Goal: Task Accomplishment & Management: Manage account settings

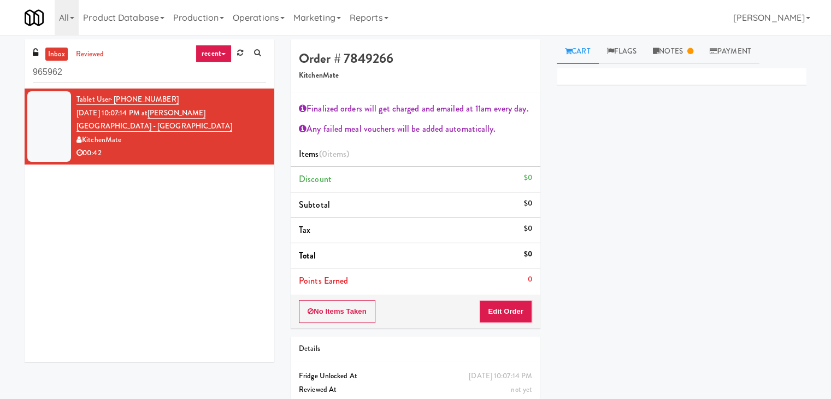
click at [216, 52] on link "recent" at bounding box center [214, 53] width 36 height 17
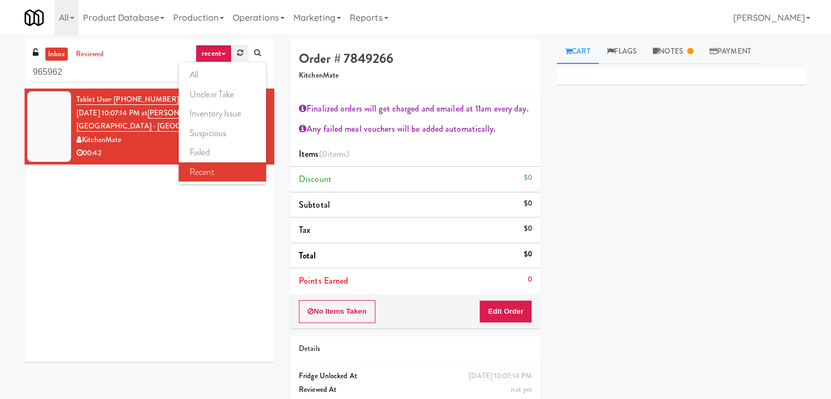
click at [236, 52] on link at bounding box center [240, 53] width 17 height 16
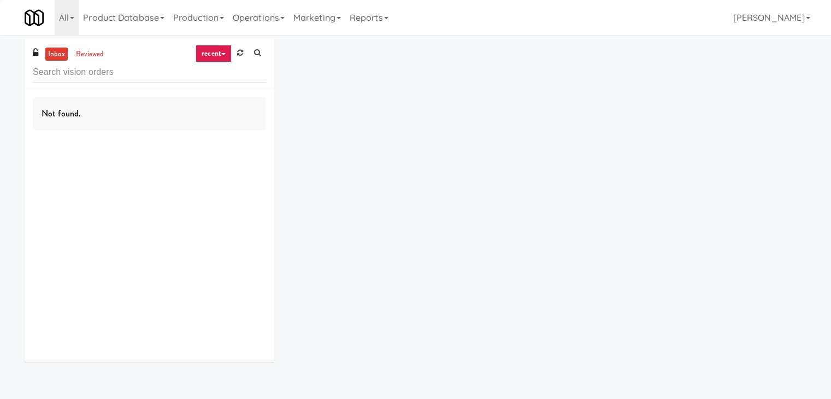
click at [219, 53] on link "recent" at bounding box center [214, 53] width 36 height 17
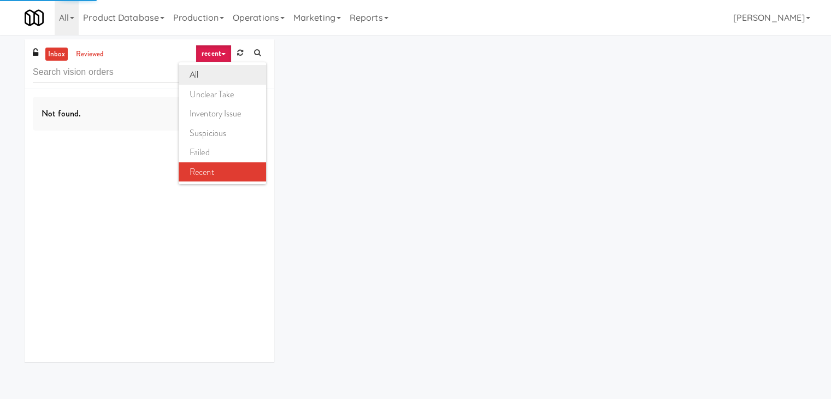
click at [218, 76] on link "all" at bounding box center [222, 75] width 87 height 20
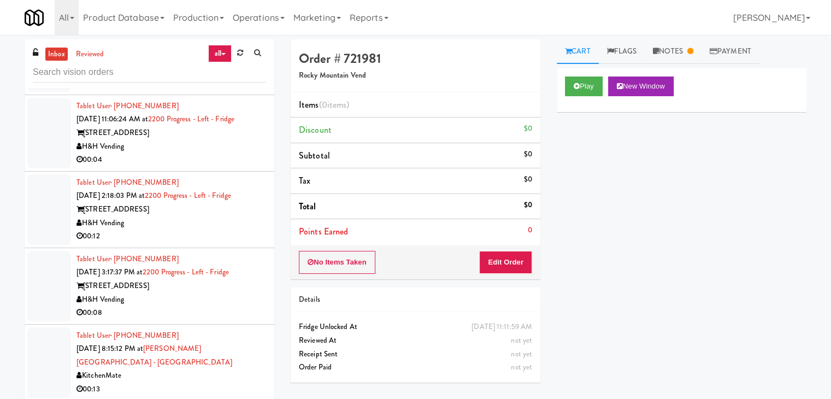
scroll to position [547, 0]
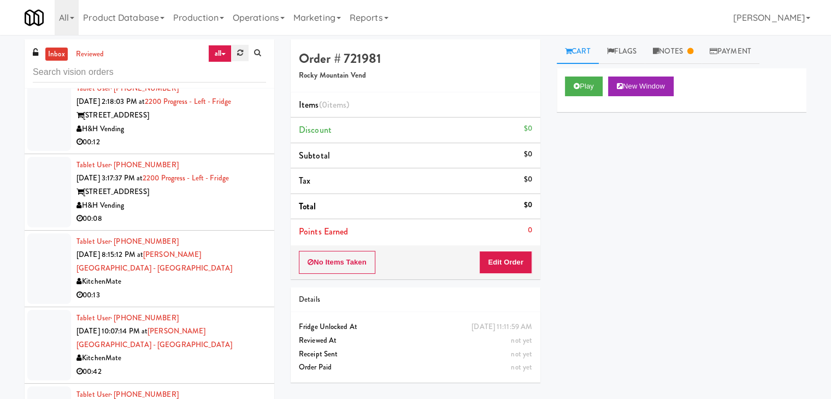
click at [236, 46] on link at bounding box center [240, 53] width 17 height 16
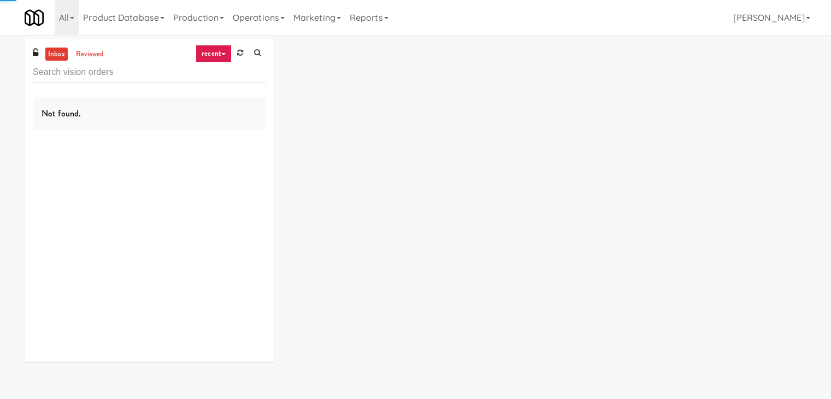
click at [241, 53] on icon at bounding box center [240, 52] width 6 height 7
click at [213, 49] on link "recent" at bounding box center [214, 53] width 36 height 17
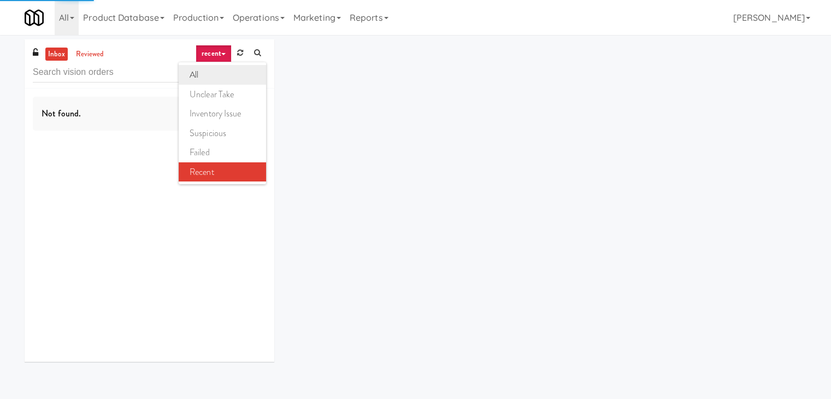
click at [219, 77] on link "all" at bounding box center [222, 75] width 87 height 20
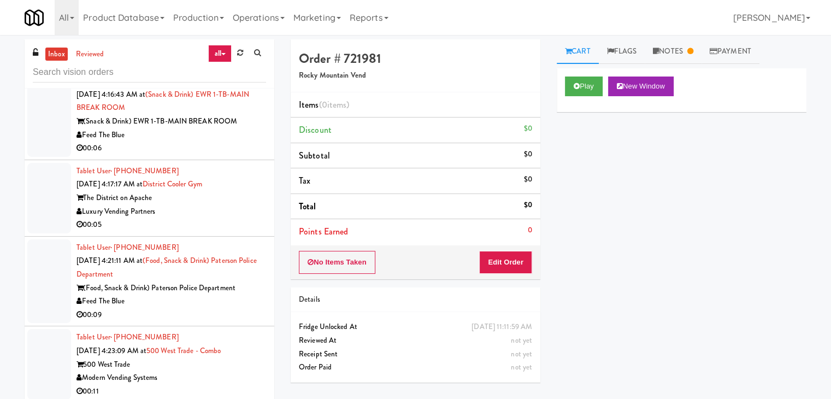
scroll to position [1351, 0]
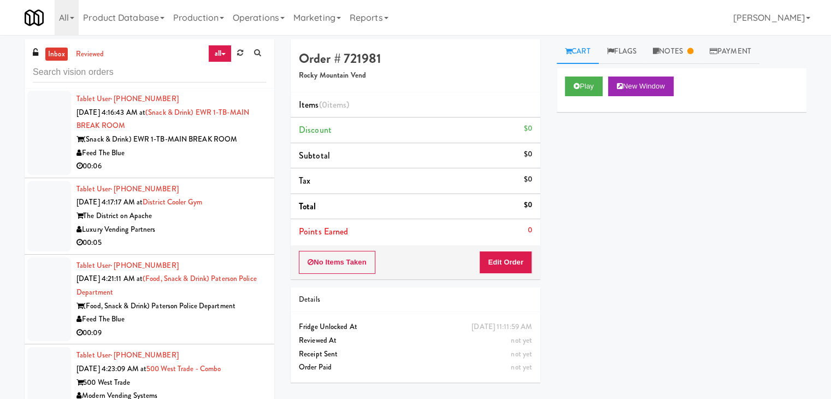
click at [224, 223] on div "Luxury Vending Partners" at bounding box center [172, 230] width 190 height 14
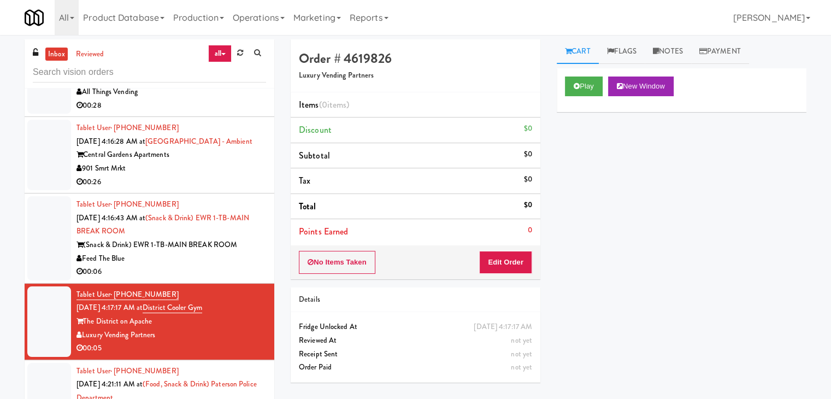
scroll to position [1241, 0]
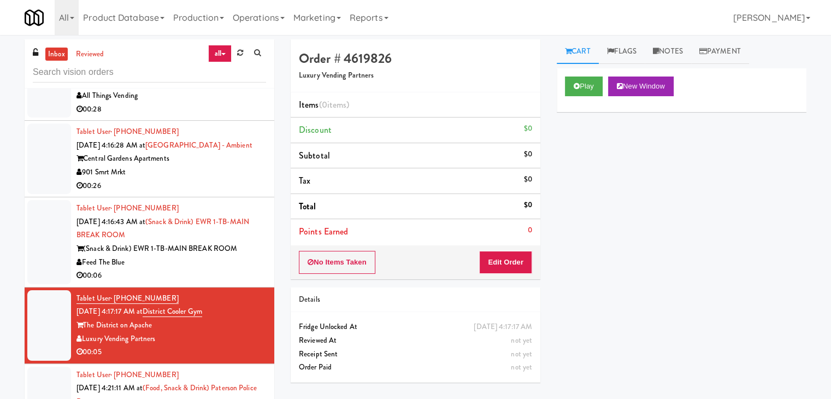
click at [192, 256] on div "Feed The Blue" at bounding box center [172, 263] width 190 height 14
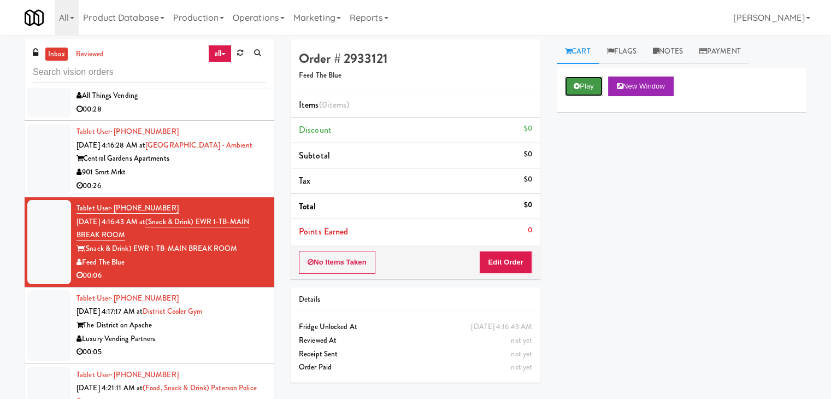
click at [590, 81] on button "Play" at bounding box center [584, 87] width 38 height 20
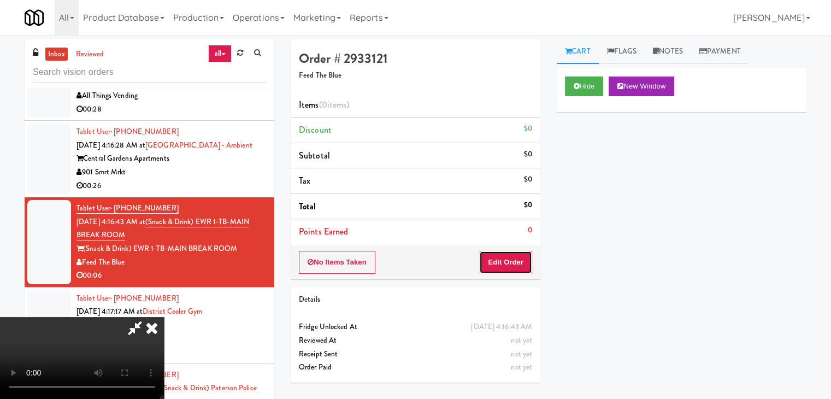
click at [515, 263] on button "Edit Order" at bounding box center [505, 262] width 53 height 23
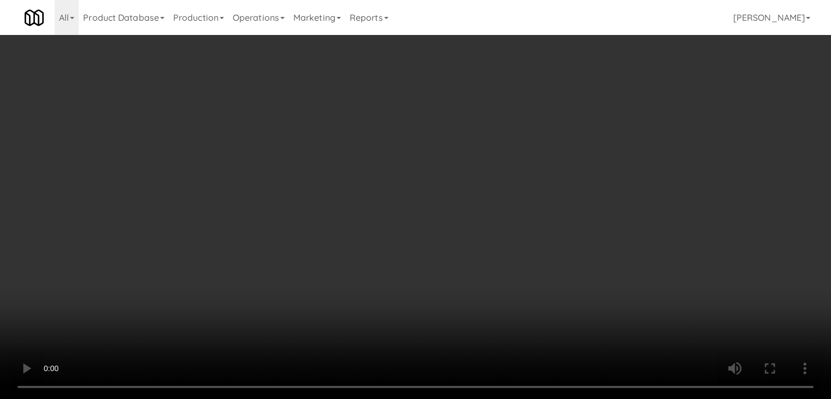
scroll to position [1228, 0]
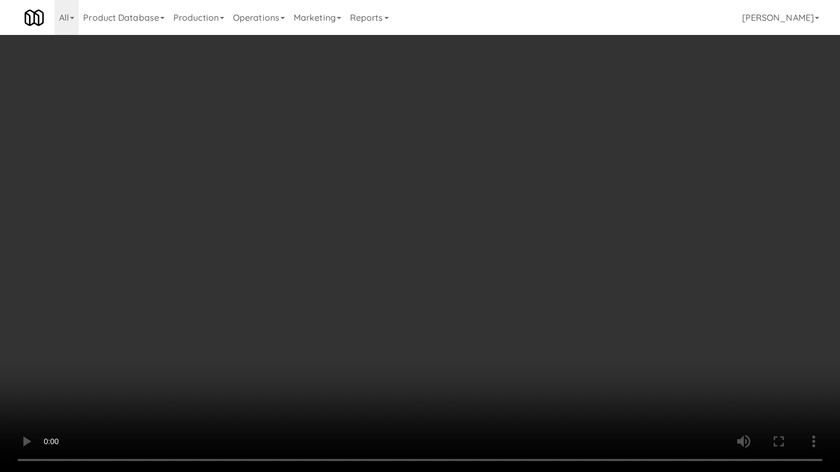
click at [500, 291] on video at bounding box center [420, 236] width 840 height 472
click at [499, 290] on video at bounding box center [420, 236] width 840 height 472
click at [502, 286] on video at bounding box center [420, 236] width 840 height 472
drag, startPoint x: 495, startPoint y: 331, endPoint x: 495, endPoint y: 340, distance: 8.8
click at [495, 335] on video at bounding box center [420, 236] width 840 height 472
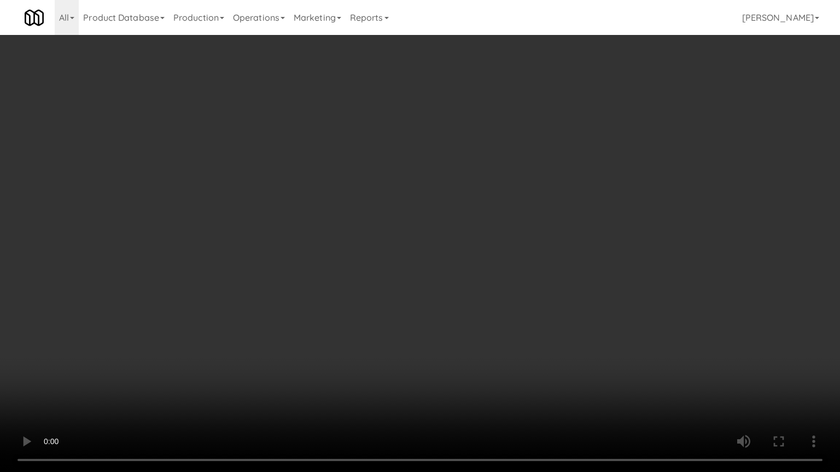
click at [513, 328] on video at bounding box center [420, 236] width 840 height 472
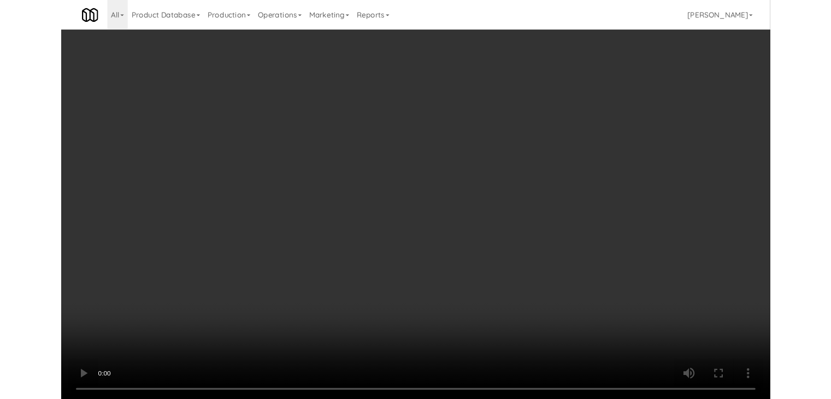
scroll to position [1241, 0]
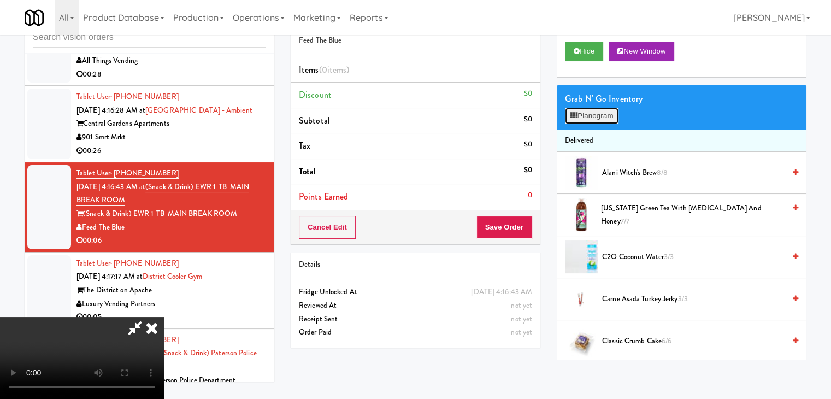
click at [601, 123] on button "Planogram" at bounding box center [592, 116] width 54 height 16
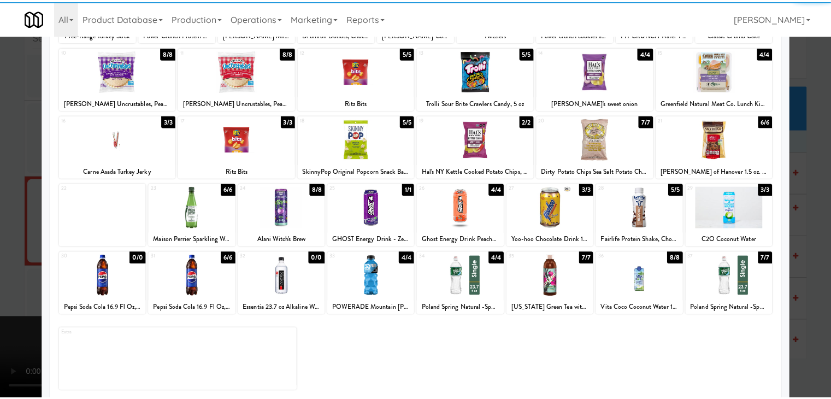
scroll to position [138, 0]
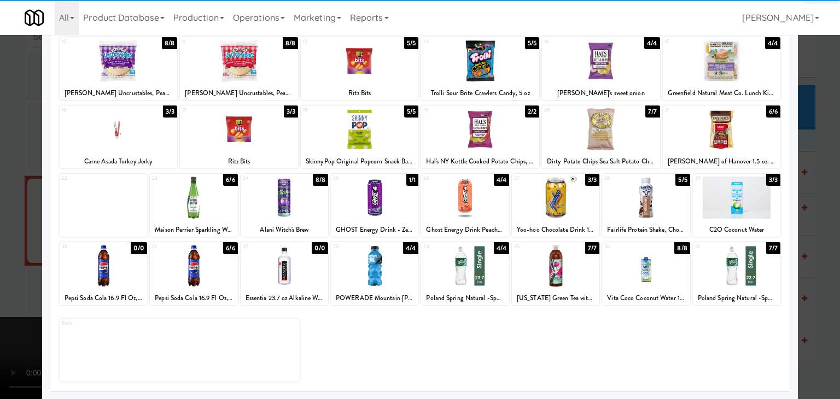
click at [493, 195] on div at bounding box center [464, 198] width 87 height 42
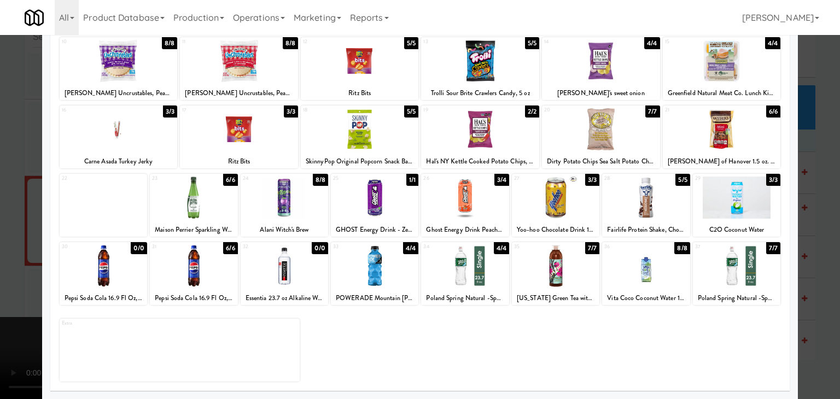
drag, startPoint x: 0, startPoint y: 238, endPoint x: 309, endPoint y: 232, distance: 309.5
click at [14, 236] on div at bounding box center [420, 199] width 840 height 399
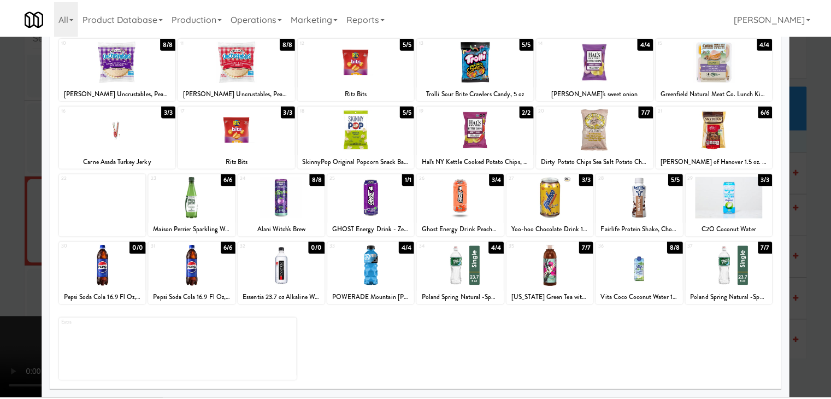
scroll to position [1241, 0]
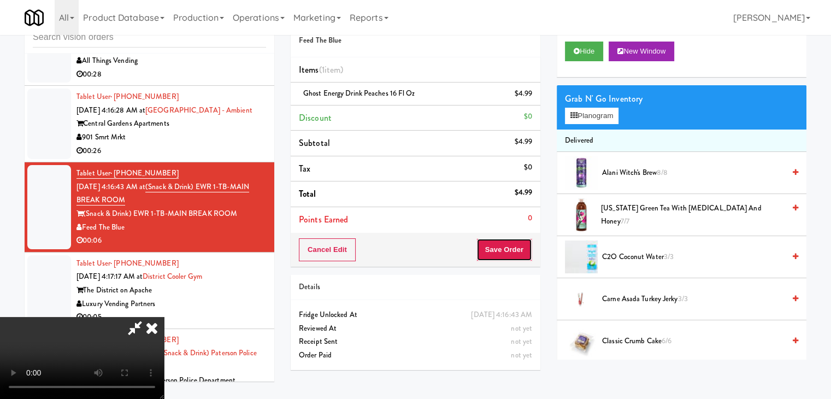
click at [518, 252] on button "Save Order" at bounding box center [505, 249] width 56 height 23
drag, startPoint x: 518, startPoint y: 252, endPoint x: 512, endPoint y: 252, distance: 6.0
click at [518, 252] on button "Save Order" at bounding box center [505, 249] width 56 height 23
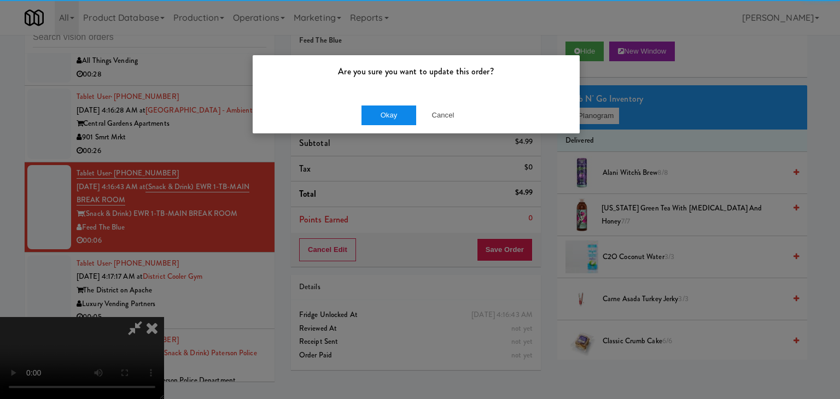
click at [385, 104] on div "Okay Cancel" at bounding box center [416, 115] width 327 height 37
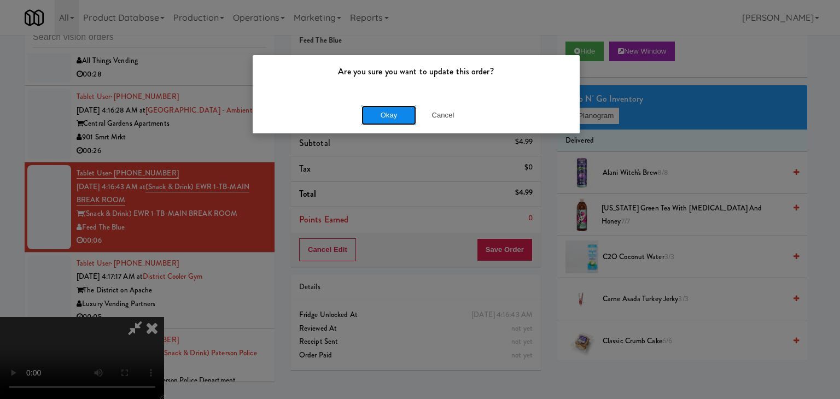
click at [380, 114] on button "Okay" at bounding box center [388, 115] width 55 height 20
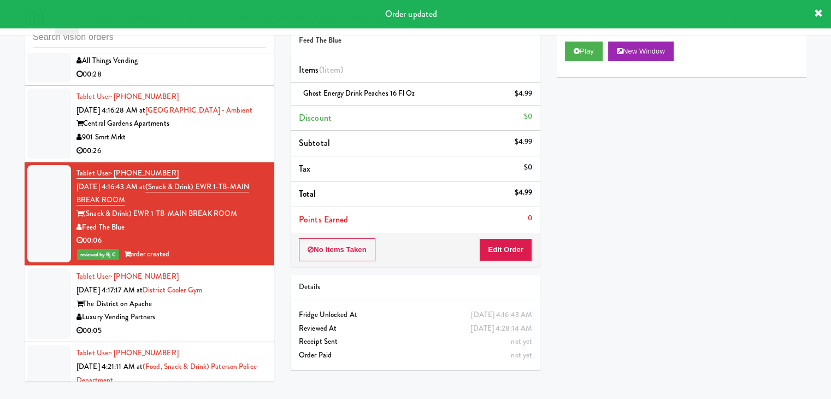
scroll to position [1351, 0]
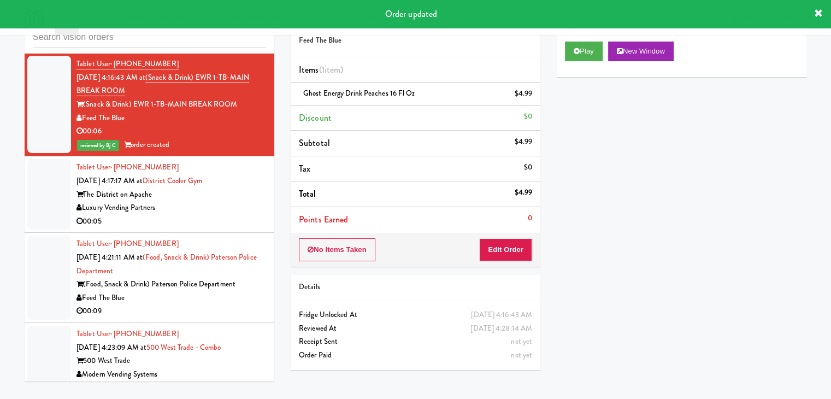
click at [219, 201] on div "Luxury Vending Partners" at bounding box center [172, 208] width 190 height 14
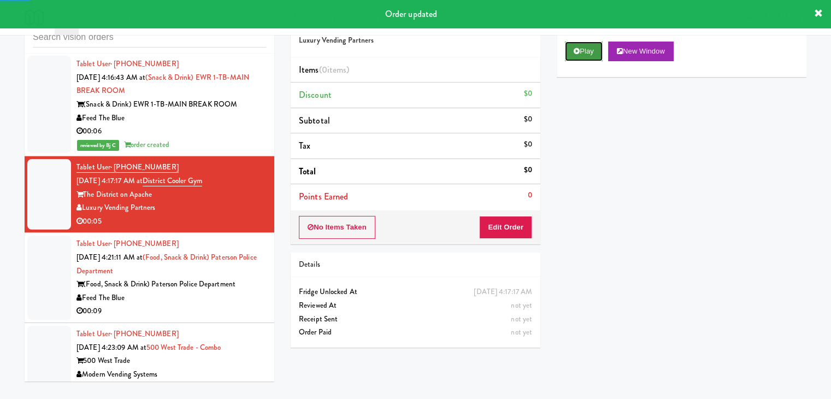
click at [591, 55] on button "Play" at bounding box center [584, 52] width 38 height 20
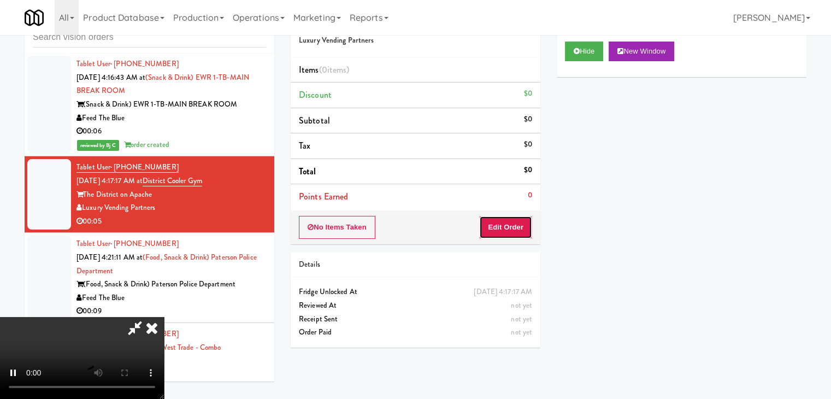
click at [507, 226] on button "Edit Order" at bounding box center [505, 227] width 53 height 23
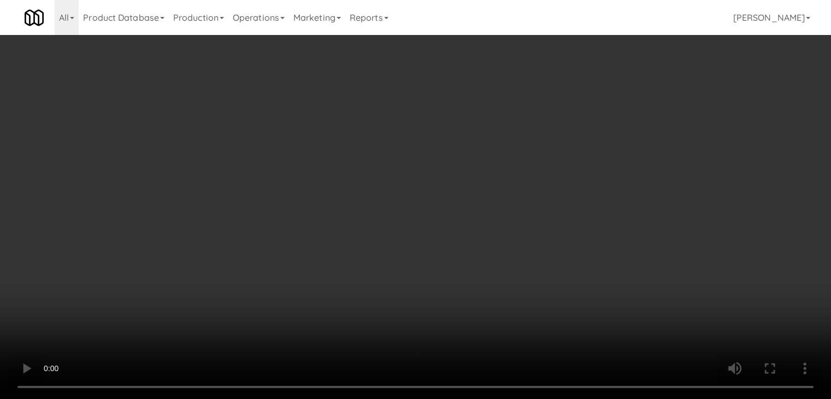
scroll to position [1337, 0]
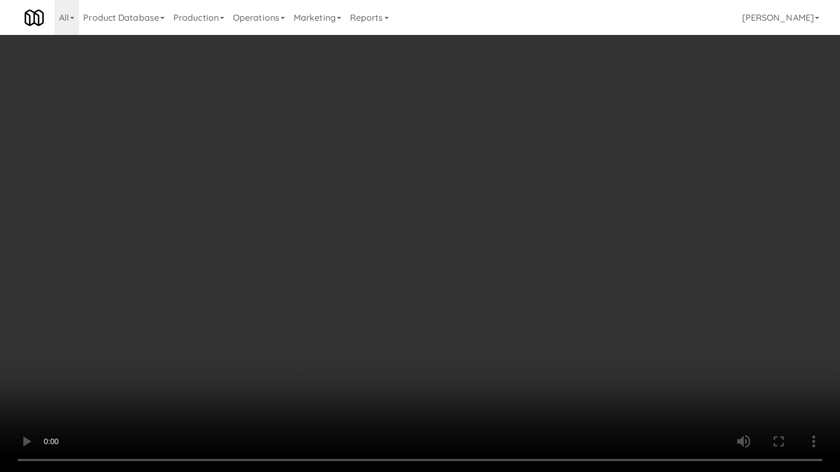
click at [533, 322] on video at bounding box center [420, 236] width 840 height 472
click at [513, 326] on video at bounding box center [420, 236] width 840 height 472
drag, startPoint x: 547, startPoint y: 298, endPoint x: 564, endPoint y: 210, distance: 89.6
click at [545, 297] on video at bounding box center [420, 236] width 840 height 472
click at [548, 283] on video at bounding box center [420, 236] width 840 height 472
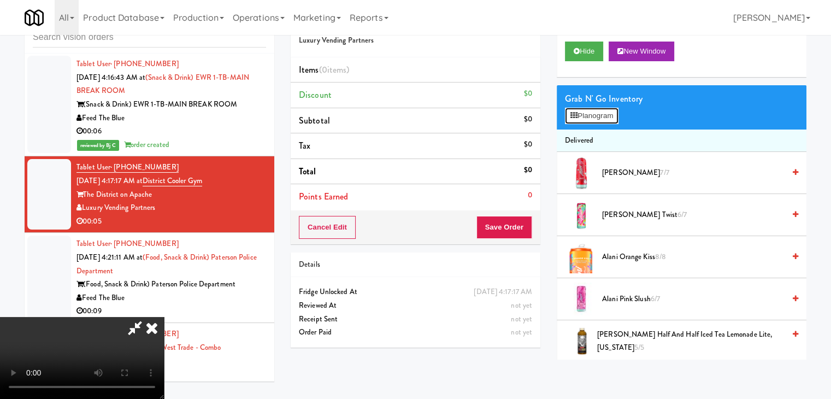
click at [602, 114] on button "Planogram" at bounding box center [592, 116] width 54 height 16
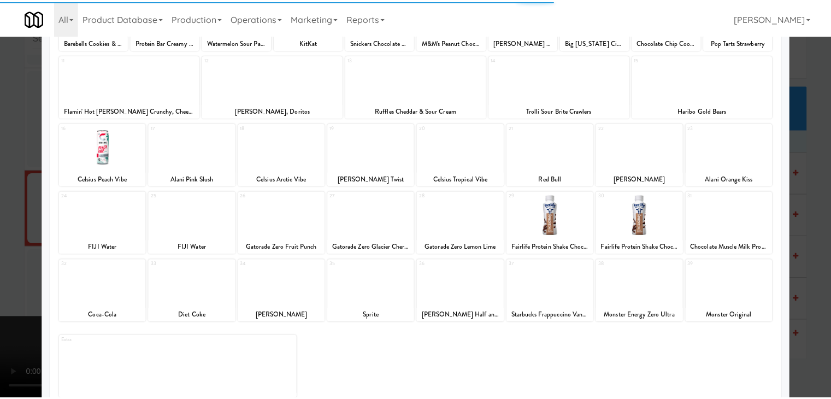
scroll to position [138, 0]
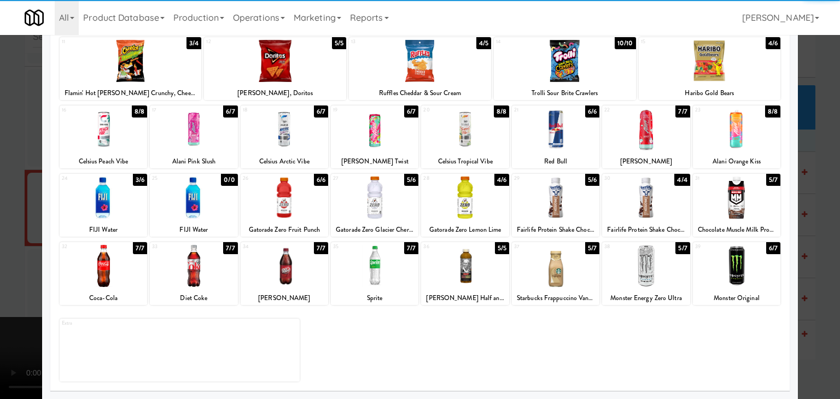
click at [661, 255] on div at bounding box center [645, 266] width 87 height 42
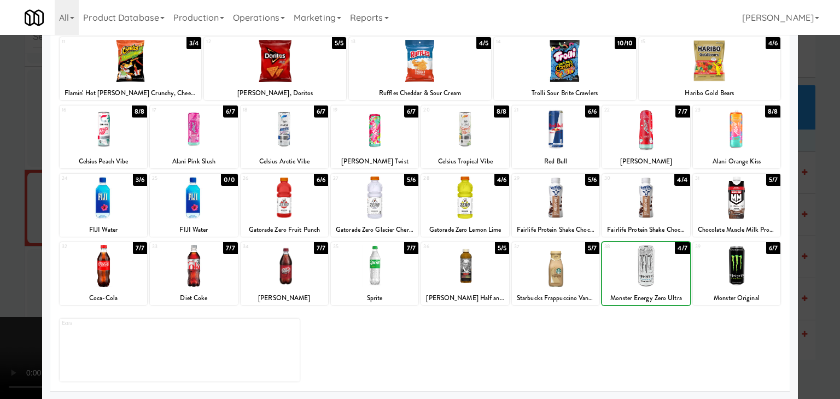
click at [799, 262] on div at bounding box center [420, 199] width 840 height 399
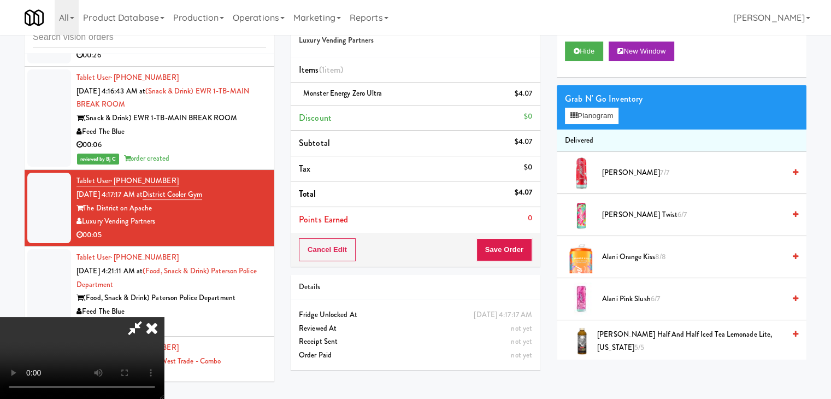
scroll to position [1351, 0]
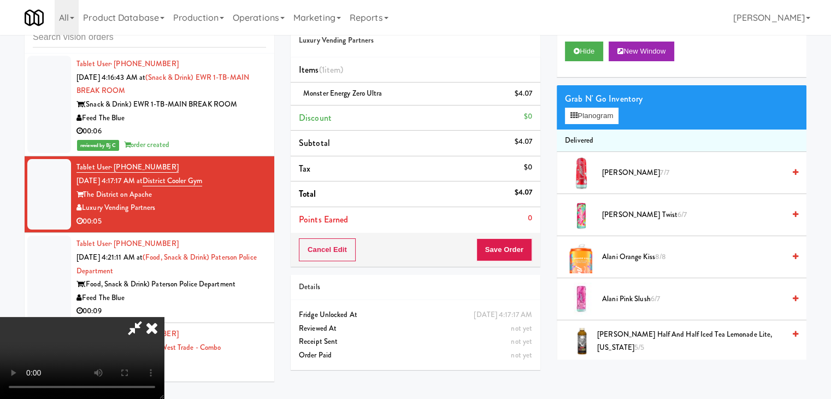
drag, startPoint x: 535, startPoint y: 257, endPoint x: 518, endPoint y: 252, distance: 17.1
click at [525, 254] on div "Cancel Edit Save Order" at bounding box center [416, 250] width 250 height 34
click at [518, 252] on button "Save Order" at bounding box center [505, 249] width 56 height 23
click at [515, 252] on button "Save Order" at bounding box center [505, 249] width 56 height 23
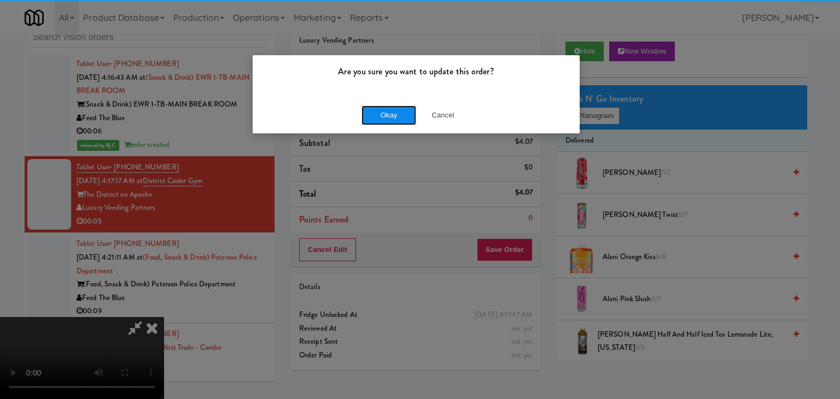
click at [391, 113] on button "Okay" at bounding box center [388, 115] width 55 height 20
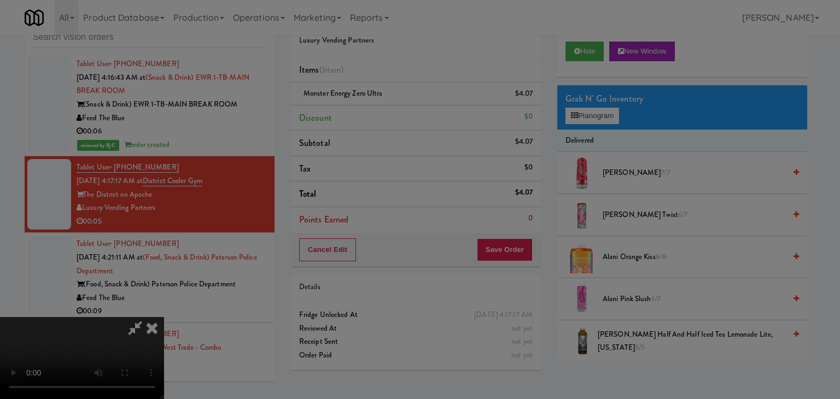
click at [391, 105] on button "Okay" at bounding box center [388, 95] width 55 height 20
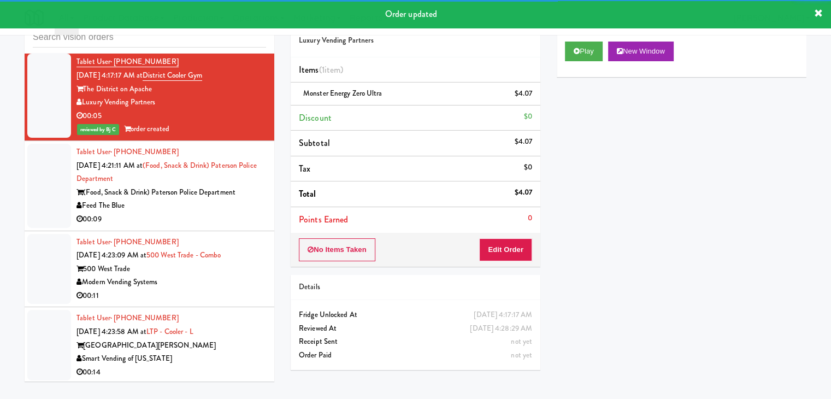
scroll to position [1515, 0]
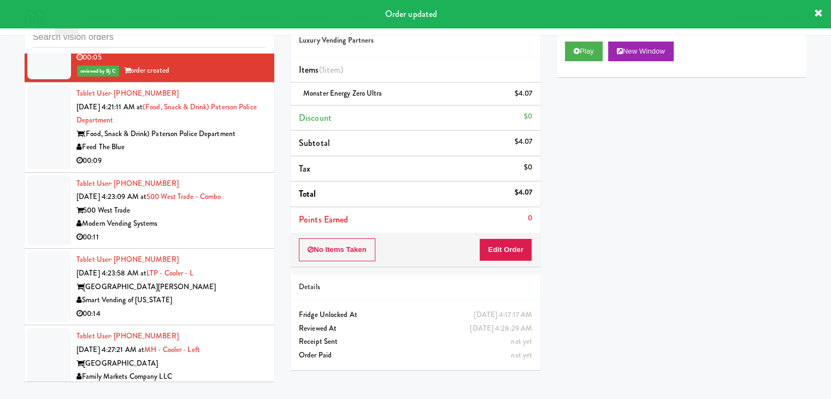
click at [199, 154] on div "00:09" at bounding box center [172, 161] width 190 height 14
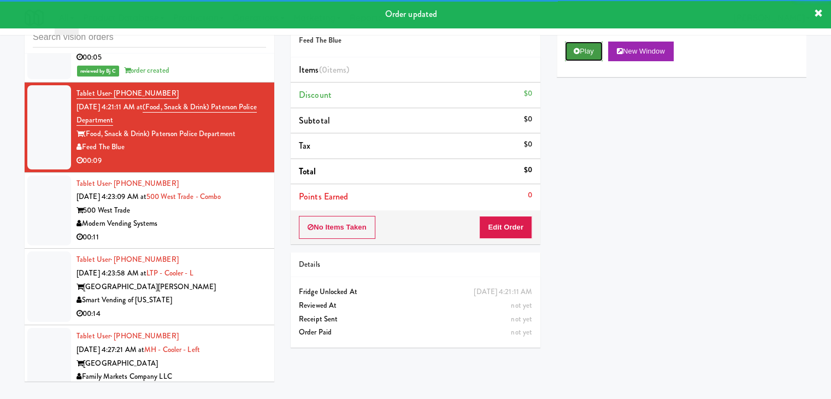
drag, startPoint x: 575, startPoint y: 55, endPoint x: 558, endPoint y: 108, distance: 55.3
click at [573, 55] on button "Play" at bounding box center [584, 52] width 38 height 20
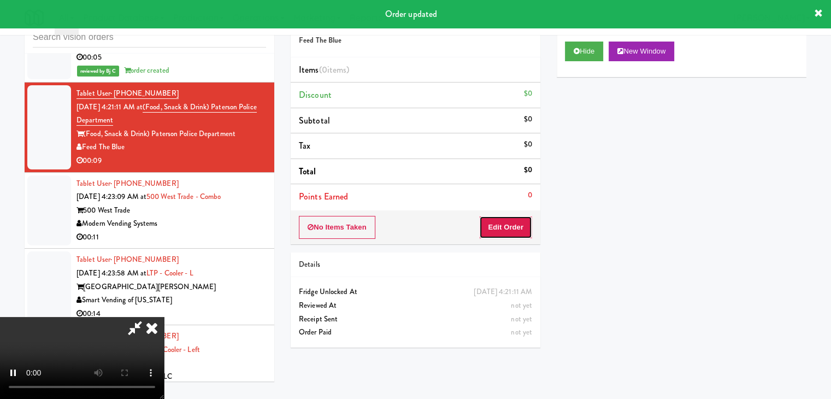
click at [511, 221] on button "Edit Order" at bounding box center [505, 227] width 53 height 23
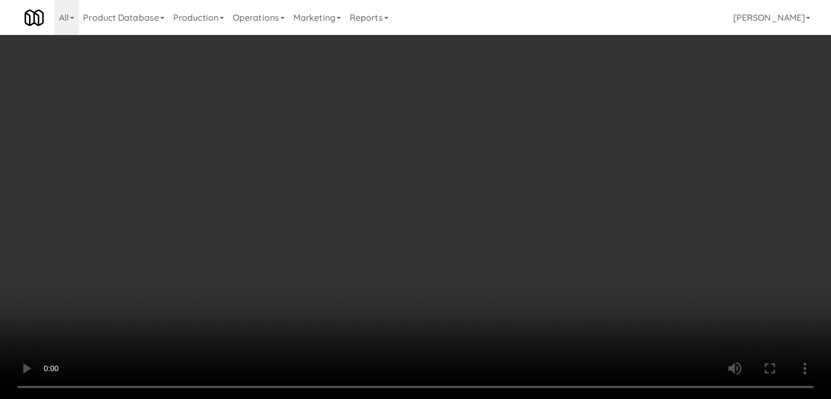
scroll to position [1501, 0]
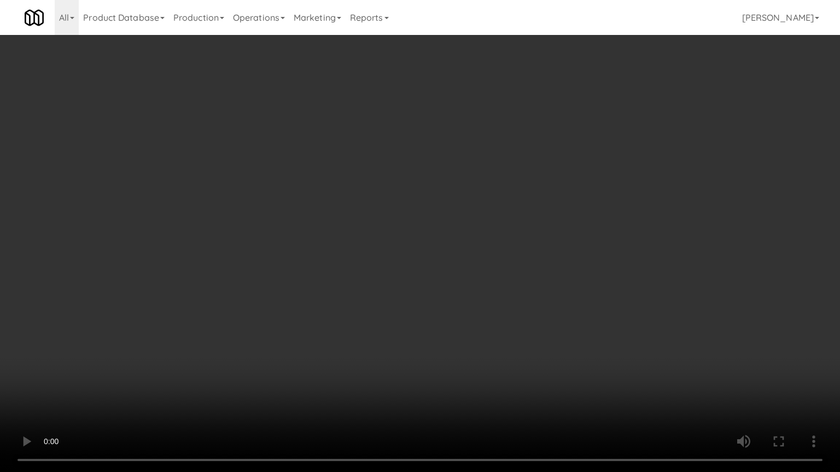
click at [546, 265] on video at bounding box center [420, 236] width 840 height 472
drag, startPoint x: 530, startPoint y: 267, endPoint x: 521, endPoint y: 274, distance: 11.4
click at [529, 269] on video at bounding box center [420, 236] width 840 height 472
click at [520, 273] on video at bounding box center [420, 236] width 840 height 472
click at [524, 266] on video at bounding box center [420, 236] width 840 height 472
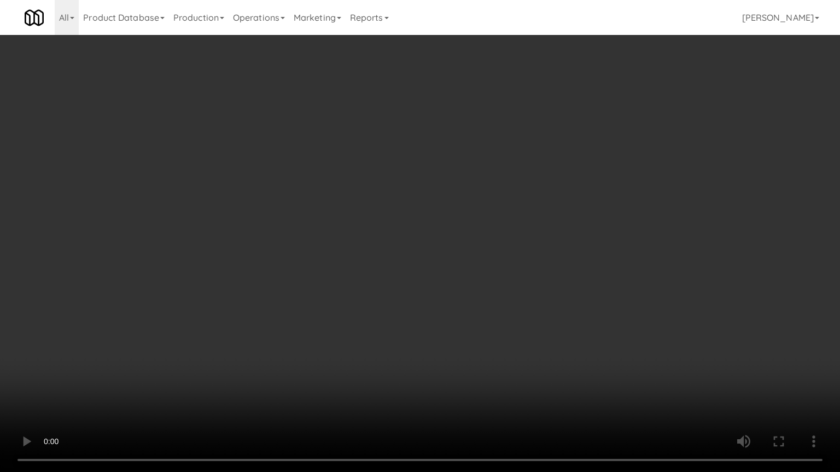
click at [517, 261] on video at bounding box center [420, 236] width 840 height 472
click at [517, 258] on video at bounding box center [420, 236] width 840 height 472
click at [519, 245] on video at bounding box center [420, 236] width 840 height 472
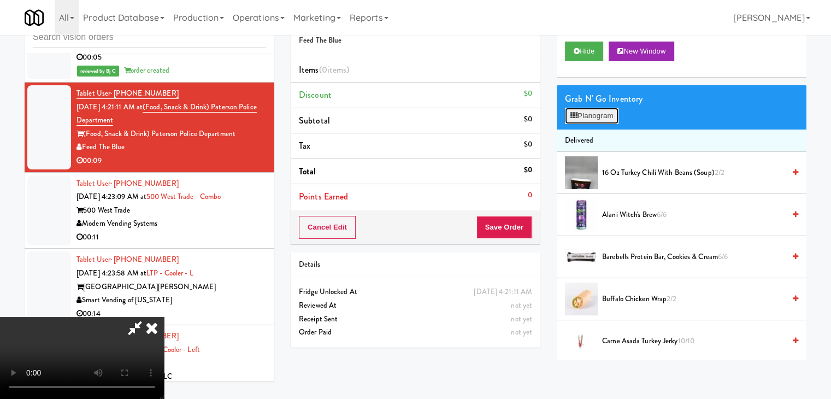
click at [587, 111] on button "Planogram" at bounding box center [592, 116] width 54 height 16
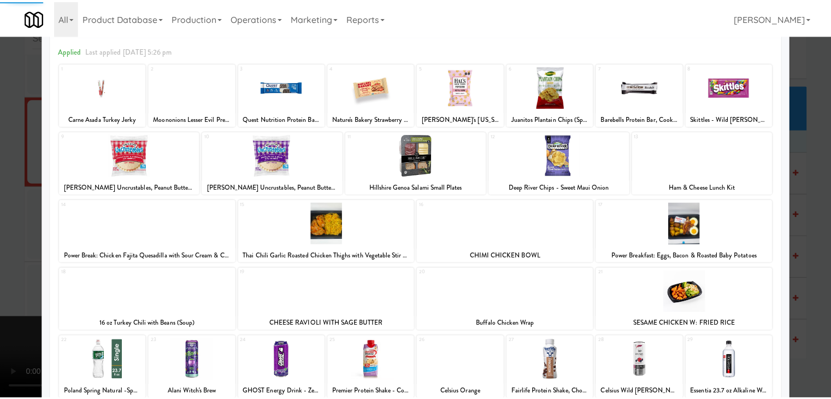
scroll to position [138, 0]
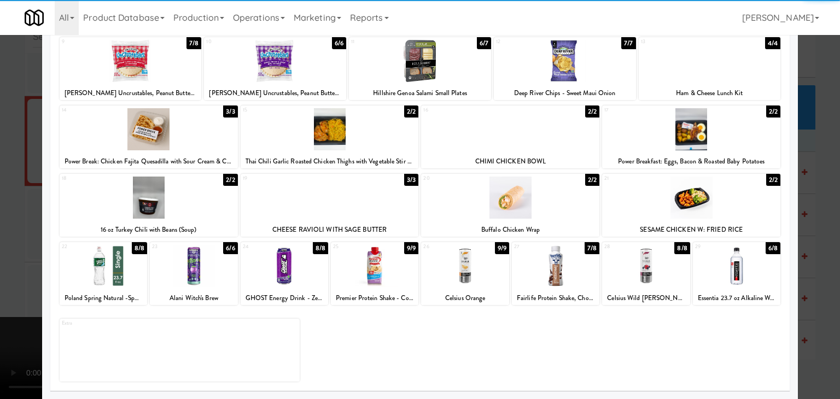
click at [110, 276] on div at bounding box center [103, 266] width 87 height 42
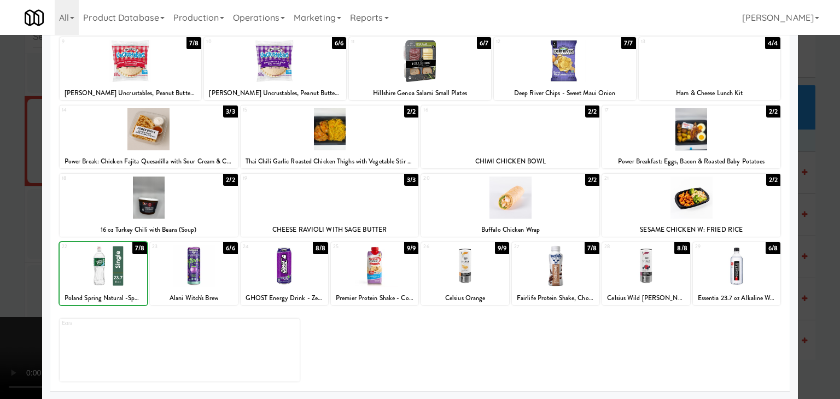
drag, startPoint x: 0, startPoint y: 265, endPoint x: 62, endPoint y: 250, distance: 63.5
click at [9, 261] on div at bounding box center [420, 199] width 840 height 399
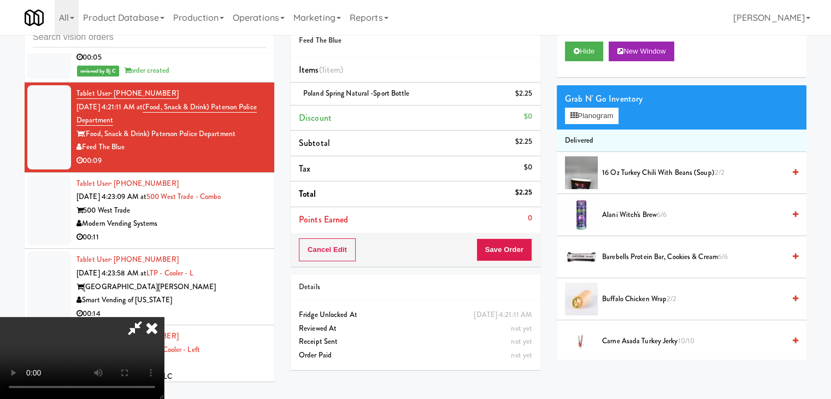
drag, startPoint x: 516, startPoint y: 234, endPoint x: 513, endPoint y: 242, distance: 8.6
click at [515, 239] on div "Order # 2983085 Feed The Blue Items (1 item ) Poland Spring Natural -Sport Bott…" at bounding box center [416, 135] width 250 height 262
click at [513, 243] on button "Save Order" at bounding box center [505, 249] width 56 height 23
click at [512, 245] on button "Save Order" at bounding box center [505, 249] width 56 height 23
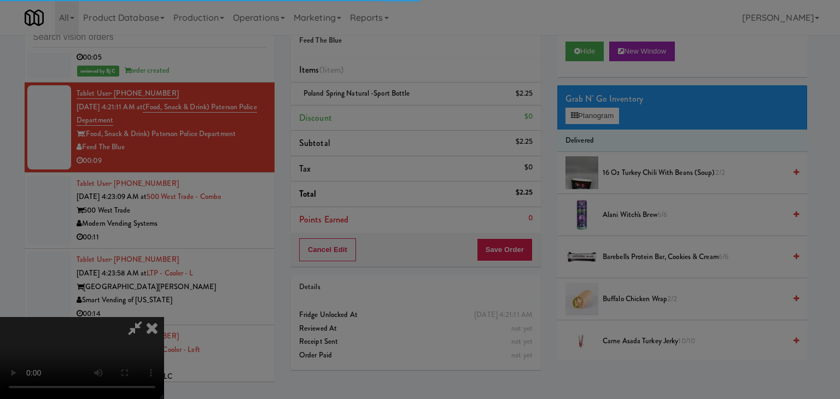
click at [483, 215] on div at bounding box center [420, 199] width 840 height 399
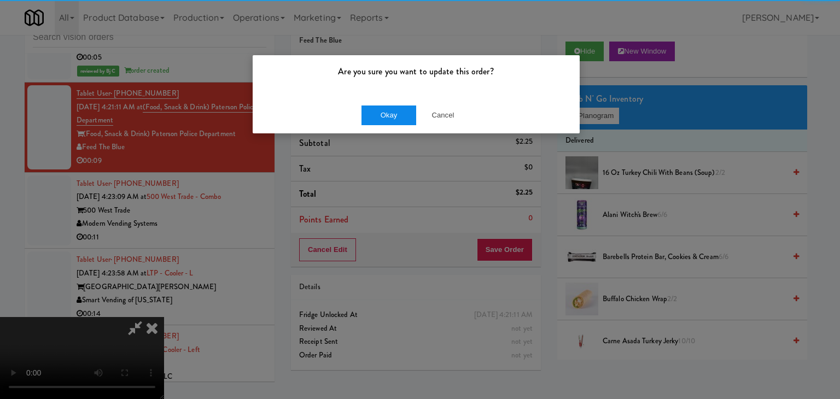
click at [391, 124] on div "Okay Cancel" at bounding box center [416, 115] width 327 height 37
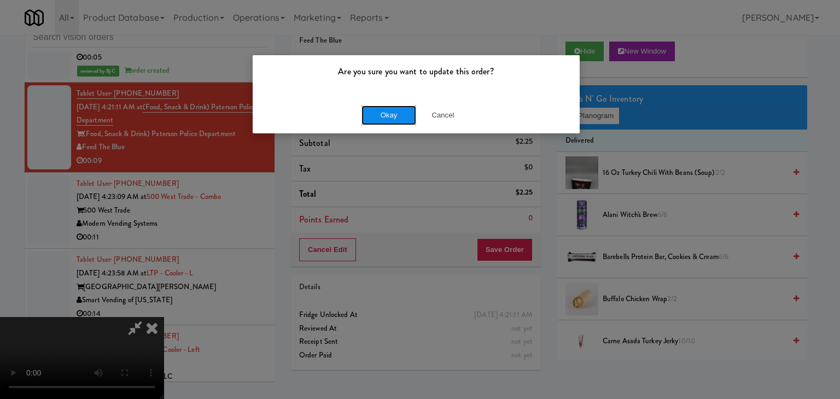
click at [391, 119] on button "Okay" at bounding box center [388, 115] width 55 height 20
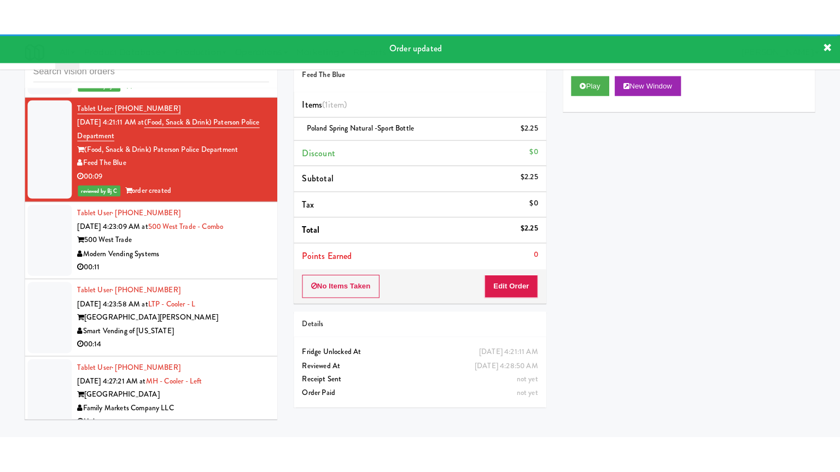
scroll to position [1569, 0]
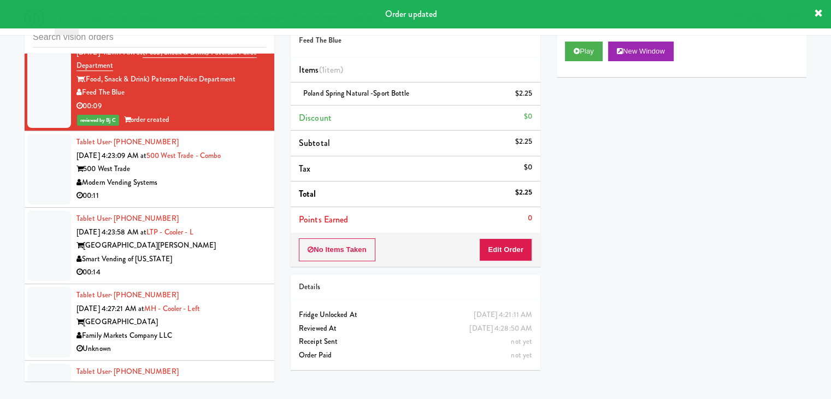
click at [221, 176] on div "Modern Vending Systems" at bounding box center [172, 183] width 190 height 14
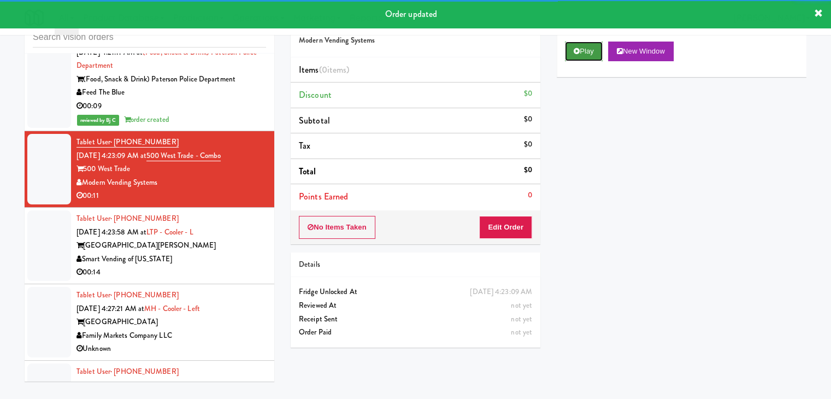
click at [582, 45] on button "Play" at bounding box center [584, 52] width 38 height 20
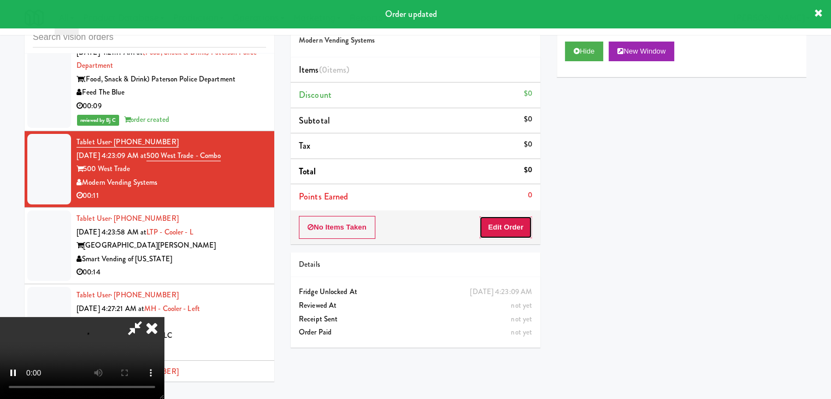
click at [509, 222] on button "Edit Order" at bounding box center [505, 227] width 53 height 23
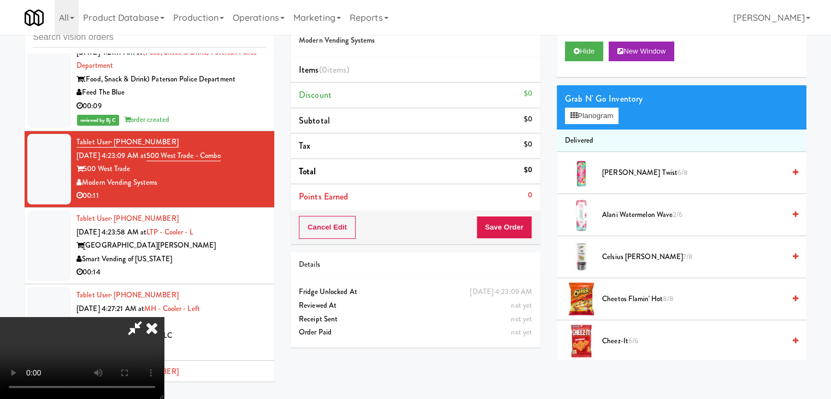
scroll to position [1556, 0]
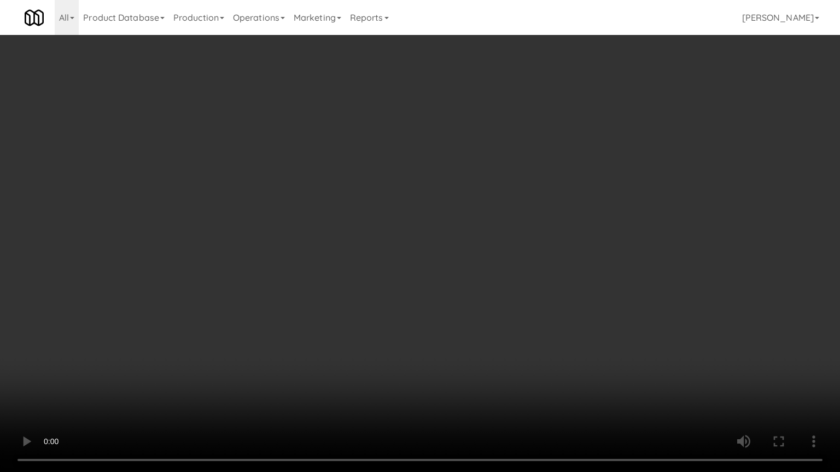
click at [460, 307] on video at bounding box center [420, 236] width 840 height 472
click at [455, 306] on video at bounding box center [420, 236] width 840 height 472
click at [456, 304] on video at bounding box center [420, 236] width 840 height 472
click at [458, 304] on video at bounding box center [420, 236] width 840 height 472
click at [460, 301] on video at bounding box center [420, 236] width 840 height 472
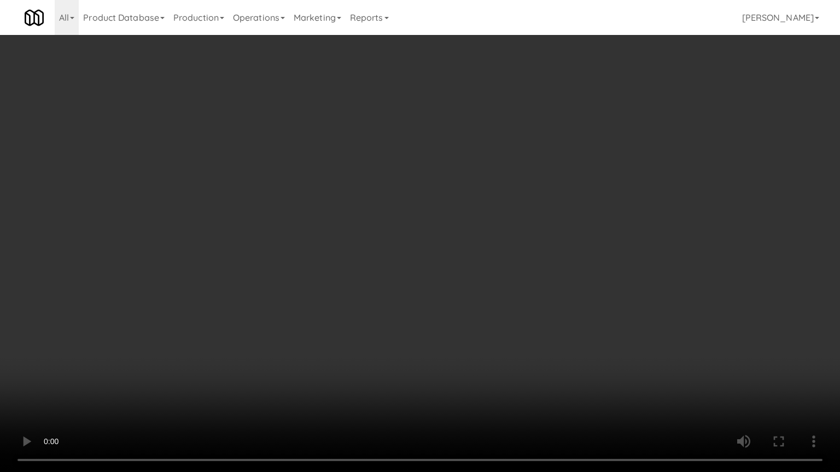
click at [460, 301] on video at bounding box center [420, 236] width 840 height 472
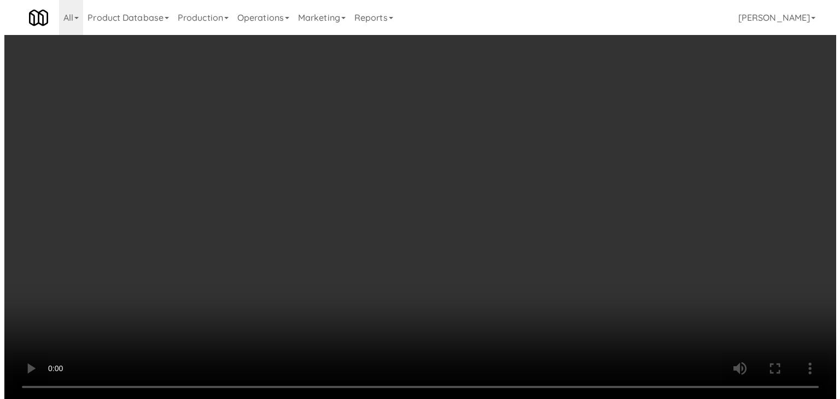
scroll to position [1569, 0]
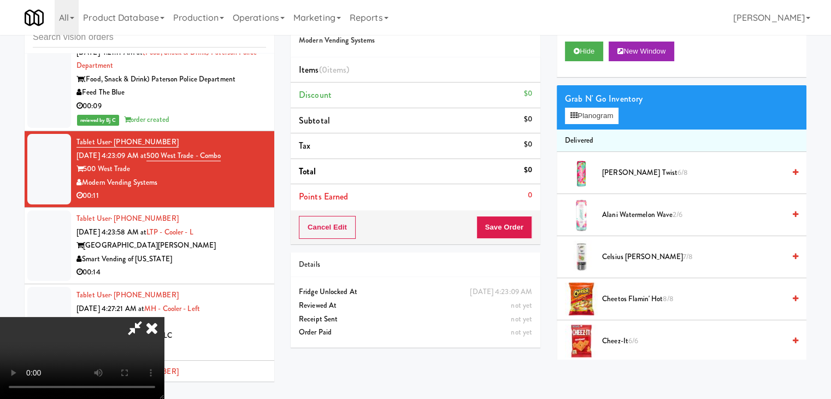
click at [164, 317] on video at bounding box center [82, 358] width 164 height 82
click at [578, 108] on button "Planogram" at bounding box center [592, 116] width 54 height 16
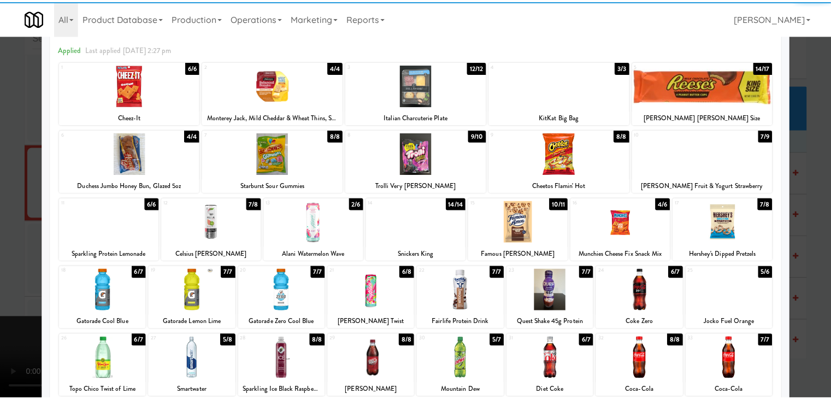
scroll to position [109, 0]
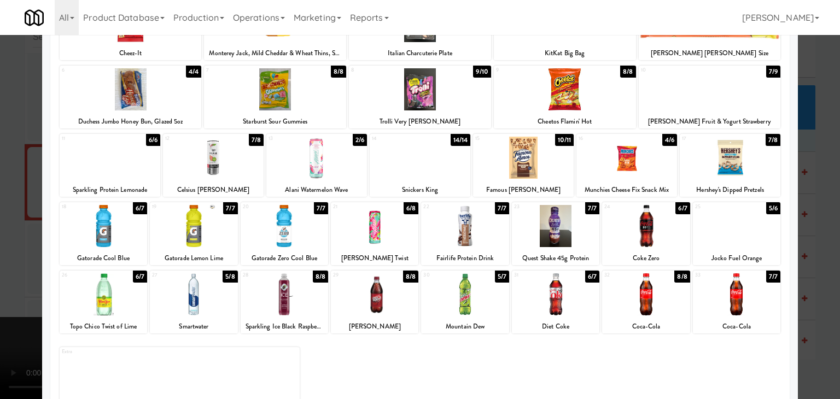
click at [376, 232] on div at bounding box center [374, 226] width 87 height 42
drag, startPoint x: 0, startPoint y: 248, endPoint x: 81, endPoint y: 243, distance: 81.0
click at [3, 247] on div at bounding box center [420, 199] width 840 height 399
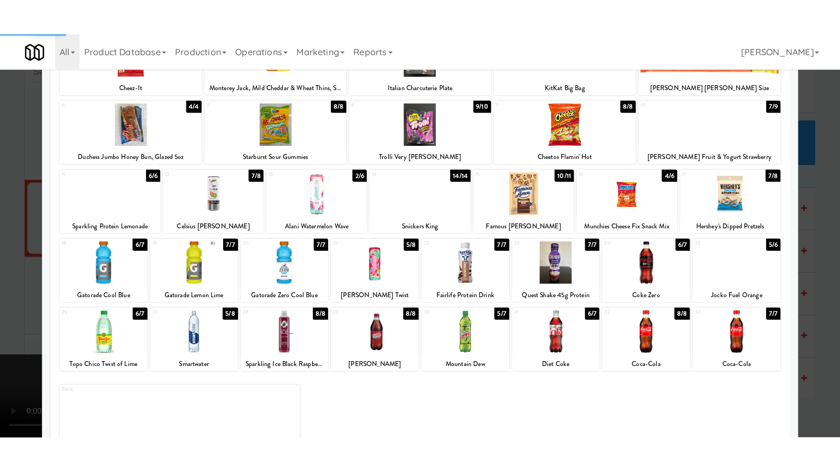
scroll to position [1569, 0]
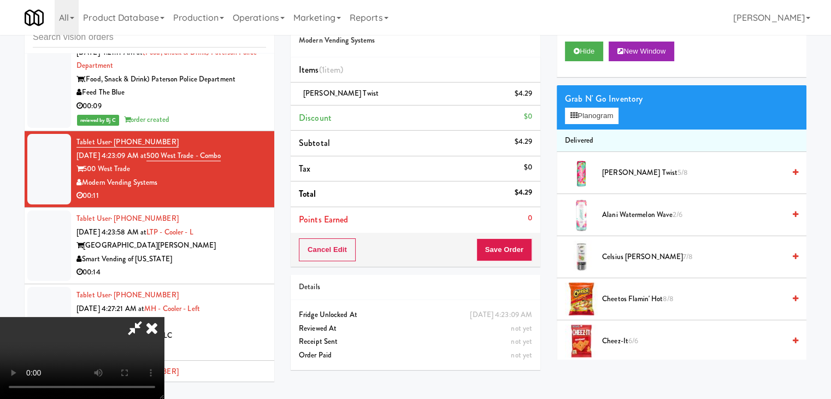
click at [164, 317] on video at bounding box center [82, 358] width 164 height 82
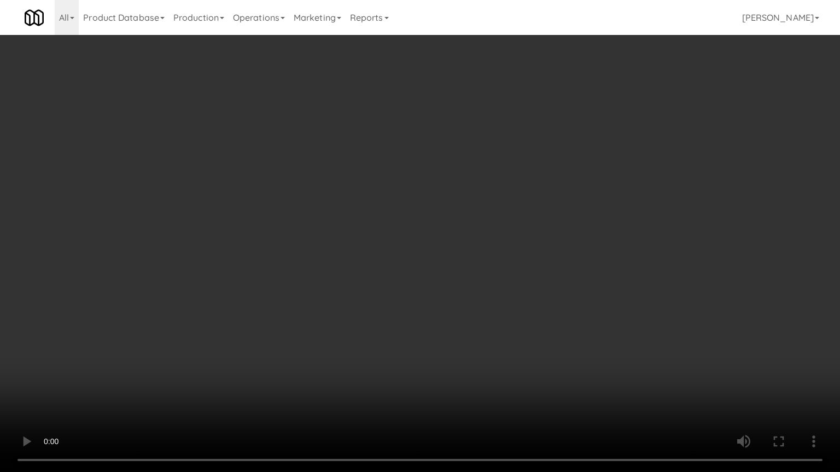
click at [315, 398] on video at bounding box center [420, 236] width 840 height 472
click at [437, 374] on video at bounding box center [420, 236] width 840 height 472
click at [437, 371] on video at bounding box center [420, 236] width 840 height 472
click at [380, 371] on video at bounding box center [420, 236] width 840 height 472
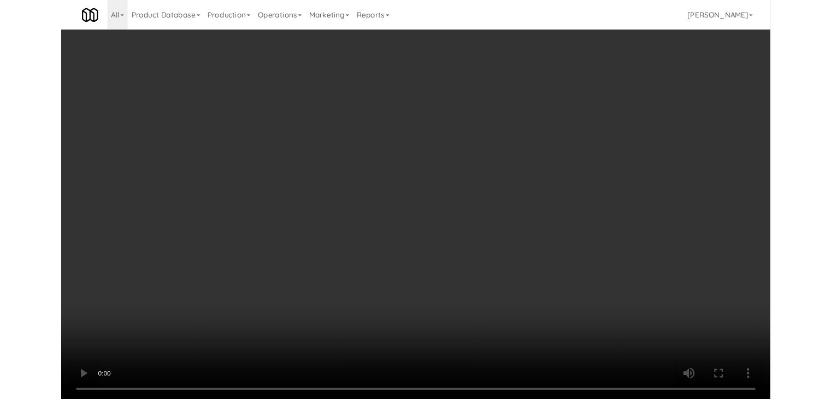
scroll to position [1569, 0]
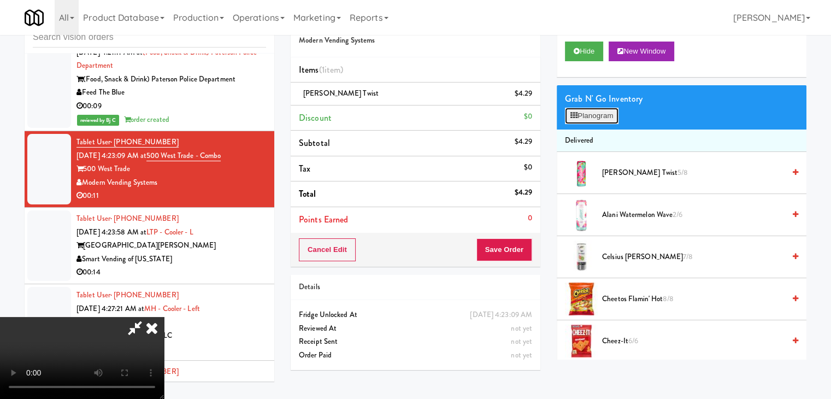
click at [606, 112] on button "Planogram" at bounding box center [592, 116] width 54 height 16
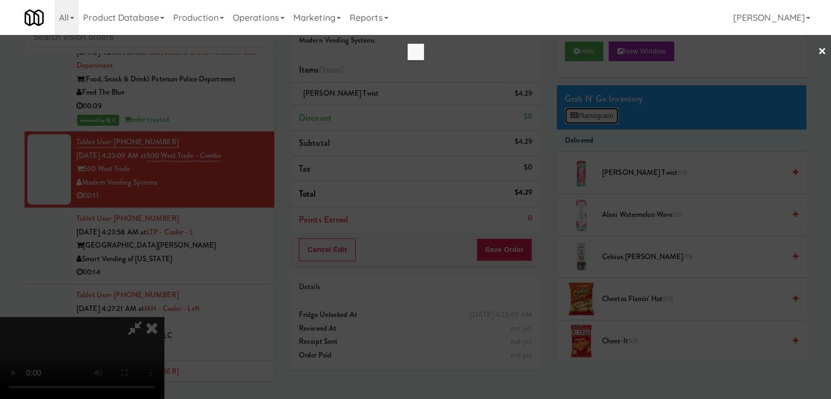
scroll to position [1556, 0]
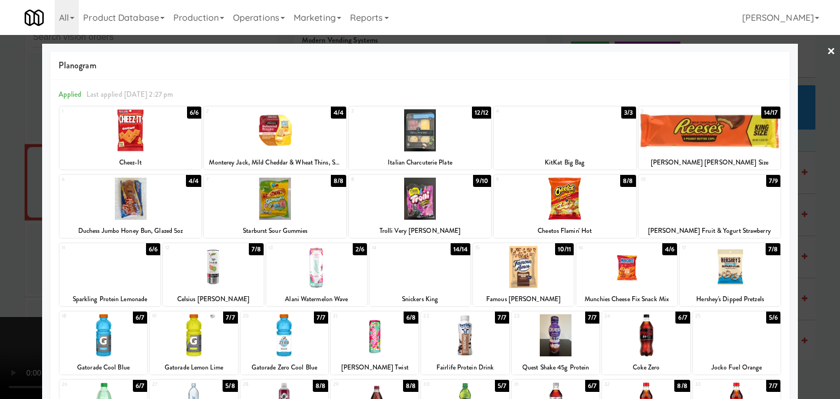
click at [5, 266] on div at bounding box center [420, 199] width 840 height 399
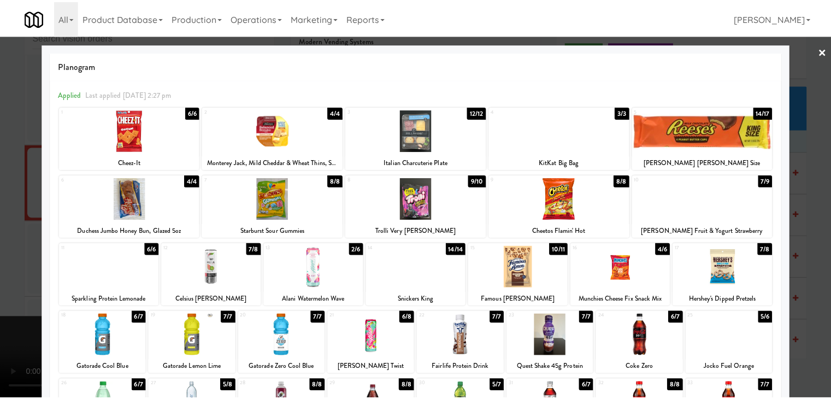
scroll to position [1569, 0]
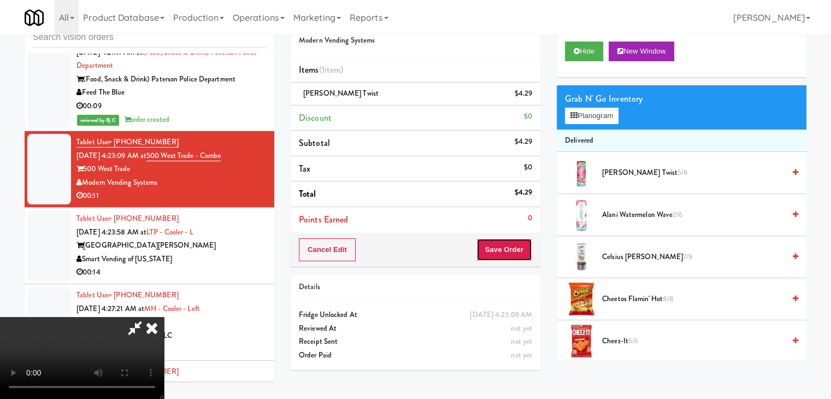
click at [501, 245] on button "Save Order" at bounding box center [505, 249] width 56 height 23
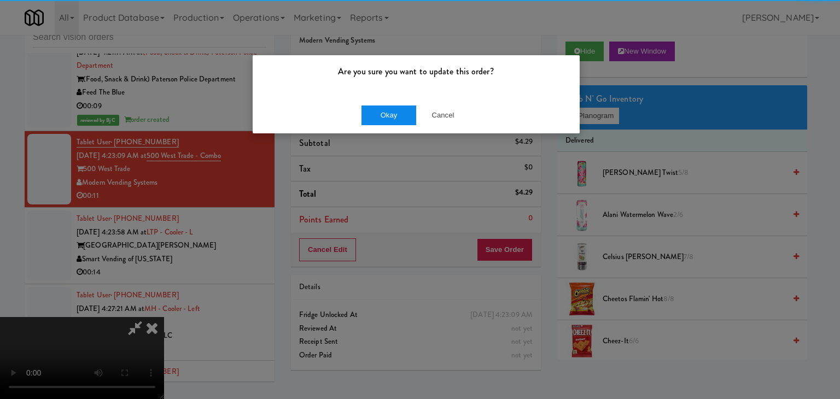
click at [384, 122] on div "Okay Cancel" at bounding box center [416, 115] width 327 height 37
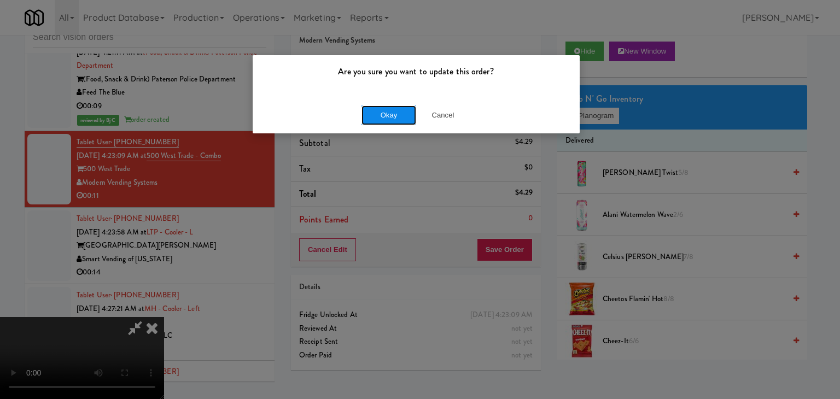
click at [384, 122] on button "Okay" at bounding box center [388, 115] width 55 height 20
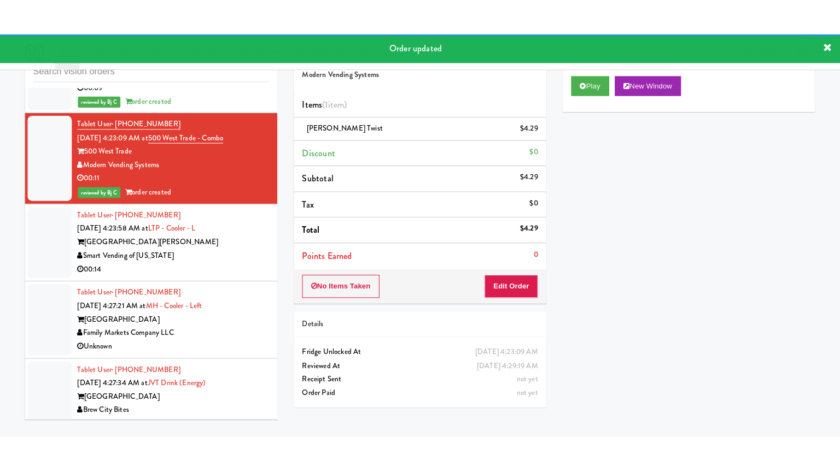
scroll to position [1623, 0]
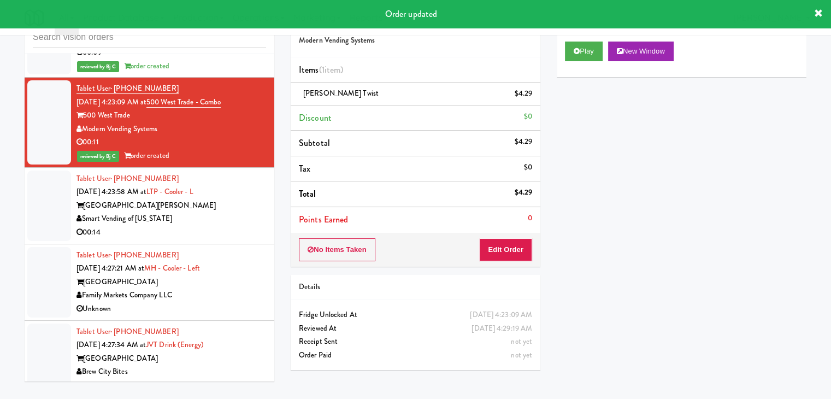
drag, startPoint x: 237, startPoint y: 183, endPoint x: 241, endPoint y: 189, distance: 6.4
click at [238, 199] on div "Lake Taylor Pointe" at bounding box center [172, 206] width 190 height 14
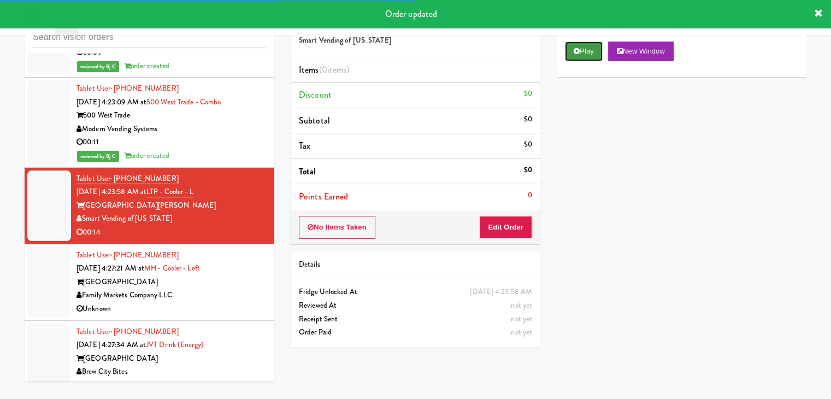
click at [592, 46] on button "Play" at bounding box center [584, 52] width 38 height 20
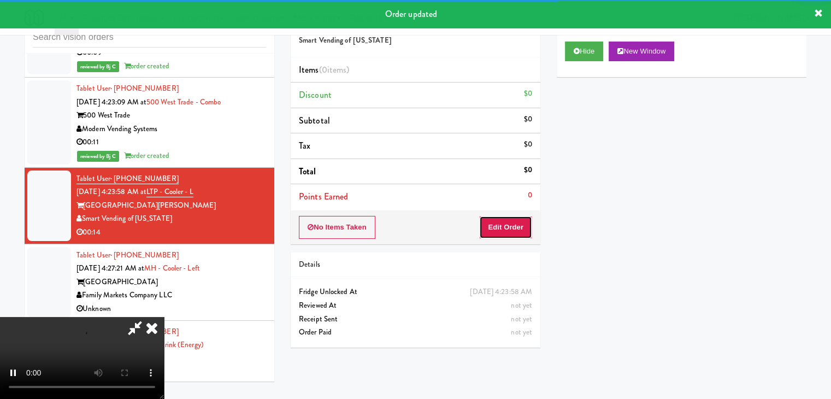
click at [507, 225] on button "Edit Order" at bounding box center [505, 227] width 53 height 23
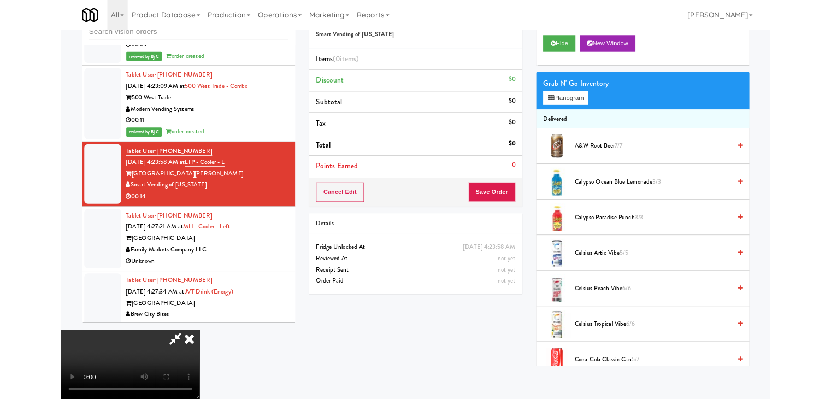
scroll to position [1609, 0]
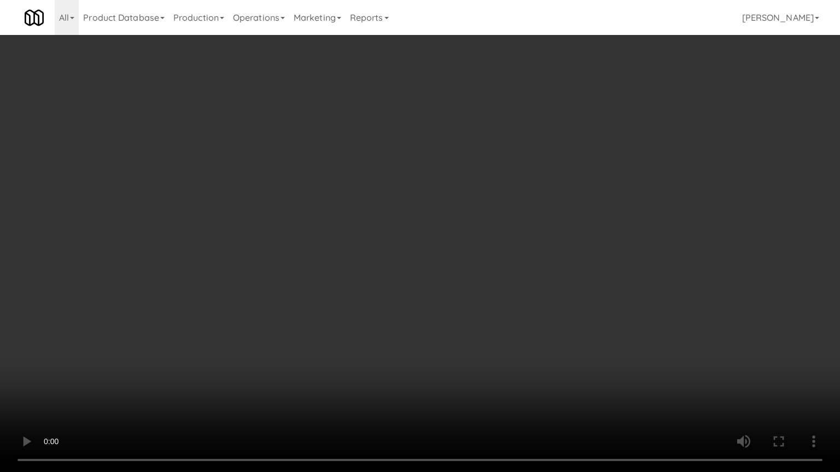
drag, startPoint x: 505, startPoint y: 320, endPoint x: 468, endPoint y: 412, distance: 98.4
click at [489, 359] on video at bounding box center [420, 236] width 840 height 472
click at [341, 398] on video at bounding box center [420, 236] width 840 height 472
click at [420, 323] on video at bounding box center [420, 236] width 840 height 472
drag, startPoint x: 420, startPoint y: 323, endPoint x: 483, endPoint y: 206, distance: 132.8
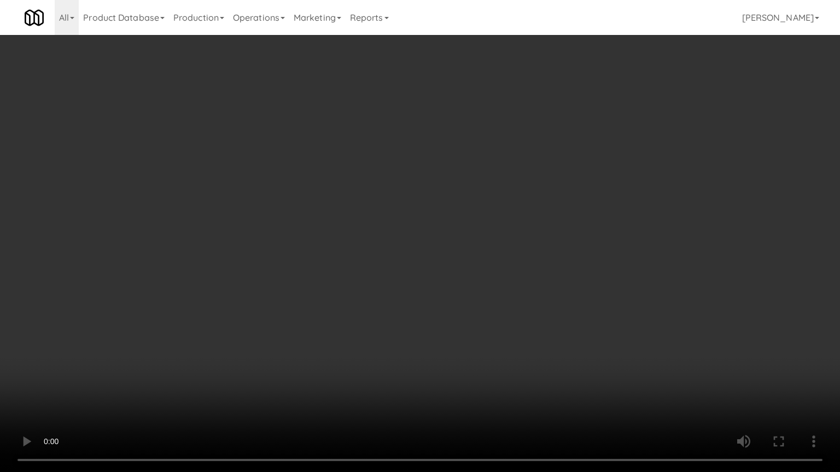
click at [421, 319] on video at bounding box center [420, 236] width 840 height 472
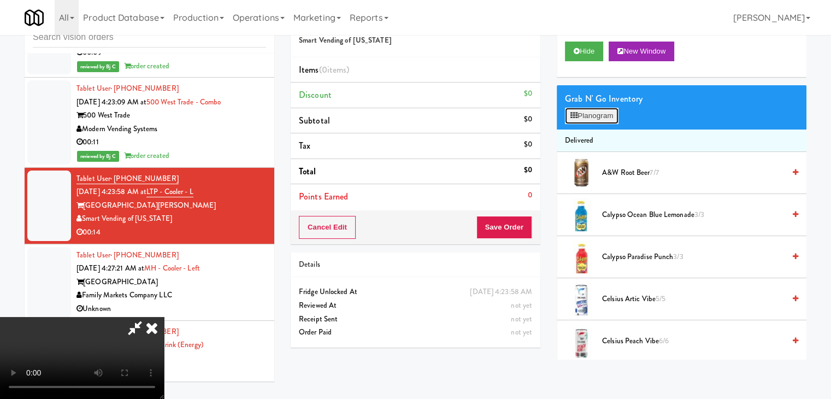
click at [597, 119] on button "Planogram" at bounding box center [592, 116] width 54 height 16
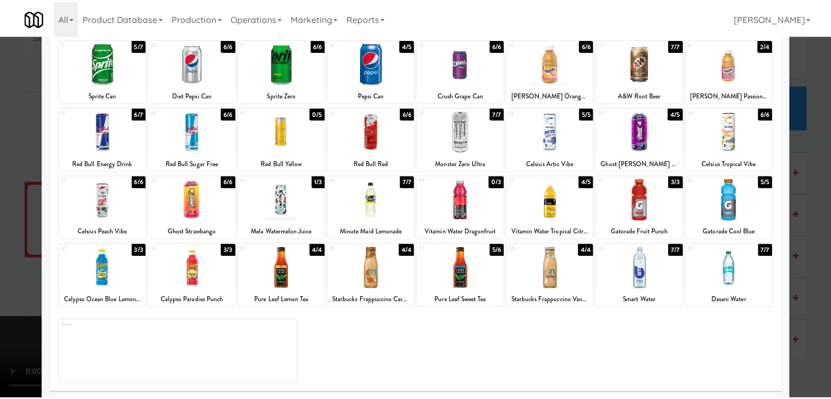
scroll to position [138, 0]
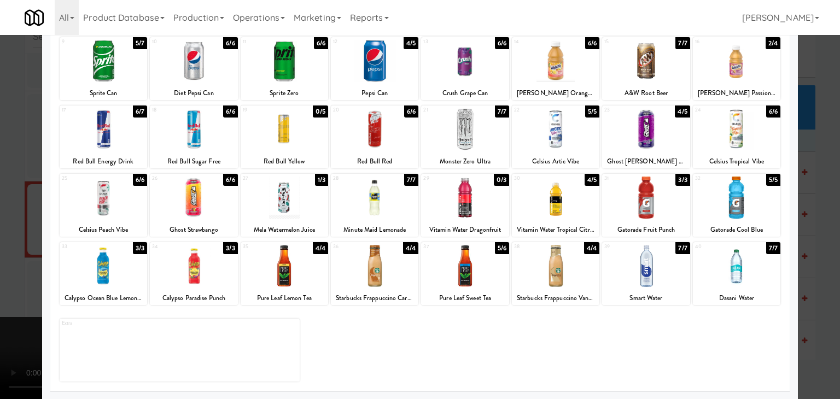
click at [652, 287] on div "39 7/7 Smart Water" at bounding box center [645, 273] width 87 height 63
click at [133, 156] on div "Red Bull Energy Drink" at bounding box center [103, 162] width 84 height 14
drag, startPoint x: 1, startPoint y: 193, endPoint x: 25, endPoint y: 193, distance: 24.6
click at [6, 194] on div at bounding box center [420, 199] width 840 height 399
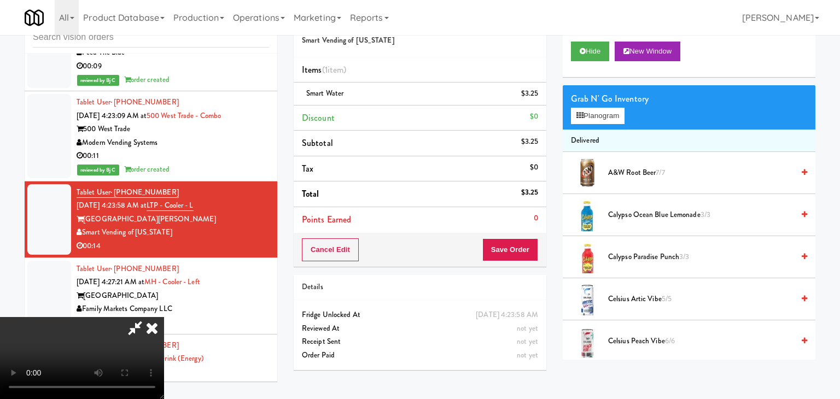
scroll to position [1623, 0]
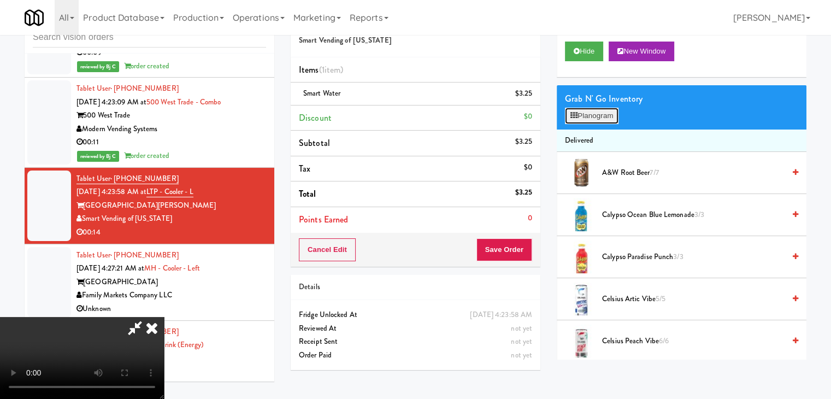
click at [581, 108] on button "Planogram" at bounding box center [592, 116] width 54 height 16
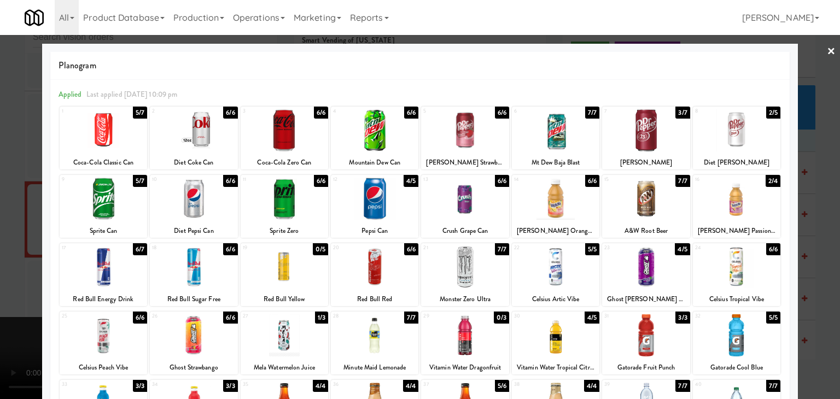
click at [105, 263] on div at bounding box center [103, 267] width 87 height 42
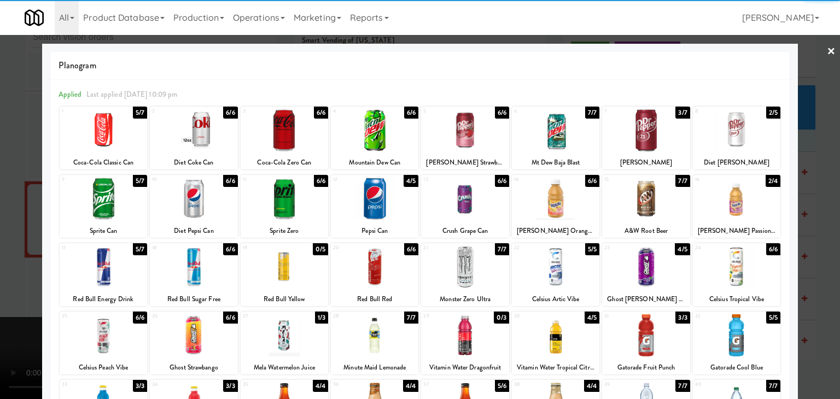
drag, startPoint x: 0, startPoint y: 250, endPoint x: 239, endPoint y: 240, distance: 239.6
click at [13, 247] on div at bounding box center [420, 199] width 840 height 399
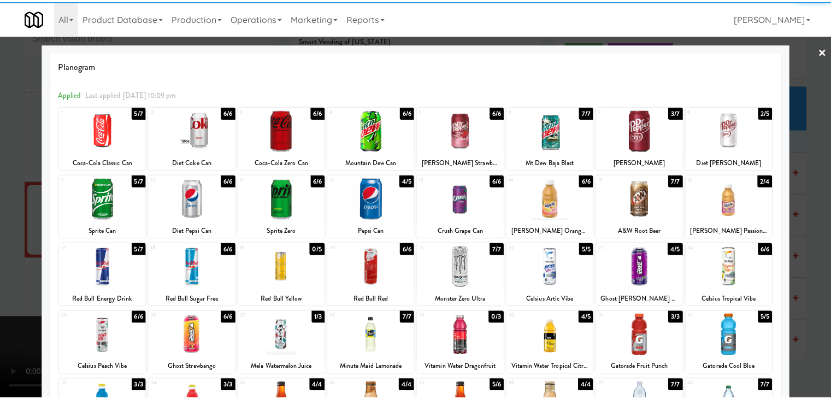
scroll to position [1623, 0]
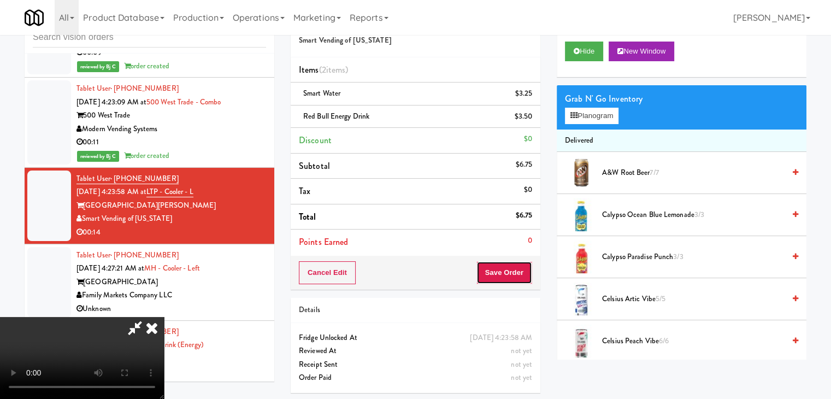
click at [523, 269] on button "Save Order" at bounding box center [505, 272] width 56 height 23
drag, startPoint x: 520, startPoint y: 271, endPoint x: 457, endPoint y: 227, distance: 77.0
click at [516, 268] on button "Save Order" at bounding box center [505, 272] width 56 height 23
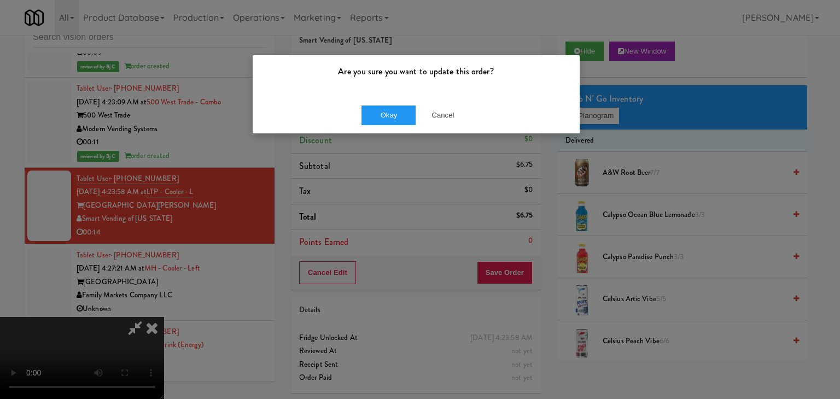
click at [385, 103] on div "Okay Cancel" at bounding box center [416, 115] width 327 height 37
click at [402, 124] on button "Okay" at bounding box center [388, 115] width 55 height 20
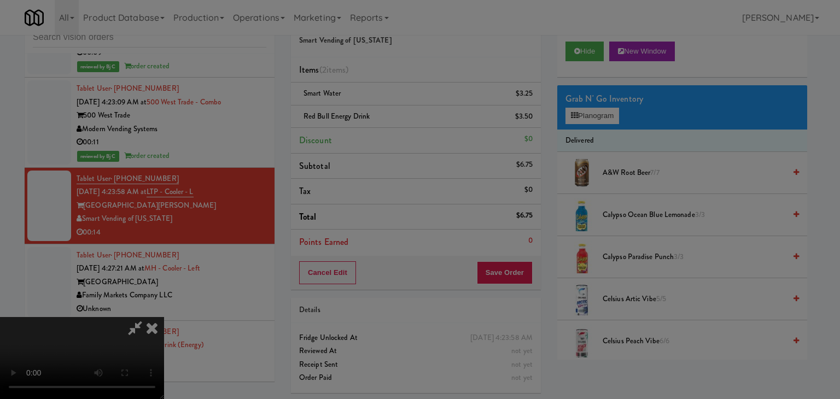
click at [400, 116] on div at bounding box center [420, 199] width 840 height 399
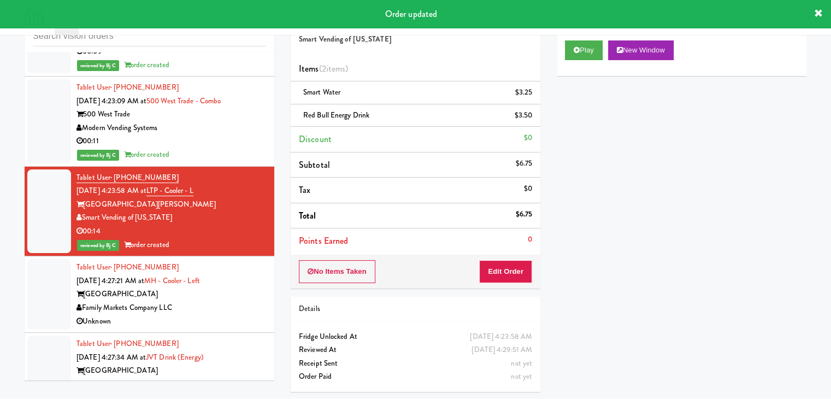
click at [221, 288] on div "Market House" at bounding box center [172, 295] width 190 height 14
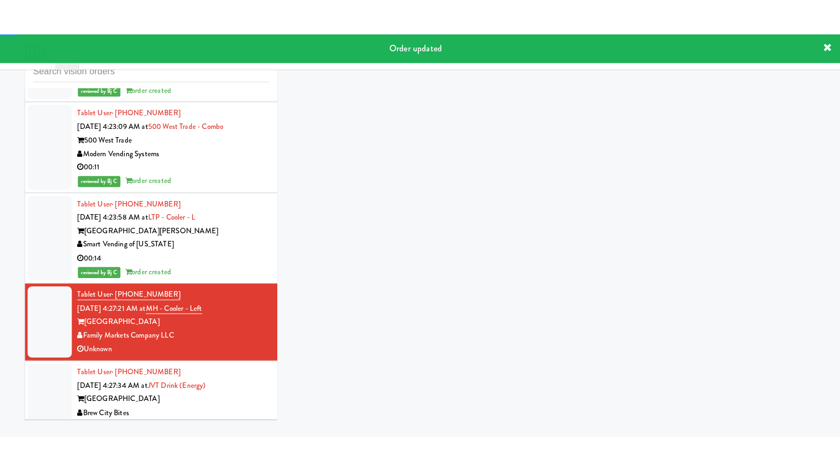
scroll to position [1637, 0]
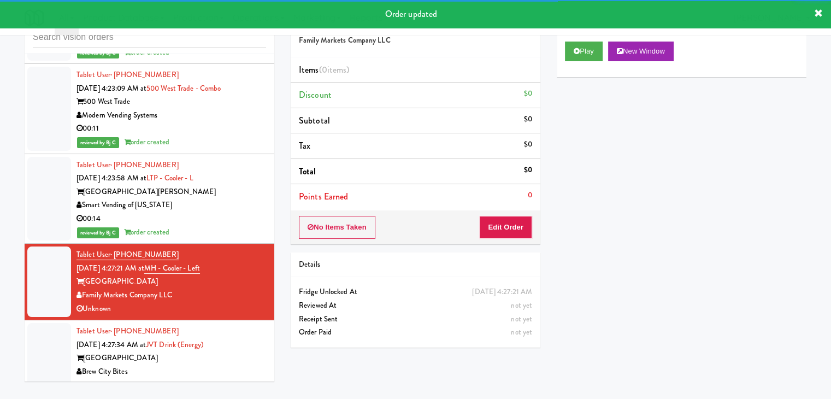
click at [587, 61] on div "Play New Window" at bounding box center [682, 55] width 250 height 44
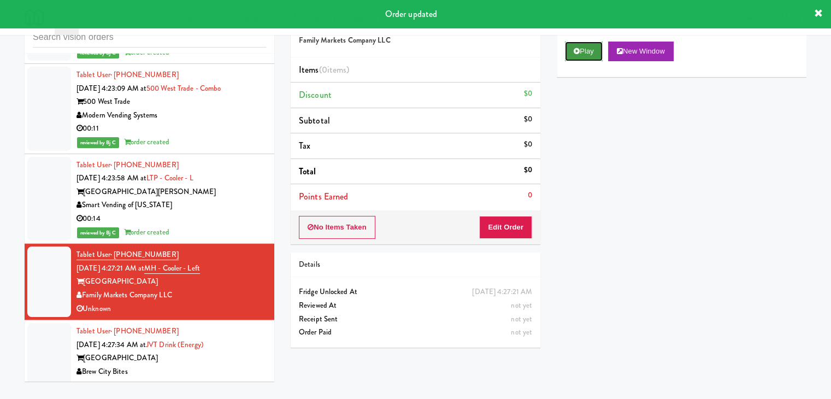
click at [589, 57] on button "Play" at bounding box center [584, 52] width 38 height 20
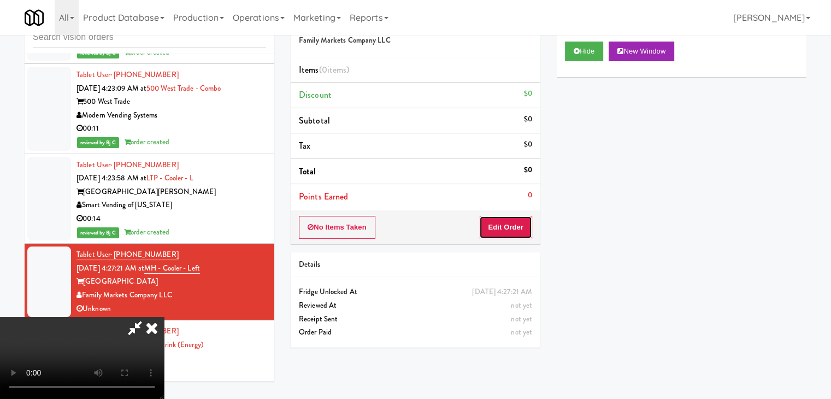
click at [507, 232] on button "Edit Order" at bounding box center [505, 227] width 53 height 23
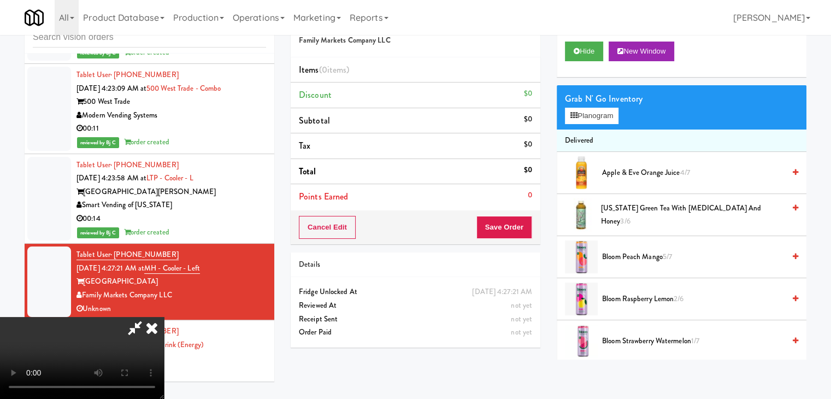
scroll to position [1623, 0]
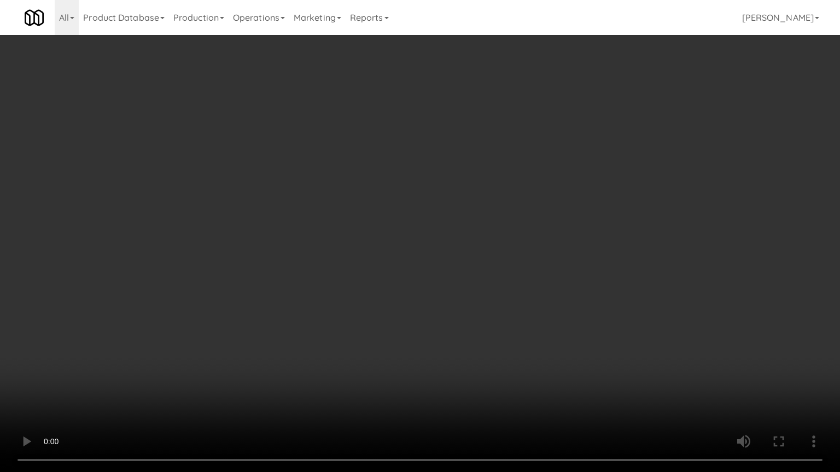
click at [457, 321] on video at bounding box center [420, 236] width 840 height 472
click at [444, 313] on video at bounding box center [420, 236] width 840 height 472
click at [437, 314] on video at bounding box center [420, 236] width 840 height 472
click at [423, 292] on video at bounding box center [420, 236] width 840 height 472
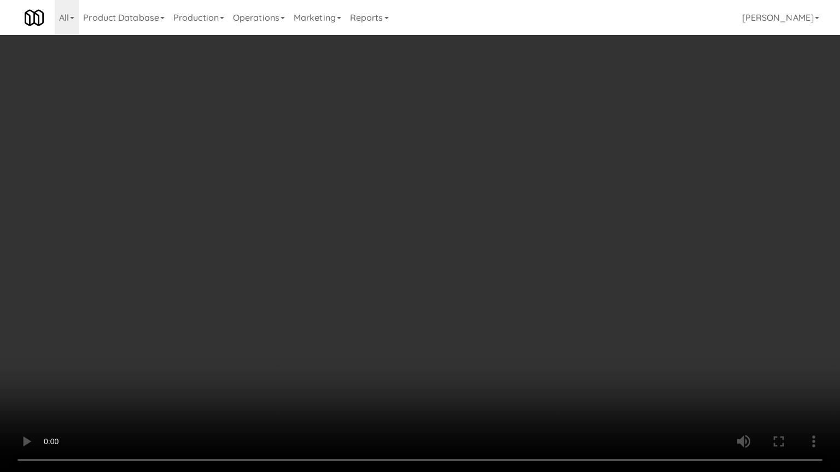
click at [423, 292] on video at bounding box center [420, 236] width 840 height 472
click at [424, 291] on video at bounding box center [420, 236] width 840 height 472
click at [432, 289] on video at bounding box center [420, 236] width 840 height 472
click at [421, 278] on video at bounding box center [420, 236] width 840 height 472
click at [429, 278] on video at bounding box center [420, 236] width 840 height 472
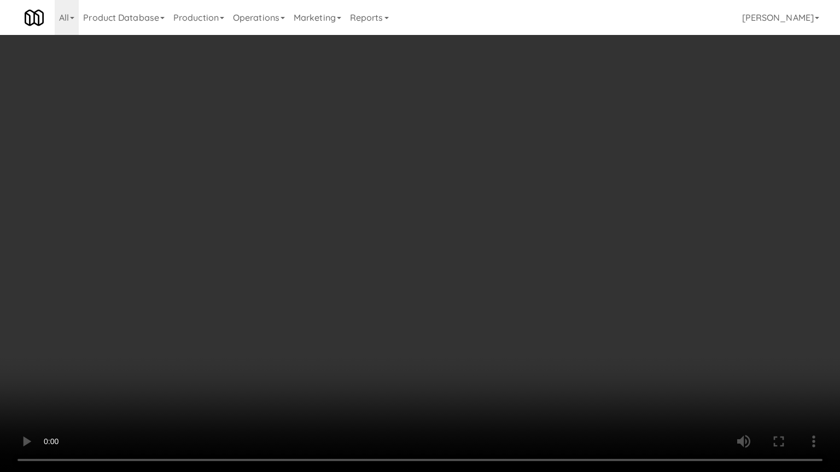
click at [440, 279] on video at bounding box center [420, 236] width 840 height 472
click at [438, 280] on video at bounding box center [420, 236] width 840 height 472
click at [433, 278] on video at bounding box center [420, 236] width 840 height 472
click at [449, 278] on video at bounding box center [420, 236] width 840 height 472
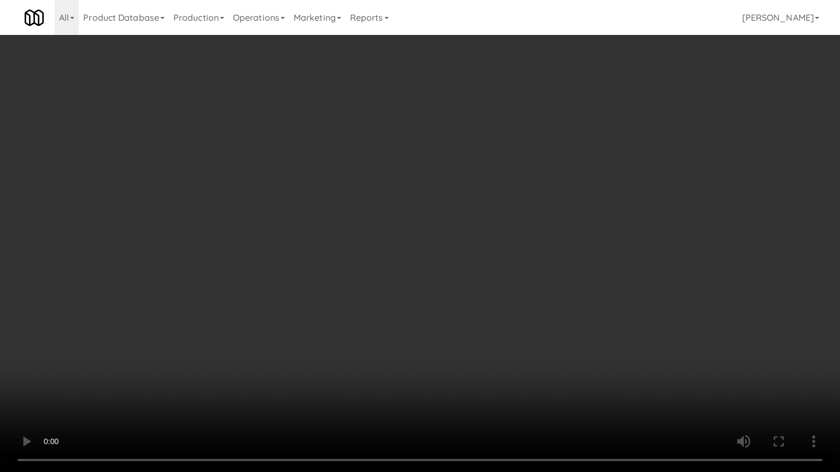
click at [449, 274] on video at bounding box center [420, 236] width 840 height 472
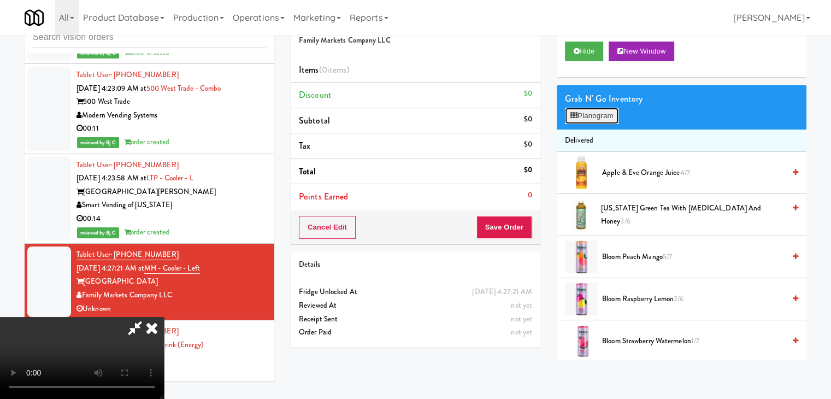
click at [583, 108] on button "Planogram" at bounding box center [592, 116] width 54 height 16
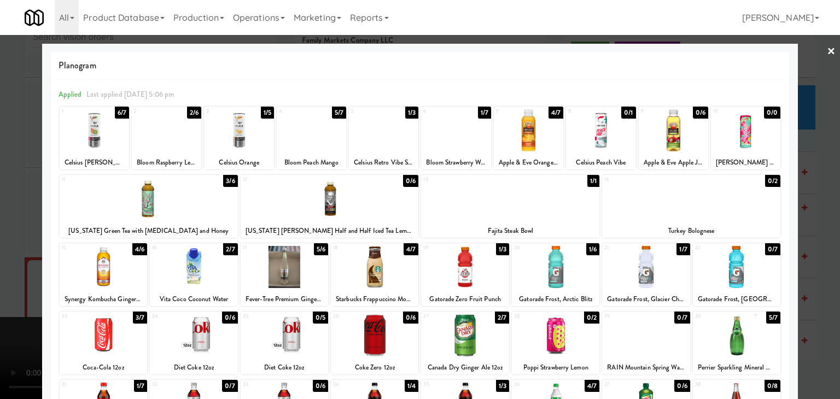
click at [311, 140] on div at bounding box center [311, 130] width 69 height 42
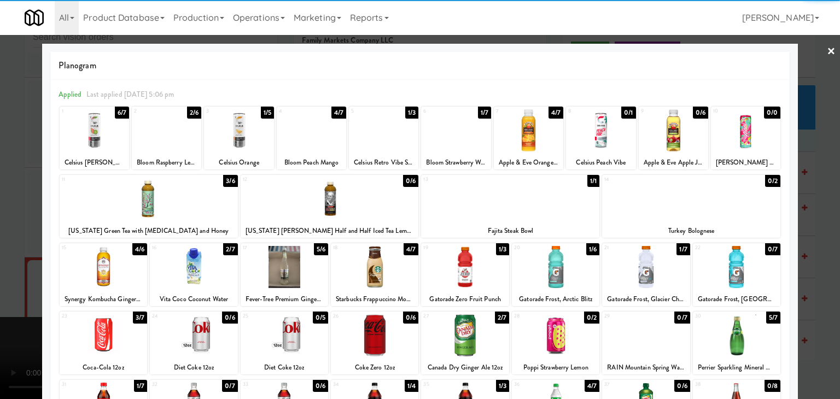
click at [444, 136] on div at bounding box center [455, 130] width 69 height 42
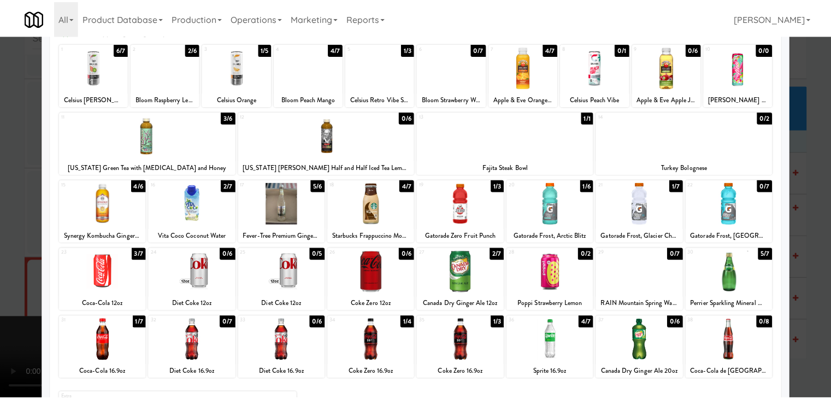
scroll to position [138, 0]
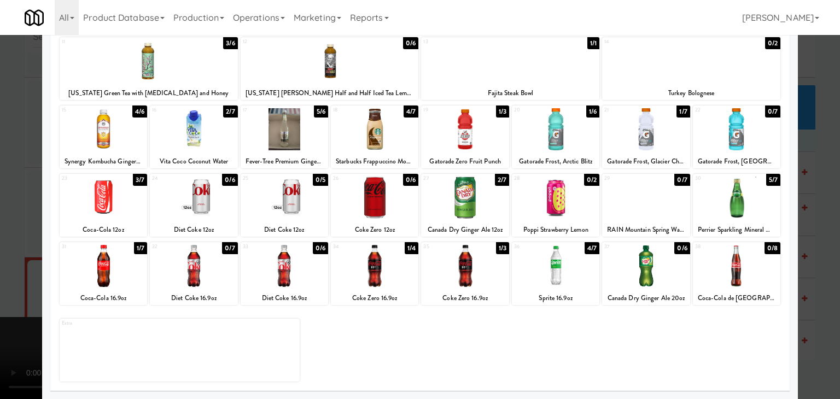
drag, startPoint x: 722, startPoint y: 207, endPoint x: 799, endPoint y: 225, distance: 79.7
click at [729, 207] on div at bounding box center [736, 198] width 87 height 42
drag, startPoint x: 826, startPoint y: 234, endPoint x: 800, endPoint y: 239, distance: 26.6
click at [823, 235] on div at bounding box center [420, 199] width 840 height 399
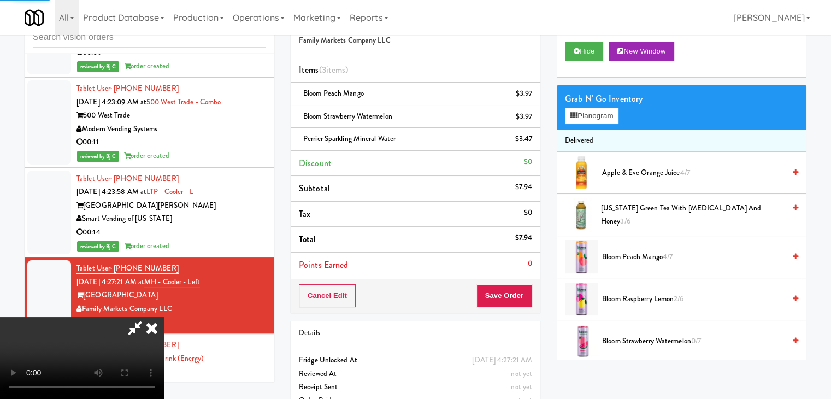
scroll to position [1637, 0]
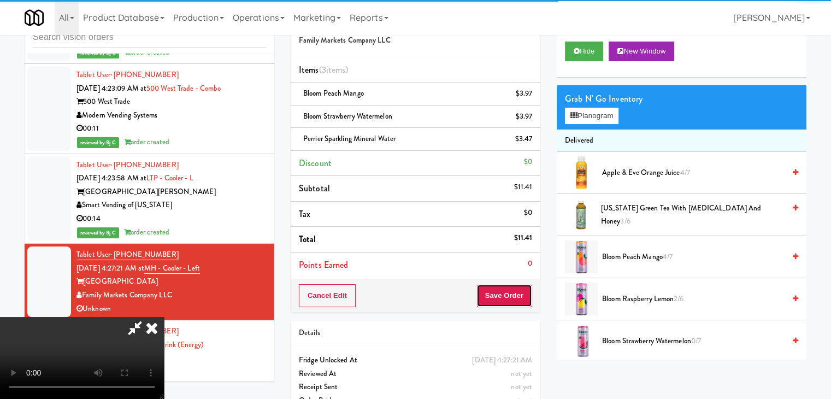
drag, startPoint x: 529, startPoint y: 289, endPoint x: 518, endPoint y: 297, distance: 13.7
click at [520, 294] on button "Save Order" at bounding box center [505, 295] width 56 height 23
click at [518, 297] on button "Save Order" at bounding box center [505, 295] width 56 height 23
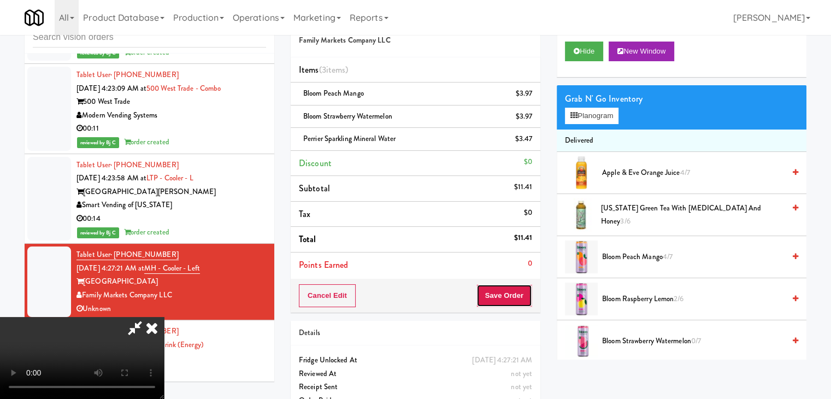
drag, startPoint x: 518, startPoint y: 297, endPoint x: 505, endPoint y: 288, distance: 16.4
click at [509, 291] on button "Save Order" at bounding box center [505, 295] width 56 height 23
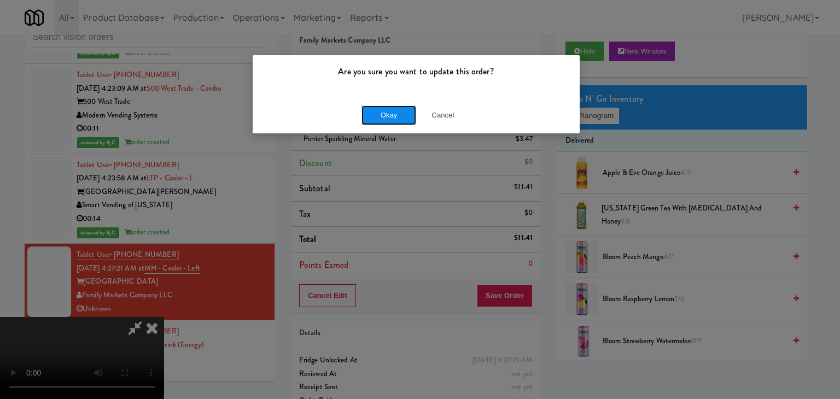
click at [395, 111] on button "Okay" at bounding box center [388, 115] width 55 height 20
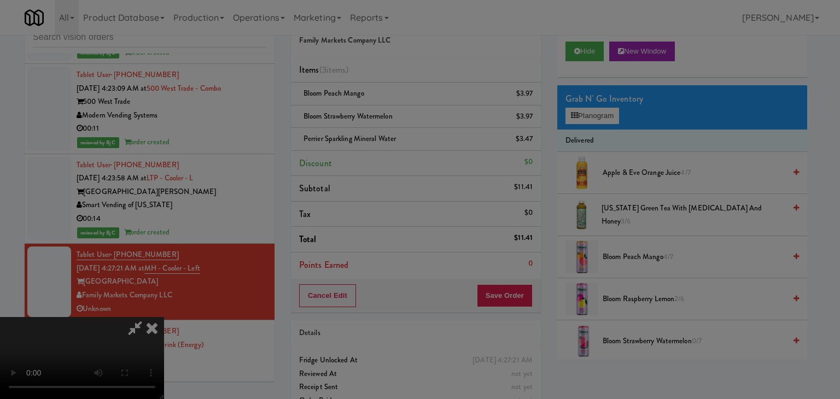
click at [395, 111] on body "Are you sure you want to update this order? Okay Cancel Okay Are you sure you w…" at bounding box center [420, 199] width 840 height 399
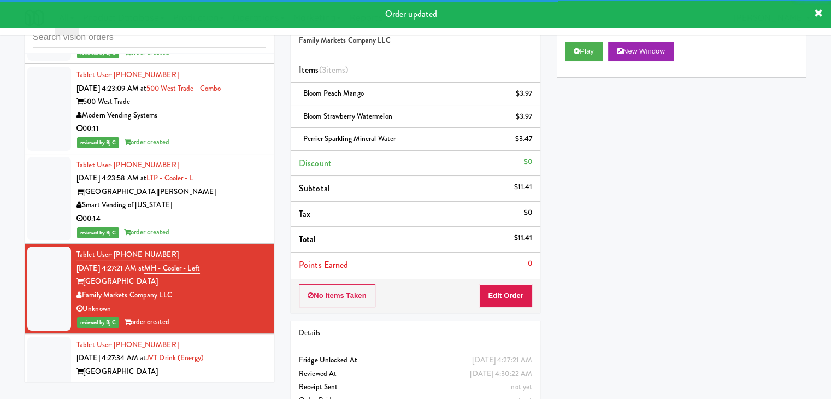
scroll to position [1650, 0]
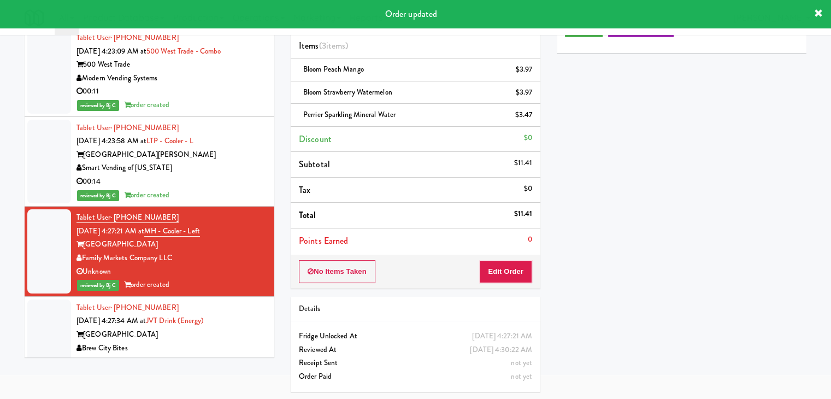
click at [232, 342] on div "Brew City Bites" at bounding box center [172, 349] width 190 height 14
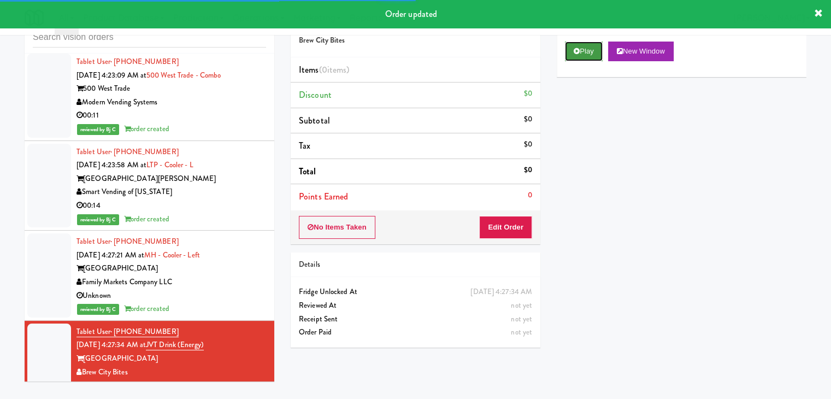
click at [577, 57] on button "Play" at bounding box center [584, 52] width 38 height 20
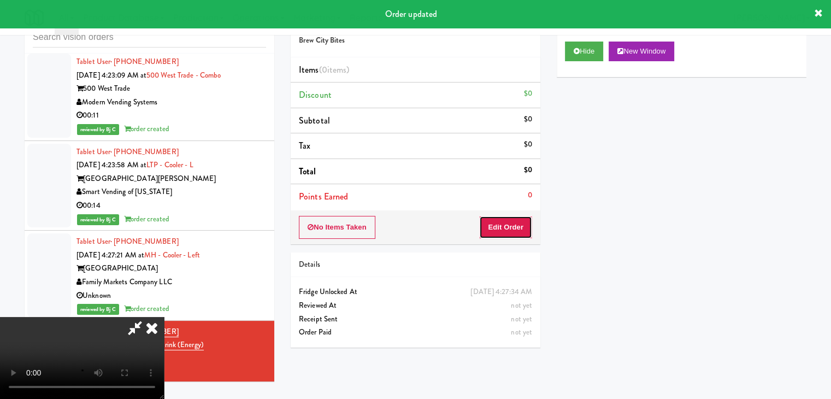
click at [512, 227] on button "Edit Order" at bounding box center [505, 227] width 53 height 23
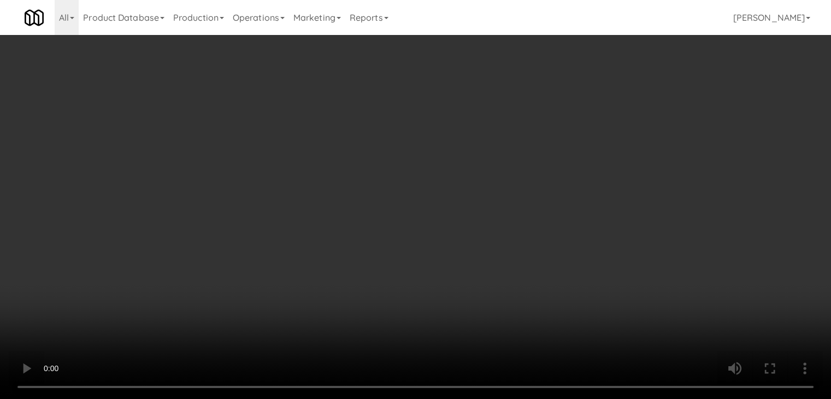
scroll to position [0, 0]
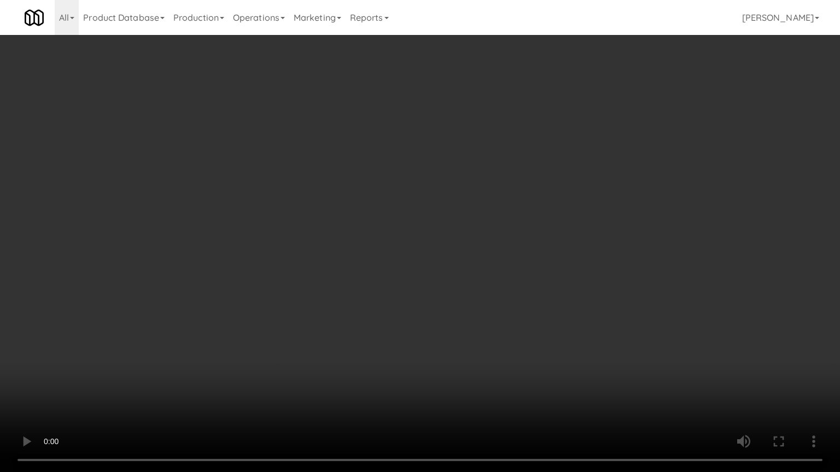
click at [482, 307] on video at bounding box center [420, 236] width 840 height 472
click at [482, 309] on video at bounding box center [420, 236] width 840 height 472
click at [499, 313] on video at bounding box center [420, 236] width 840 height 472
drag, startPoint x: 499, startPoint y: 313, endPoint x: 560, endPoint y: 195, distance: 132.7
click at [509, 300] on video at bounding box center [420, 236] width 840 height 472
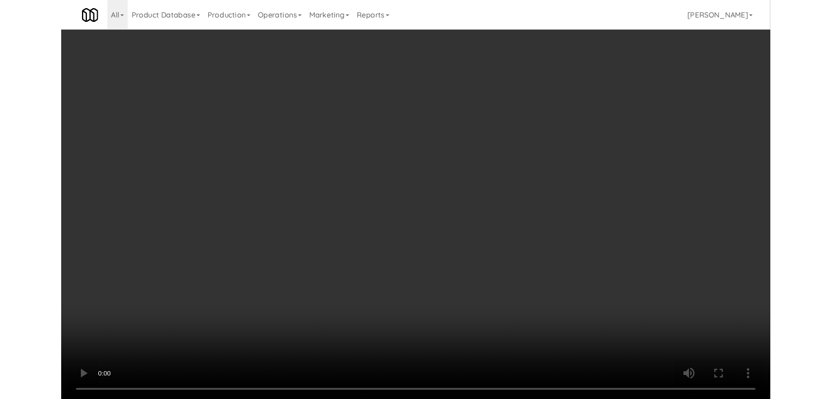
scroll to position [1650, 0]
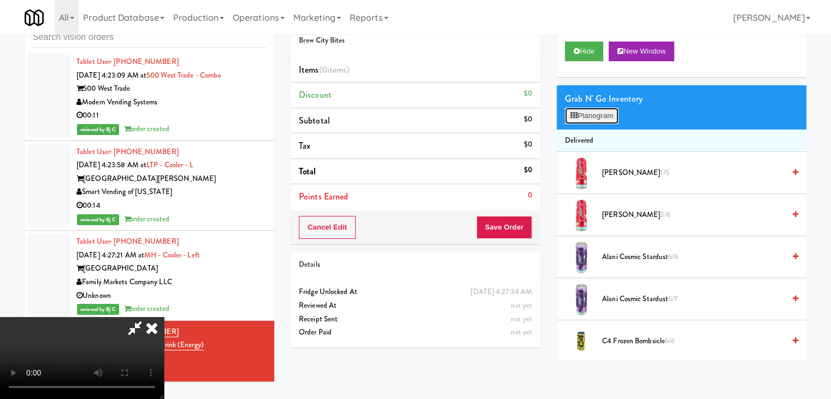
click at [603, 113] on button "Planogram" at bounding box center [592, 116] width 54 height 16
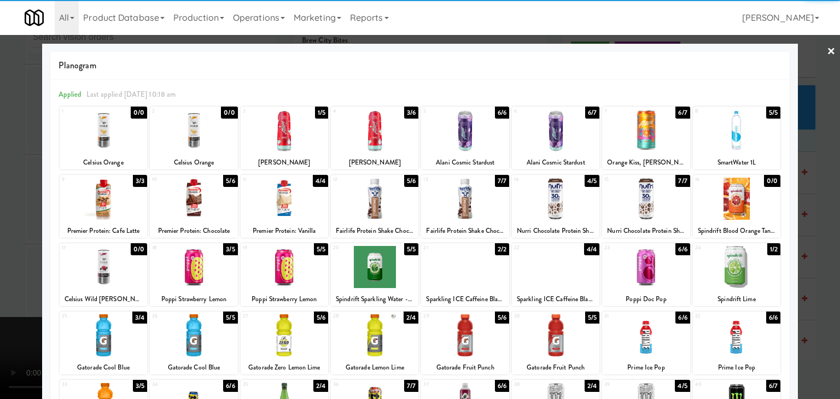
drag, startPoint x: 388, startPoint y: 202, endPoint x: 433, endPoint y: 216, distance: 47.5
click at [388, 203] on div at bounding box center [374, 199] width 87 height 42
drag, startPoint x: 556, startPoint y: 332, endPoint x: 564, endPoint y: 330, distance: 8.0
click at [558, 331] on div at bounding box center [555, 335] width 87 height 42
drag, startPoint x: 807, startPoint y: 304, endPoint x: 760, endPoint y: 300, distance: 47.2
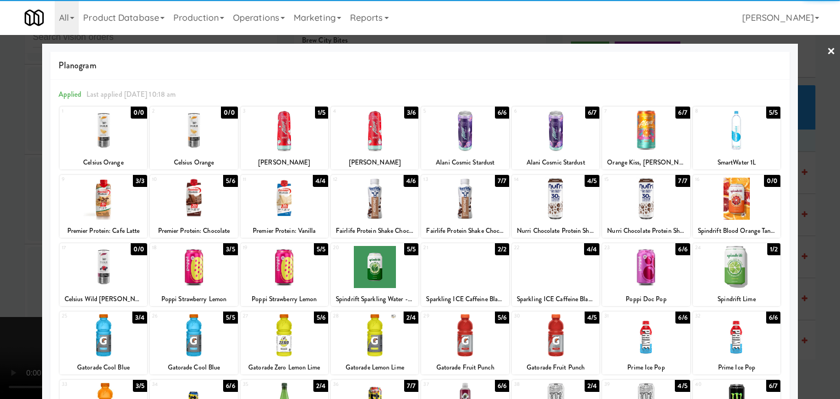
click at [803, 304] on div at bounding box center [420, 199] width 840 height 399
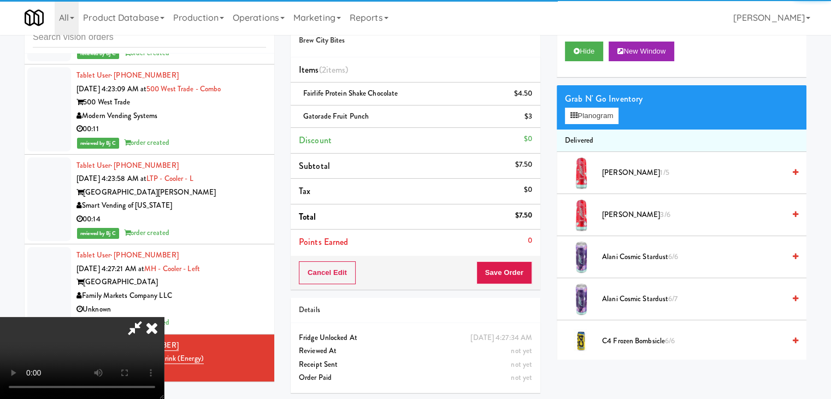
scroll to position [1650, 0]
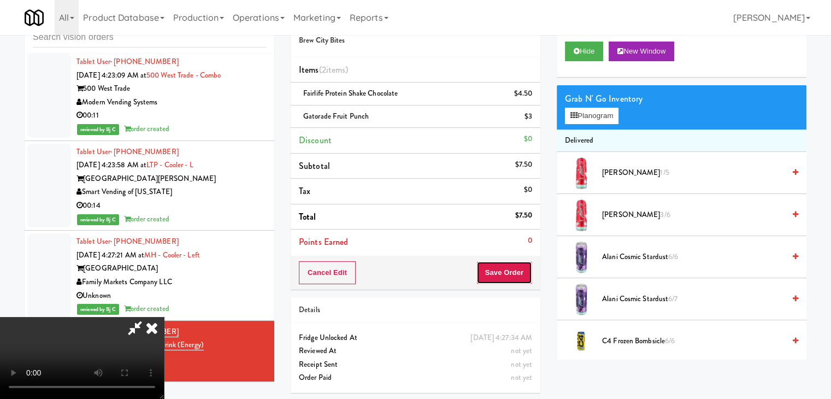
drag, startPoint x: 527, startPoint y: 265, endPoint x: 518, endPoint y: 269, distance: 10.0
click at [518, 269] on button "Save Order" at bounding box center [505, 272] width 56 height 23
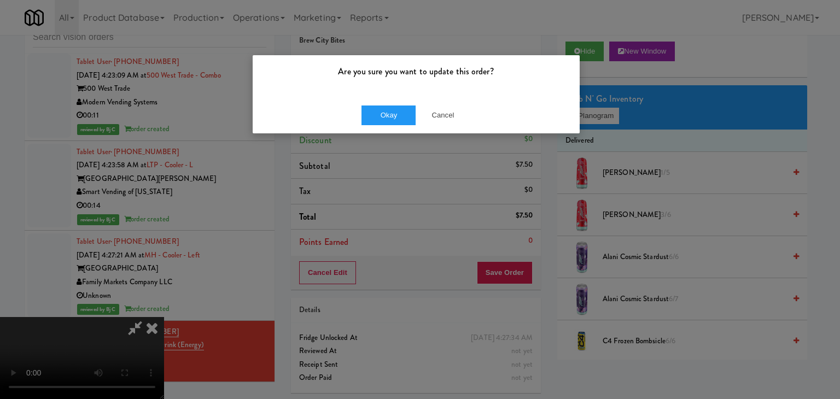
click at [394, 125] on div "Okay Cancel" at bounding box center [416, 115] width 327 height 37
click at [396, 116] on button "Okay" at bounding box center [388, 115] width 55 height 20
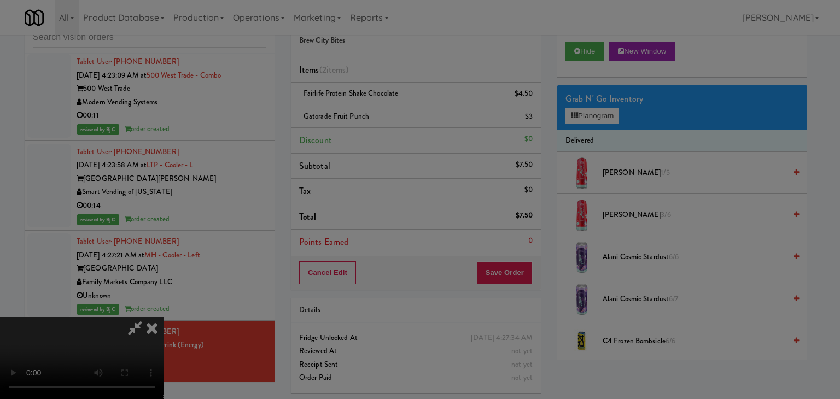
click at [396, 113] on div "Okay Cancel" at bounding box center [416, 95] width 327 height 37
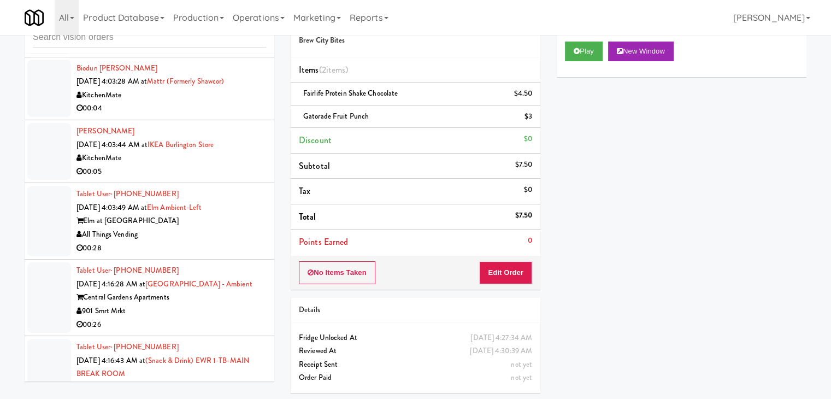
scroll to position [1048, 0]
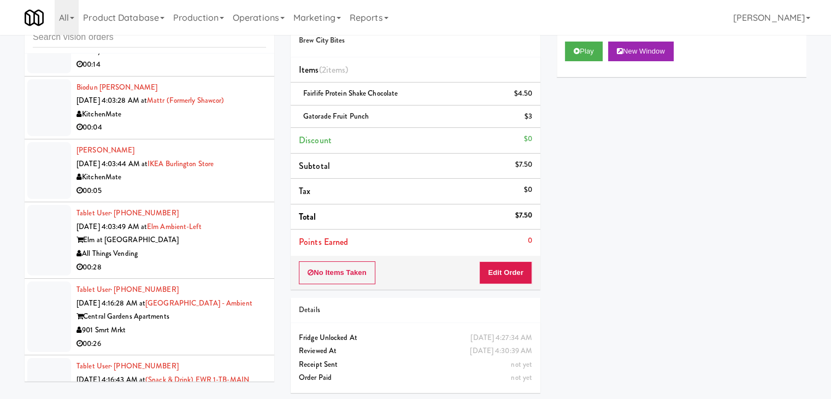
click at [204, 310] on div "Central Gardens Apartments" at bounding box center [172, 317] width 190 height 14
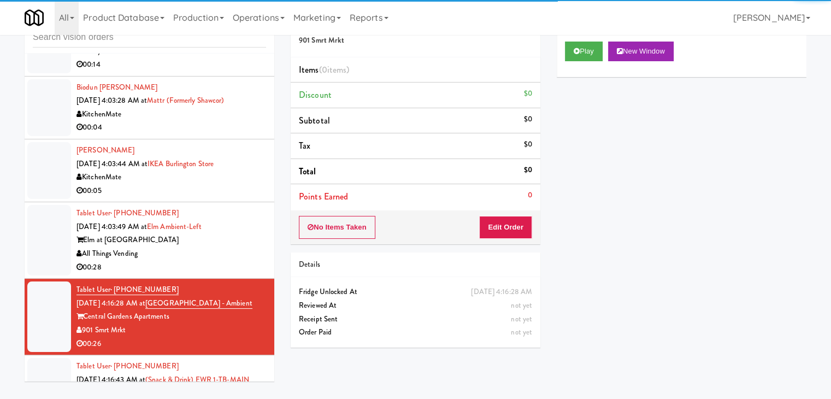
click at [584, 41] on div "Play New Window" at bounding box center [682, 55] width 250 height 44
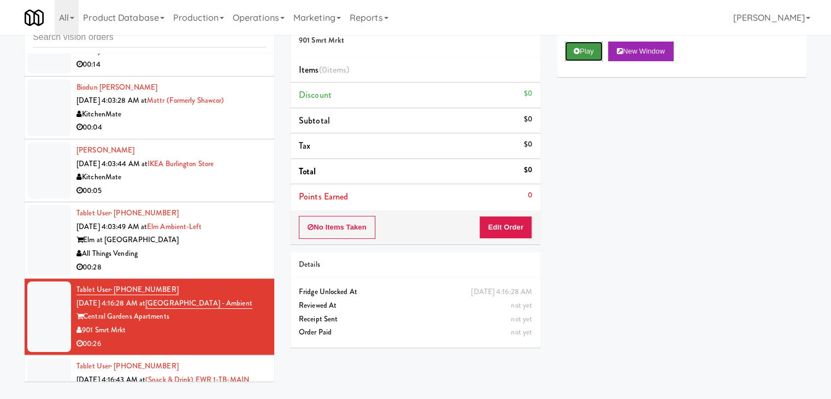
click at [584, 49] on button "Play" at bounding box center [584, 52] width 38 height 20
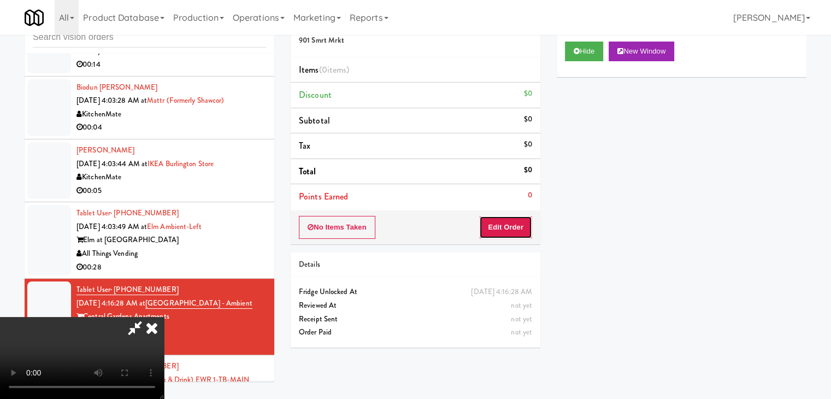
click at [498, 234] on button "Edit Order" at bounding box center [505, 227] width 53 height 23
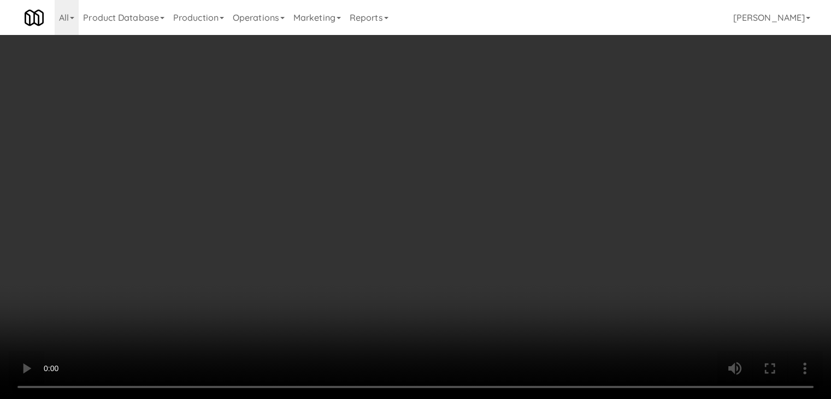
scroll to position [1035, 0]
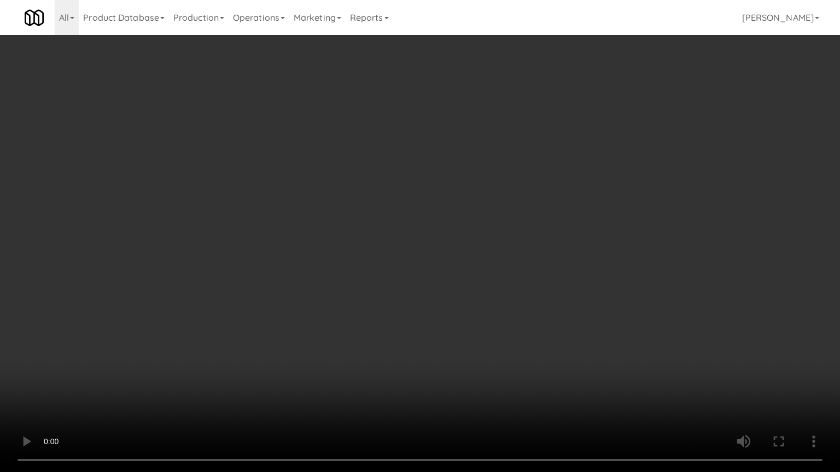
drag, startPoint x: 436, startPoint y: 279, endPoint x: 429, endPoint y: 284, distance: 9.1
click at [436, 280] on video at bounding box center [420, 236] width 840 height 472
click at [427, 284] on video at bounding box center [420, 236] width 840 height 472
click at [458, 250] on video at bounding box center [420, 236] width 840 height 472
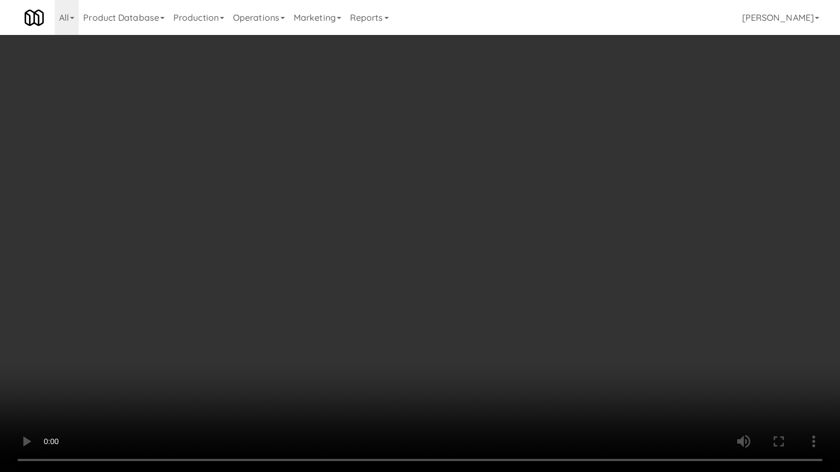
click at [469, 227] on video at bounding box center [420, 236] width 840 height 472
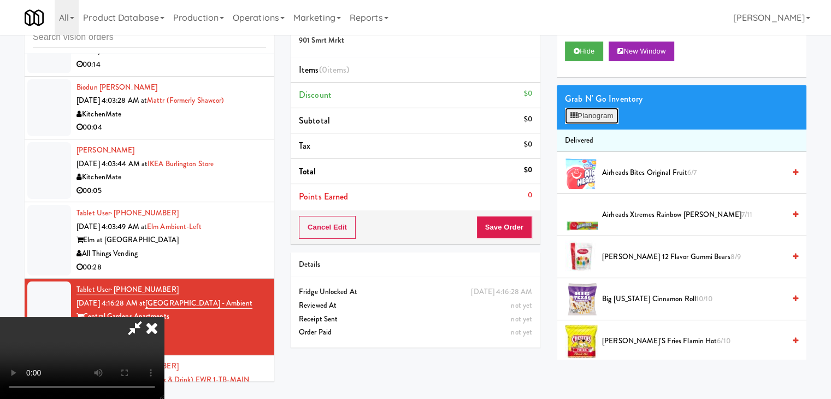
click at [590, 110] on button "Planogram" at bounding box center [592, 116] width 54 height 16
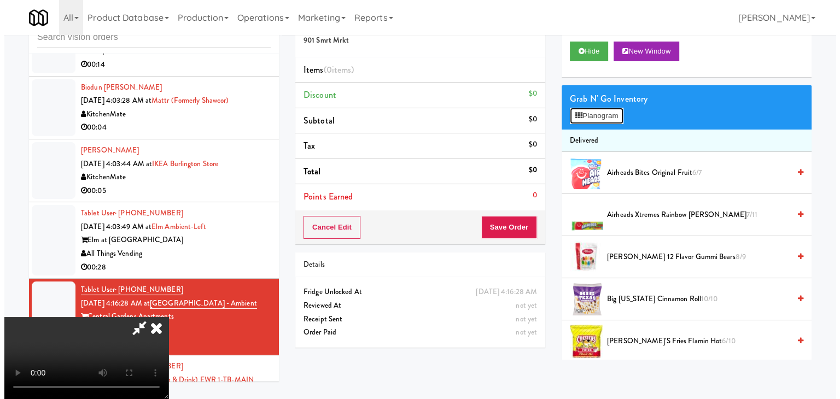
scroll to position [1035, 0]
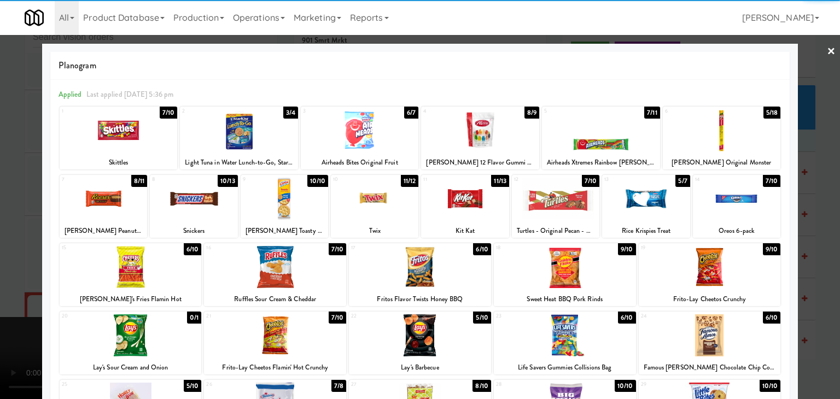
click at [726, 136] on div at bounding box center [722, 130] width 118 height 42
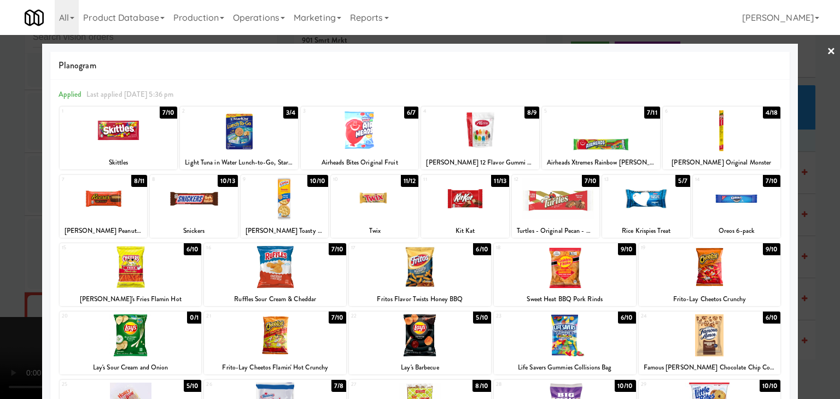
click at [468, 207] on div at bounding box center [464, 199] width 87 height 42
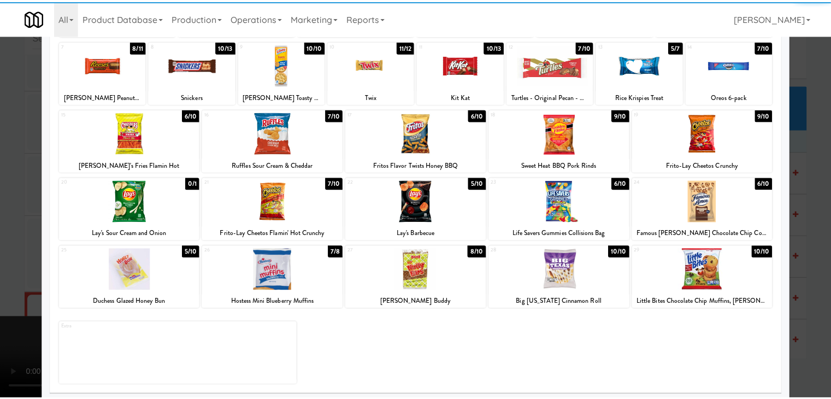
scroll to position [138, 0]
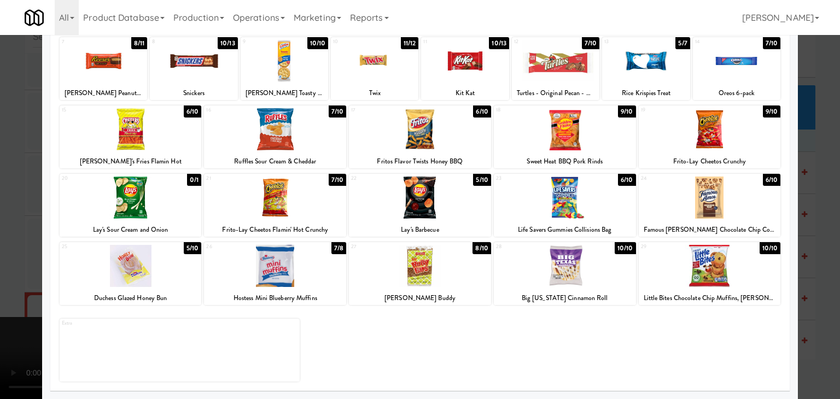
click at [157, 270] on div at bounding box center [131, 266] width 142 height 42
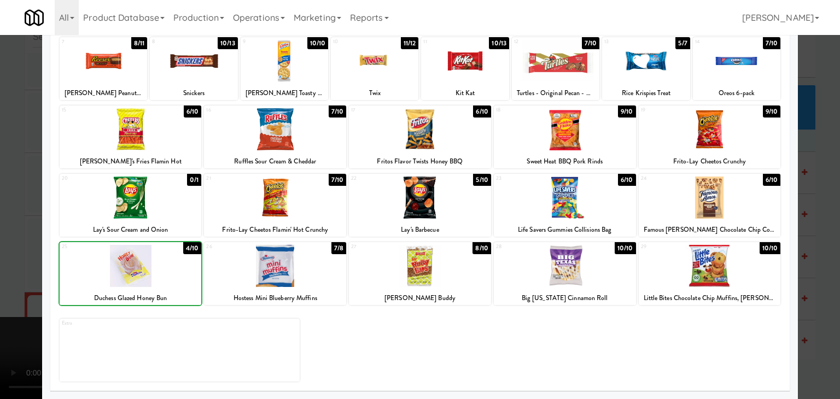
drag, startPoint x: 0, startPoint y: 267, endPoint x: 102, endPoint y: 256, distance: 102.9
click at [24, 260] on div at bounding box center [420, 199] width 840 height 399
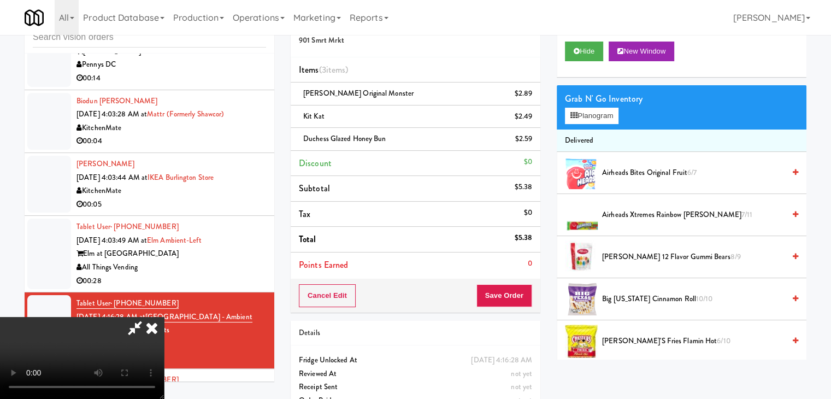
scroll to position [1048, 0]
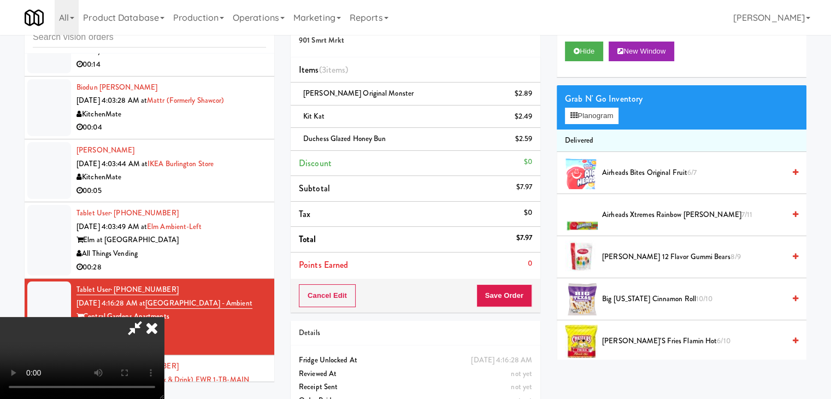
click at [164, 317] on video at bounding box center [82, 358] width 164 height 82
click at [518, 297] on button "Save Order" at bounding box center [505, 295] width 56 height 23
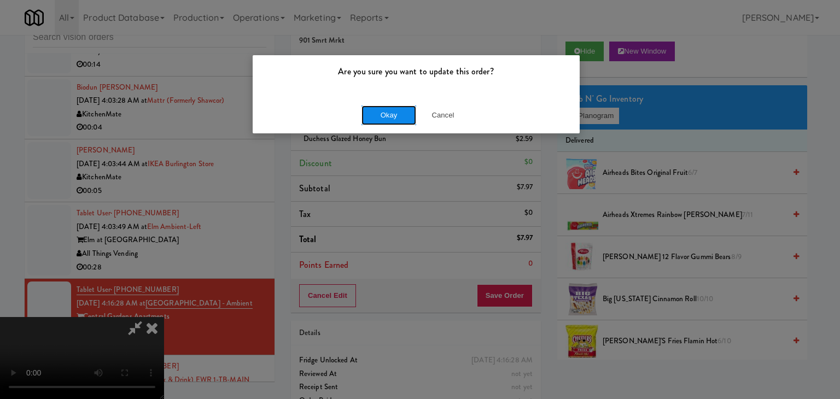
click at [387, 111] on button "Okay" at bounding box center [388, 115] width 55 height 20
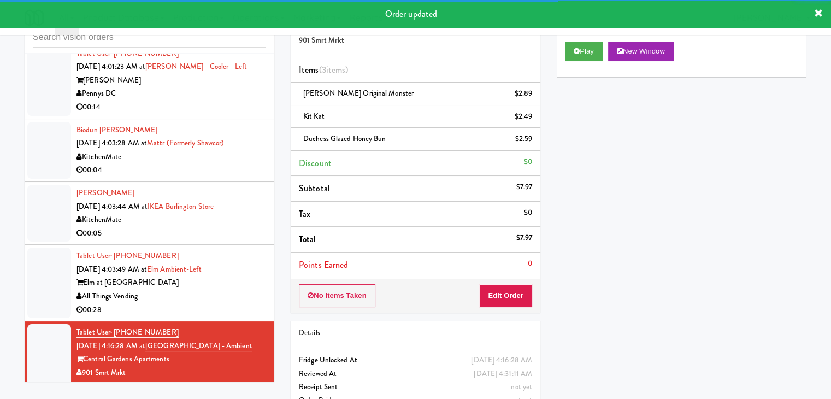
scroll to position [994, 0]
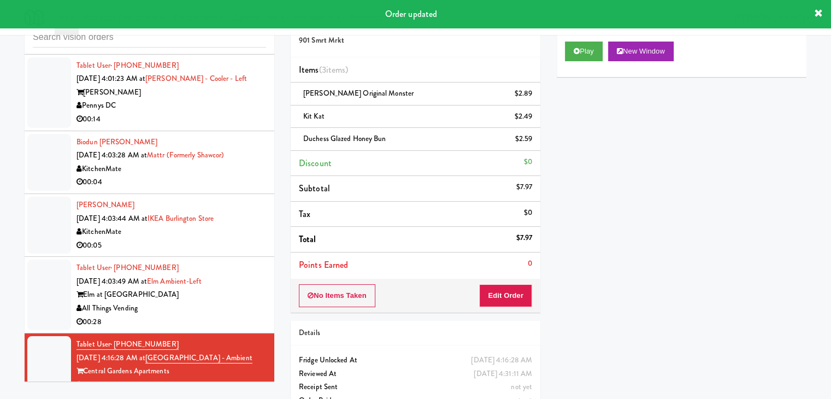
drag, startPoint x: 251, startPoint y: 285, endPoint x: 236, endPoint y: 294, distance: 18.1
click at [251, 288] on div "Elm at Panorama" at bounding box center [172, 295] width 190 height 14
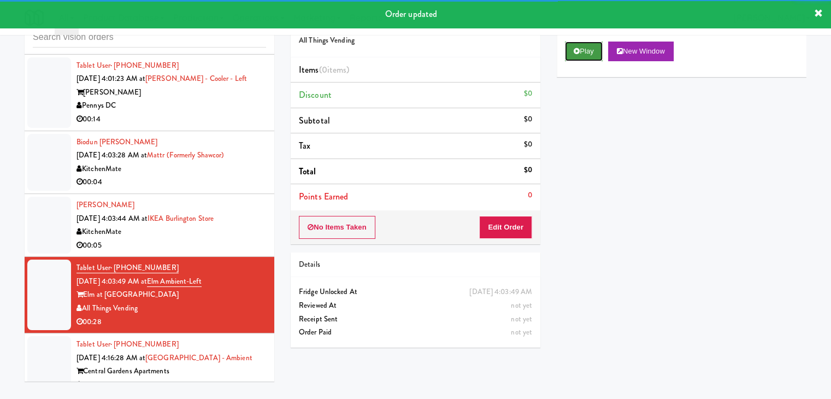
click at [588, 51] on button "Play" at bounding box center [584, 52] width 38 height 20
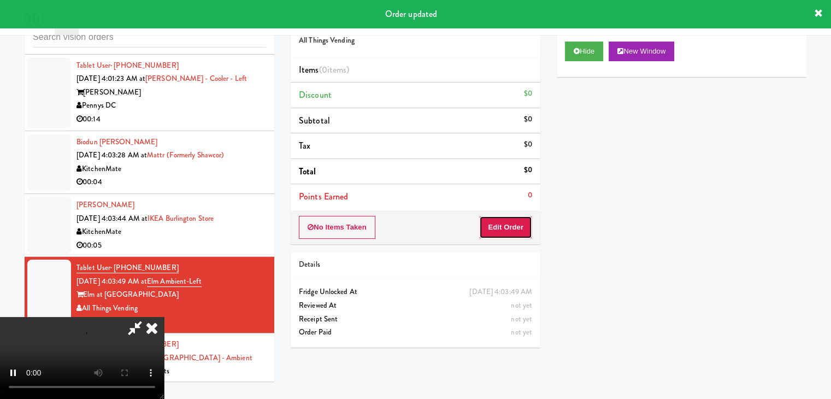
click at [507, 225] on button "Edit Order" at bounding box center [505, 227] width 53 height 23
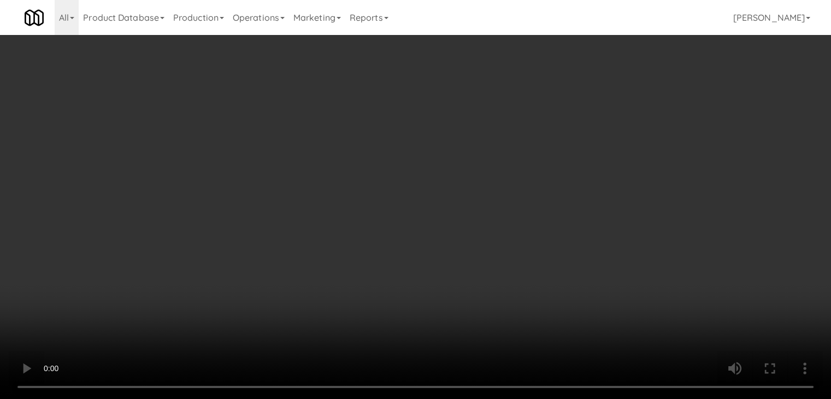
scroll to position [980, 0]
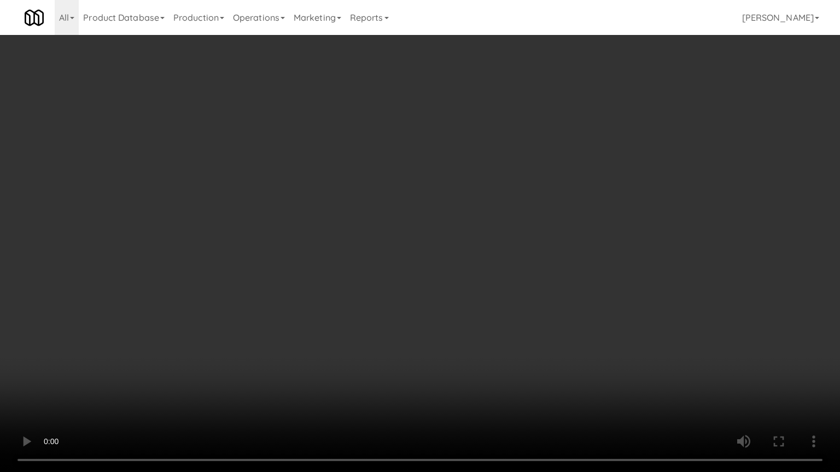
click at [470, 303] on video at bounding box center [420, 236] width 840 height 472
drag, startPoint x: 466, startPoint y: 304, endPoint x: 461, endPoint y: 308, distance: 6.2
click at [463, 308] on video at bounding box center [420, 236] width 840 height 472
click at [468, 297] on video at bounding box center [420, 236] width 840 height 472
click at [466, 302] on video at bounding box center [420, 236] width 840 height 472
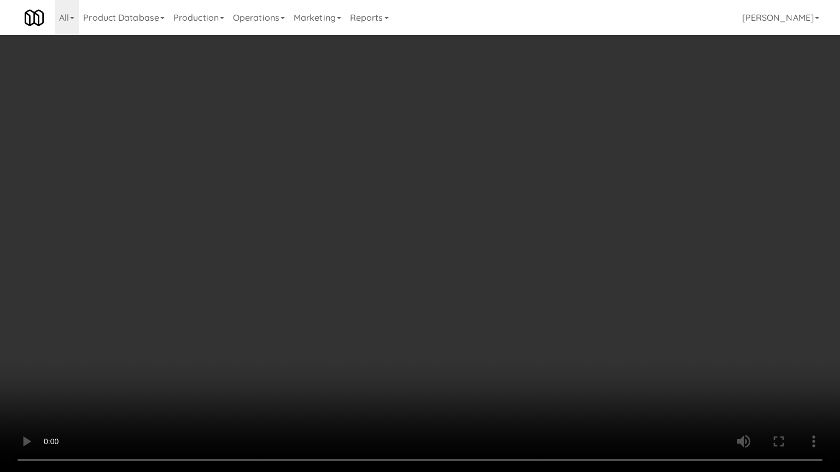
click at [448, 295] on video at bounding box center [420, 236] width 840 height 472
click at [449, 295] on video at bounding box center [420, 236] width 840 height 472
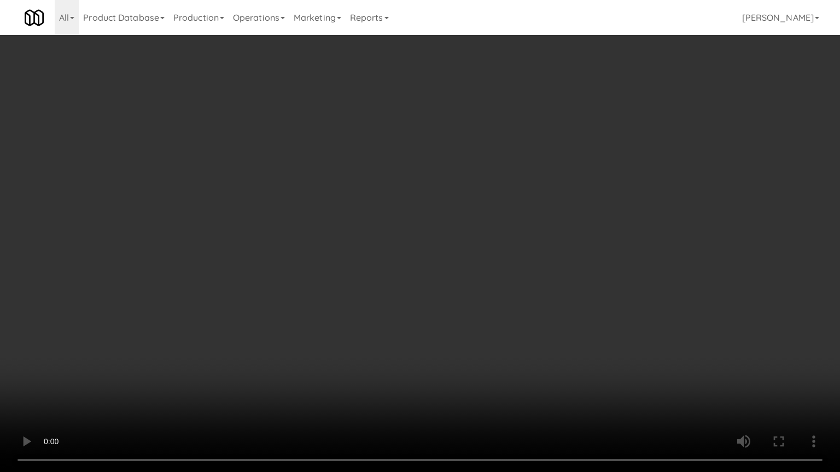
click at [449, 295] on video at bounding box center [420, 236] width 840 height 472
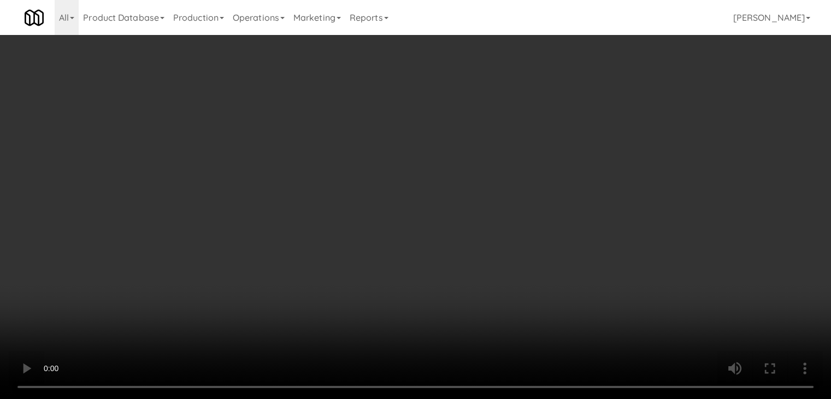
click at [342, 239] on video at bounding box center [415, 199] width 831 height 399
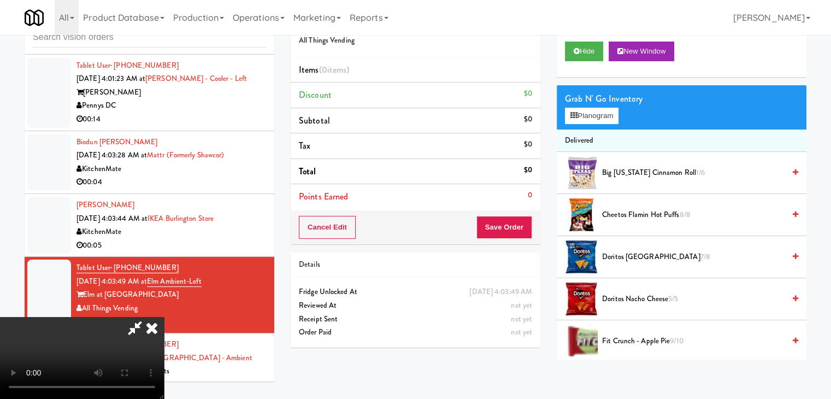
click at [164, 317] on video at bounding box center [82, 358] width 164 height 82
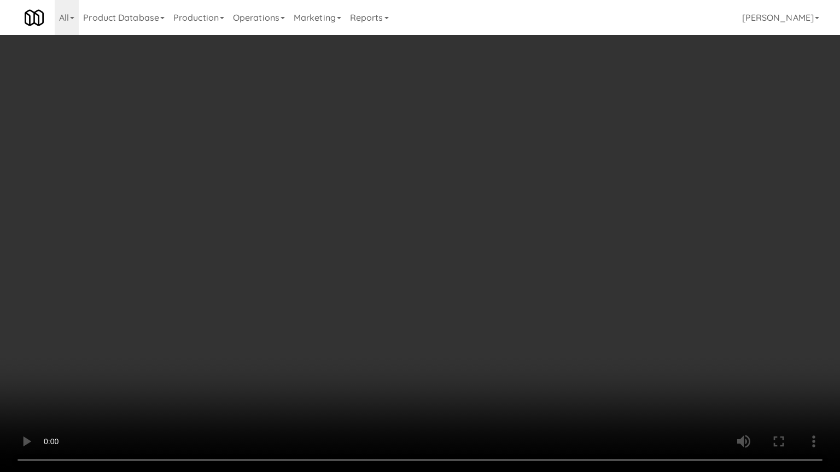
click at [391, 290] on video at bounding box center [420, 236] width 840 height 472
click at [409, 295] on video at bounding box center [420, 236] width 840 height 472
click at [435, 287] on video at bounding box center [420, 236] width 840 height 472
click at [433, 287] on video at bounding box center [420, 236] width 840 height 472
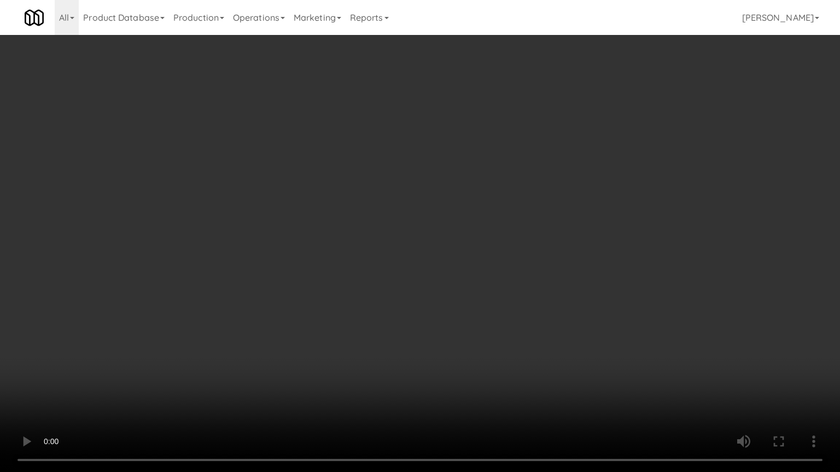
click at [433, 288] on video at bounding box center [420, 236] width 840 height 472
click at [432, 290] on video at bounding box center [420, 236] width 840 height 472
click at [436, 292] on video at bounding box center [420, 236] width 840 height 472
click at [512, 305] on video at bounding box center [420, 236] width 840 height 472
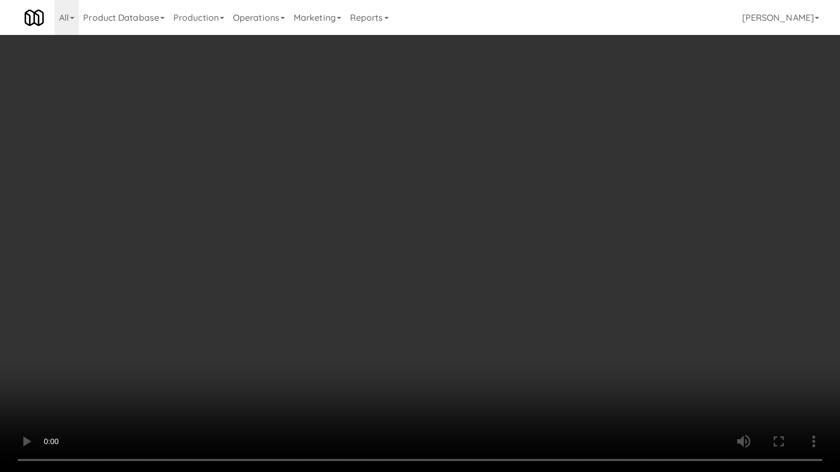
click at [495, 304] on video at bounding box center [420, 236] width 840 height 472
drag, startPoint x: 495, startPoint y: 304, endPoint x: 553, endPoint y: 190, distance: 128.1
click at [495, 302] on video at bounding box center [420, 236] width 840 height 472
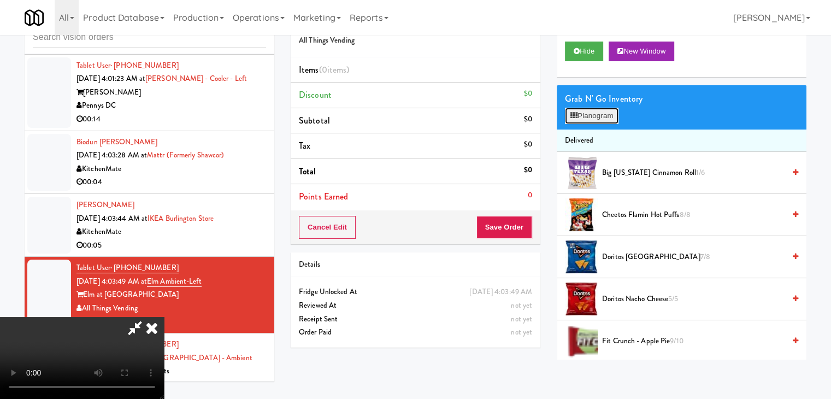
click at [612, 116] on button "Planogram" at bounding box center [592, 116] width 54 height 16
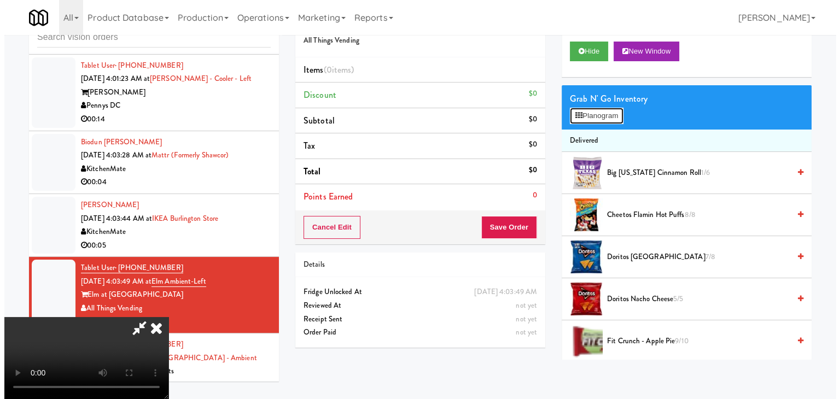
scroll to position [980, 0]
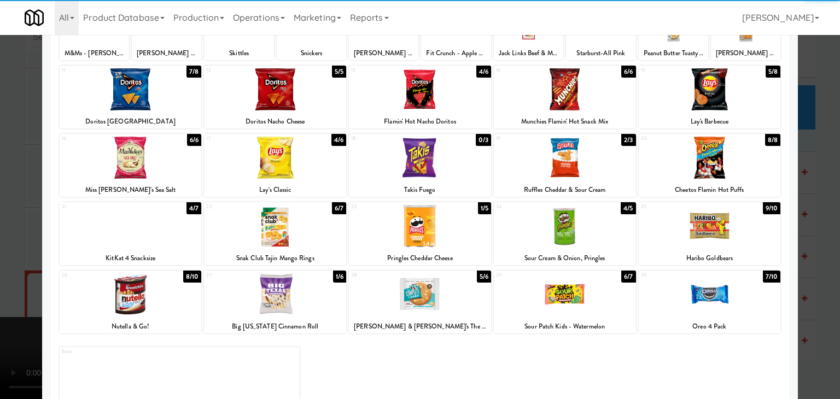
drag, startPoint x: 447, startPoint y: 224, endPoint x: 464, endPoint y: 230, distance: 18.0
click at [452, 226] on div at bounding box center [420, 226] width 142 height 42
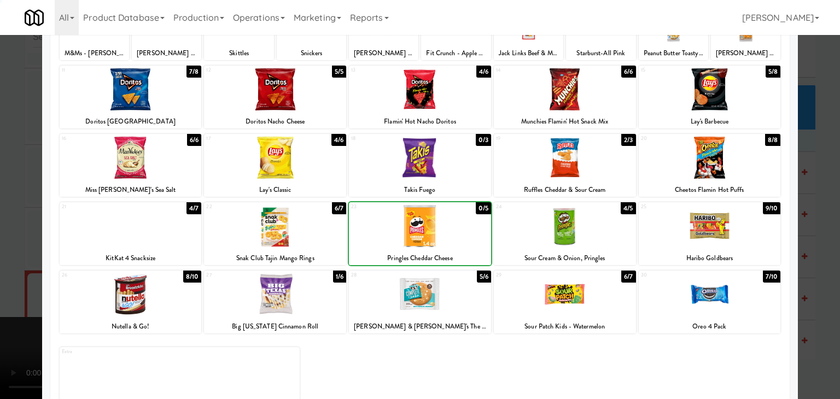
click at [546, 236] on div at bounding box center [565, 226] width 142 height 42
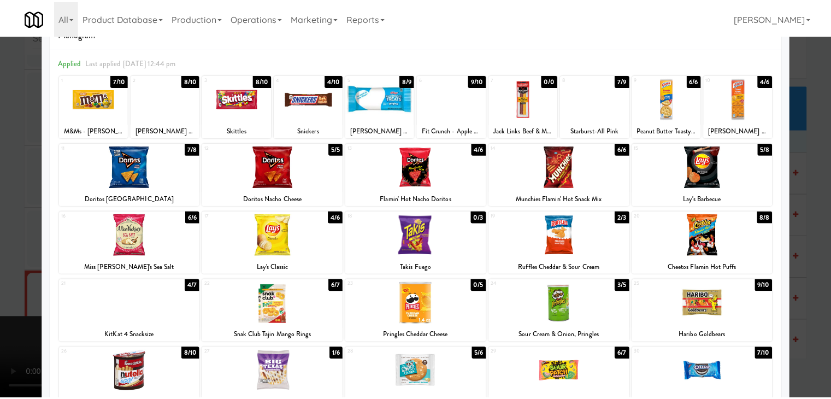
scroll to position [0, 0]
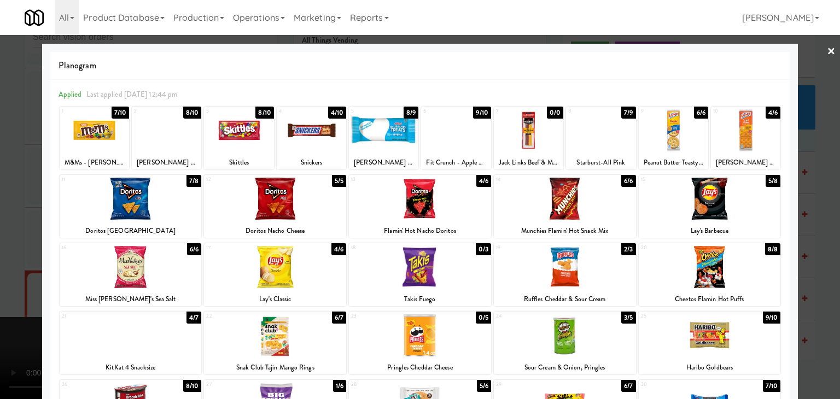
click at [732, 134] on div at bounding box center [745, 130] width 69 height 42
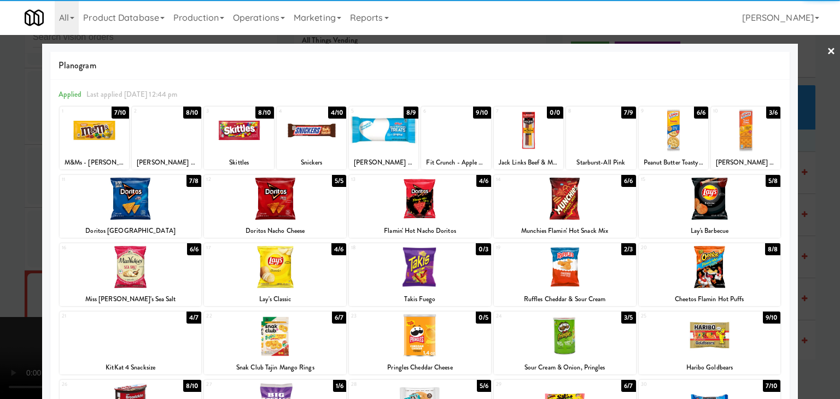
click at [812, 186] on div at bounding box center [420, 199] width 840 height 399
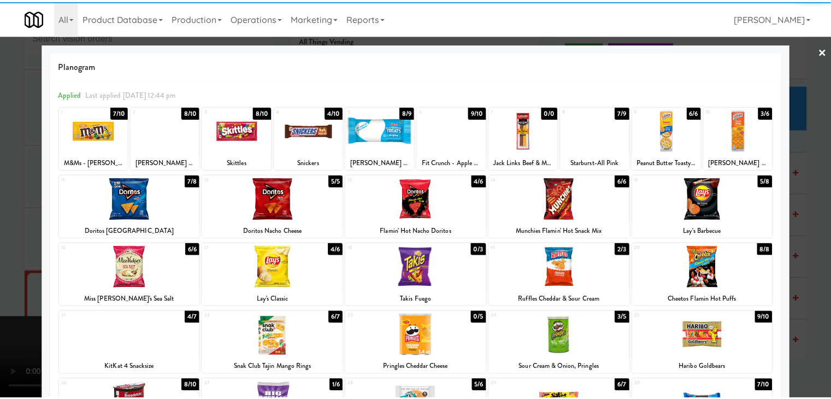
scroll to position [994, 0]
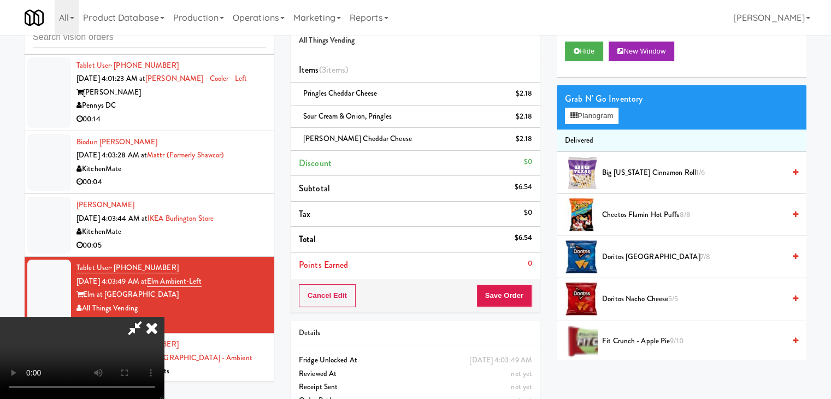
click at [164, 317] on video at bounding box center [82, 358] width 164 height 82
click at [516, 301] on button "Save Order" at bounding box center [505, 295] width 56 height 23
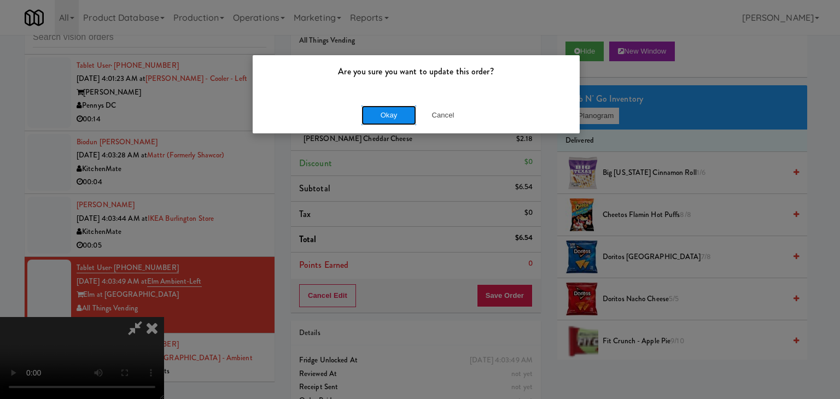
drag, startPoint x: 400, startPoint y: 120, endPoint x: 392, endPoint y: 116, distance: 8.8
click at [394, 116] on button "Okay" at bounding box center [388, 115] width 55 height 20
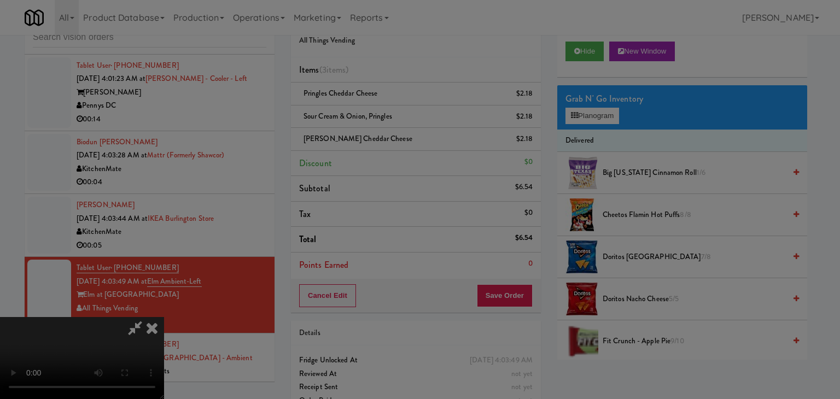
click at [392, 113] on div "Okay Cancel" at bounding box center [416, 95] width 327 height 37
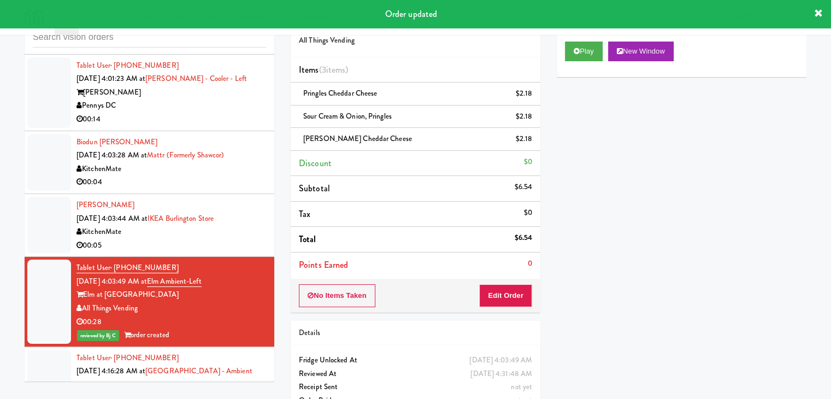
click at [214, 239] on div "00:05" at bounding box center [172, 246] width 190 height 14
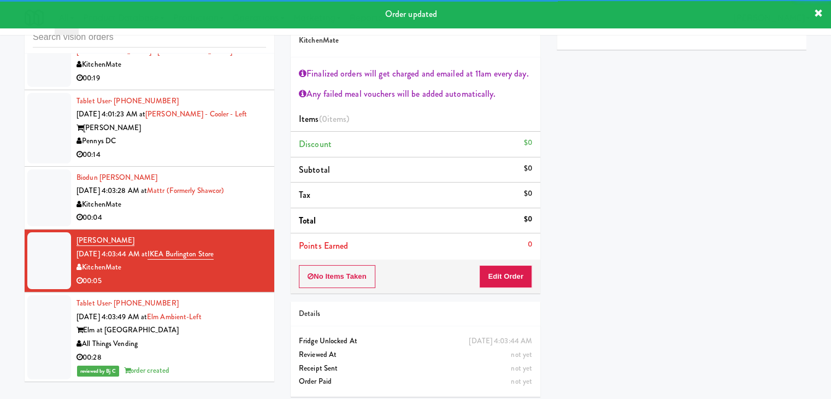
scroll to position [939, 0]
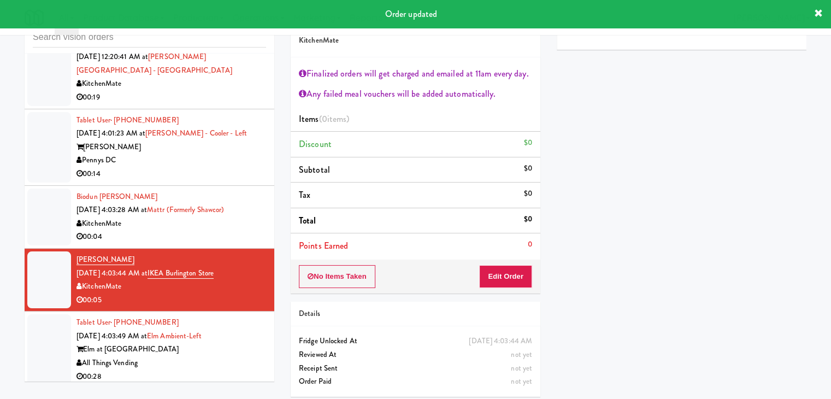
click at [236, 230] on div "00:04" at bounding box center [172, 237] width 190 height 14
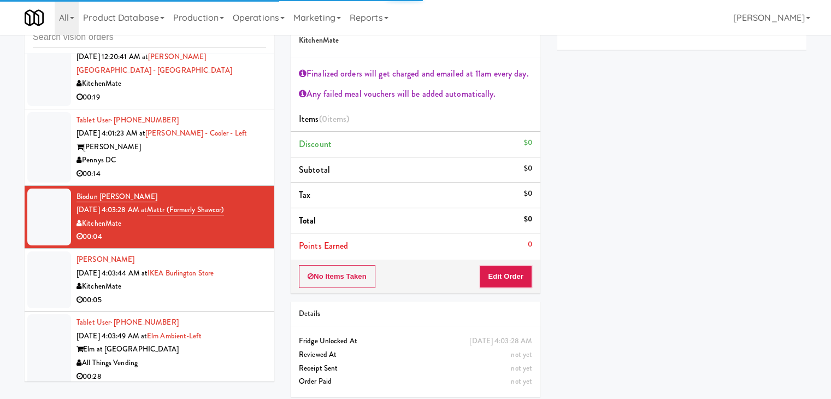
click at [226, 167] on div "00:14" at bounding box center [172, 174] width 190 height 14
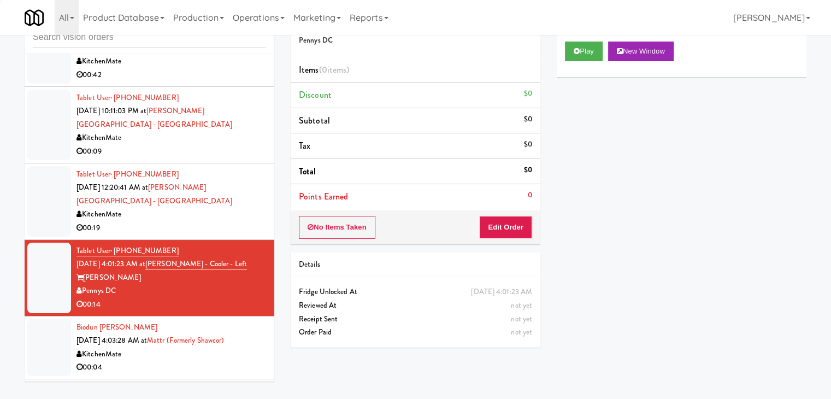
scroll to position [775, 0]
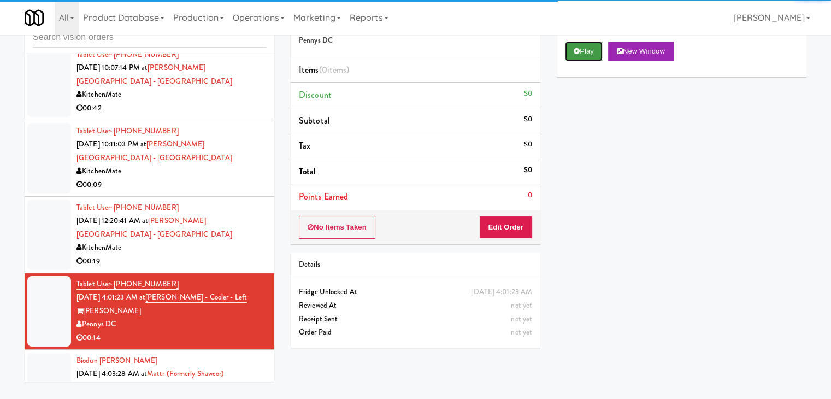
click at [584, 49] on button "Play" at bounding box center [584, 52] width 38 height 20
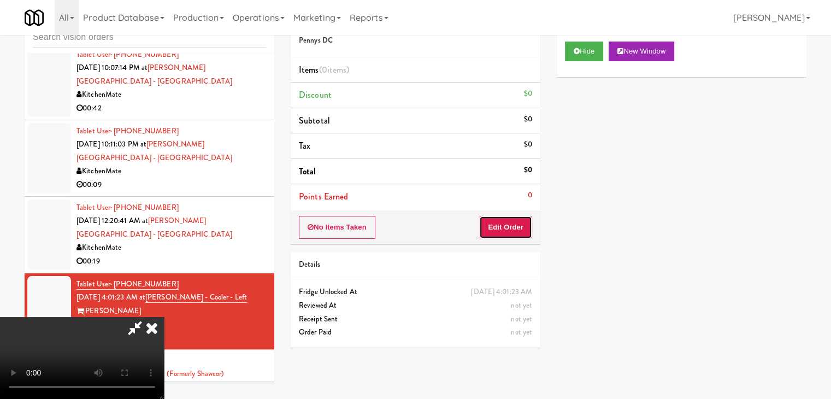
click at [513, 224] on button "Edit Order" at bounding box center [505, 227] width 53 height 23
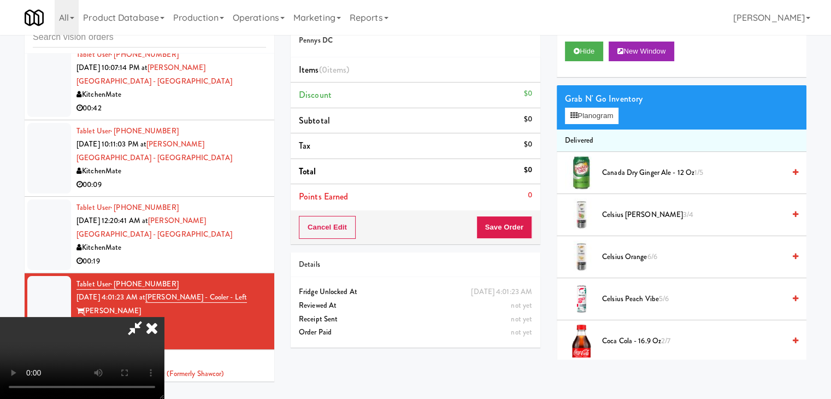
scroll to position [0, 0]
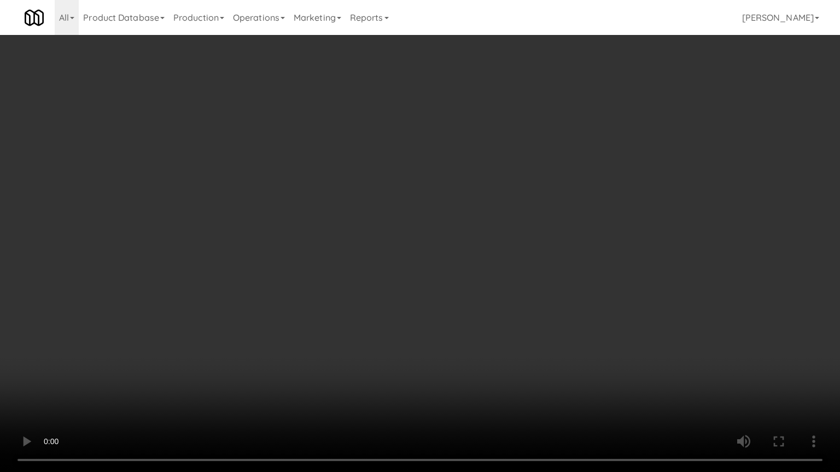
click at [446, 337] on video at bounding box center [420, 236] width 840 height 472
click at [438, 338] on video at bounding box center [420, 236] width 840 height 472
click at [426, 345] on video at bounding box center [420, 236] width 840 height 472
click at [424, 347] on video at bounding box center [420, 236] width 840 height 472
click at [406, 328] on video at bounding box center [420, 236] width 840 height 472
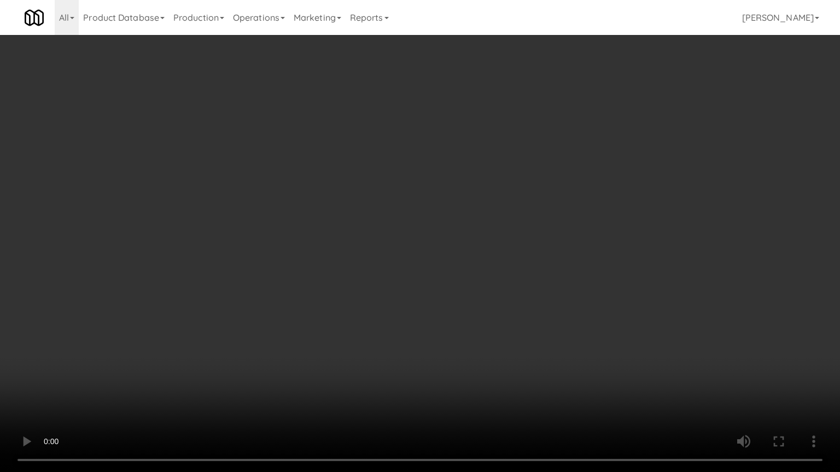
click at [406, 328] on video at bounding box center [420, 236] width 840 height 472
click at [443, 302] on video at bounding box center [420, 236] width 840 height 472
drag, startPoint x: 443, startPoint y: 302, endPoint x: 514, endPoint y: 184, distance: 137.8
click at [444, 300] on video at bounding box center [420, 236] width 840 height 472
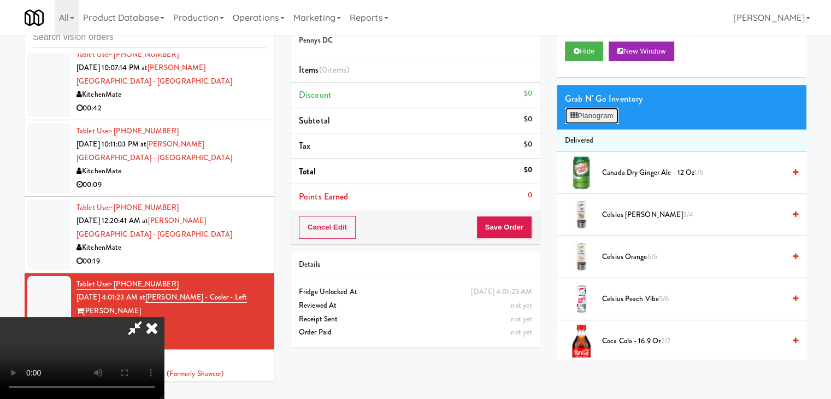
click at [597, 117] on button "Planogram" at bounding box center [592, 116] width 54 height 16
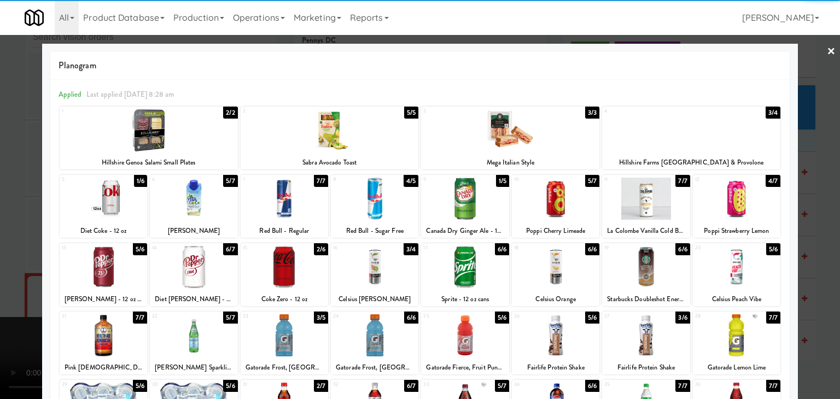
click at [326, 141] on div at bounding box center [330, 130] width 178 height 42
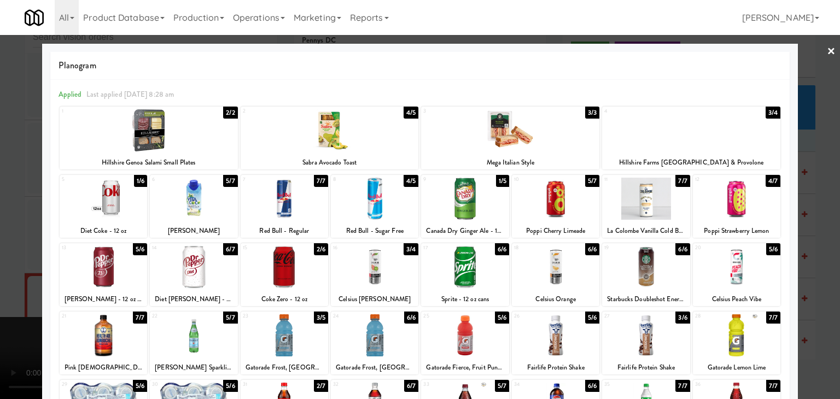
drag, startPoint x: 166, startPoint y: 138, endPoint x: 135, endPoint y: 176, distance: 48.9
click at [166, 138] on div at bounding box center [149, 130] width 178 height 42
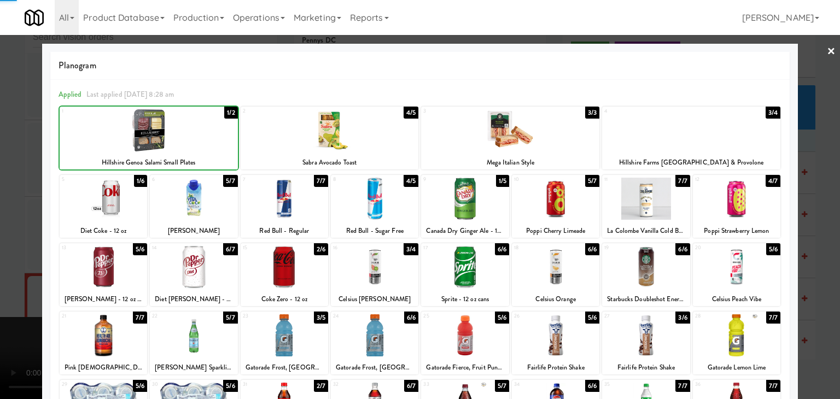
drag, startPoint x: 108, startPoint y: 202, endPoint x: 0, endPoint y: 204, distance: 108.2
click at [106, 203] on div at bounding box center [103, 199] width 87 height 42
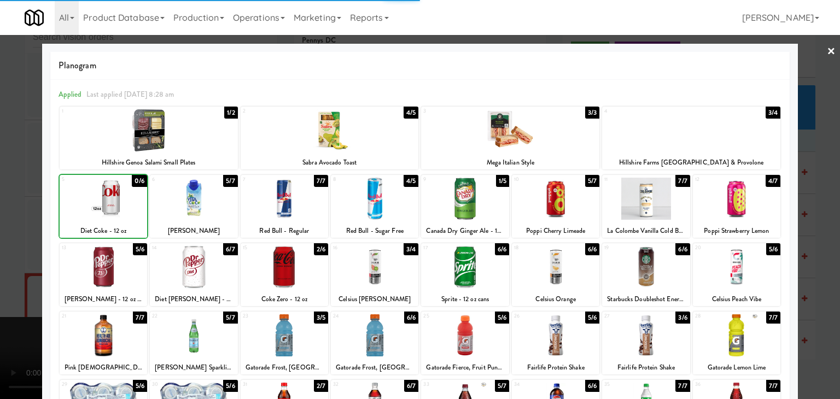
drag, startPoint x: 0, startPoint y: 204, endPoint x: 149, endPoint y: 207, distance: 148.7
click at [8, 204] on div at bounding box center [420, 199] width 840 height 399
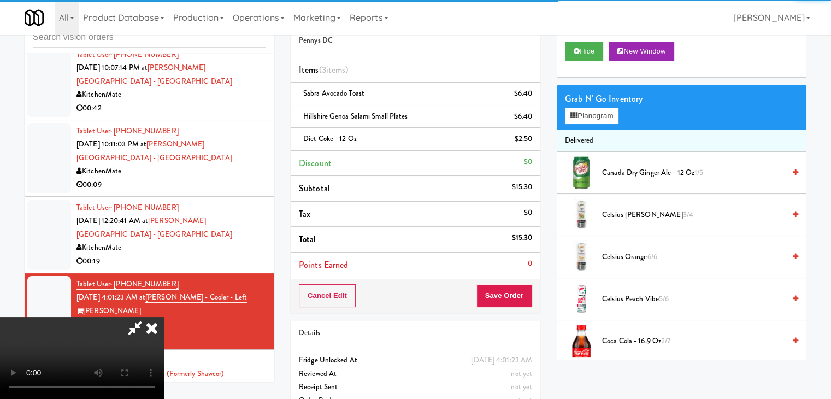
click at [164, 317] on video at bounding box center [82, 358] width 164 height 82
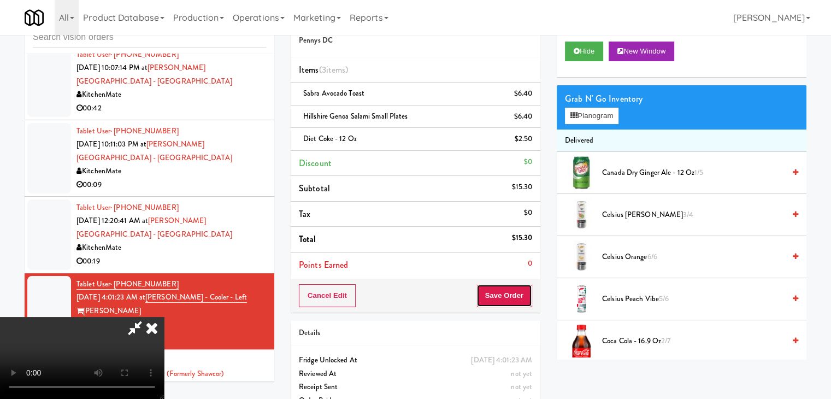
click at [519, 291] on button "Save Order" at bounding box center [505, 295] width 56 height 23
click at [520, 292] on button "Save Order" at bounding box center [505, 295] width 56 height 23
click at [516, 290] on button "Save Order" at bounding box center [505, 295] width 56 height 23
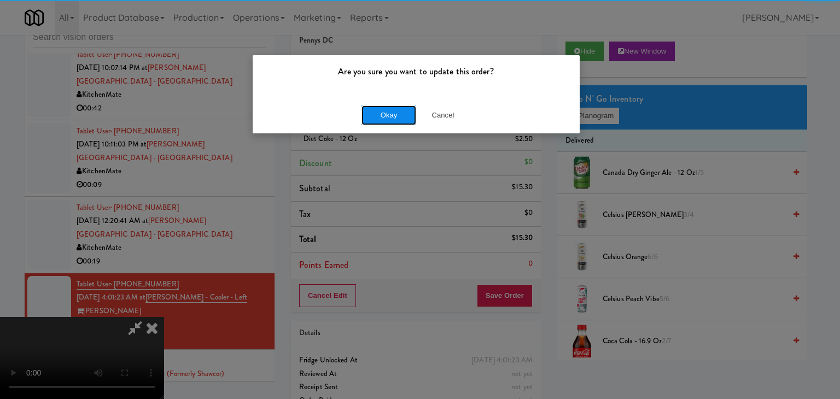
click at [398, 114] on button "Okay" at bounding box center [388, 115] width 55 height 20
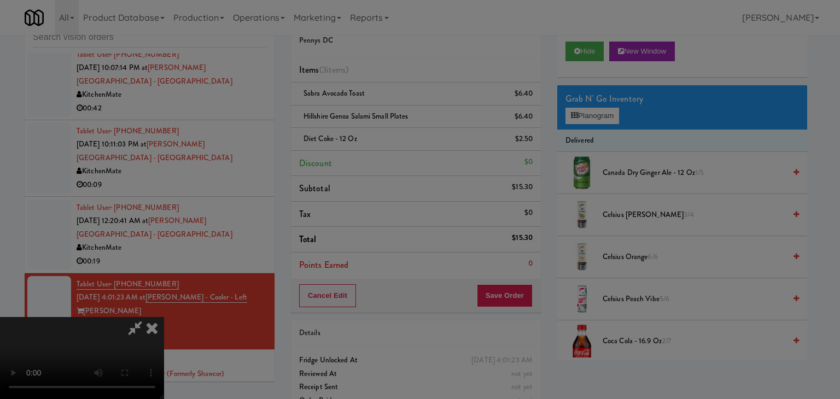
click at [398, 113] on div "Okay Cancel" at bounding box center [416, 95] width 327 height 37
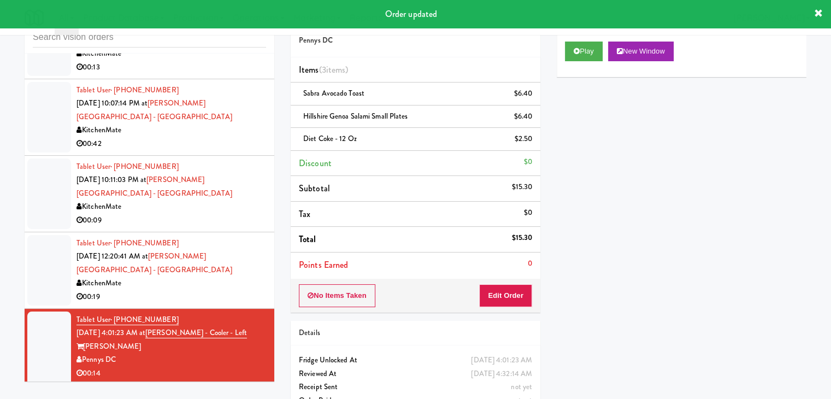
scroll to position [720, 0]
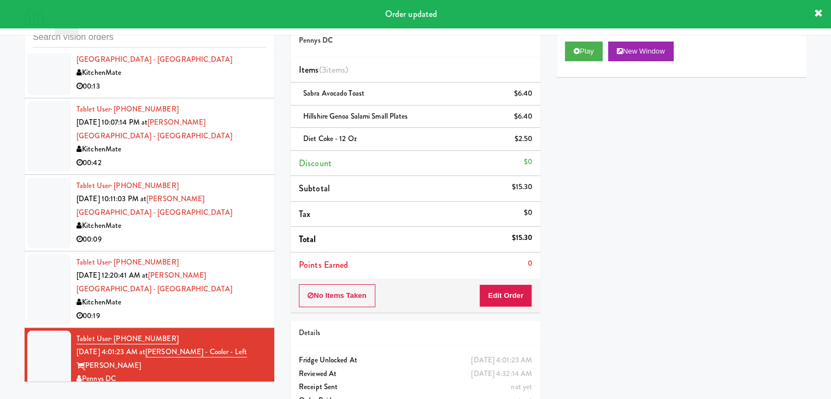
click at [179, 233] on div "00:09" at bounding box center [172, 240] width 190 height 14
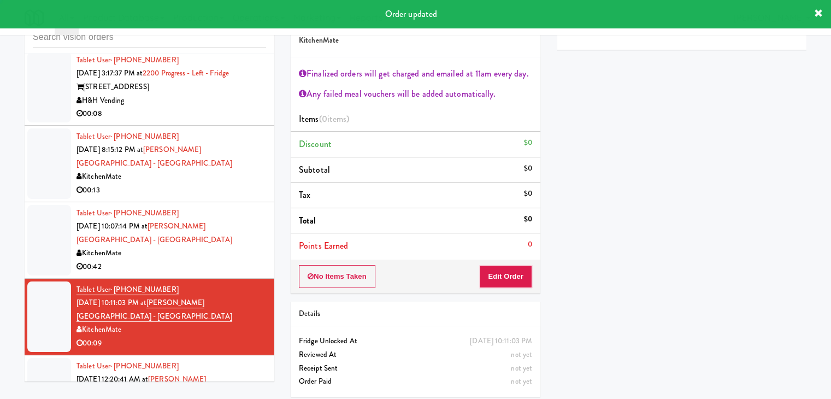
scroll to position [611, 0]
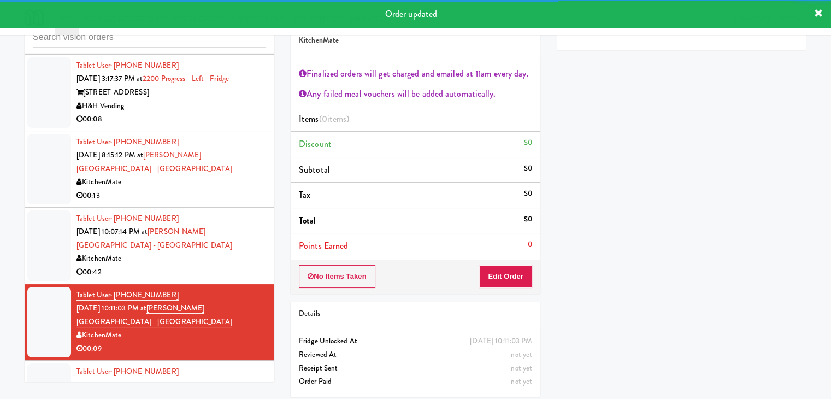
drag, startPoint x: 214, startPoint y: 249, endPoint x: 209, endPoint y: 240, distance: 10.5
click at [214, 252] on div "KitchenMate" at bounding box center [172, 259] width 190 height 14
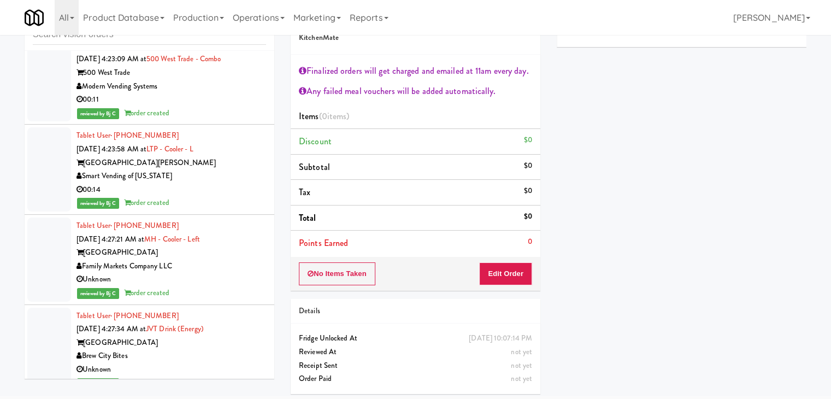
scroll to position [40, 0]
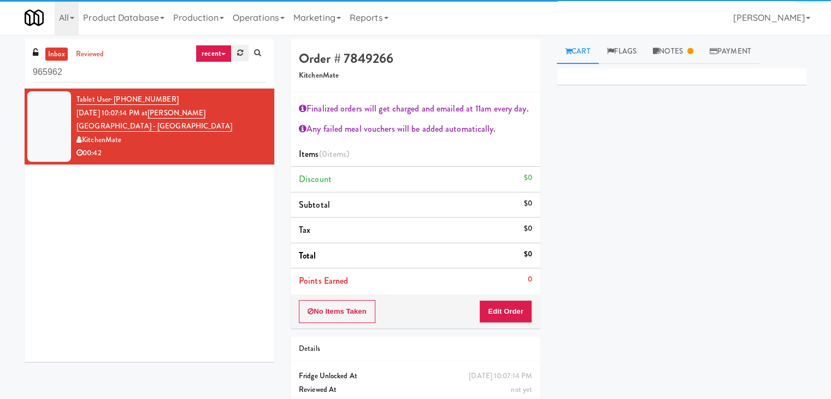
click at [234, 53] on link at bounding box center [240, 53] width 17 height 16
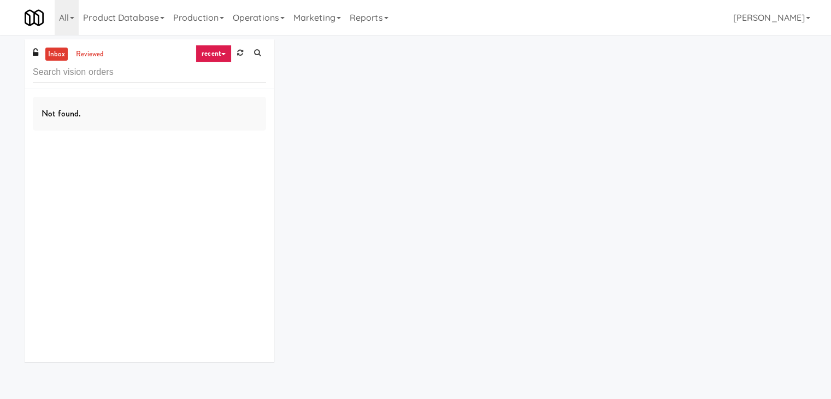
click at [221, 56] on link "recent" at bounding box center [214, 53] width 36 height 17
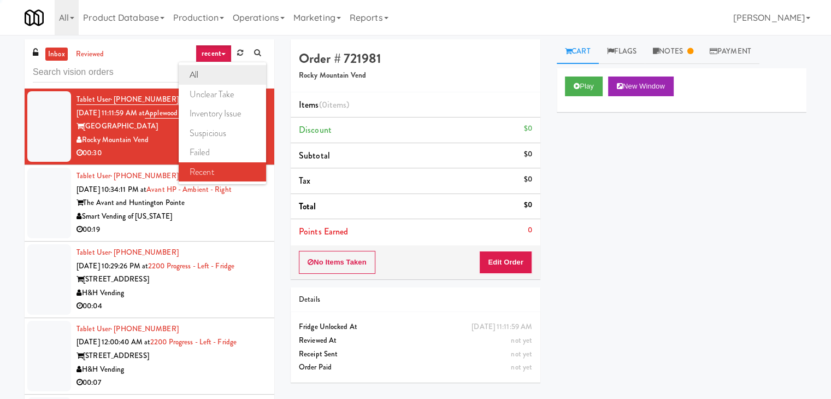
click at [221, 71] on link "all" at bounding box center [222, 75] width 87 height 20
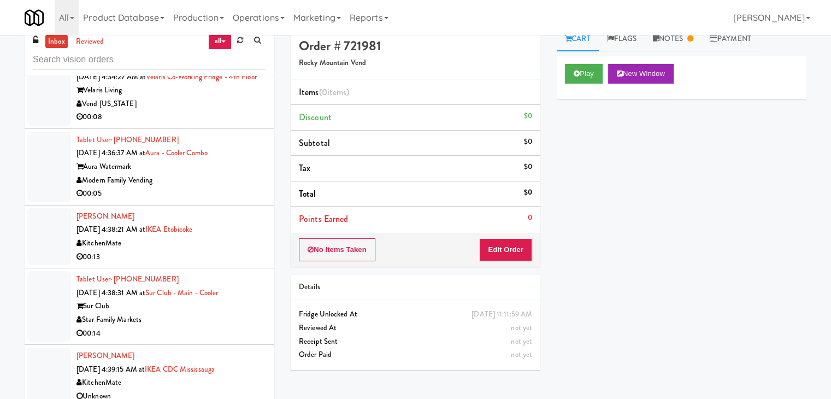
scroll to position [35, 0]
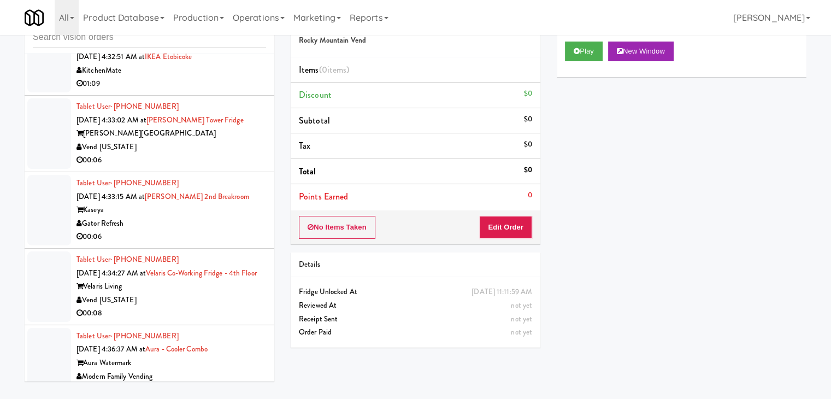
click at [198, 154] on div "00:06" at bounding box center [172, 161] width 190 height 14
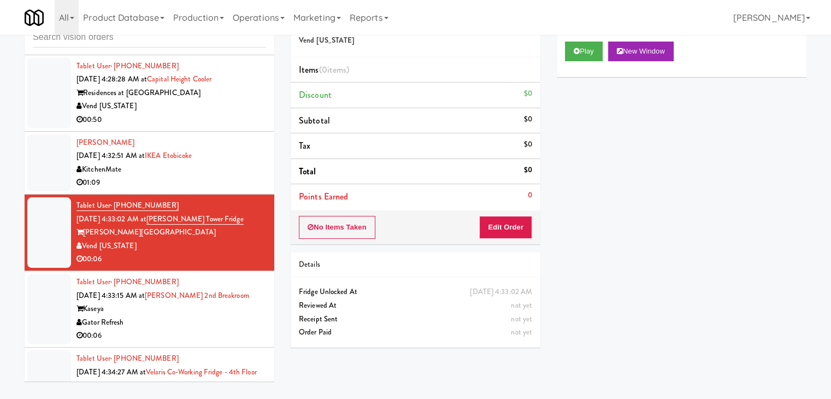
scroll to position [2948, 0]
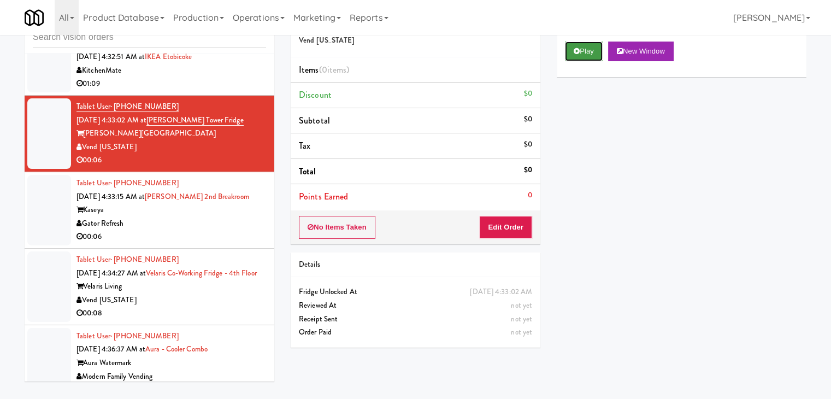
drag, startPoint x: 582, startPoint y: 51, endPoint x: 582, endPoint y: 60, distance: 9.3
click at [584, 52] on button "Play" at bounding box center [584, 52] width 38 height 20
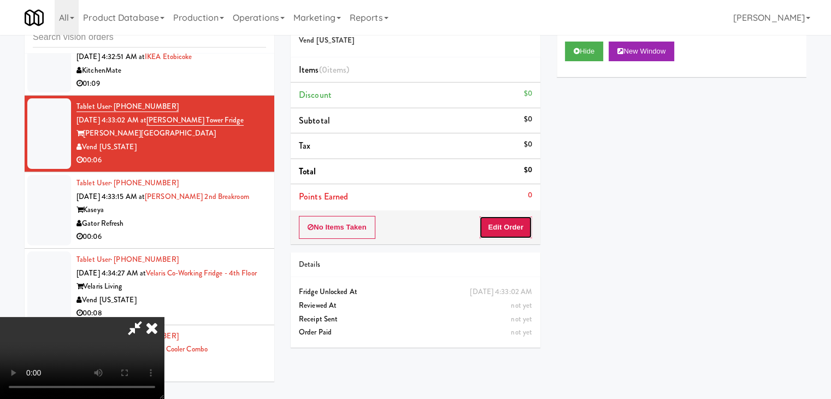
click at [512, 226] on button "Edit Order" at bounding box center [505, 227] width 53 height 23
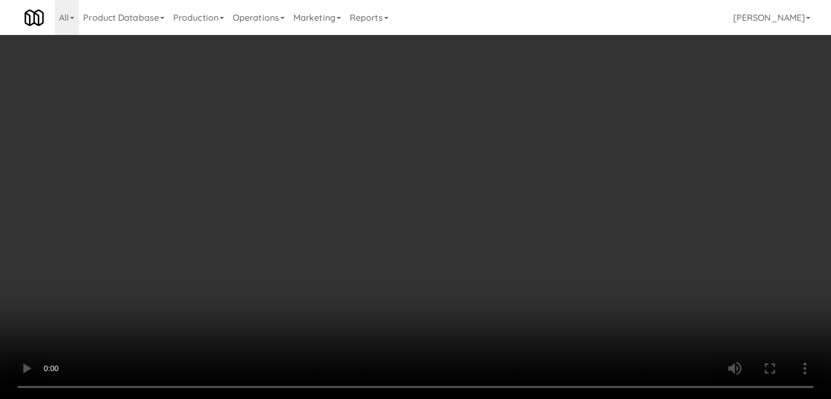
scroll to position [2825, 0]
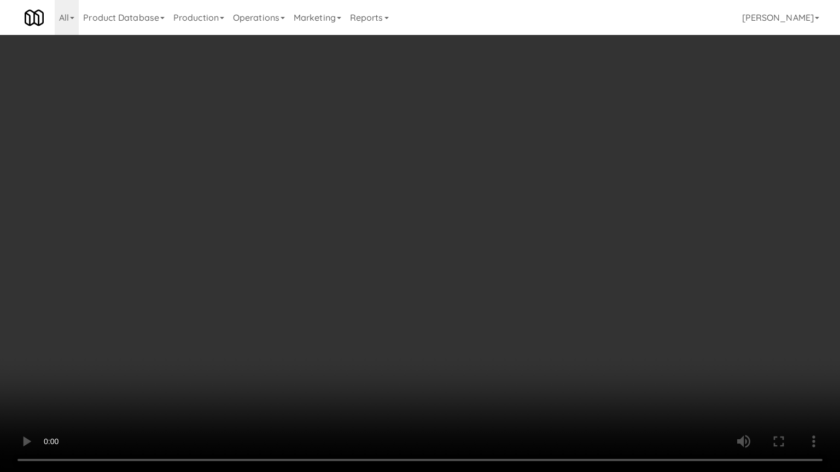
click at [468, 307] on video at bounding box center [420, 236] width 840 height 472
click at [468, 310] on video at bounding box center [420, 236] width 840 height 472
click at [483, 302] on video at bounding box center [420, 236] width 840 height 472
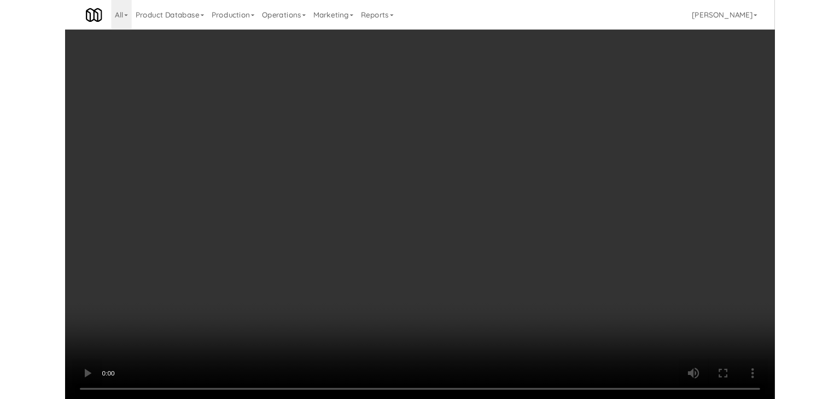
scroll to position [2839, 0]
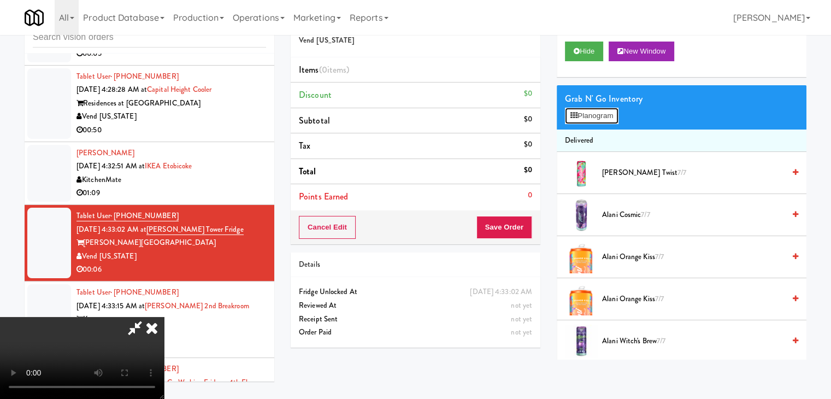
click at [590, 110] on button "Planogram" at bounding box center [592, 116] width 54 height 16
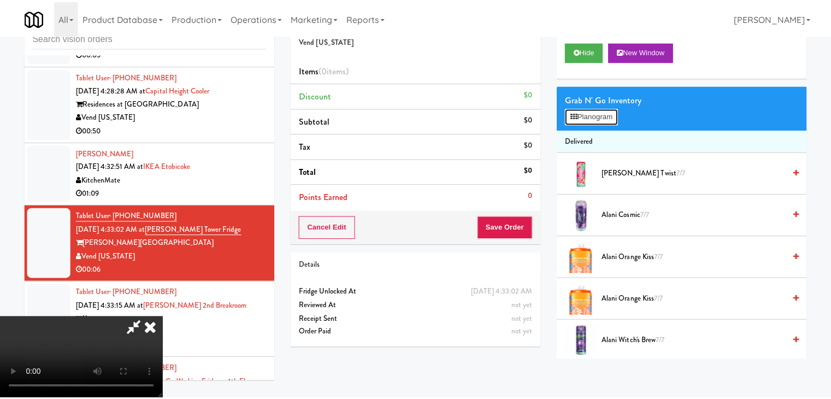
scroll to position [2825, 0]
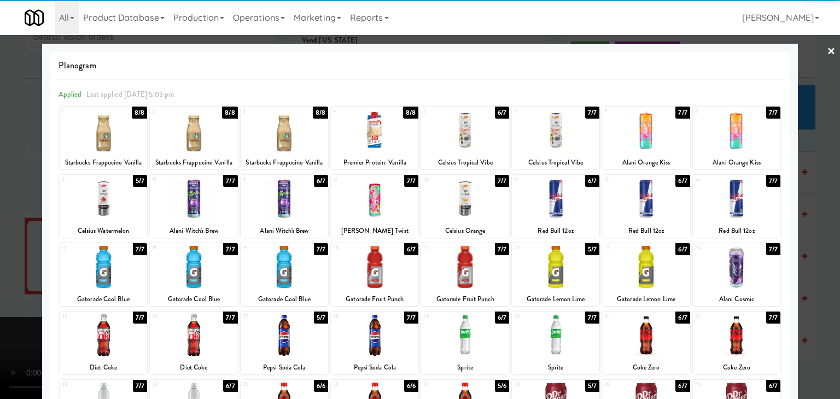
drag, startPoint x: 386, startPoint y: 267, endPoint x: 148, endPoint y: 272, distance: 238.4
click at [385, 267] on div at bounding box center [374, 267] width 87 height 42
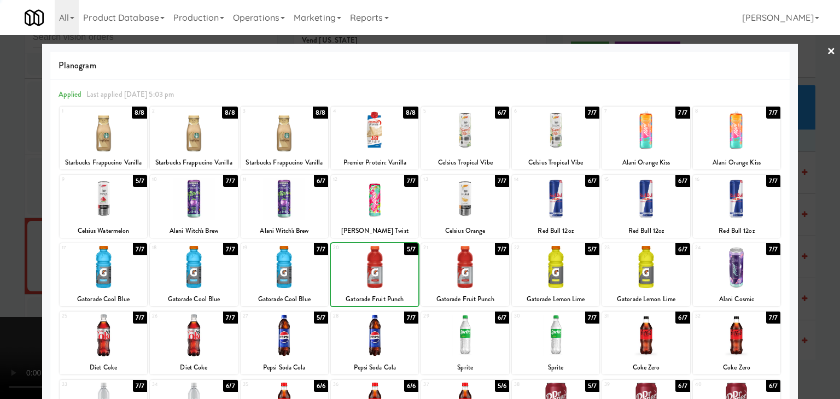
drag, startPoint x: 0, startPoint y: 279, endPoint x: 151, endPoint y: 272, distance: 151.6
click at [22, 278] on div at bounding box center [420, 199] width 840 height 399
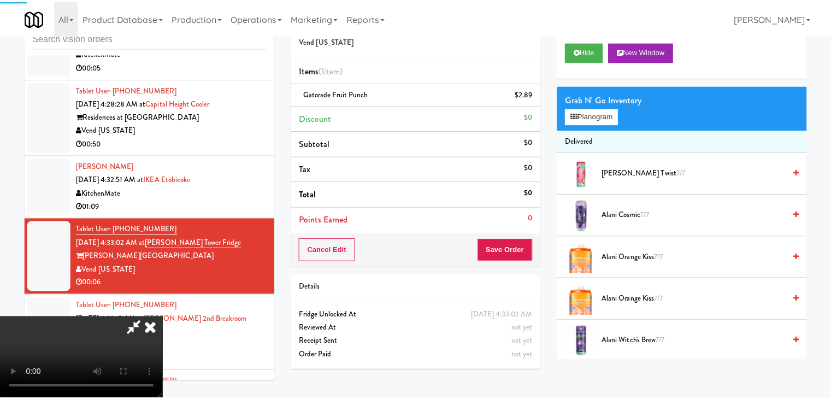
scroll to position [2839, 0]
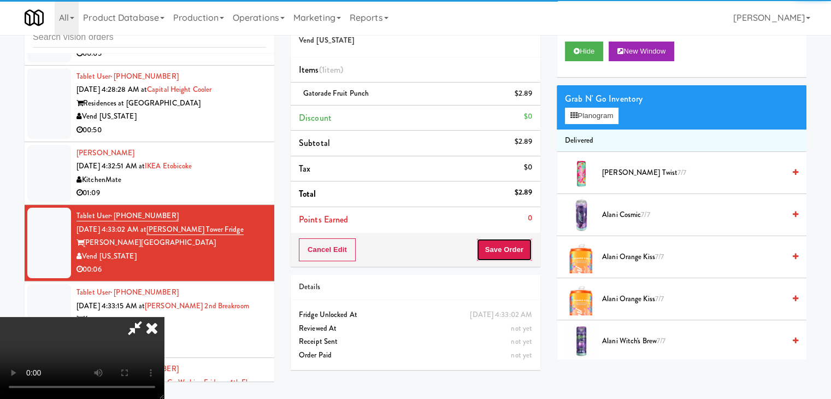
click at [514, 245] on button "Save Order" at bounding box center [505, 249] width 56 height 23
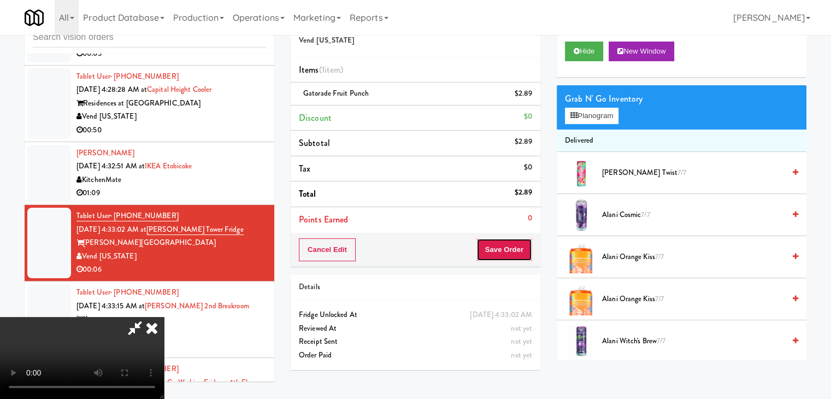
click at [514, 245] on button "Save Order" at bounding box center [505, 249] width 56 height 23
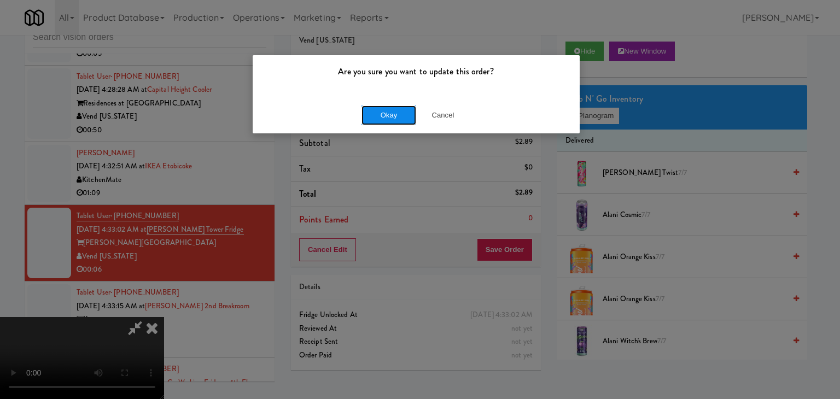
click at [377, 114] on button "Okay" at bounding box center [388, 115] width 55 height 20
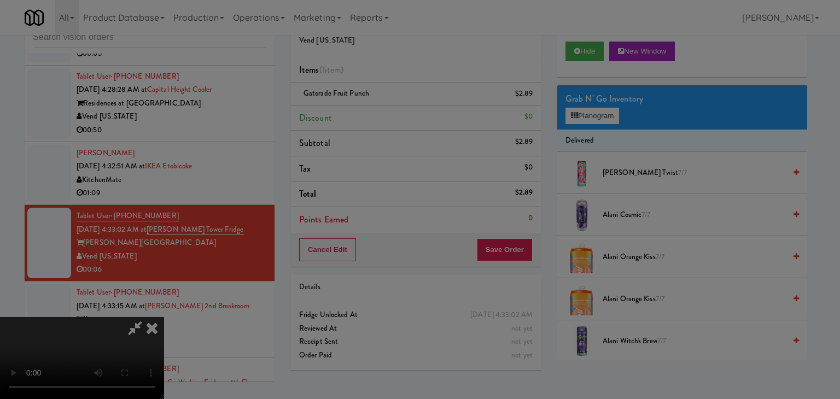
click at [377, 114] on body "Are you sure you want to update this order? Okay Cancel Okay Are you sure you w…" at bounding box center [420, 199] width 840 height 399
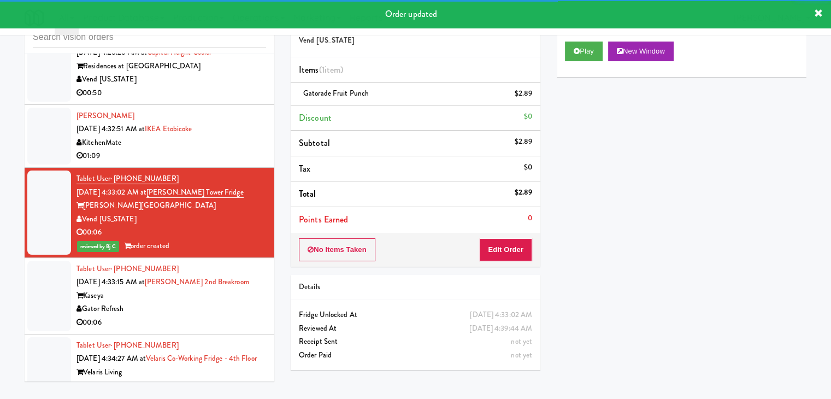
scroll to position [3003, 0]
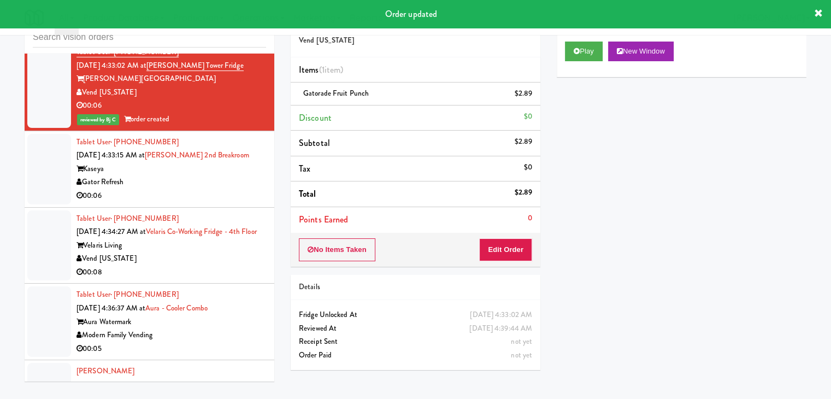
click at [198, 175] on div "Gator Refresh" at bounding box center [172, 182] width 190 height 14
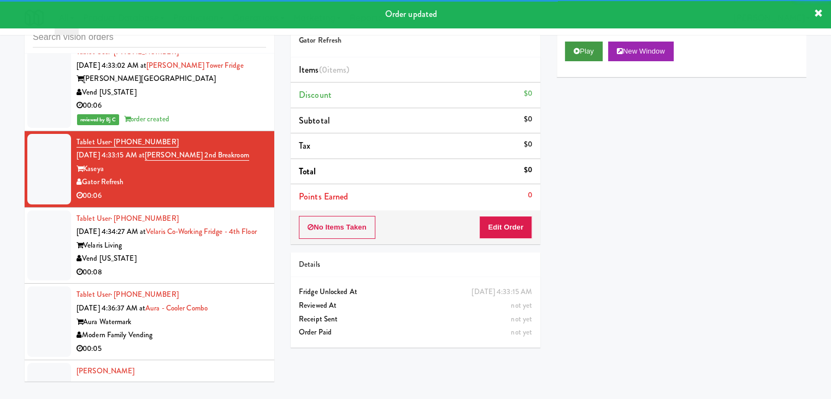
click at [577, 43] on div "Play New Window" at bounding box center [682, 55] width 250 height 44
click at [579, 45] on button "Play" at bounding box center [584, 52] width 38 height 20
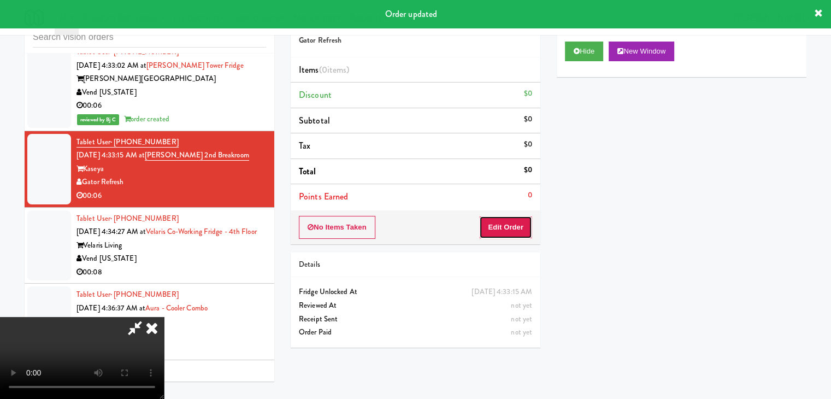
click at [509, 220] on button "Edit Order" at bounding box center [505, 227] width 53 height 23
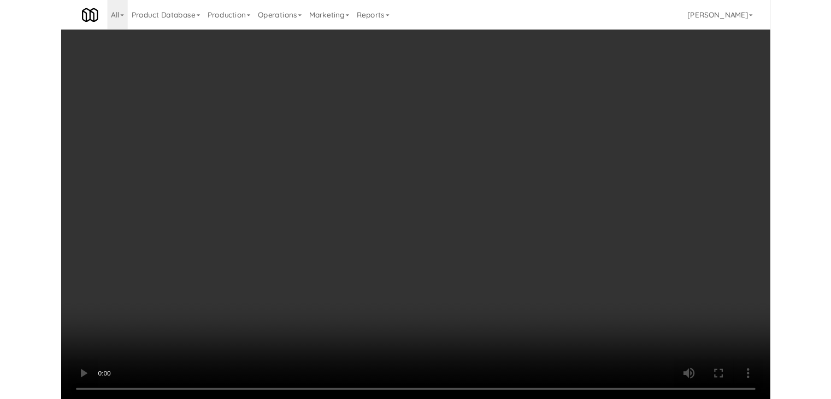
scroll to position [2989, 0]
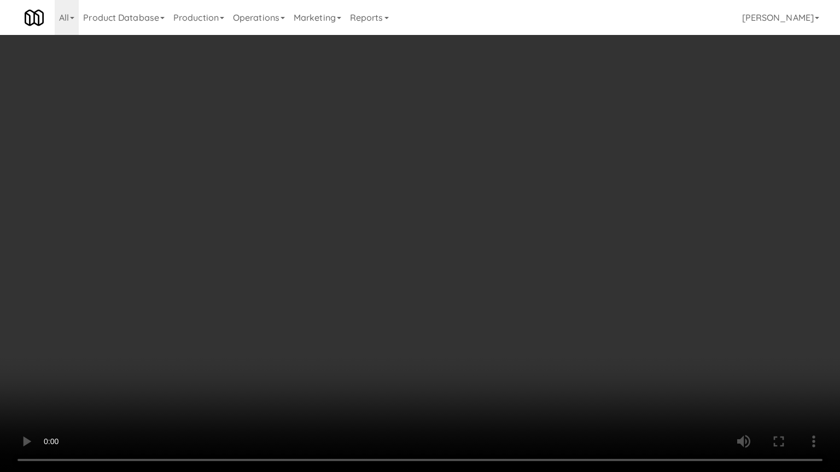
click at [479, 321] on video at bounding box center [420, 236] width 840 height 472
drag, startPoint x: 479, startPoint y: 321, endPoint x: 472, endPoint y: 324, distance: 7.1
click at [476, 323] on video at bounding box center [420, 236] width 840 height 472
click at [474, 319] on video at bounding box center [420, 236] width 840 height 472
drag, startPoint x: 474, startPoint y: 318, endPoint x: 496, endPoint y: 248, distance: 73.8
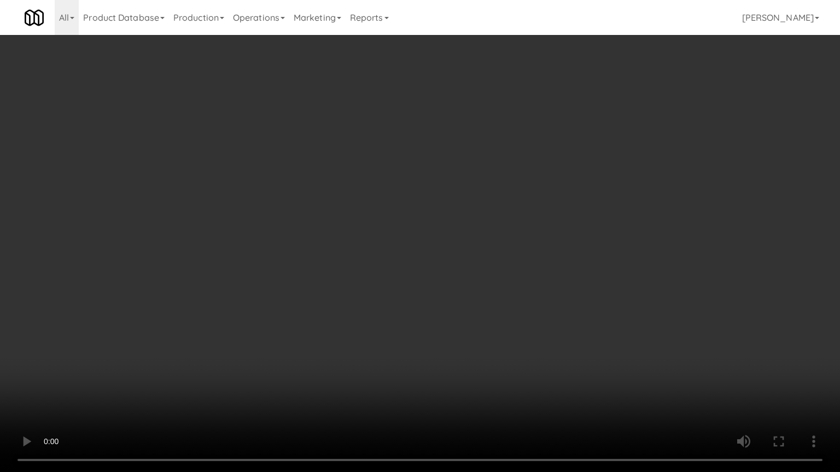
click at [476, 315] on video at bounding box center [420, 236] width 840 height 472
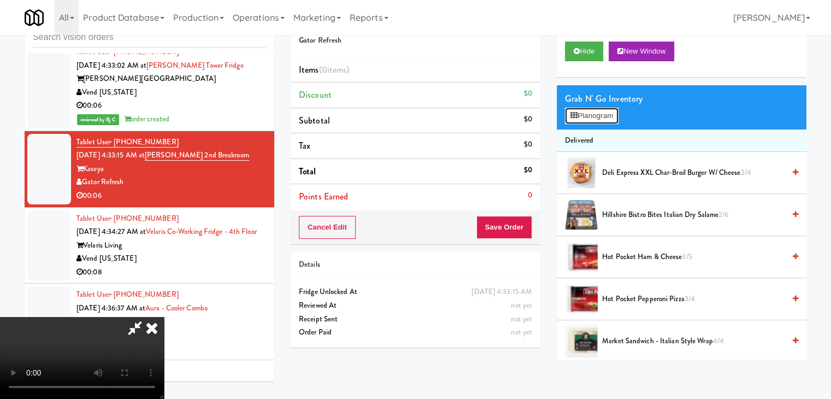
click at [589, 121] on button "Planogram" at bounding box center [592, 116] width 54 height 16
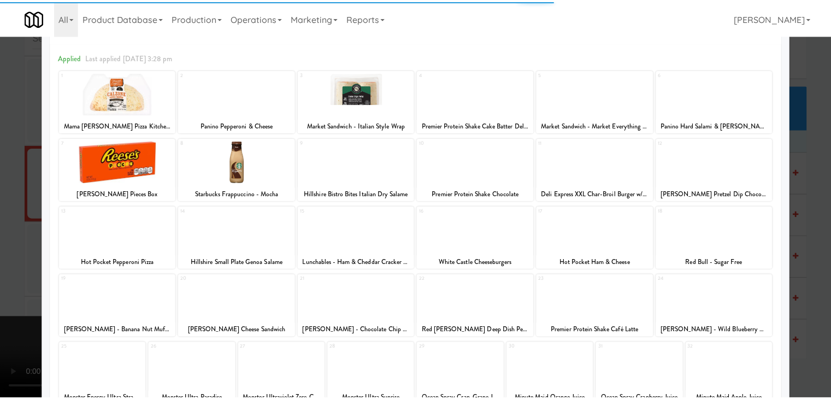
scroll to position [109, 0]
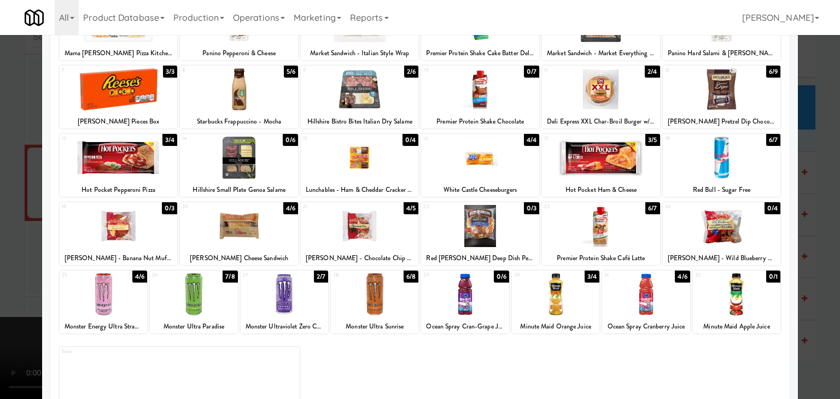
click at [269, 167] on div at bounding box center [239, 158] width 118 height 42
drag, startPoint x: 5, startPoint y: 207, endPoint x: 60, endPoint y: 207, distance: 54.7
click at [14, 207] on div at bounding box center [420, 199] width 840 height 399
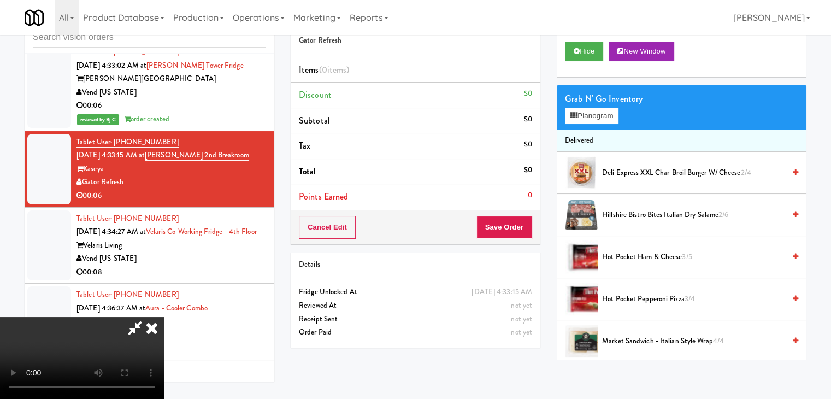
scroll to position [55, 0]
click at [164, 317] on video at bounding box center [82, 358] width 164 height 82
click at [597, 110] on button "Planogram" at bounding box center [592, 116] width 54 height 16
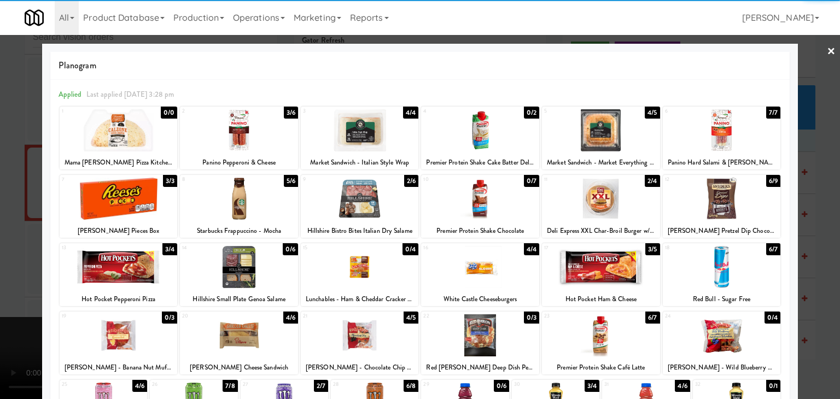
click at [321, 215] on div at bounding box center [360, 199] width 118 height 42
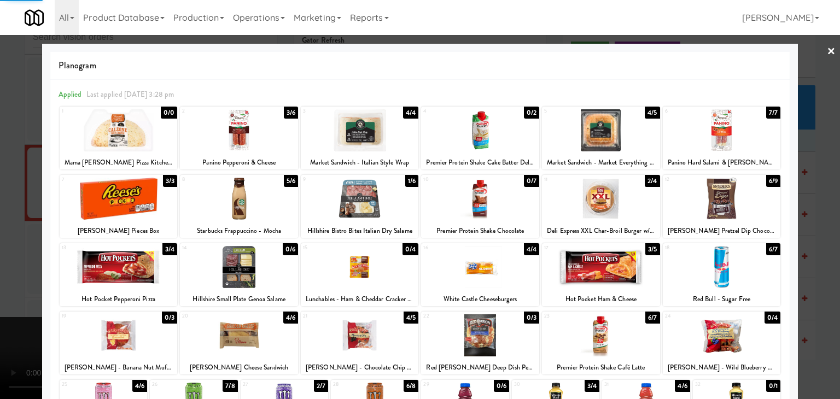
drag, startPoint x: 0, startPoint y: 266, endPoint x: 146, endPoint y: 266, distance: 146.5
click at [16, 266] on div at bounding box center [420, 199] width 840 height 399
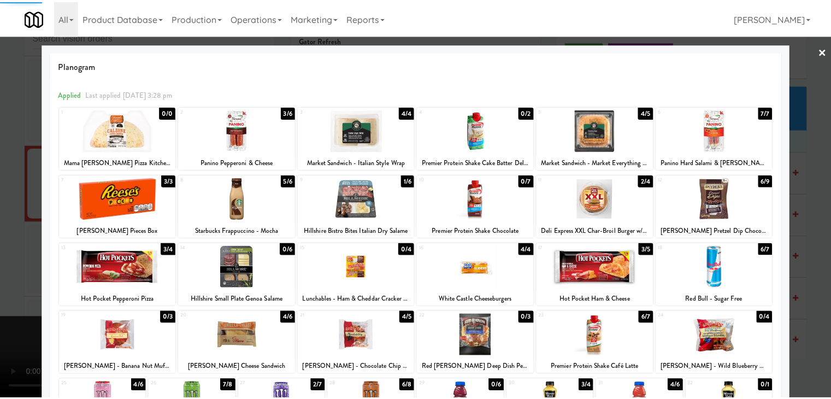
scroll to position [3003, 0]
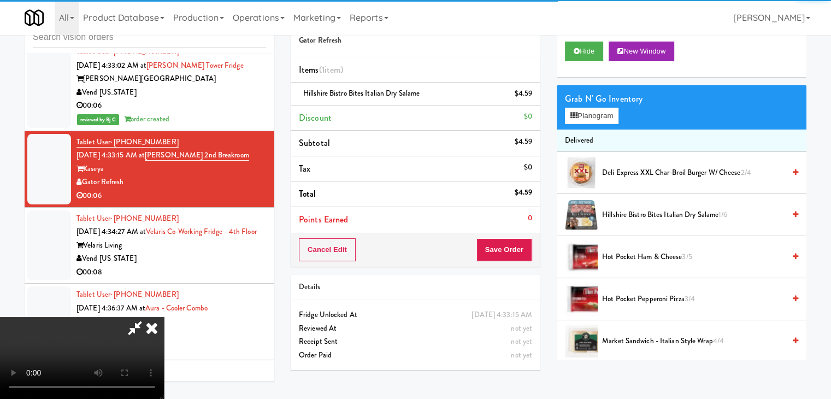
drag, startPoint x: 509, startPoint y: 260, endPoint x: 514, endPoint y: 256, distance: 5.8
click at [512, 259] on div "Cancel Edit Save Order" at bounding box center [416, 250] width 250 height 34
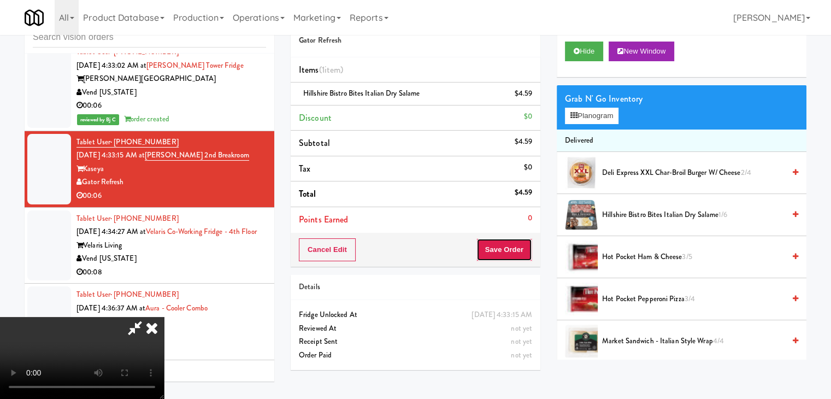
click at [514, 256] on button "Save Order" at bounding box center [505, 249] width 56 height 23
drag, startPoint x: 514, startPoint y: 255, endPoint x: 508, endPoint y: 248, distance: 9.4
click at [513, 253] on button "Save Order" at bounding box center [505, 249] width 56 height 23
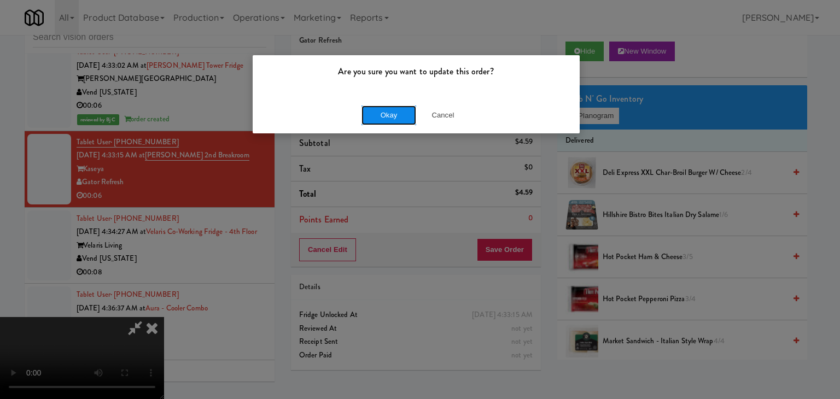
click at [396, 117] on button "Okay" at bounding box center [388, 115] width 55 height 20
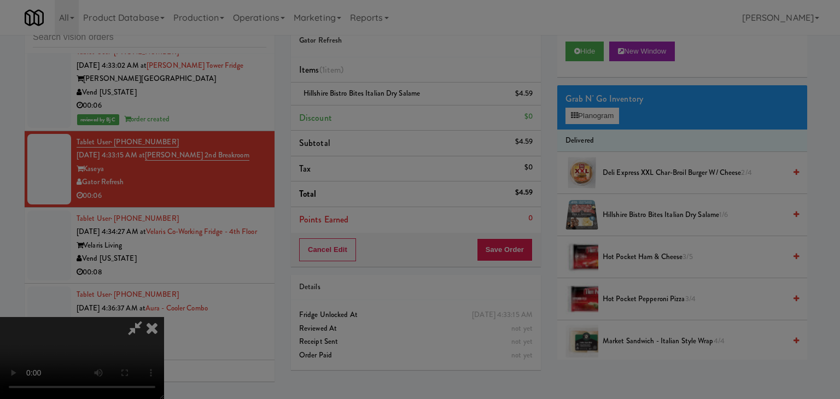
click at [396, 113] on div "Okay Cancel" at bounding box center [416, 95] width 327 height 37
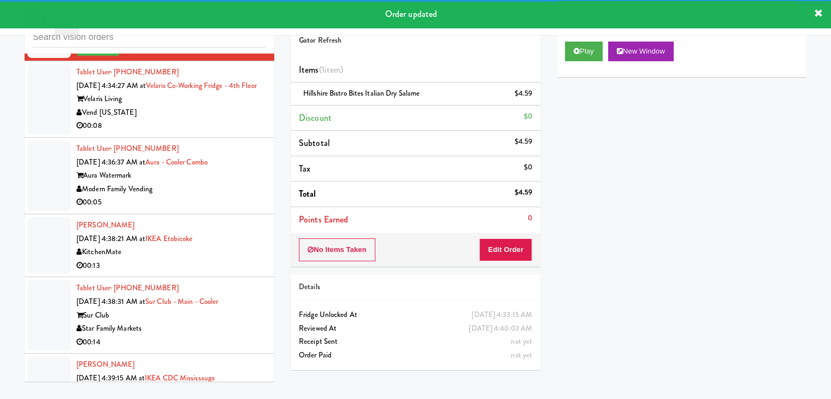
scroll to position [3167, 0]
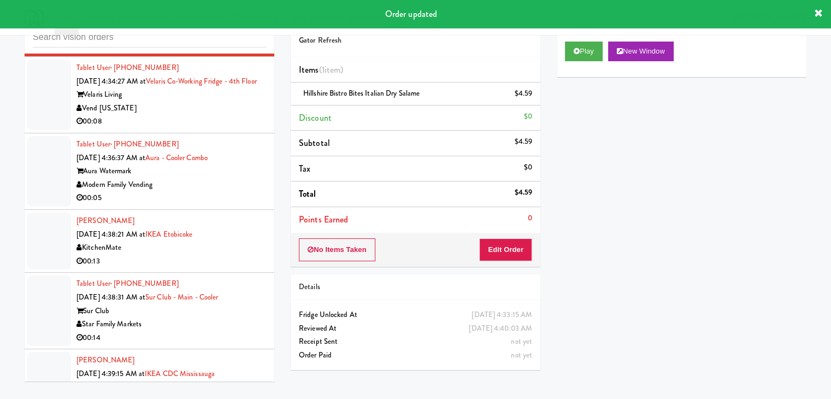
drag, startPoint x: 210, startPoint y: 114, endPoint x: 214, endPoint y: 118, distance: 6.2
click at [212, 115] on div "00:08" at bounding box center [172, 122] width 190 height 14
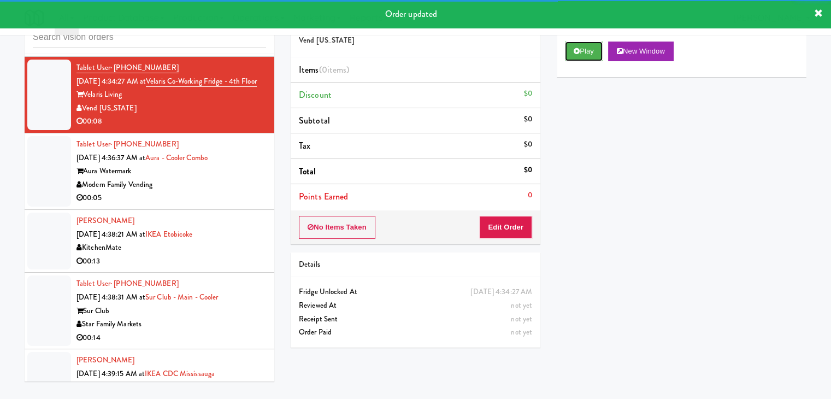
click at [577, 55] on button "Play" at bounding box center [584, 52] width 38 height 20
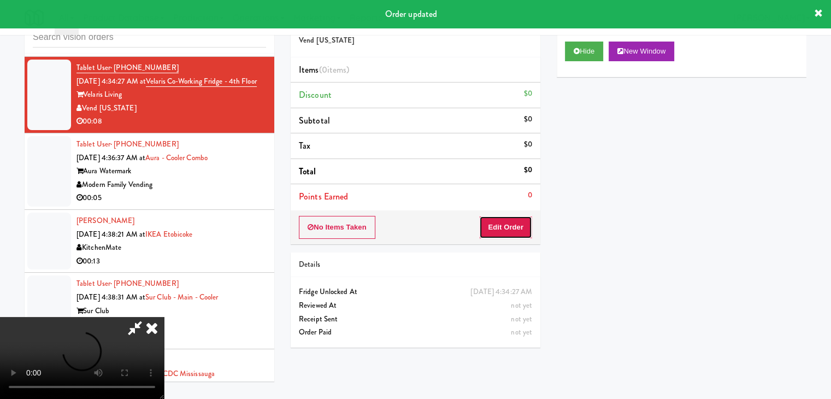
click at [504, 237] on button "Edit Order" at bounding box center [505, 227] width 53 height 23
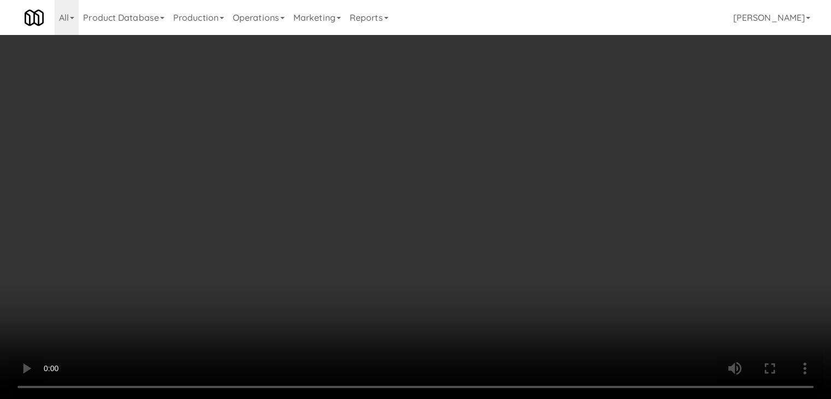
scroll to position [3153, 0]
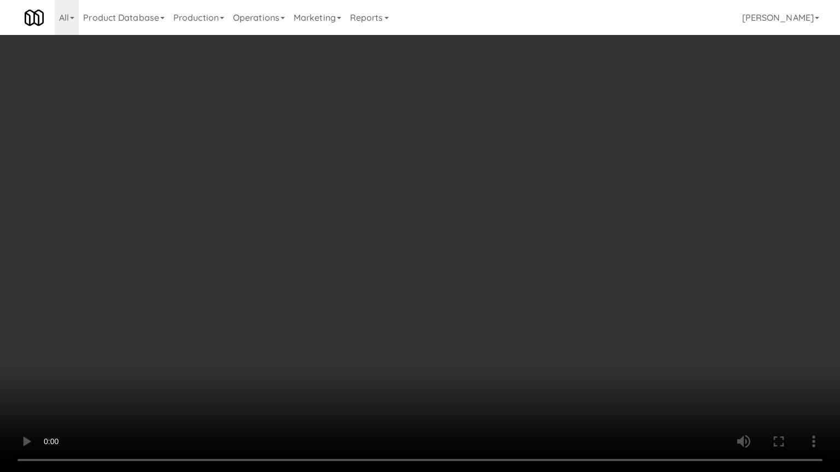
click at [453, 322] on video at bounding box center [420, 236] width 840 height 472
click at [424, 320] on video at bounding box center [420, 236] width 840 height 472
click at [448, 288] on video at bounding box center [420, 236] width 840 height 472
drag, startPoint x: 439, startPoint y: 293, endPoint x: 433, endPoint y: 299, distance: 8.9
click at [436, 297] on video at bounding box center [420, 236] width 840 height 472
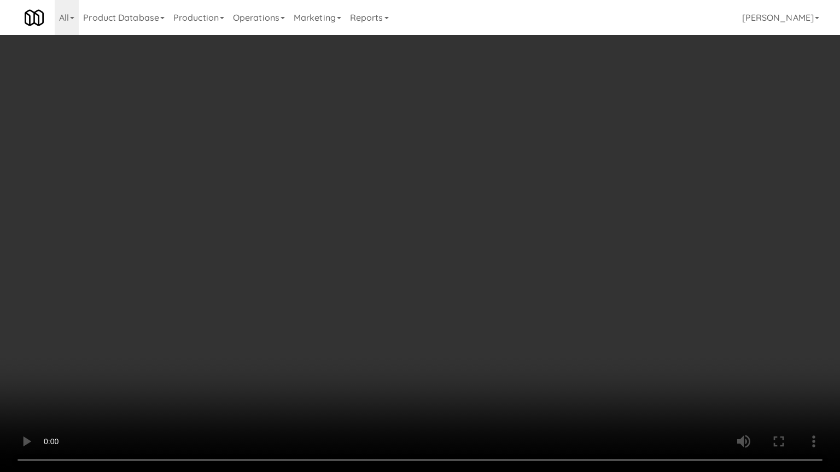
click at [468, 275] on video at bounding box center [420, 236] width 840 height 472
drag, startPoint x: 468, startPoint y: 275, endPoint x: 549, endPoint y: 167, distance: 135.9
click at [479, 267] on video at bounding box center [420, 236] width 840 height 472
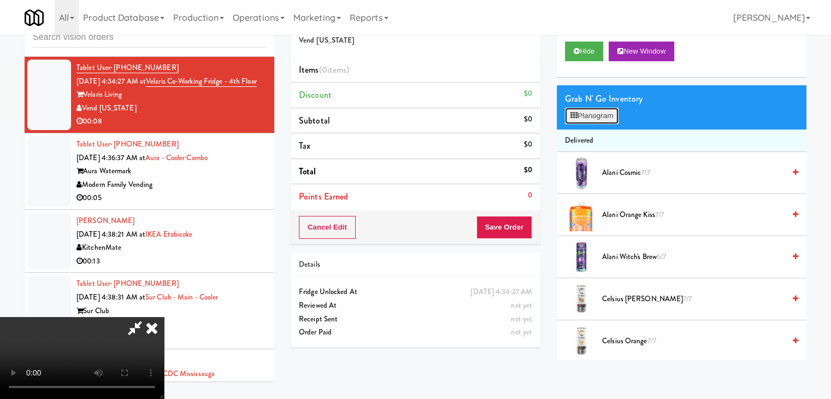
click at [594, 117] on button "Planogram" at bounding box center [592, 116] width 54 height 16
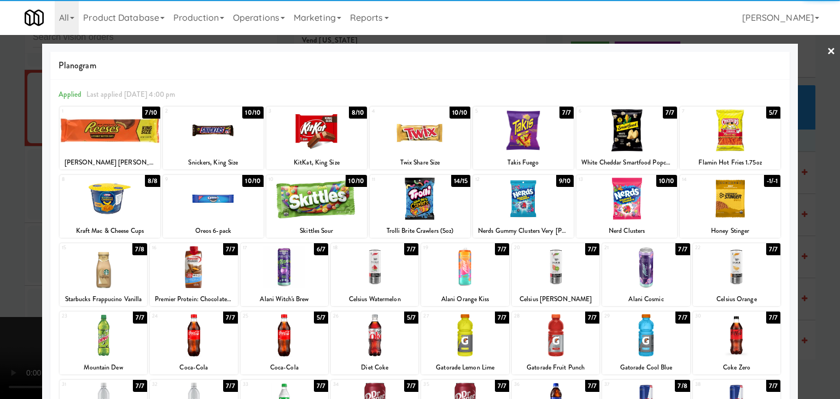
click at [411, 197] on div at bounding box center [420, 199] width 101 height 42
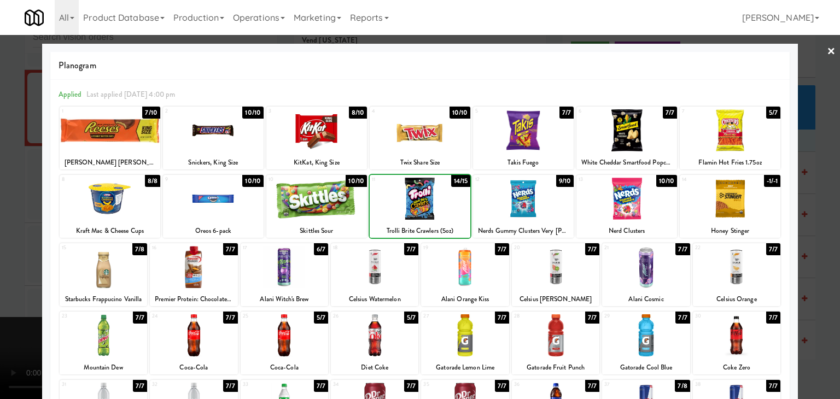
drag, startPoint x: 0, startPoint y: 289, endPoint x: 79, endPoint y: 283, distance: 79.5
click at [9, 288] on div at bounding box center [420, 199] width 840 height 399
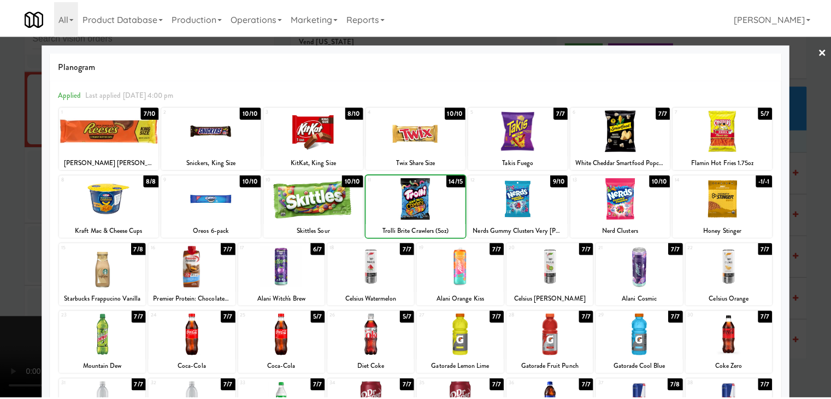
scroll to position [3167, 0]
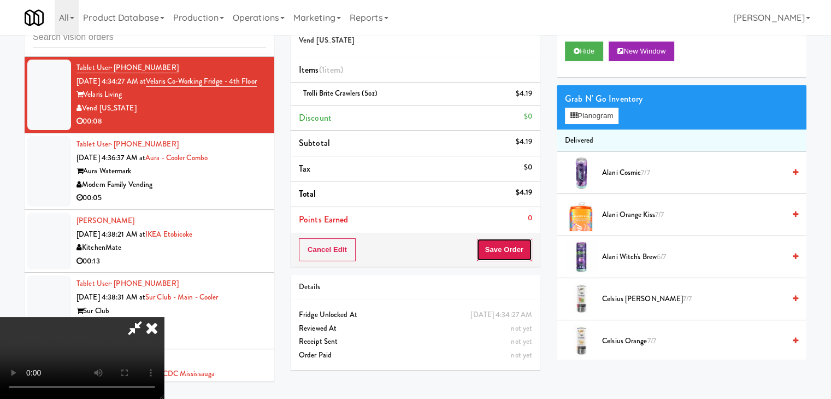
click at [515, 252] on button "Save Order" at bounding box center [505, 249] width 56 height 23
drag, startPoint x: 515, startPoint y: 252, endPoint x: 507, endPoint y: 252, distance: 7.7
click at [513, 251] on button "Save Order" at bounding box center [505, 249] width 56 height 23
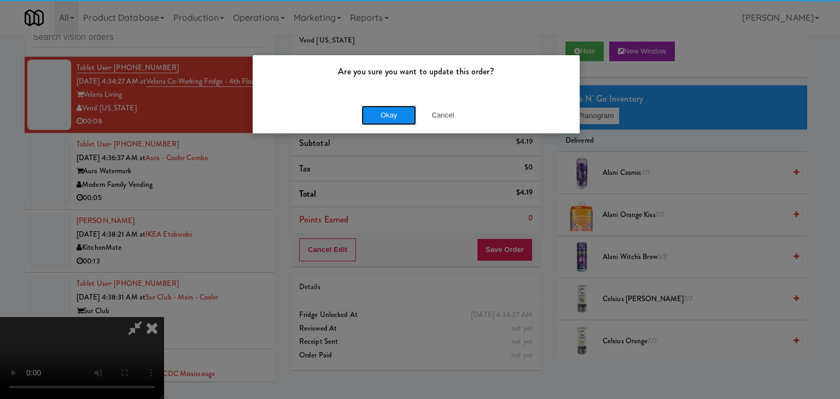
click at [382, 110] on button "Okay" at bounding box center [388, 115] width 55 height 20
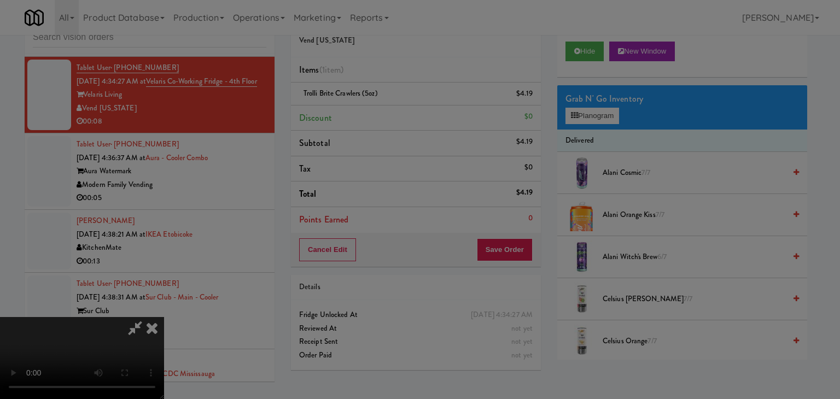
click at [382, 105] on button "Okay" at bounding box center [388, 95] width 55 height 20
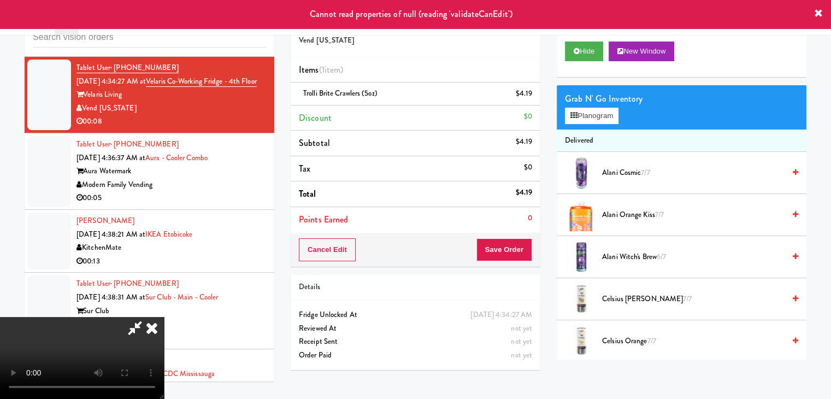
click at [164, 317] on icon at bounding box center [152, 328] width 24 height 22
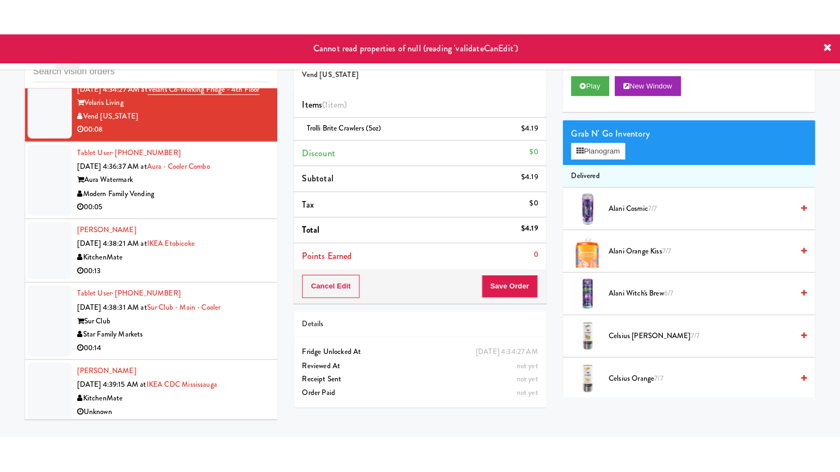
scroll to position [3194, 0]
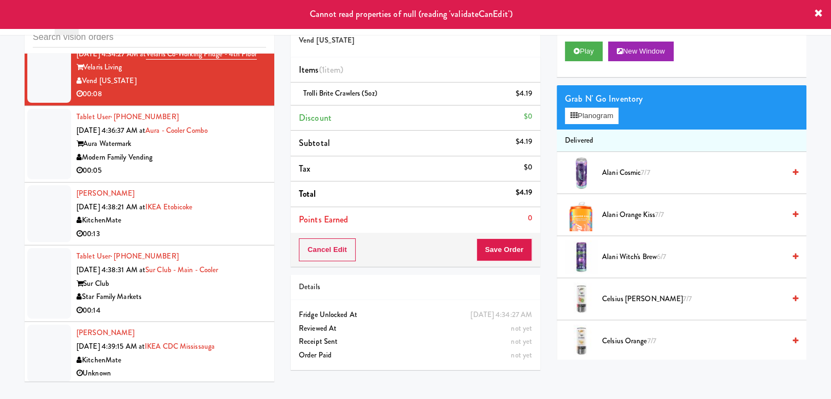
click at [229, 169] on div "00:05" at bounding box center [172, 171] width 190 height 14
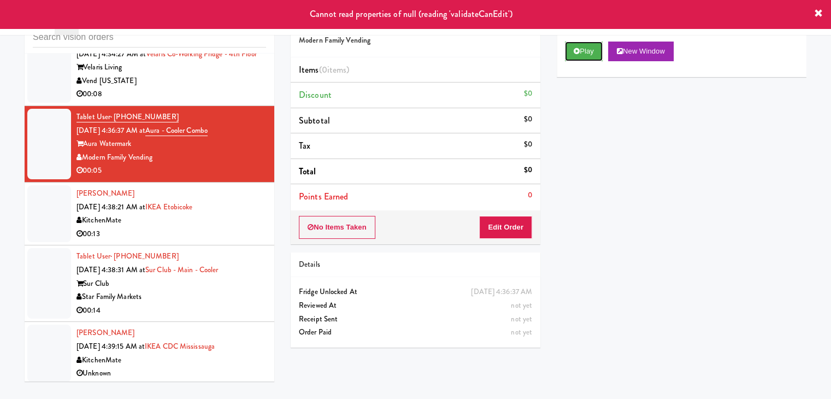
drag, startPoint x: 573, startPoint y: 55, endPoint x: 568, endPoint y: 68, distance: 14.0
click at [573, 56] on button "Play" at bounding box center [584, 52] width 38 height 20
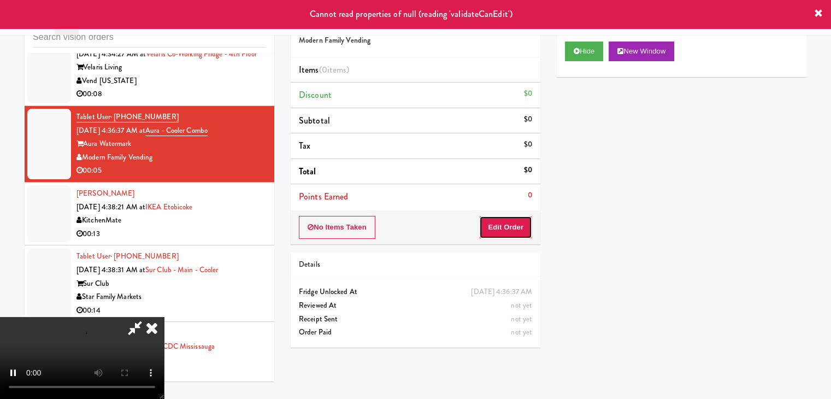
click at [513, 226] on button "Edit Order" at bounding box center [505, 227] width 53 height 23
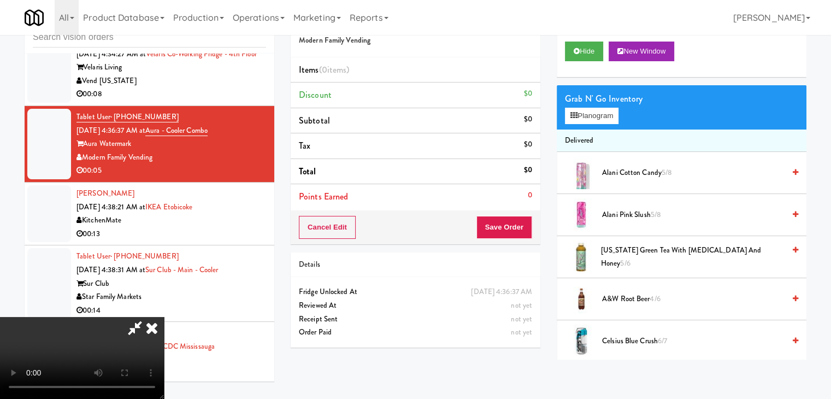
scroll to position [3180, 0]
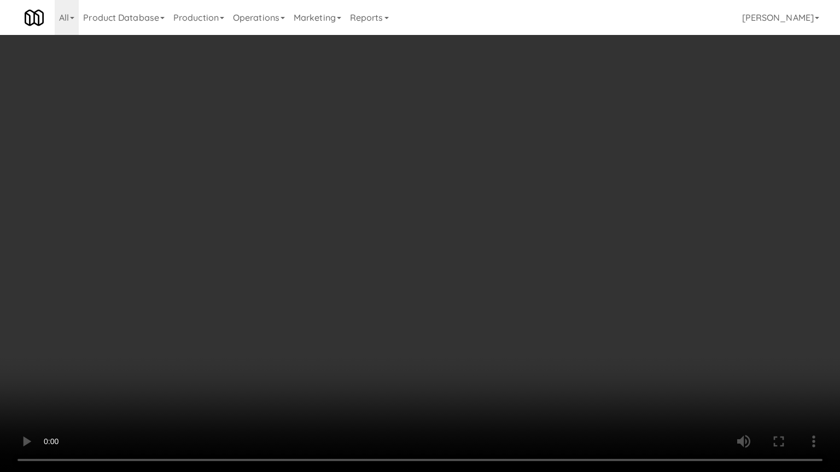
click at [479, 315] on video at bounding box center [420, 236] width 840 height 472
drag, startPoint x: 479, startPoint y: 315, endPoint x: 558, endPoint y: 180, distance: 156.6
click at [482, 310] on video at bounding box center [420, 236] width 840 height 472
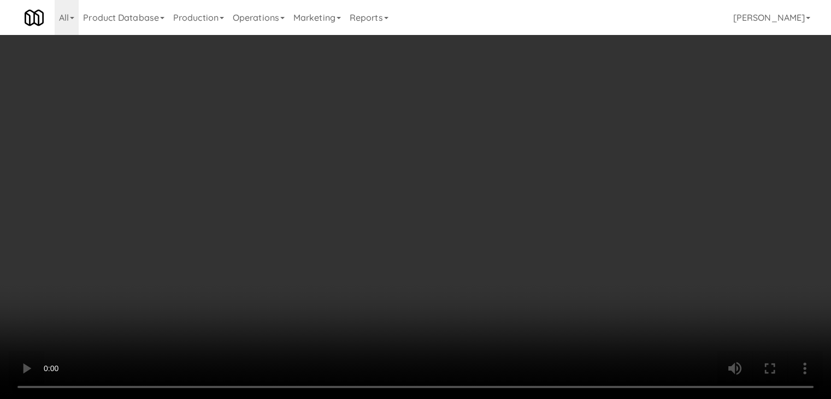
click at [606, 111] on button "Planogram" at bounding box center [592, 116] width 54 height 16
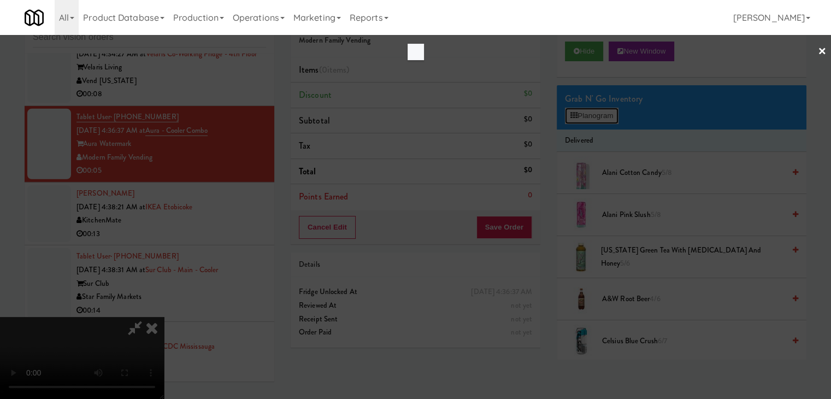
scroll to position [3180, 0]
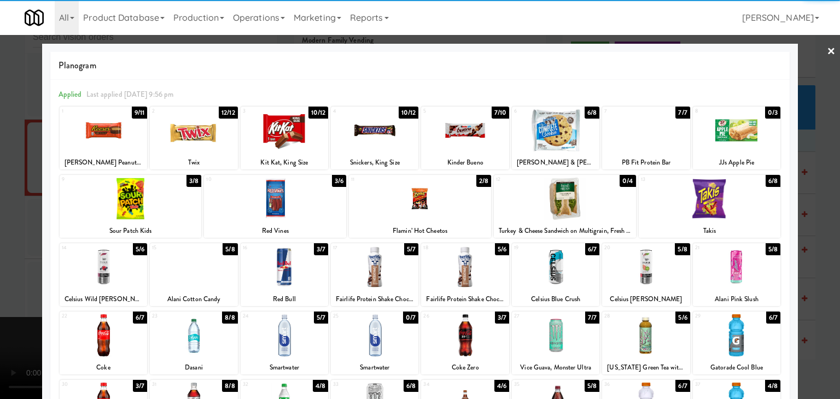
click at [415, 213] on div at bounding box center [420, 199] width 142 height 42
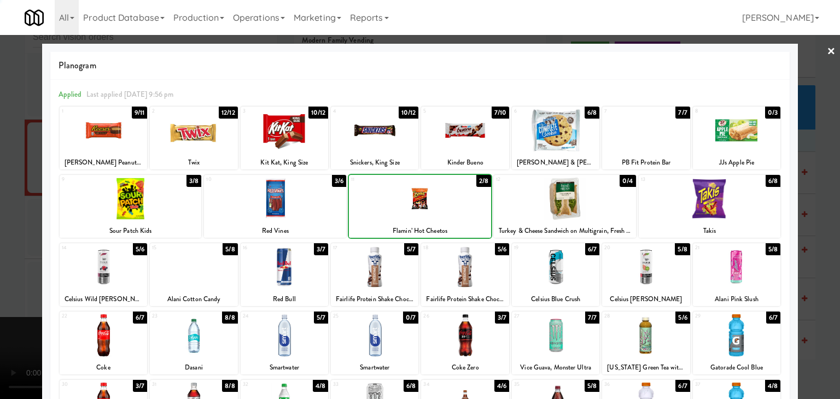
click at [32, 315] on div at bounding box center [420, 199] width 840 height 399
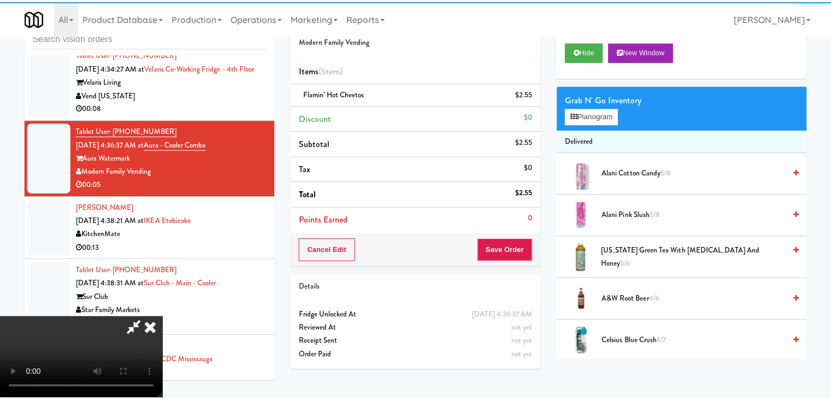
scroll to position [3194, 0]
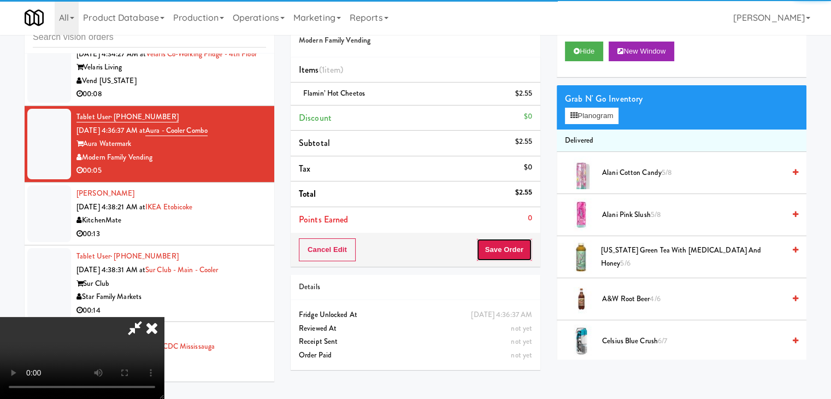
click at [510, 254] on button "Save Order" at bounding box center [505, 249] width 56 height 23
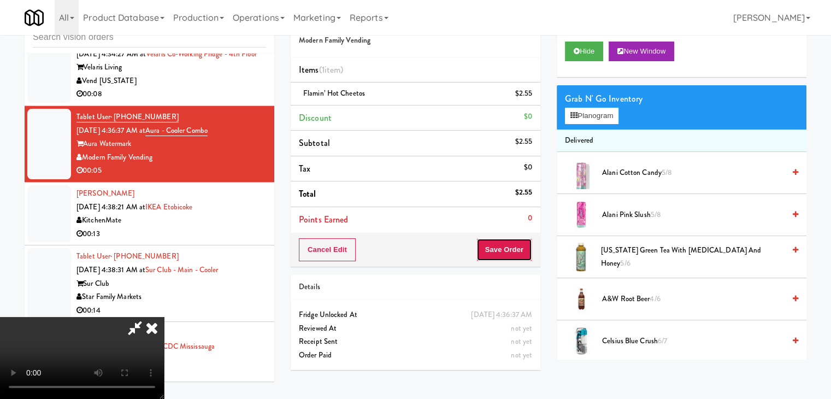
click at [510, 251] on button "Save Order" at bounding box center [505, 249] width 56 height 23
click at [509, 250] on button "Save Order" at bounding box center [505, 249] width 56 height 23
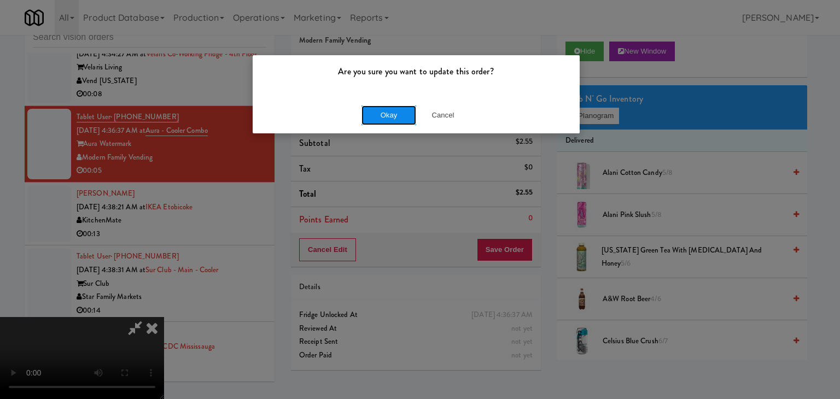
click at [376, 110] on button "Okay" at bounding box center [388, 115] width 55 height 20
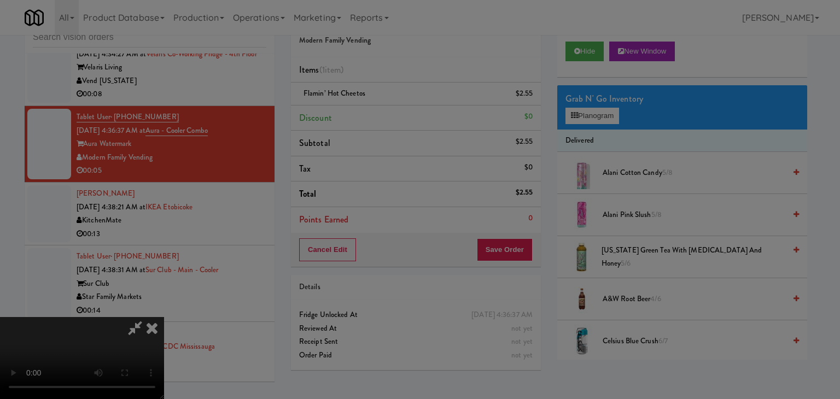
click at [376, 110] on body "Are you sure you want to update this order? Okay Cancel Okay Are you sure you w…" at bounding box center [420, 199] width 840 height 399
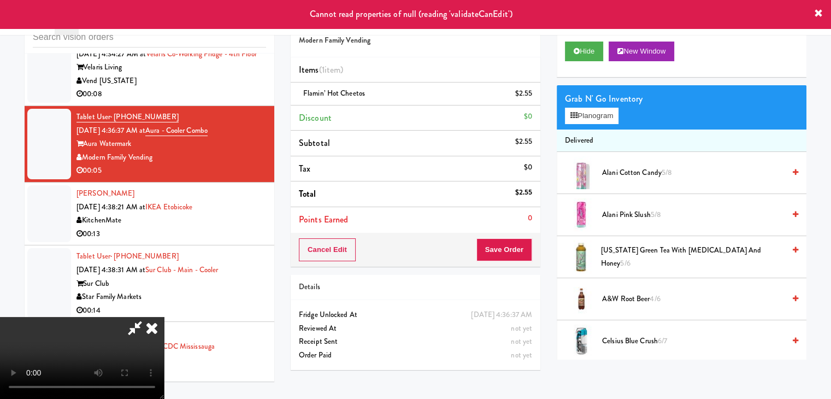
click at [486, 116] on li "Discount $0" at bounding box center [416, 118] width 250 height 26
drag, startPoint x: 484, startPoint y: 123, endPoint x: 459, endPoint y: 132, distance: 26.1
click at [164, 317] on icon at bounding box center [152, 328] width 24 height 22
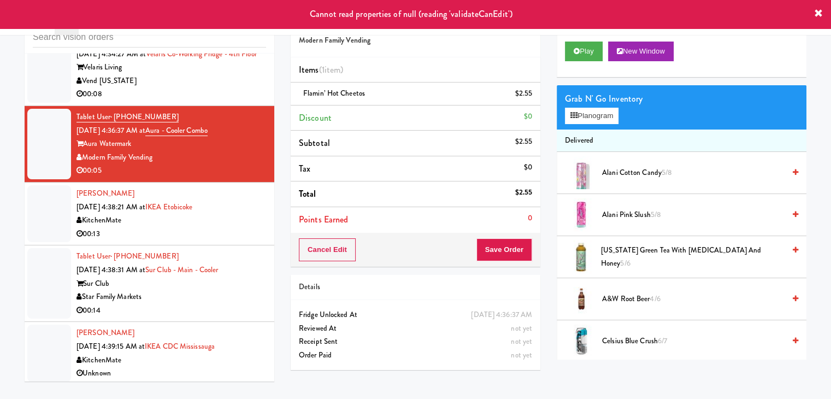
click at [206, 94] on div "00:08" at bounding box center [172, 94] width 190 height 14
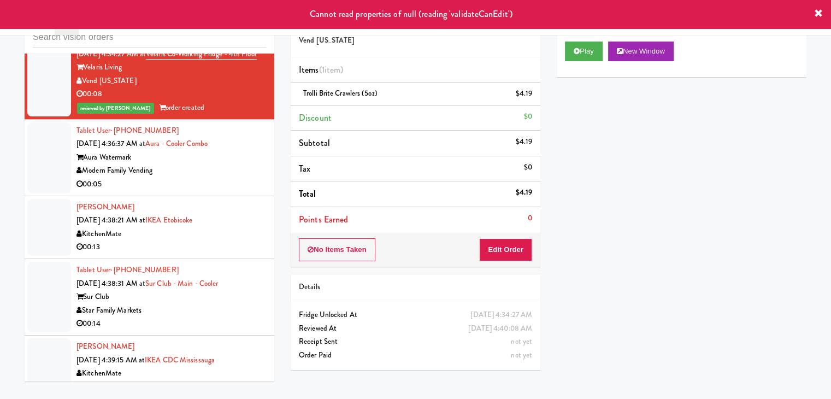
click at [241, 168] on div "Modern Family Vending" at bounding box center [172, 171] width 190 height 14
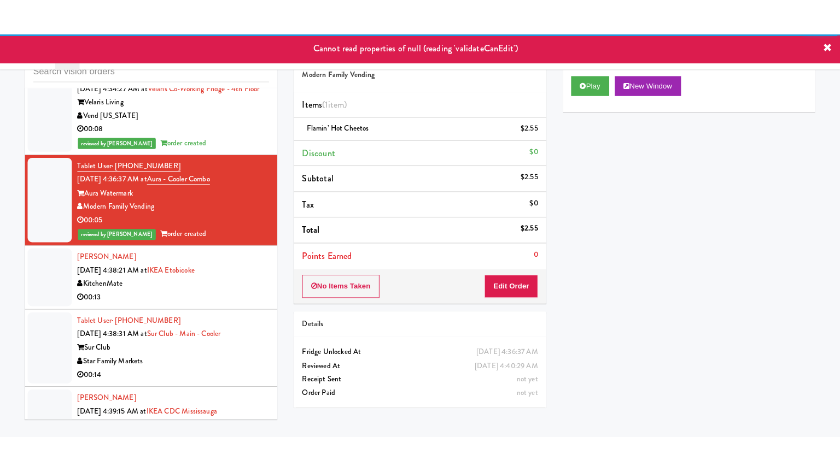
scroll to position [3221, 0]
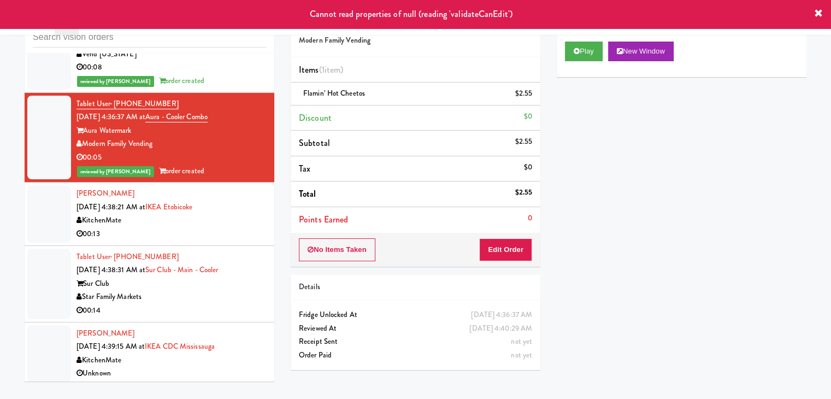
click at [214, 304] on div "00:14" at bounding box center [172, 311] width 190 height 14
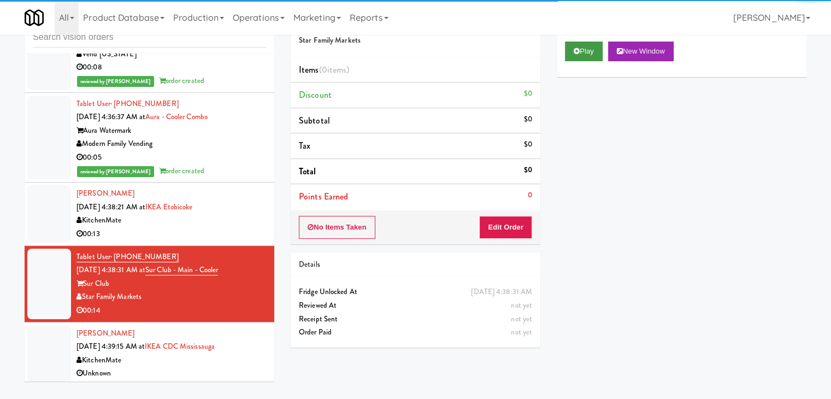
drag, startPoint x: 584, startPoint y: 37, endPoint x: 583, endPoint y: 44, distance: 7.2
click at [584, 40] on div "Play New Window" at bounding box center [682, 55] width 250 height 44
click at [583, 45] on button "Play" at bounding box center [584, 52] width 38 height 20
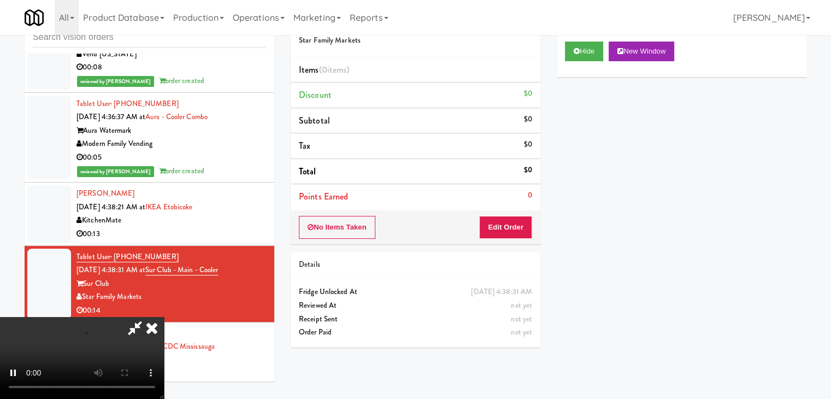
drag, startPoint x: 505, startPoint y: 209, endPoint x: 505, endPoint y: 218, distance: 8.7
click at [505, 215] on div "Order # 1571800 Star Family Markets Items (0 items ) Discount $0 Subtotal $0 Ta…" at bounding box center [416, 124] width 250 height 240
click at [505, 218] on button "Edit Order" at bounding box center [505, 227] width 53 height 23
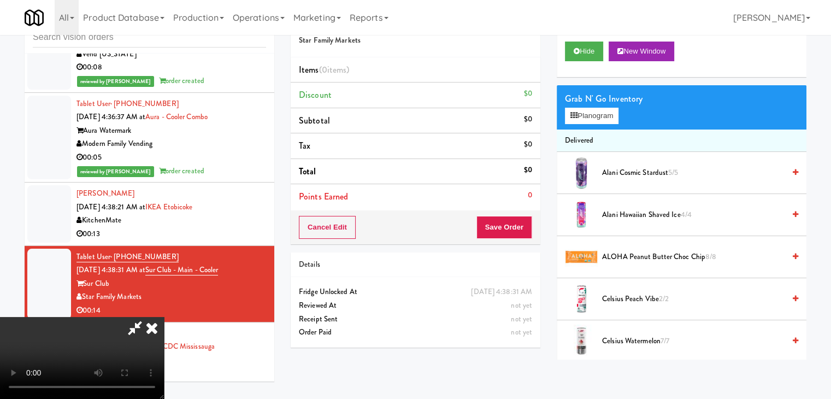
scroll to position [3208, 0]
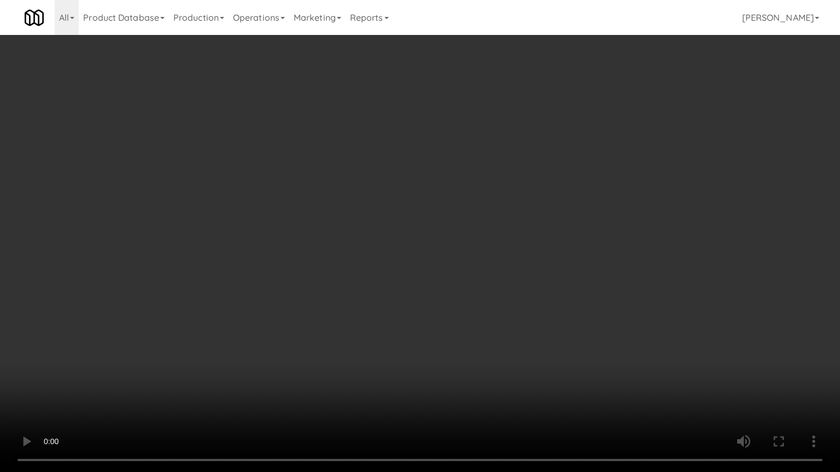
click at [484, 345] on video at bounding box center [420, 236] width 840 height 472
click at [483, 347] on video at bounding box center [420, 236] width 840 height 472
click at [505, 319] on video at bounding box center [420, 236] width 840 height 472
click at [505, 320] on video at bounding box center [420, 236] width 840 height 472
click at [512, 315] on video at bounding box center [420, 236] width 840 height 472
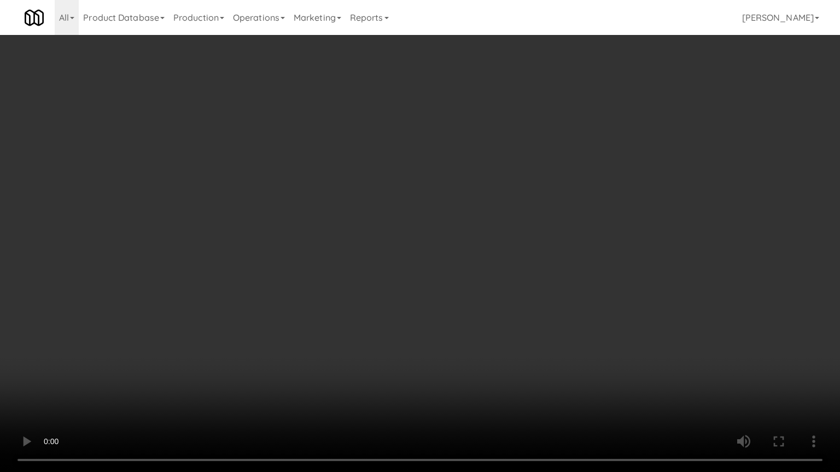
click at [527, 291] on video at bounding box center [420, 236] width 840 height 472
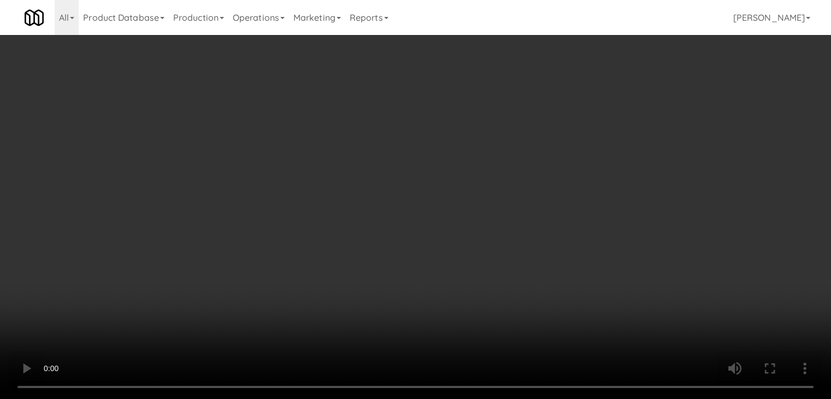
click at [605, 115] on button "Planogram" at bounding box center [592, 116] width 54 height 16
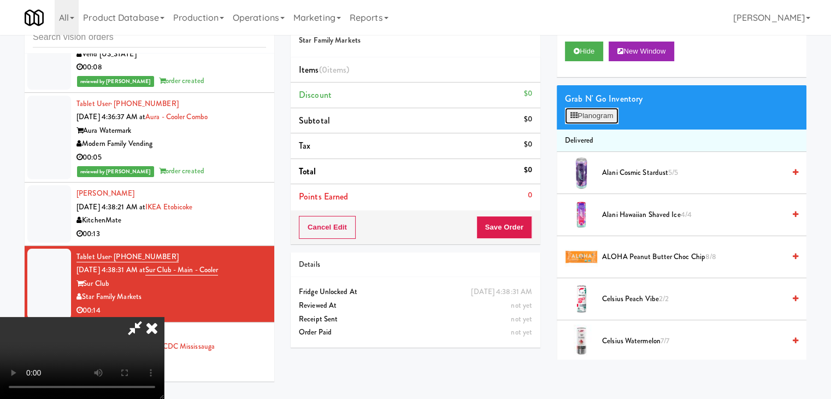
scroll to position [3208, 0]
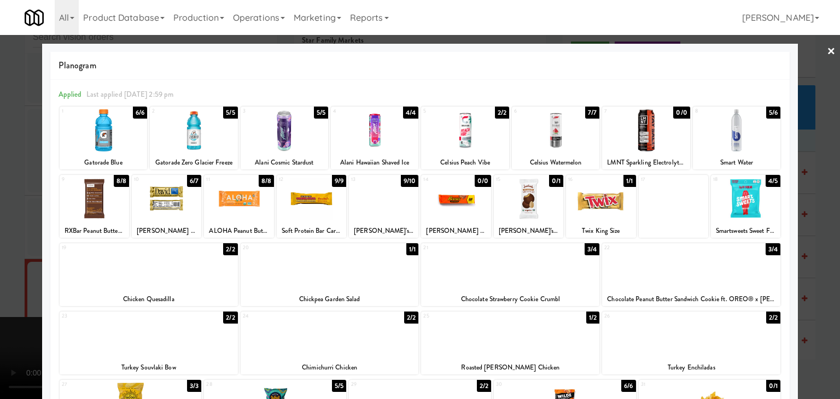
drag, startPoint x: 202, startPoint y: 142, endPoint x: 146, endPoint y: 144, distance: 55.8
click at [194, 143] on div at bounding box center [193, 130] width 87 height 42
drag, startPoint x: 144, startPoint y: 144, endPoint x: 92, endPoint y: 148, distance: 52.7
click at [140, 144] on div at bounding box center [103, 130] width 87 height 42
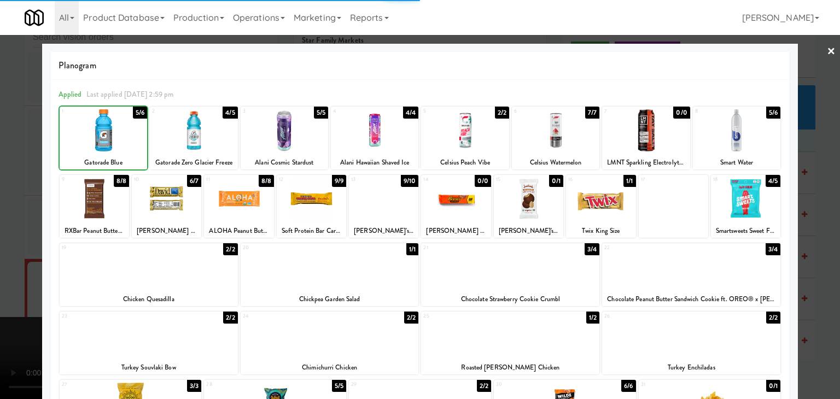
drag, startPoint x: 0, startPoint y: 175, endPoint x: 11, endPoint y: 177, distance: 11.0
click at [0, 175] on div at bounding box center [420, 199] width 840 height 399
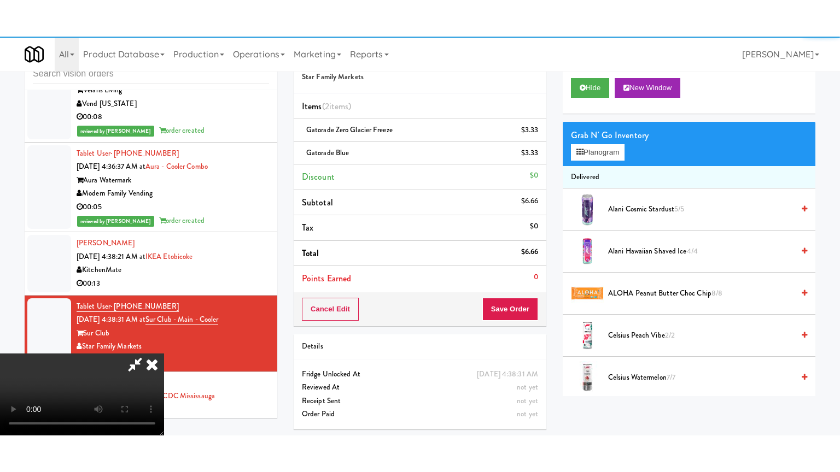
scroll to position [3221, 0]
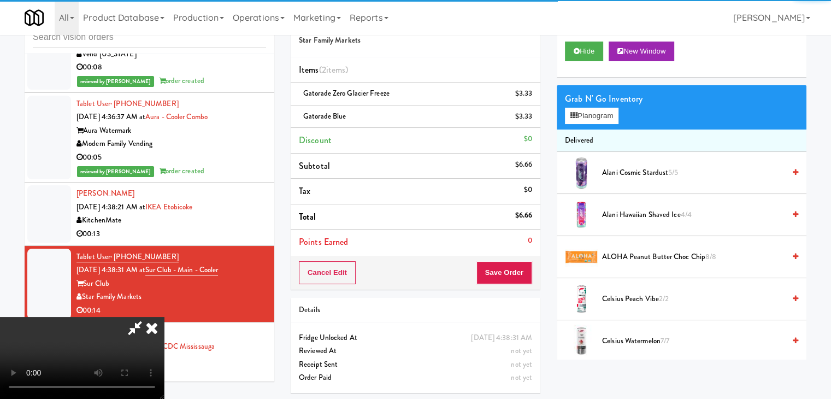
drag, startPoint x: 283, startPoint y: 224, endPoint x: 294, endPoint y: 226, distance: 10.5
click at [164, 317] on video at bounding box center [82, 358] width 164 height 82
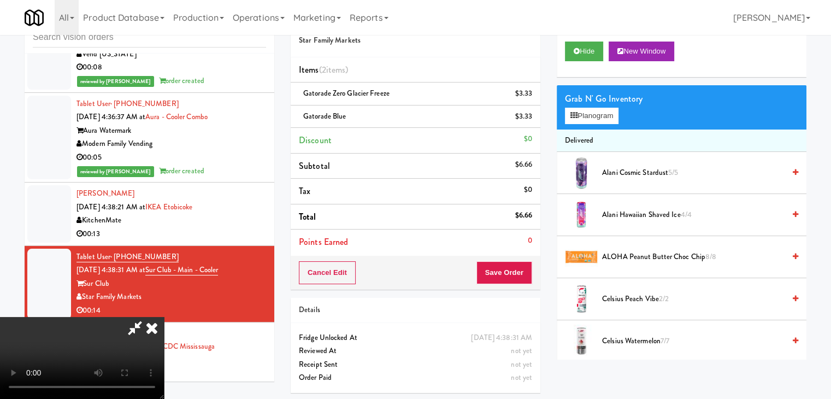
click at [164, 317] on video at bounding box center [82, 358] width 164 height 82
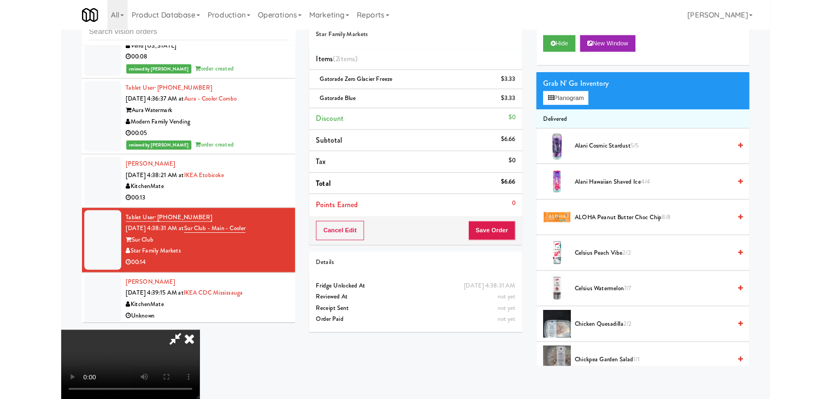
scroll to position [3208, 0]
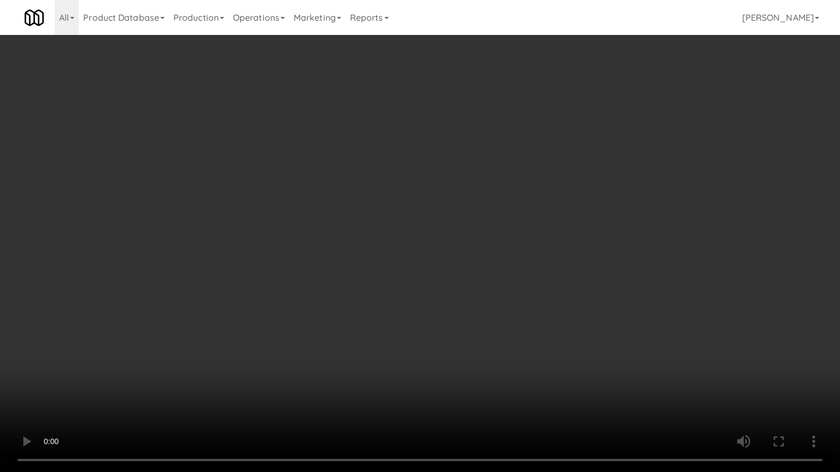
click at [503, 267] on video at bounding box center [420, 236] width 840 height 472
click at [499, 268] on video at bounding box center [420, 236] width 840 height 472
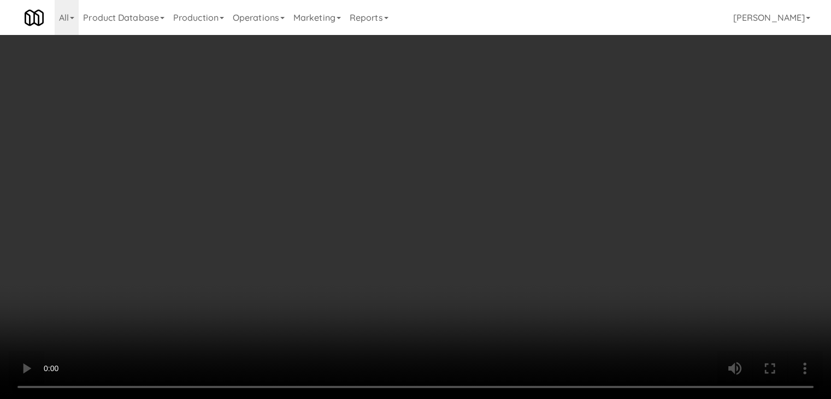
scroll to position [3221, 0]
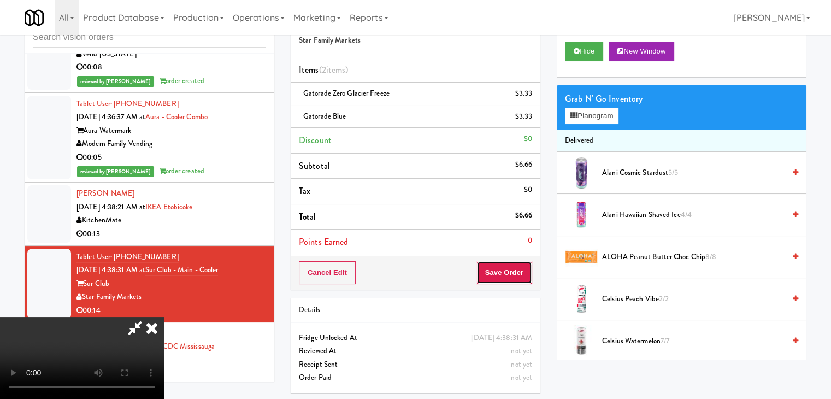
click at [523, 264] on button "Save Order" at bounding box center [505, 272] width 56 height 23
click at [523, 265] on button "Save Order" at bounding box center [505, 272] width 56 height 23
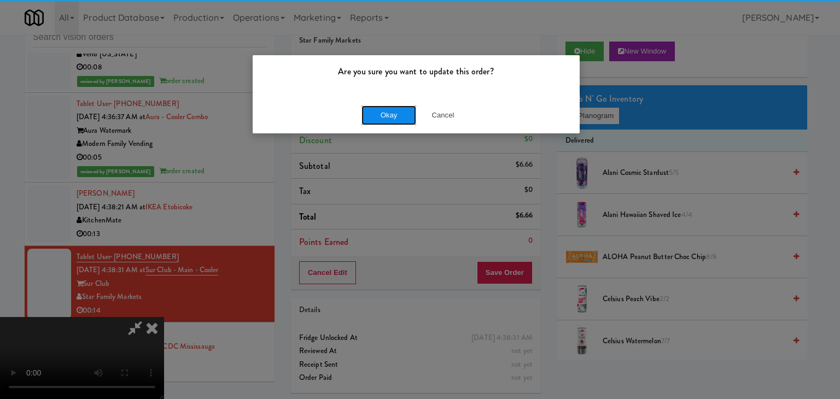
click at [391, 112] on button "Okay" at bounding box center [388, 115] width 55 height 20
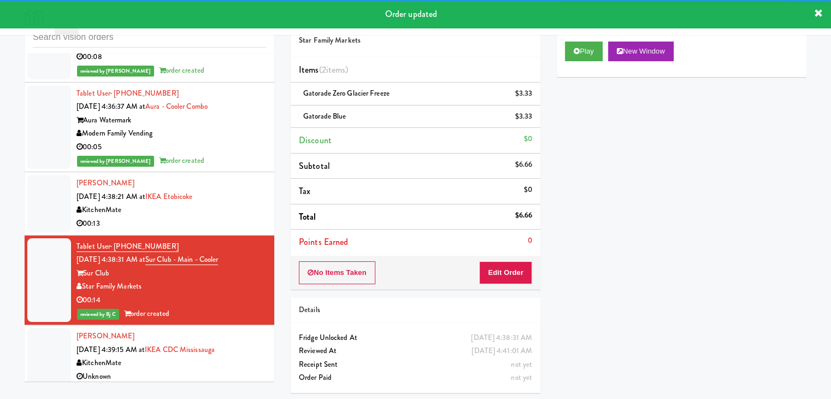
scroll to position [3234, 0]
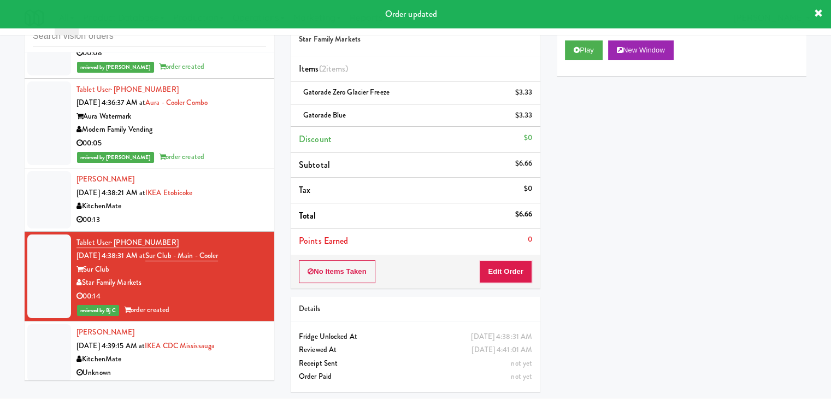
click at [182, 366] on div "Unknown" at bounding box center [172, 373] width 190 height 14
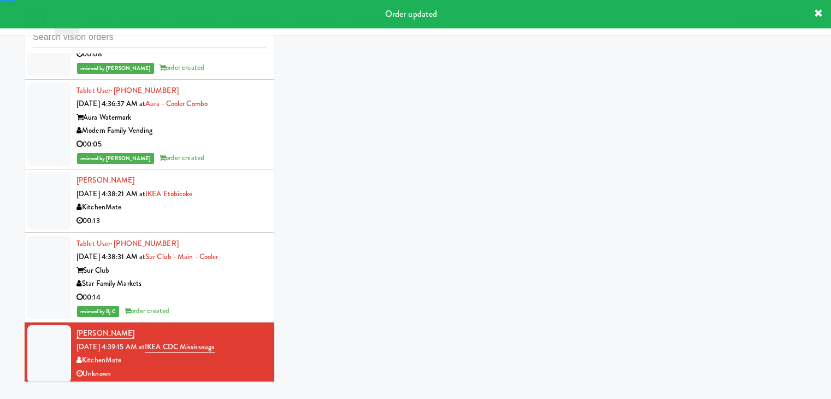
scroll to position [36, 0]
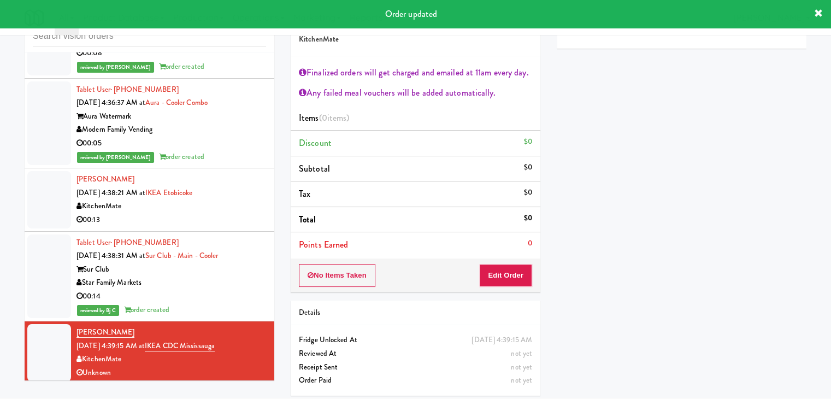
drag, startPoint x: 204, startPoint y: 209, endPoint x: 273, endPoint y: 210, distance: 69.4
click at [205, 213] on div "00:13" at bounding box center [172, 220] width 190 height 14
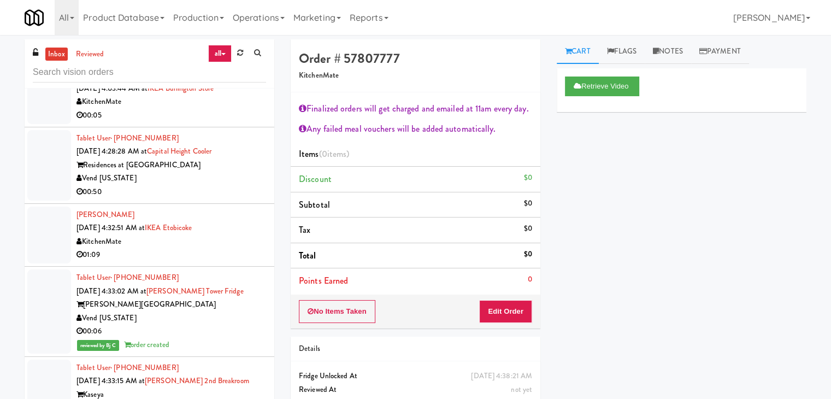
scroll to position [2851, 0]
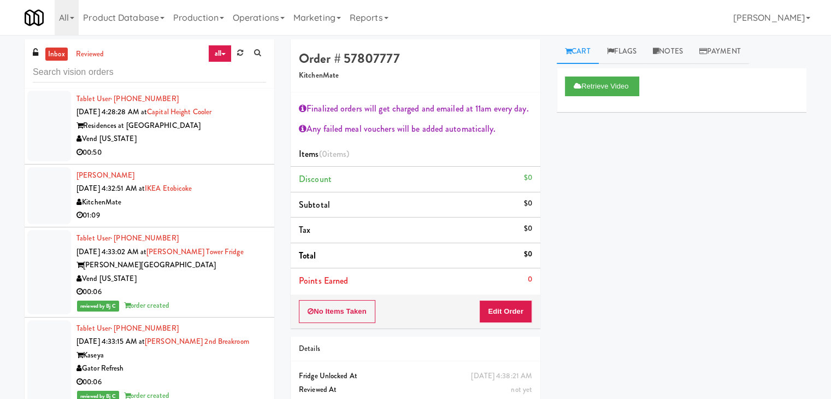
click at [245, 132] on div "Vend [US_STATE]" at bounding box center [172, 139] width 190 height 14
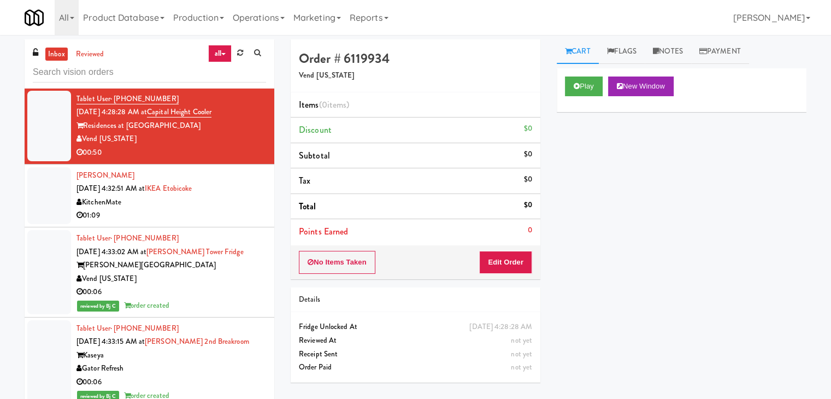
click at [236, 196] on div "KitchenMate" at bounding box center [172, 203] width 190 height 14
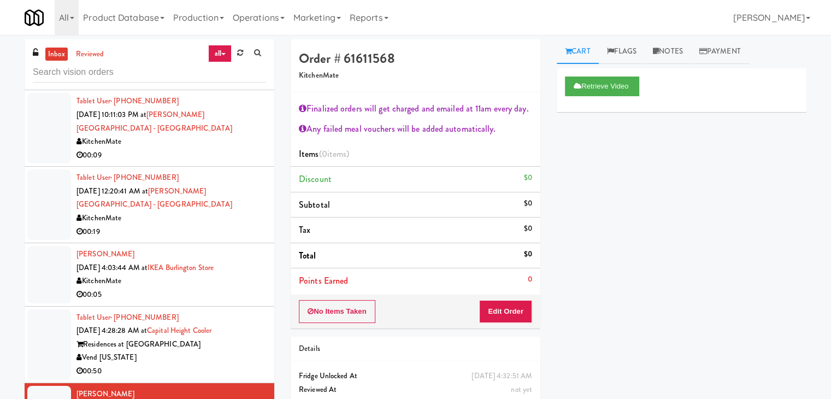
click at [219, 212] on div "KitchenMate" at bounding box center [172, 219] width 190 height 14
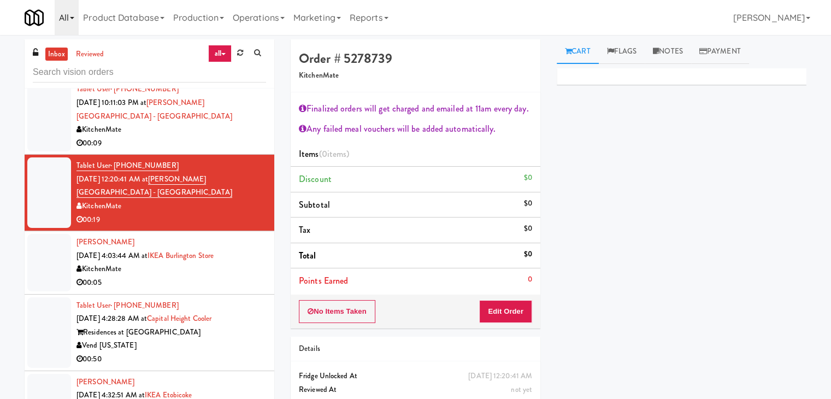
scroll to position [2687, 0]
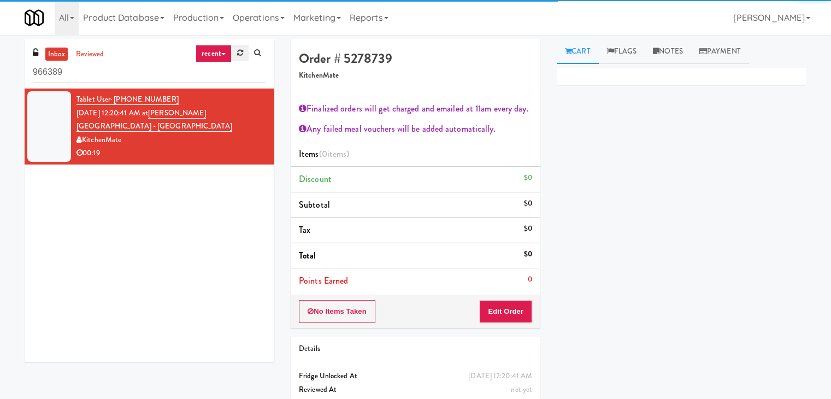
click at [241, 54] on icon at bounding box center [240, 52] width 6 height 7
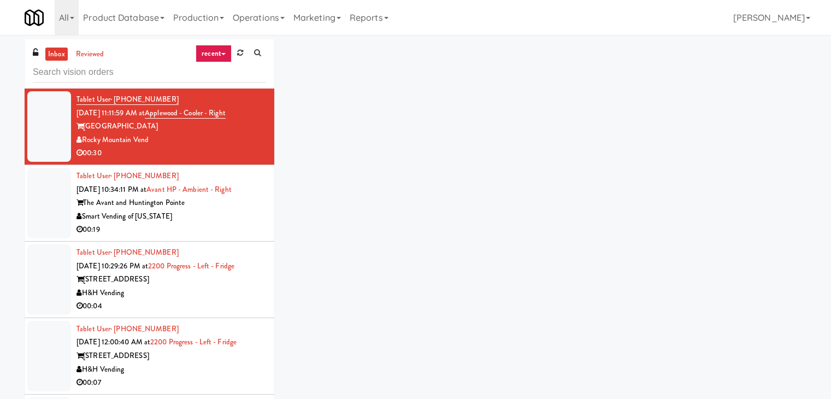
click at [224, 55] on icon at bounding box center [223, 54] width 4 height 2
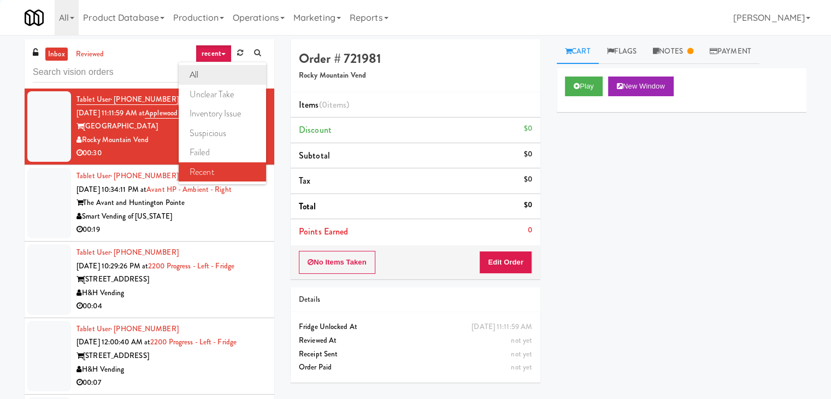
click at [220, 73] on link "all" at bounding box center [222, 75] width 87 height 20
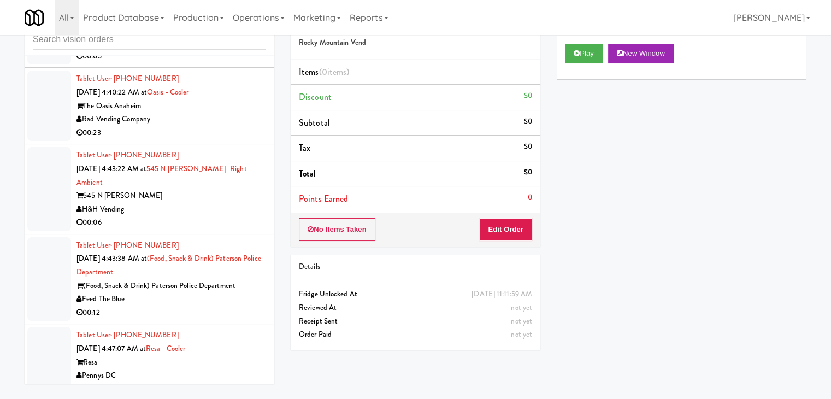
scroll to position [35, 0]
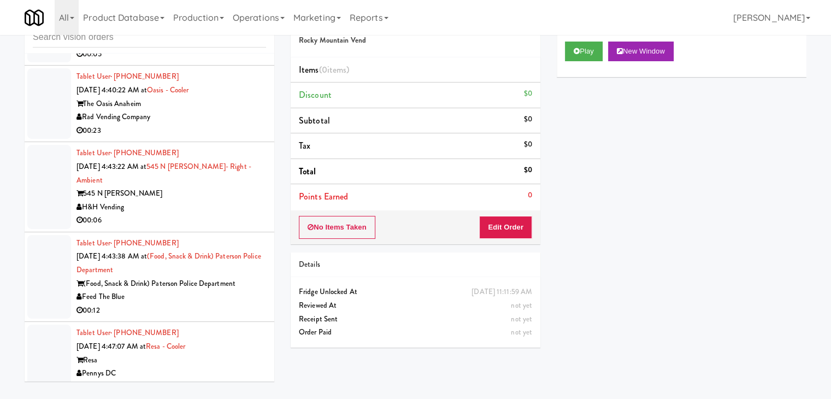
click at [219, 354] on div "Resa" at bounding box center [172, 361] width 190 height 14
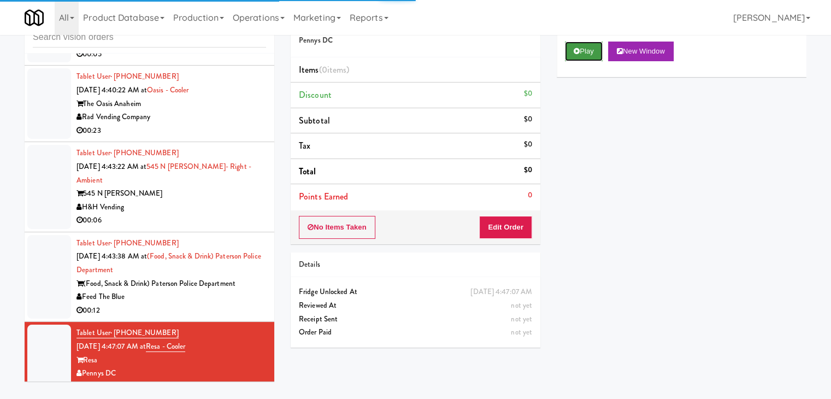
click at [588, 49] on button "Play" at bounding box center [584, 52] width 38 height 20
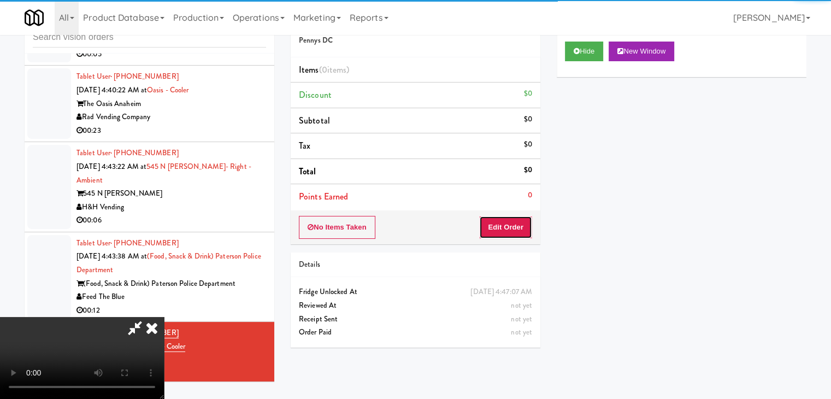
click at [501, 221] on button "Edit Order" at bounding box center [505, 227] width 53 height 23
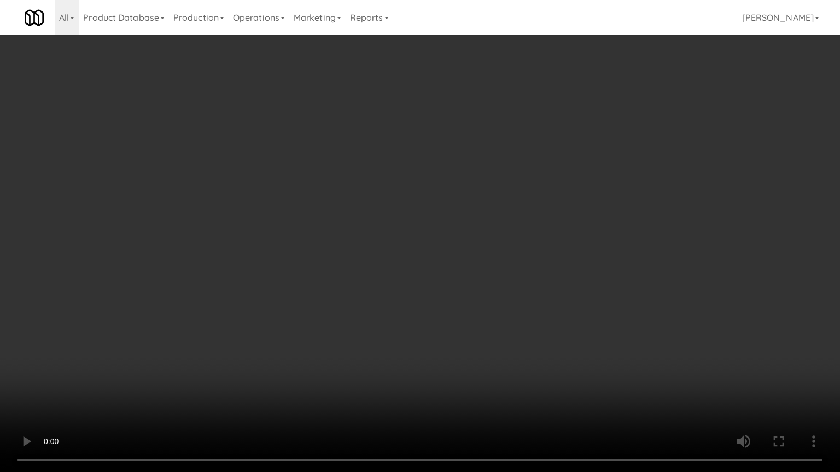
click at [530, 263] on video at bounding box center [420, 236] width 840 height 472
click at [529, 265] on video at bounding box center [420, 236] width 840 height 472
click at [527, 265] on video at bounding box center [420, 236] width 840 height 472
click at [526, 265] on video at bounding box center [420, 236] width 840 height 472
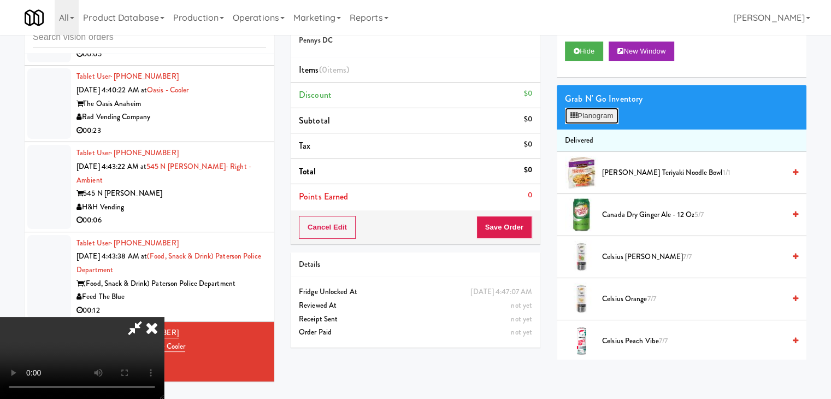
click at [595, 121] on button "Planogram" at bounding box center [592, 116] width 54 height 16
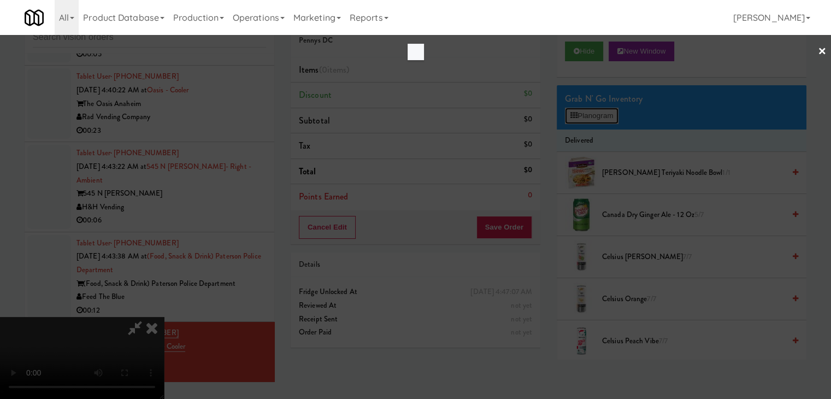
scroll to position [3014, 0]
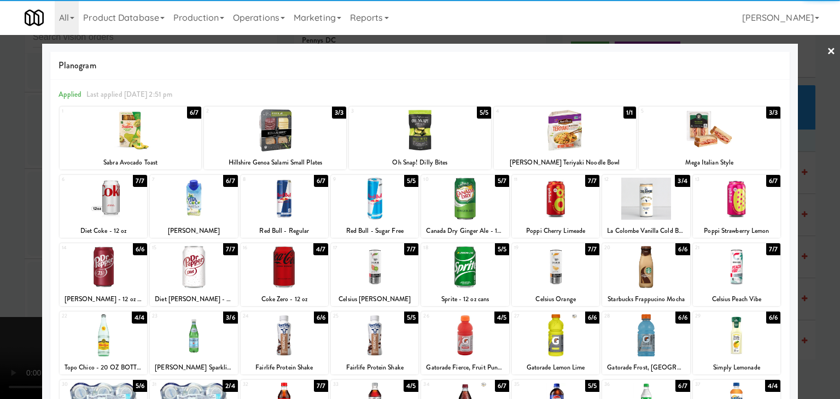
click at [137, 137] on div at bounding box center [131, 130] width 142 height 42
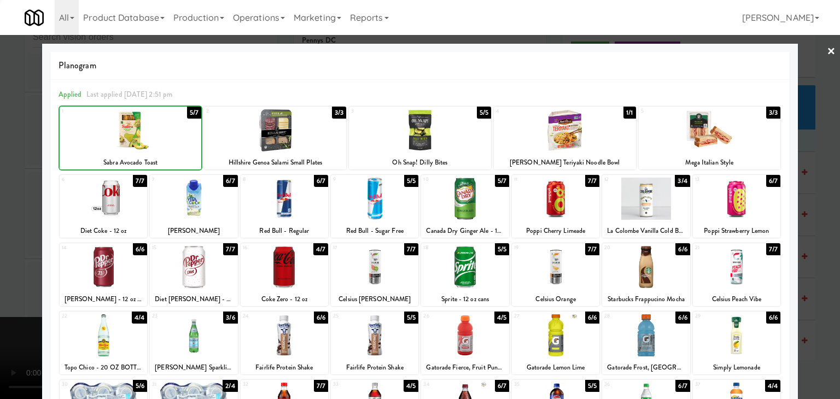
click at [12, 175] on div at bounding box center [420, 199] width 840 height 399
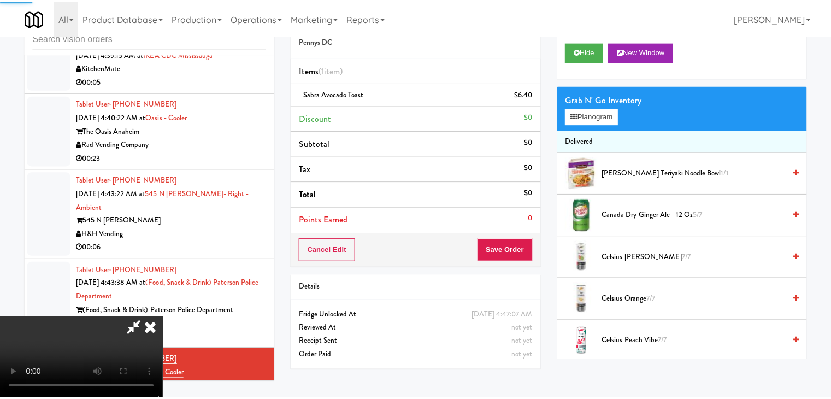
scroll to position [3041, 0]
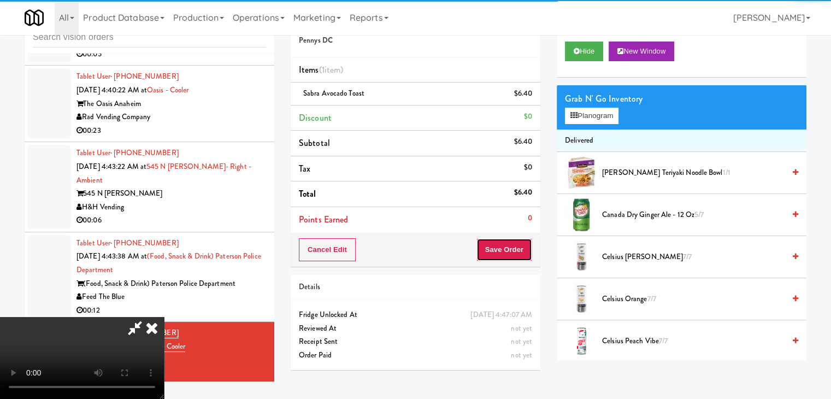
click at [515, 252] on button "Save Order" at bounding box center [505, 249] width 56 height 23
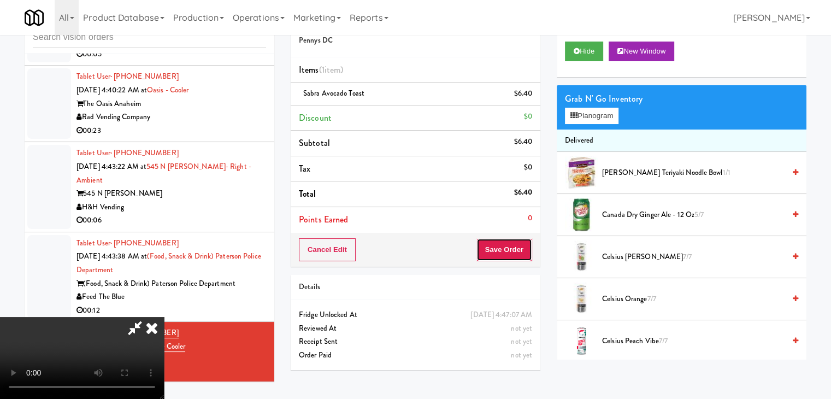
click at [515, 251] on button "Save Order" at bounding box center [505, 249] width 56 height 23
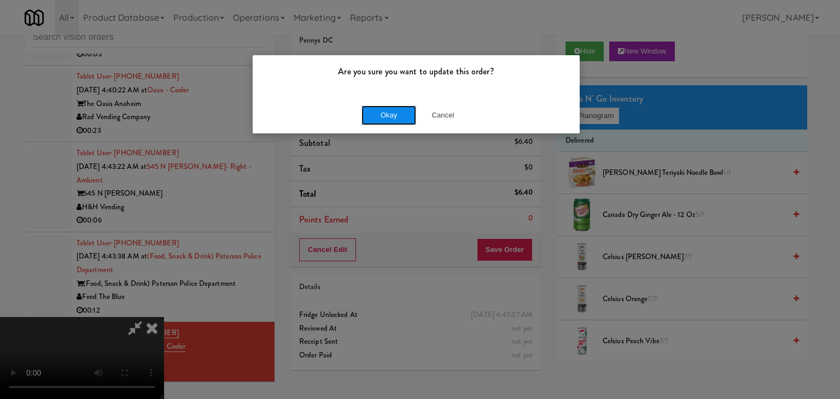
click at [395, 110] on button "Okay" at bounding box center [388, 115] width 55 height 20
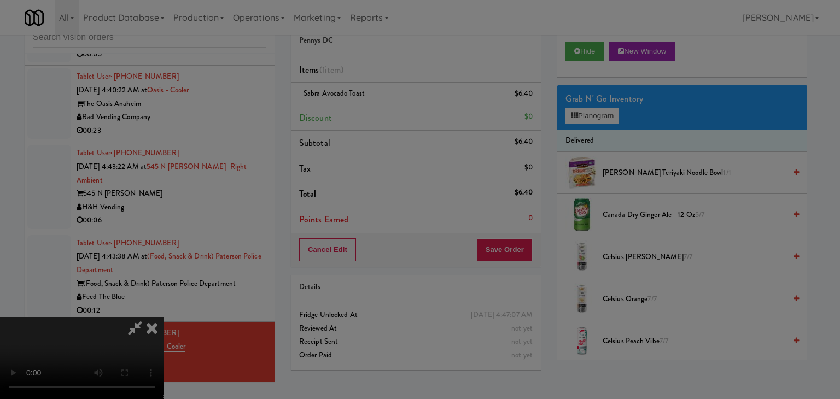
click at [395, 110] on body "Are you sure you want to update this order? Okay Cancel Okay Are you sure you w…" at bounding box center [420, 199] width 840 height 399
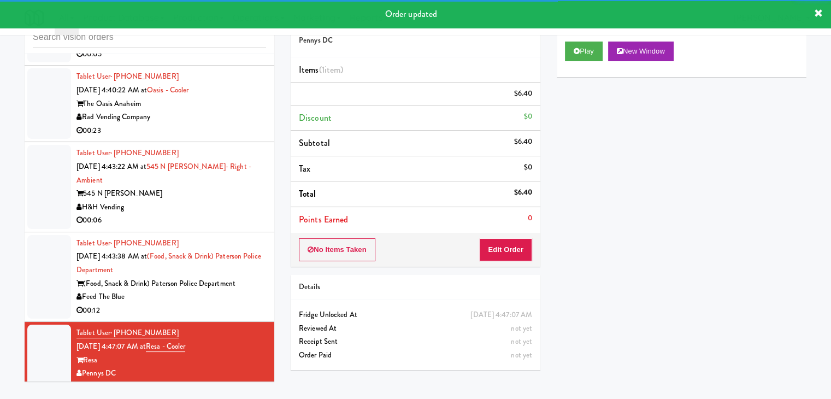
click at [224, 304] on div "00:12" at bounding box center [172, 311] width 190 height 14
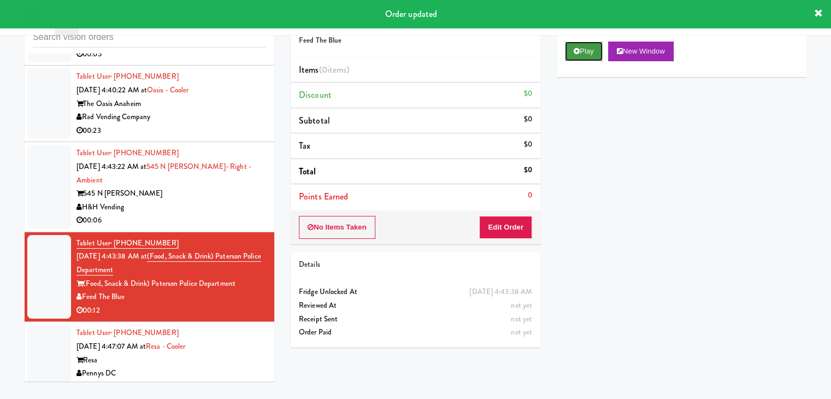
click at [590, 51] on button "Play" at bounding box center [584, 52] width 38 height 20
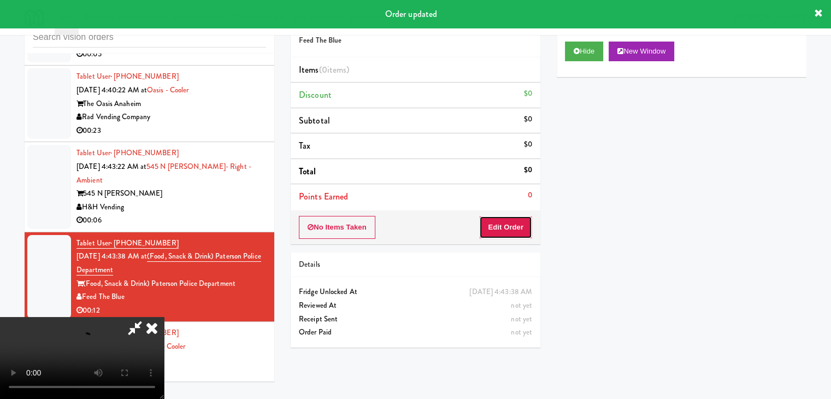
click at [514, 231] on button "Edit Order" at bounding box center [505, 227] width 53 height 23
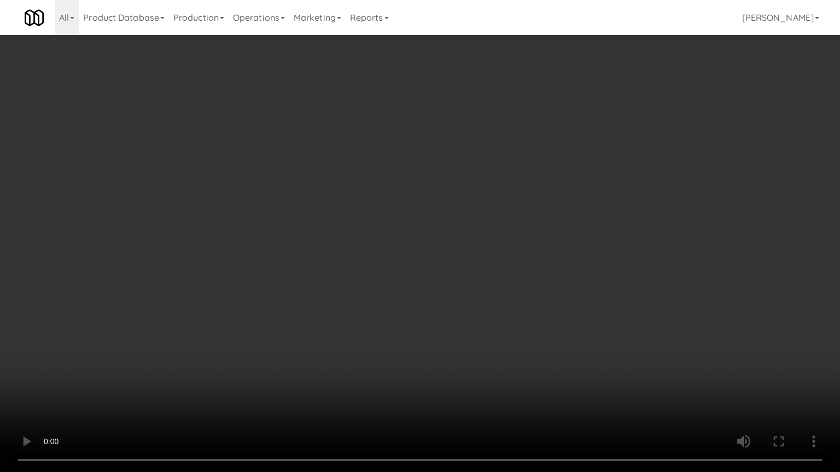
click at [464, 315] on video at bounding box center [420, 236] width 840 height 472
click at [488, 318] on video at bounding box center [420, 236] width 840 height 472
drag, startPoint x: 488, startPoint y: 318, endPoint x: 494, endPoint y: 254, distance: 63.7
click at [488, 317] on video at bounding box center [420, 236] width 840 height 472
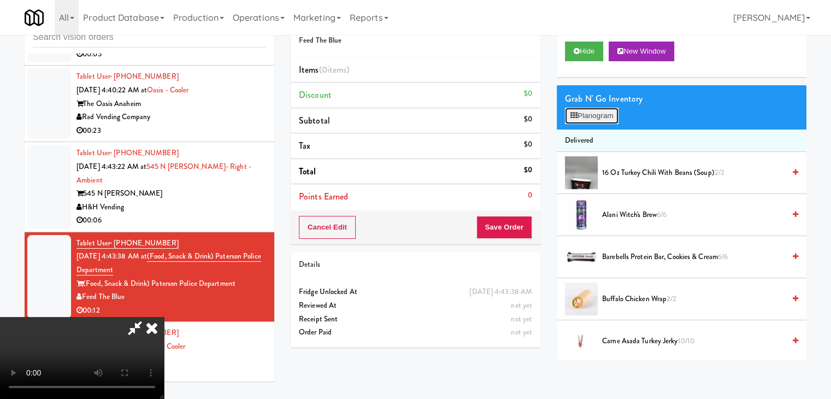
click at [598, 120] on button "Planogram" at bounding box center [592, 116] width 54 height 16
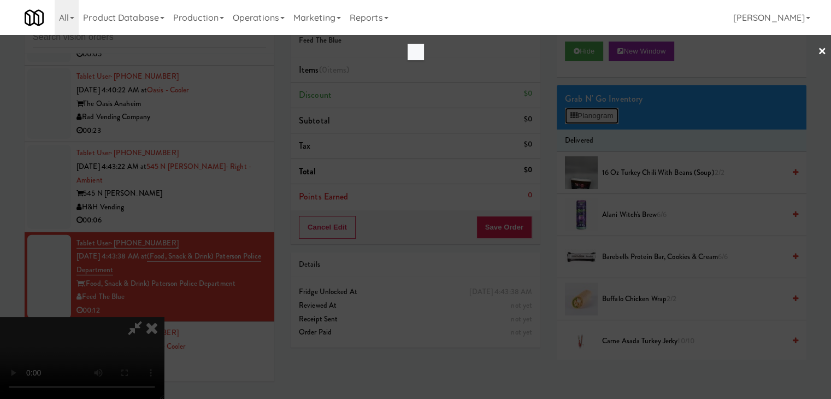
scroll to position [3027, 0]
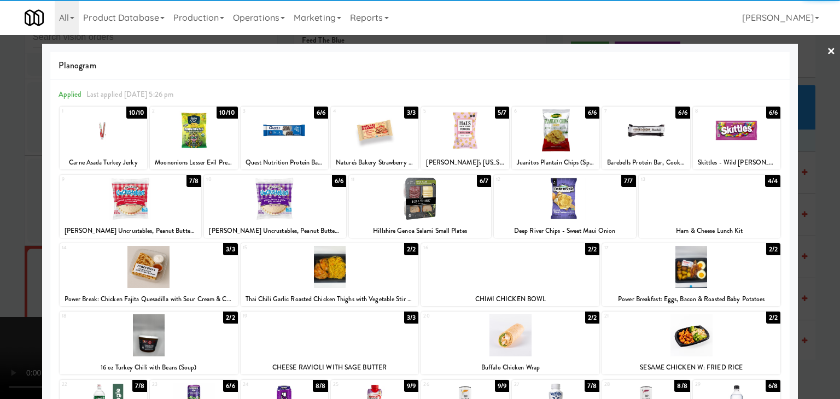
click at [717, 277] on div at bounding box center [691, 267] width 178 height 42
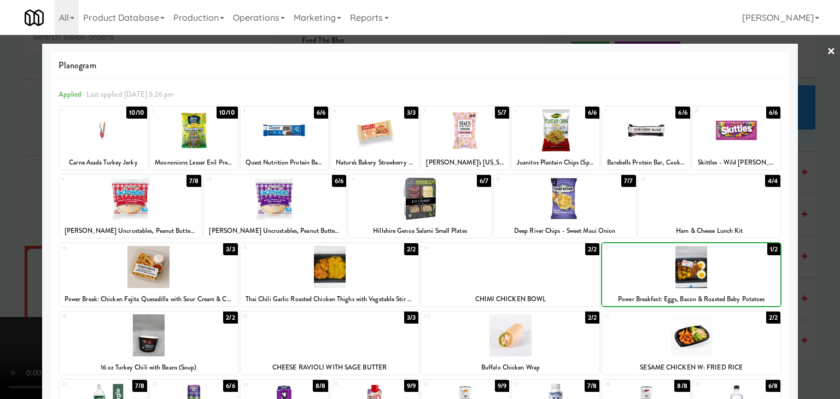
drag, startPoint x: 820, startPoint y: 283, endPoint x: 764, endPoint y: 274, distance: 57.0
click at [819, 282] on div at bounding box center [420, 199] width 840 height 399
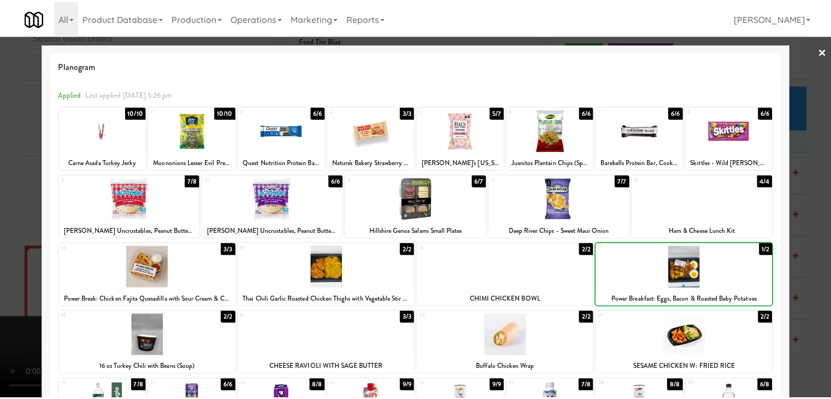
scroll to position [3041, 0]
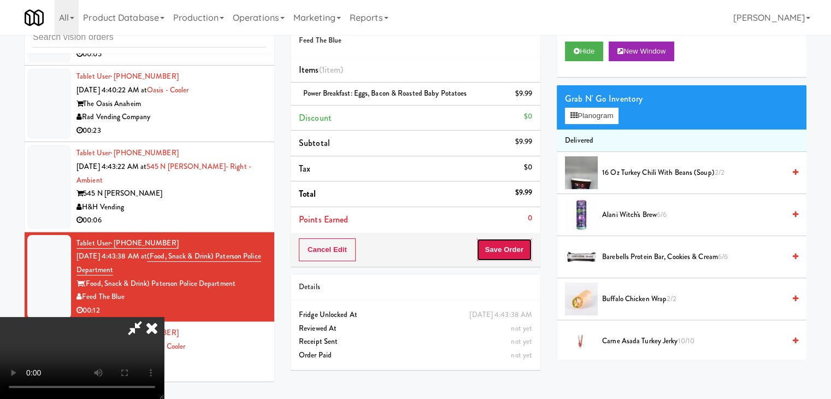
click at [512, 254] on button "Save Order" at bounding box center [505, 249] width 56 height 23
click at [512, 253] on button "Save Order" at bounding box center [505, 249] width 56 height 23
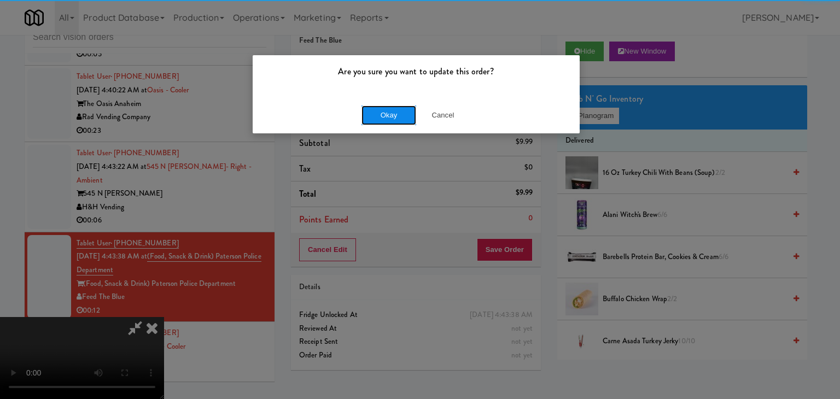
click at [394, 112] on button "Okay" at bounding box center [388, 115] width 55 height 20
drag, startPoint x: 394, startPoint y: 113, endPoint x: 396, endPoint y: 119, distance: 6.4
click at [394, 113] on button "Okay" at bounding box center [388, 115] width 55 height 20
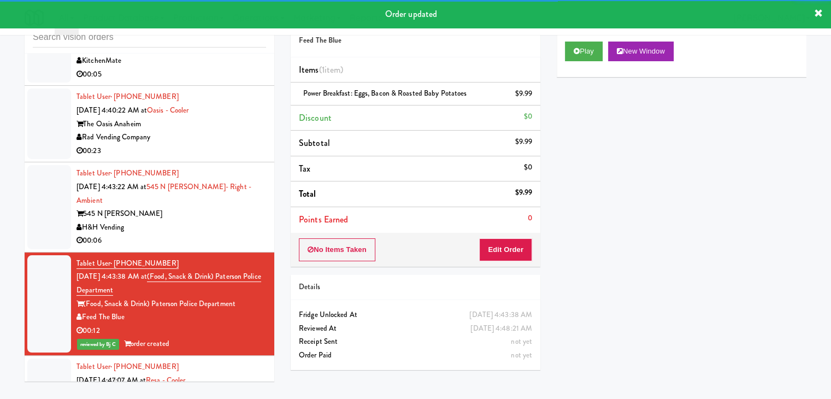
scroll to position [2986, 0]
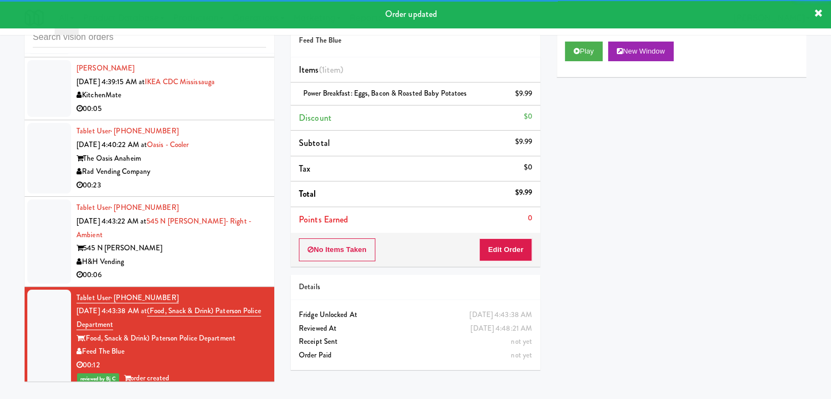
click at [250, 236] on div "Tablet User · (312) 409-0472 Sep 2, 2025 4:43:22 AM at 545 N McClurg- Right - A…" at bounding box center [172, 241] width 190 height 81
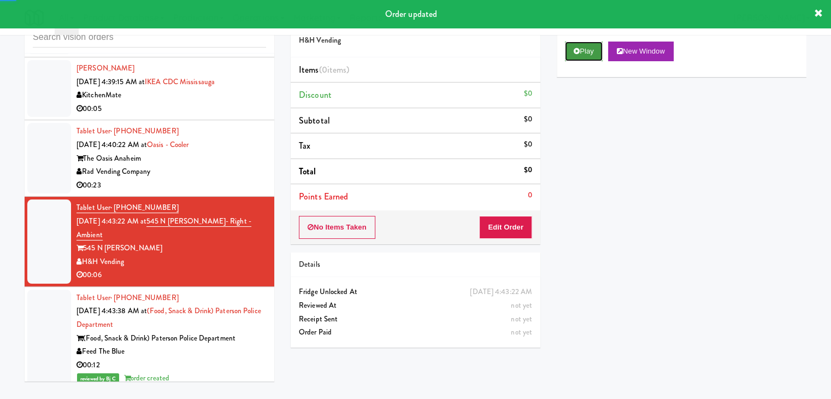
click at [586, 42] on button "Play" at bounding box center [584, 52] width 38 height 20
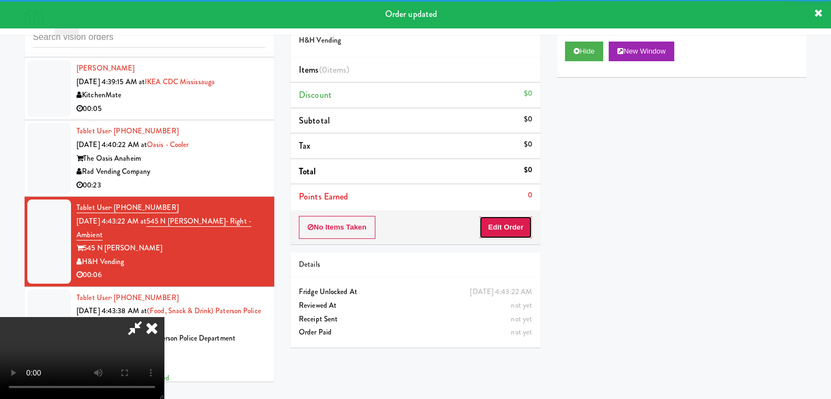
click at [508, 219] on button "Edit Order" at bounding box center [505, 227] width 53 height 23
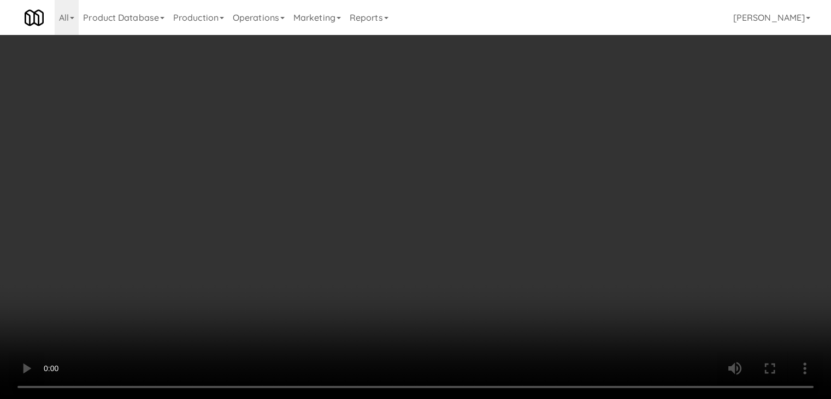
scroll to position [2973, 0]
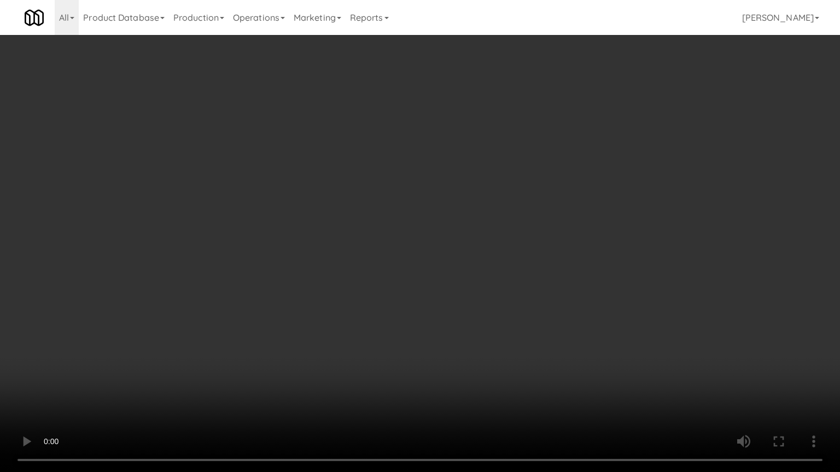
click at [401, 287] on video at bounding box center [420, 236] width 840 height 472
click at [392, 290] on video at bounding box center [420, 236] width 840 height 472
click at [396, 284] on video at bounding box center [420, 236] width 840 height 472
click at [383, 280] on video at bounding box center [420, 236] width 840 height 472
click at [390, 284] on video at bounding box center [420, 236] width 840 height 472
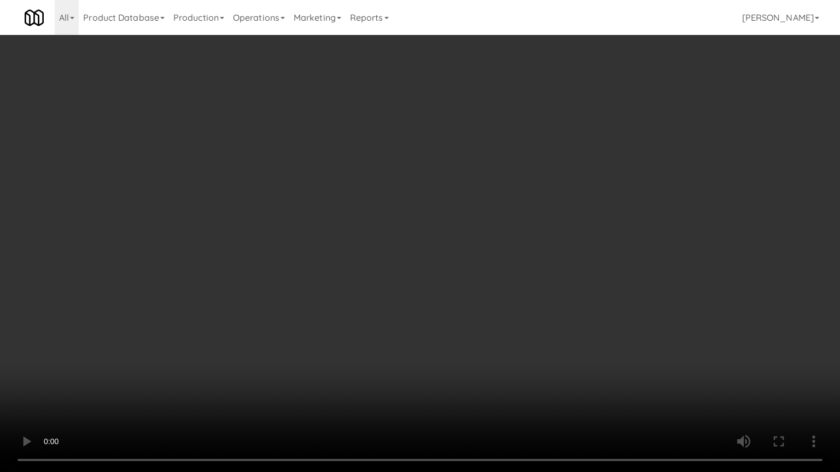
click at [387, 281] on video at bounding box center [420, 236] width 840 height 472
click at [378, 280] on video at bounding box center [420, 236] width 840 height 472
click at [401, 265] on video at bounding box center [420, 236] width 840 height 472
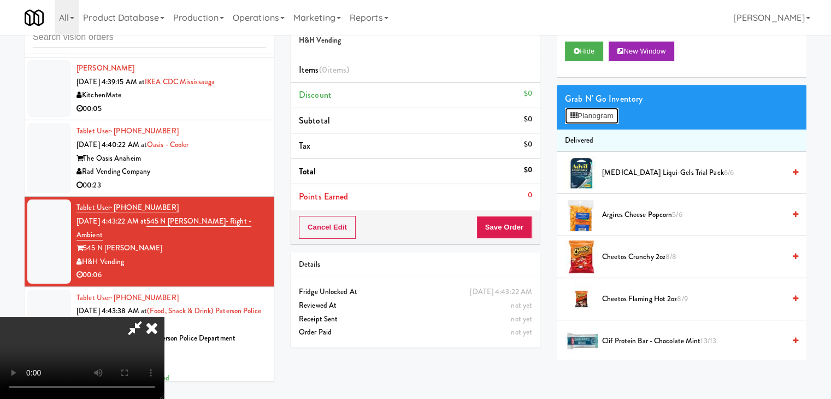
click at [590, 115] on button "Planogram" at bounding box center [592, 116] width 54 height 16
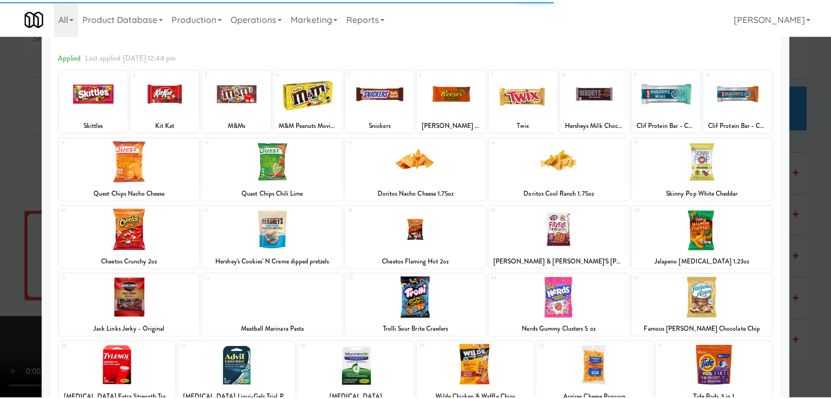
scroll to position [138, 0]
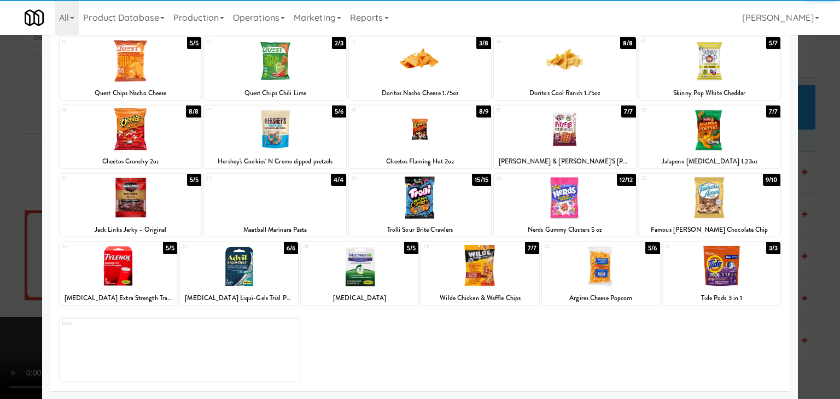
click at [737, 218] on div "25 9/10 Famous Amos Chocolate Chip" at bounding box center [709, 205] width 142 height 63
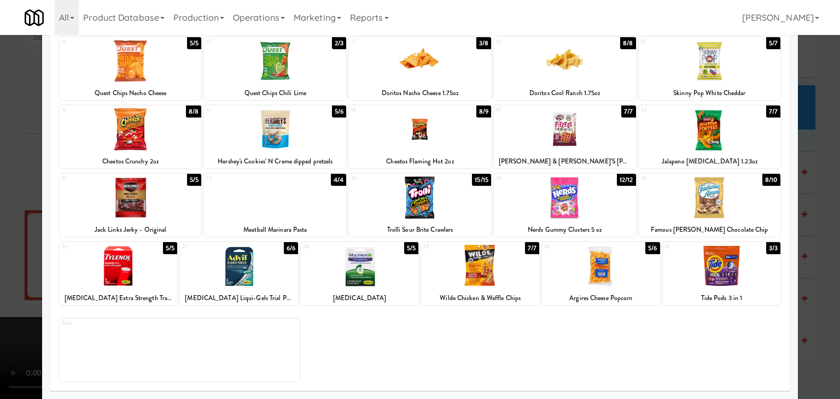
click at [811, 214] on div at bounding box center [420, 199] width 840 height 399
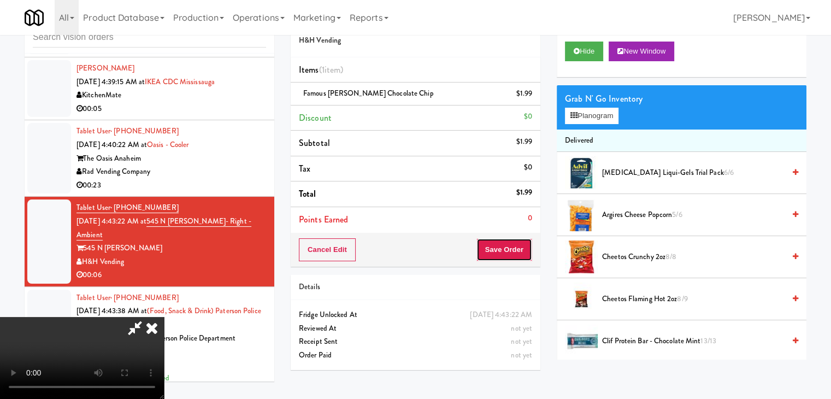
click at [513, 253] on button "Save Order" at bounding box center [505, 249] width 56 height 23
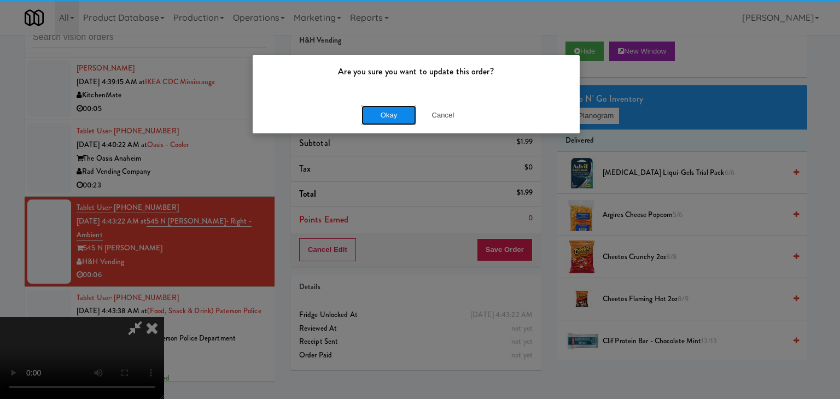
click at [376, 106] on button "Okay" at bounding box center [388, 115] width 55 height 20
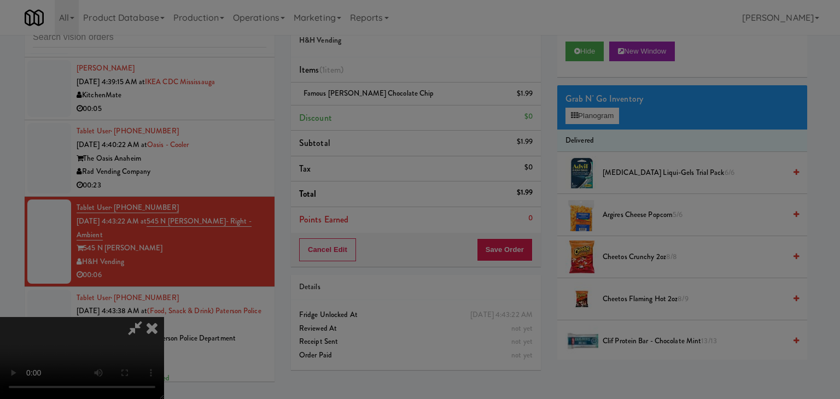
click at [377, 105] on button "Okay" at bounding box center [388, 95] width 55 height 20
click at [377, 110] on div at bounding box center [420, 199] width 840 height 399
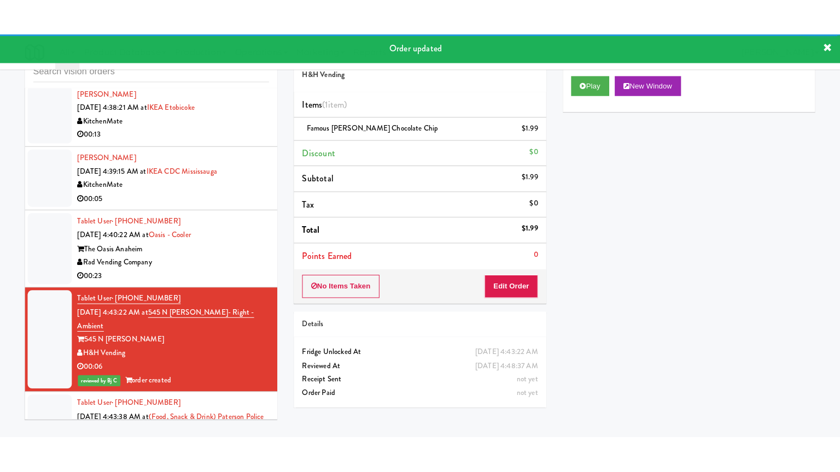
scroll to position [2877, 0]
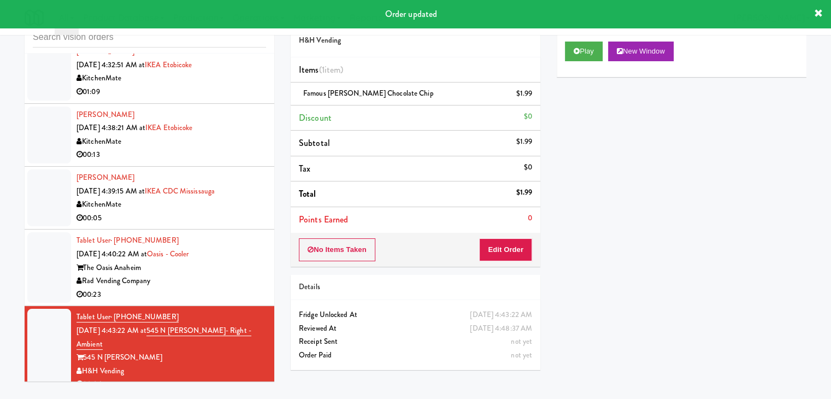
click at [256, 243] on div "Tablet User · (714) 709-9746 Sep 2, 2025 4:40:22 AM at Oasis - Cooler The Oasis…" at bounding box center [172, 267] width 190 height 67
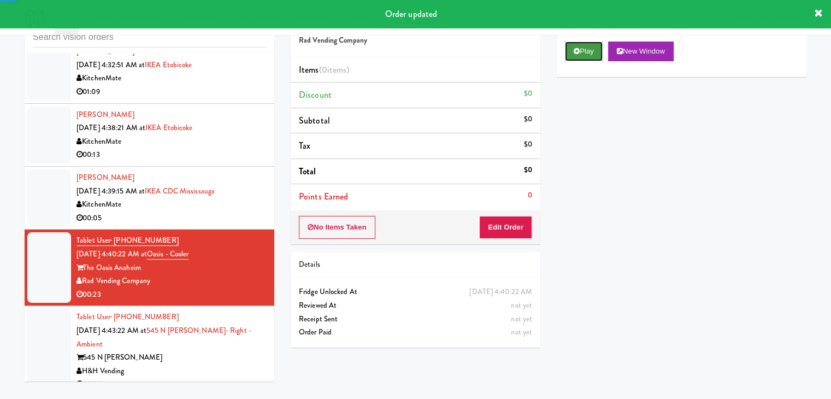
click at [587, 50] on button "Play" at bounding box center [584, 52] width 38 height 20
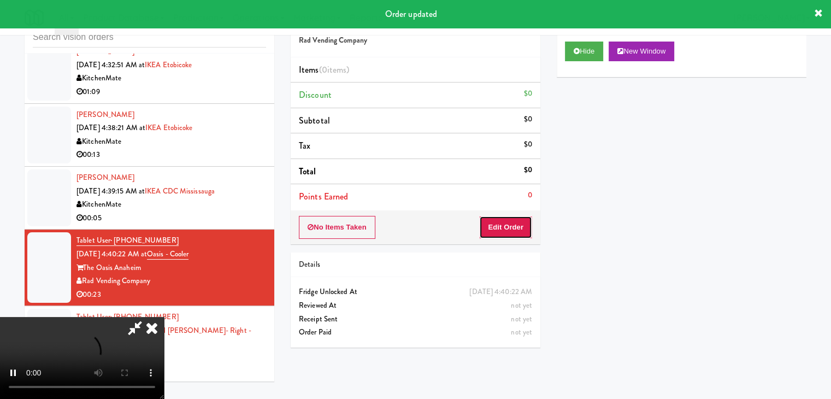
click at [500, 220] on button "Edit Order" at bounding box center [505, 227] width 53 height 23
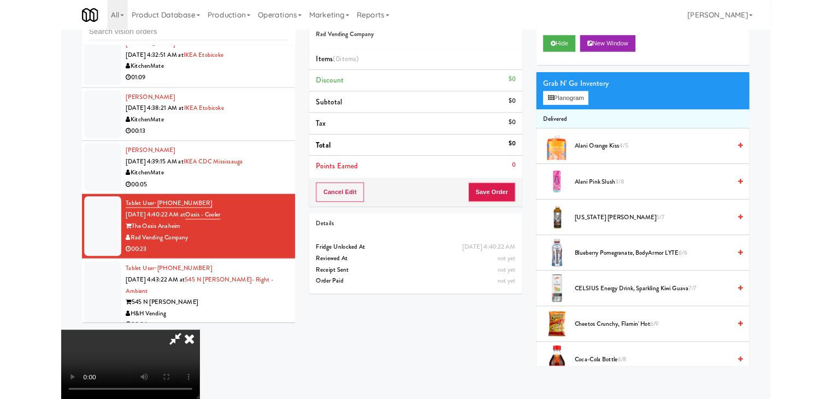
scroll to position [2863, 0]
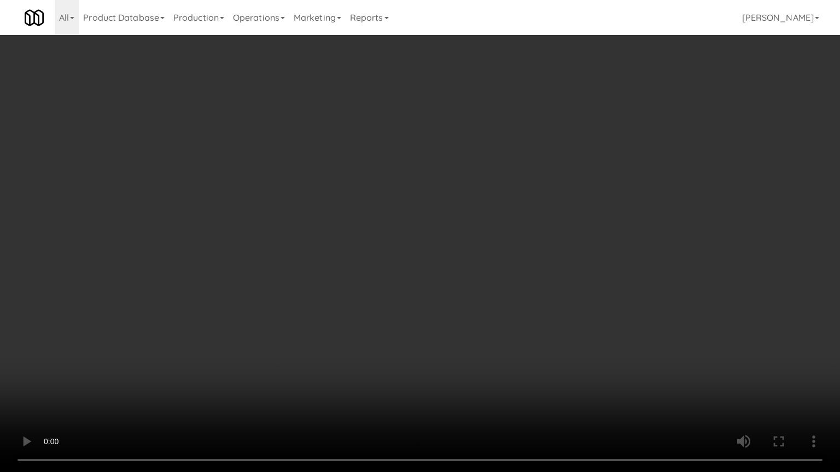
click at [476, 262] on video at bounding box center [420, 236] width 840 height 472
click at [520, 262] on video at bounding box center [420, 236] width 840 height 472
click at [520, 259] on video at bounding box center [420, 236] width 840 height 472
click at [599, 218] on video at bounding box center [420, 236] width 840 height 472
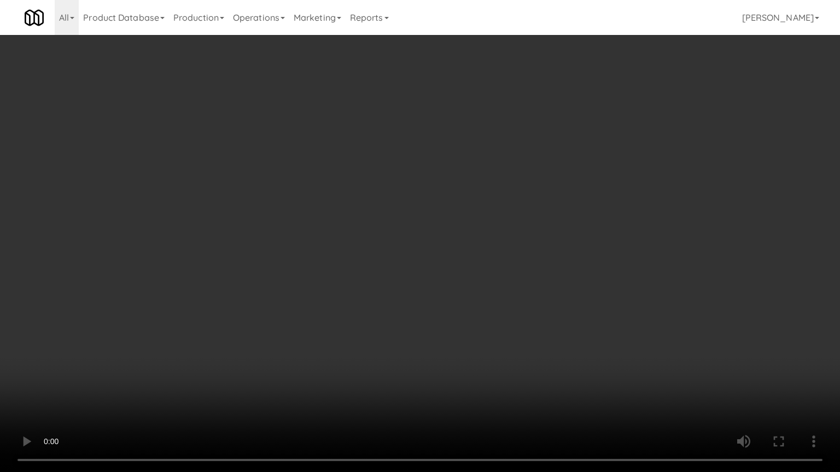
click at [598, 217] on video at bounding box center [420, 236] width 840 height 472
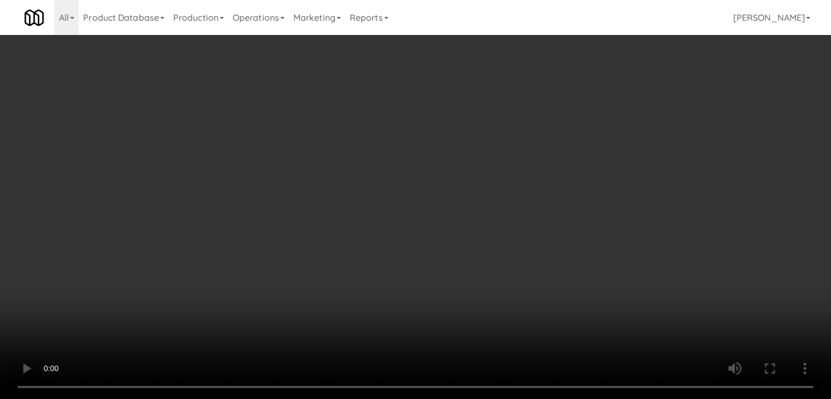
click at [611, 105] on div "Grab N' Go Inventory" at bounding box center [681, 99] width 233 height 16
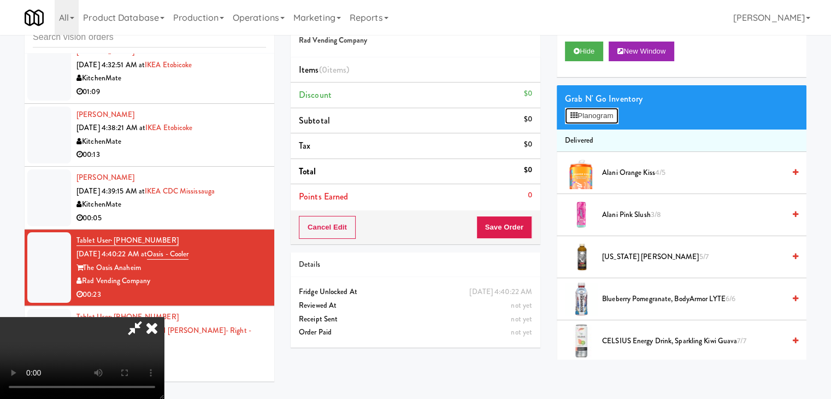
click at [607, 115] on button "Planogram" at bounding box center [592, 116] width 54 height 16
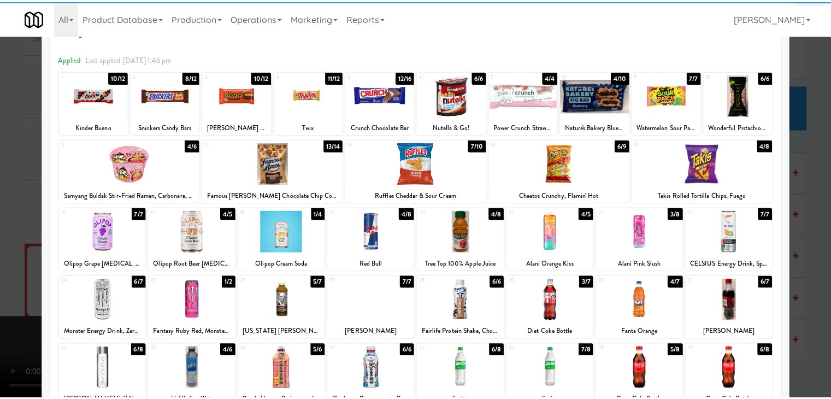
scroll to position [55, 0]
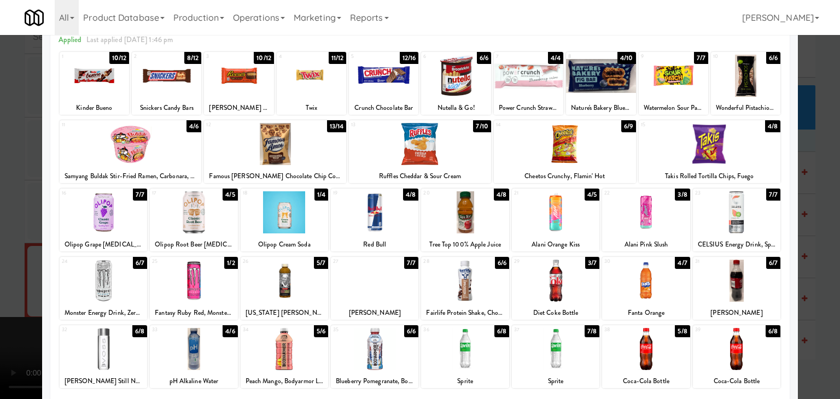
click at [352, 278] on div at bounding box center [374, 281] width 87 height 42
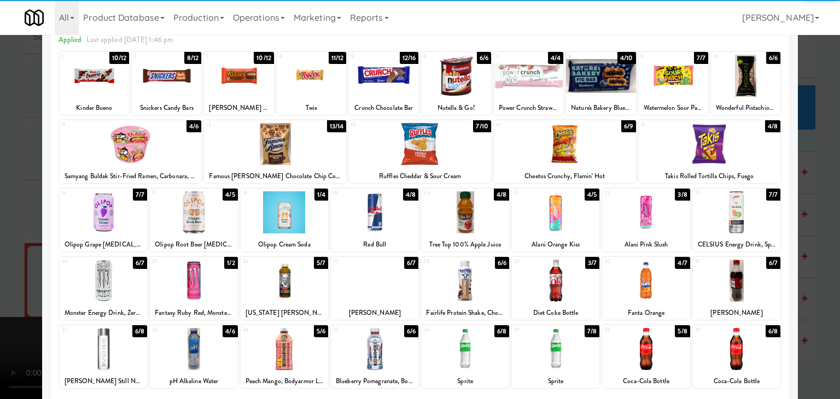
drag, startPoint x: 0, startPoint y: 291, endPoint x: 83, endPoint y: 275, distance: 84.6
click at [1, 291] on div at bounding box center [420, 199] width 840 height 399
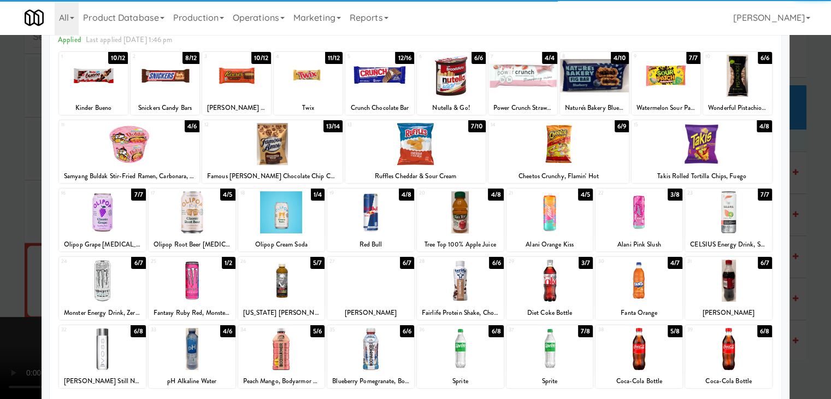
scroll to position [2877, 0]
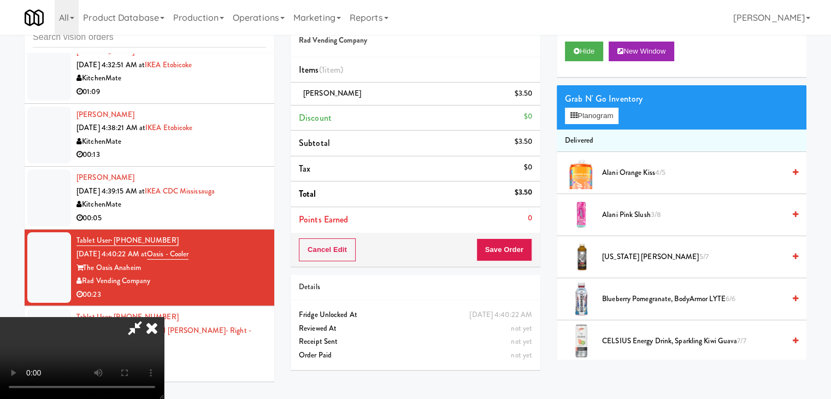
click at [164, 317] on video at bounding box center [82, 358] width 164 height 82
click at [520, 256] on button "Save Order" at bounding box center [505, 249] width 56 height 23
click at [501, 243] on button "Save Order" at bounding box center [505, 249] width 56 height 23
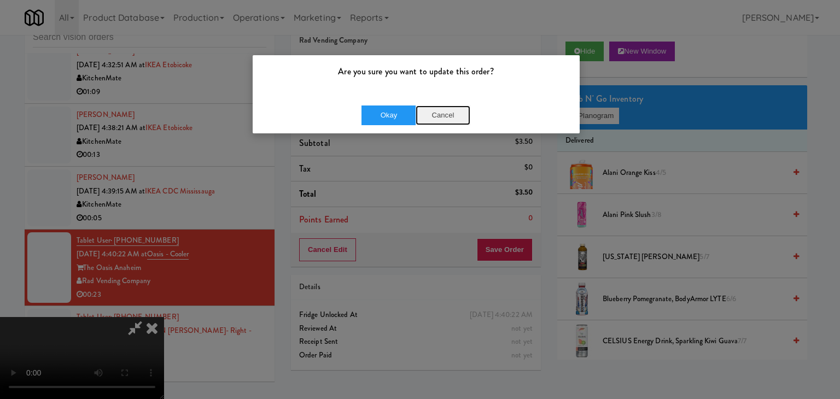
click at [447, 112] on button "Cancel" at bounding box center [442, 115] width 55 height 20
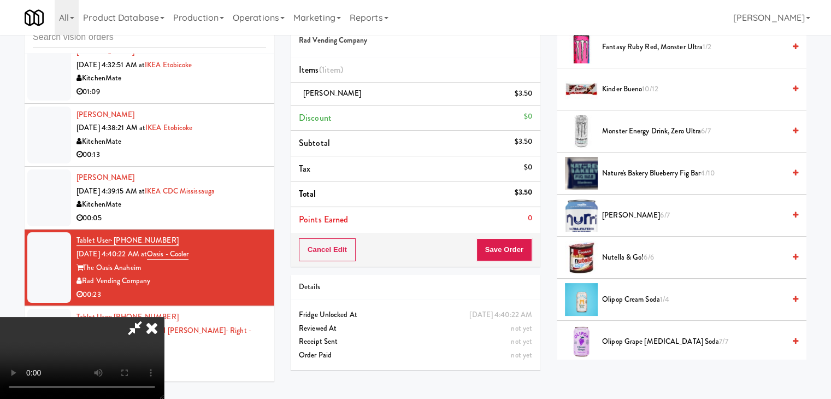
scroll to position [711, 0]
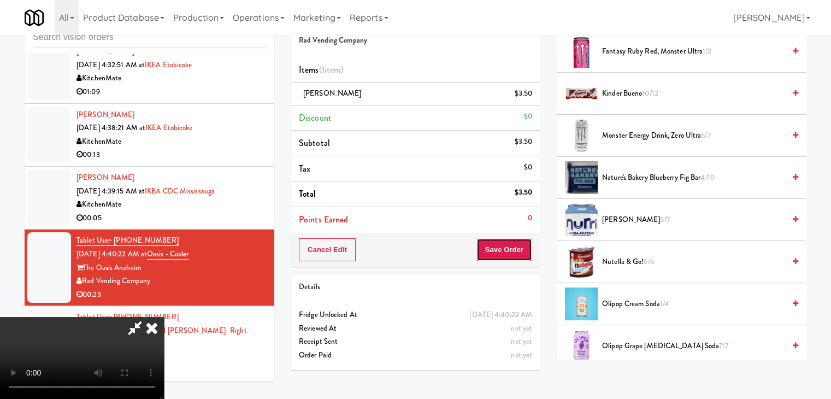
click at [519, 250] on button "Save Order" at bounding box center [505, 249] width 56 height 23
drag, startPoint x: 521, startPoint y: 250, endPoint x: 516, endPoint y: 244, distance: 8.1
click at [520, 248] on button "Save Order" at bounding box center [505, 249] width 56 height 23
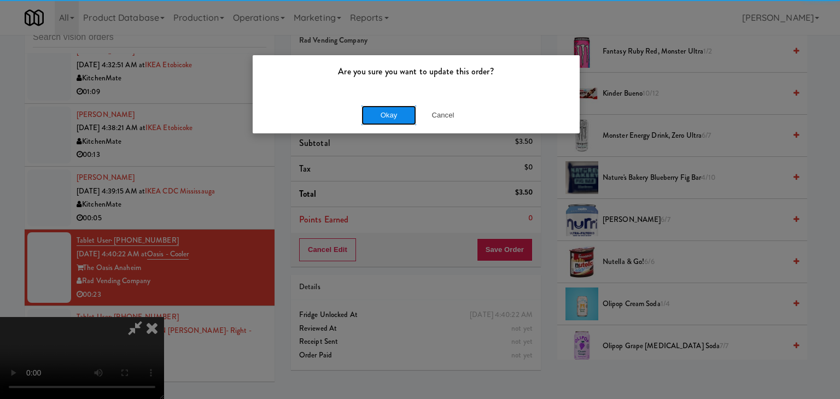
click at [377, 117] on button "Okay" at bounding box center [388, 115] width 55 height 20
click at [377, 117] on div "Okay Cancel" at bounding box center [416, 115] width 327 height 37
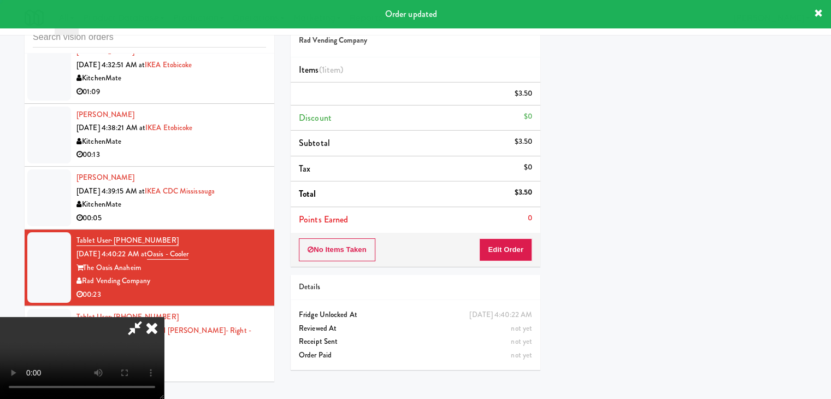
scroll to position [83, 0]
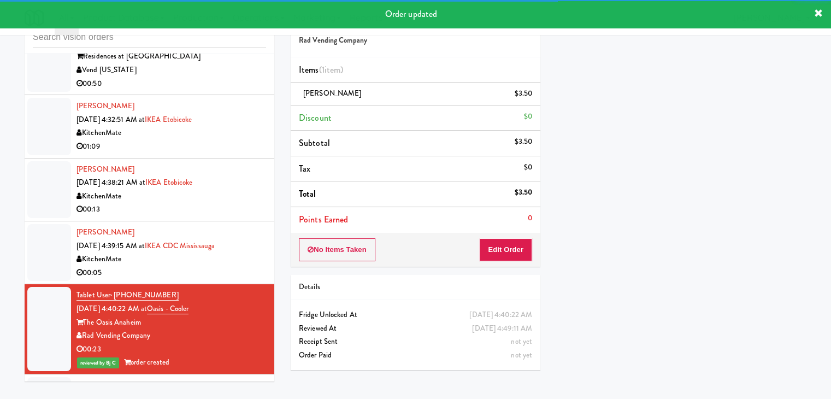
click at [215, 266] on div "00:05" at bounding box center [172, 273] width 190 height 14
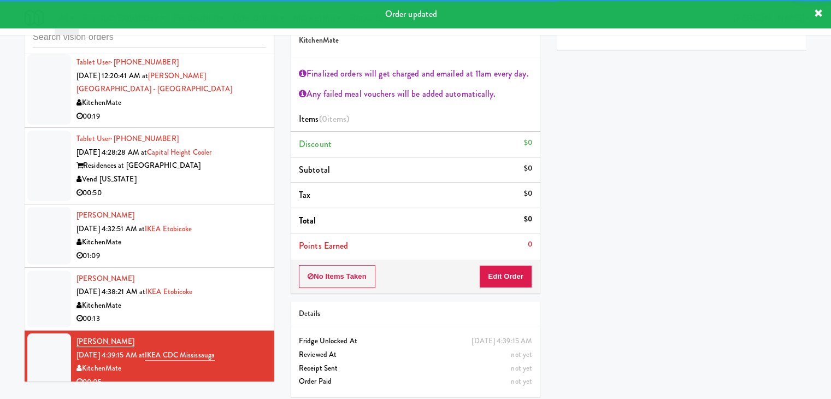
scroll to position [2604, 0]
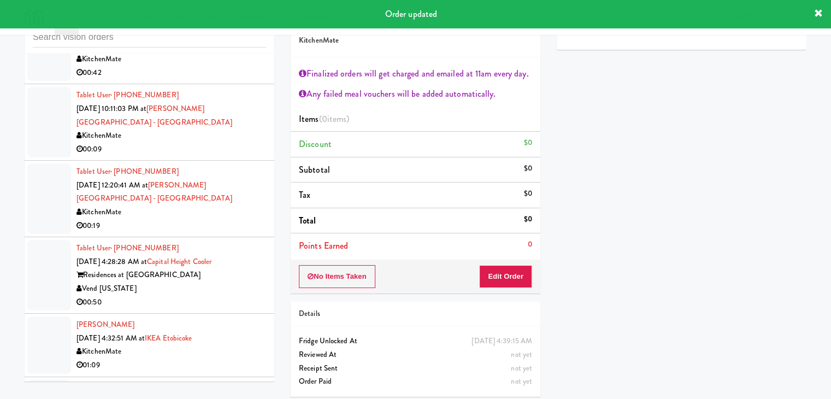
click at [247, 282] on div "Vend [US_STATE]" at bounding box center [172, 289] width 190 height 14
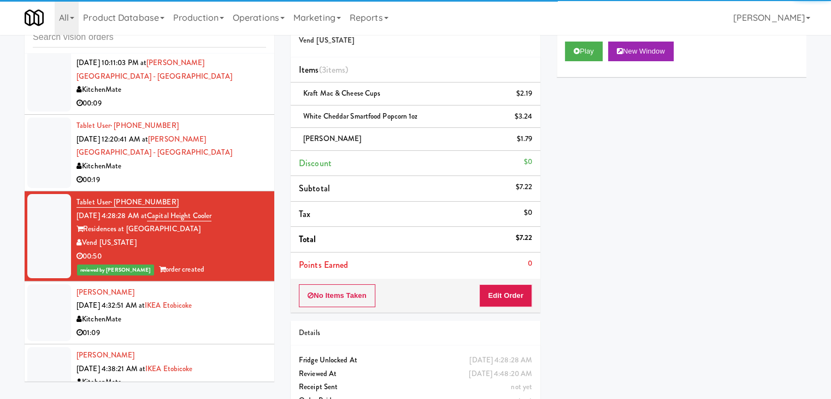
scroll to position [2713, 0]
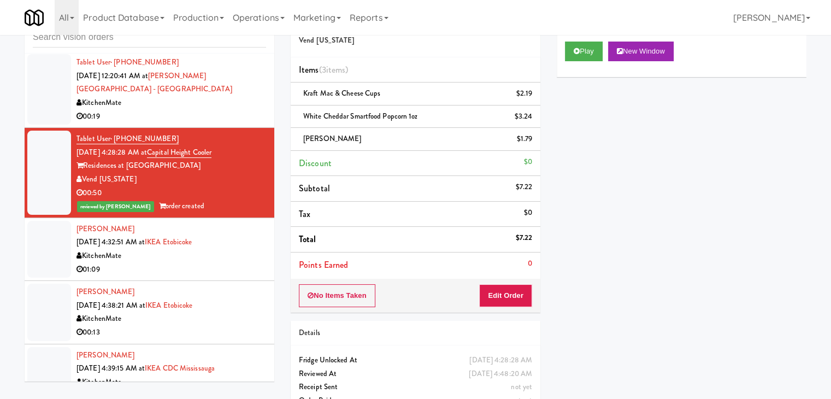
drag, startPoint x: 202, startPoint y: 237, endPoint x: 212, endPoint y: 240, distance: 10.4
click at [211, 249] on div "KitchenMate" at bounding box center [172, 256] width 190 height 14
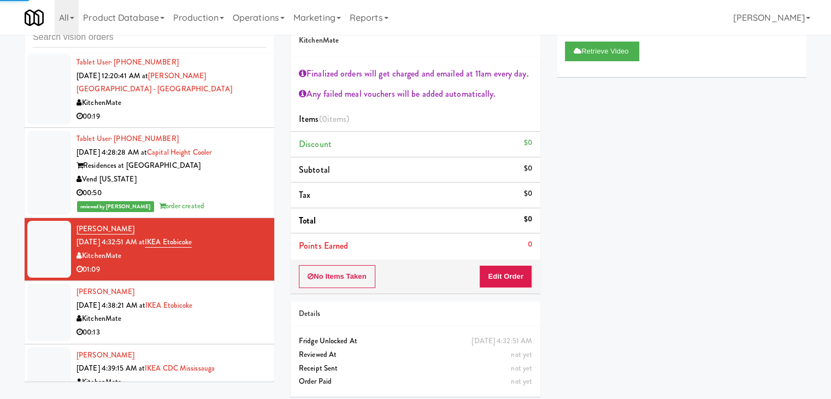
click at [228, 312] on div "KitchenMate" at bounding box center [172, 319] width 190 height 14
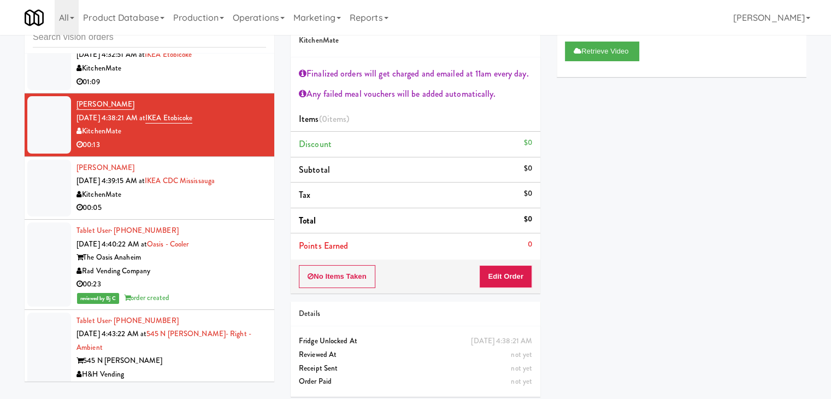
scroll to position [2889, 0]
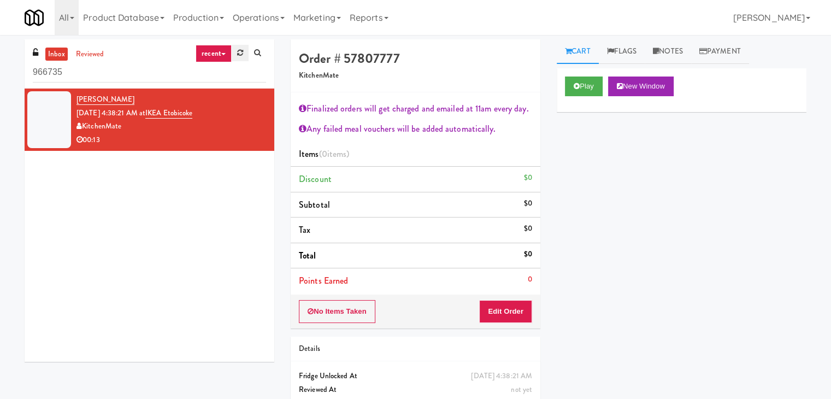
click at [238, 57] on link at bounding box center [240, 53] width 17 height 16
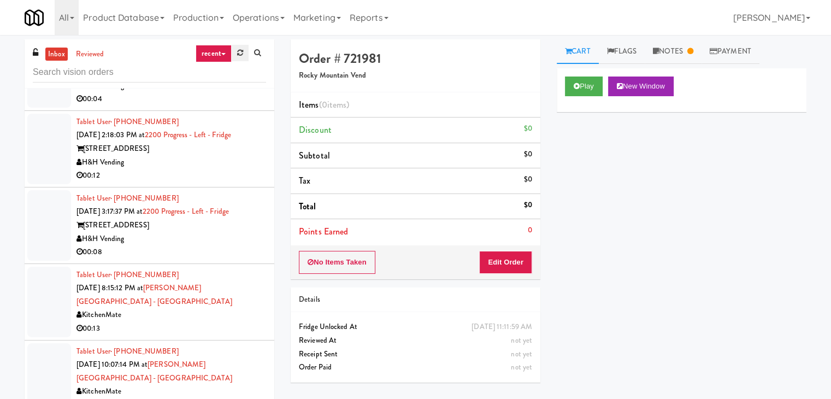
scroll to position [437, 0]
click at [227, 49] on link "recent" at bounding box center [214, 53] width 36 height 17
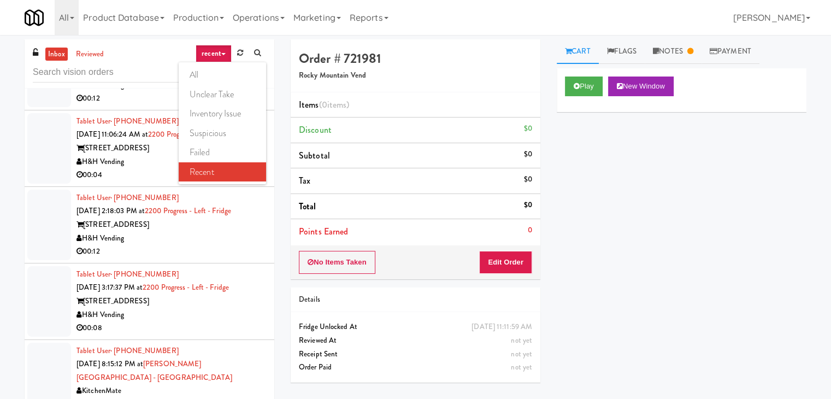
click at [215, 75] on link "all" at bounding box center [222, 75] width 87 height 20
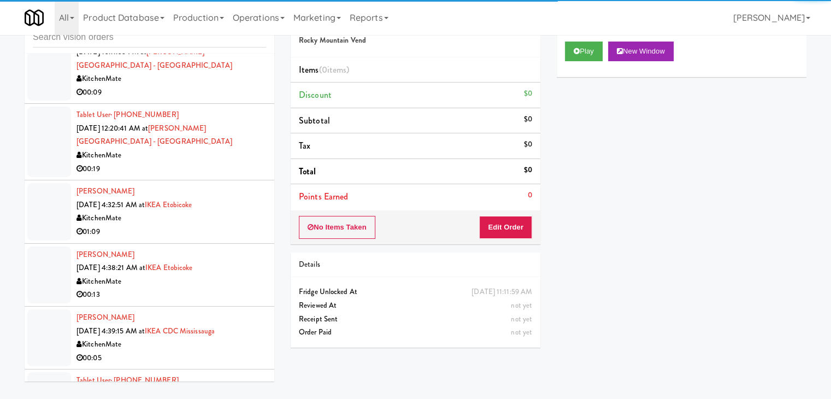
scroll to position [2861, 0]
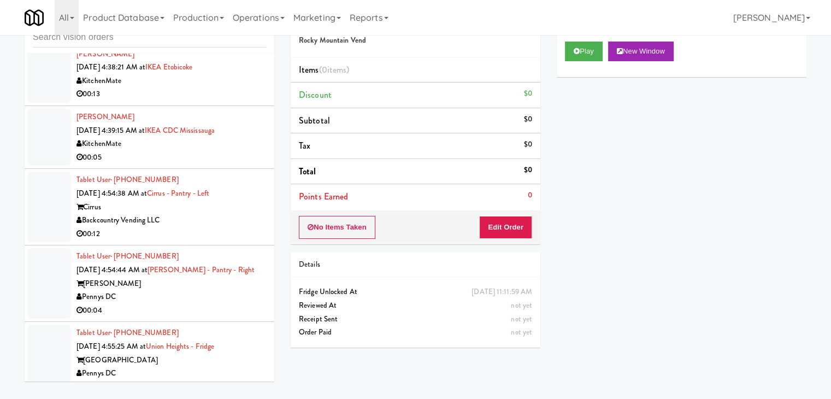
click at [199, 380] on div "00:04" at bounding box center [172, 387] width 190 height 14
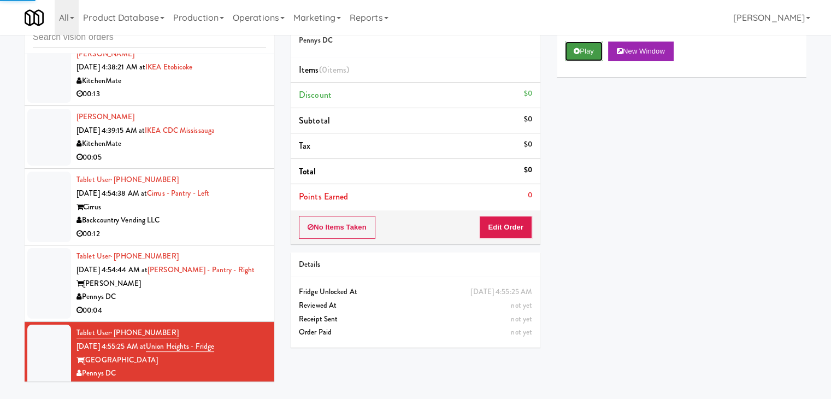
click at [590, 53] on button "Play" at bounding box center [584, 52] width 38 height 20
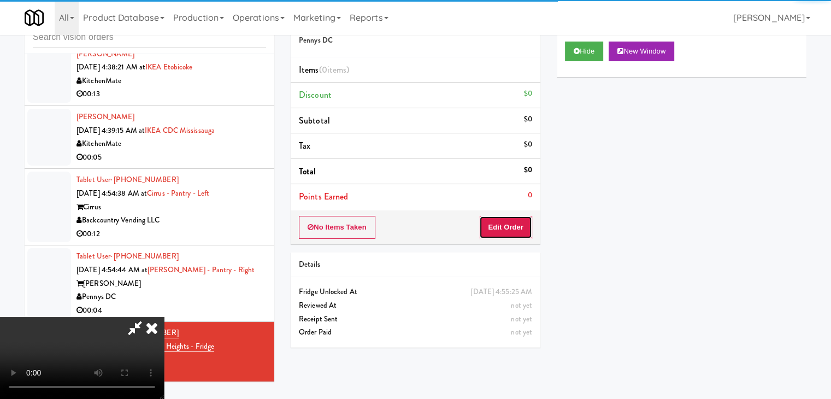
click at [499, 220] on button "Edit Order" at bounding box center [505, 227] width 53 height 23
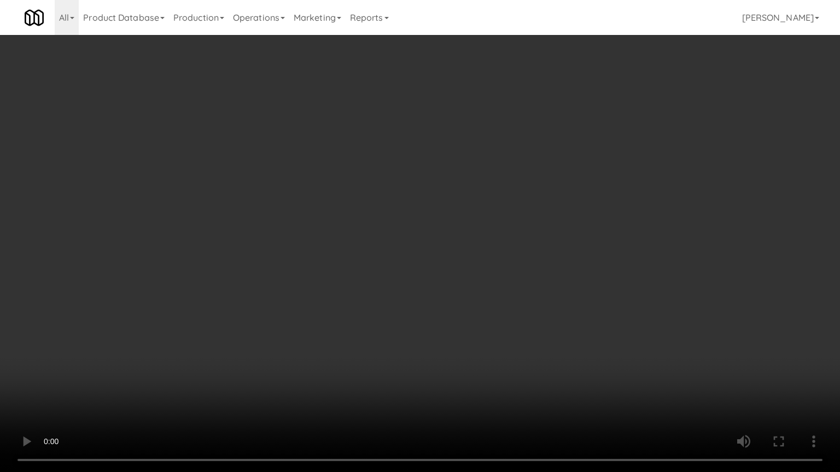
click at [491, 349] on video at bounding box center [420, 236] width 840 height 472
click at [491, 350] on video at bounding box center [420, 236] width 840 height 472
click at [495, 344] on video at bounding box center [420, 236] width 840 height 472
drag, startPoint x: 496, startPoint y: 343, endPoint x: 505, endPoint y: 276, distance: 67.9
click at [496, 341] on video at bounding box center [420, 236] width 840 height 472
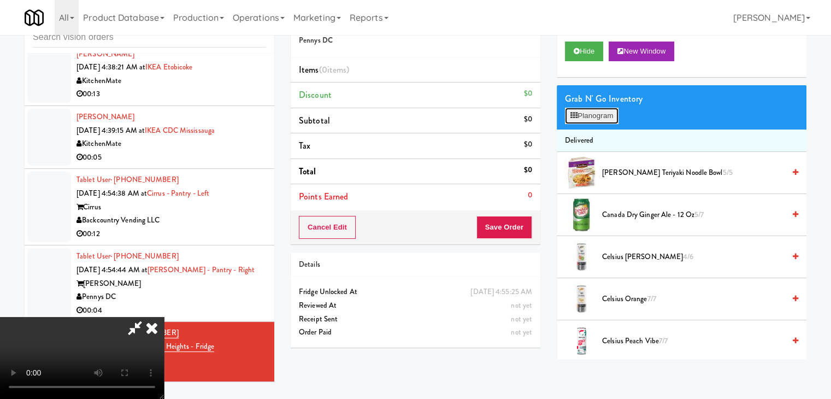
click at [606, 110] on button "Planogram" at bounding box center [592, 116] width 54 height 16
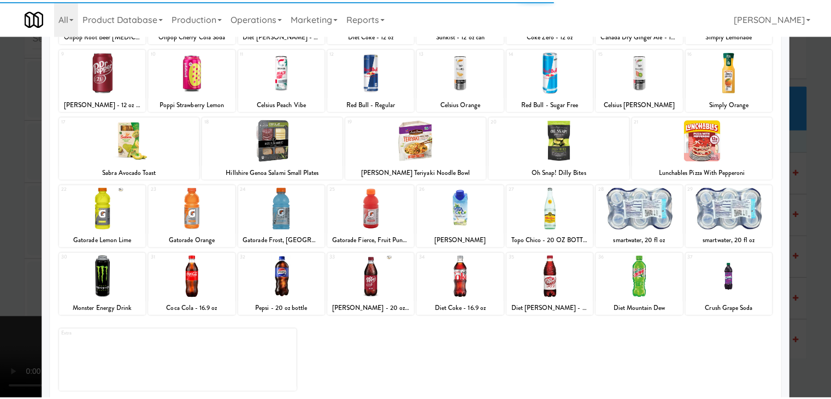
scroll to position [138, 0]
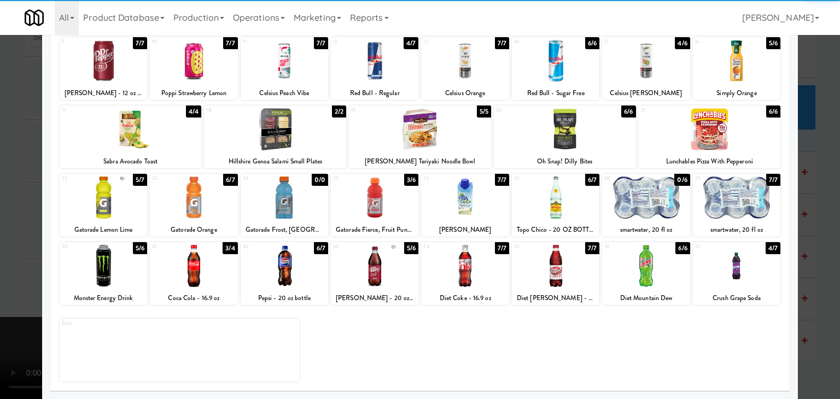
click at [197, 208] on div at bounding box center [193, 198] width 87 height 42
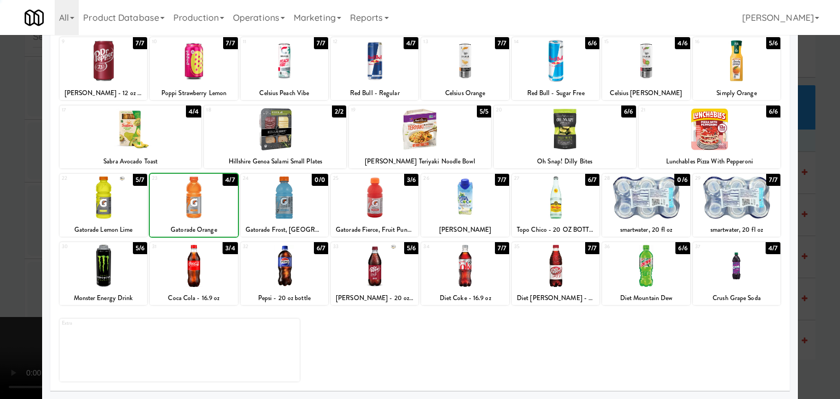
drag, startPoint x: 0, startPoint y: 226, endPoint x: 94, endPoint y: 221, distance: 94.1
click at [19, 222] on div at bounding box center [420, 199] width 840 height 399
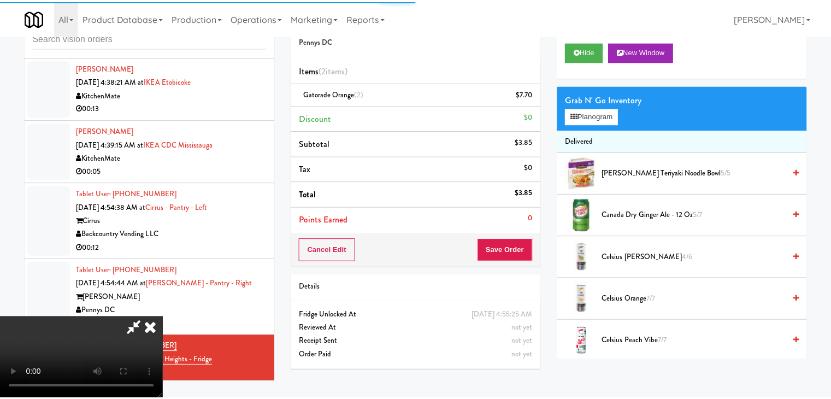
scroll to position [2861, 0]
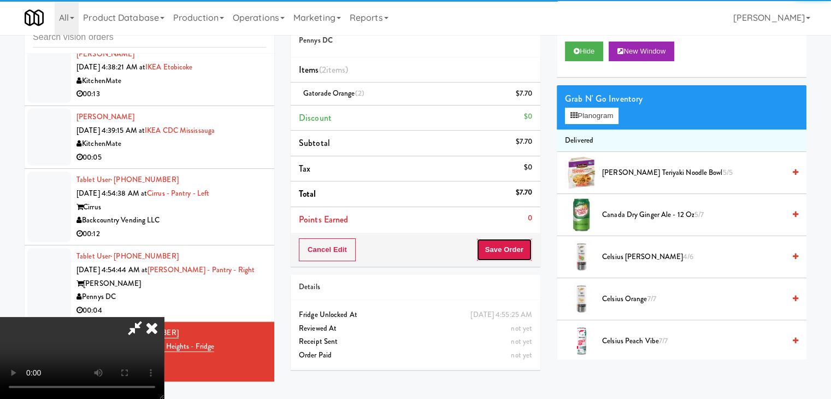
click at [515, 248] on button "Save Order" at bounding box center [505, 249] width 56 height 23
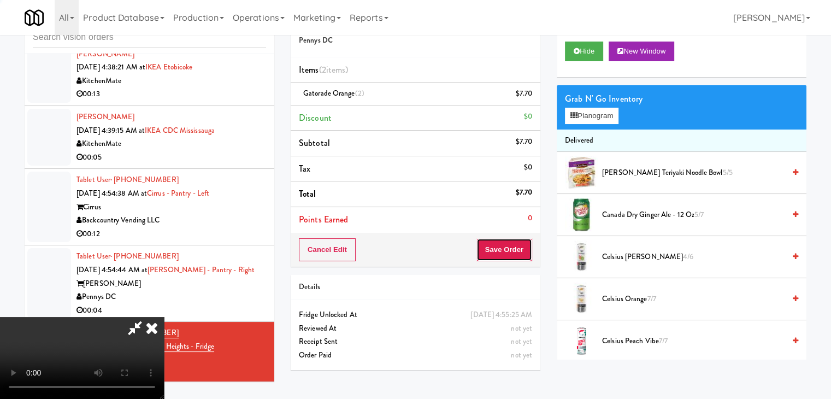
drag, startPoint x: 516, startPoint y: 248, endPoint x: 513, endPoint y: 243, distance: 5.9
click at [514, 246] on button "Save Order" at bounding box center [505, 249] width 56 height 23
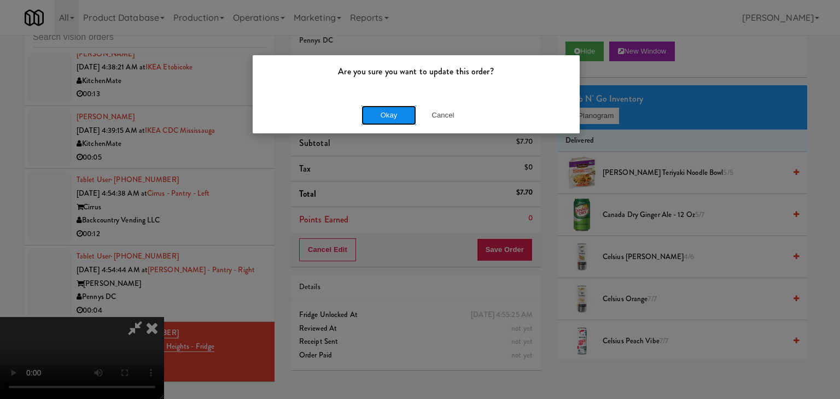
click at [388, 115] on button "Okay" at bounding box center [388, 115] width 55 height 20
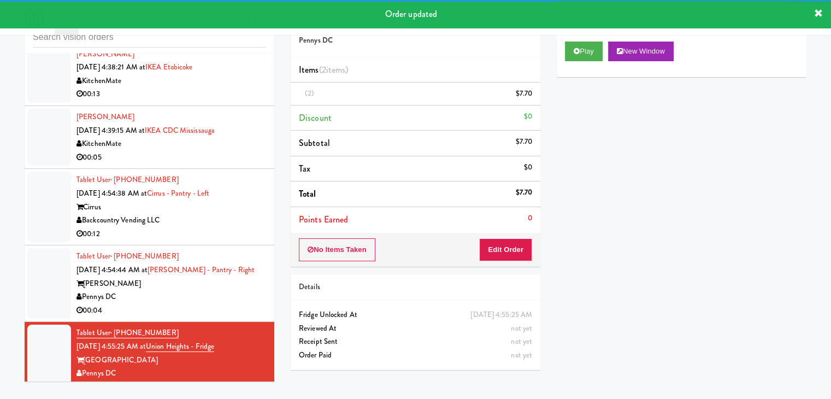
click at [206, 304] on div "00:04" at bounding box center [172, 311] width 190 height 14
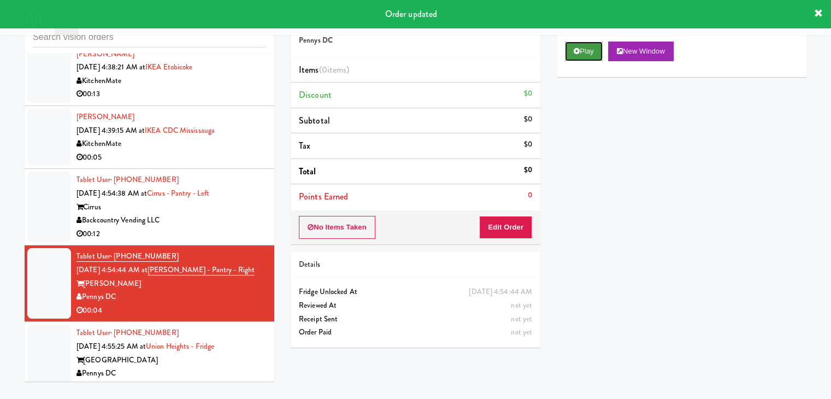
click at [593, 46] on button "Play" at bounding box center [584, 52] width 38 height 20
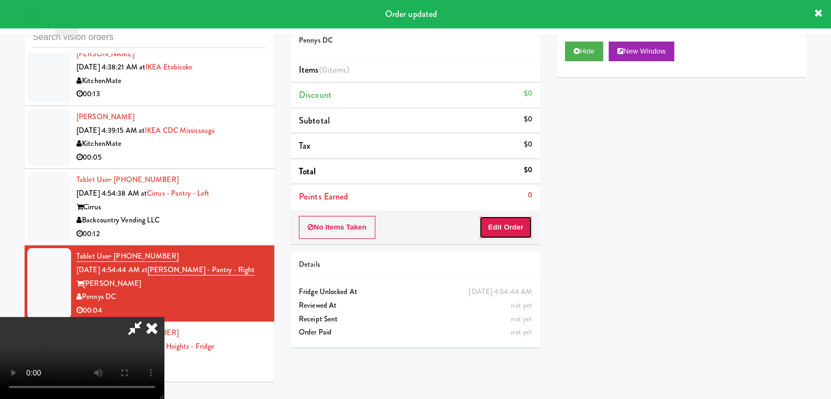
click at [492, 228] on button "Edit Order" at bounding box center [505, 227] width 53 height 23
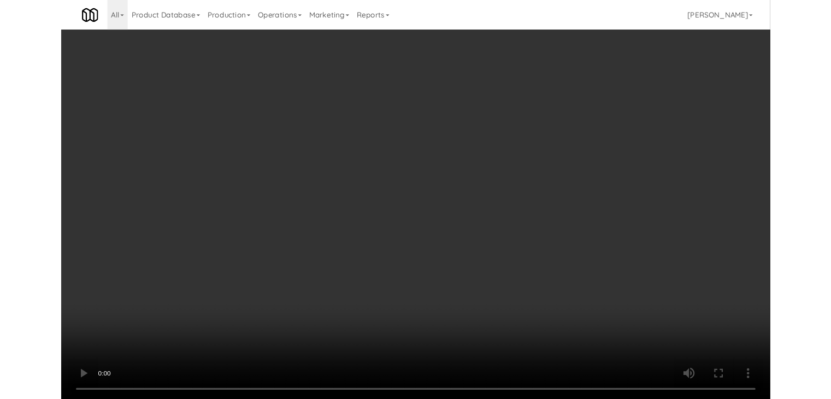
scroll to position [2847, 0]
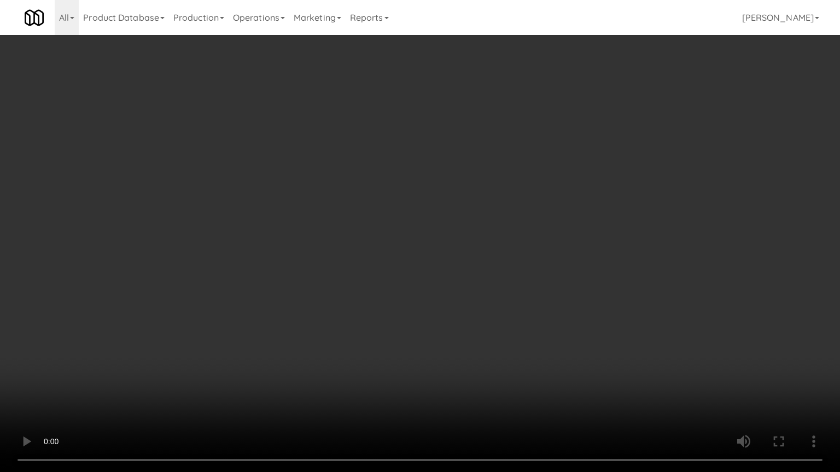
click at [422, 331] on video at bounding box center [420, 236] width 840 height 472
click at [424, 331] on video at bounding box center [420, 236] width 840 height 472
click at [425, 330] on video at bounding box center [420, 236] width 840 height 472
drag, startPoint x: 425, startPoint y: 330, endPoint x: 505, endPoint y: 235, distance: 123.7
click at [426, 330] on video at bounding box center [420, 236] width 840 height 472
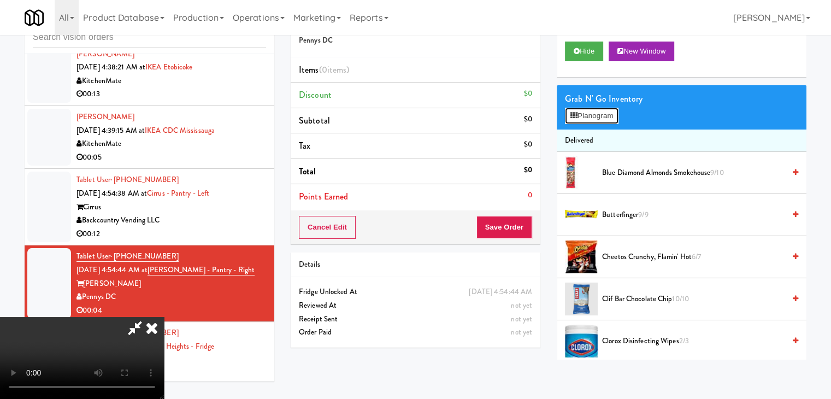
drag, startPoint x: 595, startPoint y: 108, endPoint x: 601, endPoint y: 109, distance: 6.8
click at [597, 108] on button "Planogram" at bounding box center [592, 116] width 54 height 16
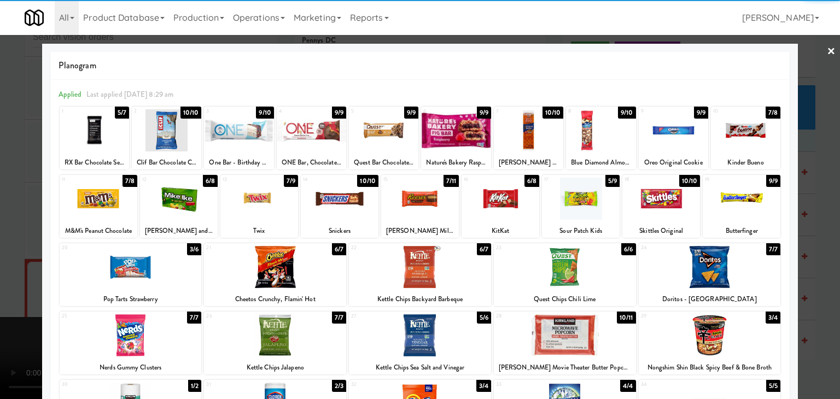
drag, startPoint x: 728, startPoint y: 262, endPoint x: 738, endPoint y: 263, distance: 10.4
click at [729, 262] on div at bounding box center [709, 267] width 142 height 42
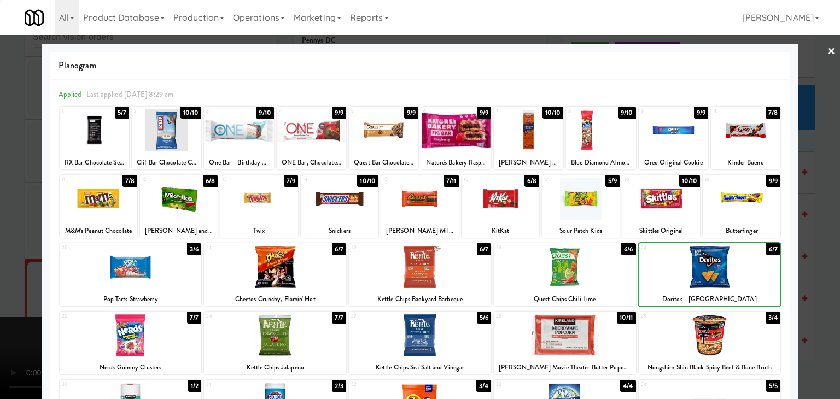
drag, startPoint x: 819, startPoint y: 265, endPoint x: 571, endPoint y: 250, distance: 249.2
click at [819, 265] on div at bounding box center [420, 199] width 840 height 399
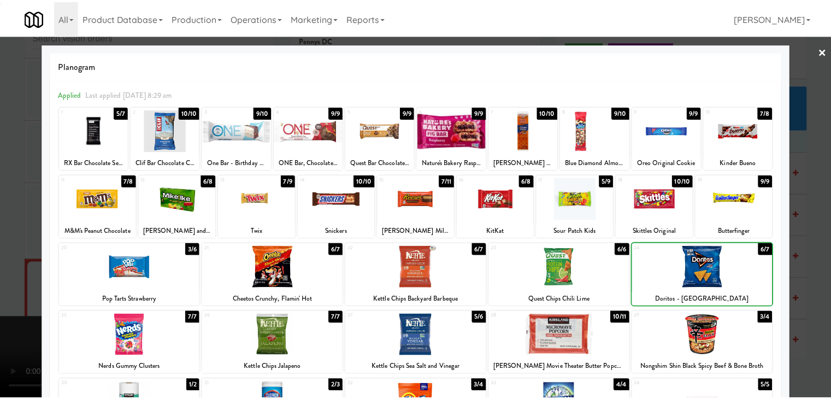
scroll to position [2861, 0]
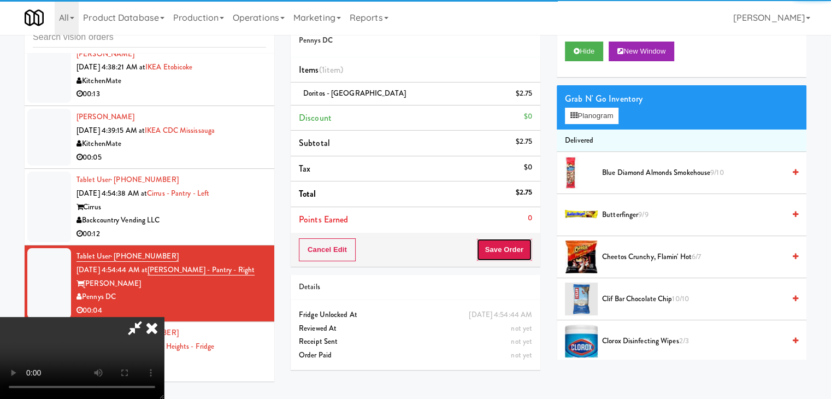
click at [507, 254] on button "Save Order" at bounding box center [505, 249] width 56 height 23
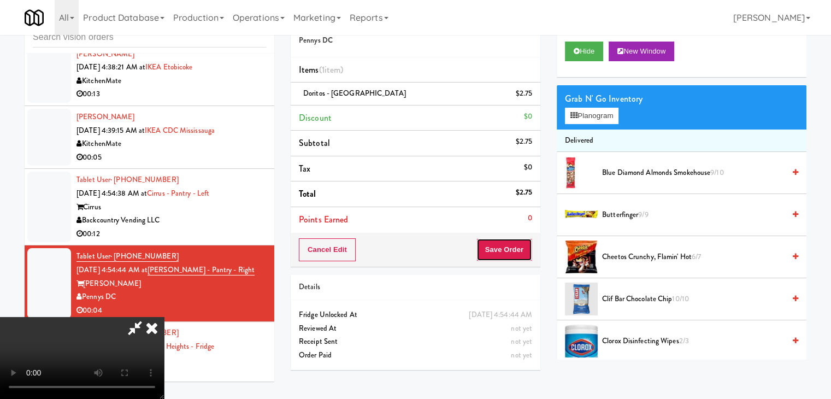
click at [507, 254] on button "Save Order" at bounding box center [505, 249] width 56 height 23
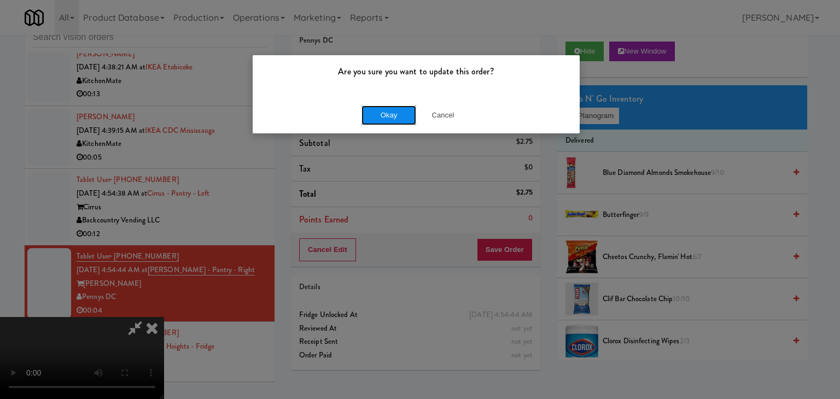
click at [389, 119] on button "Okay" at bounding box center [388, 115] width 55 height 20
click at [389, 119] on div "Okay Cancel" at bounding box center [416, 115] width 327 height 37
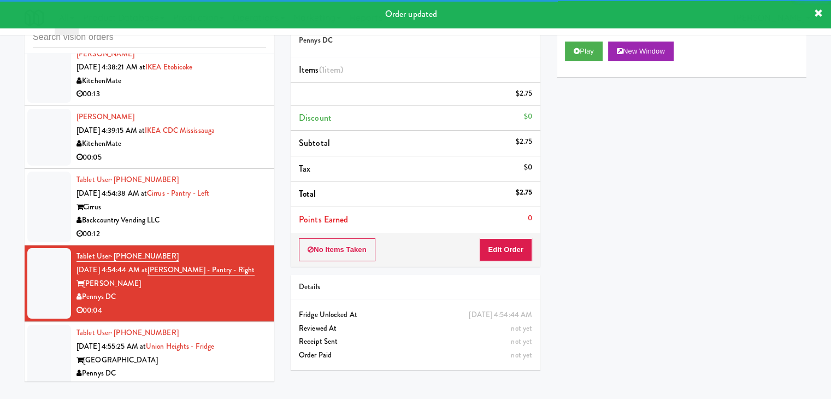
click at [235, 227] on div "00:12" at bounding box center [172, 234] width 190 height 14
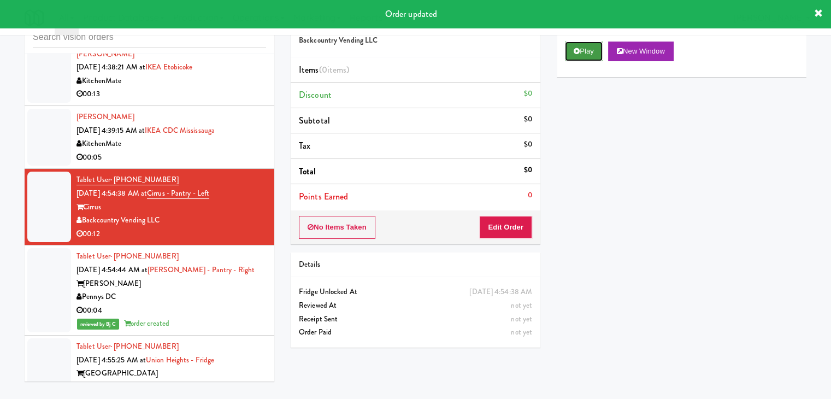
click at [584, 45] on button "Play" at bounding box center [584, 52] width 38 height 20
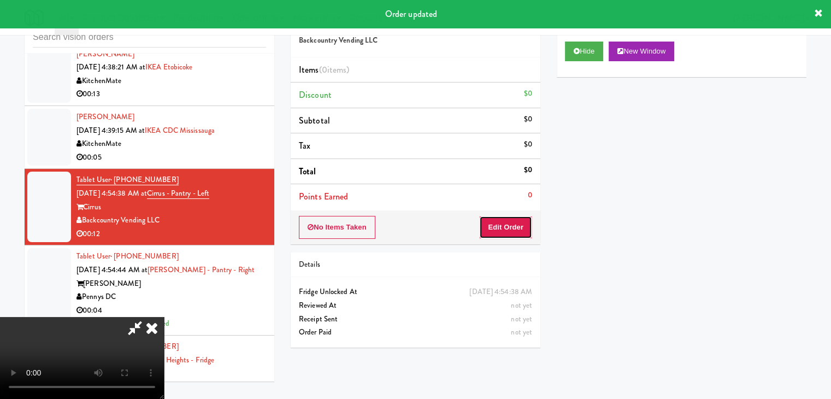
click at [509, 221] on button "Edit Order" at bounding box center [505, 227] width 53 height 23
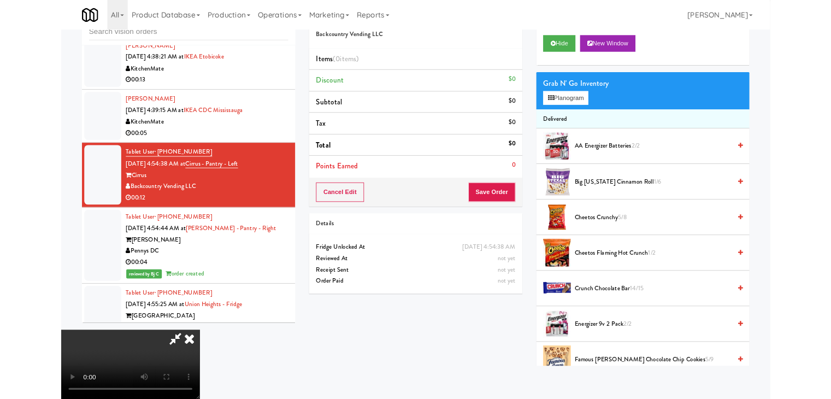
scroll to position [2847, 0]
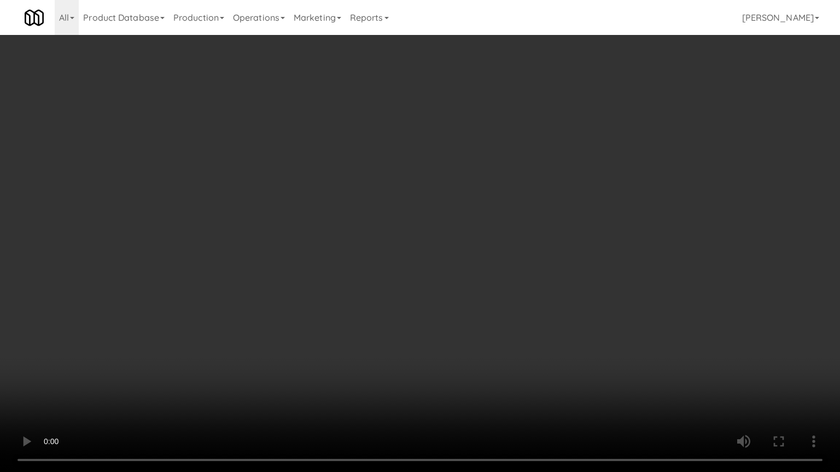
click at [490, 304] on video at bounding box center [420, 236] width 840 height 472
click at [488, 305] on video at bounding box center [420, 236] width 840 height 472
click at [496, 303] on video at bounding box center [420, 236] width 840 height 472
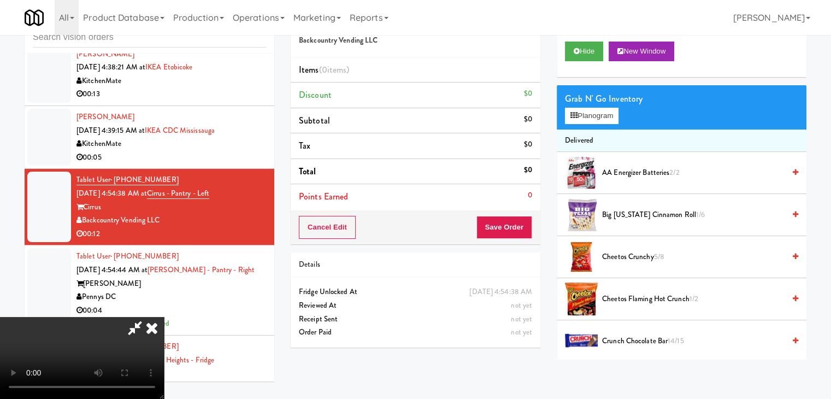
drag, startPoint x: 647, startPoint y: 208, endPoint x: 641, endPoint y: 210, distance: 6.2
click at [647, 210] on li "Big Texas Cinnamon Roll 1/6" at bounding box center [682, 215] width 250 height 42
click at [164, 317] on video at bounding box center [82, 358] width 164 height 82
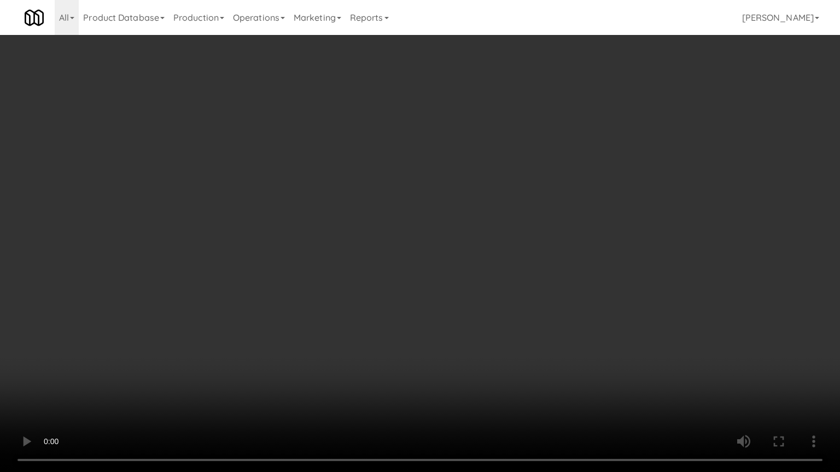
click at [553, 264] on video at bounding box center [420, 236] width 840 height 472
click at [475, 288] on video at bounding box center [420, 236] width 840 height 472
click at [461, 273] on video at bounding box center [420, 236] width 840 height 472
drag, startPoint x: 461, startPoint y: 273, endPoint x: 538, endPoint y: 174, distance: 125.1
click at [464, 271] on video at bounding box center [420, 236] width 840 height 472
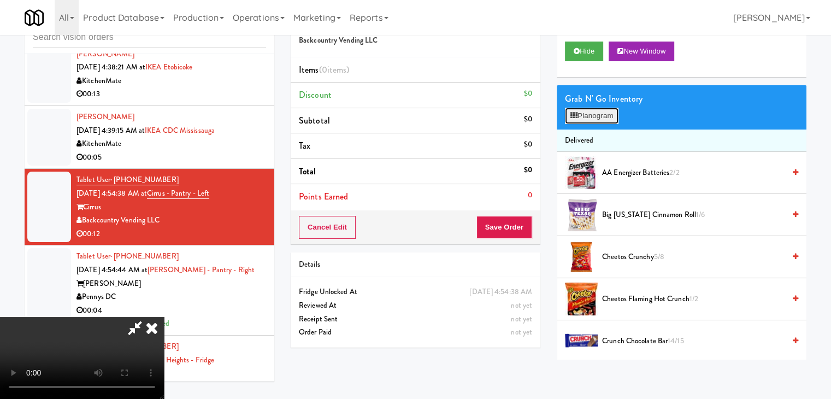
click at [603, 112] on button "Planogram" at bounding box center [592, 116] width 54 height 16
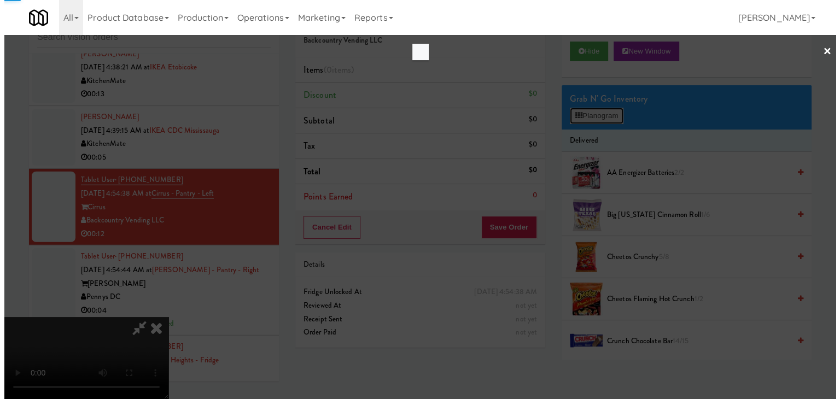
scroll to position [2847, 0]
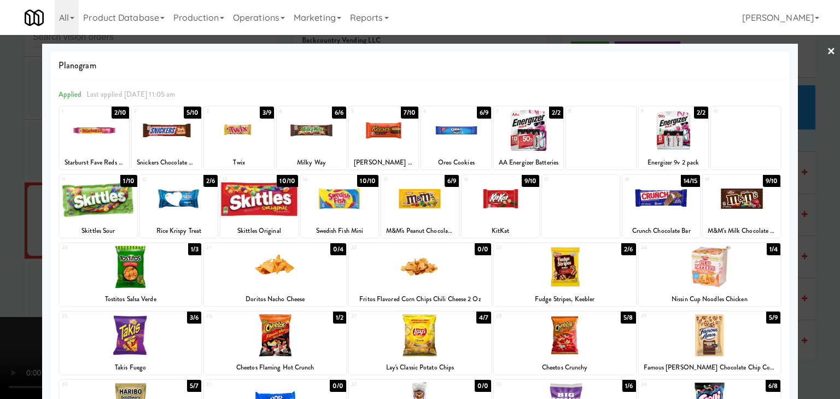
drag, startPoint x: 419, startPoint y: 195, endPoint x: 425, endPoint y: 197, distance: 6.9
click at [420, 195] on div at bounding box center [420, 199] width 78 height 42
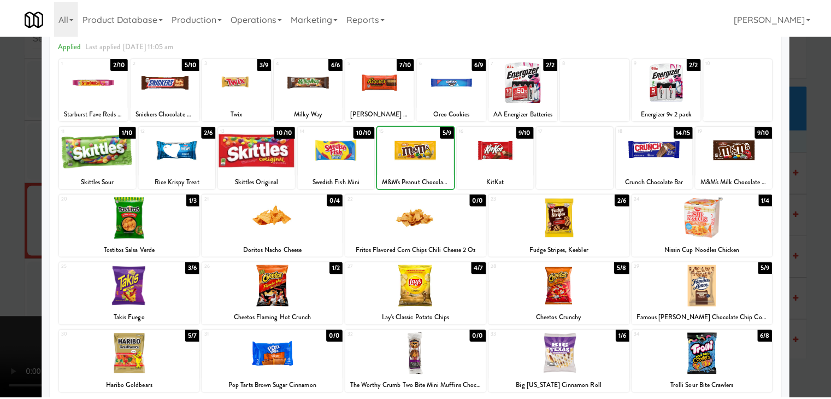
scroll to position [138, 0]
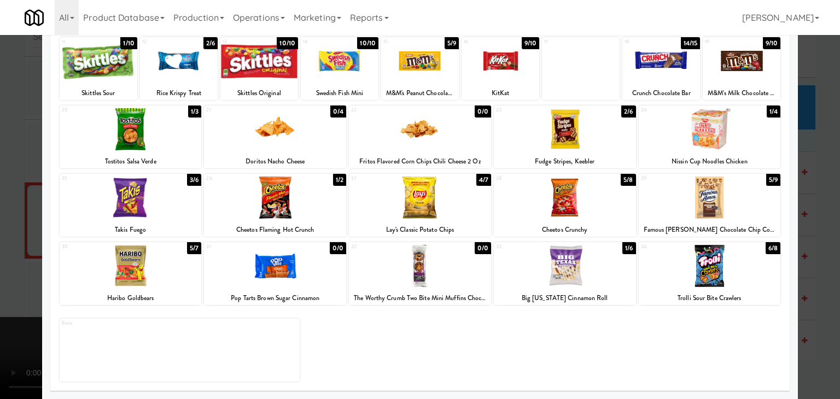
click at [570, 265] on div at bounding box center [565, 266] width 142 height 42
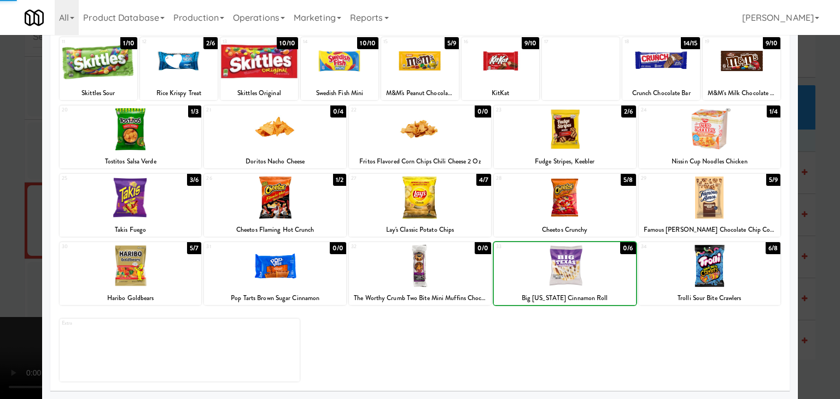
drag, startPoint x: 0, startPoint y: 239, endPoint x: 156, endPoint y: 237, distance: 156.3
click at [20, 238] on div at bounding box center [420, 199] width 840 height 399
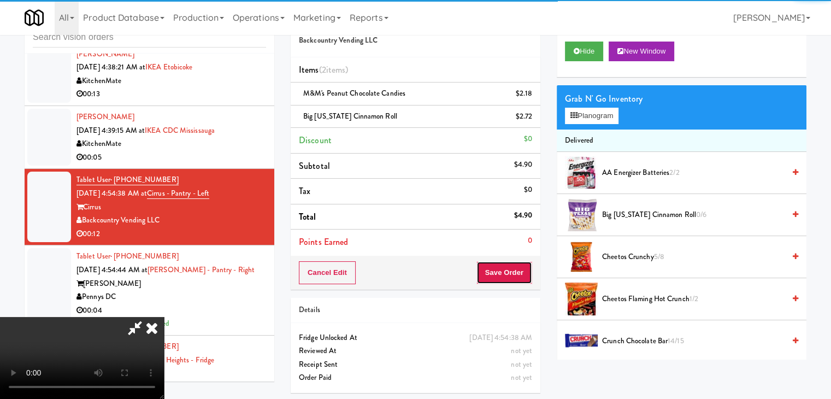
click at [520, 277] on button "Save Order" at bounding box center [505, 272] width 56 height 23
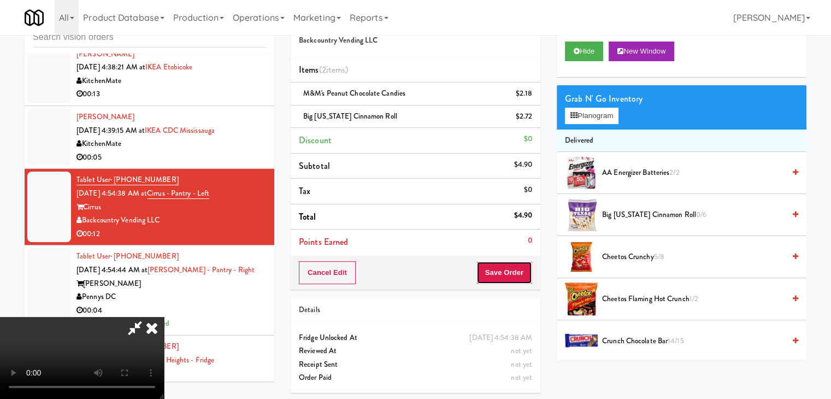
click at [520, 277] on button "Save Order" at bounding box center [505, 272] width 56 height 23
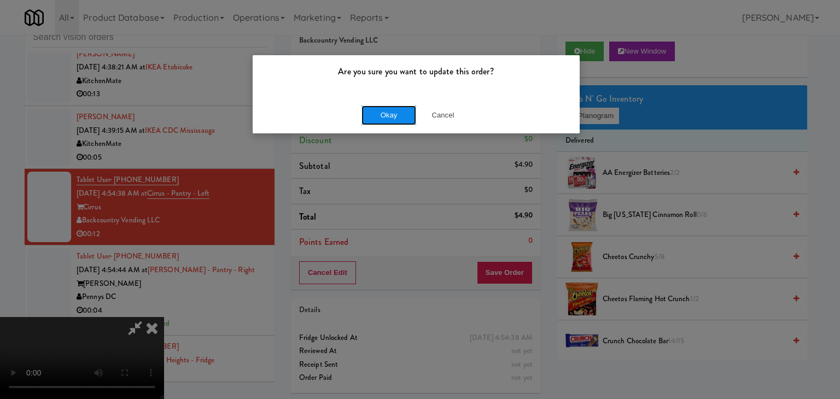
click at [389, 107] on button "Okay" at bounding box center [388, 115] width 55 height 20
click at [389, 107] on body "Are you sure you want to update this order? Okay Cancel Okay Are you sure you w…" at bounding box center [420, 199] width 840 height 399
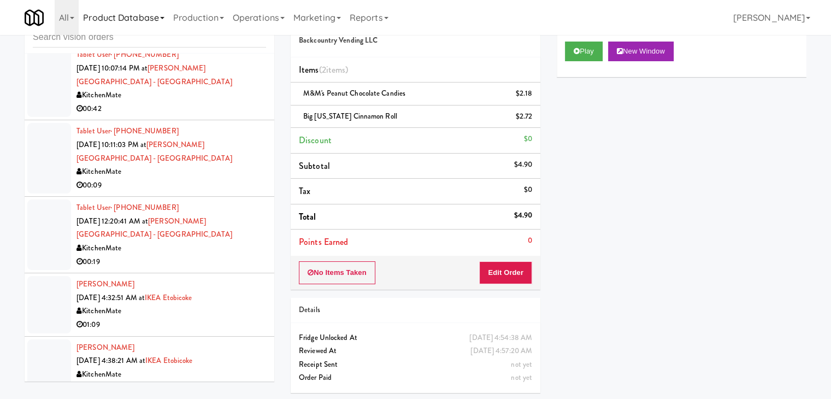
scroll to position [2533, 0]
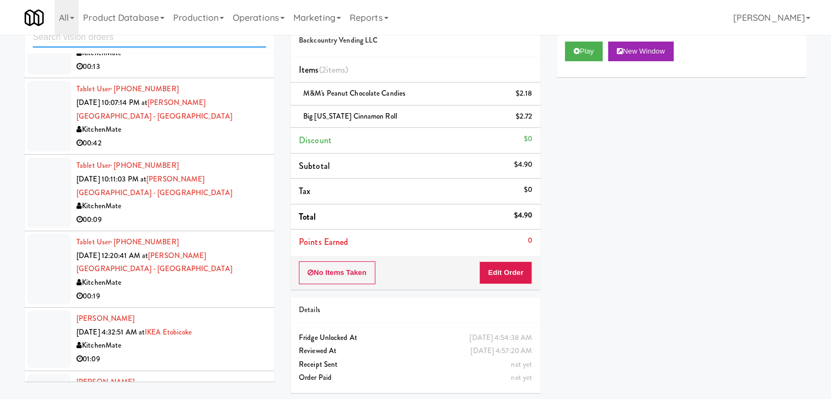
click at [130, 38] on input "text" at bounding box center [149, 37] width 233 height 20
paste input "Cooler"
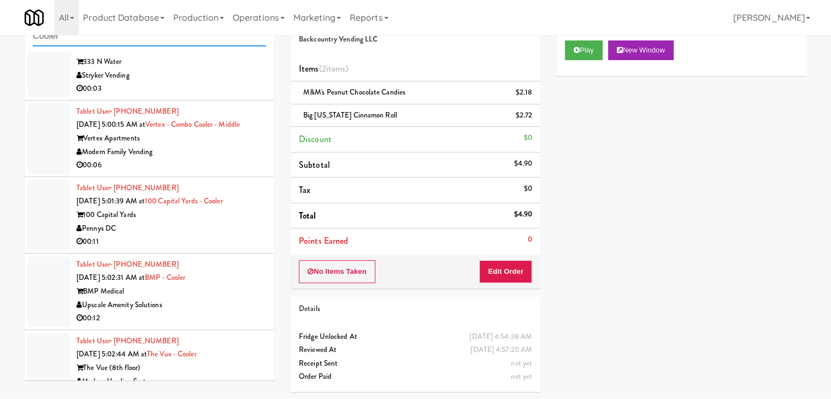
scroll to position [283, 0]
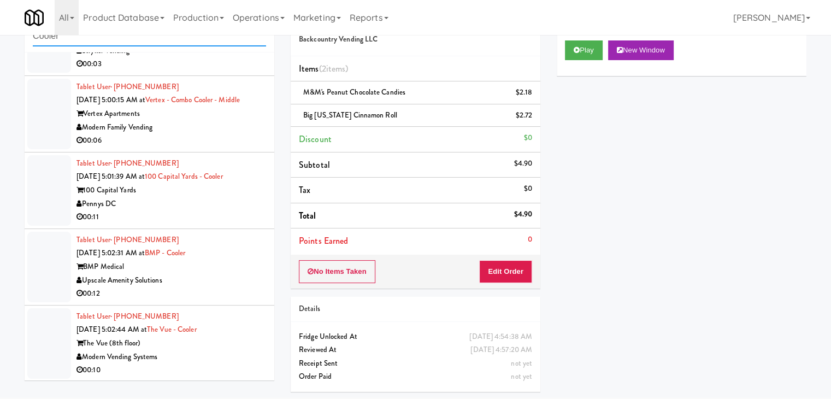
type input "Cooler"
click at [222, 359] on div "Modern Vending Systems" at bounding box center [172, 357] width 190 height 14
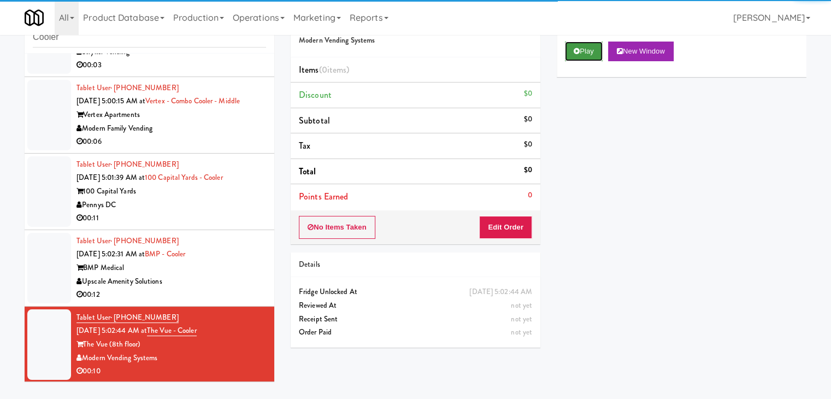
click at [580, 52] on button "Play" at bounding box center [584, 52] width 38 height 20
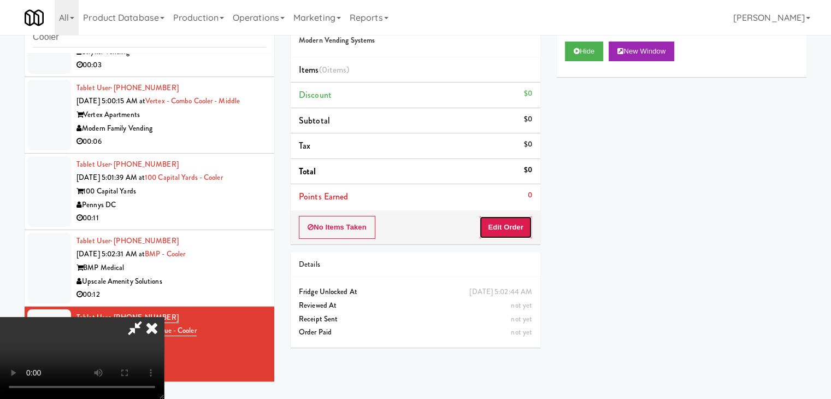
click at [509, 216] on button "Edit Order" at bounding box center [505, 227] width 53 height 23
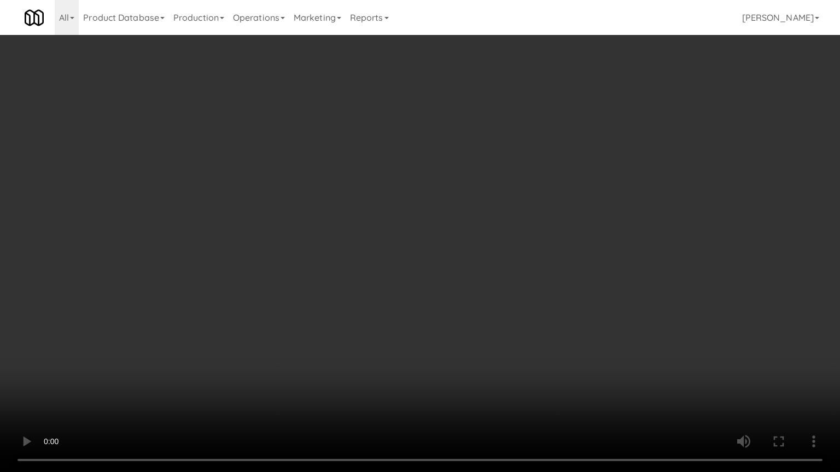
click at [486, 266] on video at bounding box center [420, 236] width 840 height 472
click at [485, 266] on video at bounding box center [420, 236] width 840 height 472
click at [498, 254] on video at bounding box center [420, 236] width 840 height 472
drag, startPoint x: 498, startPoint y: 254, endPoint x: 564, endPoint y: 136, distance: 135.5
click at [505, 244] on video at bounding box center [420, 236] width 840 height 472
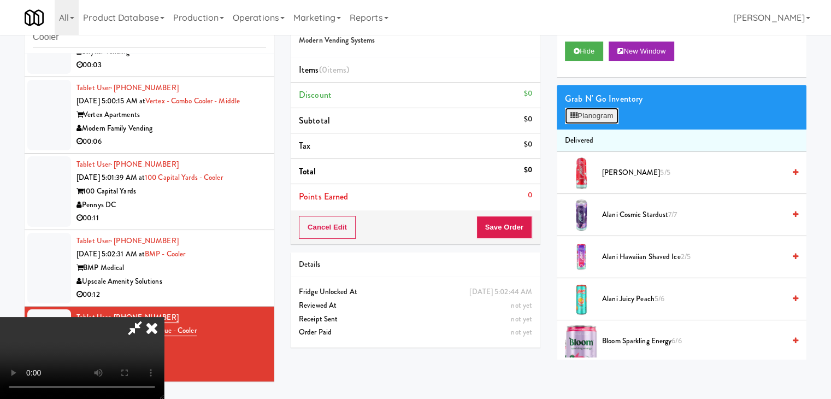
click at [617, 112] on button "Planogram" at bounding box center [592, 116] width 54 height 16
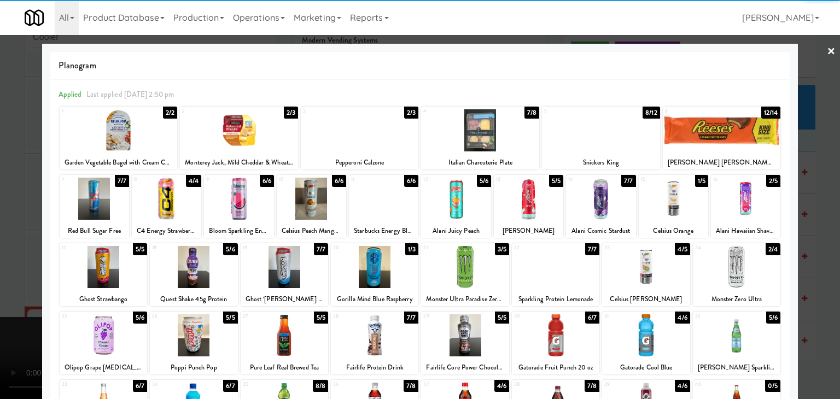
click at [753, 200] on div at bounding box center [745, 199] width 69 height 42
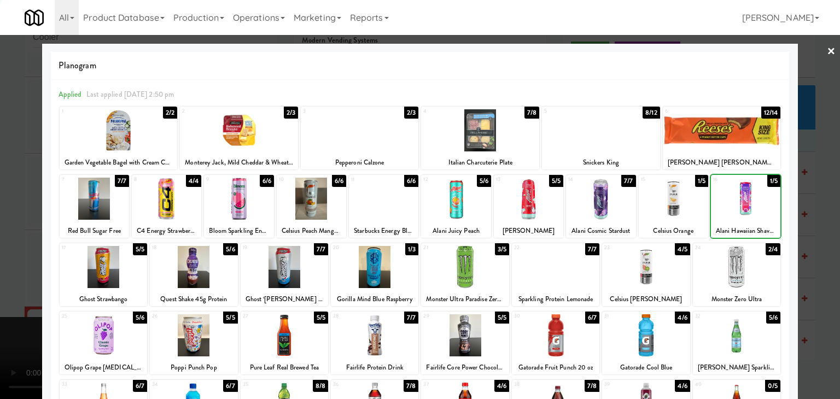
drag, startPoint x: 796, startPoint y: 207, endPoint x: 792, endPoint y: 214, distance: 7.9
click at [796, 209] on div at bounding box center [420, 199] width 840 height 399
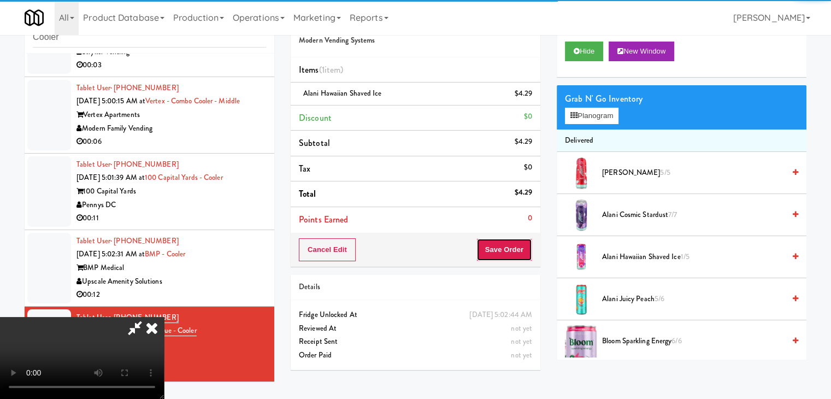
click at [511, 253] on button "Save Order" at bounding box center [505, 249] width 56 height 23
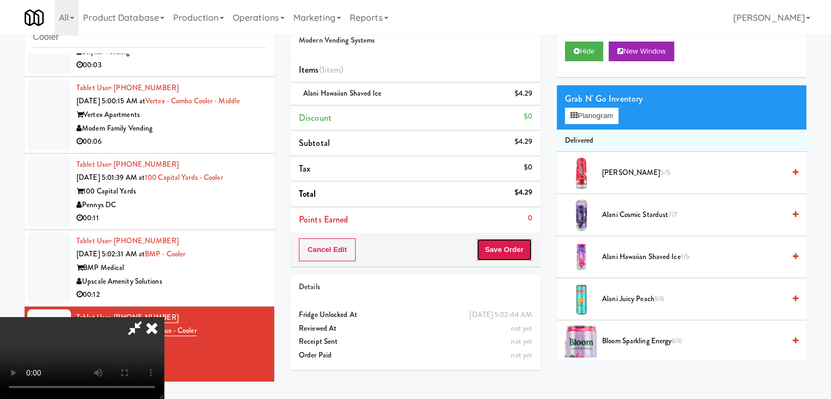
click at [511, 253] on button "Save Order" at bounding box center [505, 249] width 56 height 23
drag, startPoint x: 511, startPoint y: 253, endPoint x: 501, endPoint y: 223, distance: 31.3
click at [509, 237] on div "Cancel Edit Save Order" at bounding box center [416, 250] width 250 height 34
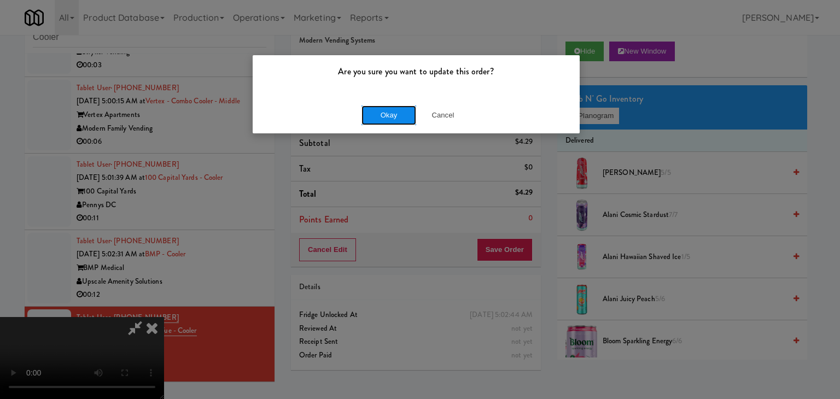
click at [394, 117] on button "Okay" at bounding box center [388, 115] width 55 height 20
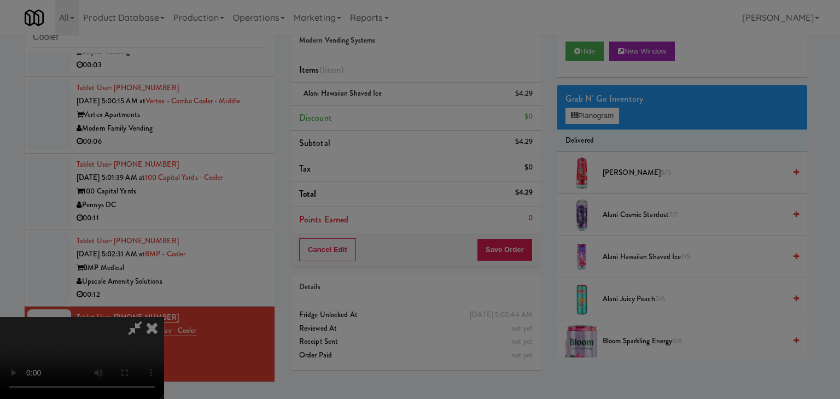
click at [392, 116] on body "Are you sure you want to update this order? Okay Cancel Okay Are you sure you w…" at bounding box center [420, 199] width 840 height 399
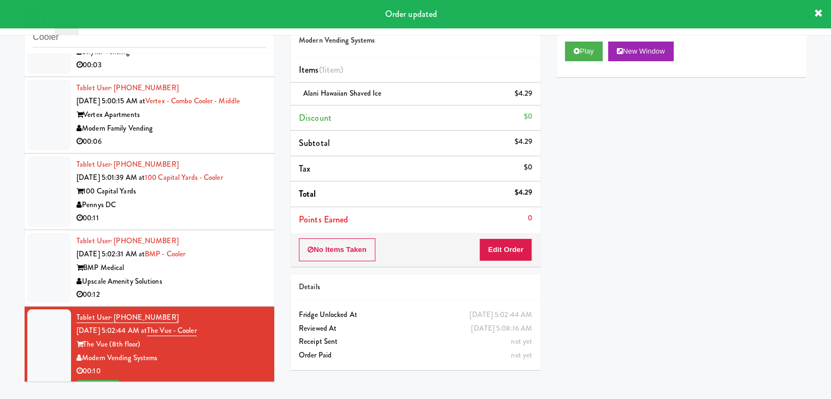
drag, startPoint x: 219, startPoint y: 278, endPoint x: 226, endPoint y: 278, distance: 7.7
click at [225, 278] on div "Upscale Amenity Solutions" at bounding box center [172, 282] width 190 height 14
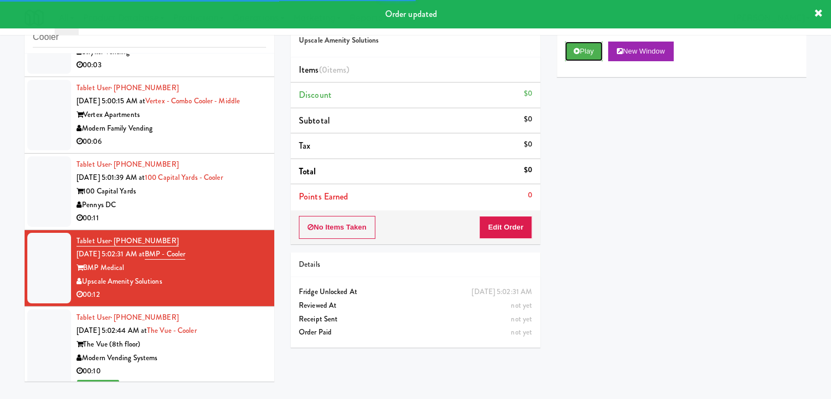
drag, startPoint x: 582, startPoint y: 55, endPoint x: 579, endPoint y: 61, distance: 6.1
click at [582, 55] on button "Play" at bounding box center [584, 52] width 38 height 20
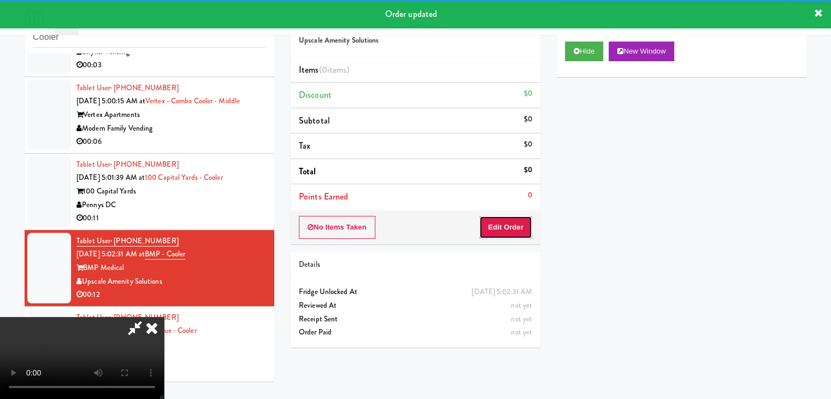
click at [511, 237] on button "Edit Order" at bounding box center [505, 227] width 53 height 23
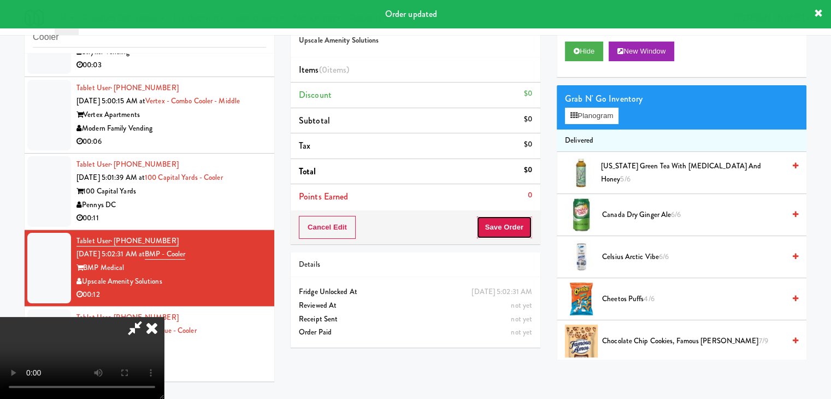
click at [513, 227] on button "Save Order" at bounding box center [505, 227] width 56 height 23
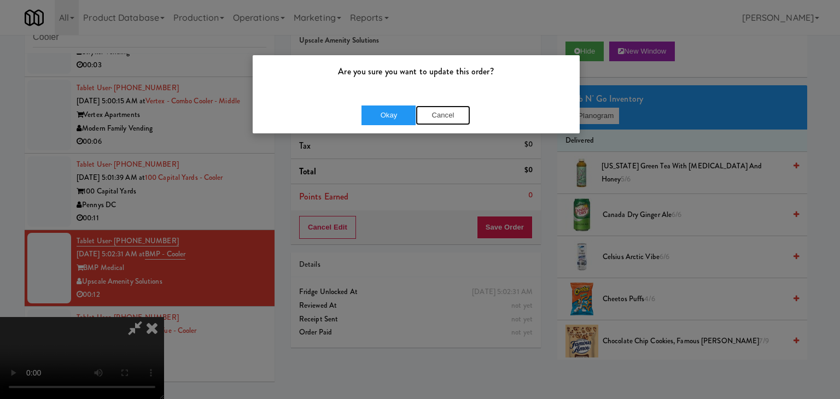
click at [449, 119] on button "Cancel" at bounding box center [442, 115] width 55 height 20
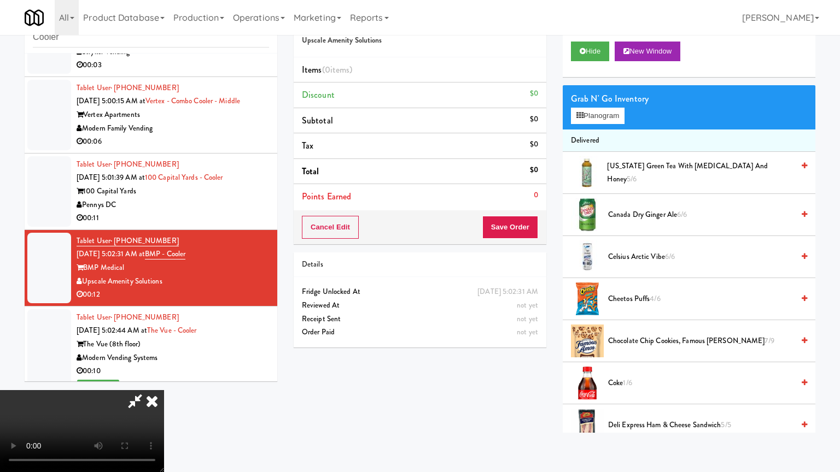
click at [164, 390] on video at bounding box center [82, 431] width 164 height 82
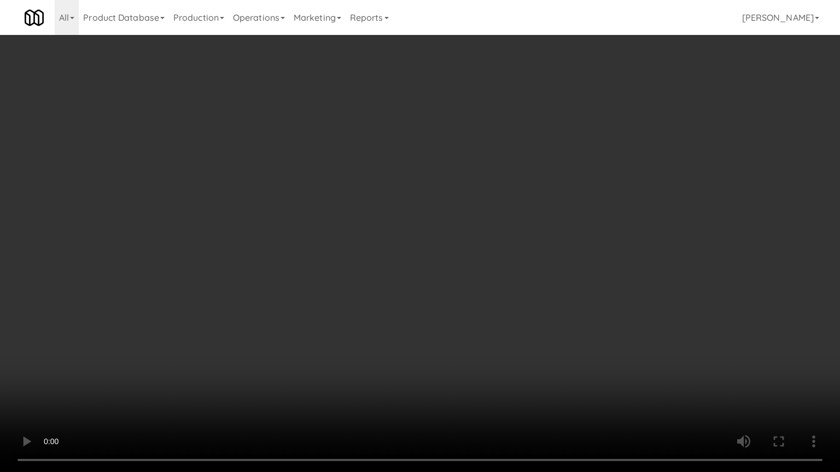
click at [441, 332] on video at bounding box center [420, 236] width 840 height 472
click at [434, 339] on video at bounding box center [420, 236] width 840 height 472
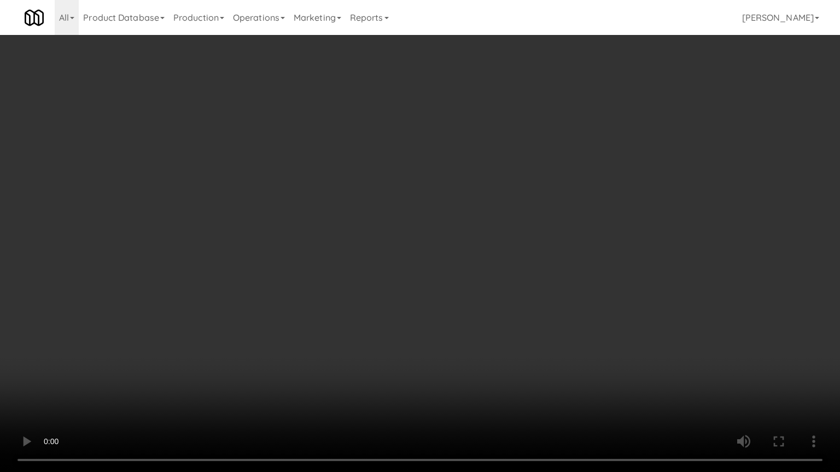
click at [436, 320] on video at bounding box center [420, 236] width 840 height 472
click at [443, 301] on video at bounding box center [420, 236] width 840 height 472
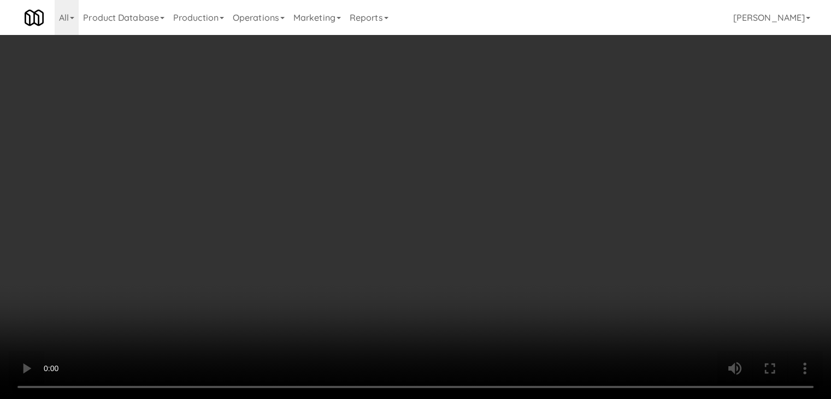
click at [593, 124] on div "Grab N' Go Inventory Planogram" at bounding box center [682, 107] width 250 height 44
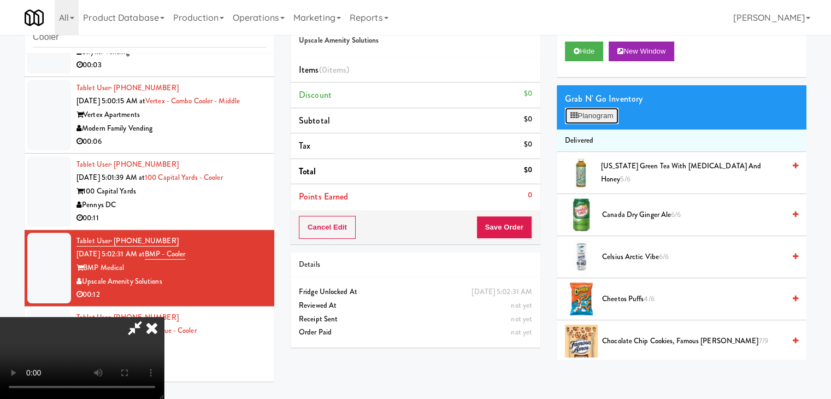
click at [599, 118] on button "Planogram" at bounding box center [592, 116] width 54 height 16
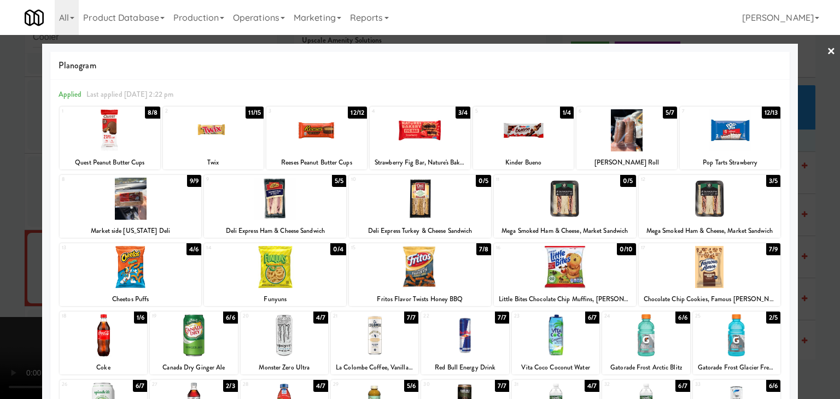
click at [327, 143] on div at bounding box center [316, 130] width 101 height 42
click at [17, 197] on div at bounding box center [420, 199] width 840 height 399
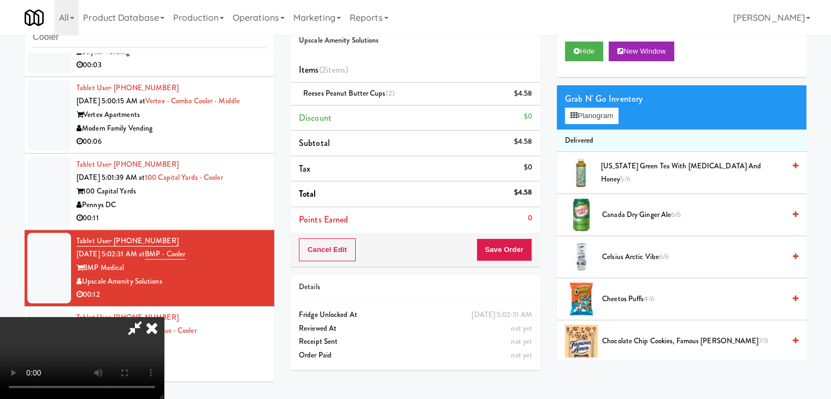
click at [164, 317] on video at bounding box center [82, 358] width 164 height 82
click at [522, 256] on button "Save Order" at bounding box center [505, 249] width 56 height 23
drag, startPoint x: 523, startPoint y: 254, endPoint x: 506, endPoint y: 227, distance: 32.2
click at [523, 253] on button "Save Order" at bounding box center [505, 249] width 56 height 23
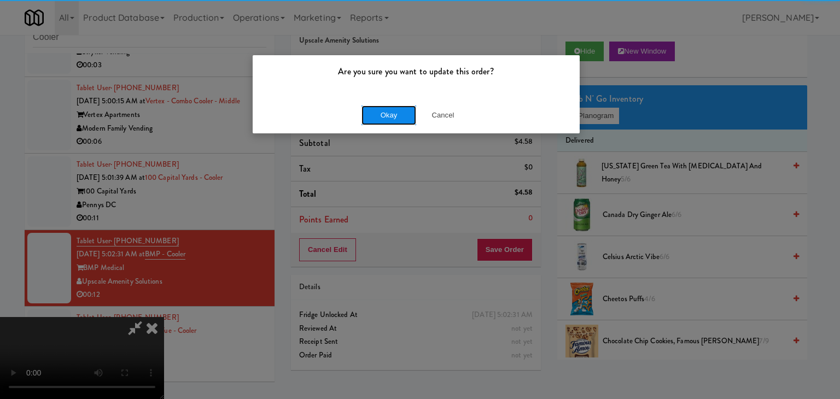
click at [377, 110] on button "Okay" at bounding box center [388, 115] width 55 height 20
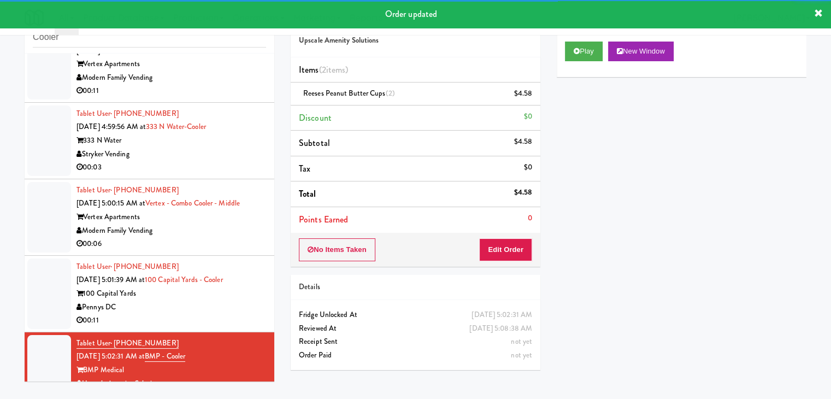
scroll to position [173, 0]
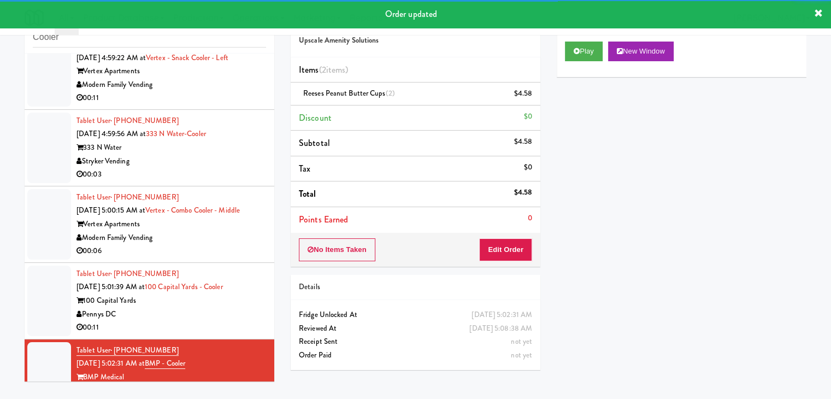
click at [225, 325] on div "00:11" at bounding box center [172, 328] width 190 height 14
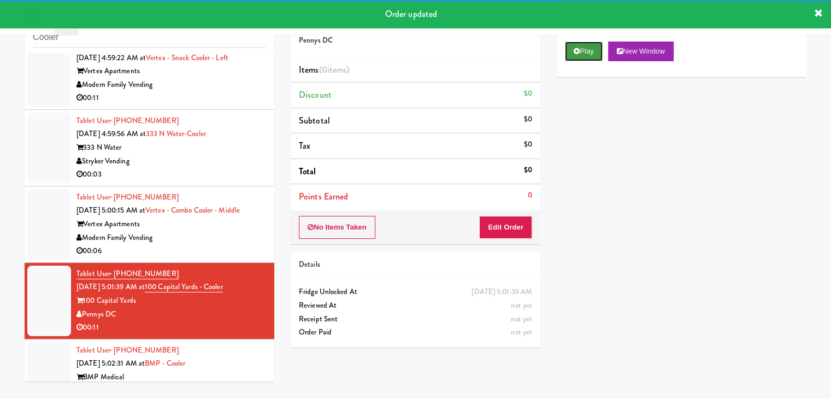
click at [574, 60] on button "Play" at bounding box center [584, 52] width 38 height 20
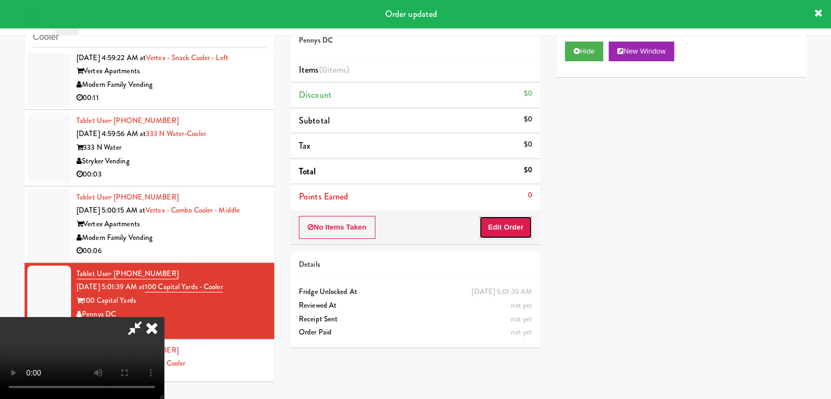
drag, startPoint x: 511, startPoint y: 222, endPoint x: 509, endPoint y: 228, distance: 6.4
click at [509, 228] on button "Edit Order" at bounding box center [505, 227] width 53 height 23
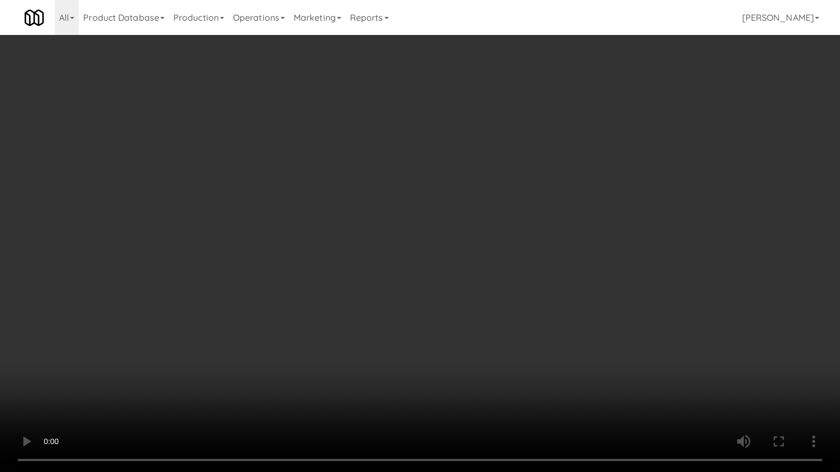
click at [459, 284] on video at bounding box center [420, 236] width 840 height 472
click at [456, 284] on video at bounding box center [420, 236] width 840 height 472
click at [466, 278] on video at bounding box center [420, 236] width 840 height 472
drag, startPoint x: 467, startPoint y: 277, endPoint x: 512, endPoint y: 175, distance: 111.1
click at [467, 276] on video at bounding box center [420, 236] width 840 height 472
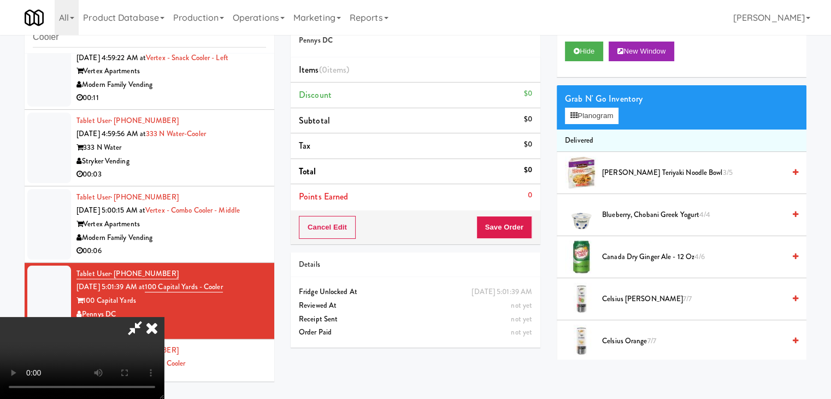
click at [629, 258] on span "Canada Dry Ginger Ale - 12 oz 4/6" at bounding box center [693, 257] width 183 height 14
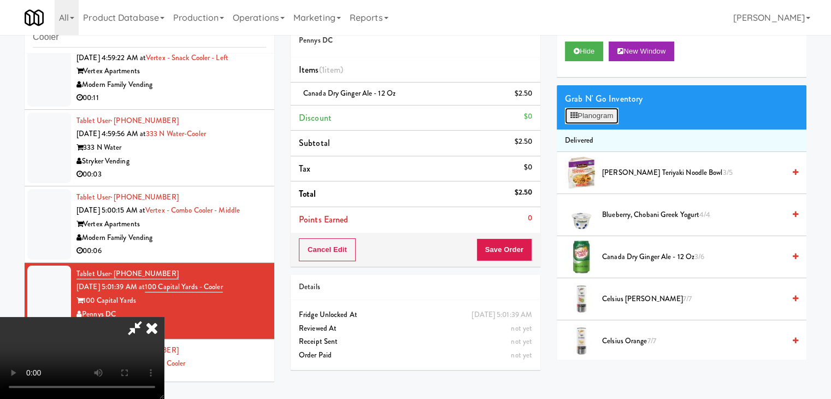
click at [592, 115] on button "Planogram" at bounding box center [592, 116] width 54 height 16
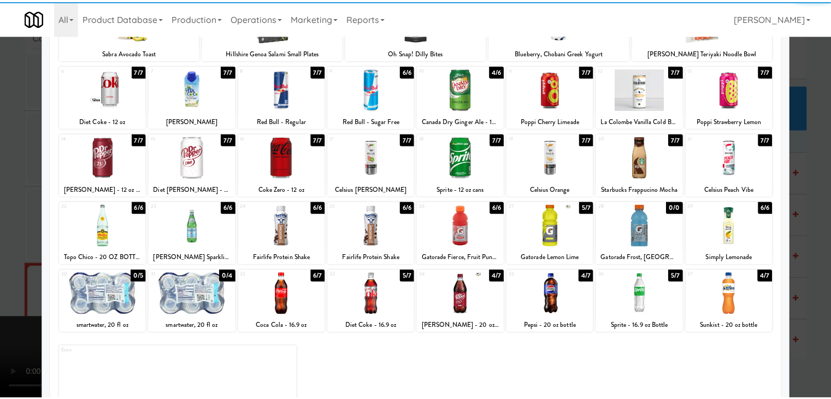
scroll to position [138, 0]
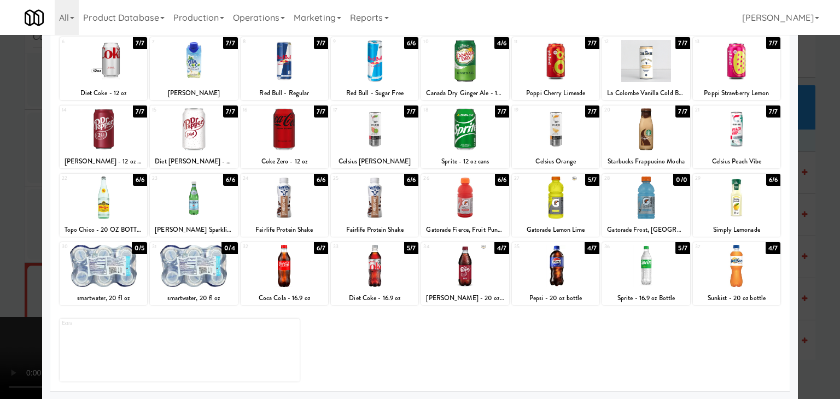
drag, startPoint x: 739, startPoint y: 145, endPoint x: 792, endPoint y: 151, distance: 52.9
click at [741, 145] on div at bounding box center [736, 129] width 87 height 42
click at [810, 156] on div at bounding box center [420, 199] width 840 height 399
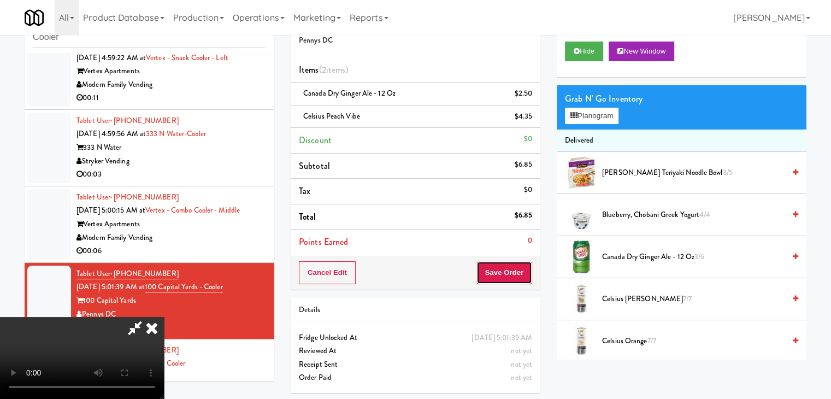
click at [523, 278] on button "Save Order" at bounding box center [505, 272] width 56 height 23
click at [520, 278] on button "Save Order" at bounding box center [505, 272] width 56 height 23
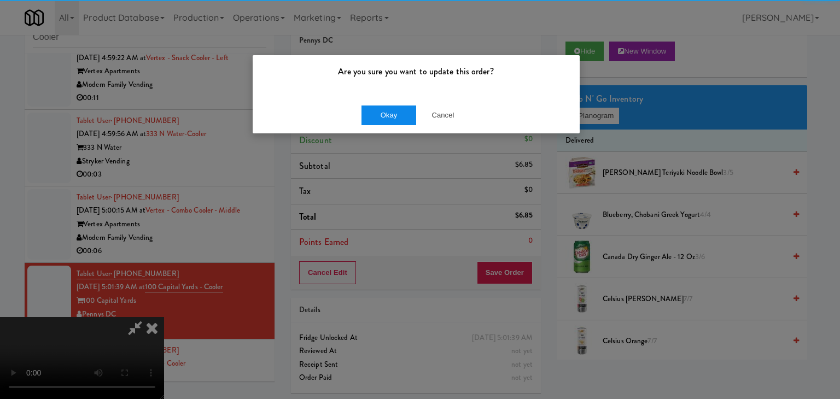
drag, startPoint x: 395, startPoint y: 128, endPoint x: 396, endPoint y: 118, distance: 10.0
click at [395, 127] on div "Okay Cancel" at bounding box center [416, 115] width 327 height 37
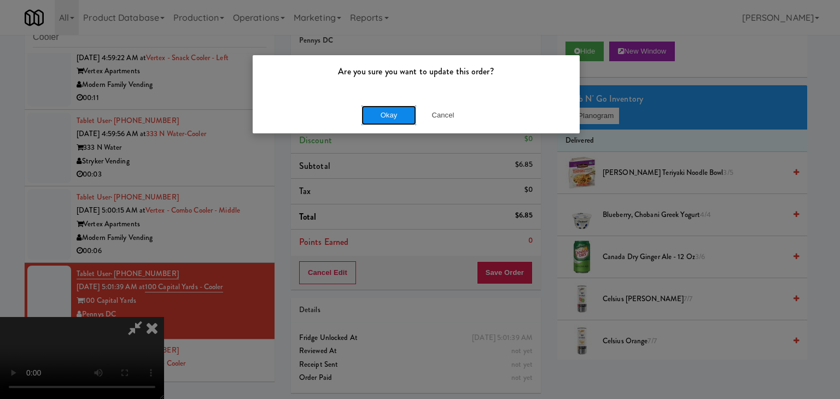
click at [396, 115] on button "Okay" at bounding box center [388, 115] width 55 height 20
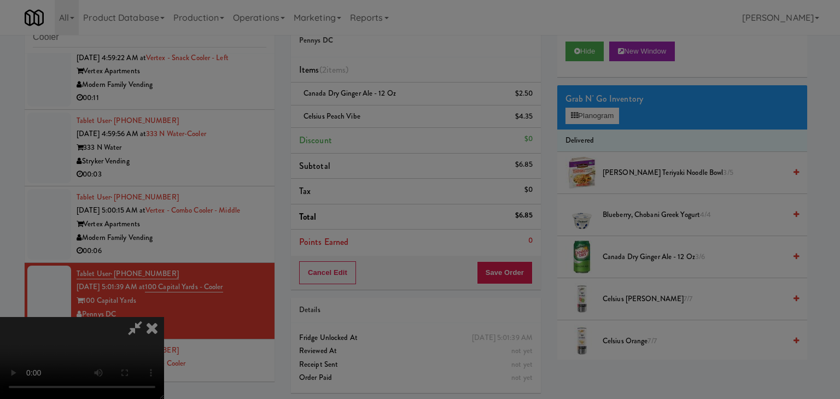
click at [396, 115] on body "Are you sure you want to update this order? Okay Cancel Okay Are you sure you w…" at bounding box center [420, 199] width 840 height 399
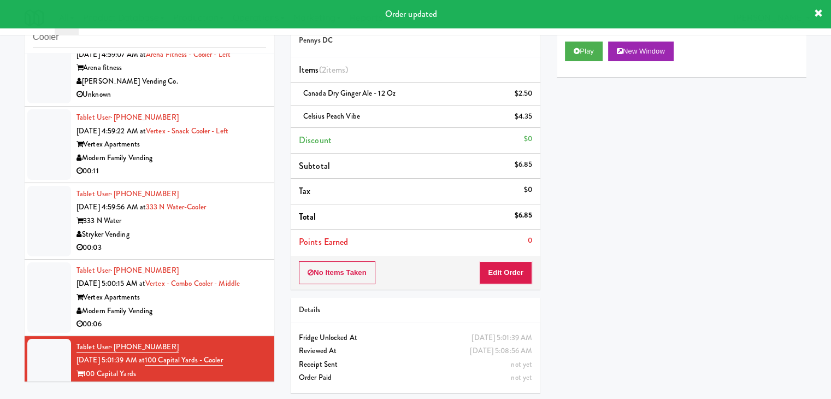
scroll to position [119, 0]
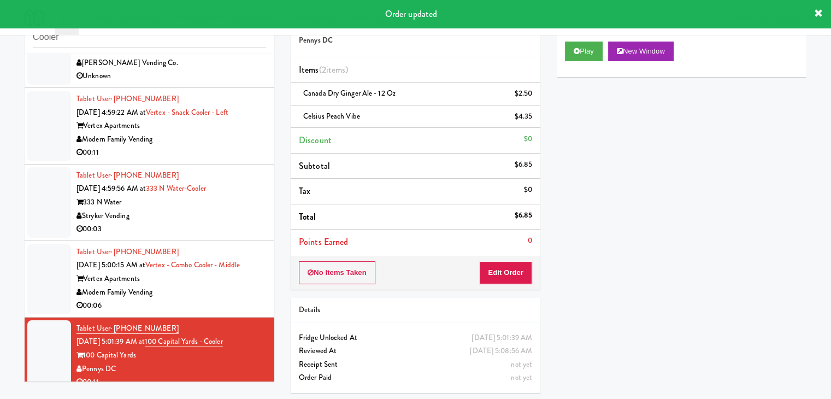
click at [211, 286] on div "Modern Family Vending" at bounding box center [172, 293] width 190 height 14
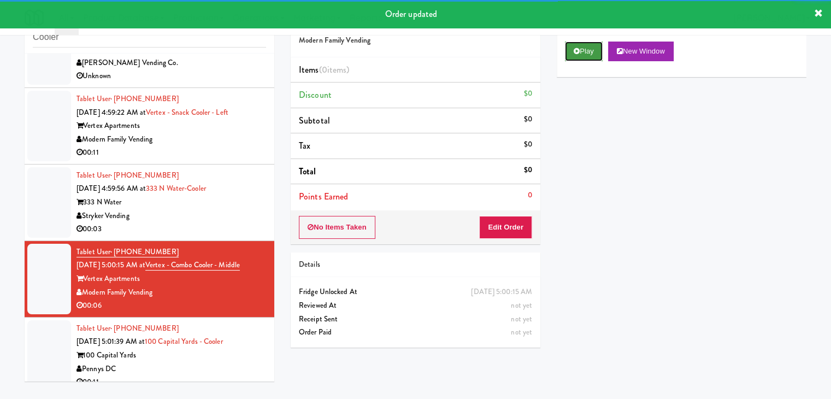
click at [590, 53] on button "Play" at bounding box center [584, 52] width 38 height 20
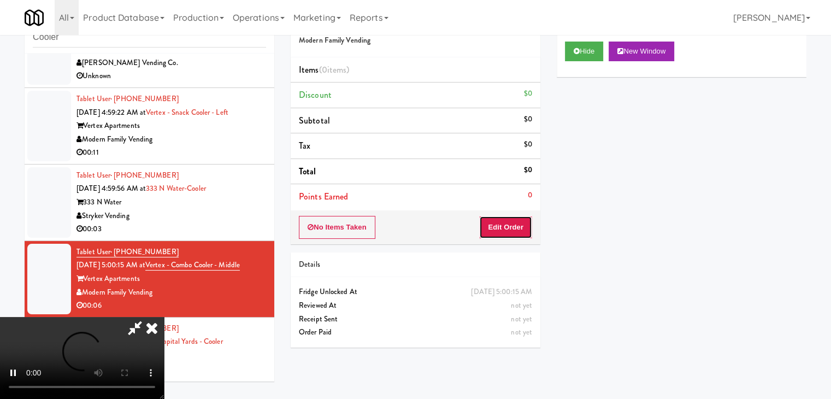
click at [498, 230] on button "Edit Order" at bounding box center [505, 227] width 53 height 23
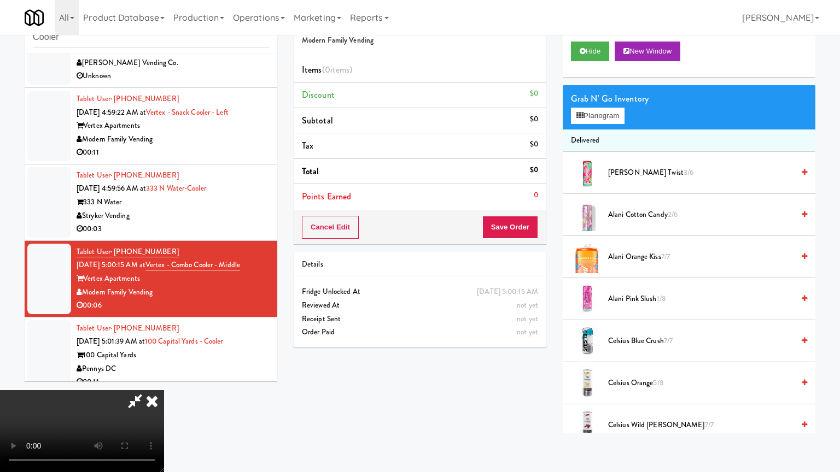
click at [164, 390] on video at bounding box center [82, 431] width 164 height 82
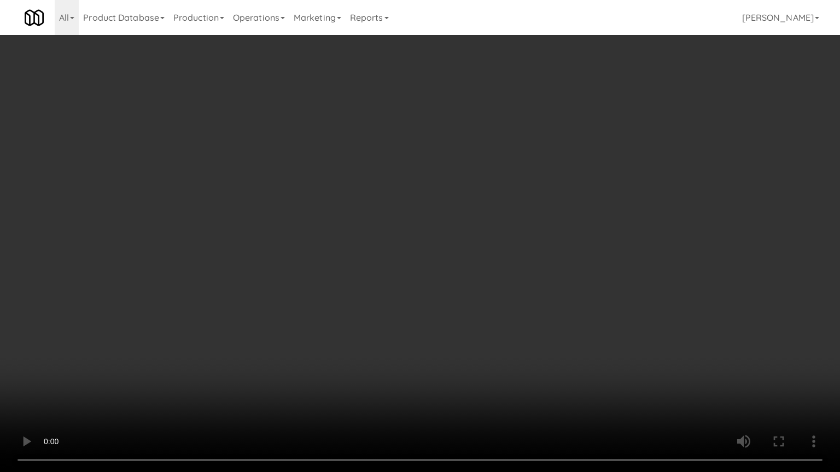
click at [479, 330] on video at bounding box center [420, 236] width 840 height 472
click at [480, 328] on video at bounding box center [420, 236] width 840 height 472
click at [474, 327] on video at bounding box center [420, 236] width 840 height 472
click at [479, 321] on video at bounding box center [420, 236] width 840 height 472
click at [486, 305] on video at bounding box center [420, 236] width 840 height 472
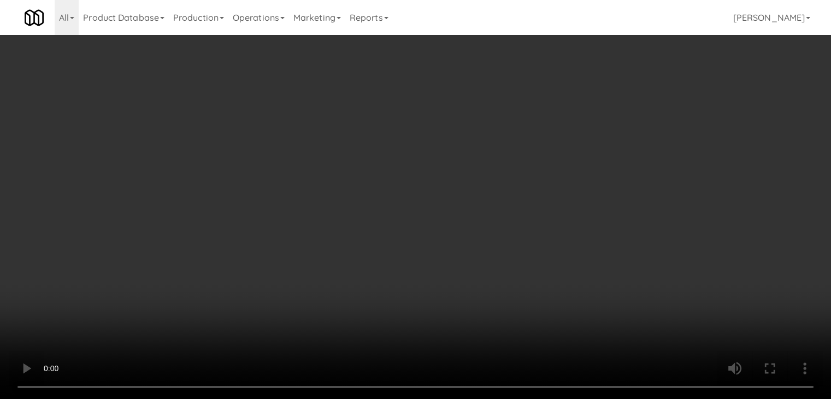
click at [586, 115] on button "Planogram" at bounding box center [592, 116] width 54 height 16
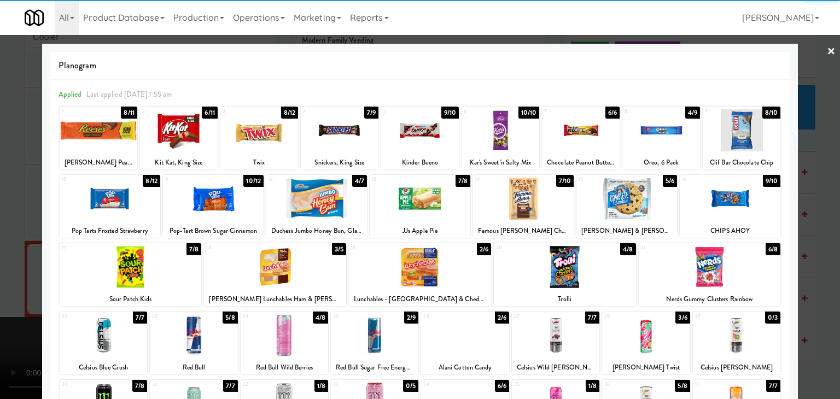
click at [119, 133] on div at bounding box center [99, 130] width 78 height 42
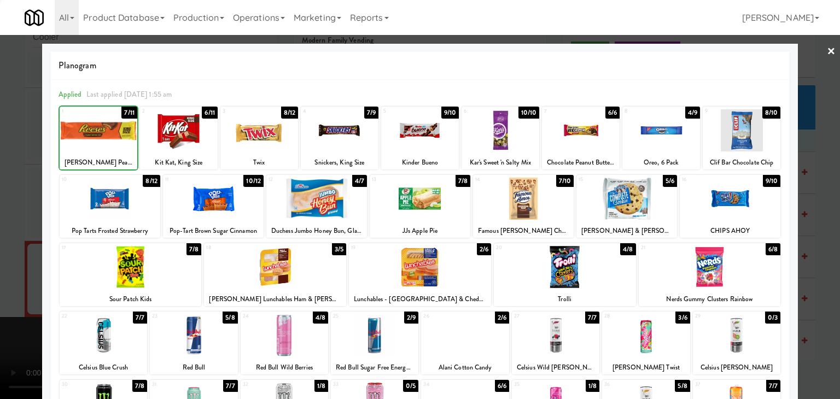
click at [7, 164] on div at bounding box center [420, 199] width 840 height 399
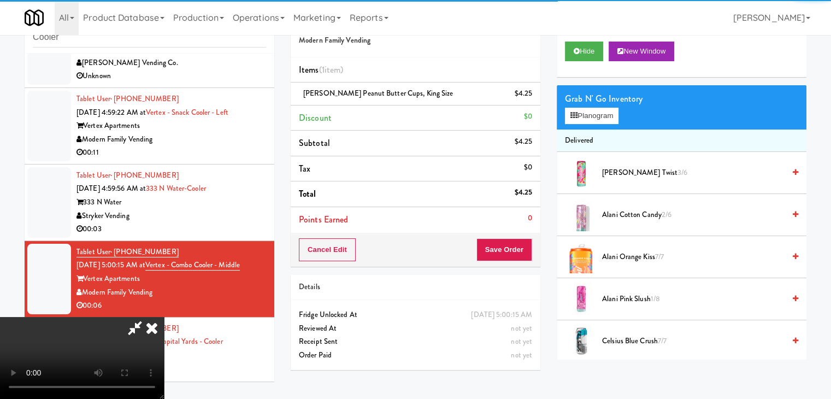
click at [511, 256] on div "Cancel Edit Save Order" at bounding box center [416, 250] width 250 height 34
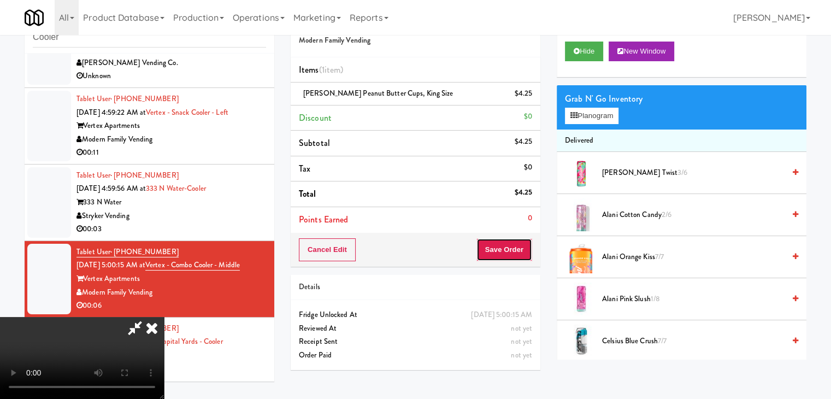
click at [514, 253] on button "Save Order" at bounding box center [505, 249] width 56 height 23
click at [507, 245] on button "Save Order" at bounding box center [505, 249] width 56 height 23
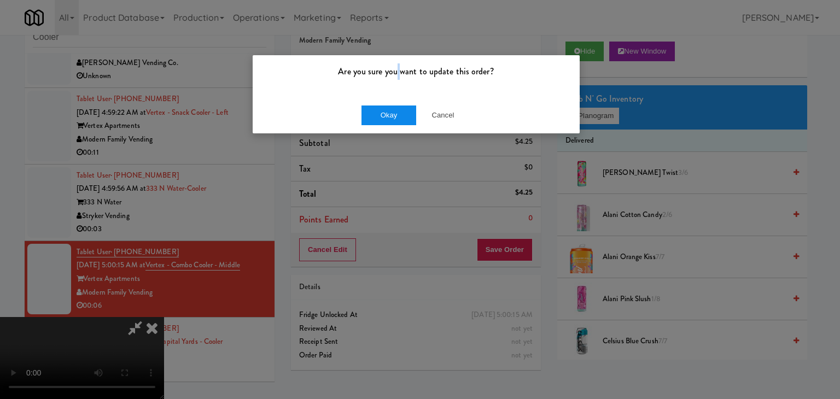
drag, startPoint x: 397, startPoint y: 95, endPoint x: 394, endPoint y: 110, distance: 15.5
click at [395, 103] on div "Are you sure you want to update this order? Okay Cancel" at bounding box center [416, 94] width 328 height 79
click at [394, 114] on button "Okay" at bounding box center [388, 115] width 55 height 20
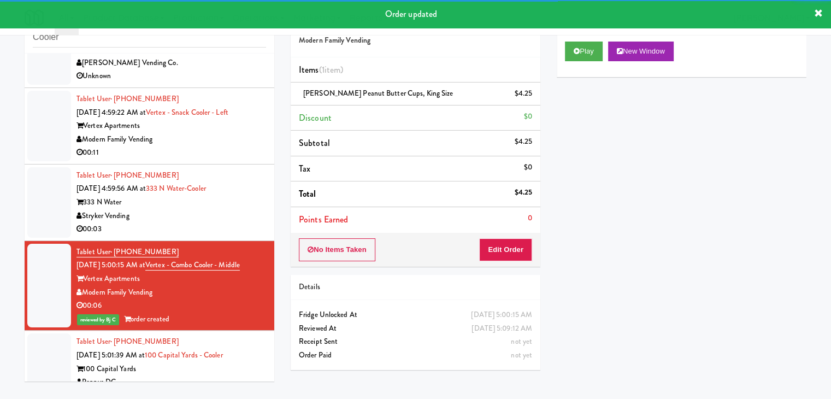
click at [224, 220] on div "Stryker Vending" at bounding box center [172, 216] width 190 height 14
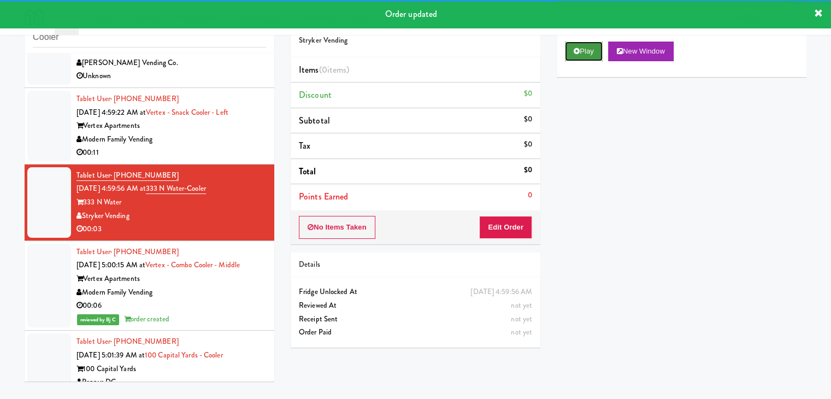
click at [587, 57] on button "Play" at bounding box center [584, 52] width 38 height 20
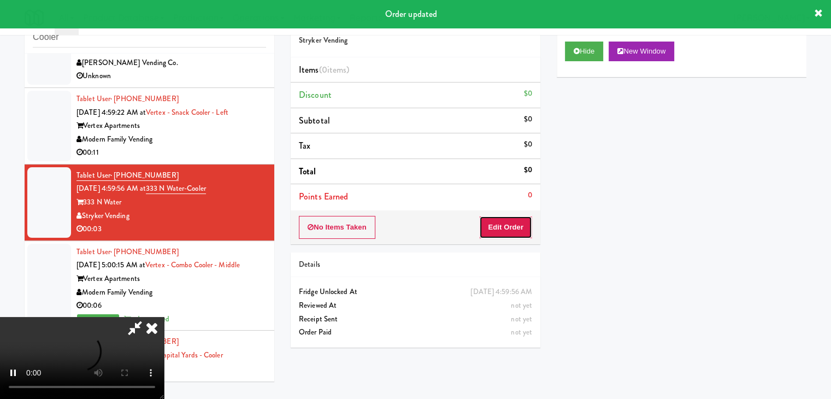
click at [496, 225] on button "Edit Order" at bounding box center [505, 227] width 53 height 23
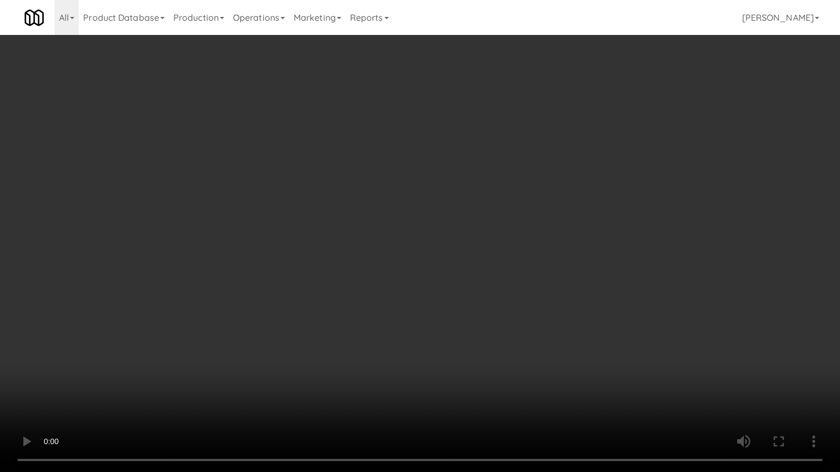
click at [467, 338] on video at bounding box center [420, 236] width 840 height 472
click at [478, 327] on video at bounding box center [420, 236] width 840 height 472
click at [505, 317] on video at bounding box center [420, 236] width 840 height 472
drag, startPoint x: 508, startPoint y: 304, endPoint x: 518, endPoint y: 285, distance: 21.0
click at [517, 287] on video at bounding box center [420, 236] width 840 height 472
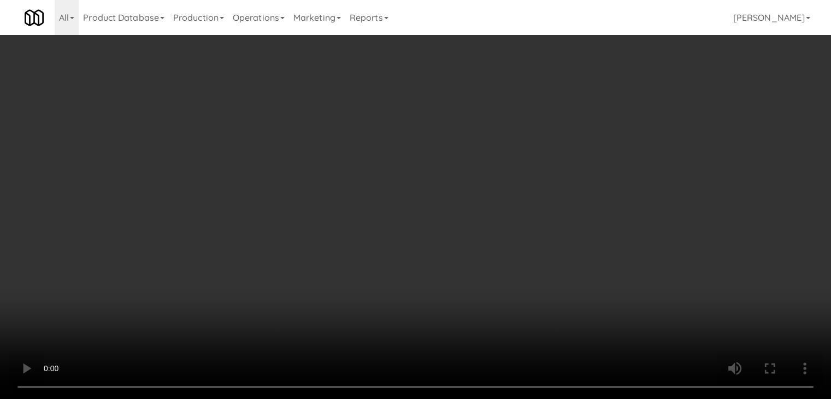
drag, startPoint x: 597, startPoint y: 114, endPoint x: 601, endPoint y: 125, distance: 11.3
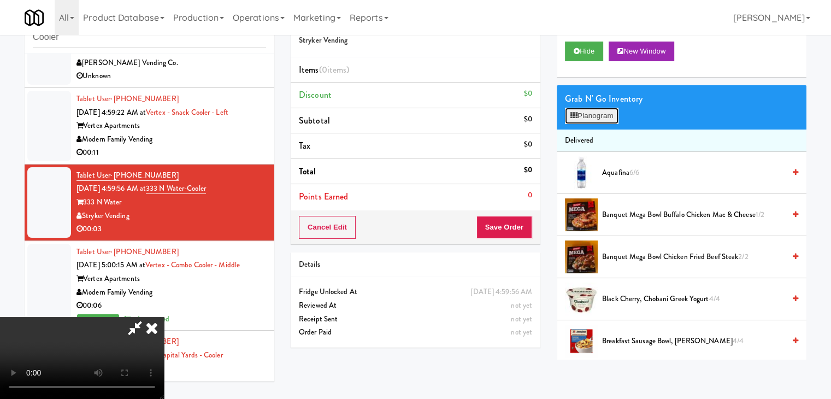
click at [597, 114] on button "Planogram" at bounding box center [592, 116] width 54 height 16
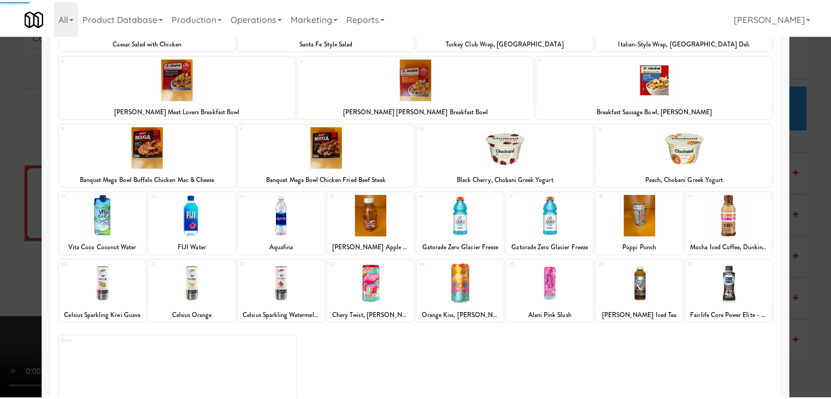
scroll to position [138, 0]
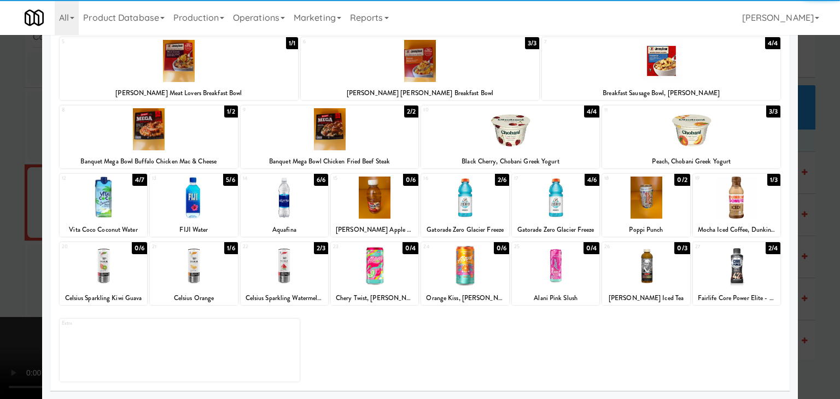
drag, startPoint x: 729, startPoint y: 260, endPoint x: 771, endPoint y: 267, distance: 42.7
click at [737, 261] on div at bounding box center [736, 266] width 87 height 42
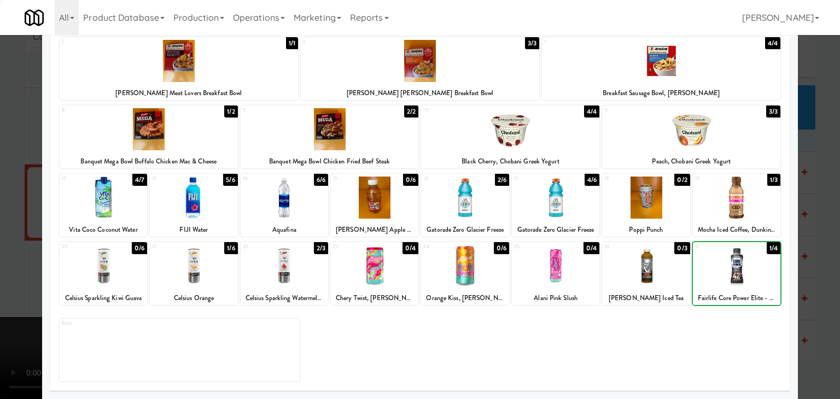
click at [807, 274] on div at bounding box center [420, 199] width 840 height 399
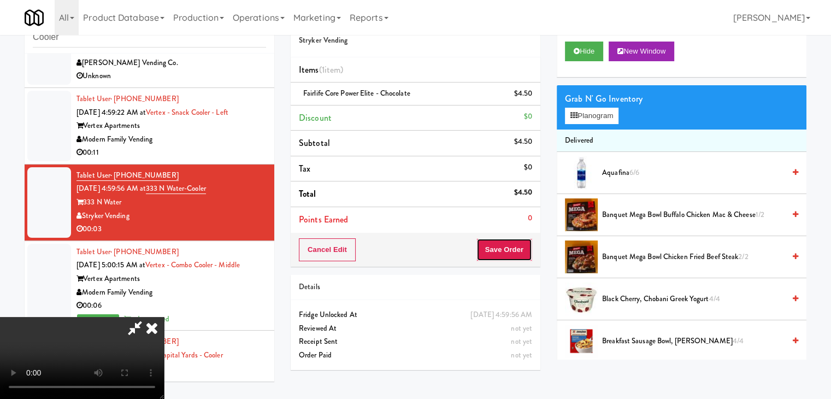
click at [510, 256] on button "Save Order" at bounding box center [505, 249] width 56 height 23
click at [512, 254] on button "Save Order" at bounding box center [505, 249] width 56 height 23
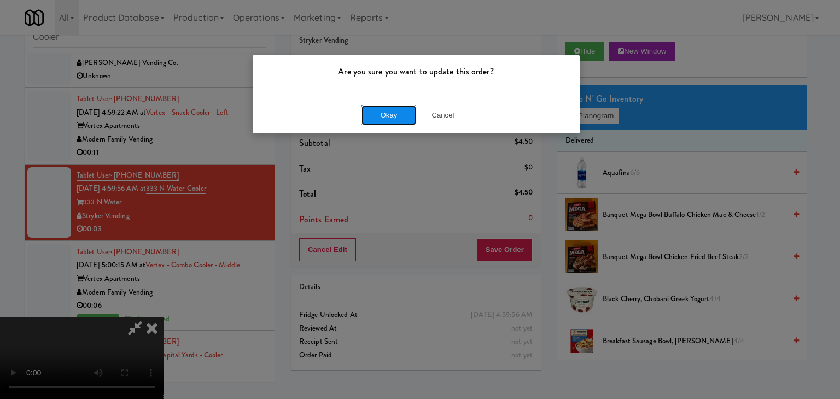
click at [390, 119] on button "Okay" at bounding box center [388, 115] width 55 height 20
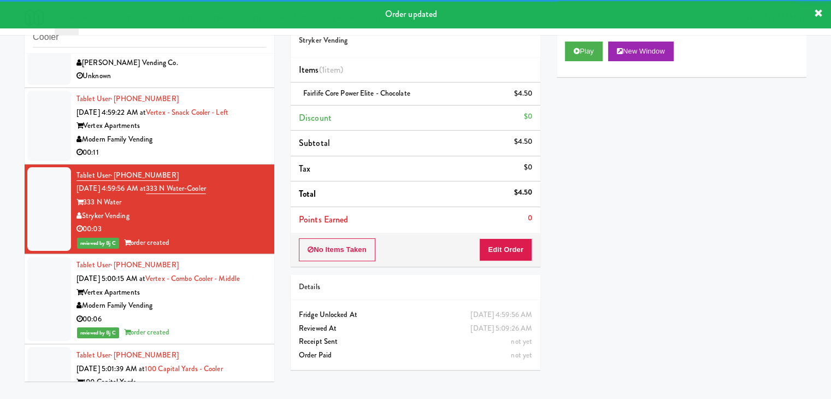
scroll to position [9, 0]
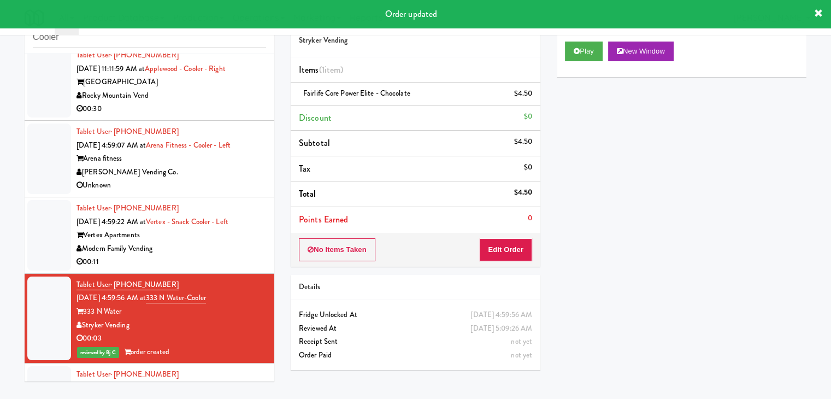
click at [221, 246] on div "Modern Family Vending" at bounding box center [172, 249] width 190 height 14
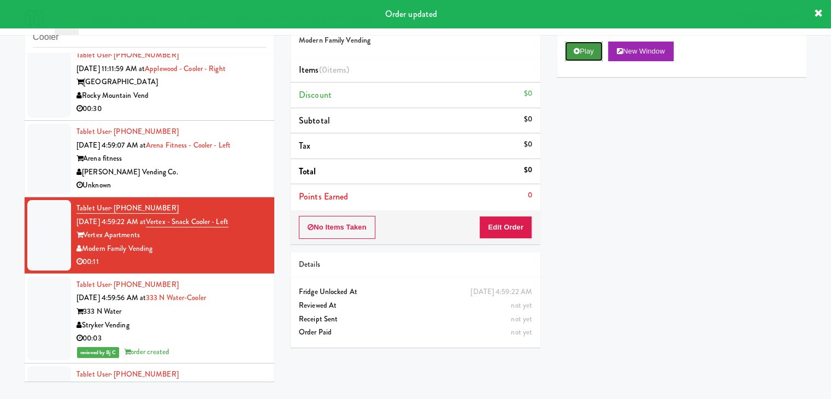
click at [588, 52] on button "Play" at bounding box center [584, 52] width 38 height 20
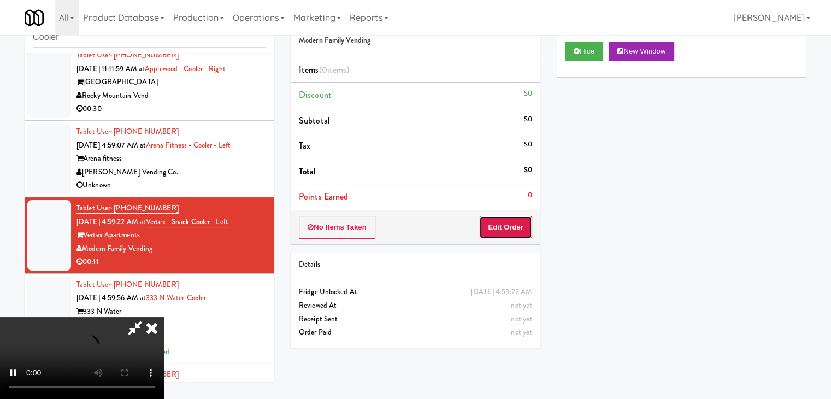
click at [525, 227] on button "Edit Order" at bounding box center [505, 227] width 53 height 23
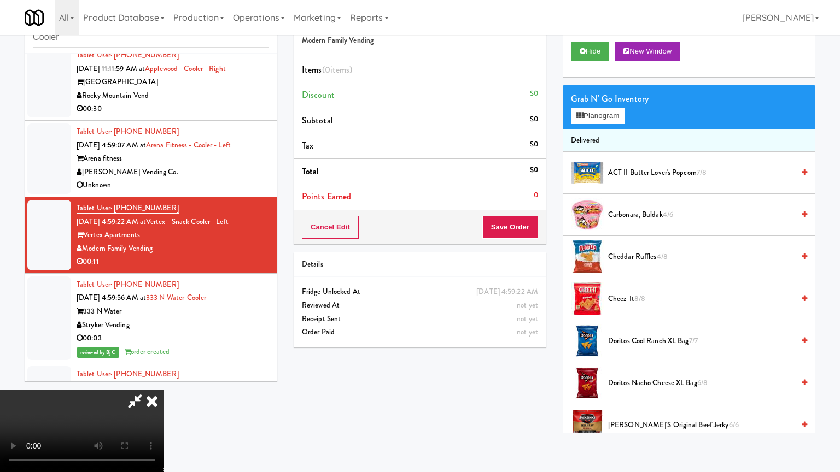
click at [164, 390] on video at bounding box center [82, 431] width 164 height 82
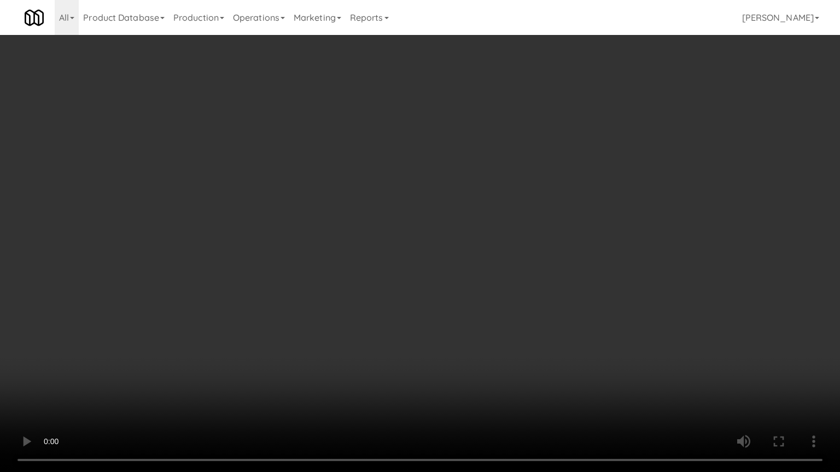
drag, startPoint x: 435, startPoint y: 313, endPoint x: 470, endPoint y: 202, distance: 116.5
click at [437, 302] on video at bounding box center [420, 236] width 840 height 472
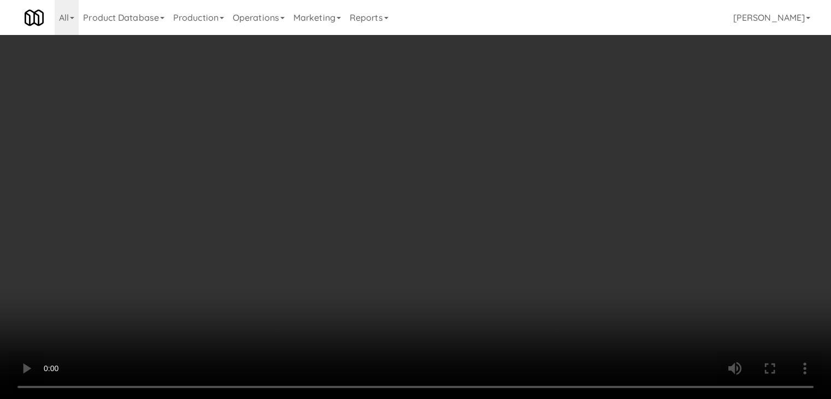
click at [429, 158] on video at bounding box center [415, 199] width 831 height 399
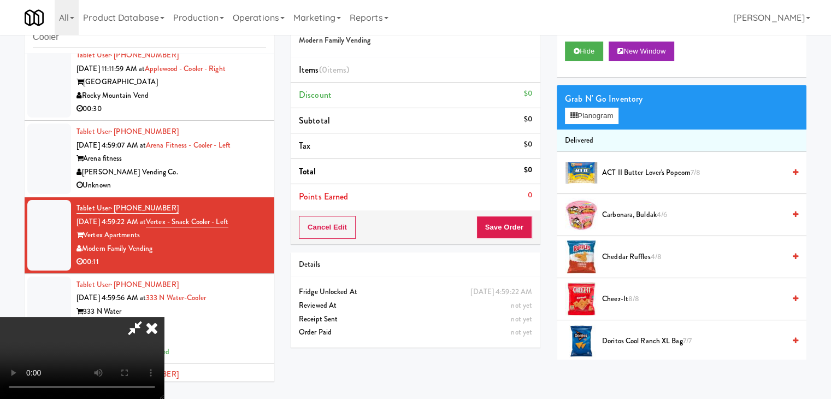
drag, startPoint x: 461, startPoint y: 159, endPoint x: 518, endPoint y: 151, distance: 57.4
click at [164, 317] on video at bounding box center [82, 358] width 164 height 82
click at [601, 111] on button "Planogram" at bounding box center [592, 116] width 54 height 16
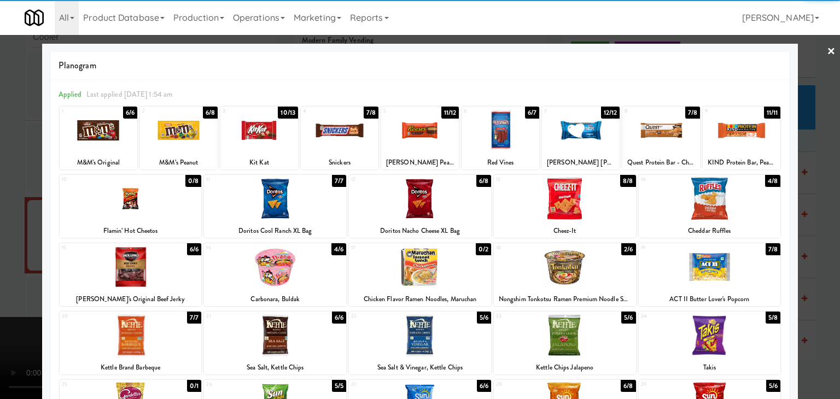
click at [568, 133] on div at bounding box center [581, 130] width 78 height 42
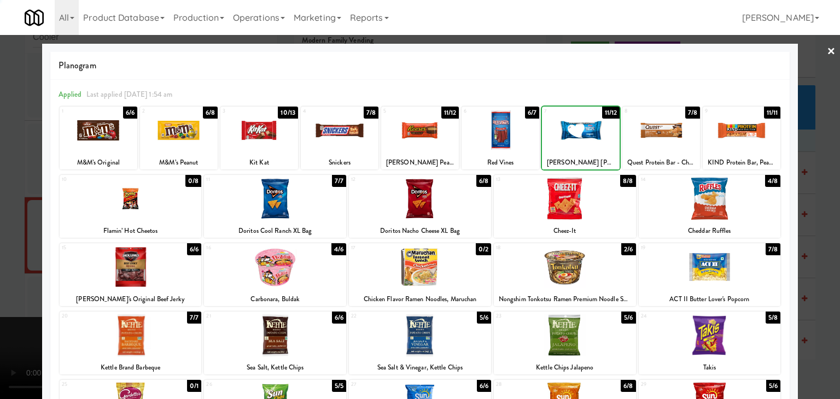
drag, startPoint x: 569, startPoint y: 202, endPoint x: 349, endPoint y: 200, distance: 220.3
click at [570, 201] on div at bounding box center [565, 199] width 142 height 42
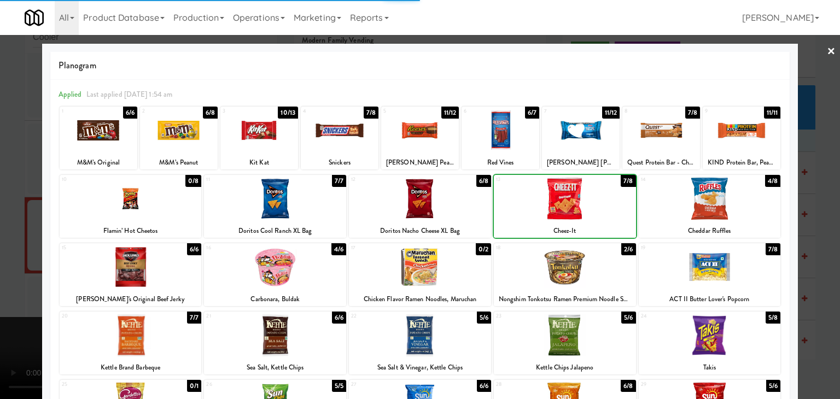
drag, startPoint x: 0, startPoint y: 197, endPoint x: 33, endPoint y: 198, distance: 32.8
click at [7, 198] on div at bounding box center [420, 199] width 840 height 399
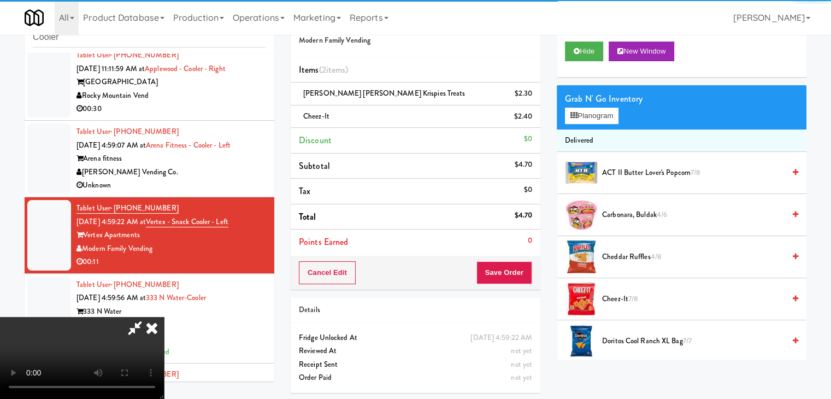
click at [164, 317] on video at bounding box center [82, 358] width 164 height 82
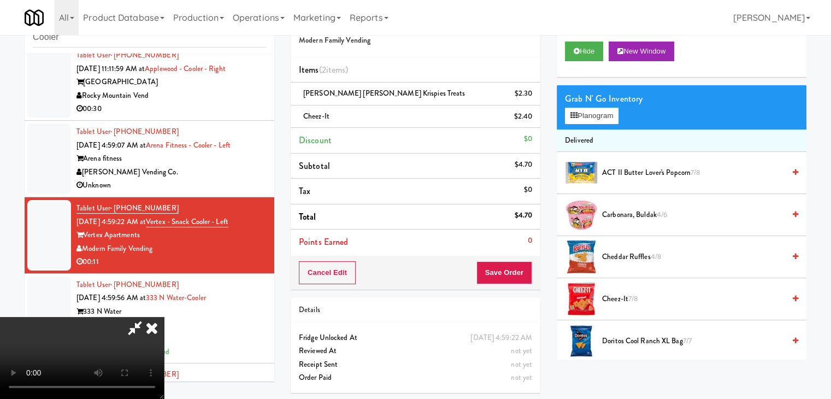
click at [164, 317] on video at bounding box center [82, 358] width 164 height 82
drag, startPoint x: 499, startPoint y: 263, endPoint x: 499, endPoint y: 313, distance: 49.2
click at [164, 317] on video at bounding box center [82, 358] width 164 height 82
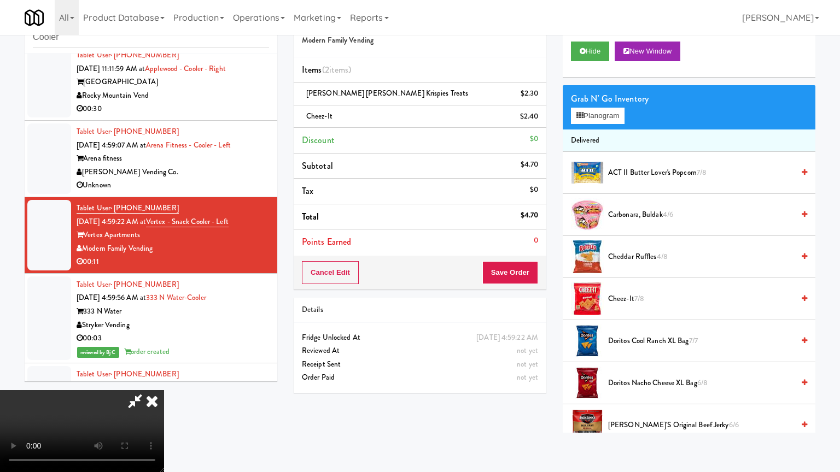
drag, startPoint x: 499, startPoint y: 313, endPoint x: 480, endPoint y: 271, distance: 45.8
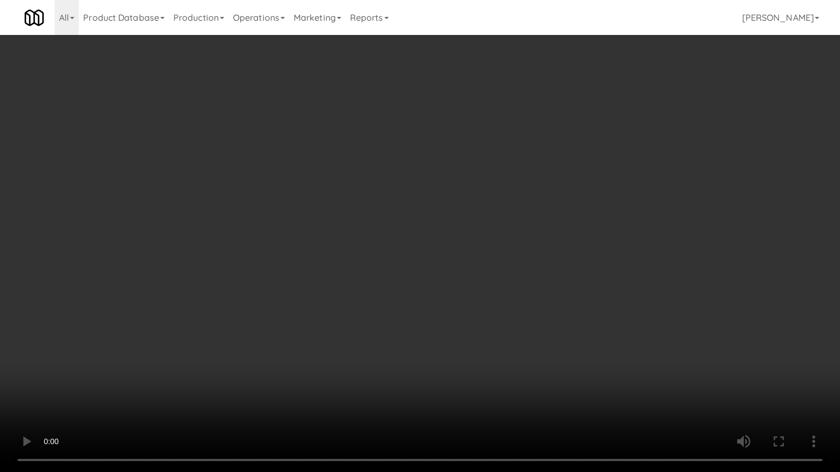
click at [499, 308] on video at bounding box center [420, 236] width 840 height 472
click at [503, 226] on video at bounding box center [420, 236] width 840 height 472
drag, startPoint x: 503, startPoint y: 226, endPoint x: 447, endPoint y: 188, distance: 67.3
click at [494, 226] on video at bounding box center [420, 236] width 840 height 472
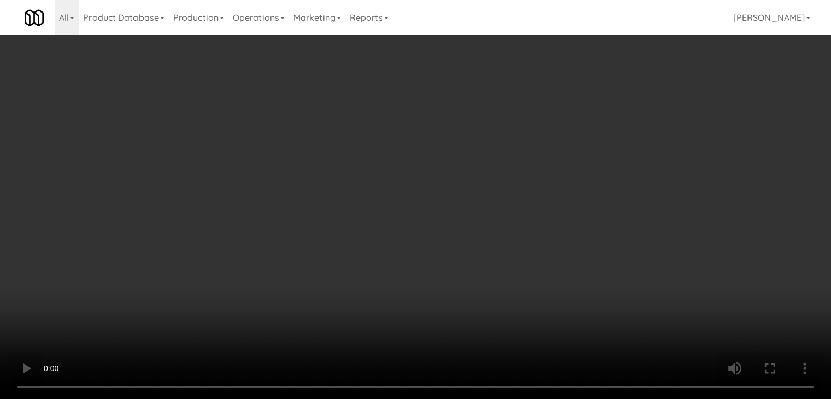
click at [525, 269] on button "Save Order" at bounding box center [505, 272] width 56 height 23
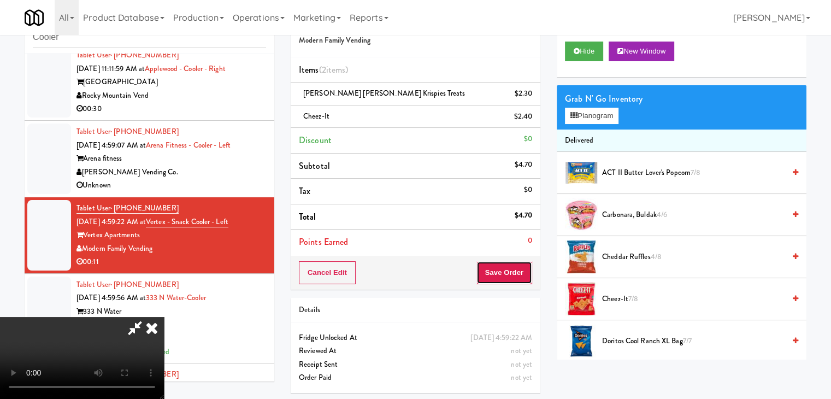
click at [525, 269] on button "Save Order" at bounding box center [505, 272] width 56 height 23
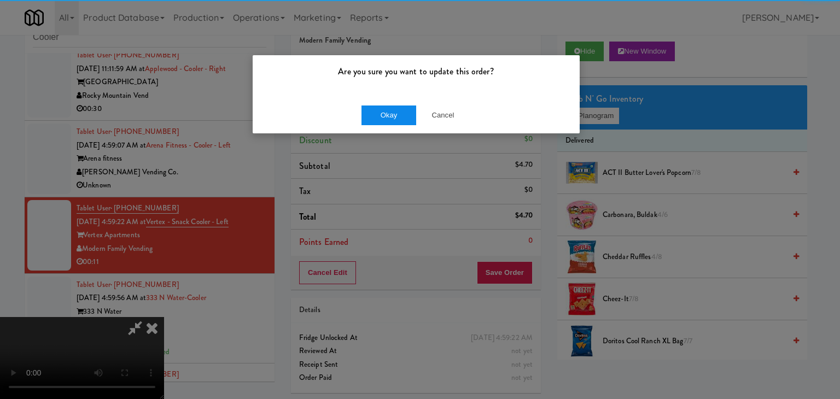
click at [378, 119] on div "Okay Cancel" at bounding box center [416, 115] width 327 height 37
click at [378, 118] on button "Okay" at bounding box center [388, 115] width 55 height 20
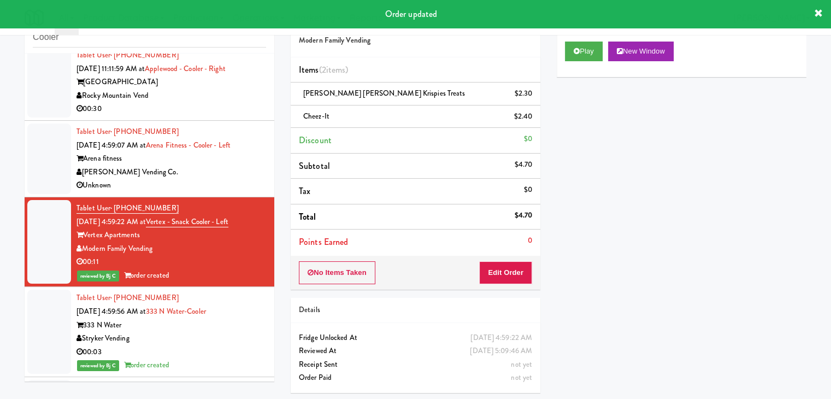
click at [213, 180] on div "Unknown" at bounding box center [172, 186] width 190 height 14
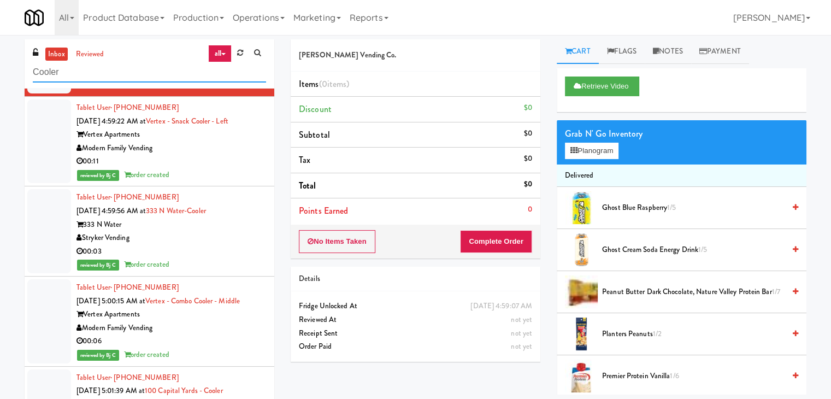
paste input "Rock Solid Reboot (Right)"
drag, startPoint x: 0, startPoint y: 77, endPoint x: 11, endPoint y: 95, distance: 21.6
click at [0, 81] on div "inbox reviewed all all unclear take inventory issue suspicious failed recent Ro…" at bounding box center [415, 231] width 831 height 385
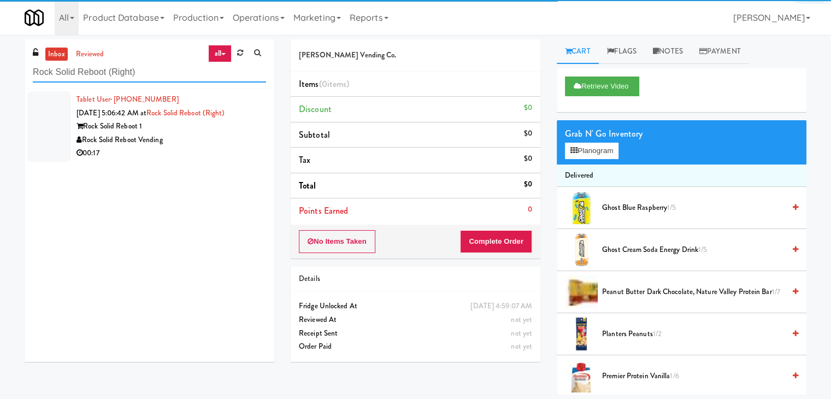
type input "Rock Solid Reboot (Right)"
click at [190, 139] on div "Rock Solid Reboot Vending" at bounding box center [172, 140] width 190 height 14
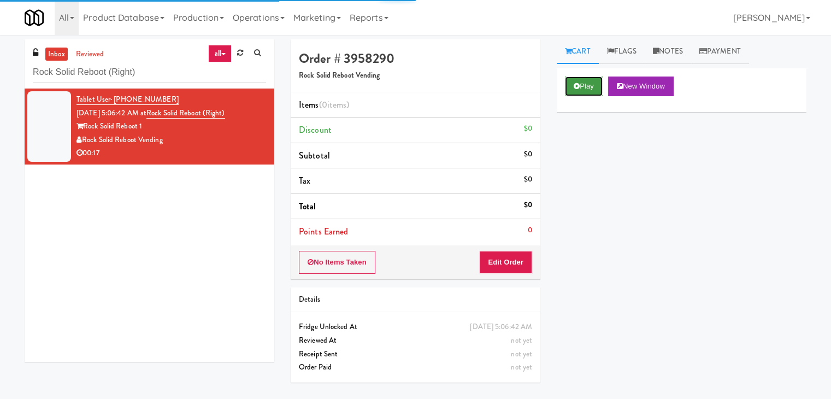
click at [578, 88] on icon at bounding box center [577, 86] width 6 height 7
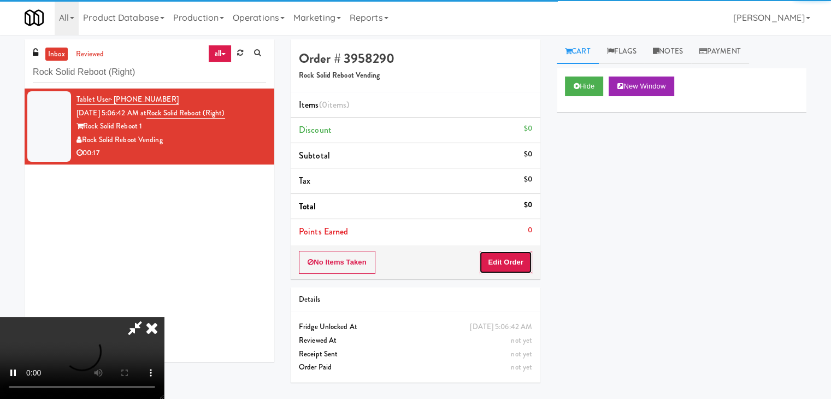
click at [502, 251] on button "Edit Order" at bounding box center [505, 262] width 53 height 23
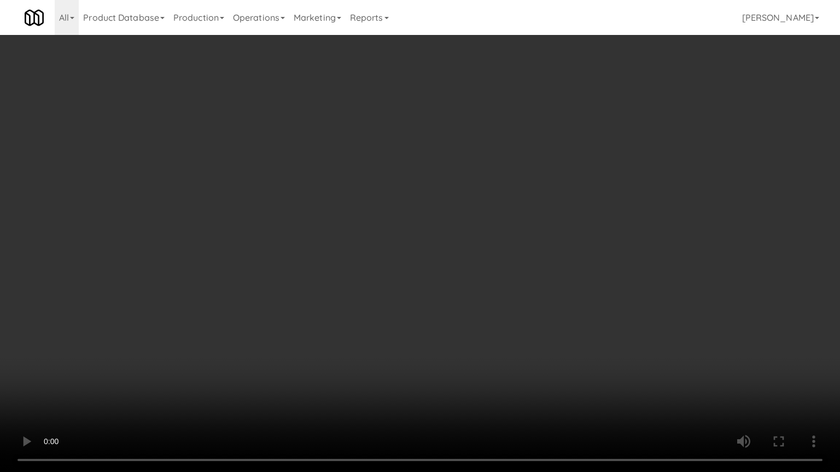
click at [533, 171] on video at bounding box center [420, 236] width 840 height 472
drag, startPoint x: 533, startPoint y: 171, endPoint x: 537, endPoint y: 99, distance: 72.3
click at [533, 171] on video at bounding box center [420, 236] width 840 height 472
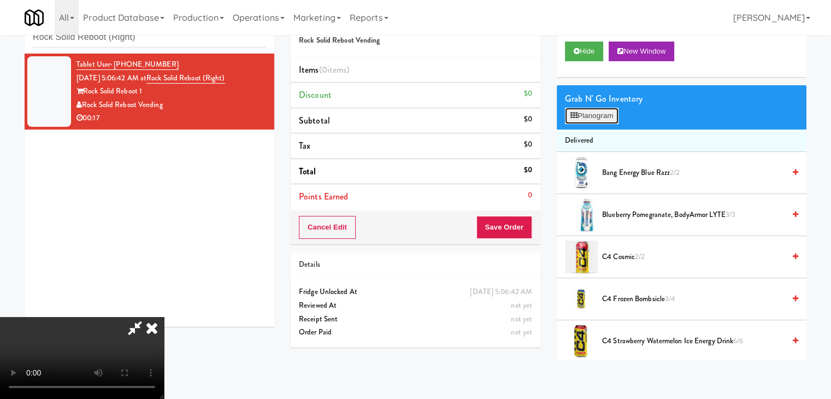
click at [601, 116] on button "Planogram" at bounding box center [592, 116] width 54 height 16
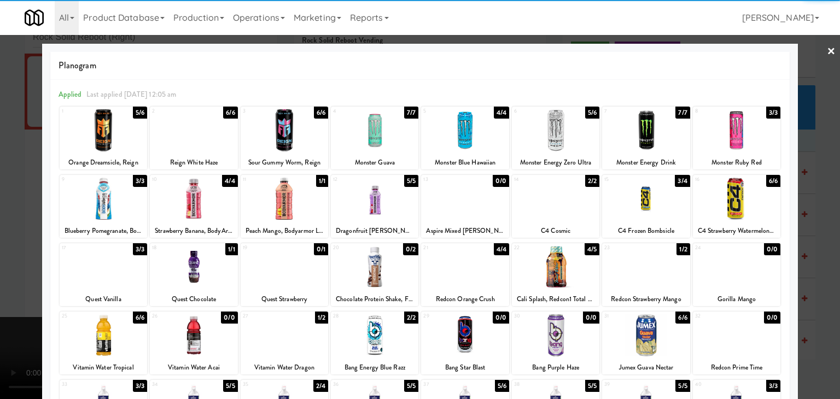
click at [736, 131] on div at bounding box center [736, 130] width 87 height 42
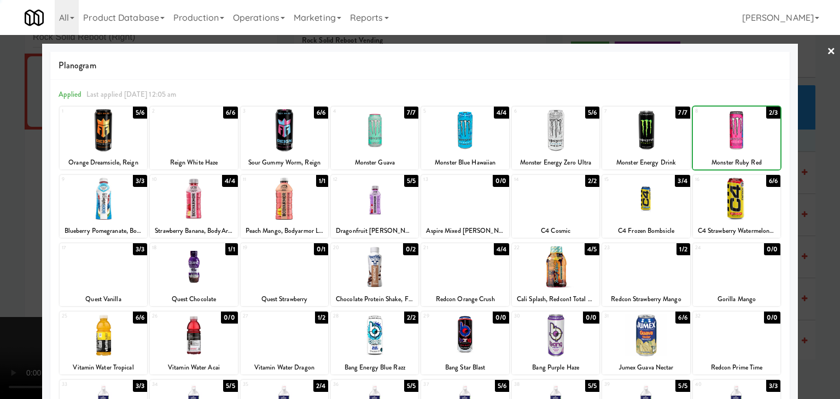
click at [830, 165] on div at bounding box center [420, 199] width 840 height 399
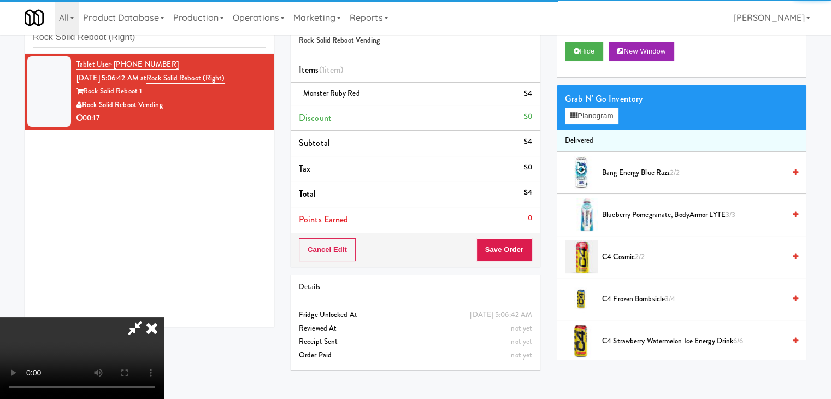
click at [524, 247] on div "Cancel Edit Save Order" at bounding box center [416, 250] width 250 height 34
click at [524, 248] on button "Save Order" at bounding box center [505, 249] width 56 height 23
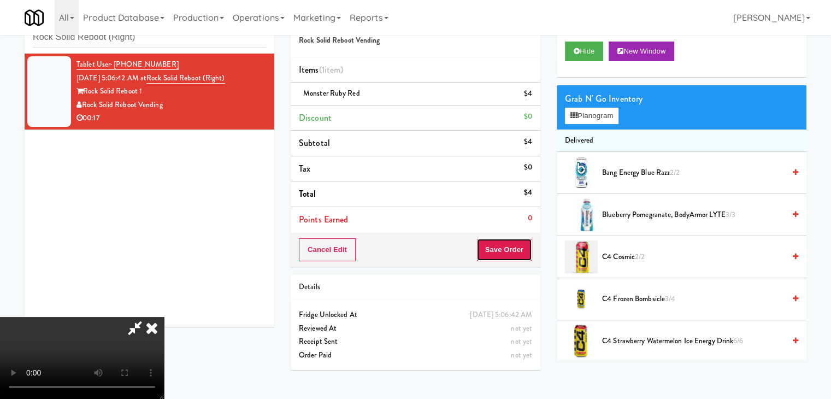
click at [524, 248] on button "Save Order" at bounding box center [505, 249] width 56 height 23
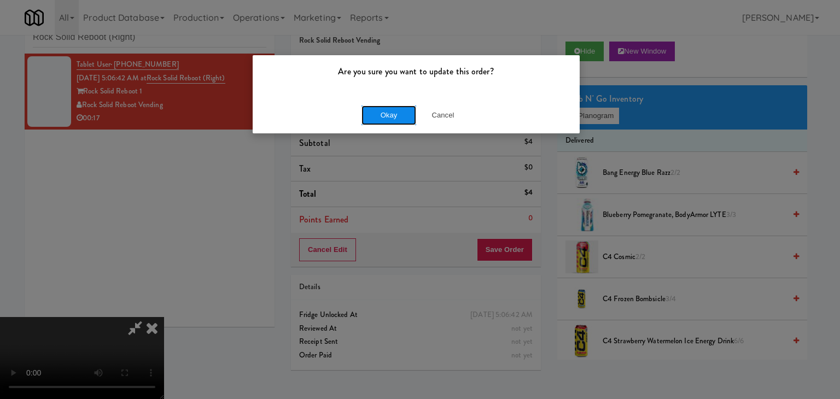
click at [379, 114] on button "Okay" at bounding box center [388, 115] width 55 height 20
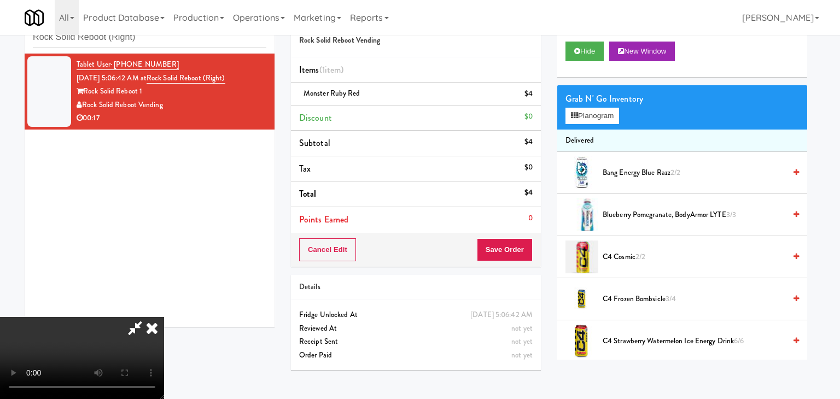
click at [378, 114] on body "Are you sure you want to update this order? Okay Cancel Okay Are you sure you w…" at bounding box center [420, 199] width 840 height 399
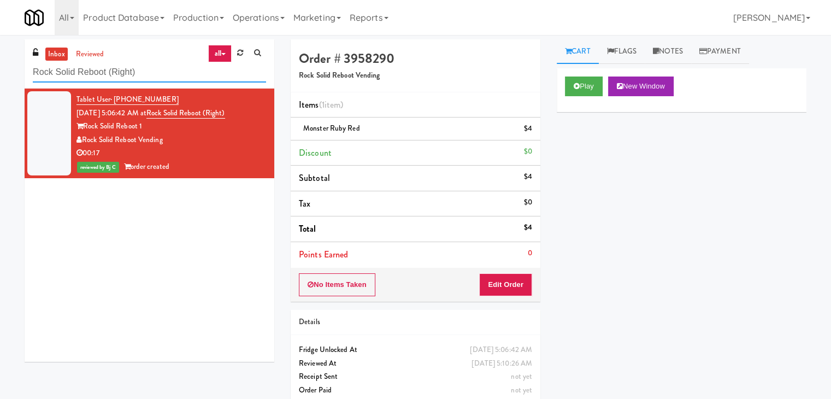
paste input "Cooler"
drag, startPoint x: 89, startPoint y: 63, endPoint x: 3, endPoint y: 88, distance: 89.8
click at [0, 82] on div "inbox reviewed all all unclear take inventory issue suspicious failed recent Co…" at bounding box center [415, 226] width 831 height 374
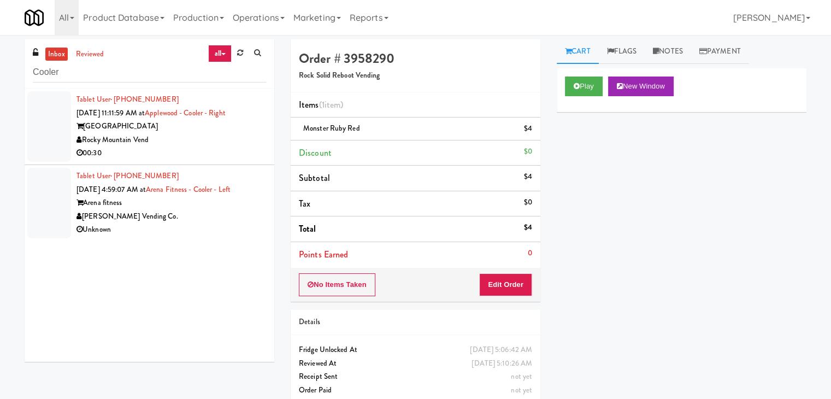
click at [216, 125] on div "[GEOGRAPHIC_DATA]" at bounding box center [172, 127] width 190 height 14
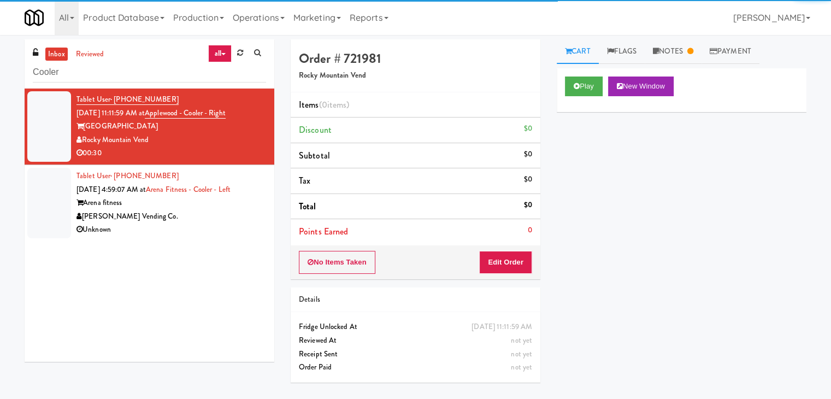
click at [209, 206] on div "Arena fitness" at bounding box center [172, 203] width 190 height 14
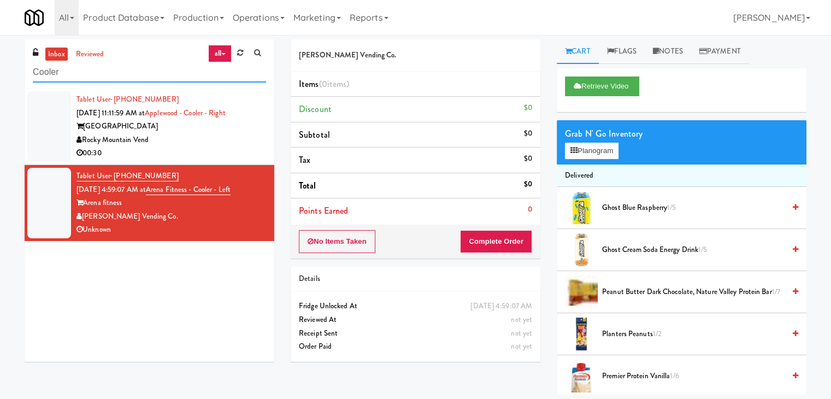
drag, startPoint x: 32, startPoint y: 72, endPoint x: 61, endPoint y: 91, distance: 34.3
click at [0, 73] on div "inbox reviewed all all unclear take inventory issue suspicious failed recent Co…" at bounding box center [415, 216] width 831 height 355
paste input "LTP - Pantry - R"
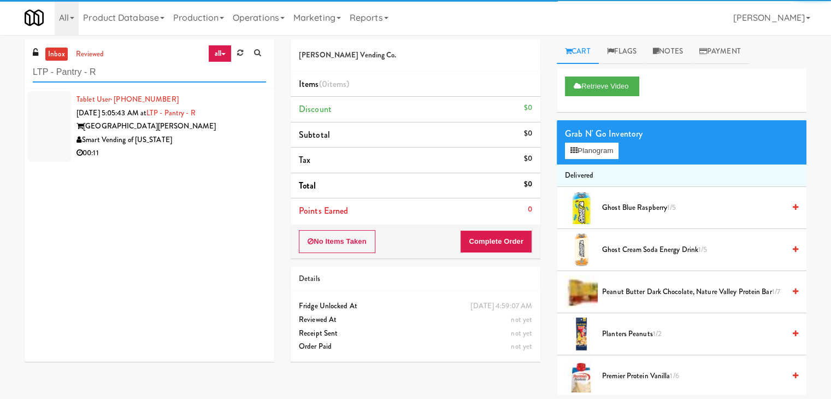
type input "LTP - Pantry - R"
drag, startPoint x: 195, startPoint y: 142, endPoint x: 206, endPoint y: 145, distance: 11.4
click at [197, 142] on div "Smart Vending of [US_STATE]" at bounding box center [172, 140] width 190 height 14
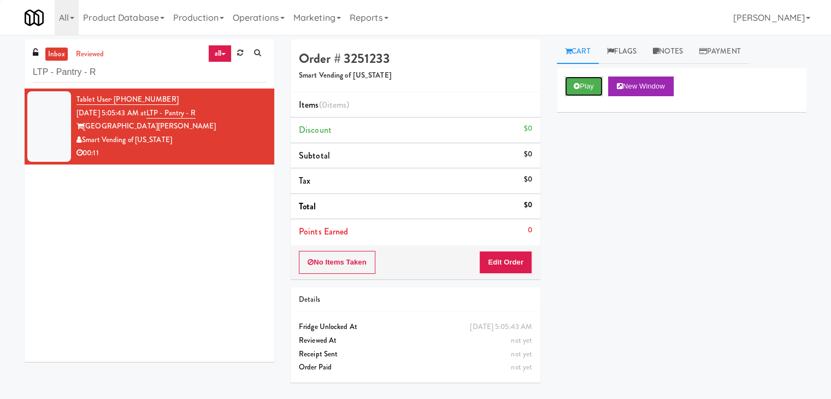
drag, startPoint x: 585, startPoint y: 88, endPoint x: 582, endPoint y: 97, distance: 9.3
click at [585, 88] on button "Play" at bounding box center [584, 87] width 38 height 20
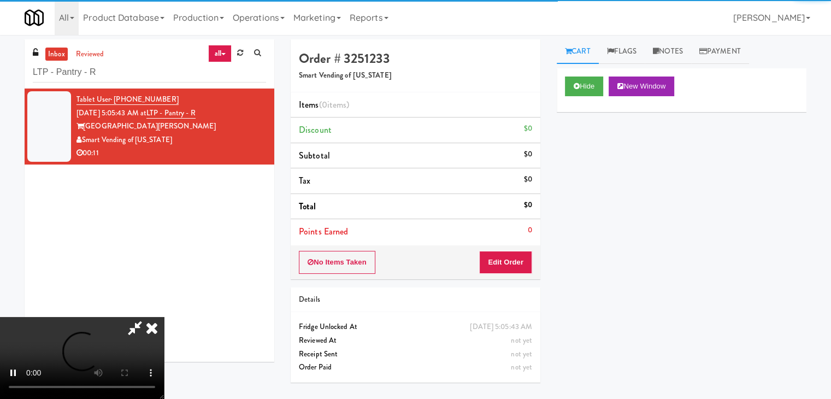
drag, startPoint x: 511, startPoint y: 243, endPoint x: 497, endPoint y: 246, distance: 13.9
click at [505, 244] on div "Order # 3251233 Smart Vending of Virginia Items (0 items ) Discount $0 Subtotal…" at bounding box center [416, 159] width 250 height 240
click at [494, 259] on button "Edit Order" at bounding box center [505, 262] width 53 height 23
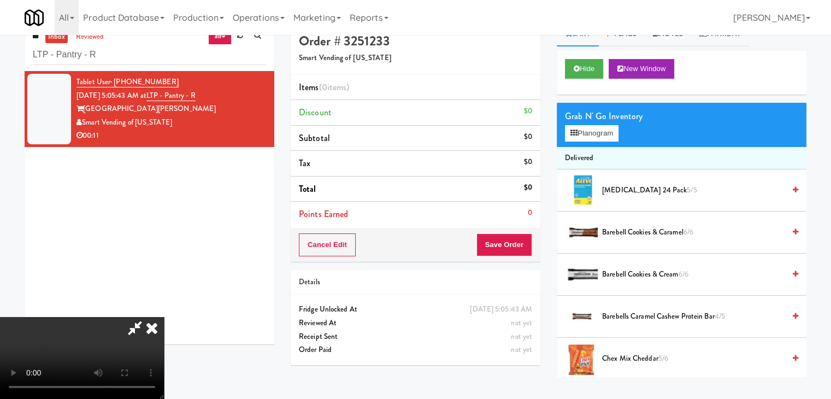
scroll to position [35, 0]
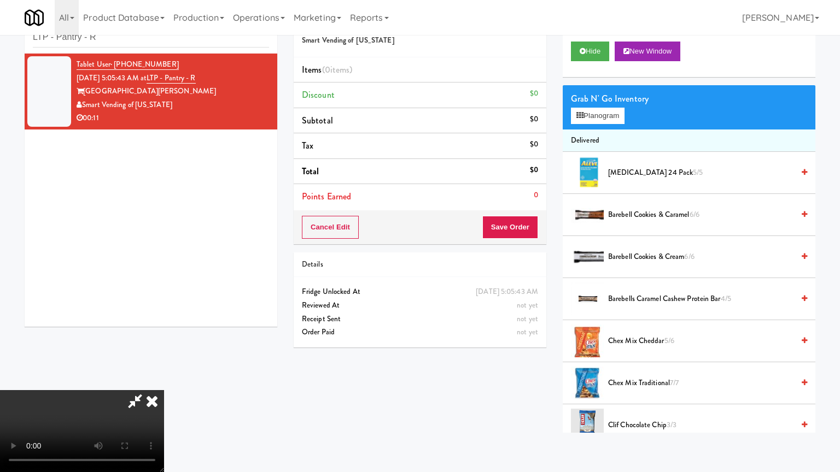
click at [164, 390] on video at bounding box center [82, 431] width 164 height 82
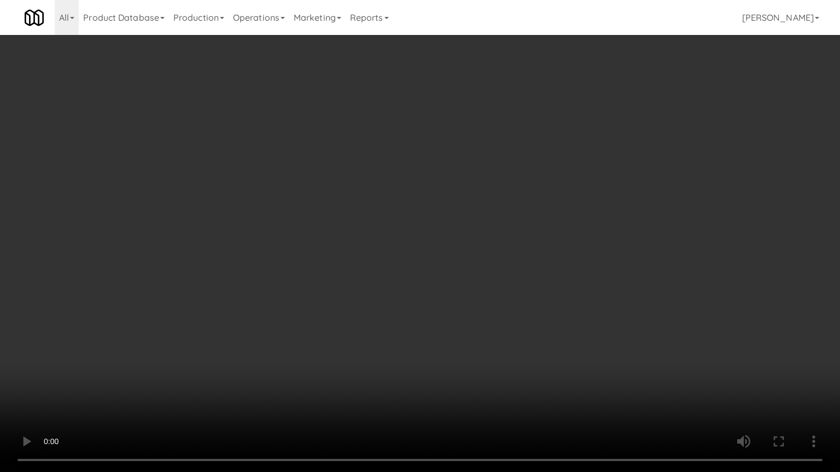
click at [547, 247] on video at bounding box center [420, 236] width 840 height 472
click at [564, 264] on video at bounding box center [420, 236] width 840 height 472
click at [582, 250] on video at bounding box center [420, 236] width 840 height 472
drag, startPoint x: 583, startPoint y: 249, endPoint x: 591, endPoint y: 192, distance: 58.0
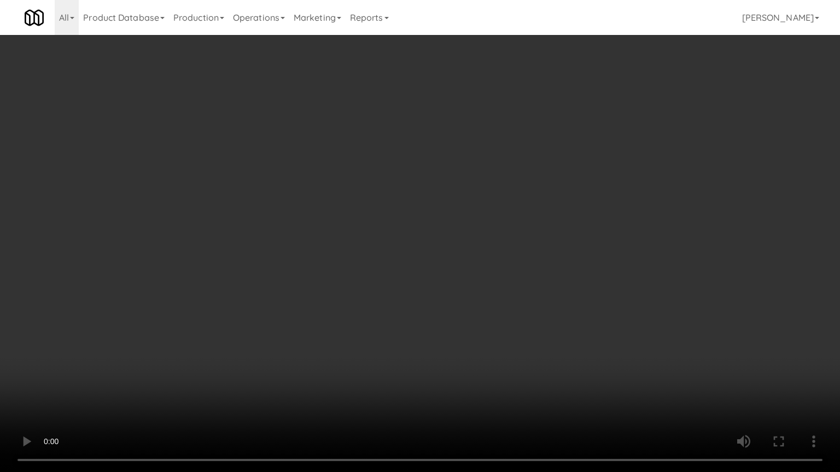
click at [583, 249] on video at bounding box center [420, 236] width 840 height 472
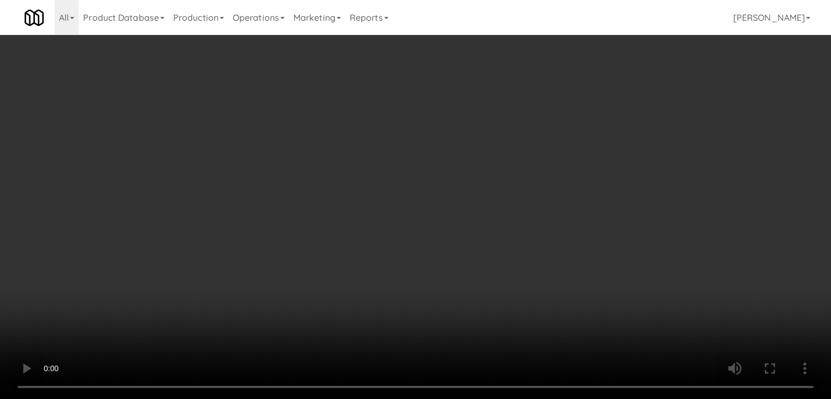
click at [624, 118] on div "Grab N' Go Inventory Planogram" at bounding box center [682, 107] width 250 height 44
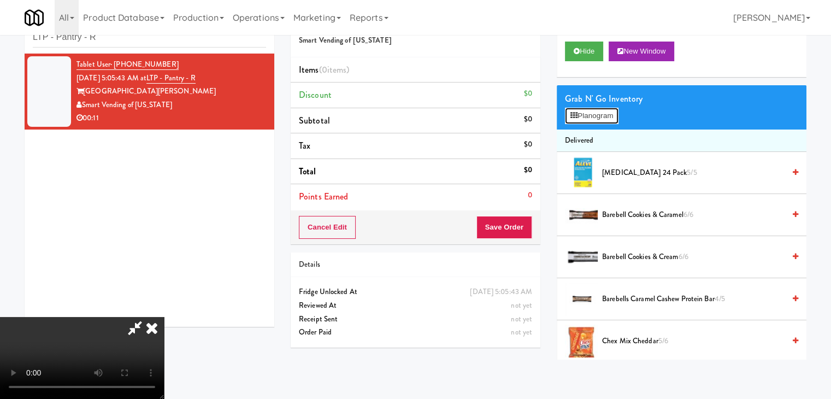
click at [619, 118] on button "Planogram" at bounding box center [592, 116] width 54 height 16
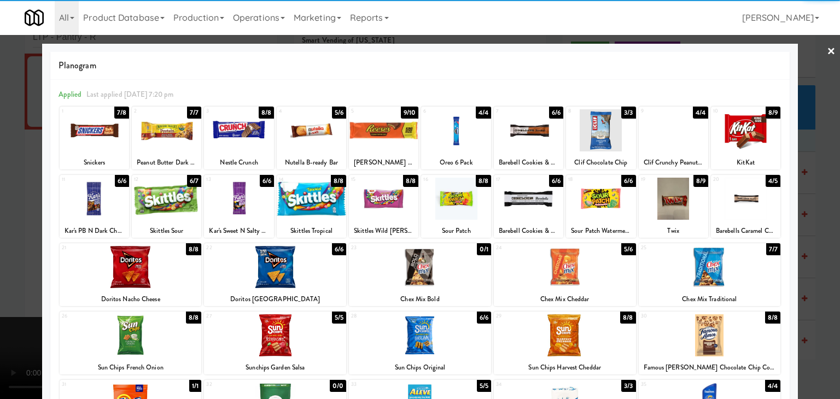
click at [509, 139] on div at bounding box center [528, 130] width 69 height 42
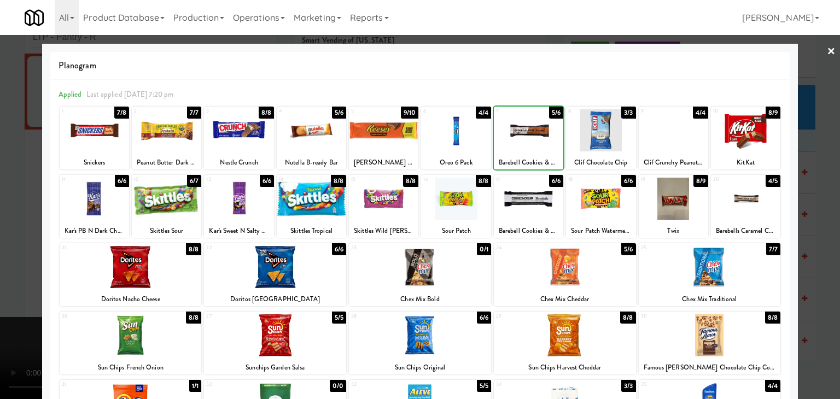
click at [5, 189] on div at bounding box center [420, 199] width 840 height 399
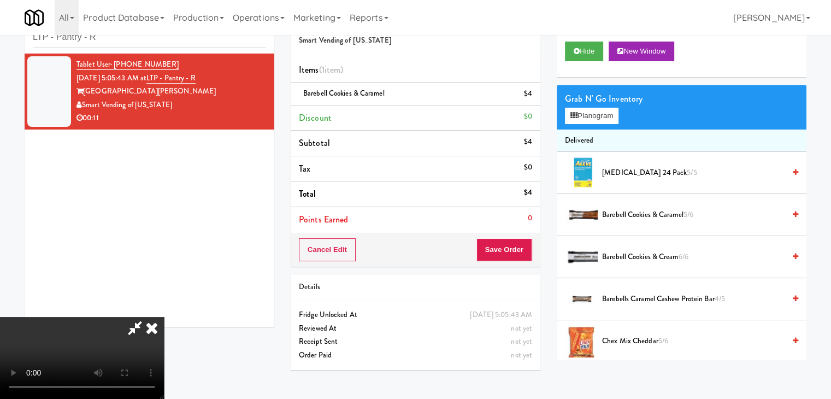
click at [164, 317] on video at bounding box center [82, 358] width 164 height 82
drag, startPoint x: 359, startPoint y: 215, endPoint x: 374, endPoint y: 262, distance: 50.0
click at [164, 317] on video at bounding box center [82, 358] width 164 height 82
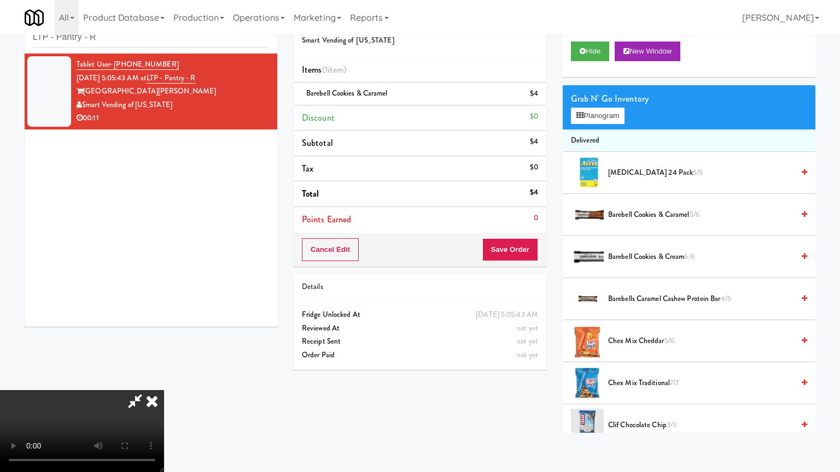
click at [164, 390] on video at bounding box center [82, 431] width 164 height 82
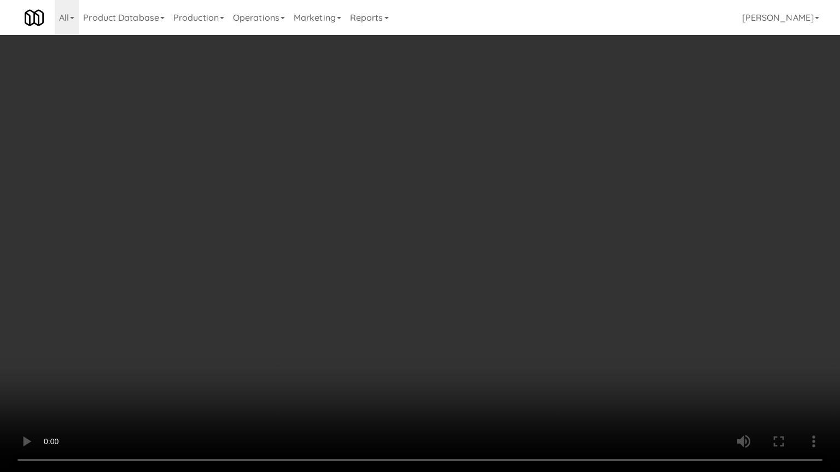
click at [512, 248] on video at bounding box center [420, 236] width 840 height 472
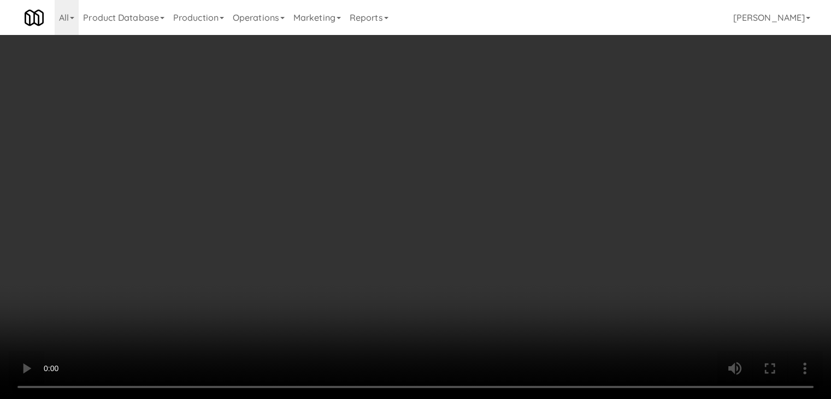
click at [512, 200] on li "Total $4" at bounding box center [416, 194] width 250 height 26
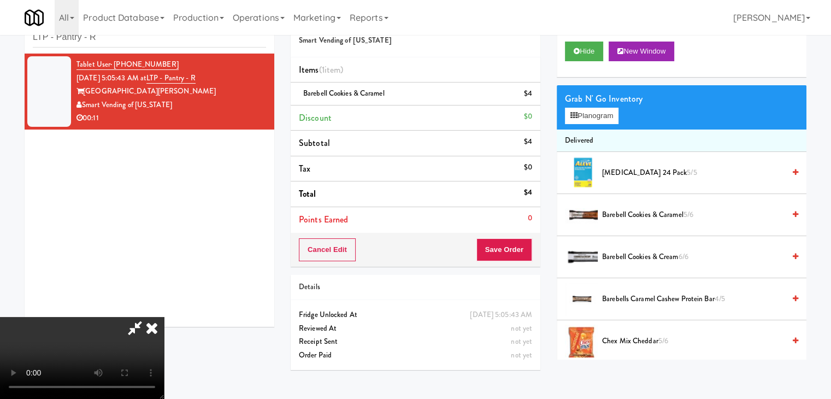
click at [523, 244] on div "Order # 3251233 Smart Vending of Virginia Items (1 item ) Barebell Cookies & Ca…" at bounding box center [416, 191] width 266 height 374
click at [520, 244] on button "Save Order" at bounding box center [505, 249] width 56 height 23
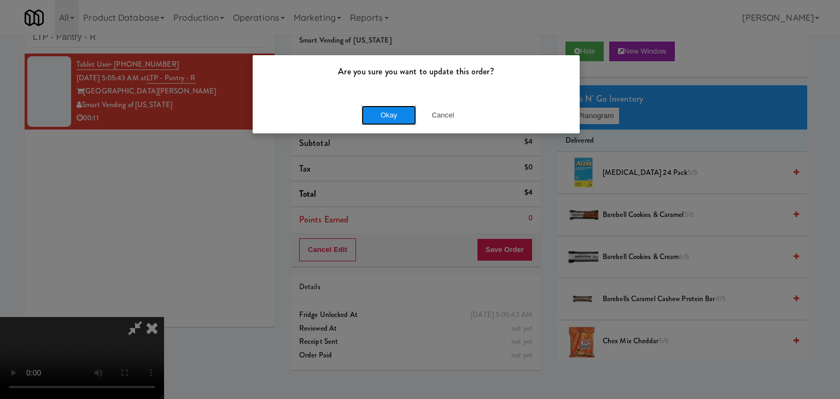
click at [394, 118] on button "Okay" at bounding box center [388, 115] width 55 height 20
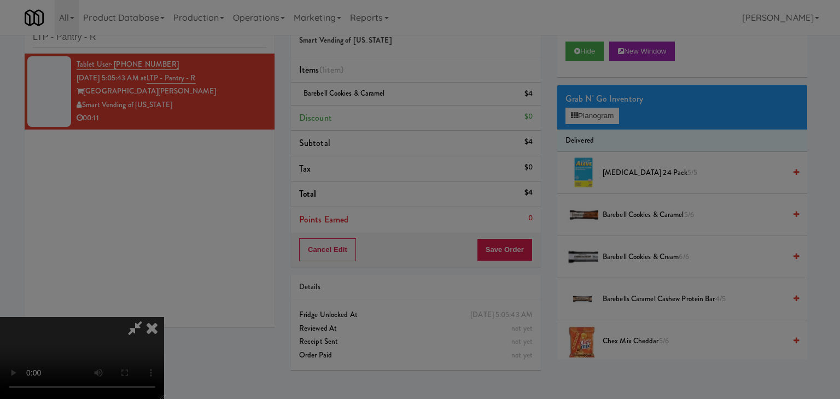
click at [394, 113] on div "Okay Cancel" at bounding box center [416, 95] width 327 height 37
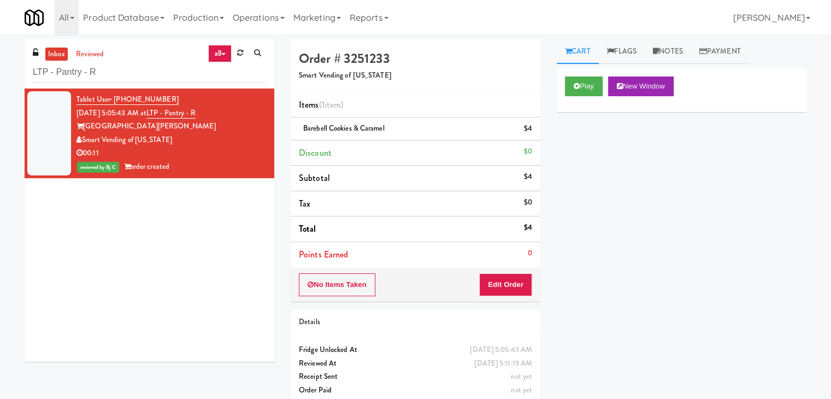
drag, startPoint x: 118, startPoint y: 85, endPoint x: 90, endPoint y: 74, distance: 30.7
click at [53, 75] on div "inbox reviewed all all unclear take inventory issue suspicious failed recent LT…" at bounding box center [150, 63] width 250 height 49
paste input "1140 S Wabash - Left - Fridge"
drag, startPoint x: 108, startPoint y: 74, endPoint x: 0, endPoint y: 72, distance: 108.2
click at [0, 72] on div "inbox reviewed all all unclear take inventory issue suspicious failed recent 11…" at bounding box center [415, 226] width 831 height 374
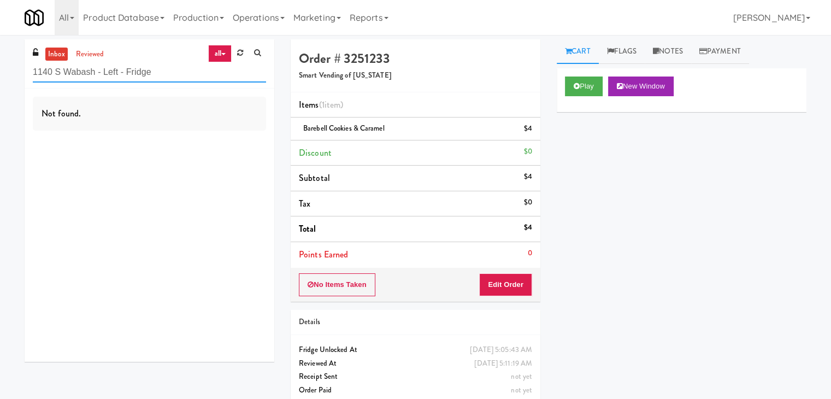
paste input "(Snack & Drink) EWR 3-TB-PUBLIC"
drag, startPoint x: 153, startPoint y: 68, endPoint x: 0, endPoint y: 69, distance: 153.1
click at [0, 69] on div "inbox reviewed all all unclear take inventory issue suspicious failed recent (S…" at bounding box center [415, 226] width 831 height 374
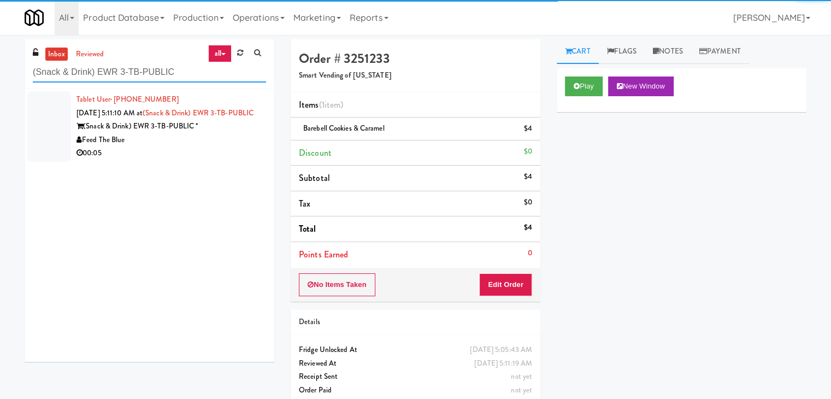
type input "(Snack & Drink) EWR 3-TB-PUBLIC"
click at [192, 147] on div "Feed The Blue" at bounding box center [172, 140] width 190 height 14
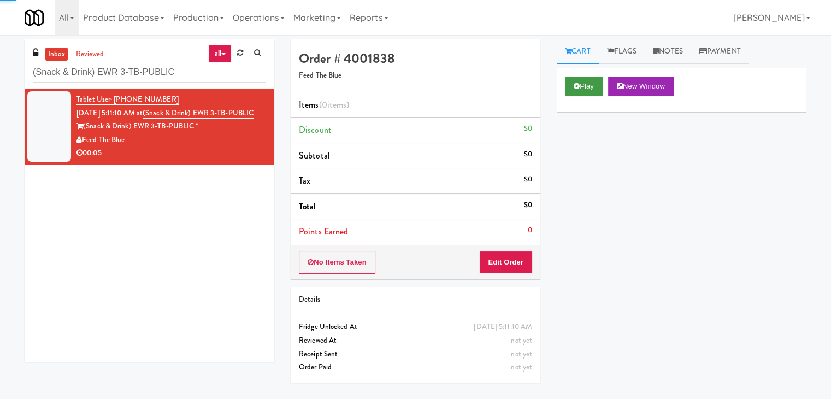
click at [588, 77] on div "Play New Window" at bounding box center [682, 90] width 250 height 44
drag, startPoint x: 590, startPoint y: 92, endPoint x: 584, endPoint y: 99, distance: 9.0
click at [590, 92] on button "Play" at bounding box center [584, 87] width 38 height 20
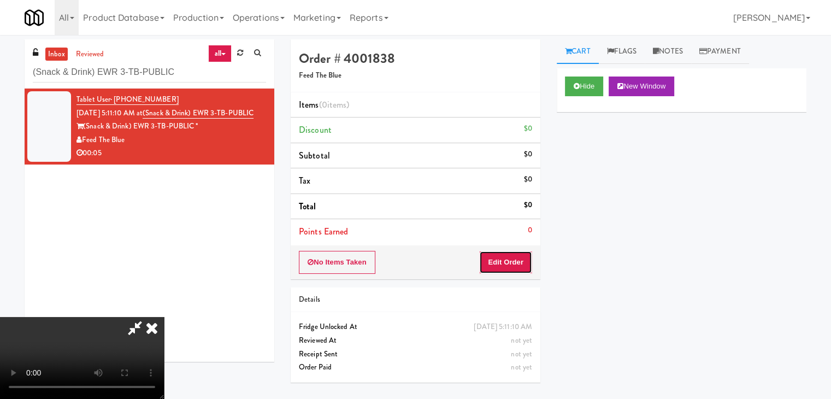
click at [500, 256] on button "Edit Order" at bounding box center [505, 262] width 53 height 23
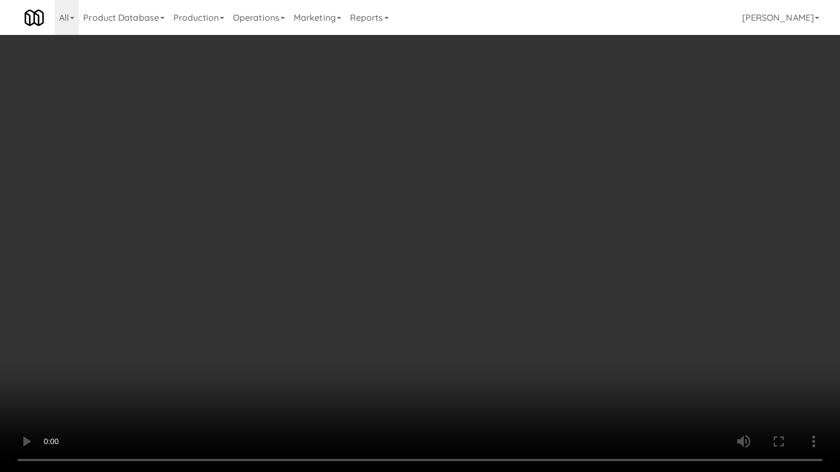
click at [457, 284] on video at bounding box center [420, 236] width 840 height 472
click at [458, 281] on video at bounding box center [420, 236] width 840 height 472
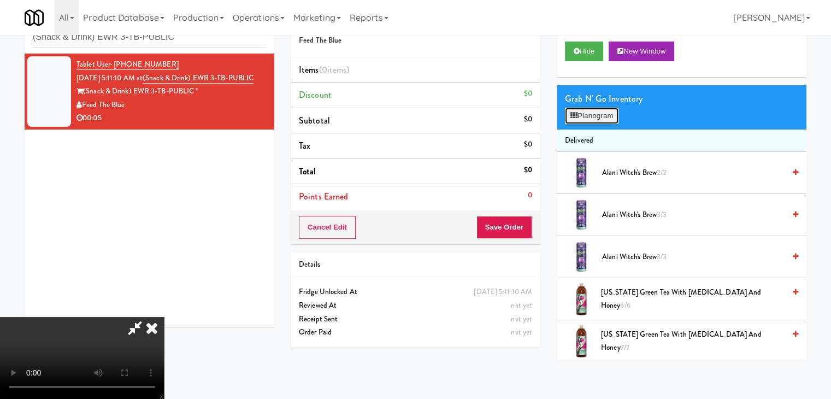
click at [597, 108] on button "Planogram" at bounding box center [592, 116] width 54 height 16
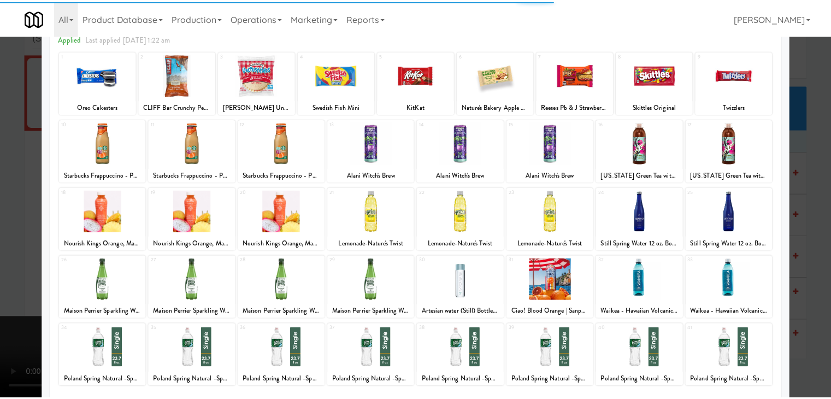
scroll to position [138, 0]
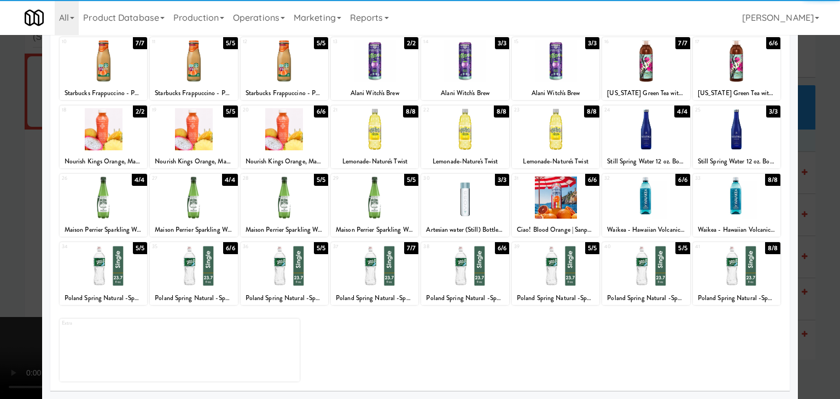
drag, startPoint x: 202, startPoint y: 265, endPoint x: 0, endPoint y: 245, distance: 202.7
click at [198, 266] on div at bounding box center [193, 266] width 87 height 42
click at [22, 238] on div at bounding box center [420, 199] width 840 height 399
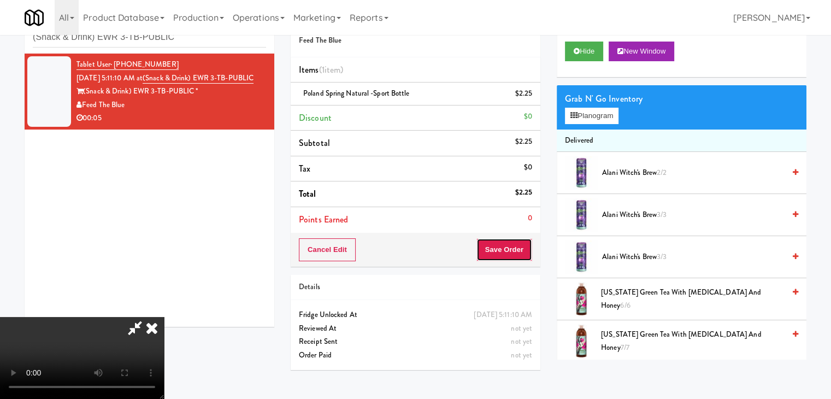
click at [520, 253] on button "Save Order" at bounding box center [505, 249] width 56 height 23
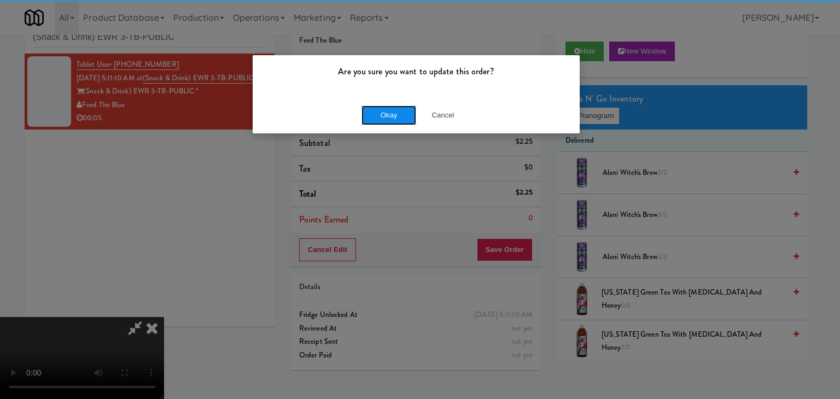
click at [406, 110] on button "Okay" at bounding box center [388, 115] width 55 height 20
click at [404, 112] on button "Okay" at bounding box center [388, 115] width 55 height 20
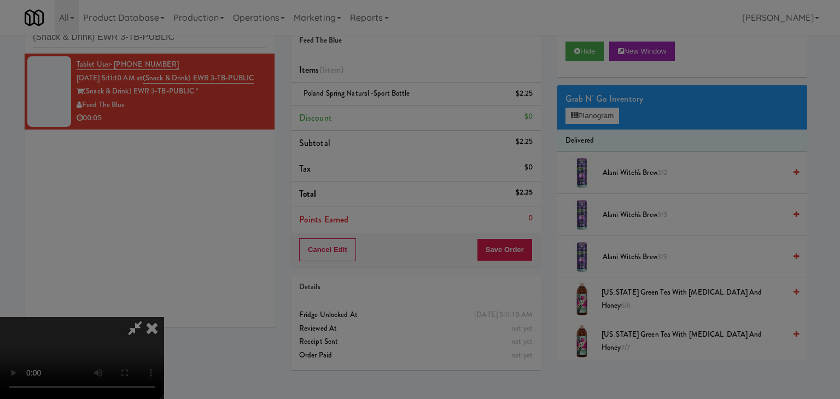
drag, startPoint x: 404, startPoint y: 112, endPoint x: 404, endPoint y: 126, distance: 13.7
click at [404, 113] on div at bounding box center [420, 199] width 840 height 399
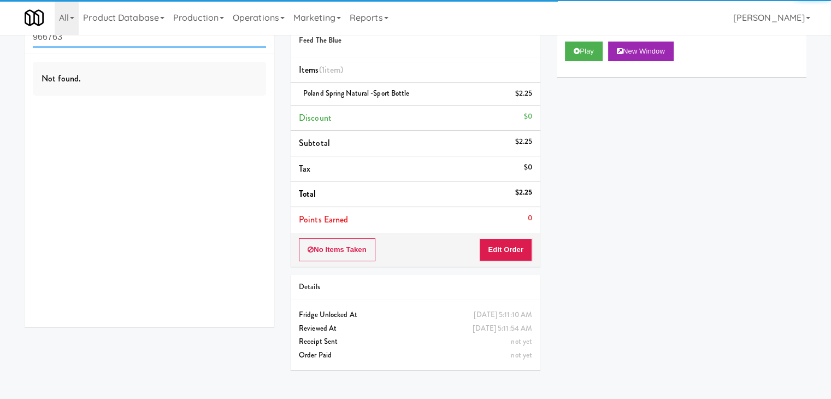
scroll to position [35, 0]
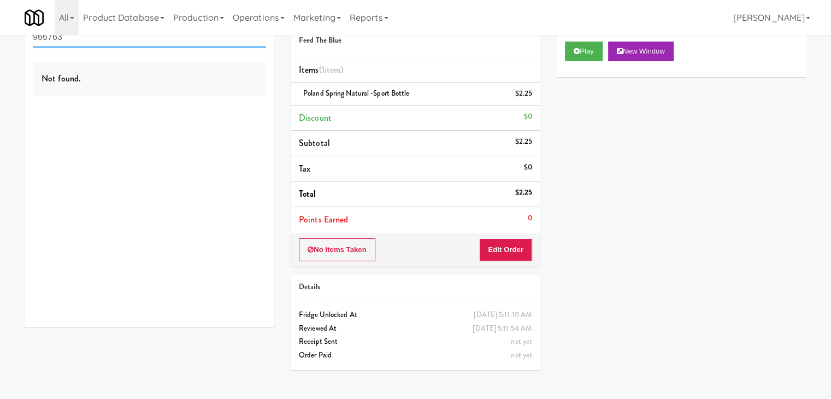
drag, startPoint x: 92, startPoint y: 39, endPoint x: 0, endPoint y: 50, distance: 92.5
click at [0, 47] on div "inbox reviewed recent all unclear take inventory issue suspicious failed recent…" at bounding box center [415, 191] width 831 height 374
paste input "399 Fremont - Pantry"
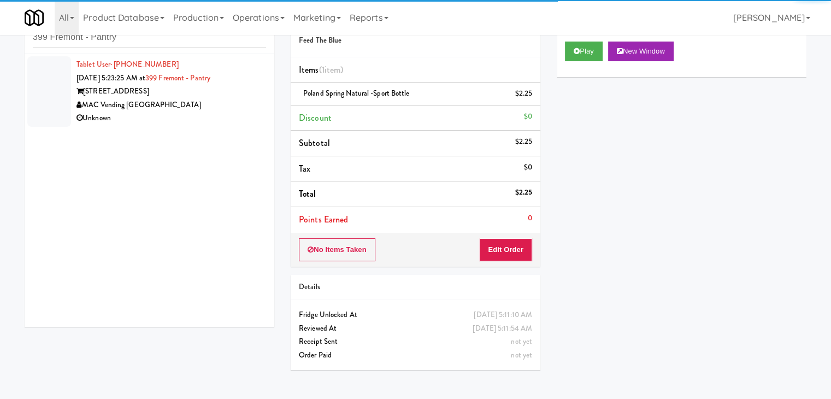
click at [203, 112] on div "Unknown" at bounding box center [172, 119] width 190 height 14
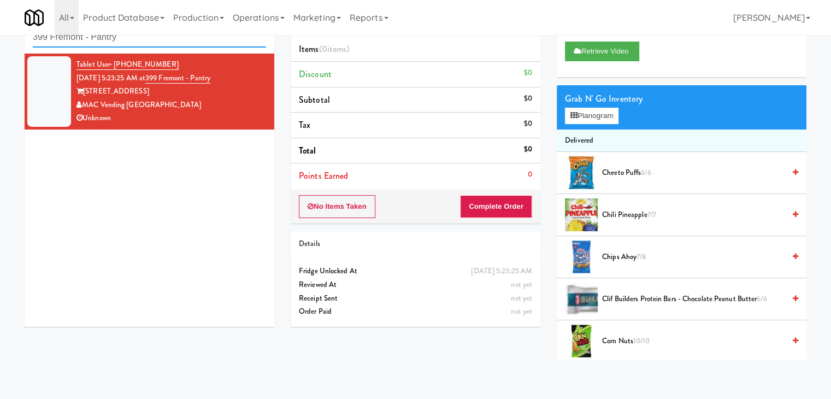
drag, startPoint x: 115, startPoint y: 37, endPoint x: 5, endPoint y: 41, distance: 109.4
click at [1, 40] on div "inbox reviewed recent all unclear take inventory issue suspicious failed recent…" at bounding box center [415, 181] width 831 height 355
paste input "Cold Storage Lofts / Cooler"
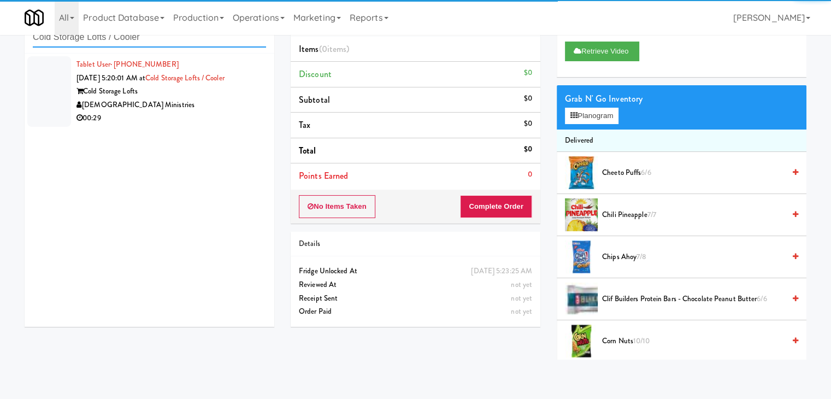
type input "Cold Storage Lofts / Cooler"
click at [231, 114] on div "00:29" at bounding box center [172, 119] width 190 height 14
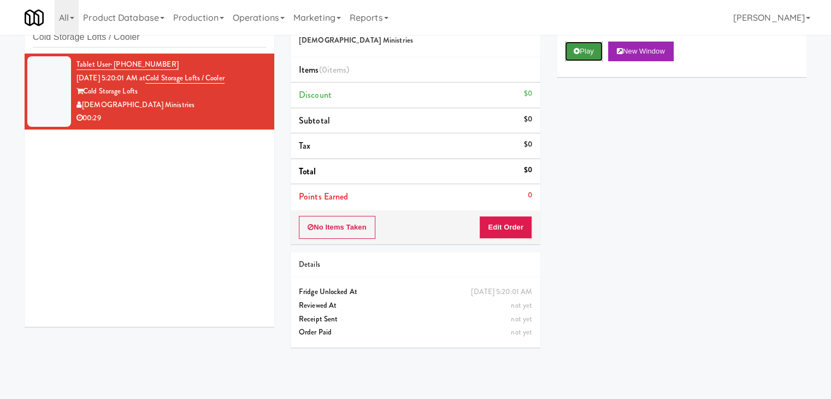
drag, startPoint x: 579, startPoint y: 47, endPoint x: 550, endPoint y: 127, distance: 85.4
click at [579, 49] on icon at bounding box center [577, 51] width 6 height 7
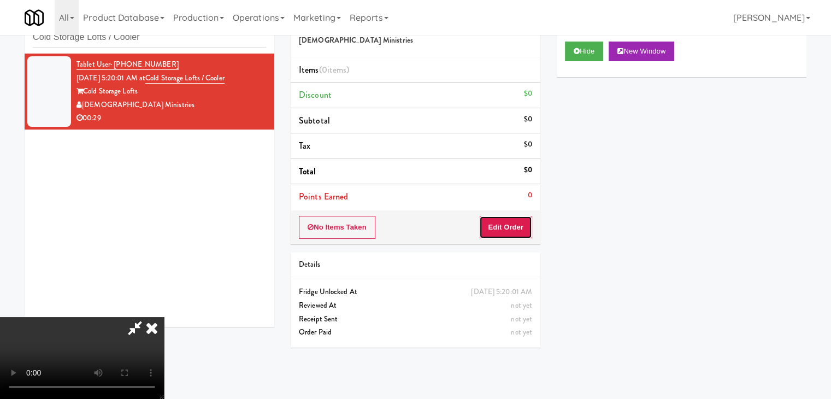
click at [496, 225] on button "Edit Order" at bounding box center [505, 227] width 53 height 23
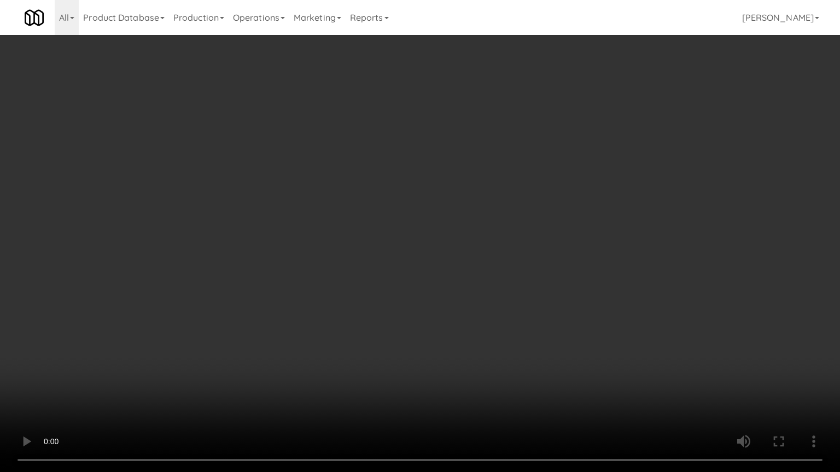
click at [446, 303] on video at bounding box center [420, 236] width 840 height 472
click at [461, 272] on video at bounding box center [420, 236] width 840 height 472
click at [468, 254] on video at bounding box center [420, 236] width 840 height 472
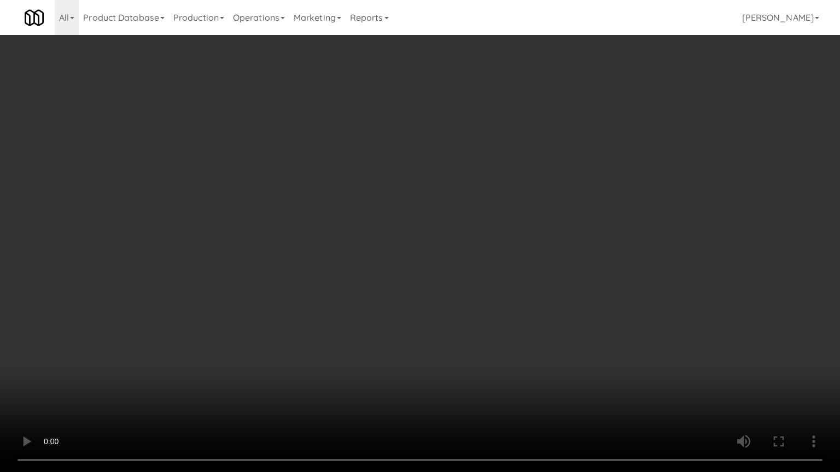
click at [468, 254] on video at bounding box center [420, 236] width 840 height 472
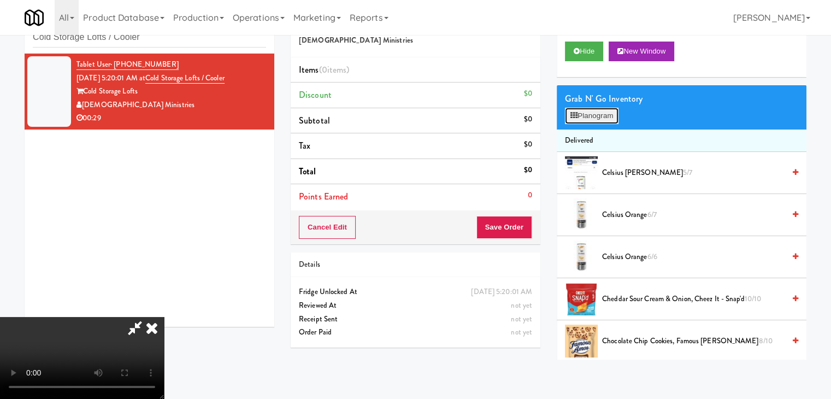
click at [591, 120] on button "Planogram" at bounding box center [592, 116] width 54 height 16
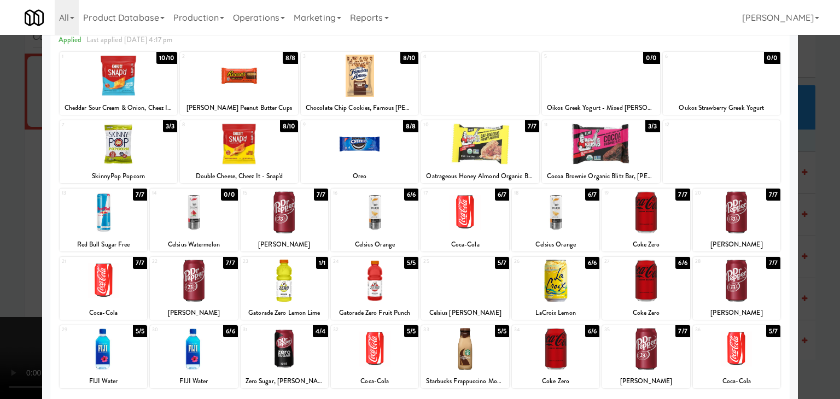
click at [558, 276] on div at bounding box center [555, 281] width 87 height 42
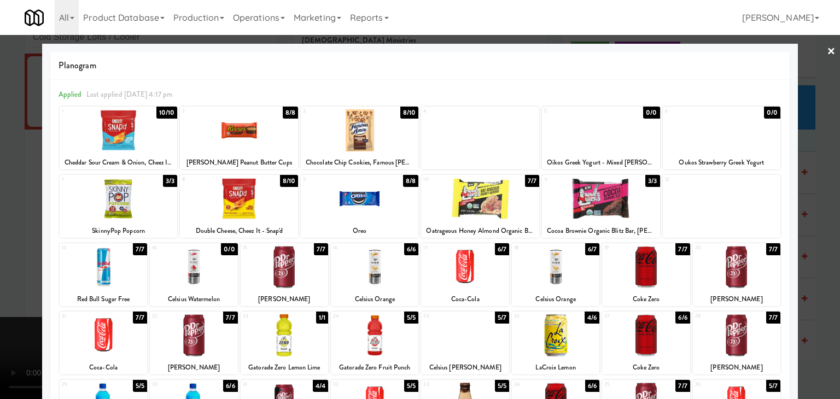
click at [348, 197] on div at bounding box center [360, 199] width 118 height 42
drag, startPoint x: 232, startPoint y: 108, endPoint x: 71, endPoint y: 161, distance: 169.4
click at [231, 108] on div "2" at bounding box center [210, 111] width 57 height 9
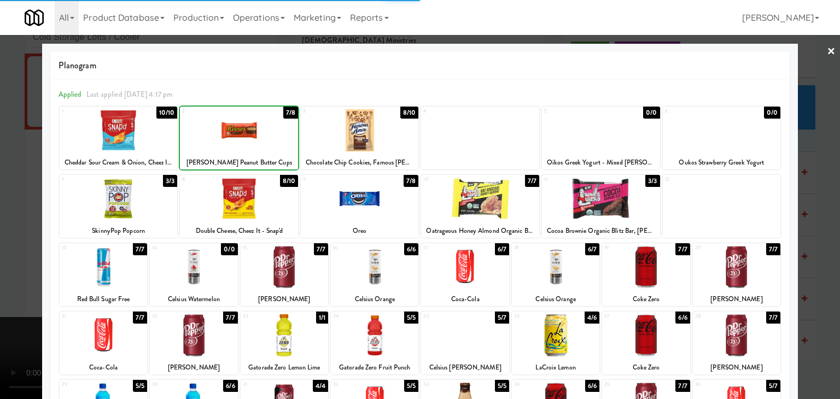
drag, startPoint x: 0, startPoint y: 192, endPoint x: 227, endPoint y: 256, distance: 236.2
click at [3, 193] on div at bounding box center [420, 199] width 840 height 399
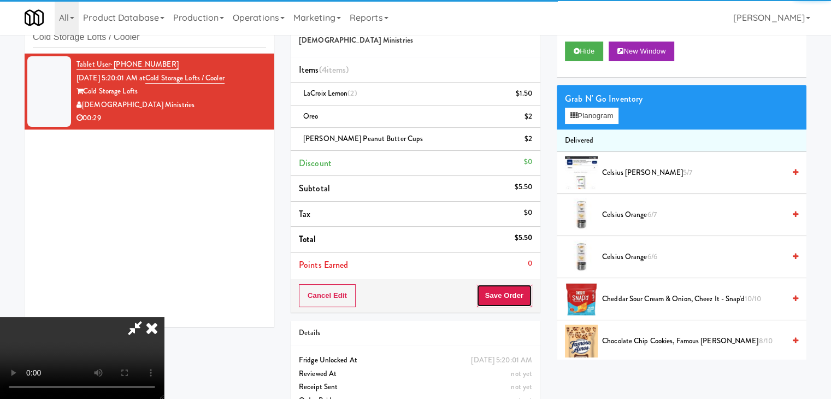
click at [512, 304] on button "Save Order" at bounding box center [505, 295] width 56 height 23
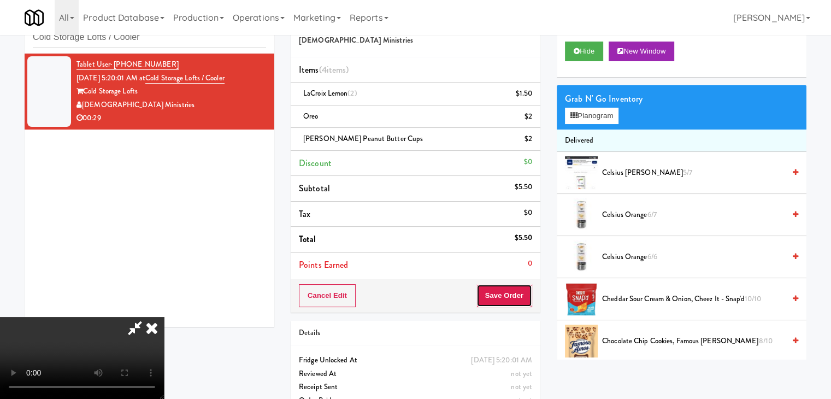
click at [515, 302] on button "Save Order" at bounding box center [505, 295] width 56 height 23
click at [515, 300] on body "Okay Okay Select date: previous 2025-Sep next Su Mo Tu We Th Fr Sa 31 1 2 3 4 5…" at bounding box center [415, 199] width 831 height 399
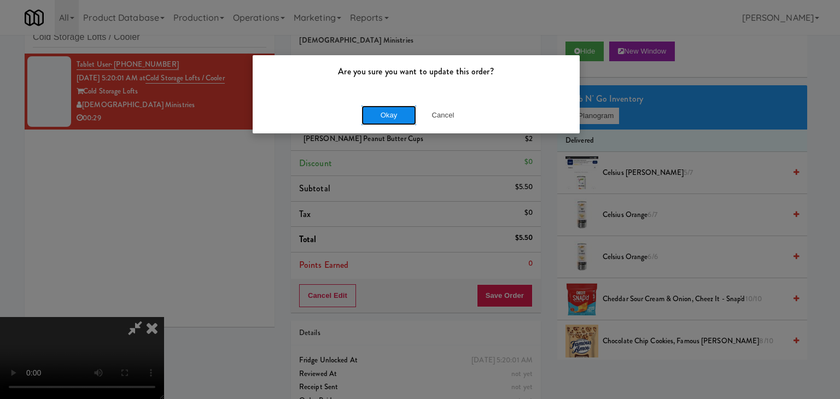
drag, startPoint x: 388, startPoint y: 115, endPoint x: 391, endPoint y: 108, distance: 7.8
click at [391, 109] on button "Okay" at bounding box center [388, 115] width 55 height 20
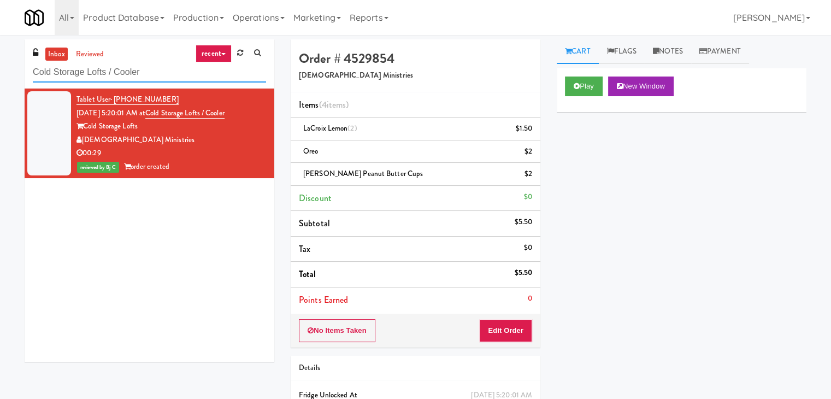
drag, startPoint x: 126, startPoint y: 75, endPoint x: 0, endPoint y: 75, distance: 126.3
click at [0, 75] on div "inbox reviewed recent all unclear take inventory issue suspicious failed recent…" at bounding box center [415, 249] width 831 height 420
paste input "Rock Solid Reboot (Right)"
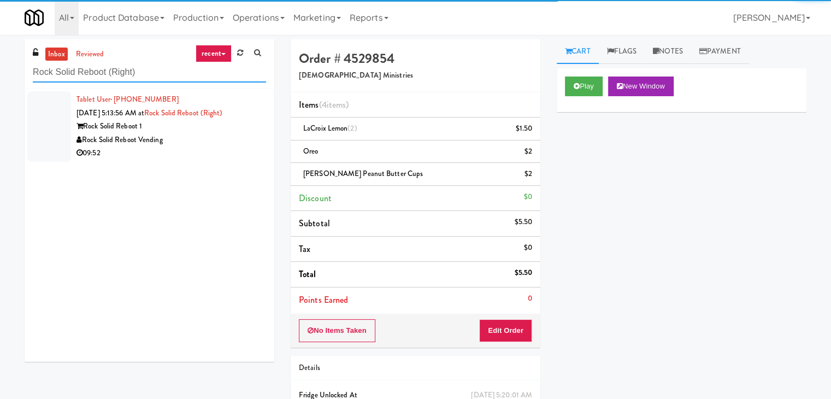
type input "Rock Solid Reboot (Right)"
click at [206, 148] on div "09:52" at bounding box center [172, 153] width 190 height 14
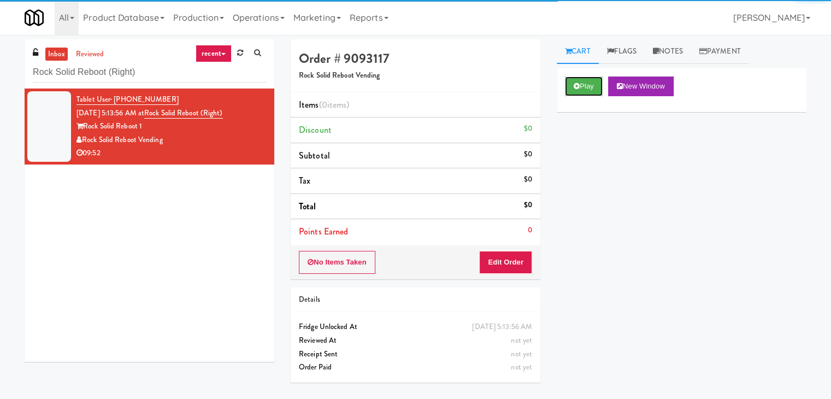
click at [577, 92] on button "Play" at bounding box center [584, 87] width 38 height 20
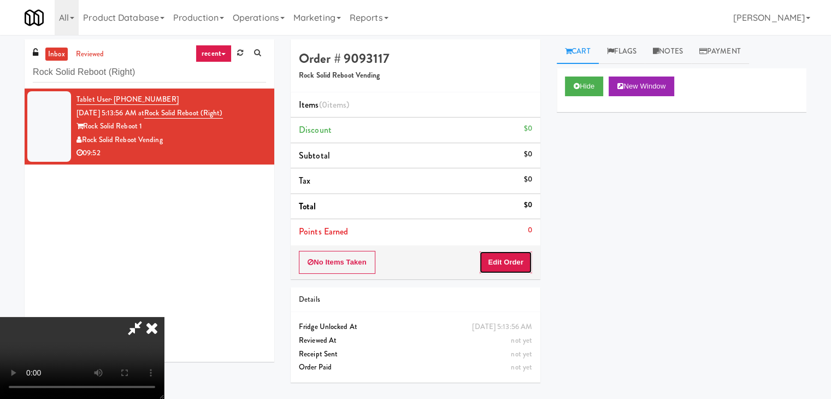
click at [502, 262] on button "Edit Order" at bounding box center [505, 262] width 53 height 23
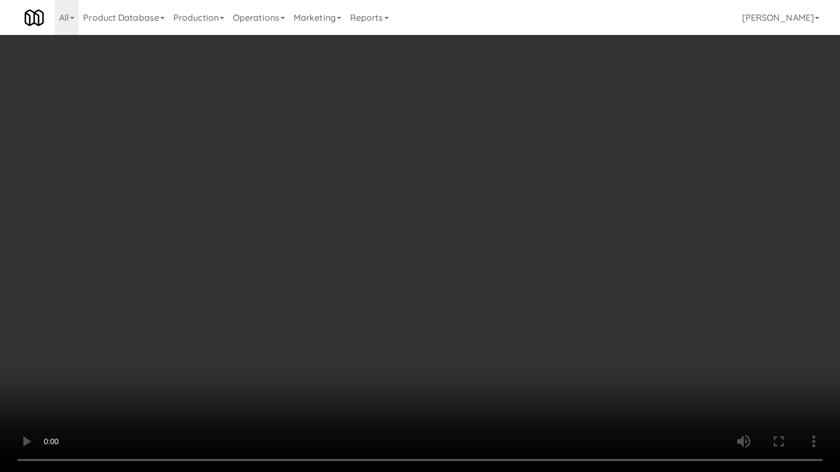
click at [446, 319] on video at bounding box center [420, 236] width 840 height 472
click at [445, 318] on video at bounding box center [420, 236] width 840 height 472
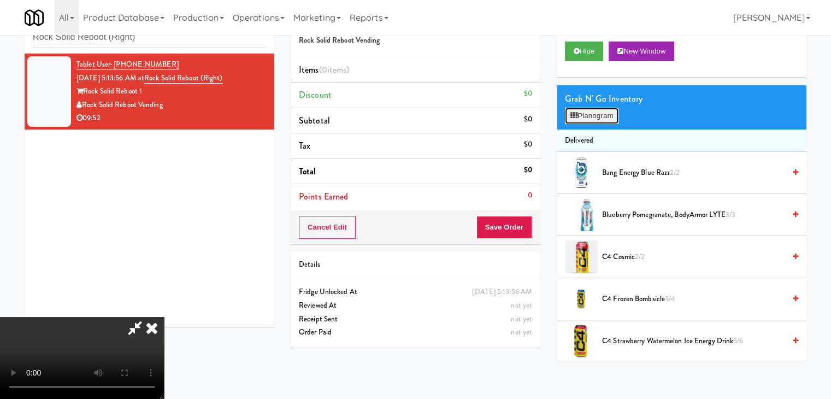
click at [599, 112] on button "Planogram" at bounding box center [592, 116] width 54 height 16
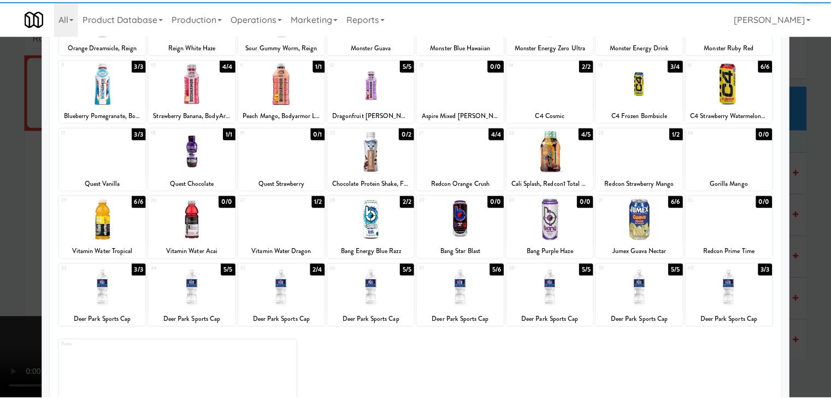
scroll to position [138, 0]
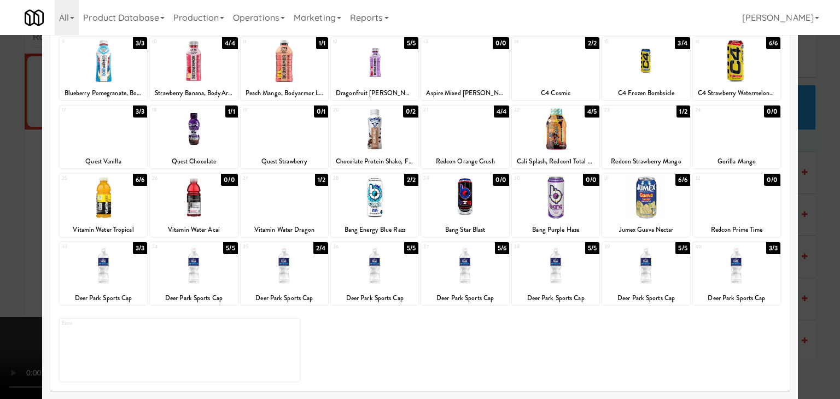
drag, startPoint x: 303, startPoint y: 206, endPoint x: 195, endPoint y: 221, distance: 109.3
click at [300, 206] on div at bounding box center [284, 198] width 87 height 42
drag, startPoint x: 0, startPoint y: 228, endPoint x: 8, endPoint y: 230, distance: 8.5
click at [0, 228] on div at bounding box center [420, 199] width 840 height 399
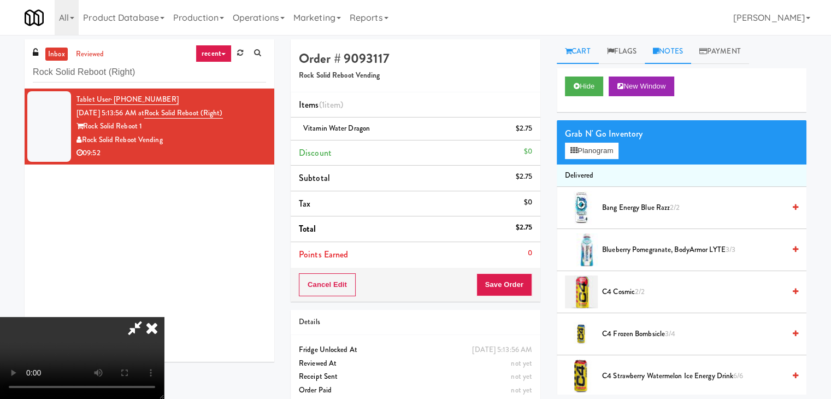
click at [675, 55] on link "Notes" at bounding box center [668, 51] width 46 height 25
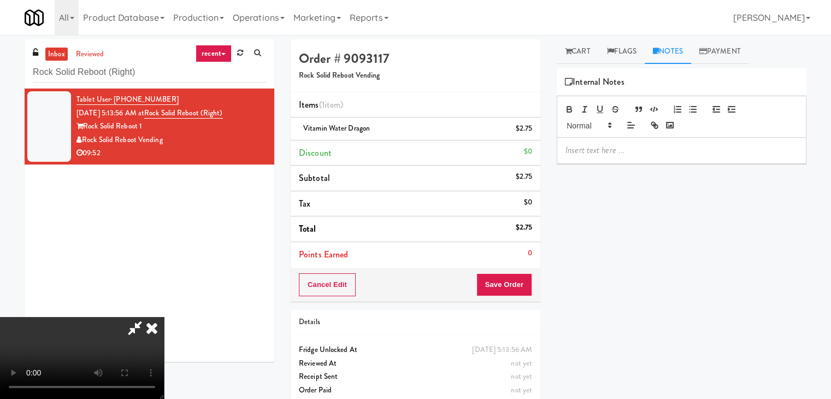
click at [625, 145] on p at bounding box center [682, 150] width 232 height 12
click at [621, 152] on p at bounding box center [682, 150] width 232 height 12
click at [164, 317] on icon at bounding box center [152, 328] width 24 height 22
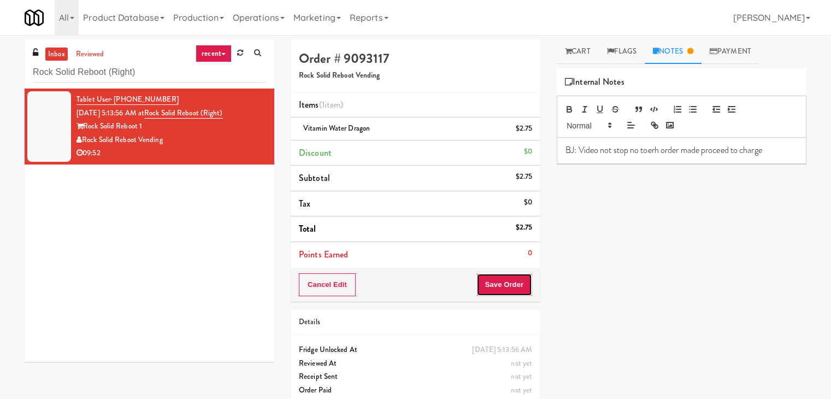
click at [501, 283] on button "Save Order" at bounding box center [505, 284] width 56 height 23
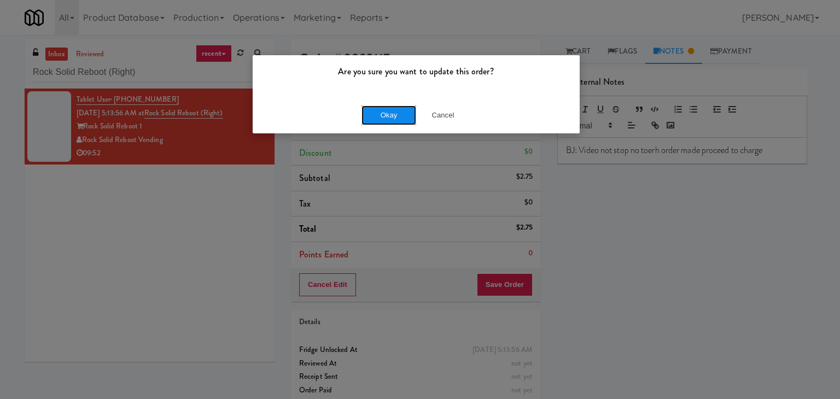
click at [394, 120] on button "Okay" at bounding box center [388, 115] width 55 height 20
click at [394, 120] on div "Okay Cancel" at bounding box center [416, 115] width 327 height 37
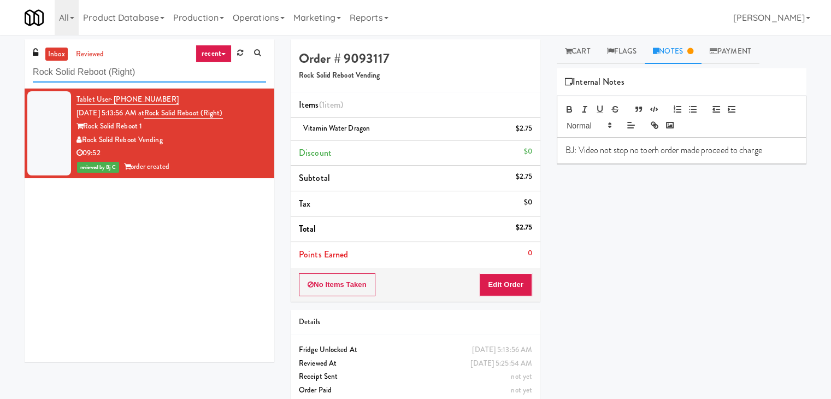
drag, startPoint x: 163, startPoint y: 69, endPoint x: 0, endPoint y: 79, distance: 163.2
click at [0, 79] on div "inbox reviewed recent all unclear take inventory issue suspicious failed recent…" at bounding box center [415, 226] width 831 height 374
paste input "Cold Storage Lofts / Cooler"
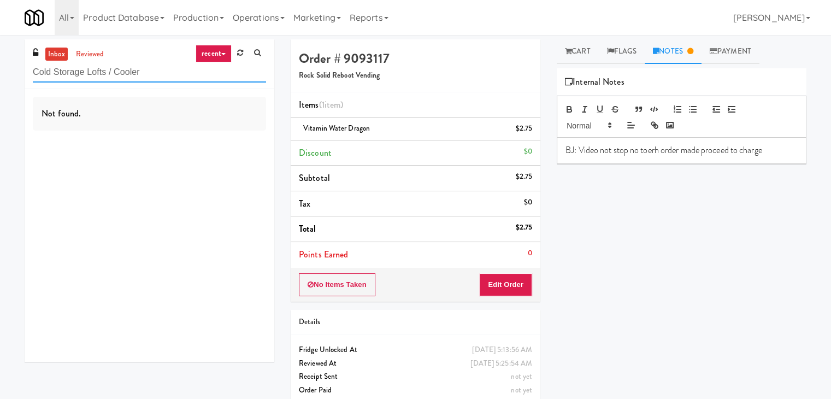
paste input "entro NoDa"
drag, startPoint x: 166, startPoint y: 68, endPoint x: 2, endPoint y: 80, distance: 164.9
click at [0, 79] on div "inbox reviewed recent all unclear take inventory issue suspicious failed recent…" at bounding box center [415, 226] width 831 height 374
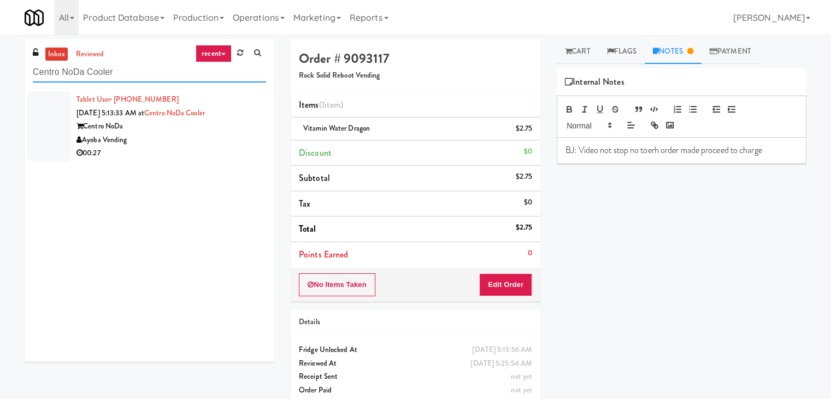
type input "Centro NoDa Cooler"
drag, startPoint x: 172, startPoint y: 127, endPoint x: 177, endPoint y: 132, distance: 7.0
click at [175, 130] on div "Centro NoDa" at bounding box center [172, 127] width 190 height 14
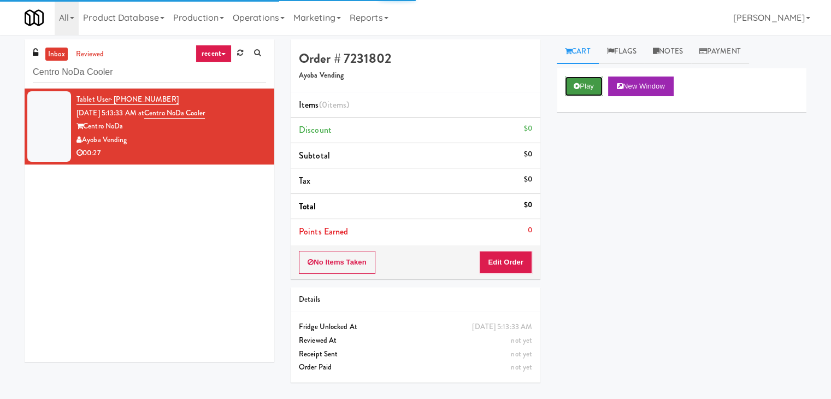
drag, startPoint x: 582, startPoint y: 90, endPoint x: 576, endPoint y: 101, distance: 11.7
click at [582, 90] on button "Play" at bounding box center [584, 87] width 38 height 20
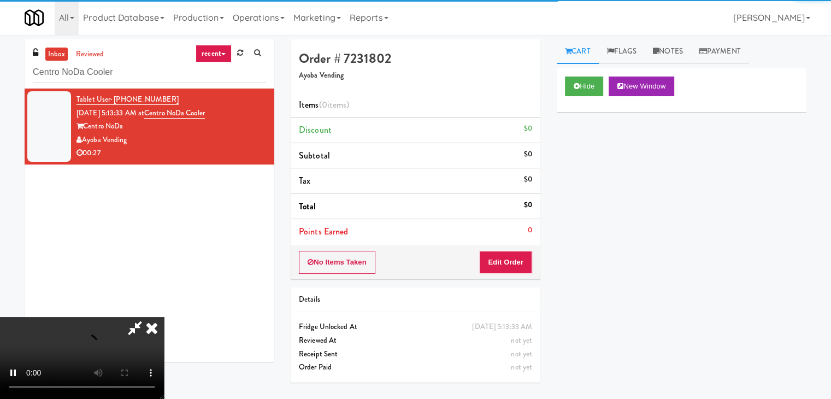
click at [499, 276] on div "No Items Taken Edit Order" at bounding box center [416, 262] width 250 height 34
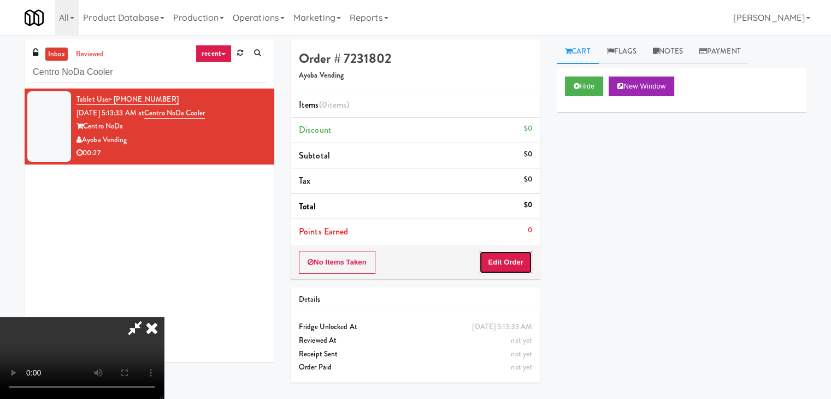
click at [503, 266] on button "Edit Order" at bounding box center [505, 262] width 53 height 23
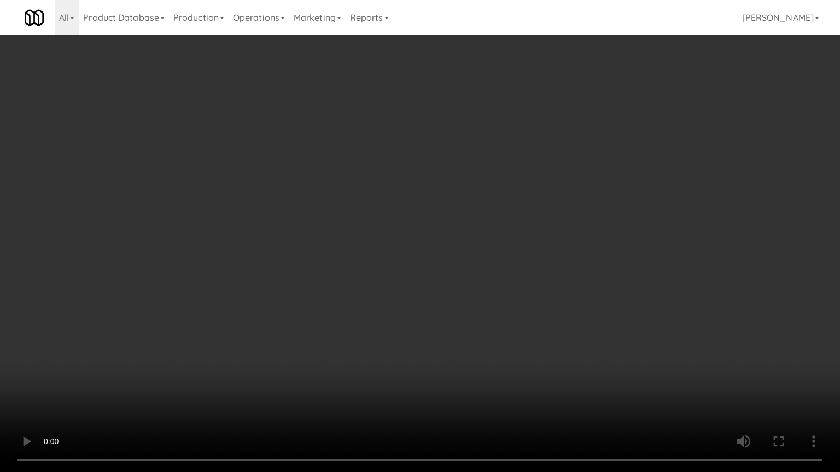
click at [487, 275] on video at bounding box center [420, 236] width 840 height 472
click at [489, 270] on video at bounding box center [420, 236] width 840 height 472
click at [485, 272] on video at bounding box center [420, 236] width 840 height 472
drag, startPoint x: 485, startPoint y: 272, endPoint x: 508, endPoint y: 208, distance: 67.6
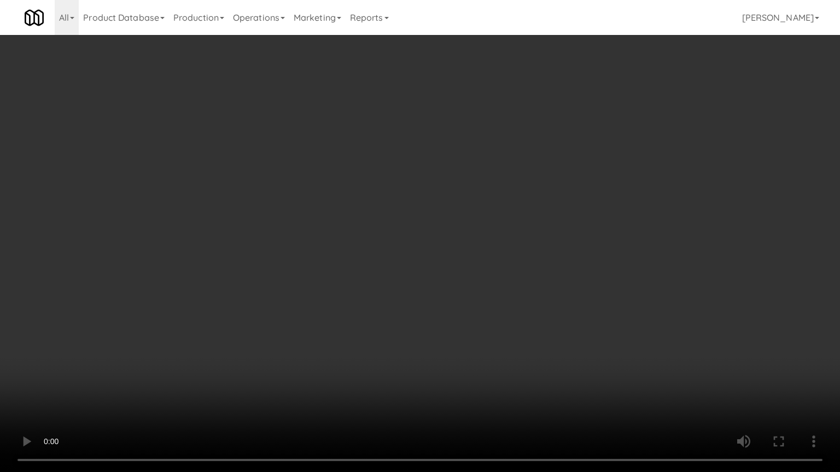
click at [489, 269] on video at bounding box center [420, 236] width 840 height 472
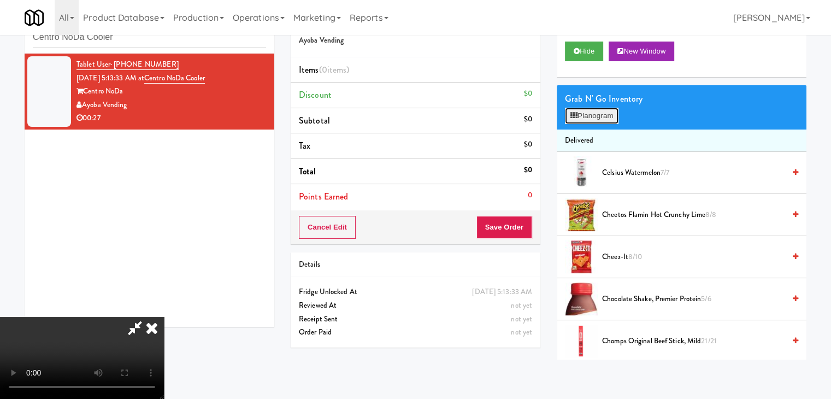
click at [605, 114] on button "Planogram" at bounding box center [592, 116] width 54 height 16
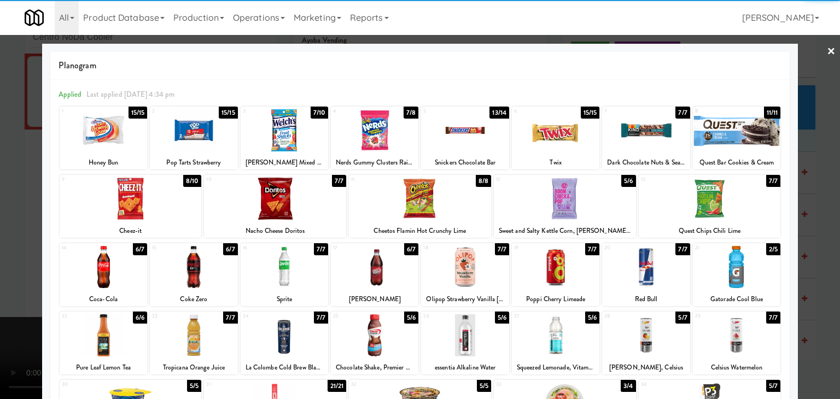
click at [735, 259] on div at bounding box center [736, 267] width 87 height 42
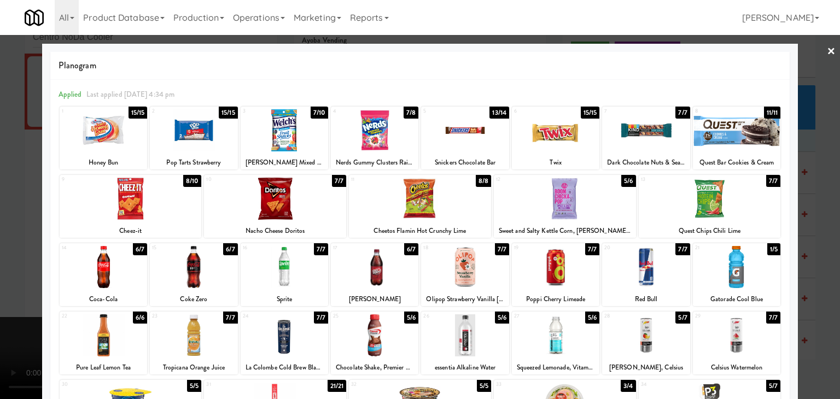
click at [471, 325] on div at bounding box center [464, 335] width 87 height 42
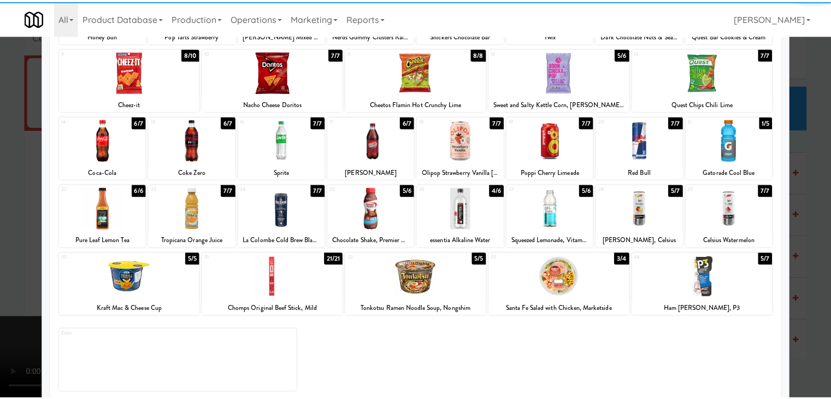
scroll to position [138, 0]
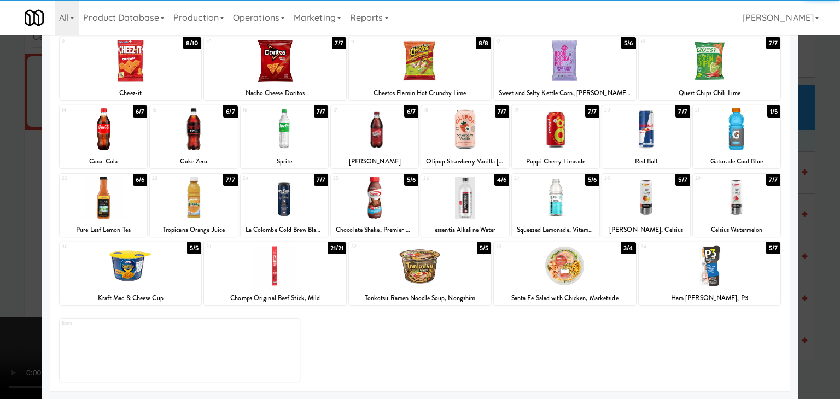
click at [536, 272] on div at bounding box center [565, 266] width 142 height 42
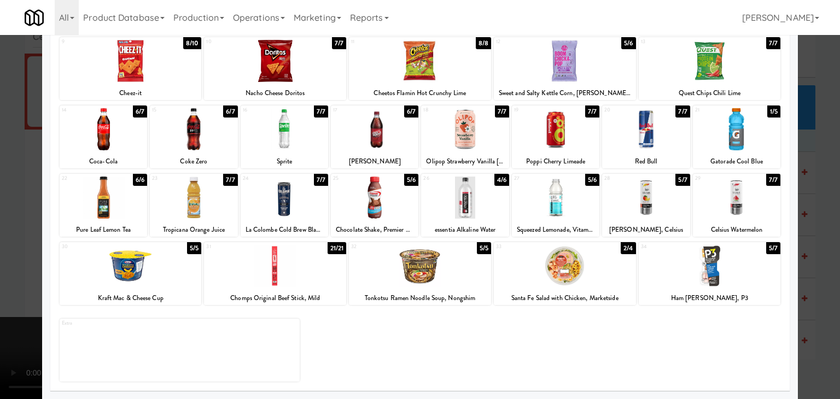
drag, startPoint x: 0, startPoint y: 300, endPoint x: 167, endPoint y: 300, distance: 167.3
click at [11, 300] on div at bounding box center [420, 199] width 840 height 399
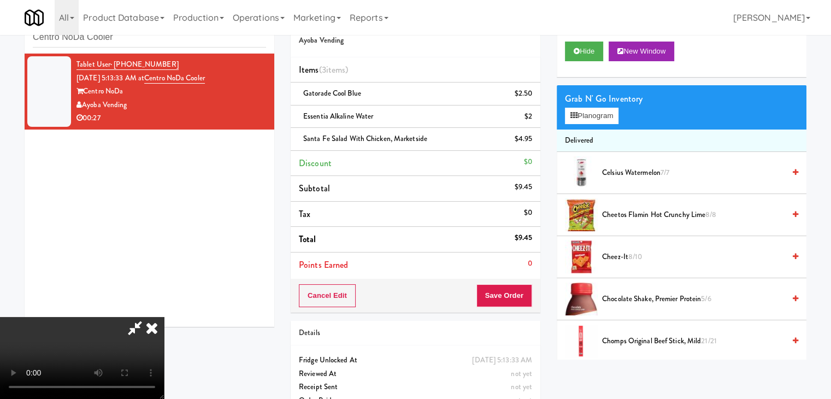
click at [164, 317] on video at bounding box center [82, 358] width 164 height 82
drag, startPoint x: 514, startPoint y: 292, endPoint x: 512, endPoint y: 286, distance: 5.7
click at [513, 291] on button "Save Order" at bounding box center [505, 295] width 56 height 23
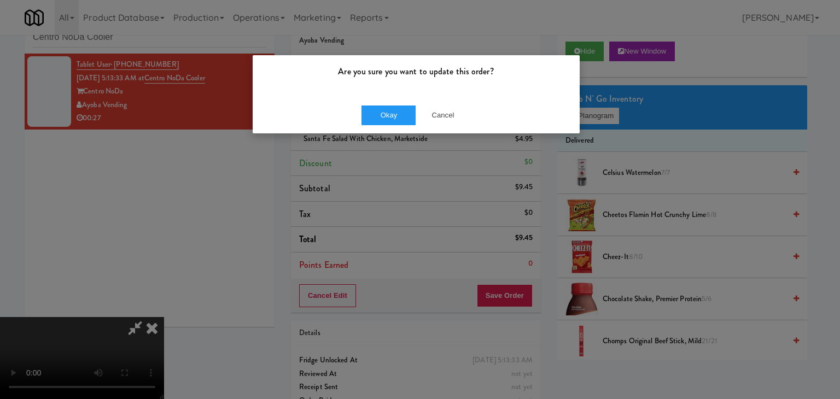
click at [394, 133] on div "Are you sure you want to update this order? Okay Cancel" at bounding box center [416, 94] width 328 height 79
click at [400, 116] on button "Okay" at bounding box center [388, 115] width 55 height 20
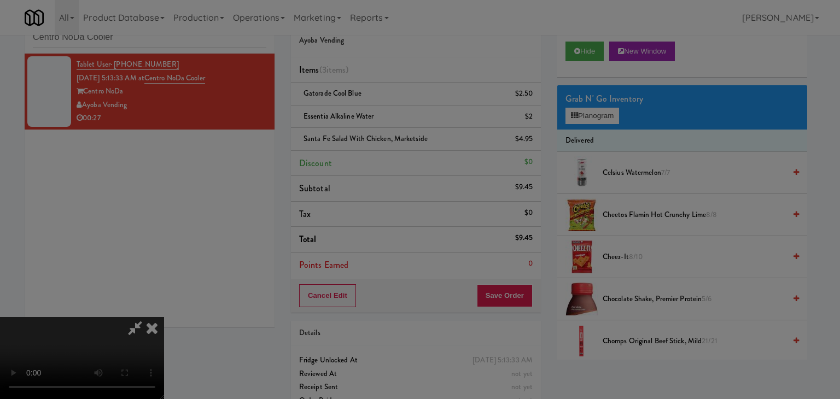
click at [400, 113] on div "Okay Cancel" at bounding box center [416, 95] width 327 height 37
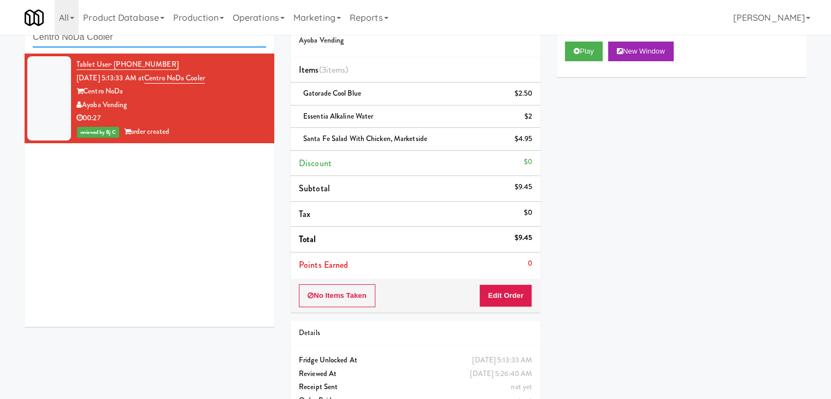
paste input "Resa -"
drag, startPoint x: 84, startPoint y: 39, endPoint x: 20, endPoint y: 45, distance: 64.8
click at [0, 40] on div "inbox reviewed recent all unclear take inventory issue suspicious failed recent…" at bounding box center [415, 214] width 831 height 420
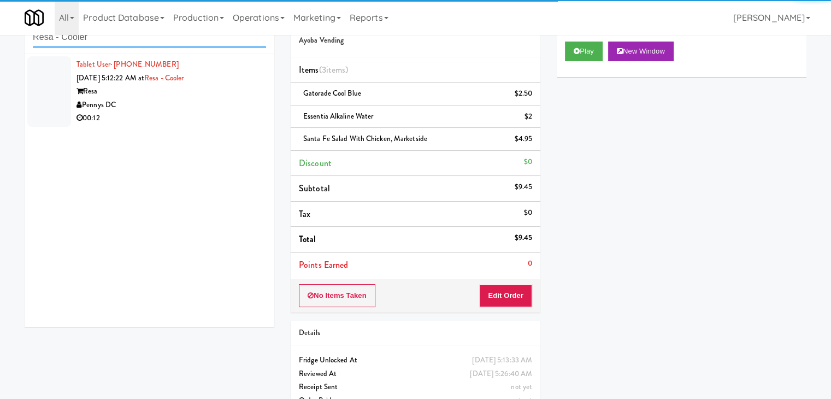
type input "Resa - Cooler"
click at [177, 107] on div "Pennys DC" at bounding box center [172, 105] width 190 height 14
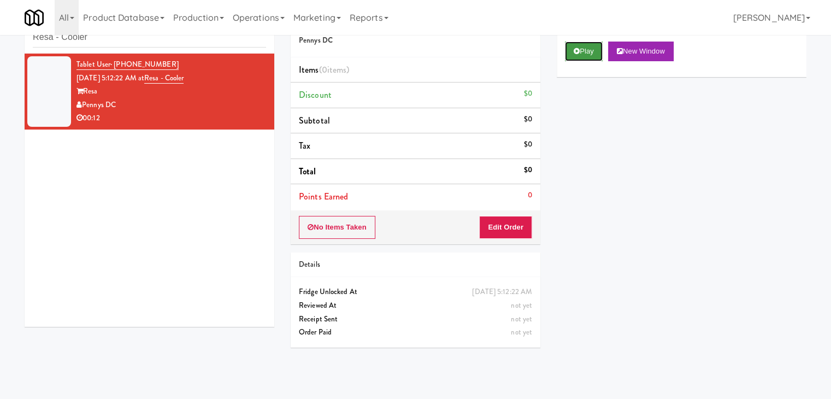
click at [579, 51] on button "Play" at bounding box center [584, 52] width 38 height 20
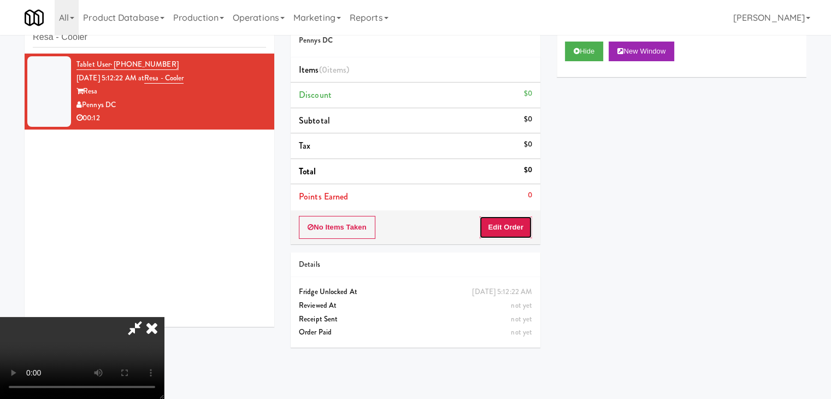
click at [494, 230] on button "Edit Order" at bounding box center [505, 227] width 53 height 23
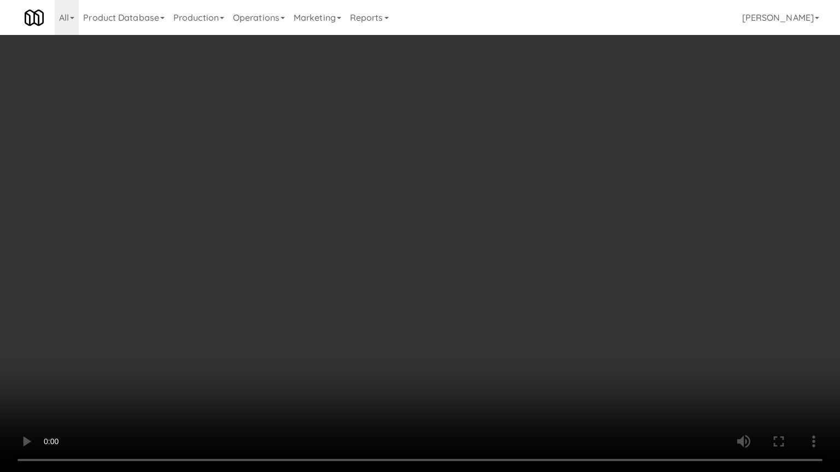
click at [427, 238] on video at bounding box center [420, 236] width 840 height 472
drag, startPoint x: 427, startPoint y: 238, endPoint x: 427, endPoint y: 191, distance: 47.6
click at [427, 238] on video at bounding box center [420, 236] width 840 height 472
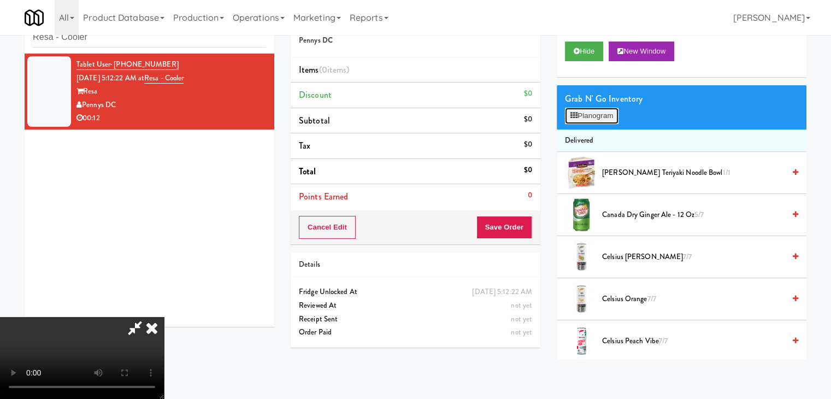
click at [600, 119] on button "Planogram" at bounding box center [592, 116] width 54 height 16
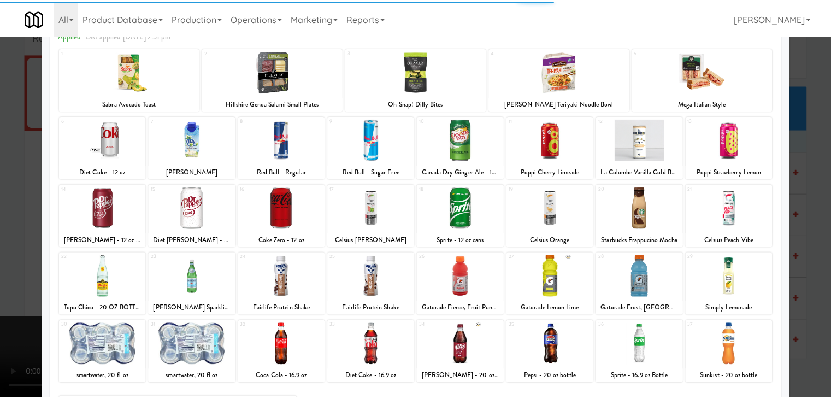
scroll to position [138, 0]
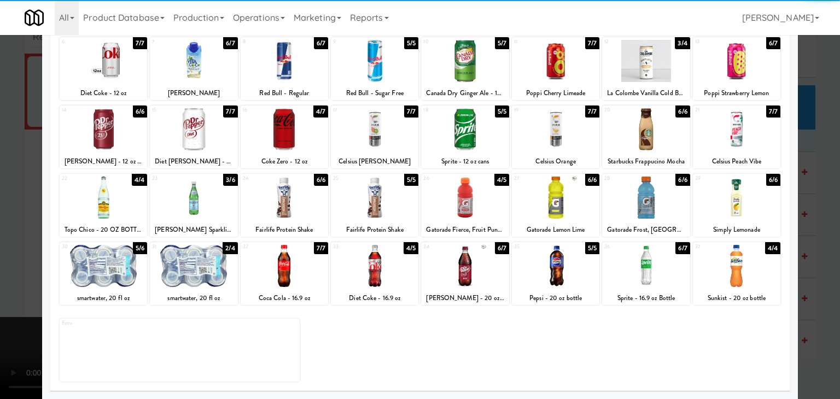
click at [746, 152] on div "21 7/7 Celsius Peach Vibe" at bounding box center [736, 136] width 87 height 63
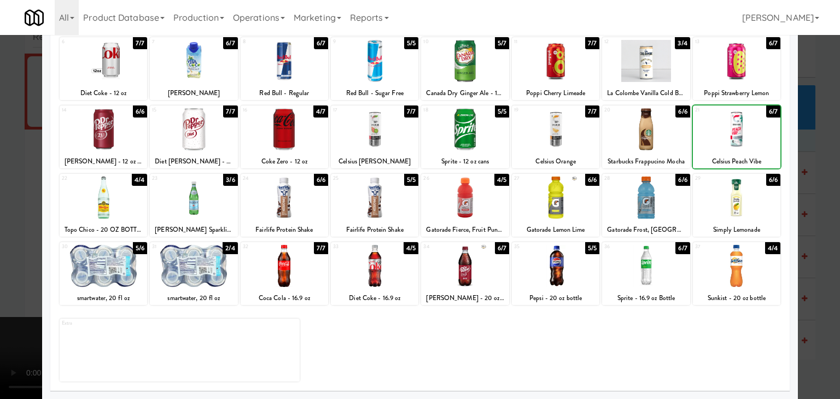
click at [818, 164] on div at bounding box center [420, 199] width 840 height 399
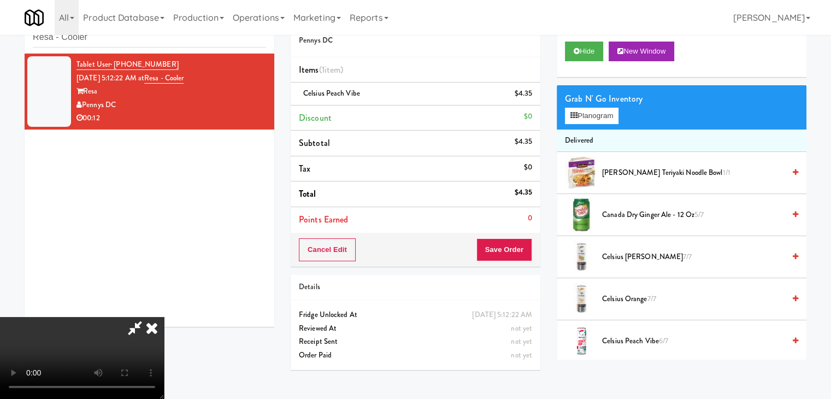
click at [520, 242] on div "Cancel Edit Save Order" at bounding box center [416, 250] width 250 height 34
click at [520, 244] on button "Save Order" at bounding box center [505, 249] width 56 height 23
drag, startPoint x: 520, startPoint y: 244, endPoint x: 486, endPoint y: 208, distance: 49.9
click at [518, 241] on button "Save Order" at bounding box center [505, 249] width 56 height 23
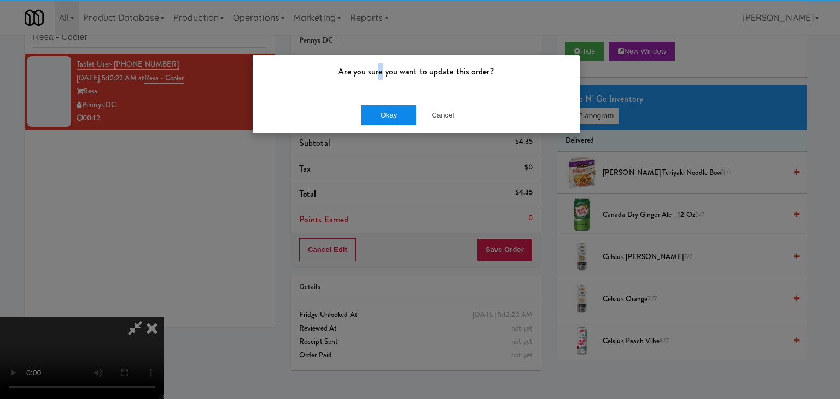
drag, startPoint x: 382, startPoint y: 90, endPoint x: 380, endPoint y: 108, distance: 18.1
click at [382, 91] on div "Are you sure you want to update this order?" at bounding box center [416, 76] width 327 height 42
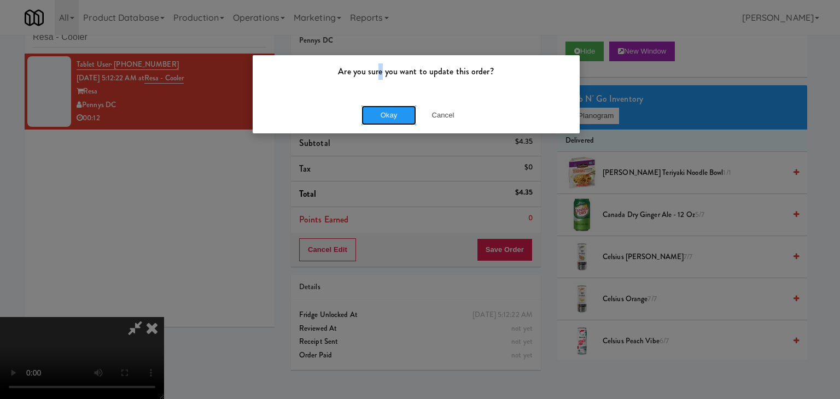
drag, startPoint x: 380, startPoint y: 108, endPoint x: 379, endPoint y: 119, distance: 11.5
click at [380, 110] on button "Okay" at bounding box center [388, 115] width 55 height 20
click at [379, 120] on div "Okay Cancel" at bounding box center [416, 115] width 327 height 37
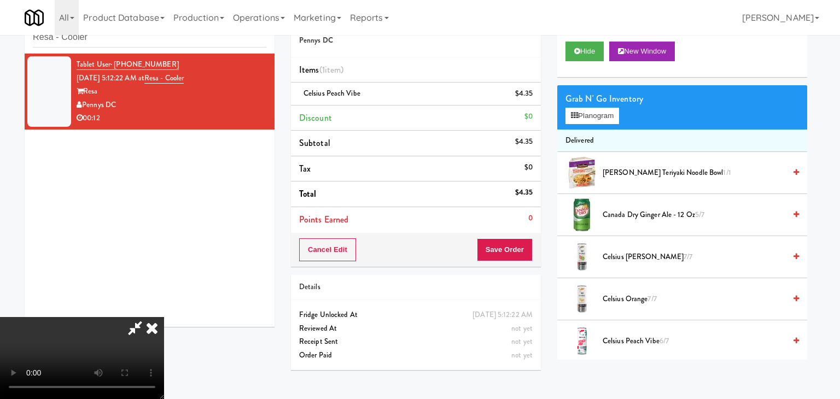
click at [379, 120] on div at bounding box center [420, 199] width 840 height 399
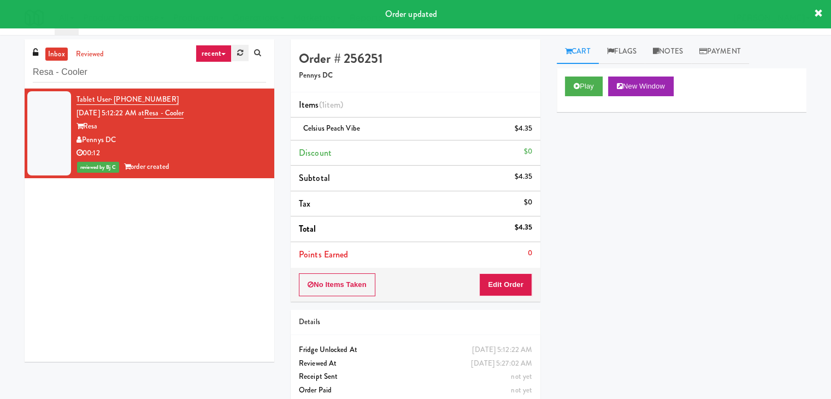
click at [238, 56] on icon at bounding box center [240, 52] width 6 height 7
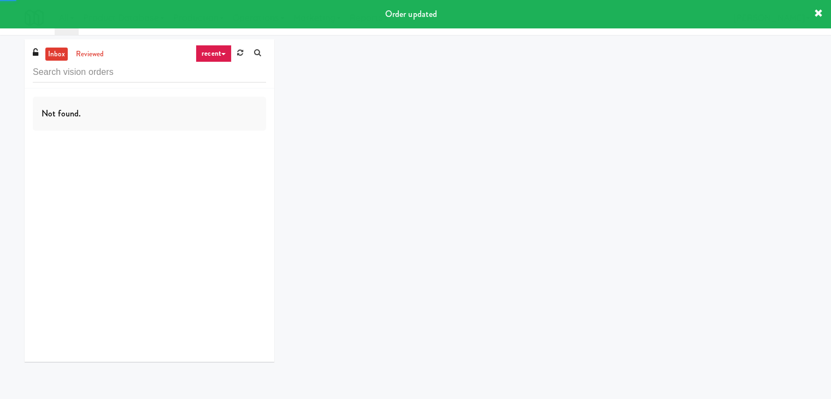
click at [218, 55] on link "recent" at bounding box center [214, 53] width 36 height 17
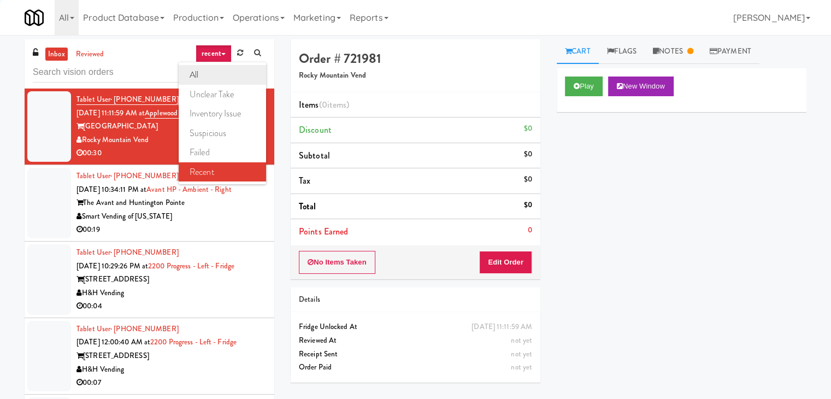
click at [223, 77] on link "all" at bounding box center [222, 75] width 87 height 20
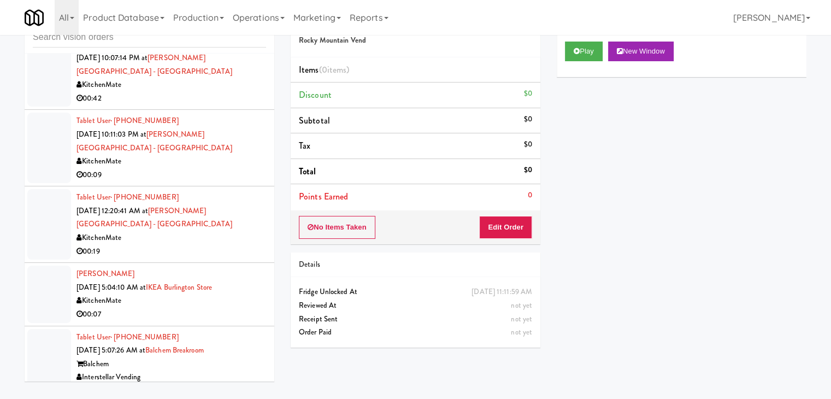
scroll to position [2659, 0]
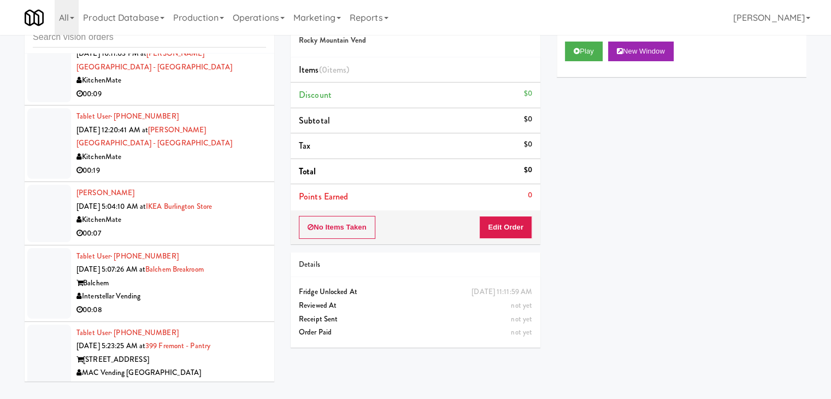
click at [191, 380] on div "00:45" at bounding box center [172, 387] width 190 height 14
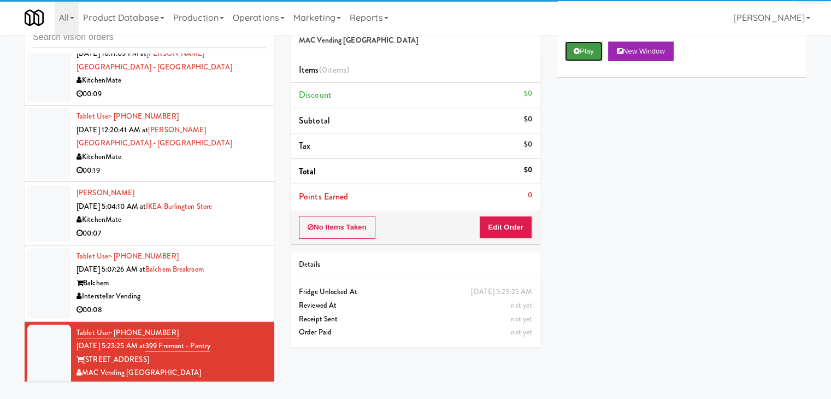
click at [585, 55] on button "Play" at bounding box center [584, 52] width 38 height 20
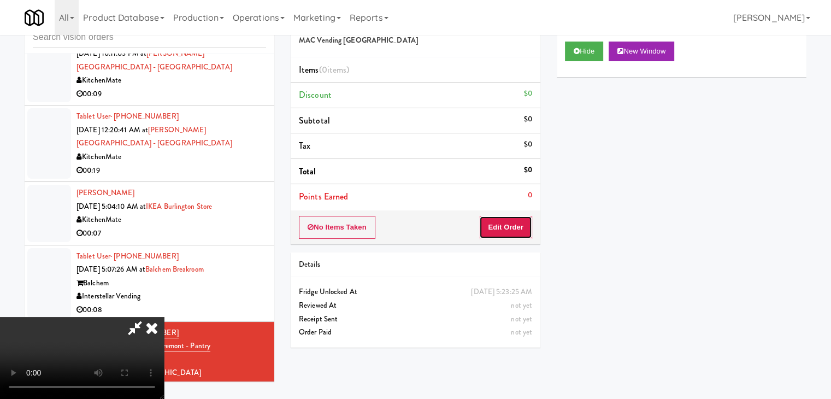
click at [512, 220] on button "Edit Order" at bounding box center [505, 227] width 53 height 23
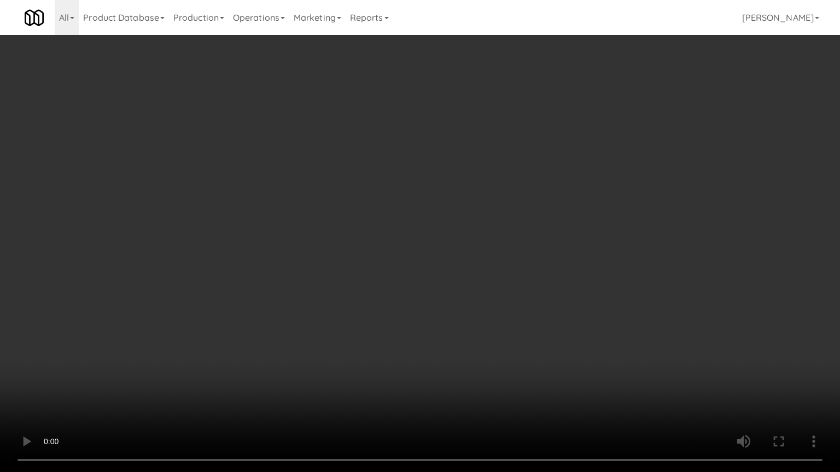
click at [431, 273] on video at bounding box center [420, 236] width 840 height 472
click at [475, 247] on video at bounding box center [420, 236] width 840 height 472
click at [484, 243] on video at bounding box center [420, 236] width 840 height 472
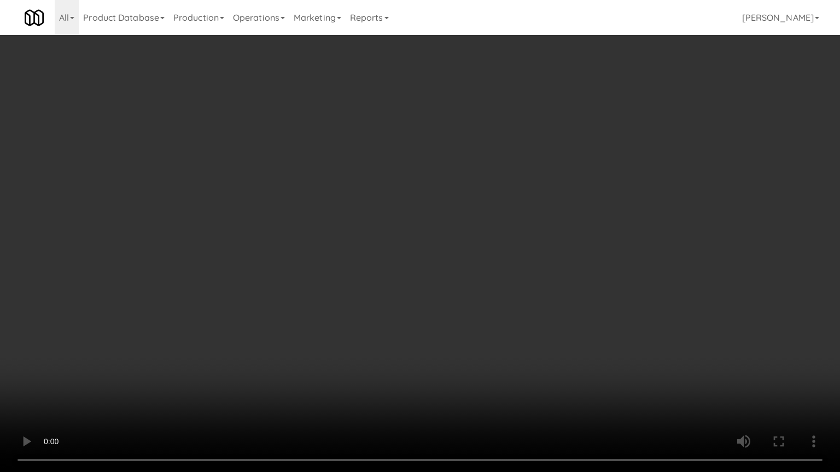
click at [484, 243] on video at bounding box center [420, 236] width 840 height 472
click at [479, 247] on video at bounding box center [420, 236] width 840 height 472
click at [496, 234] on video at bounding box center [420, 236] width 840 height 472
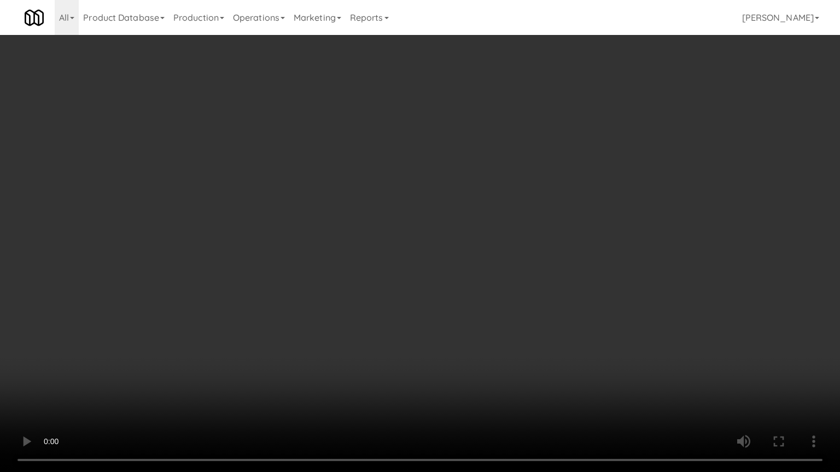
click at [512, 233] on video at bounding box center [420, 236] width 840 height 472
drag, startPoint x: 512, startPoint y: 233, endPoint x: 527, endPoint y: 169, distance: 65.2
click at [512, 232] on video at bounding box center [420, 236] width 840 height 472
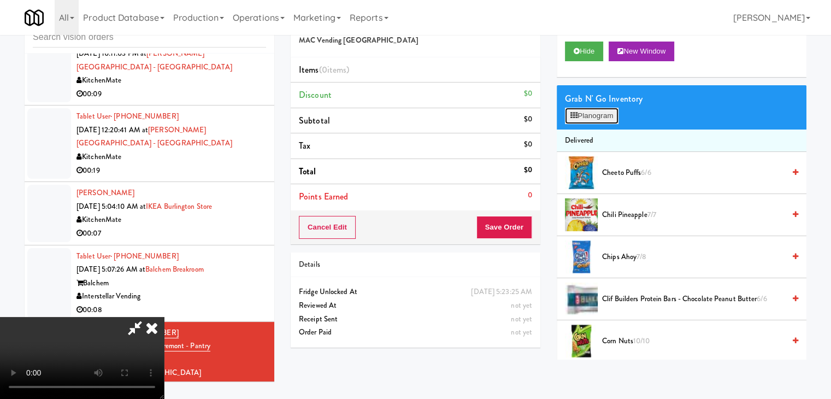
click at [599, 118] on button "Planogram" at bounding box center [592, 116] width 54 height 16
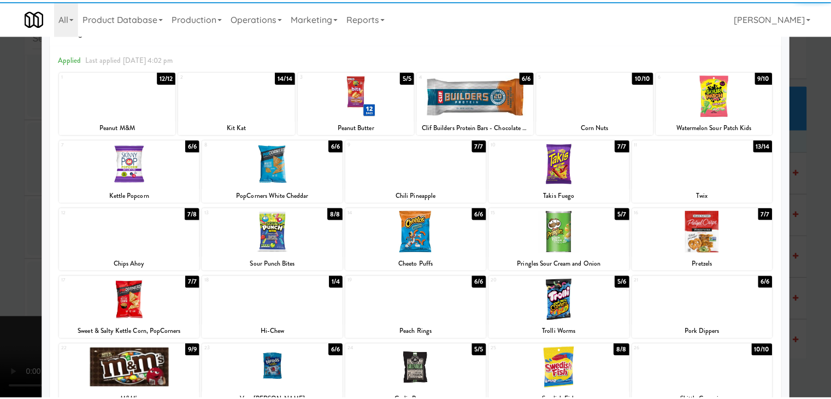
scroll to position [55, 0]
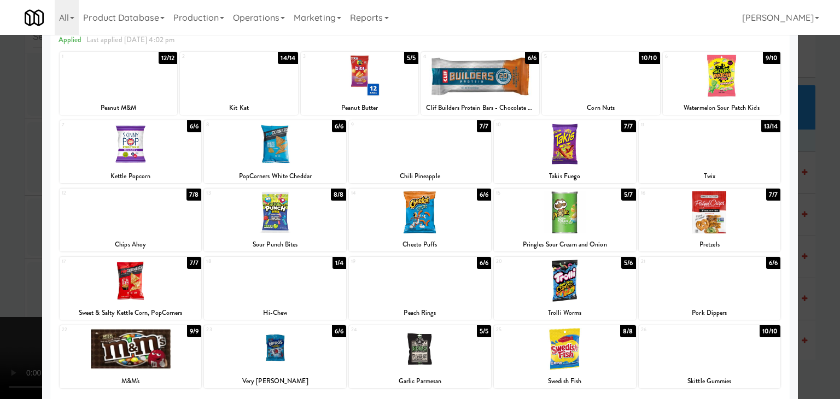
click at [572, 221] on div at bounding box center [565, 212] width 142 height 42
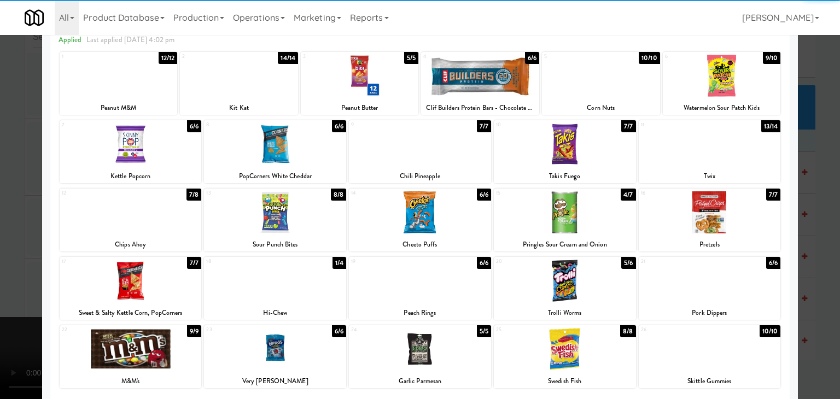
drag, startPoint x: 0, startPoint y: 224, endPoint x: 48, endPoint y: 223, distance: 47.6
click at [5, 224] on div at bounding box center [420, 199] width 840 height 399
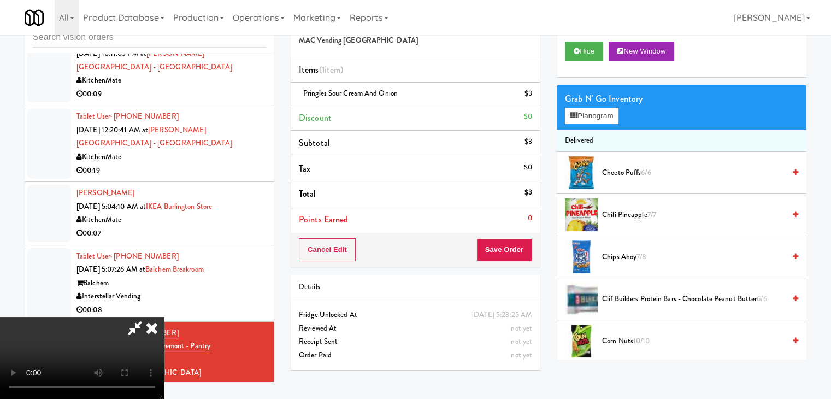
scroll to position [109, 0]
click at [164, 317] on video at bounding box center [82, 358] width 164 height 82
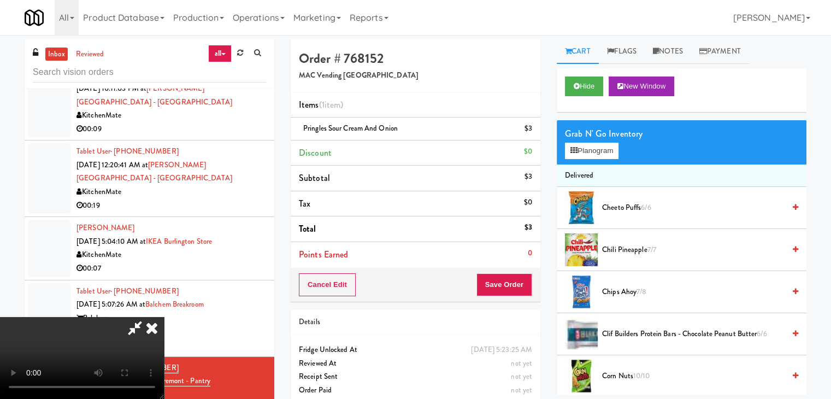
click at [164, 317] on video at bounding box center [82, 358] width 164 height 82
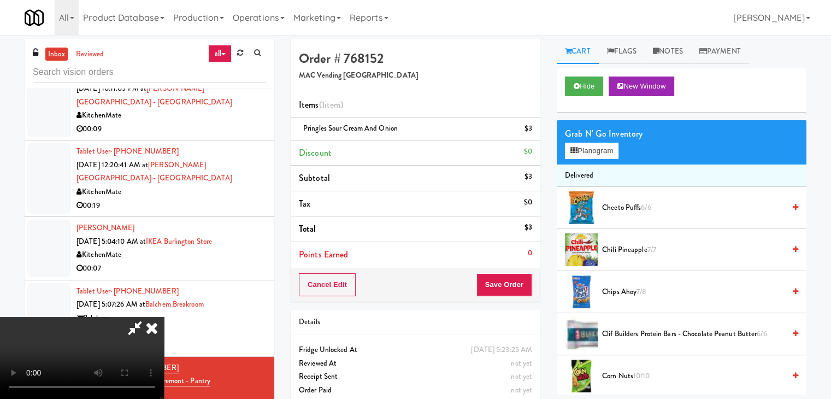
click at [164, 317] on video at bounding box center [82, 358] width 164 height 82
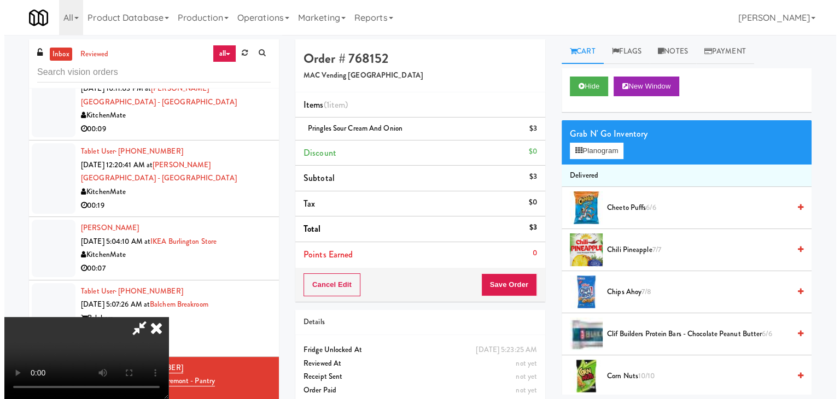
scroll to position [55, 0]
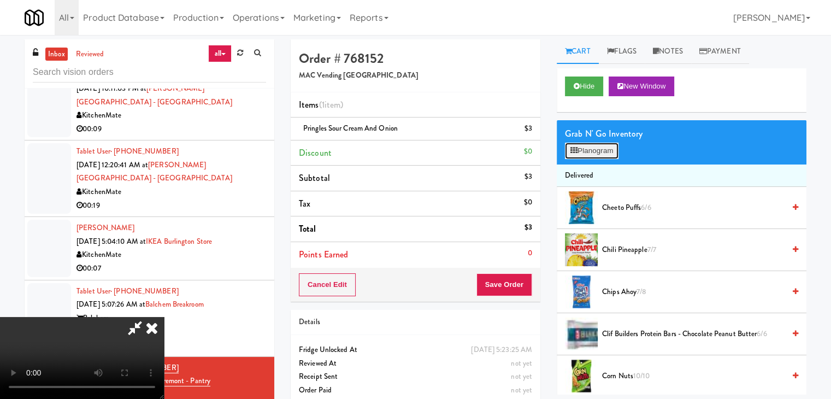
click at [594, 151] on button "Planogram" at bounding box center [592, 151] width 54 height 16
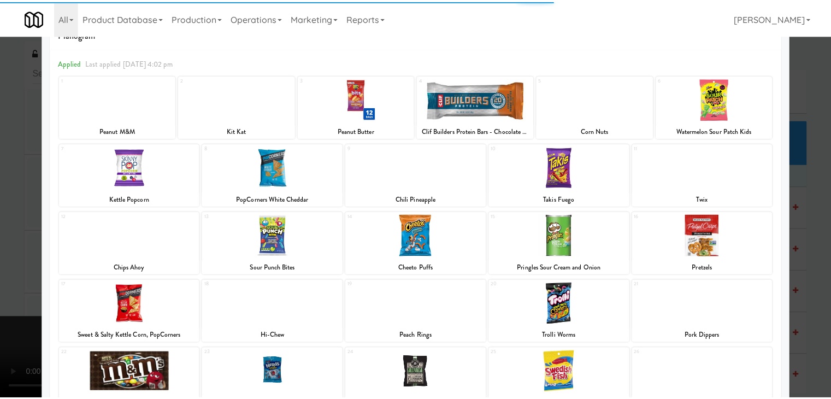
scroll to position [138, 0]
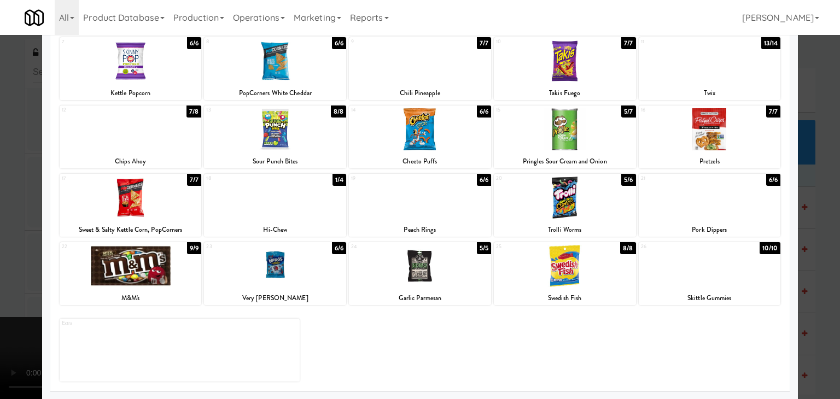
click at [384, 200] on div at bounding box center [420, 198] width 142 height 42
drag, startPoint x: 0, startPoint y: 210, endPoint x: 107, endPoint y: 213, distance: 107.2
click at [0, 210] on div at bounding box center [420, 199] width 840 height 399
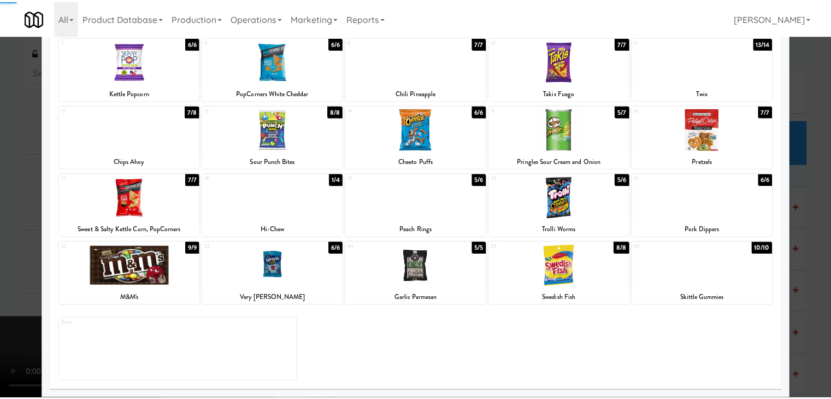
scroll to position [2659, 0]
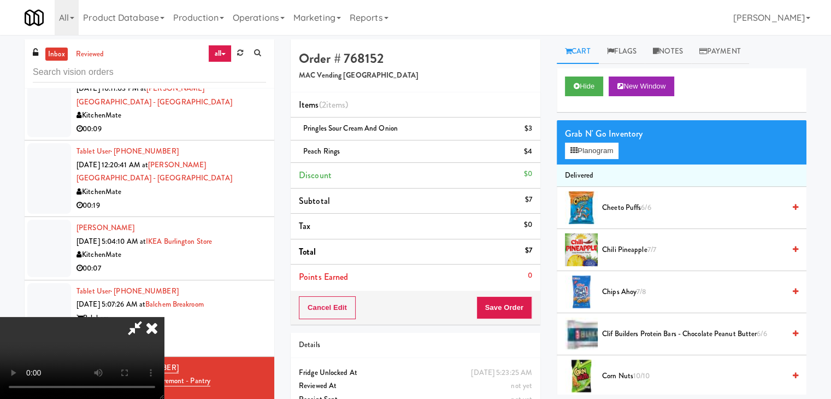
drag, startPoint x: 442, startPoint y: 292, endPoint x: 451, endPoint y: 294, distance: 9.5
click at [164, 317] on video at bounding box center [82, 358] width 164 height 82
click at [513, 309] on button "Save Order" at bounding box center [505, 307] width 56 height 23
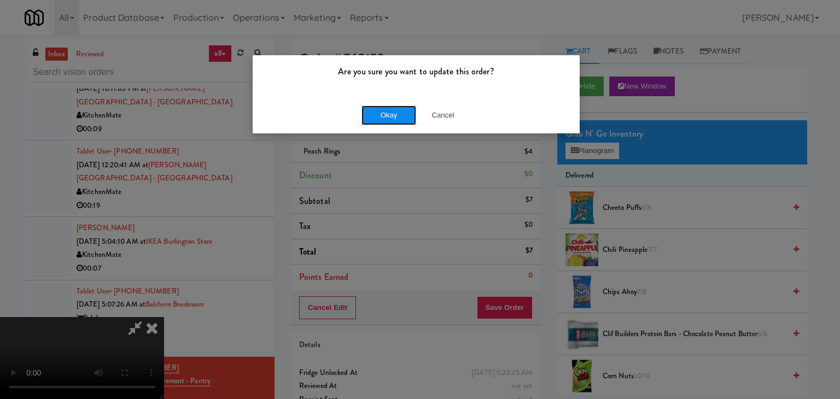
click at [390, 114] on button "Okay" at bounding box center [388, 115] width 55 height 20
click at [391, 114] on div "Okay Cancel" at bounding box center [416, 115] width 327 height 37
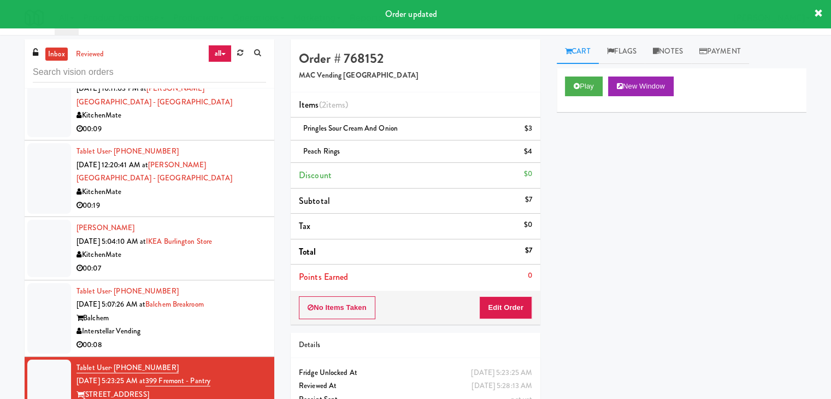
scroll to position [2672, 0]
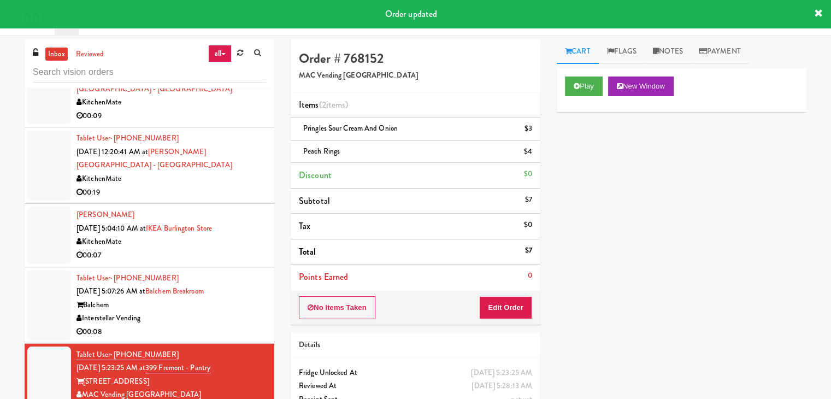
click at [238, 312] on div "Interstellar Vending" at bounding box center [172, 319] width 190 height 14
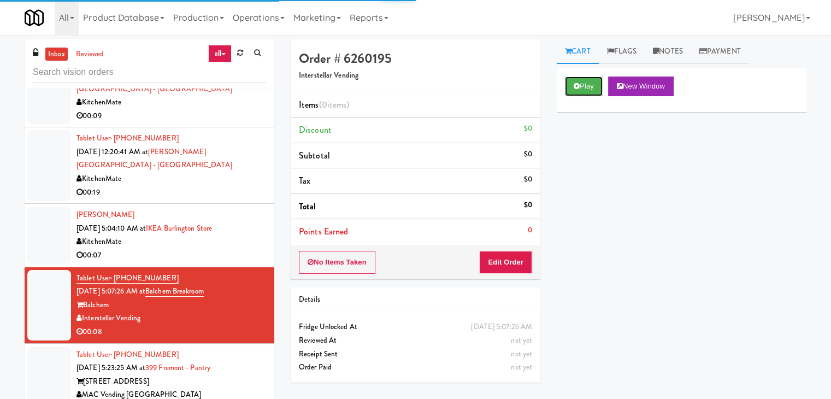
drag, startPoint x: 566, startPoint y: 85, endPoint x: 566, endPoint y: 96, distance: 10.9
click at [569, 85] on button "Play" at bounding box center [584, 87] width 38 height 20
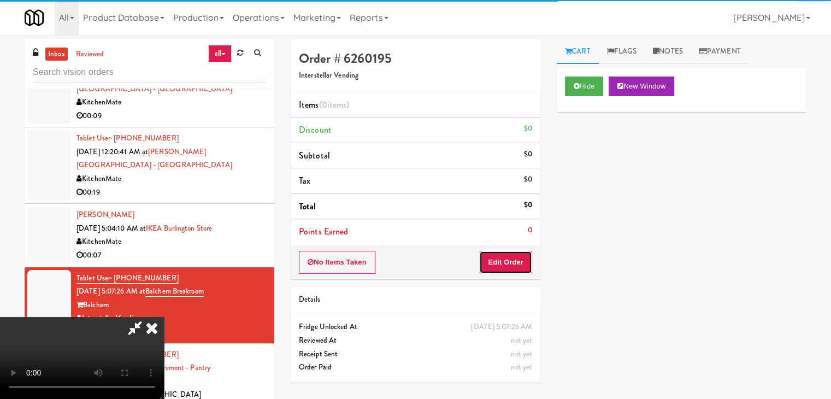
click at [488, 263] on button "Edit Order" at bounding box center [505, 262] width 53 height 23
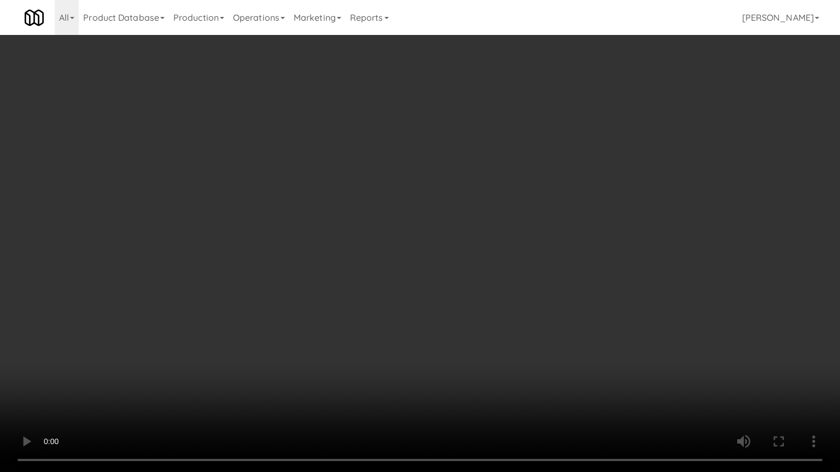
click at [454, 257] on video at bounding box center [420, 236] width 840 height 472
click at [441, 266] on video at bounding box center [420, 236] width 840 height 472
click at [450, 265] on video at bounding box center [420, 236] width 840 height 472
drag, startPoint x: 450, startPoint y: 265, endPoint x: 513, endPoint y: 174, distance: 110.1
click at [452, 261] on video at bounding box center [420, 236] width 840 height 472
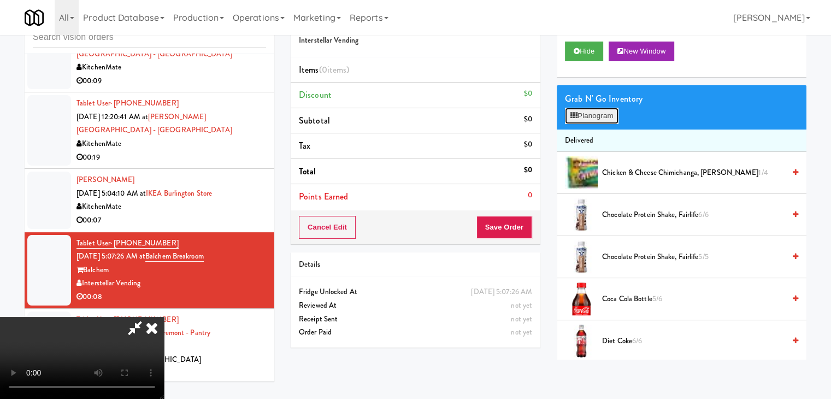
drag, startPoint x: 603, startPoint y: 114, endPoint x: 602, endPoint y: 121, distance: 7.7
click at [604, 113] on button "Planogram" at bounding box center [592, 116] width 54 height 16
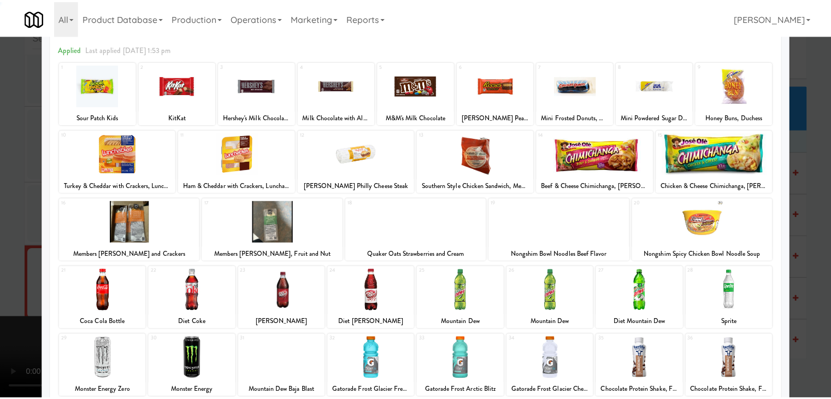
scroll to position [109, 0]
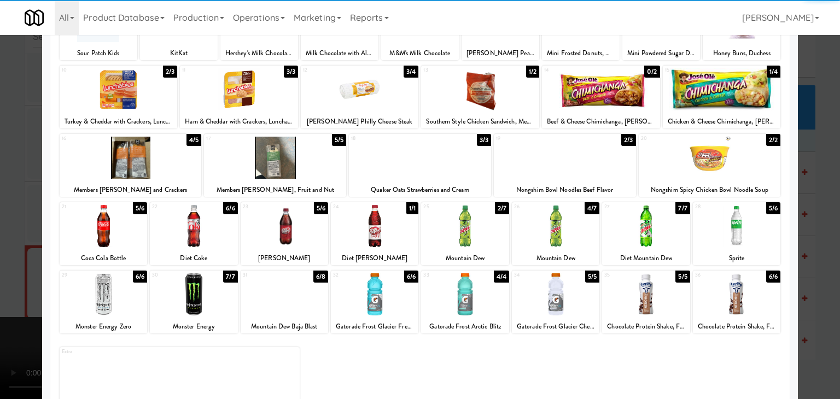
drag, startPoint x: 455, startPoint y: 220, endPoint x: 190, endPoint y: 224, distance: 265.7
click at [455, 220] on div at bounding box center [464, 226] width 87 height 42
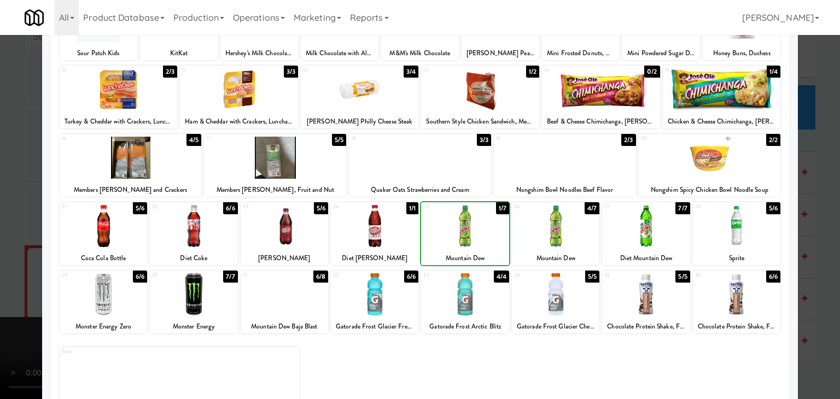
click at [25, 219] on div at bounding box center [420, 199] width 840 height 399
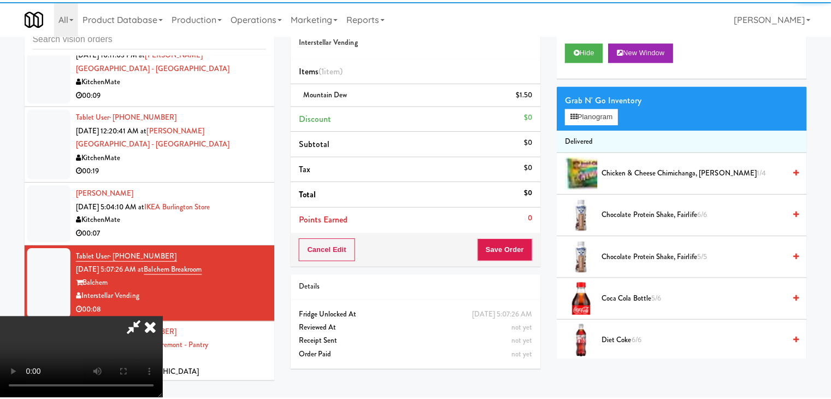
scroll to position [2672, 0]
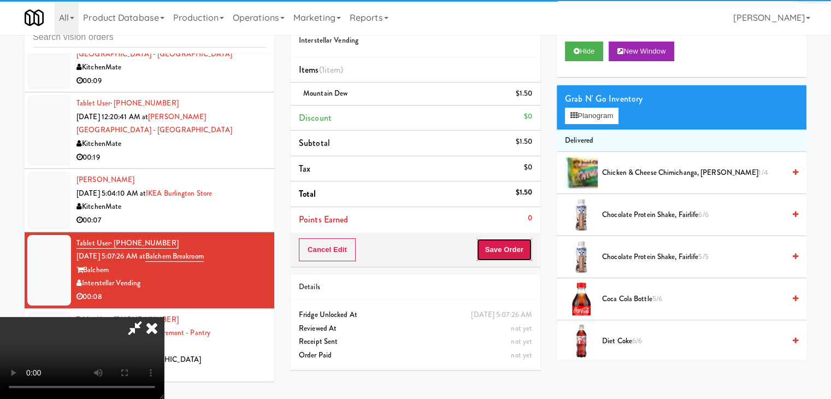
click at [524, 247] on button "Save Order" at bounding box center [505, 249] width 56 height 23
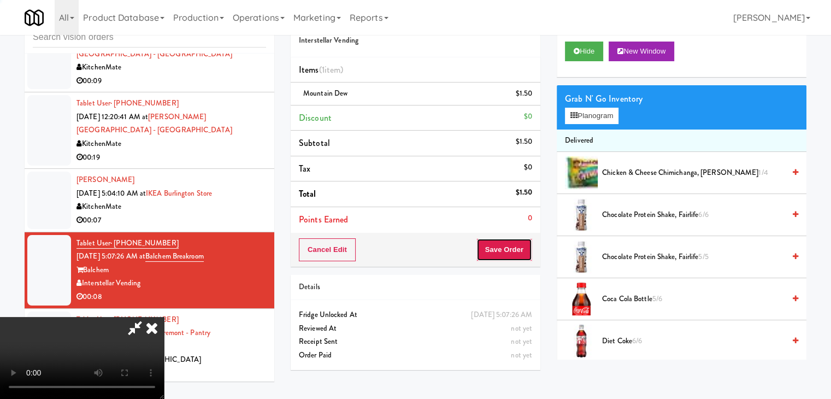
click at [523, 246] on button "Save Order" at bounding box center [505, 249] width 56 height 23
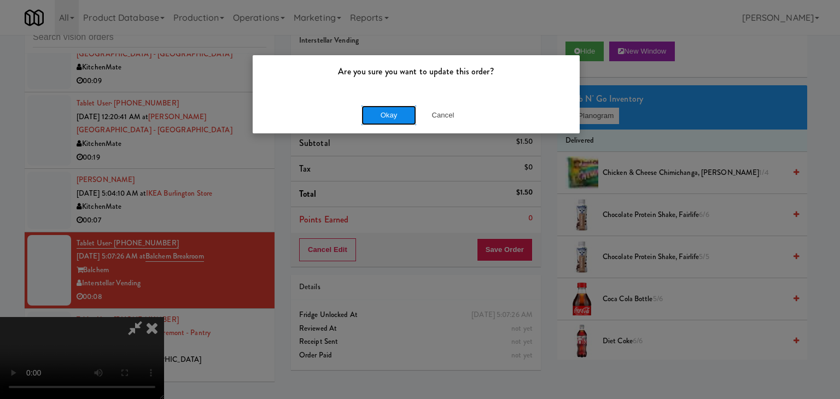
click at [389, 113] on button "Okay" at bounding box center [388, 115] width 55 height 20
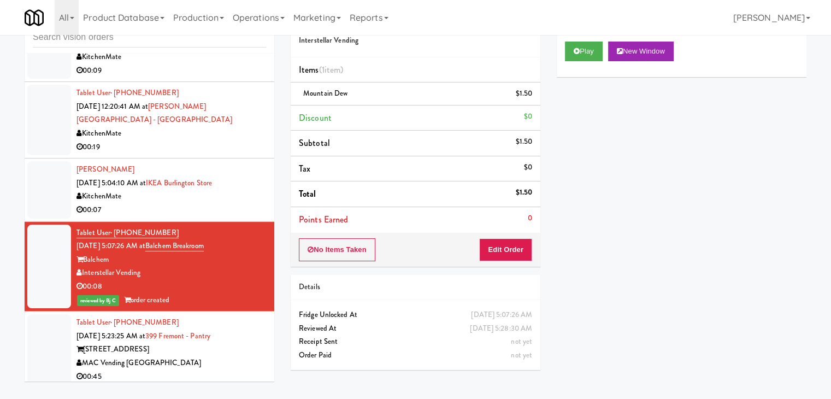
scroll to position [2685, 0]
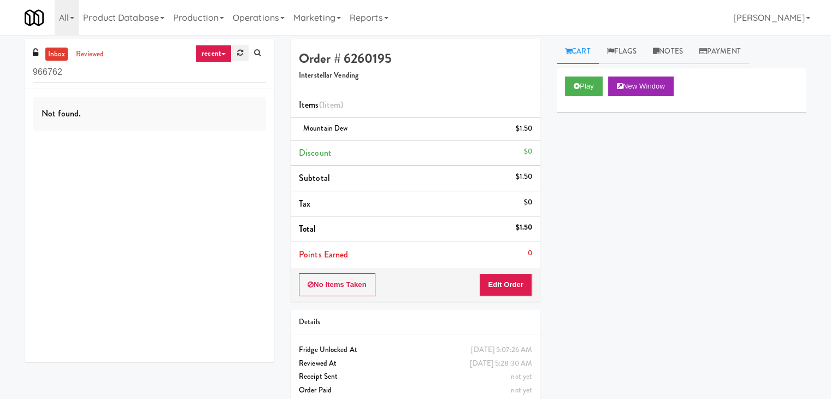
click at [245, 56] on link at bounding box center [240, 53] width 17 height 16
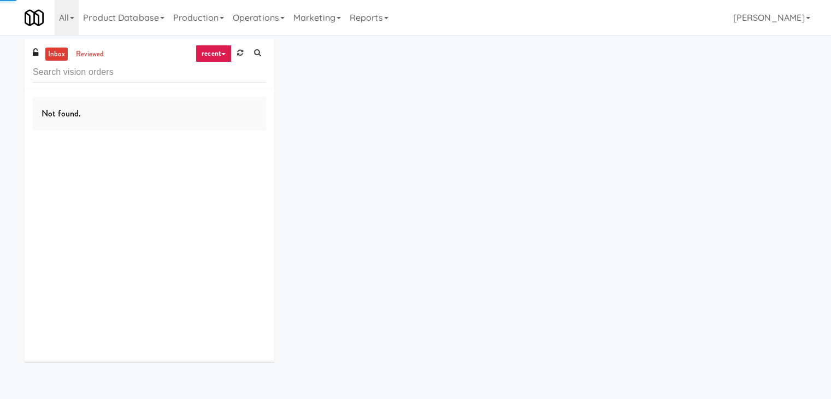
click at [222, 51] on link "recent" at bounding box center [214, 53] width 36 height 17
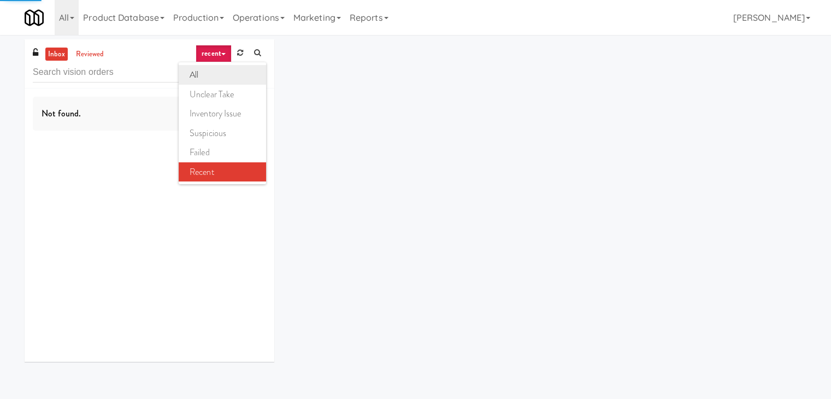
click at [218, 67] on link "all" at bounding box center [222, 75] width 87 height 20
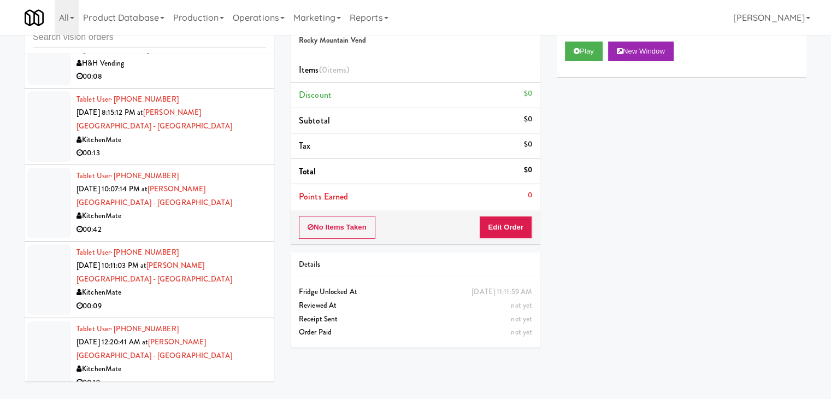
scroll to position [728, 0]
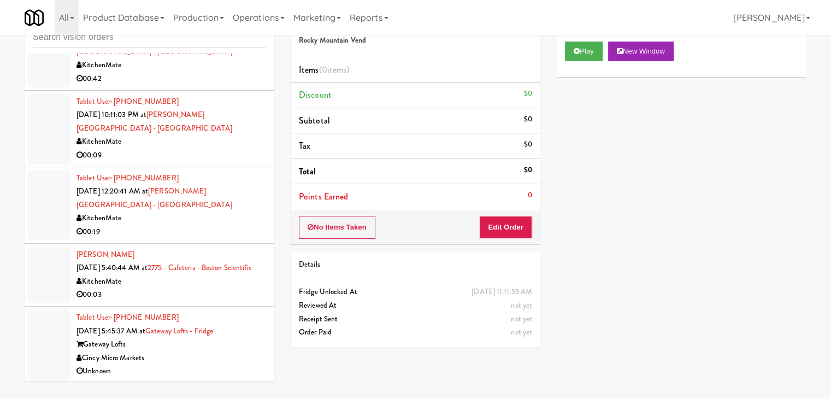
click at [216, 351] on div "Cincy Micro Markets" at bounding box center [172, 358] width 190 height 14
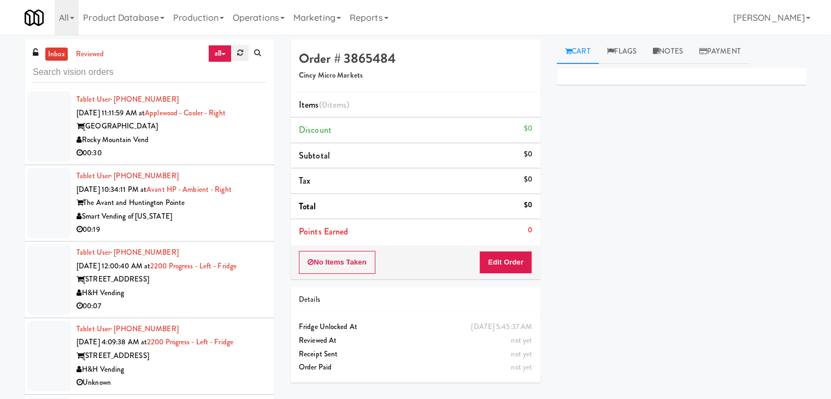
click at [236, 57] on link at bounding box center [240, 53] width 17 height 16
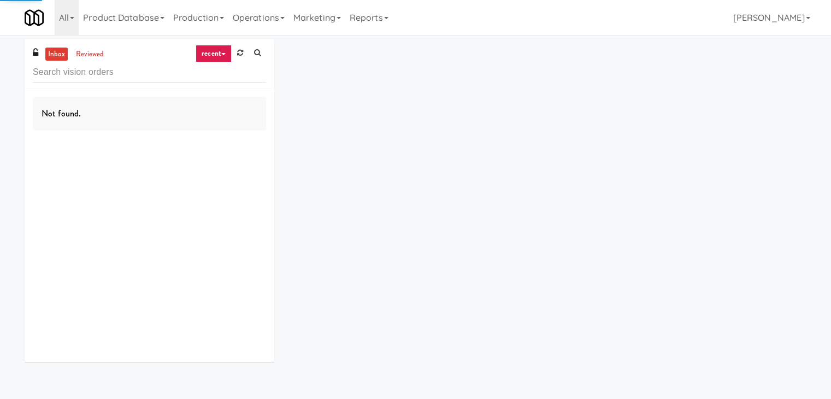
click at [221, 57] on link "recent" at bounding box center [214, 53] width 36 height 17
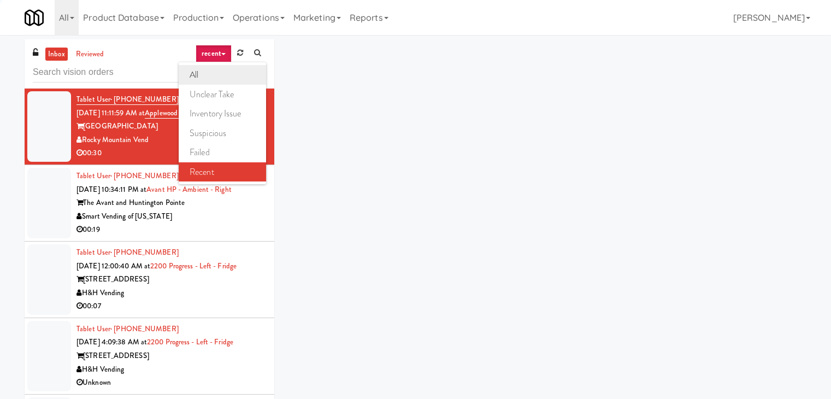
click at [216, 73] on link "all" at bounding box center [222, 75] width 87 height 20
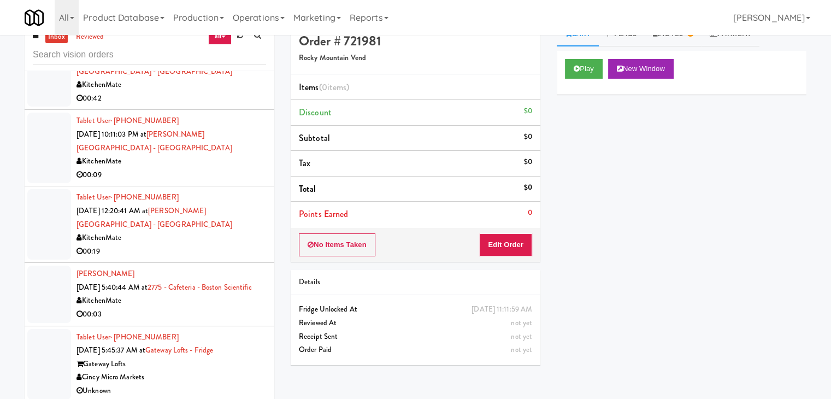
scroll to position [35, 0]
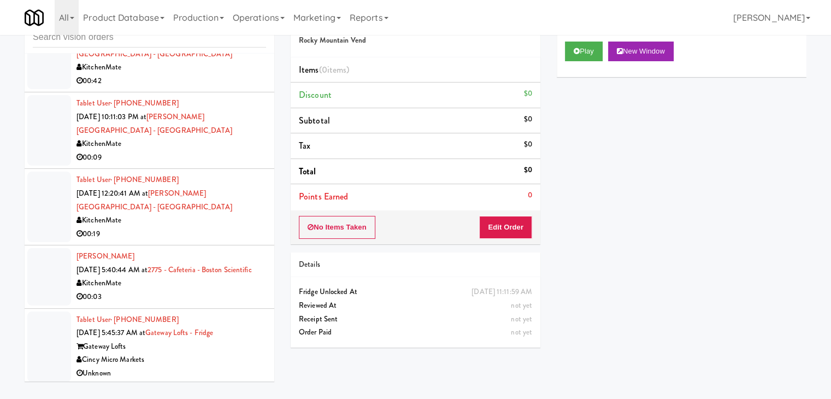
click at [201, 354] on div "Cincy Micro Markets" at bounding box center [172, 360] width 190 height 14
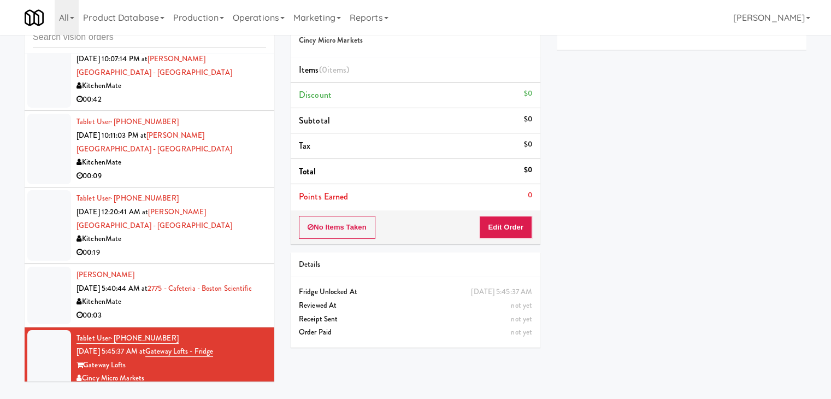
scroll to position [2519, 0]
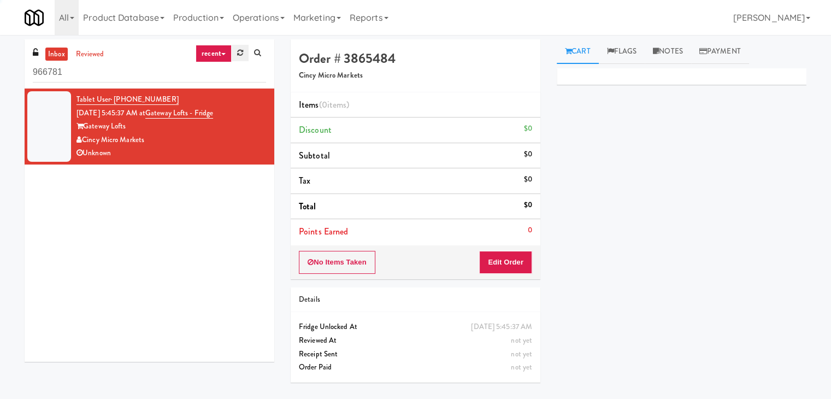
click at [241, 49] on link at bounding box center [240, 53] width 17 height 16
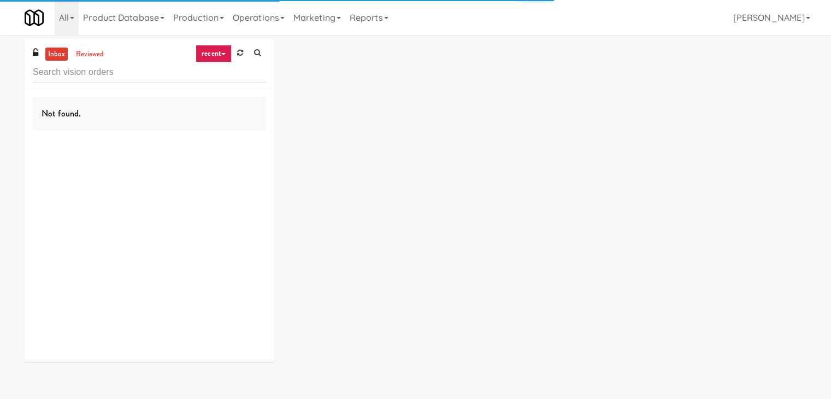
click at [219, 51] on link "recent" at bounding box center [214, 53] width 36 height 17
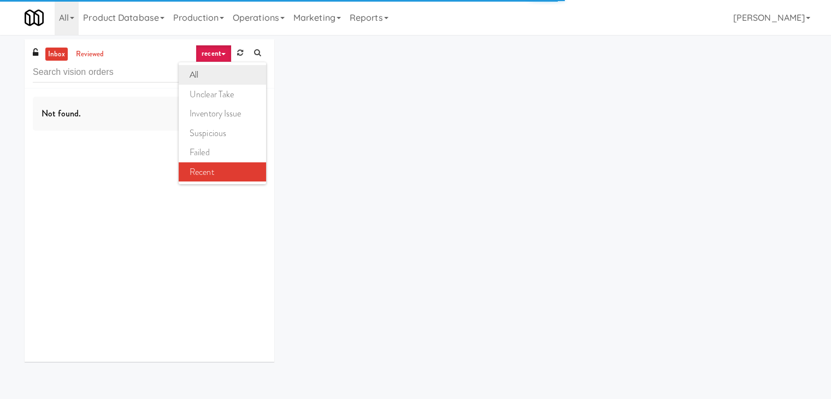
click at [224, 77] on link "all" at bounding box center [222, 75] width 87 height 20
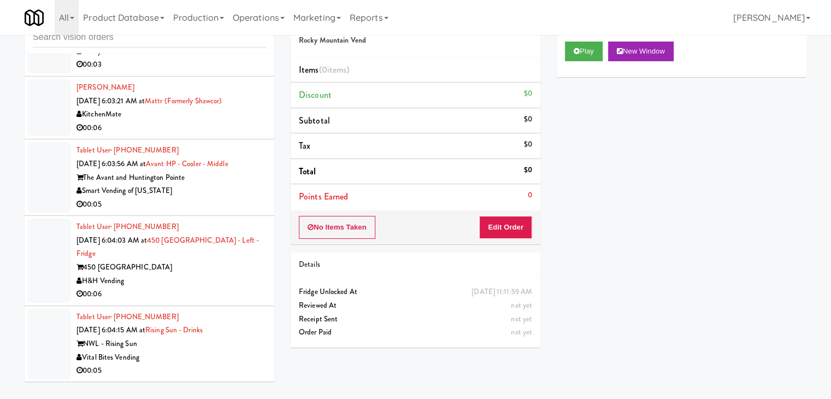
scroll to position [3090, 0]
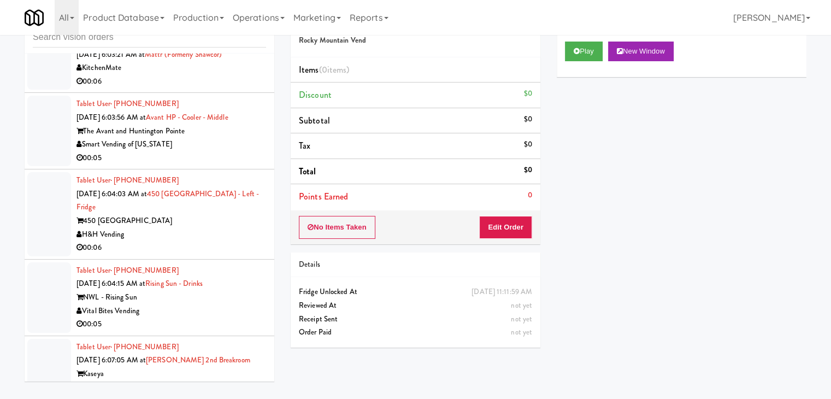
click at [177, 381] on div "Gator Refresh" at bounding box center [172, 388] width 190 height 14
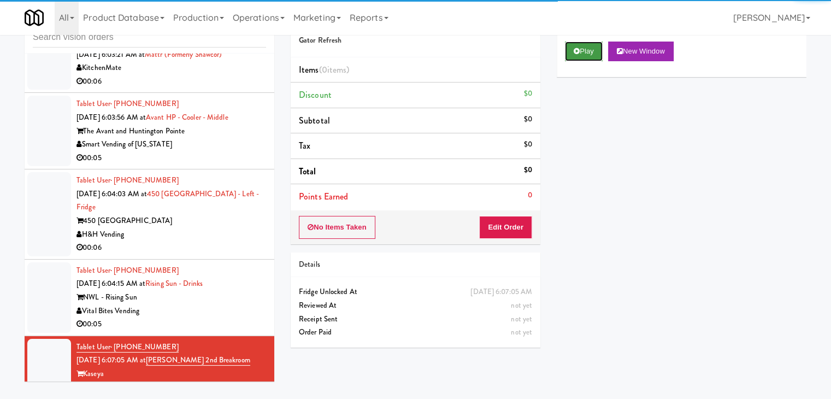
click at [590, 55] on button "Play" at bounding box center [584, 52] width 38 height 20
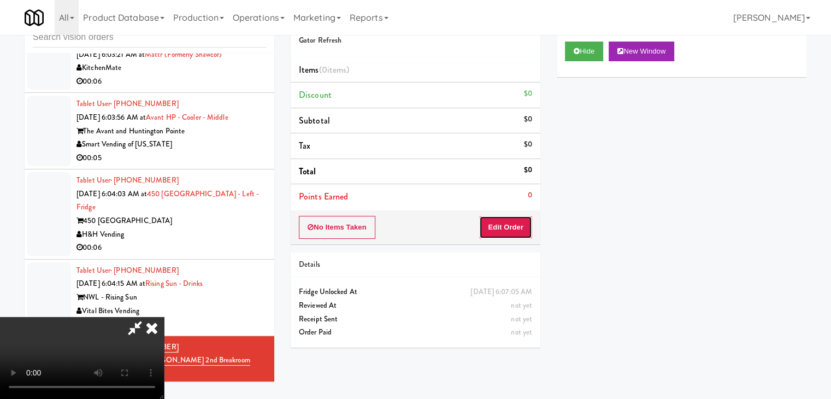
click at [510, 224] on button "Edit Order" at bounding box center [505, 227] width 53 height 23
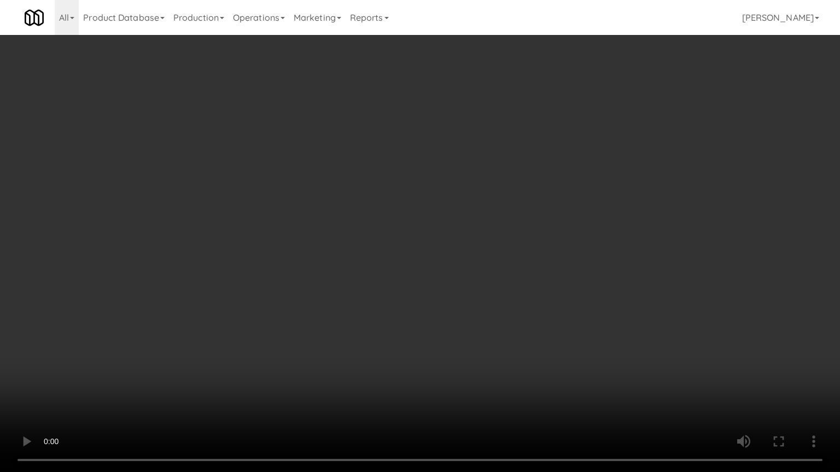
click at [496, 190] on video at bounding box center [420, 236] width 840 height 472
click at [490, 191] on video at bounding box center [420, 236] width 840 height 472
click at [490, 190] on video at bounding box center [420, 236] width 840 height 472
drag, startPoint x: 490, startPoint y: 188, endPoint x: 497, endPoint y: 131, distance: 57.8
click at [491, 186] on video at bounding box center [420, 236] width 840 height 472
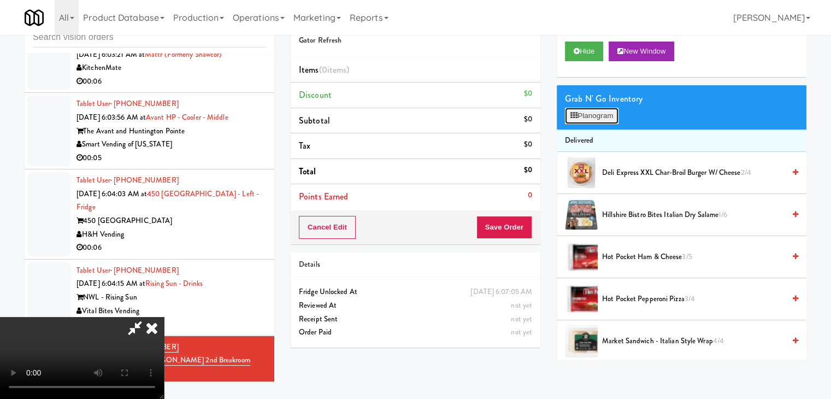
click at [605, 110] on button "Planogram" at bounding box center [592, 116] width 54 height 16
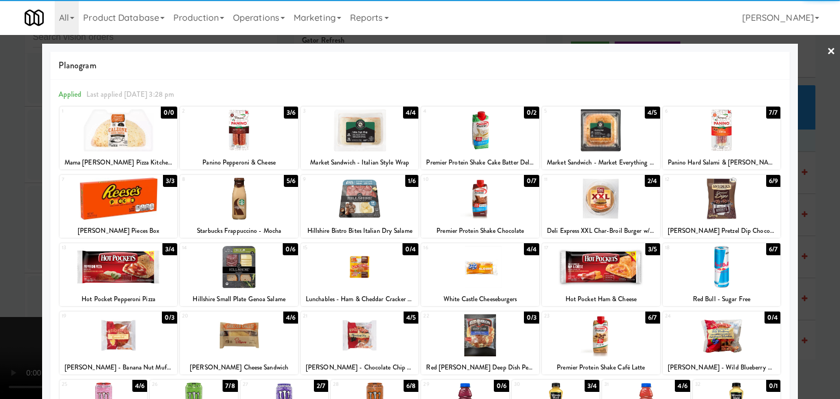
click at [342, 137] on div at bounding box center [360, 130] width 118 height 42
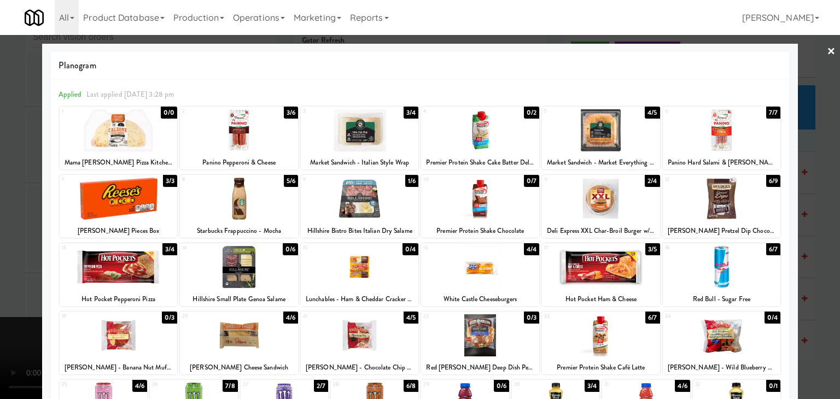
drag, startPoint x: 0, startPoint y: 203, endPoint x: 313, endPoint y: 196, distance: 312.7
click at [11, 199] on div at bounding box center [420, 199] width 840 height 399
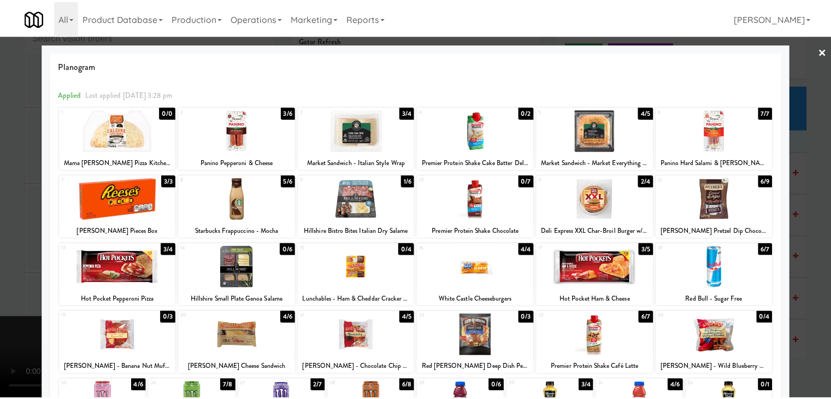
scroll to position [3090, 0]
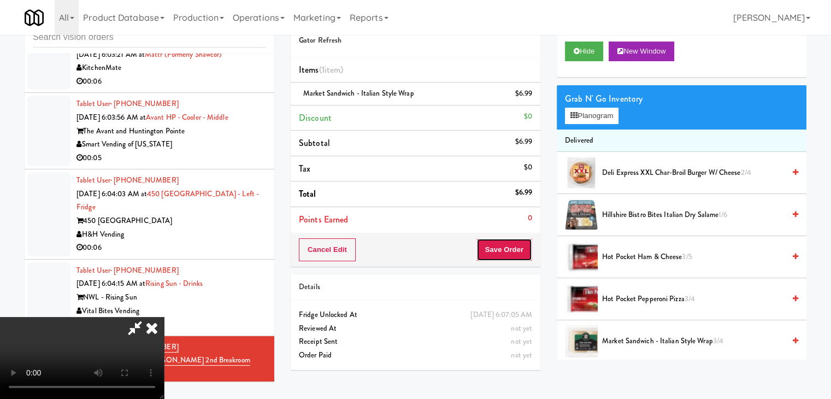
click at [509, 248] on button "Save Order" at bounding box center [505, 249] width 56 height 23
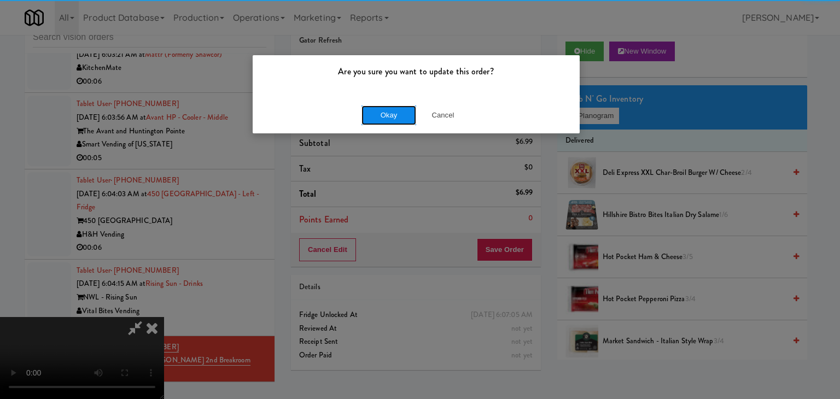
click at [394, 112] on button "Okay" at bounding box center [388, 115] width 55 height 20
click at [394, 112] on div "Okay Cancel" at bounding box center [416, 115] width 327 height 37
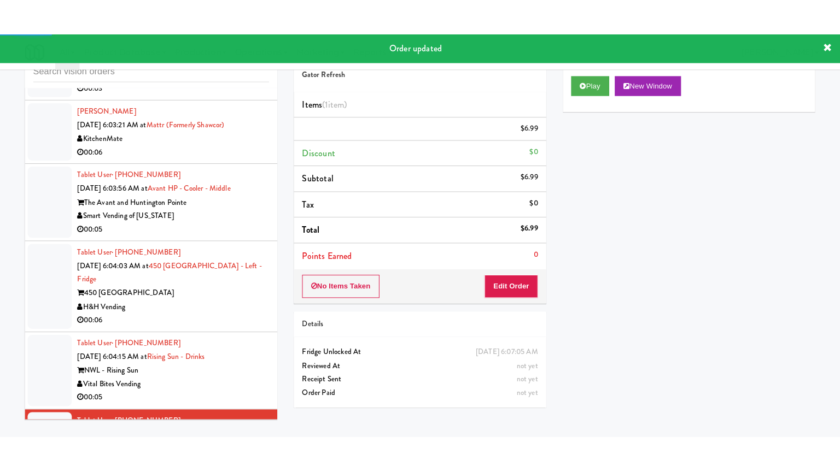
scroll to position [3035, 0]
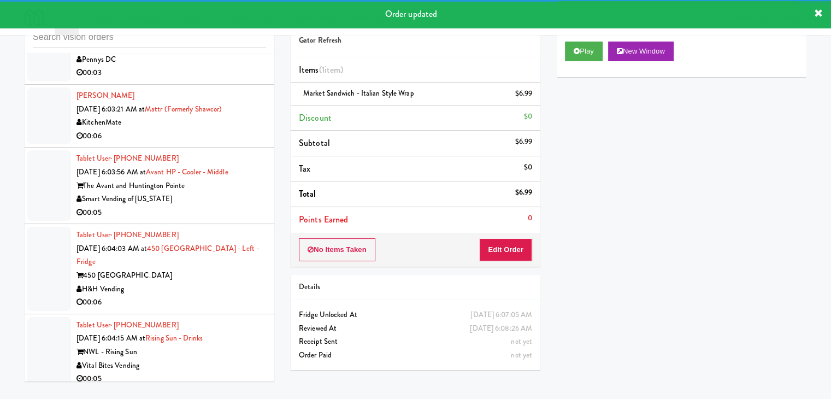
click at [250, 372] on div "00:05" at bounding box center [172, 379] width 190 height 14
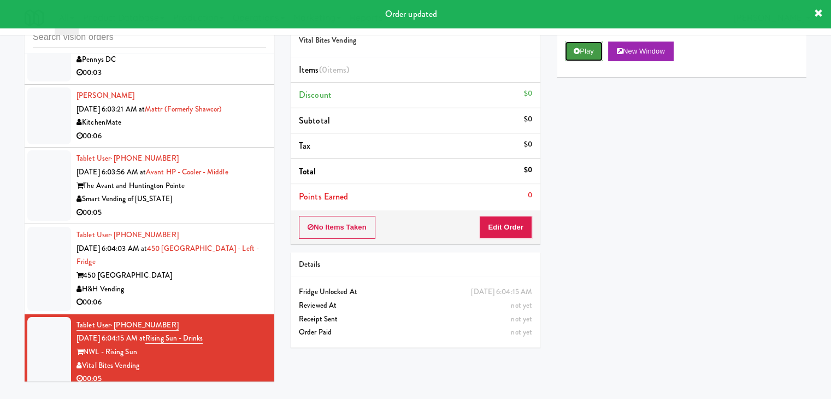
click at [590, 49] on button "Play" at bounding box center [584, 52] width 38 height 20
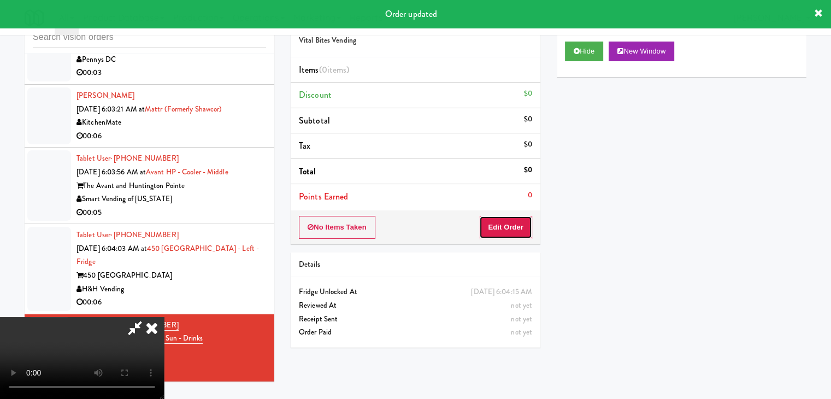
click at [505, 233] on button "Edit Order" at bounding box center [505, 227] width 53 height 23
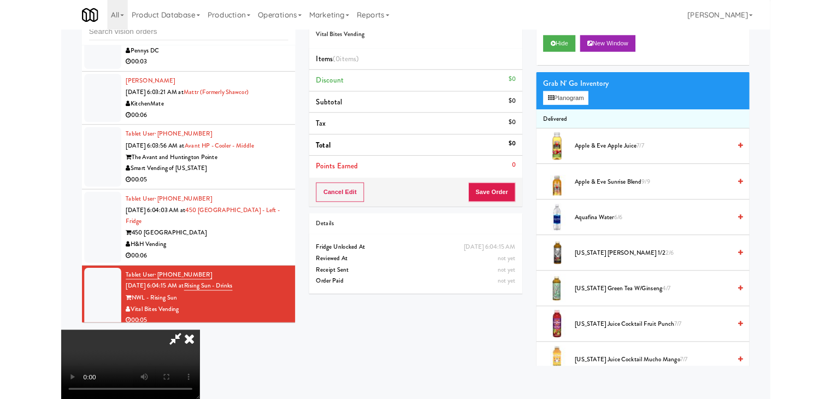
scroll to position [3022, 0]
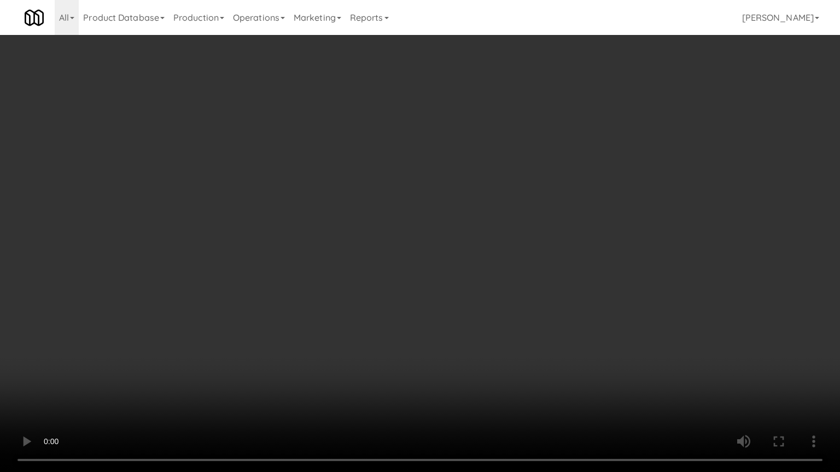
click at [478, 249] on video at bounding box center [420, 236] width 840 height 472
drag, startPoint x: 454, startPoint y: 247, endPoint x: 444, endPoint y: 256, distance: 13.9
click at [447, 254] on video at bounding box center [420, 236] width 840 height 472
click at [461, 235] on video at bounding box center [420, 236] width 840 height 472
drag, startPoint x: 461, startPoint y: 235, endPoint x: 518, endPoint y: 128, distance: 120.5
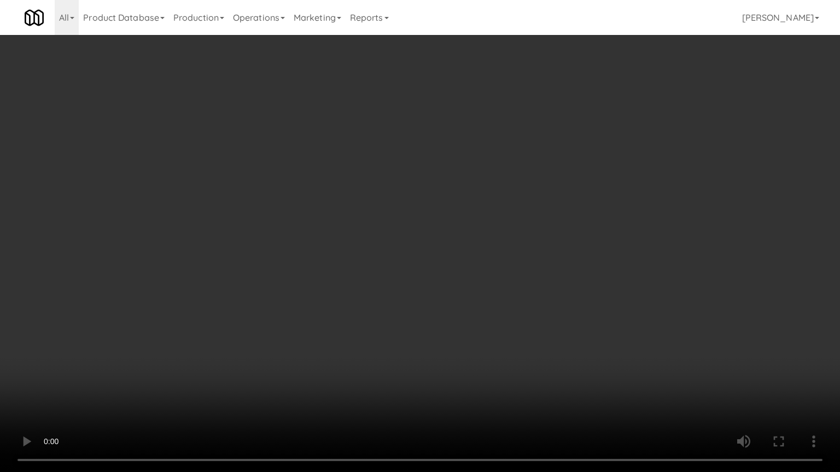
click at [462, 231] on video at bounding box center [420, 236] width 840 height 472
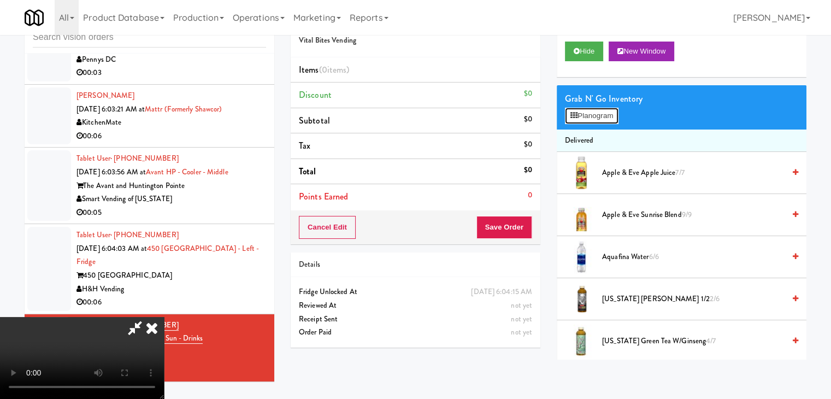
click at [600, 119] on button "Planogram" at bounding box center [592, 116] width 54 height 16
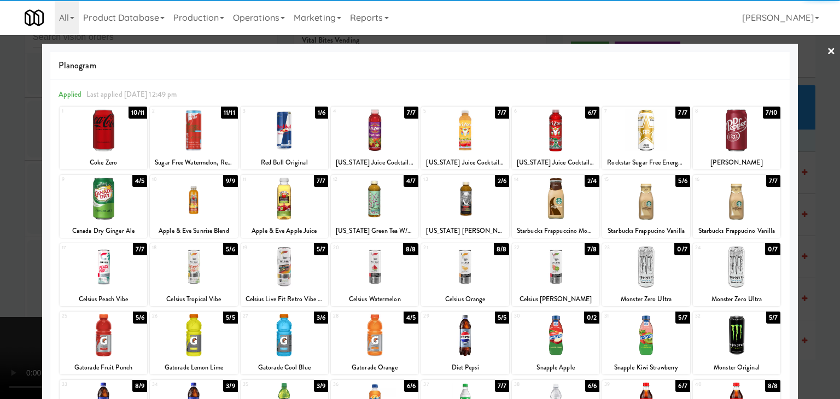
click at [453, 195] on div at bounding box center [464, 199] width 87 height 42
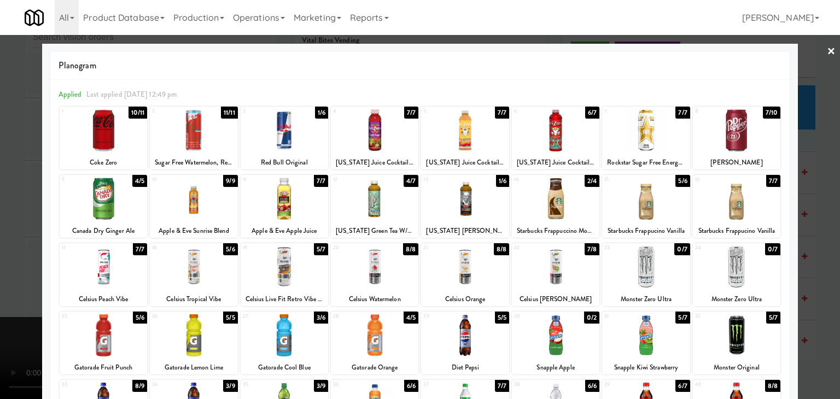
drag, startPoint x: 0, startPoint y: 218, endPoint x: 157, endPoint y: 215, distance: 157.5
click at [24, 214] on div at bounding box center [420, 199] width 840 height 399
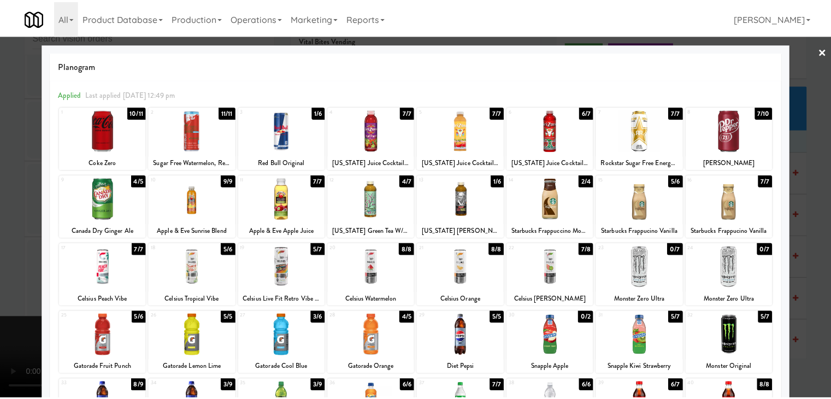
scroll to position [3035, 0]
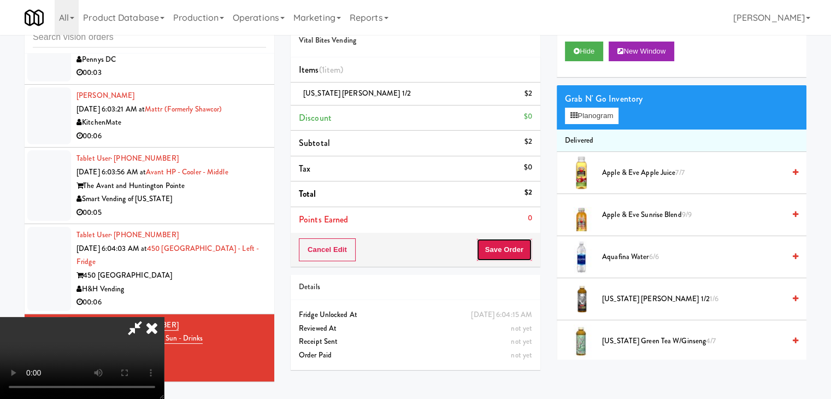
click at [526, 245] on button "Save Order" at bounding box center [505, 249] width 56 height 23
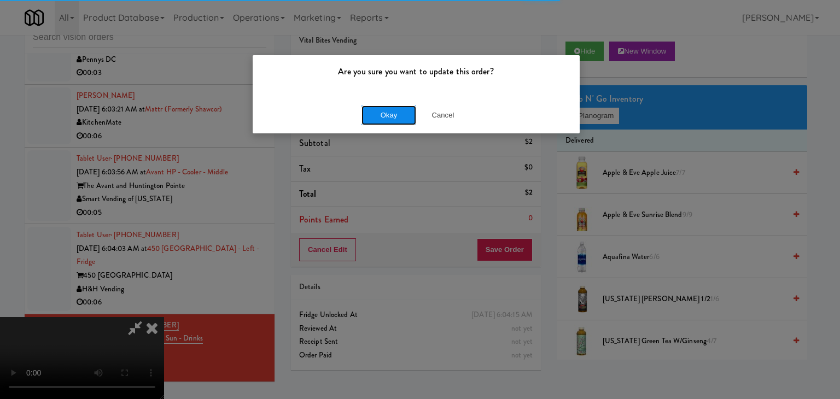
click at [373, 120] on button "Okay" at bounding box center [388, 115] width 55 height 20
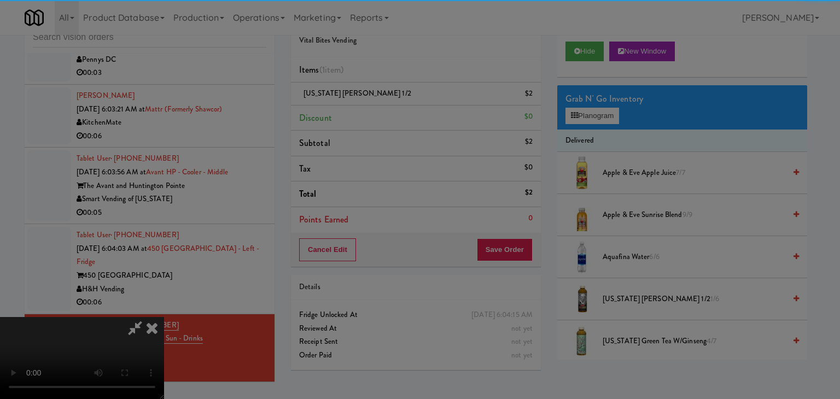
drag, startPoint x: 378, startPoint y: 121, endPoint x: 397, endPoint y: 136, distance: 24.2
click at [378, 121] on div "Are you sure you want to update this order? Okay Cancel" at bounding box center [420, 199] width 840 height 399
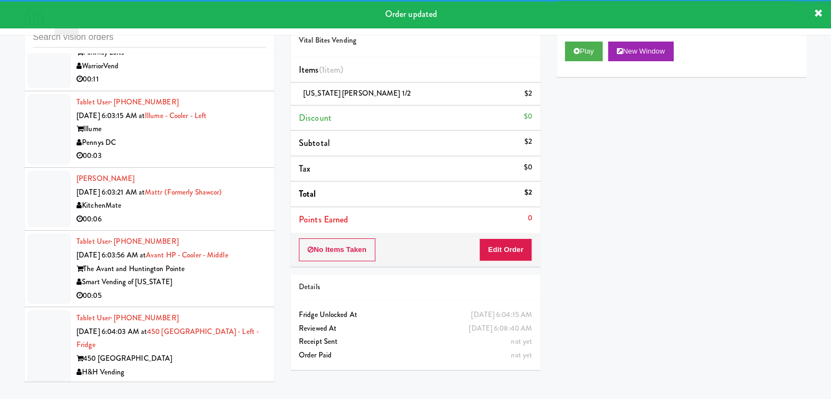
scroll to position [2926, 0]
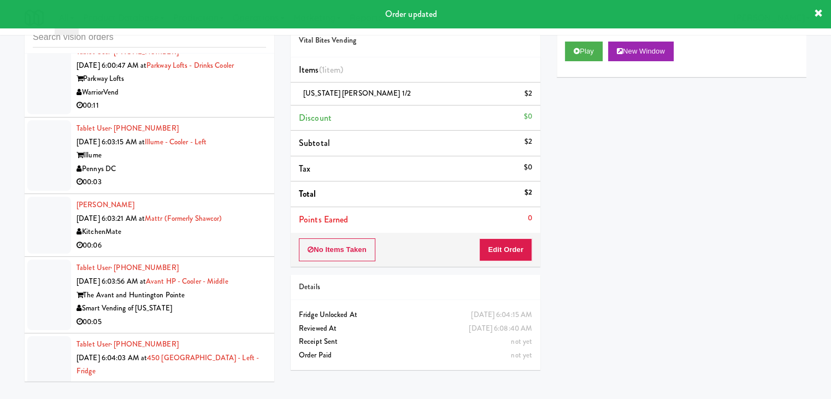
drag, startPoint x: 199, startPoint y: 370, endPoint x: 226, endPoint y: 365, distance: 27.1
click at [200, 392] on div "H&H Vending" at bounding box center [172, 399] width 190 height 14
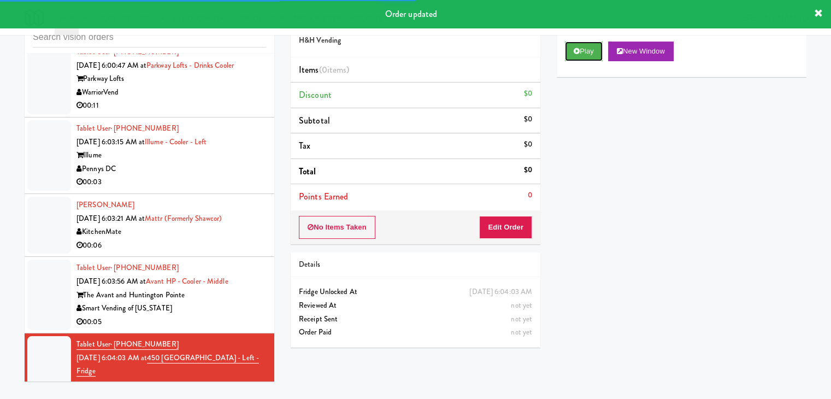
drag, startPoint x: 591, startPoint y: 54, endPoint x: 575, endPoint y: 98, distance: 47.0
click at [590, 53] on button "Play" at bounding box center [584, 52] width 38 height 20
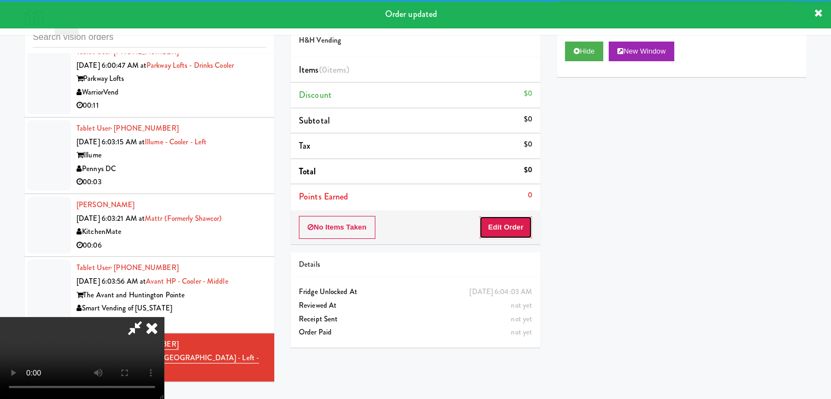
click at [516, 221] on button "Edit Order" at bounding box center [505, 227] width 53 height 23
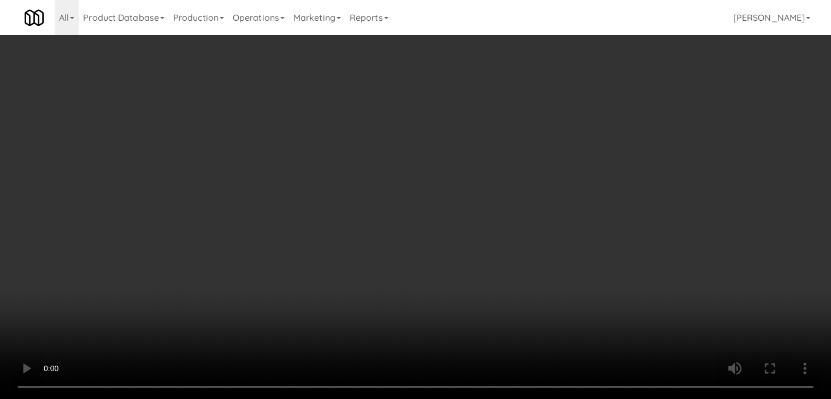
scroll to position [2912, 0]
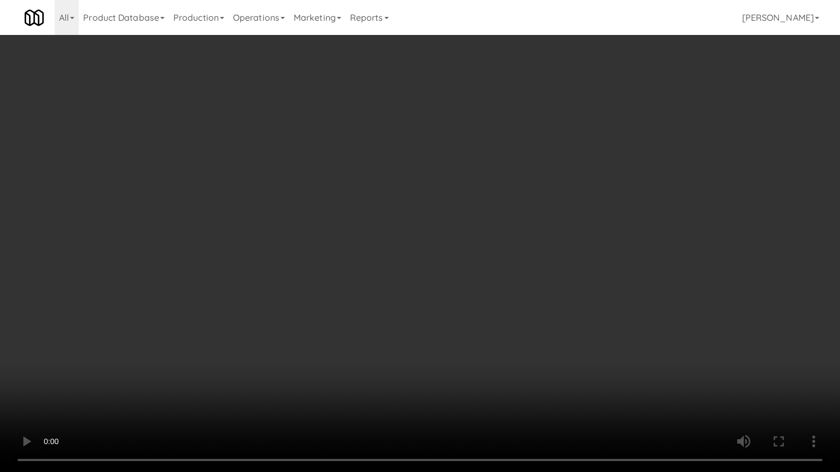
click at [461, 212] on video at bounding box center [420, 236] width 840 height 472
drag, startPoint x: 461, startPoint y: 216, endPoint x: 456, endPoint y: 222, distance: 7.8
click at [461, 218] on video at bounding box center [420, 236] width 840 height 472
click at [462, 212] on video at bounding box center [420, 236] width 840 height 472
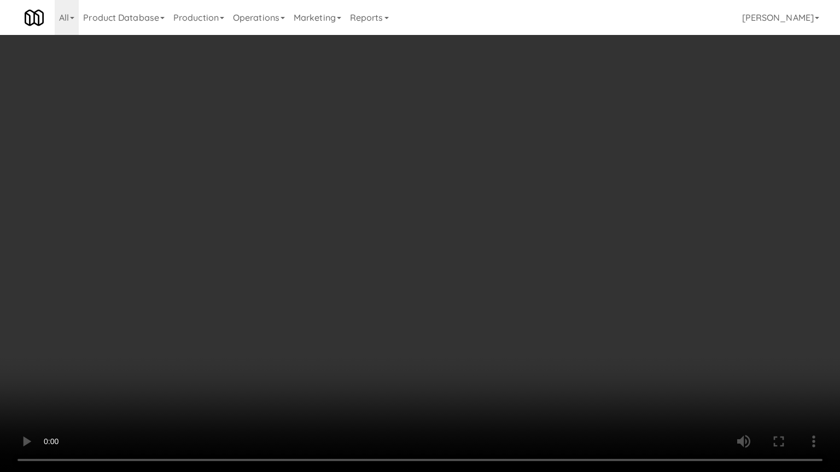
click at [464, 212] on video at bounding box center [420, 236] width 840 height 472
drag, startPoint x: 464, startPoint y: 212, endPoint x: 488, endPoint y: 151, distance: 66.0
click at [464, 212] on video at bounding box center [420, 236] width 840 height 472
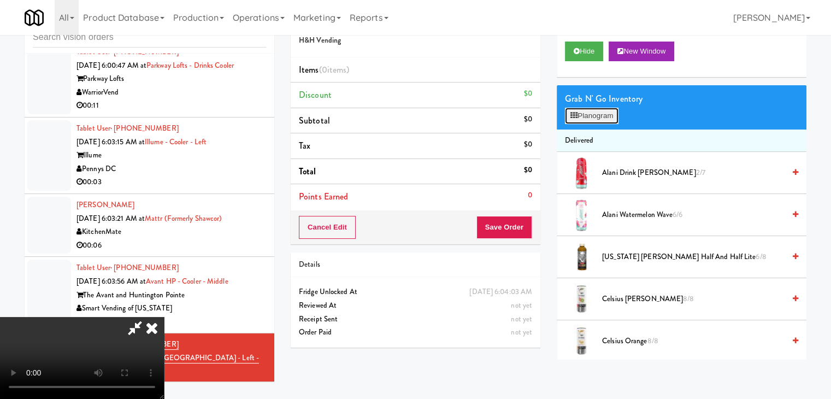
click at [601, 116] on button "Planogram" at bounding box center [592, 116] width 54 height 16
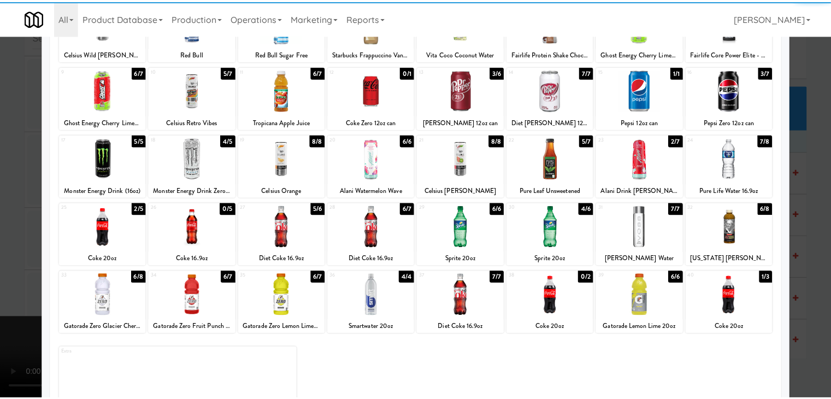
scroll to position [109, 0]
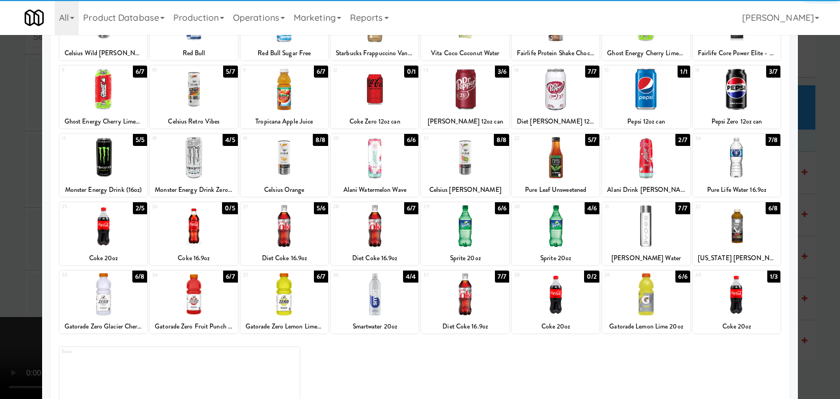
drag, startPoint x: 209, startPoint y: 160, endPoint x: 274, endPoint y: 162, distance: 64.5
click at [216, 162] on div at bounding box center [193, 158] width 87 height 42
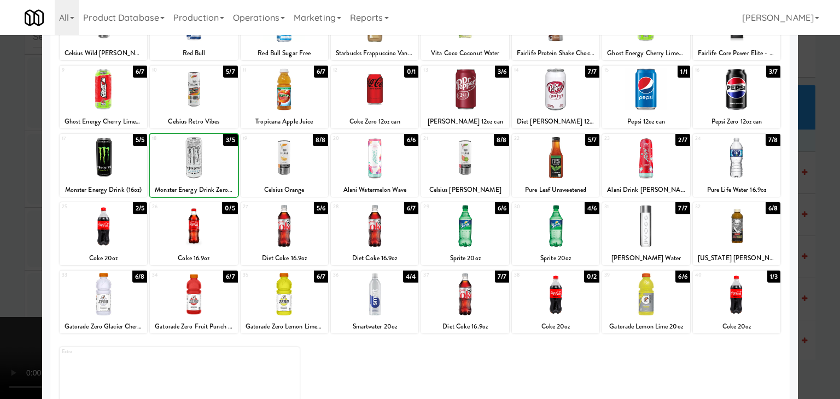
click at [284, 160] on div at bounding box center [284, 158] width 87 height 42
click at [11, 207] on div at bounding box center [420, 199] width 840 height 399
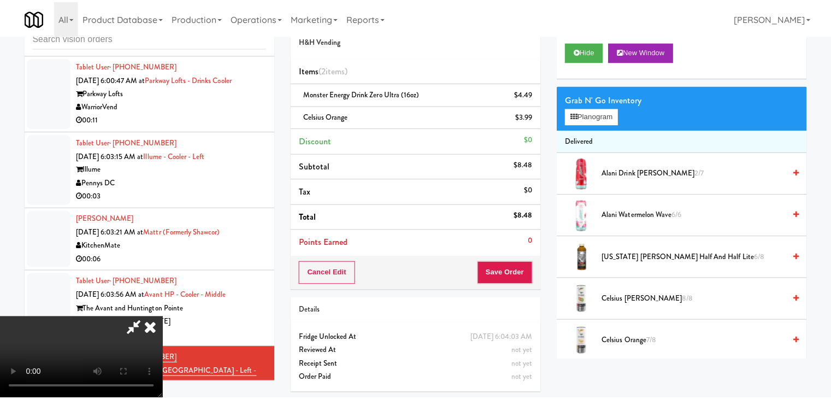
scroll to position [2926, 0]
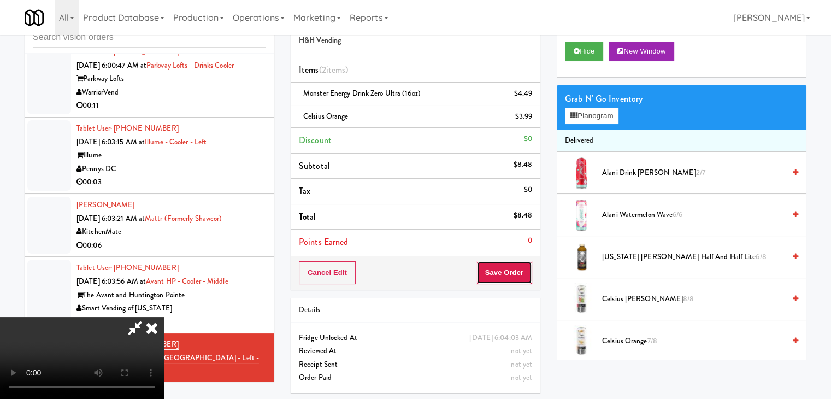
click at [502, 274] on button "Save Order" at bounding box center [505, 272] width 56 height 23
click at [503, 273] on button "Save Order" at bounding box center [505, 272] width 56 height 23
click at [503, 272] on button "Save Order" at bounding box center [505, 272] width 56 height 23
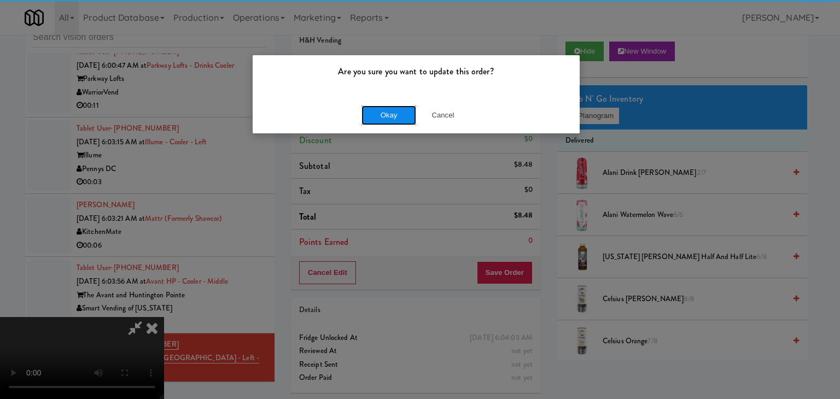
click at [391, 116] on button "Okay" at bounding box center [388, 115] width 55 height 20
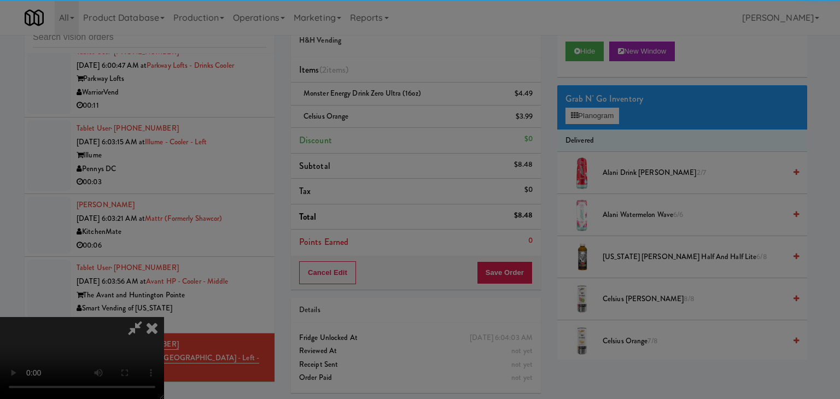
click at [391, 116] on body "Are you sure you want to update this order? Okay Cancel Okay Are you sure you w…" at bounding box center [420, 199] width 840 height 399
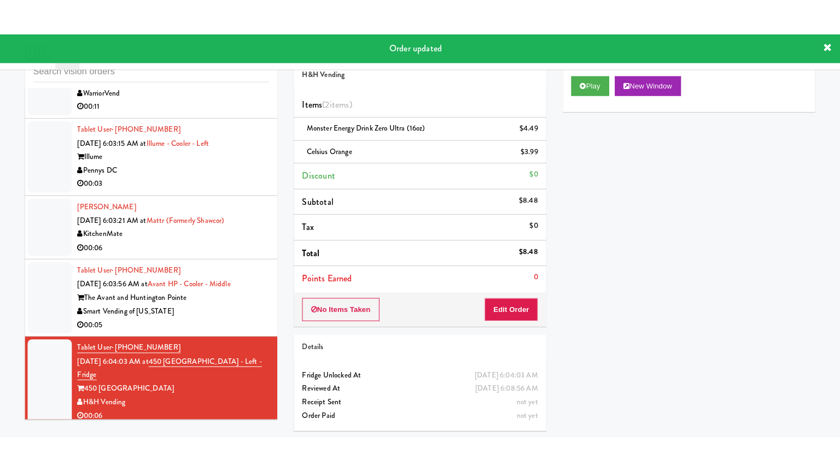
scroll to position [2871, 0]
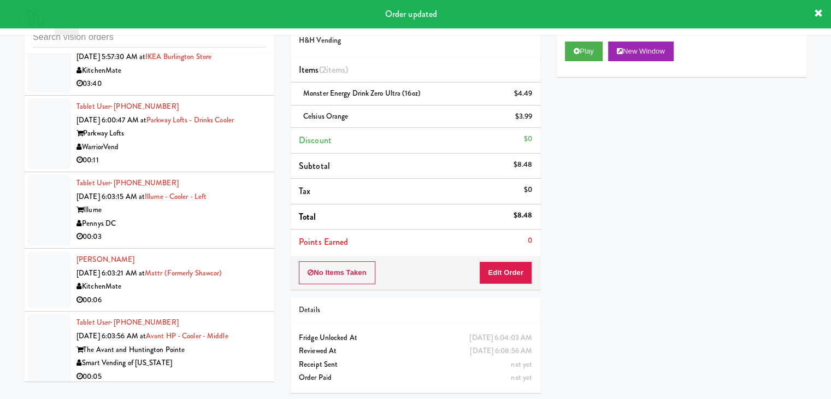
click at [208, 343] on div "The Avant and Huntington Pointe" at bounding box center [172, 350] width 190 height 14
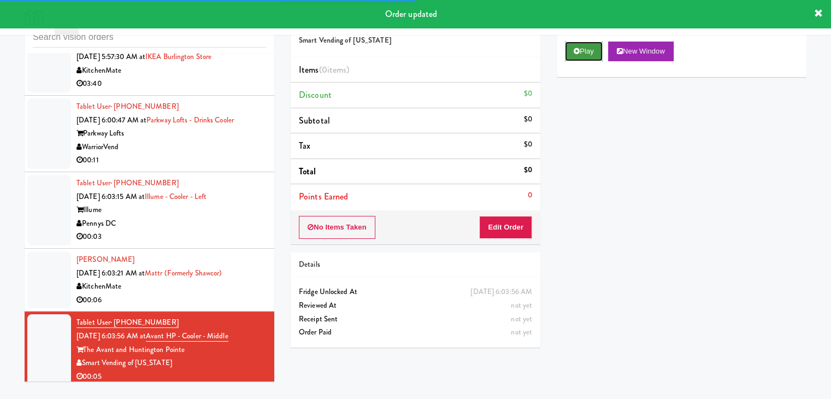
click at [583, 55] on button "Play" at bounding box center [584, 52] width 38 height 20
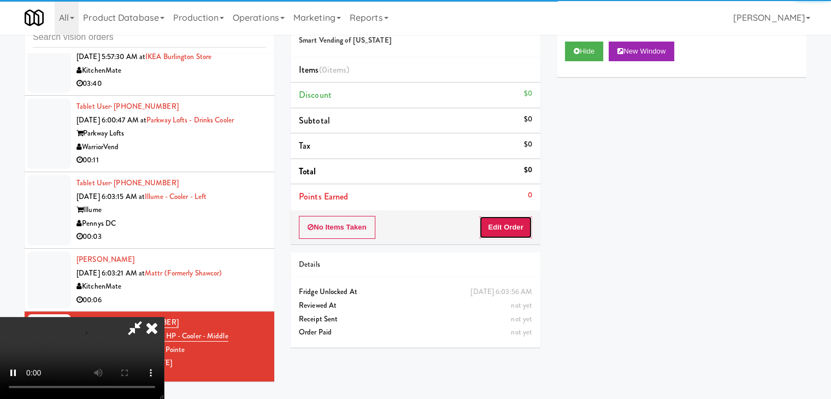
click at [530, 228] on button "Edit Order" at bounding box center [505, 227] width 53 height 23
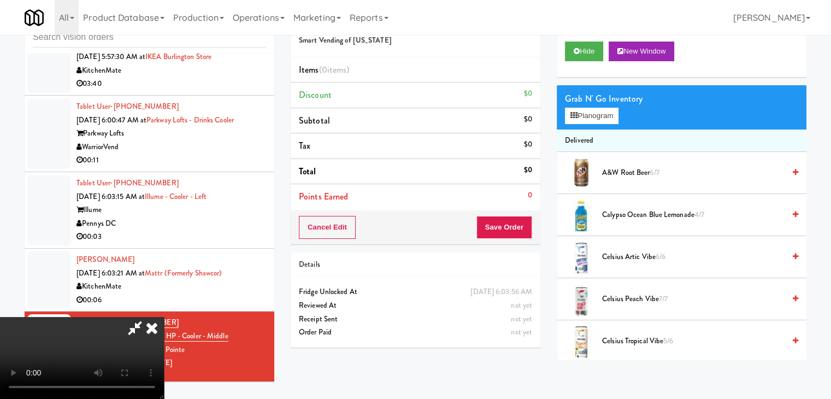
scroll to position [2858, 0]
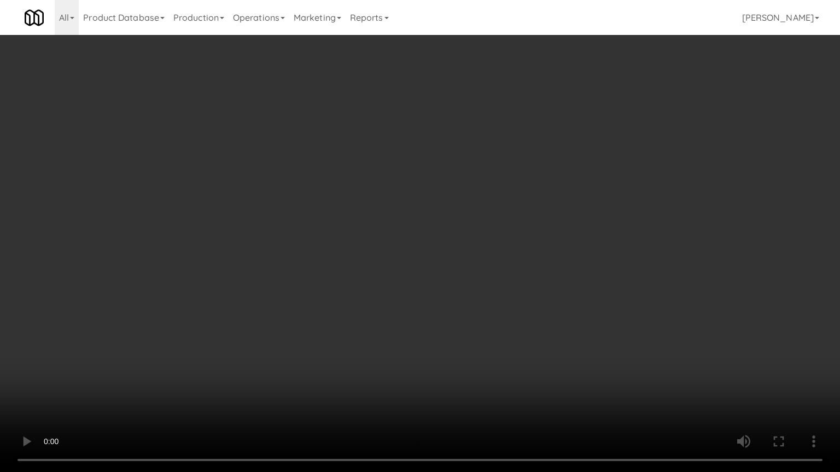
click at [490, 277] on video at bounding box center [420, 236] width 840 height 472
drag, startPoint x: 490, startPoint y: 277, endPoint x: 543, endPoint y: 184, distance: 107.3
click at [490, 273] on video at bounding box center [420, 236] width 840 height 472
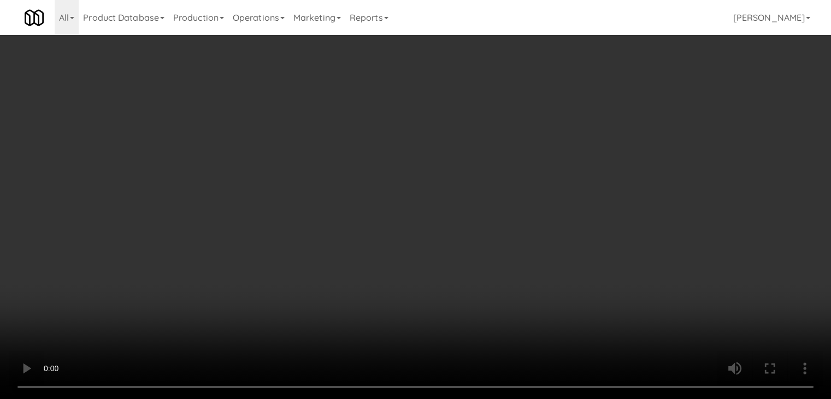
click at [603, 117] on button "Planogram" at bounding box center [592, 116] width 54 height 16
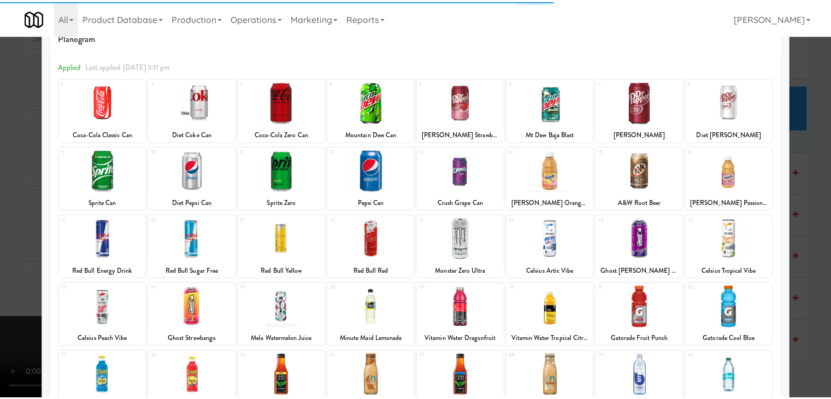
scroll to position [55, 0]
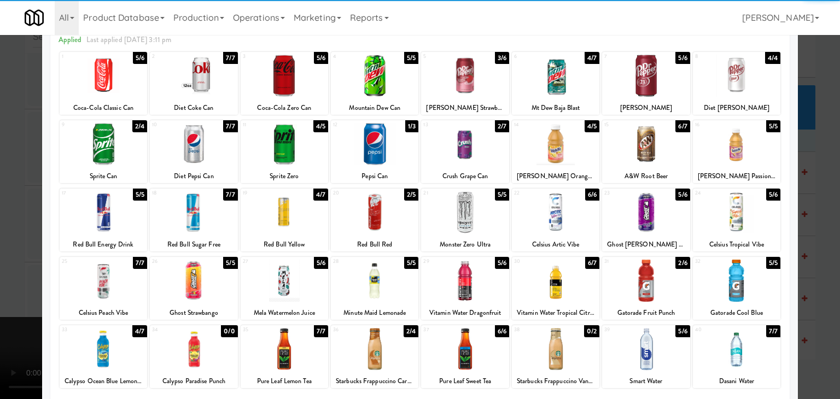
drag, startPoint x: 551, startPoint y: 203, endPoint x: 531, endPoint y: 203, distance: 19.7
click at [550, 203] on div at bounding box center [555, 212] width 87 height 42
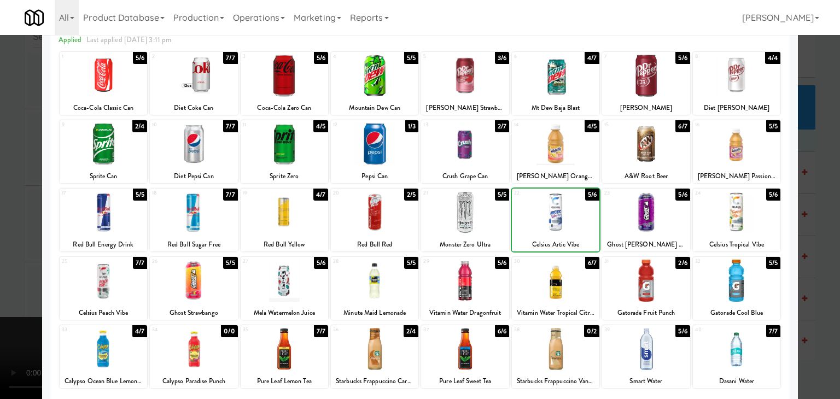
click at [19, 209] on div at bounding box center [420, 199] width 840 height 399
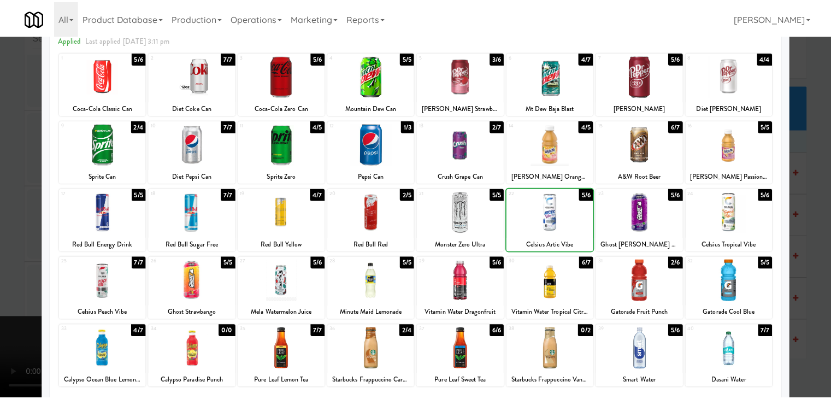
scroll to position [2871, 0]
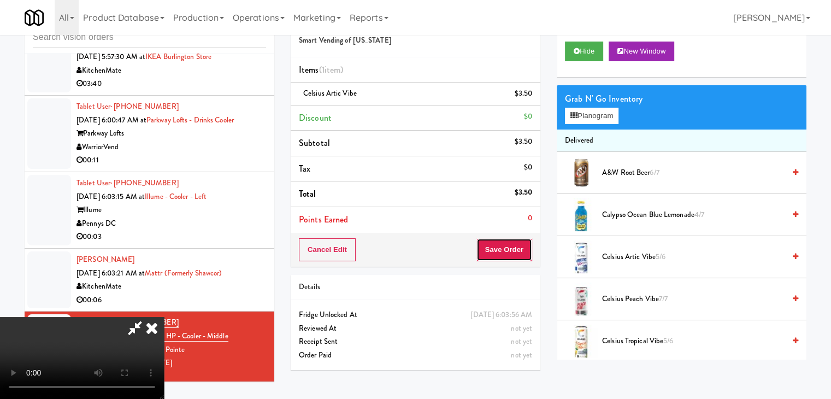
click at [504, 249] on button "Save Order" at bounding box center [505, 249] width 56 height 23
click at [505, 248] on button "Save Order" at bounding box center [505, 249] width 56 height 23
click at [508, 248] on button "Save Order" at bounding box center [505, 249] width 56 height 23
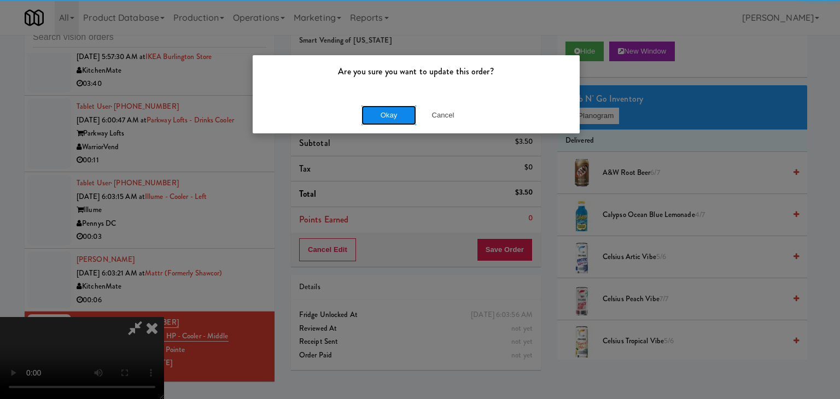
click at [387, 109] on button "Okay" at bounding box center [388, 115] width 55 height 20
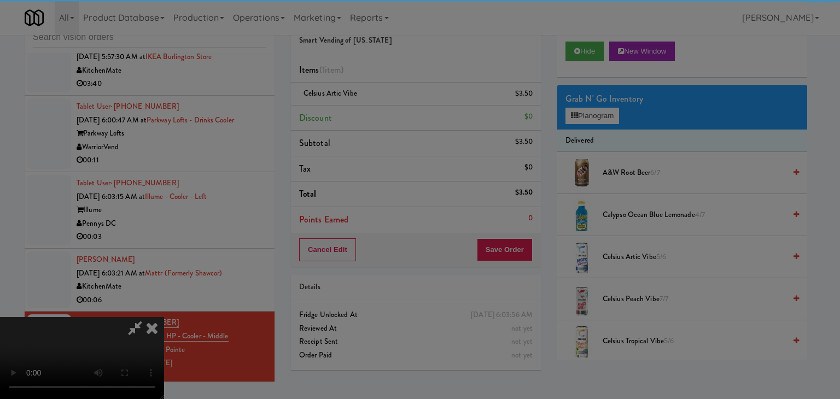
click at [387, 105] on button "Okay" at bounding box center [388, 95] width 55 height 20
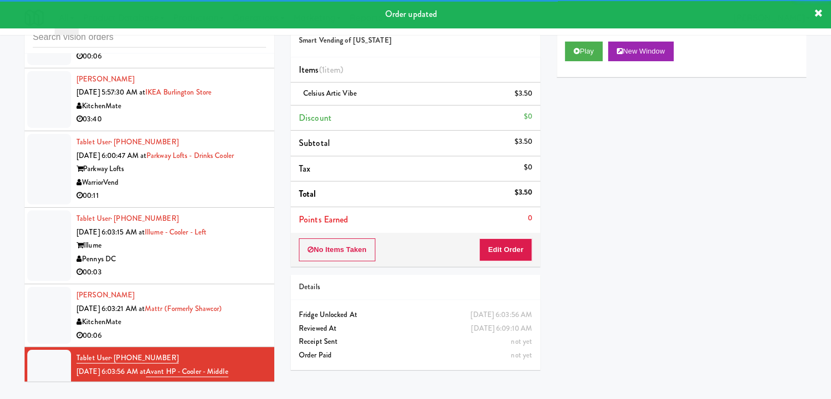
scroll to position [2817, 0]
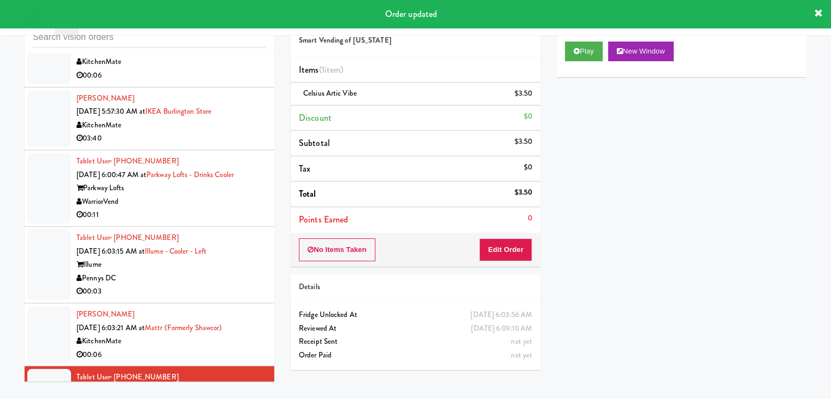
drag, startPoint x: 226, startPoint y: 329, endPoint x: 230, endPoint y: 306, distance: 22.7
click at [226, 335] on div "KitchenMate" at bounding box center [172, 342] width 190 height 14
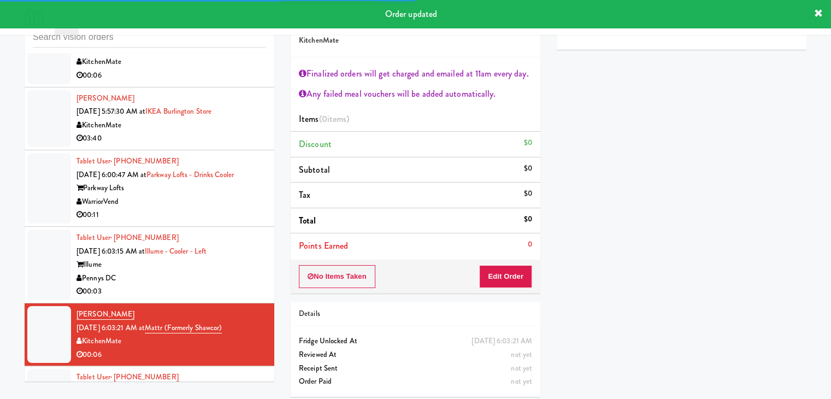
click at [245, 272] on div "Pennys DC" at bounding box center [172, 279] width 190 height 14
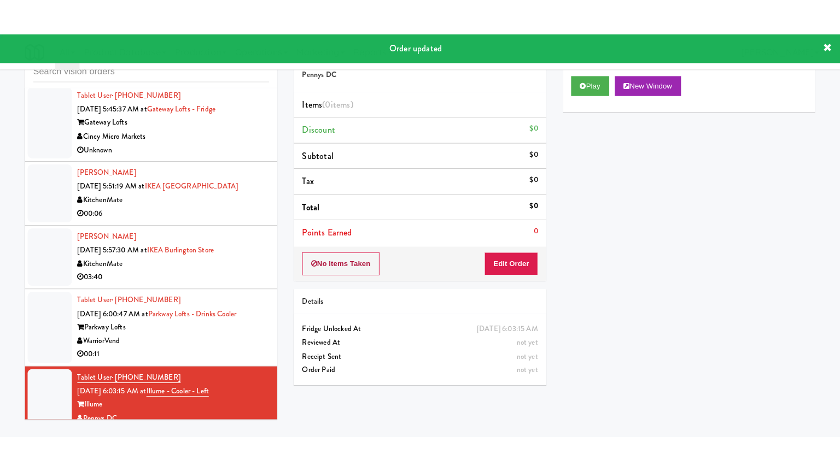
scroll to position [2707, 0]
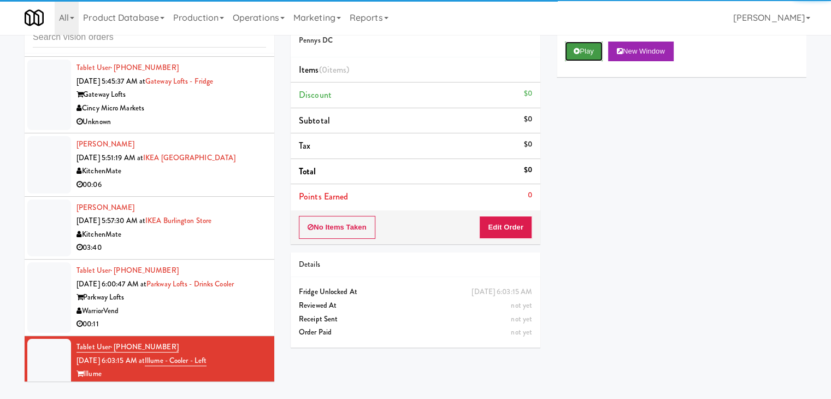
click at [587, 48] on button "Play" at bounding box center [584, 52] width 38 height 20
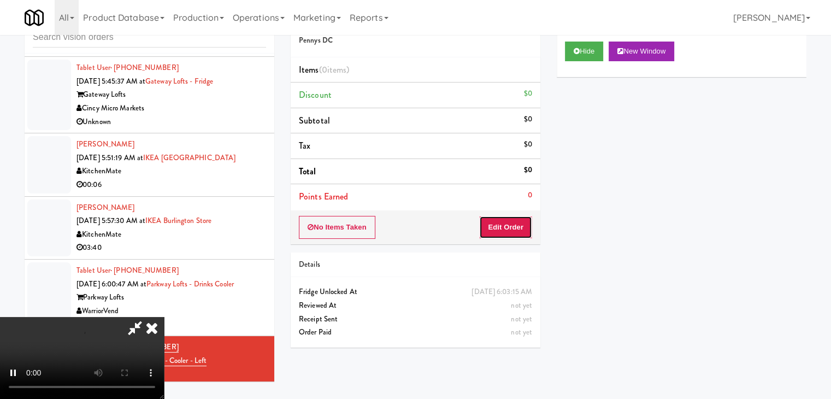
click at [507, 220] on button "Edit Order" at bounding box center [505, 227] width 53 height 23
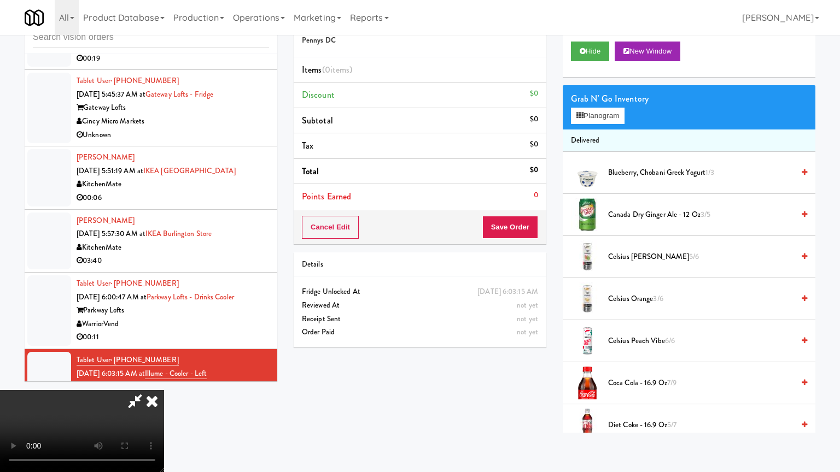
click at [164, 390] on video at bounding box center [82, 431] width 164 height 82
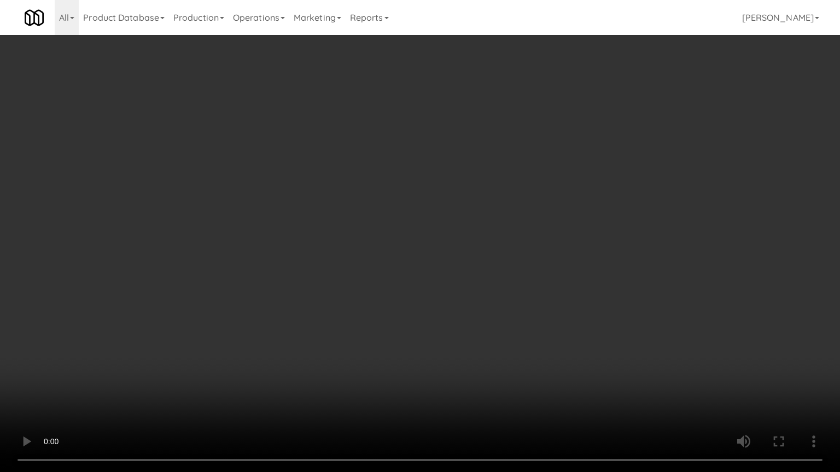
click at [472, 356] on video at bounding box center [420, 236] width 840 height 472
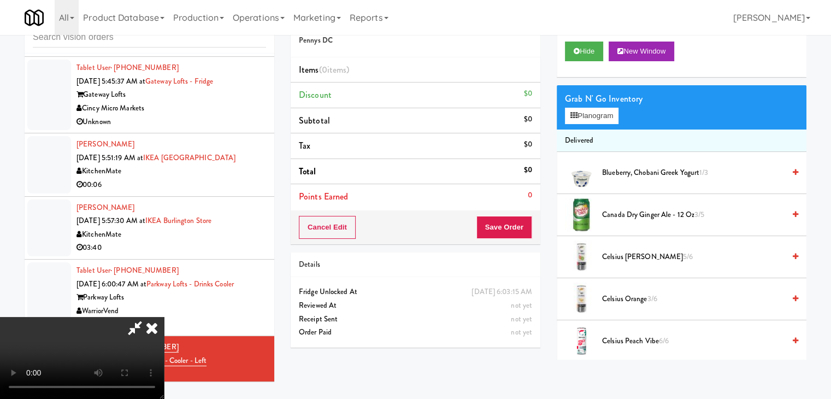
click at [164, 317] on video at bounding box center [82, 358] width 164 height 82
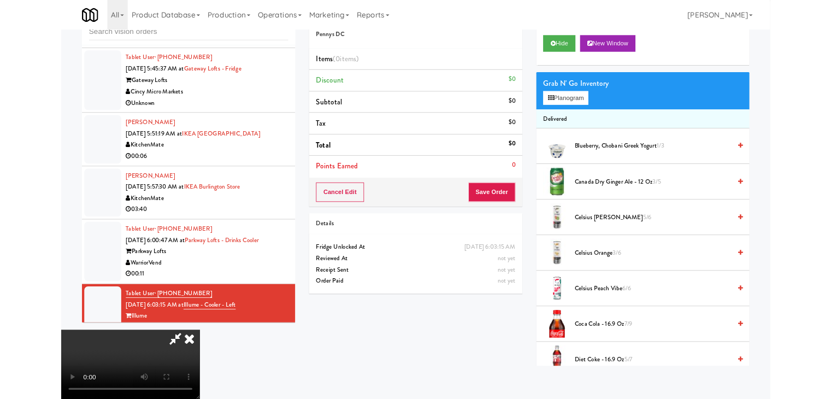
scroll to position [2694, 0]
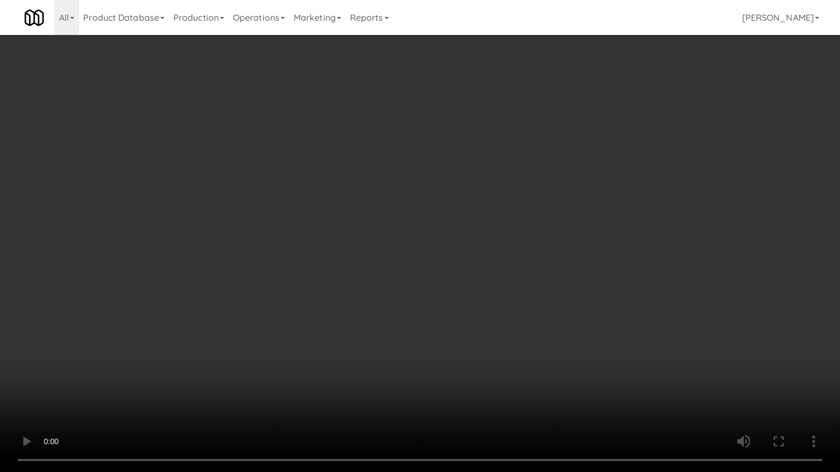
click at [494, 280] on video at bounding box center [420, 236] width 840 height 472
drag, startPoint x: 494, startPoint y: 280, endPoint x: 519, endPoint y: 187, distance: 96.1
click at [494, 280] on video at bounding box center [420, 236] width 840 height 472
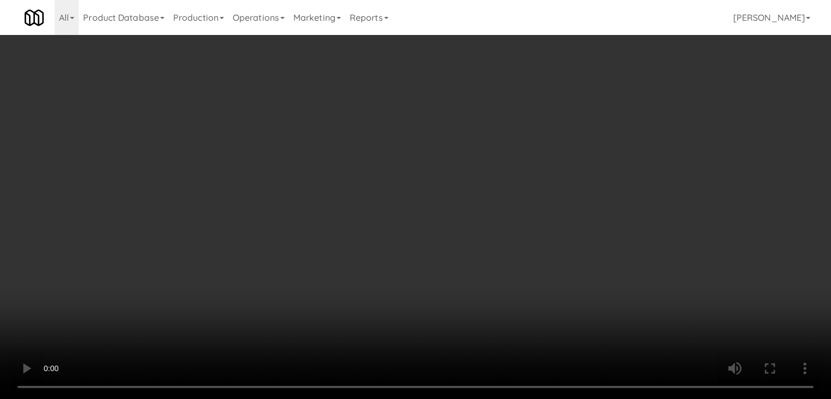
click at [607, 116] on button "Planogram" at bounding box center [592, 116] width 54 height 16
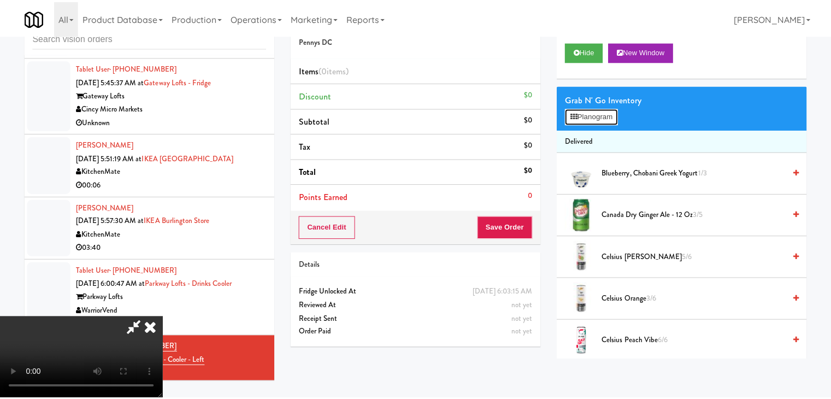
scroll to position [2694, 0]
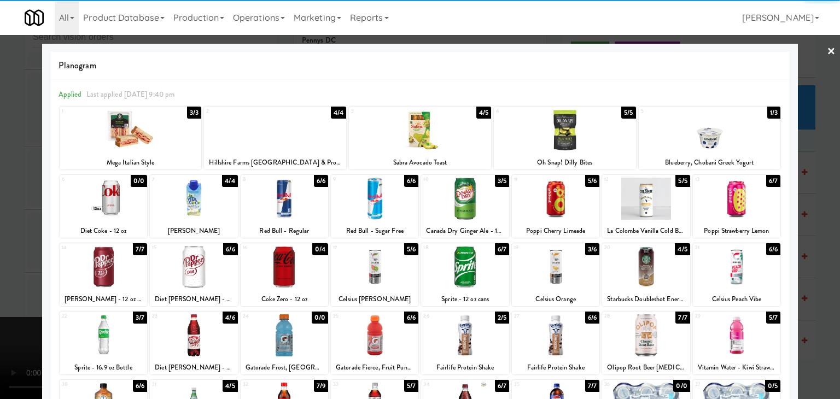
click at [565, 275] on div at bounding box center [555, 267] width 87 height 42
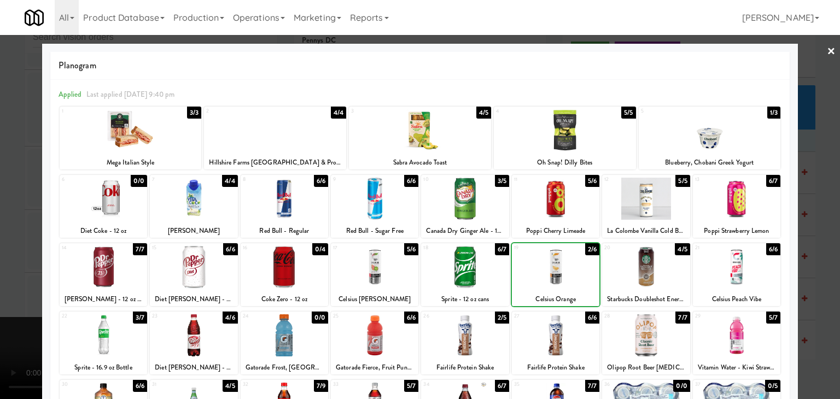
drag, startPoint x: 2, startPoint y: 273, endPoint x: 90, endPoint y: 267, distance: 88.8
click at [14, 272] on div at bounding box center [420, 199] width 840 height 399
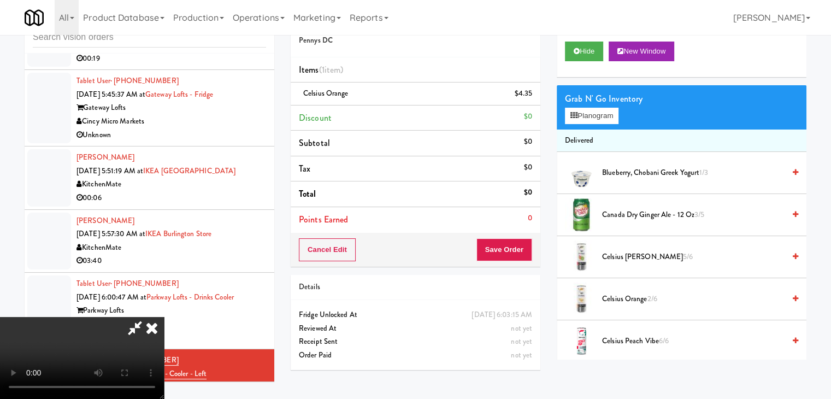
scroll to position [2707, 0]
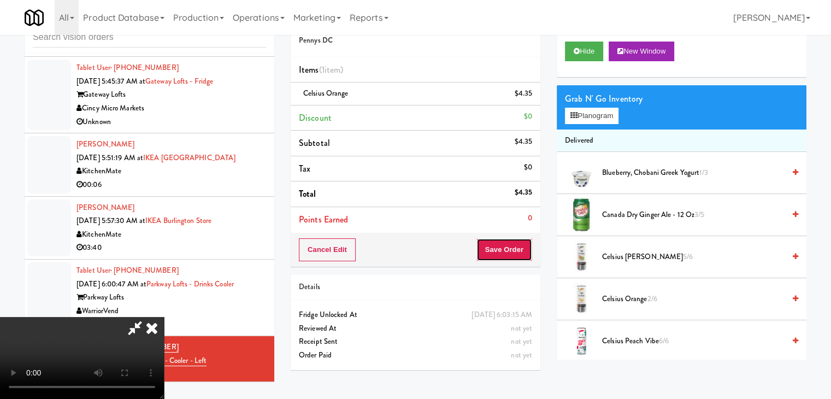
click at [520, 248] on button "Save Order" at bounding box center [505, 249] width 56 height 23
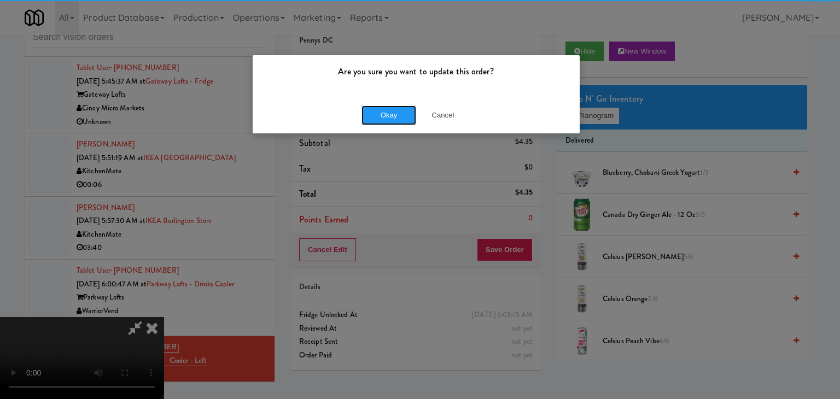
click at [383, 101] on div "Okay Cancel" at bounding box center [416, 115] width 327 height 37
click at [382, 107] on div "Okay Cancel" at bounding box center [416, 115] width 327 height 37
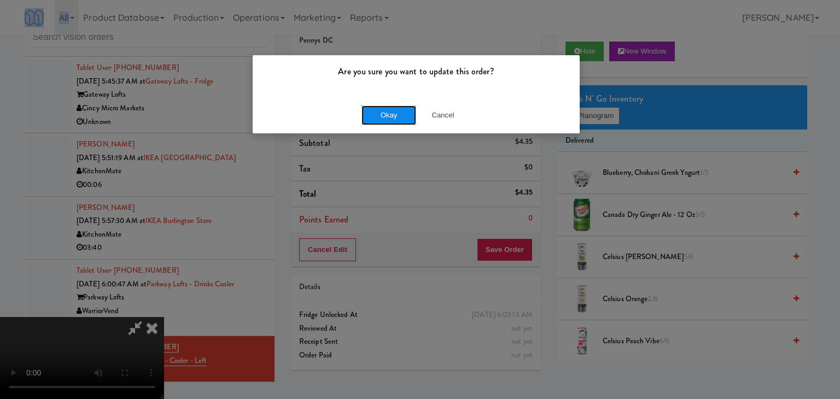
click at [382, 112] on button "Okay" at bounding box center [388, 115] width 55 height 20
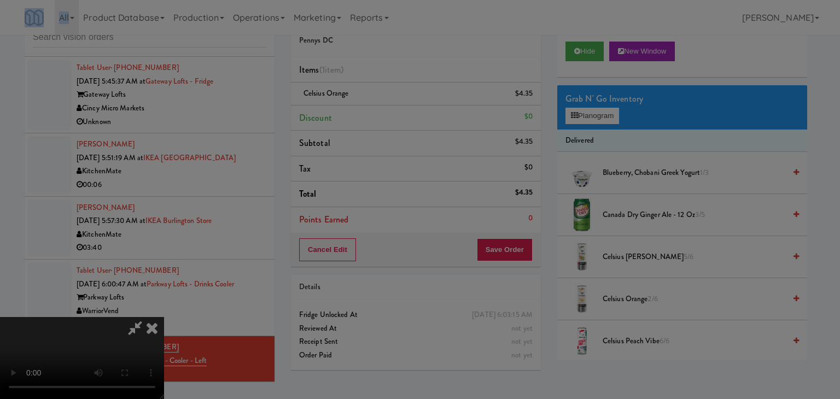
click at [382, 105] on button "Okay" at bounding box center [388, 95] width 55 height 20
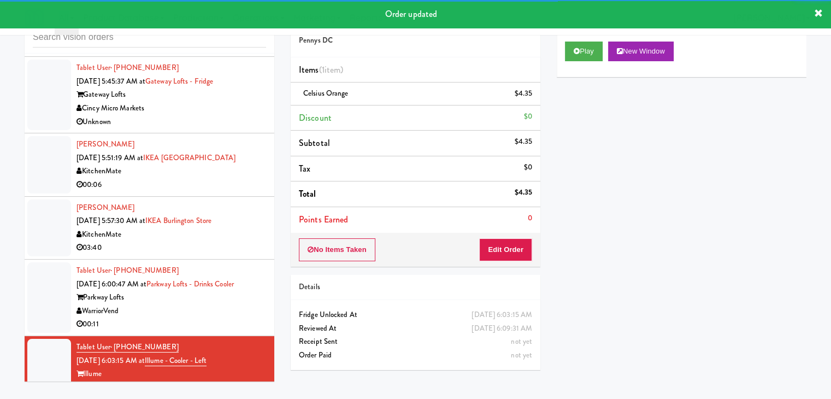
scroll to position [2653, 0]
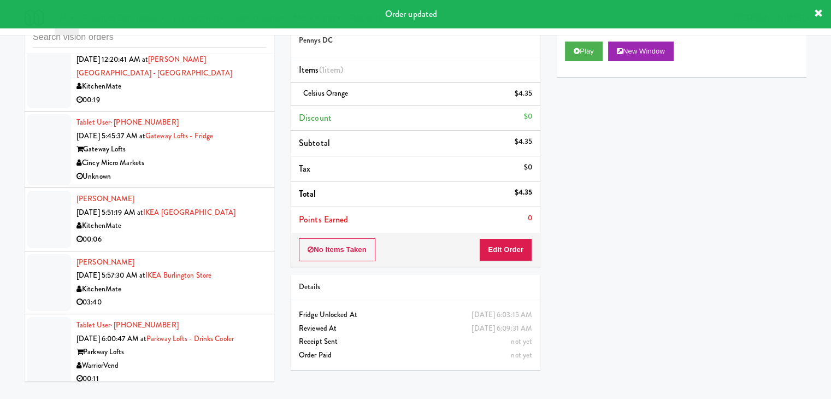
click at [213, 372] on div "00:11" at bounding box center [172, 379] width 190 height 14
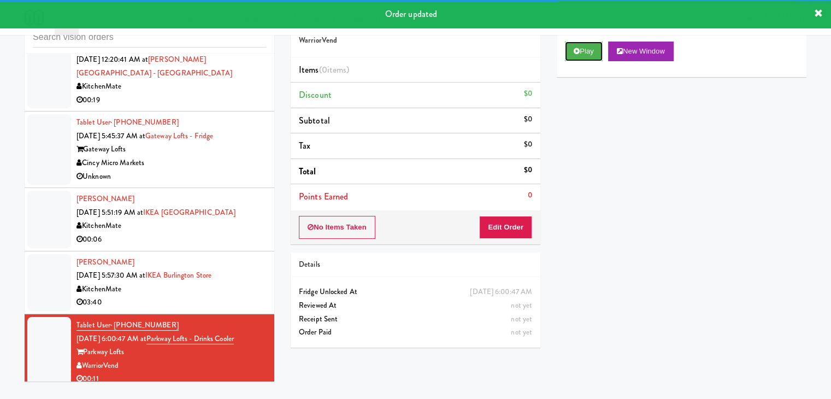
click at [584, 55] on button "Play" at bounding box center [584, 52] width 38 height 20
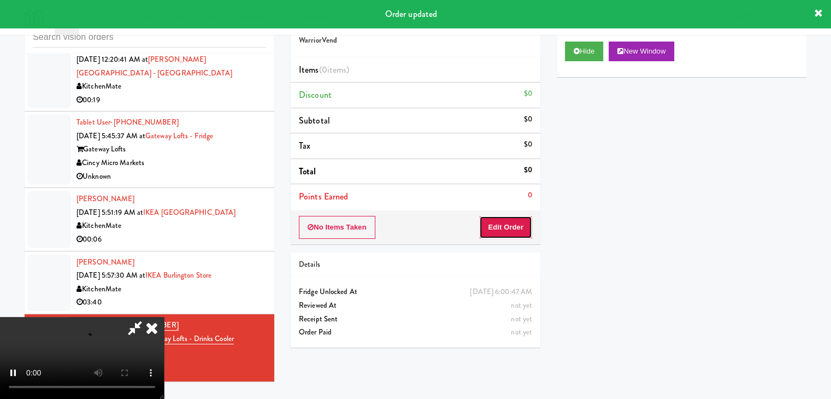
click at [516, 226] on button "Edit Order" at bounding box center [505, 227] width 53 height 23
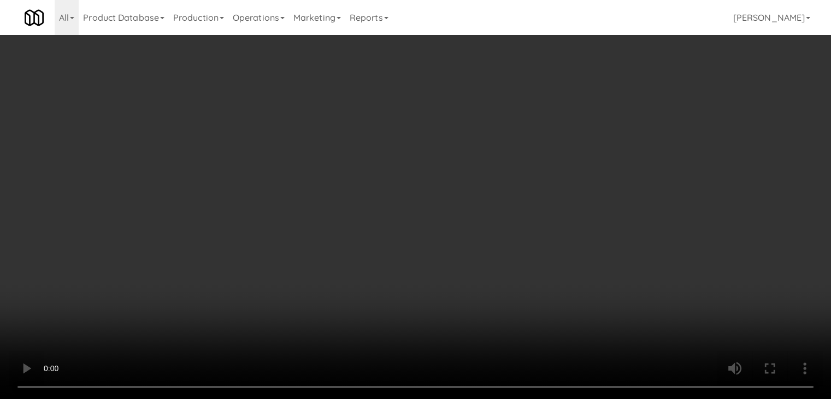
scroll to position [2640, 0]
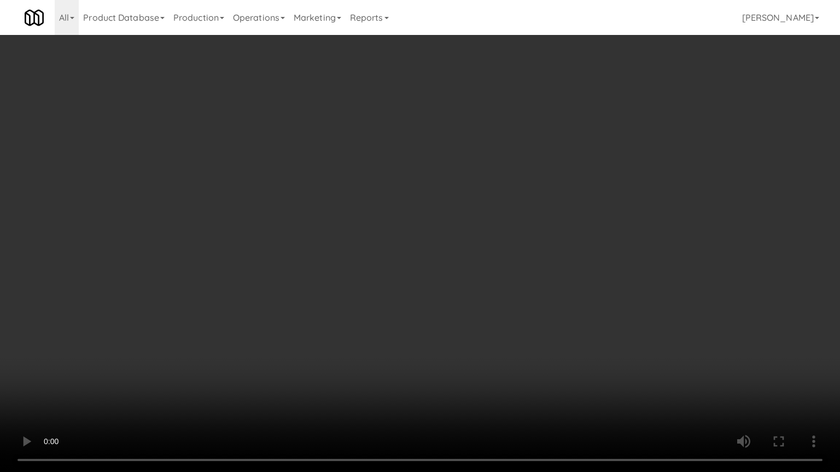
click at [435, 317] on video at bounding box center [420, 236] width 840 height 472
drag, startPoint x: 435, startPoint y: 317, endPoint x: 452, endPoint y: 248, distance: 70.9
click at [436, 315] on video at bounding box center [420, 236] width 840 height 472
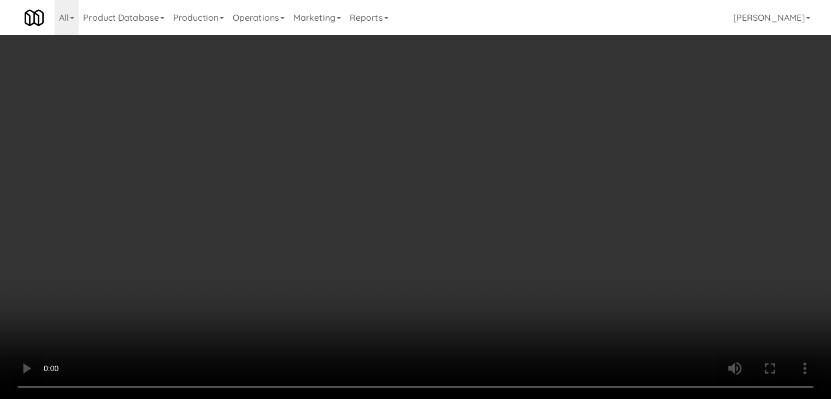
click at [608, 108] on button "Planogram" at bounding box center [592, 116] width 54 height 16
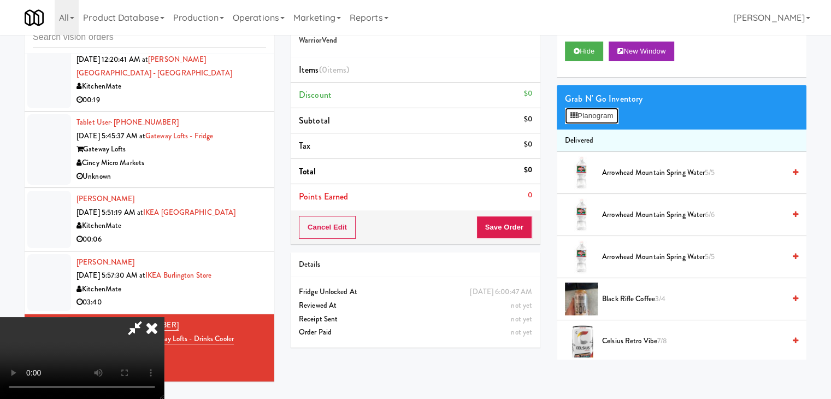
scroll to position [2640, 0]
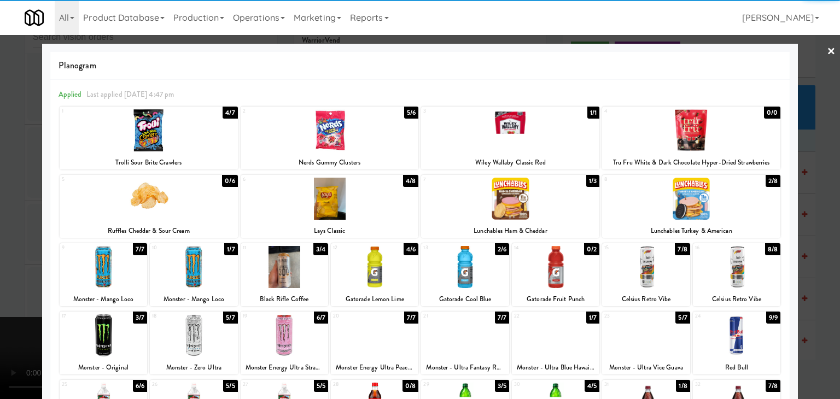
click at [548, 214] on div at bounding box center [510, 199] width 178 height 42
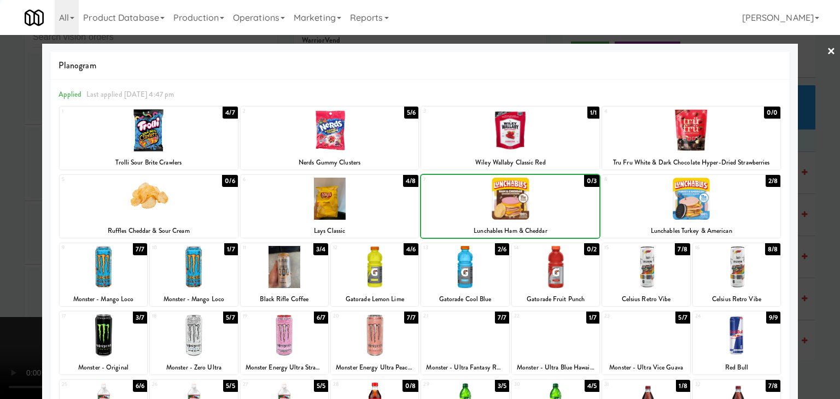
click at [655, 202] on div at bounding box center [691, 199] width 178 height 42
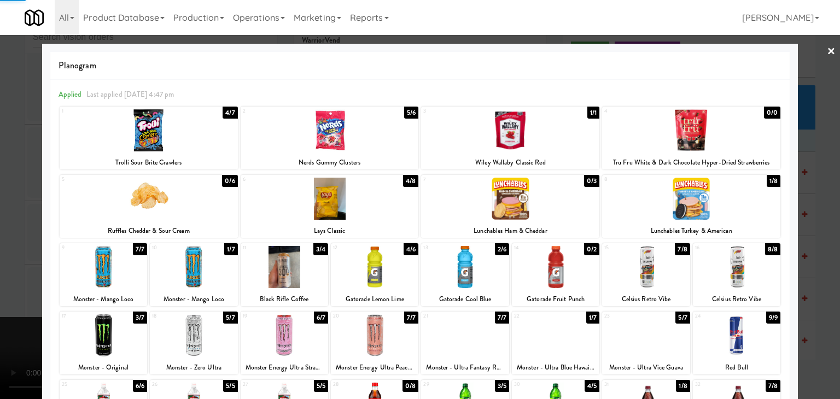
click at [811, 221] on div at bounding box center [420, 199] width 840 height 399
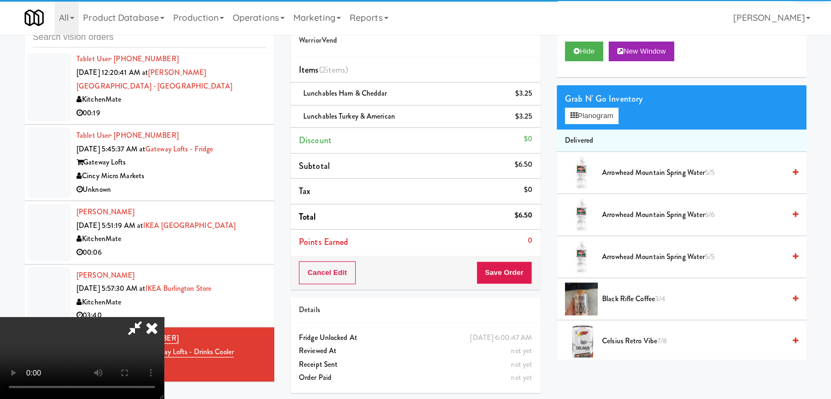
scroll to position [2653, 0]
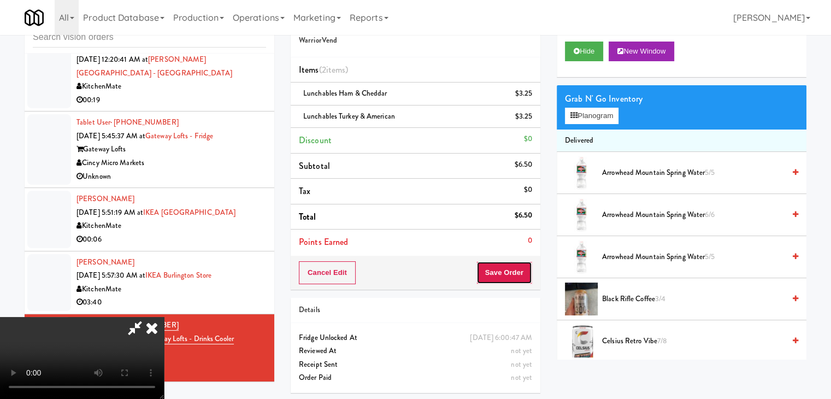
click at [507, 271] on button "Save Order" at bounding box center [505, 272] width 56 height 23
click at [507, 272] on button "Save Order" at bounding box center [505, 272] width 56 height 23
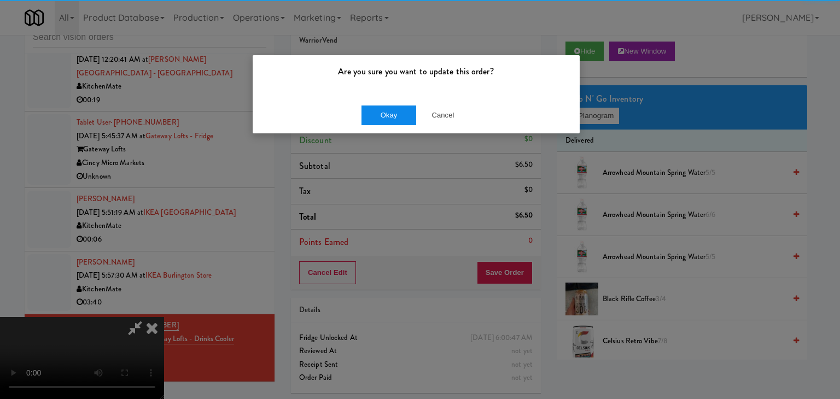
click at [364, 109] on div "Okay Cancel" at bounding box center [416, 115] width 327 height 37
click at [366, 113] on button "Okay" at bounding box center [388, 115] width 55 height 20
click at [367, 113] on div "Okay Cancel" at bounding box center [416, 115] width 327 height 37
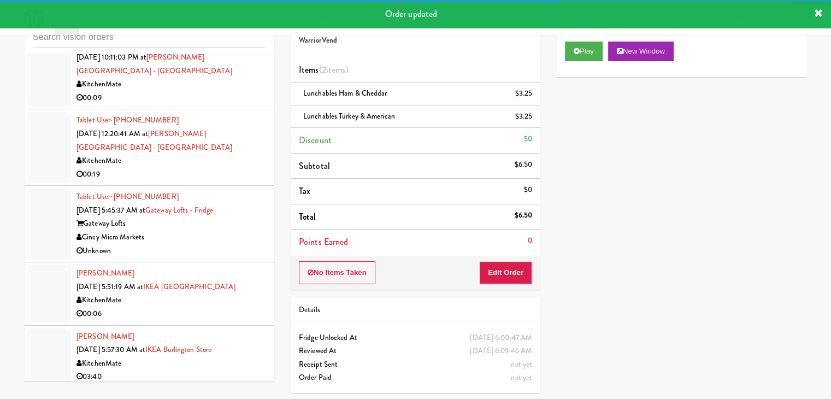
scroll to position [2543, 0]
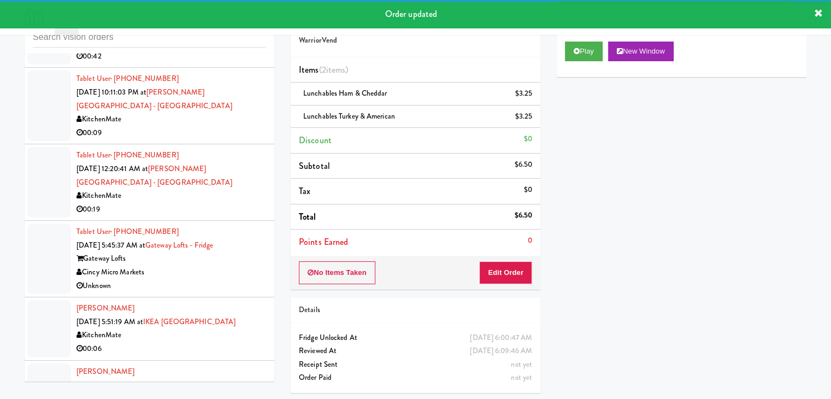
click at [216, 266] on div "Cincy Micro Markets" at bounding box center [172, 273] width 190 height 14
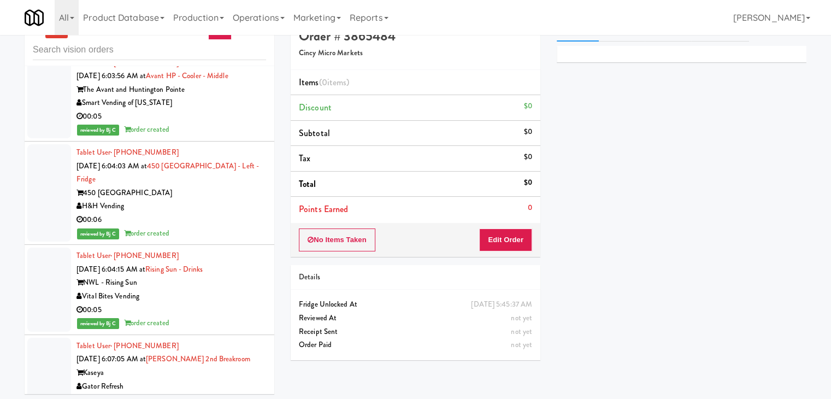
scroll to position [35, 0]
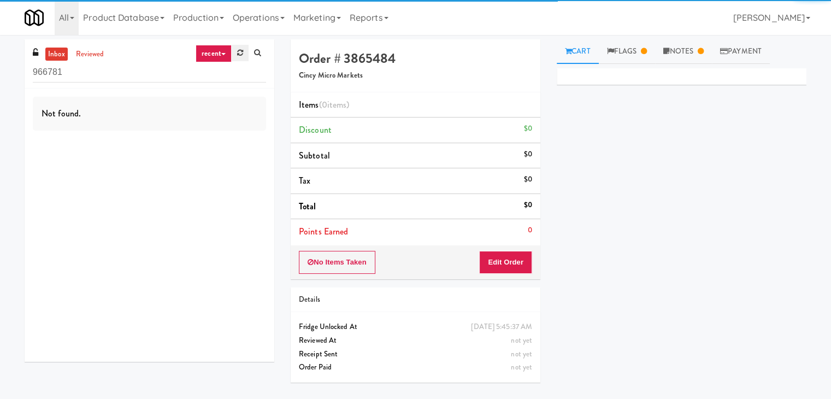
click at [238, 52] on icon at bounding box center [240, 52] width 6 height 7
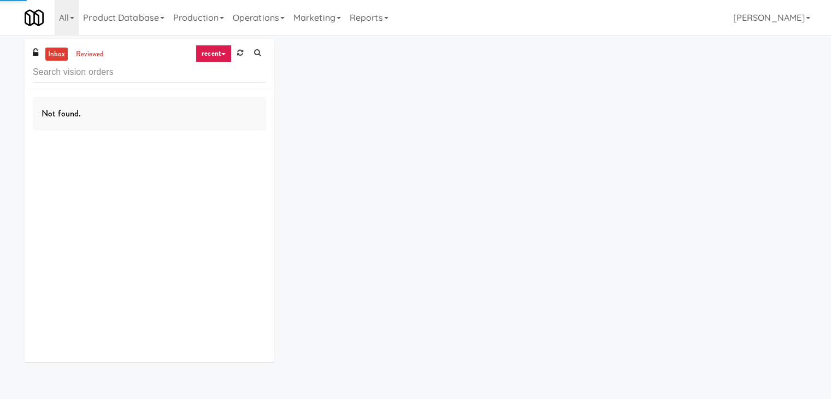
click at [221, 55] on icon at bounding box center [223, 54] width 4 height 2
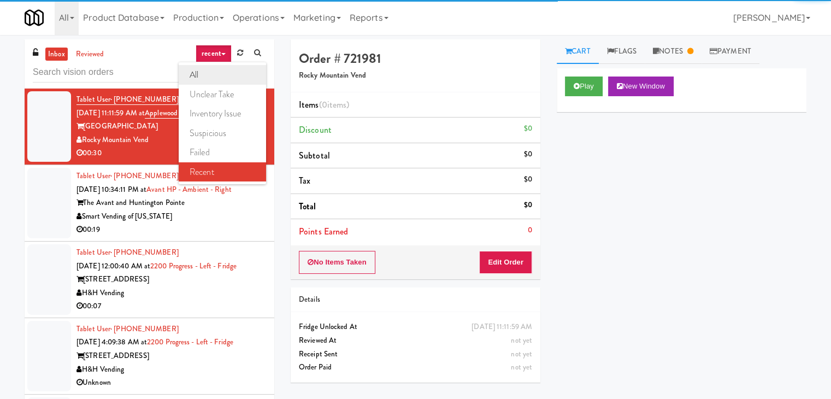
click at [219, 73] on link "all" at bounding box center [222, 75] width 87 height 20
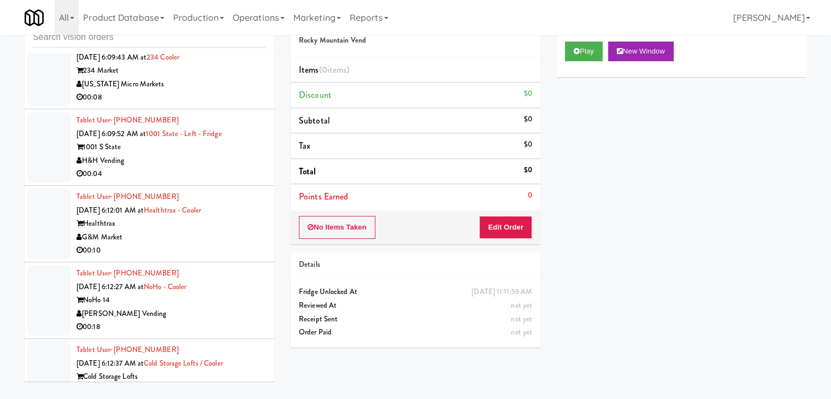
scroll to position [2951, 0]
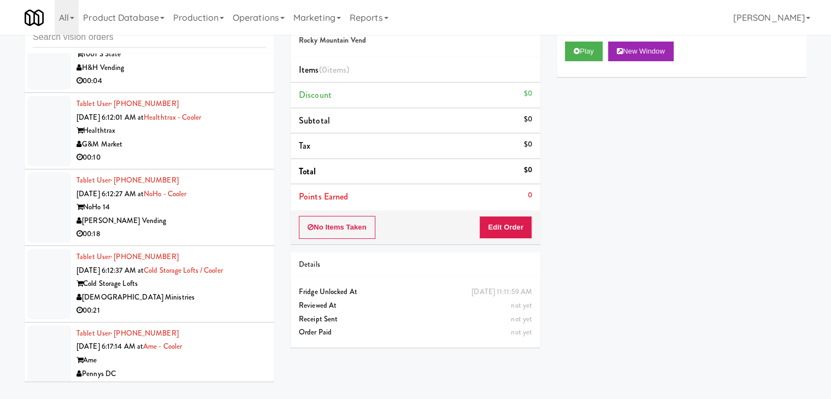
click at [210, 367] on div "Pennys DC" at bounding box center [172, 374] width 190 height 14
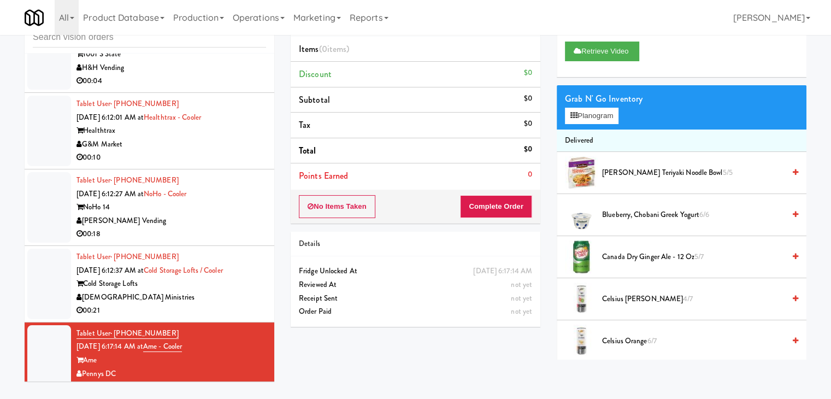
click at [247, 285] on div "Tablet User · (816) 258-2066 Sep 2, 2025 6:12:37 AM at Cold Storage Lofts / Coo…" at bounding box center [172, 283] width 190 height 67
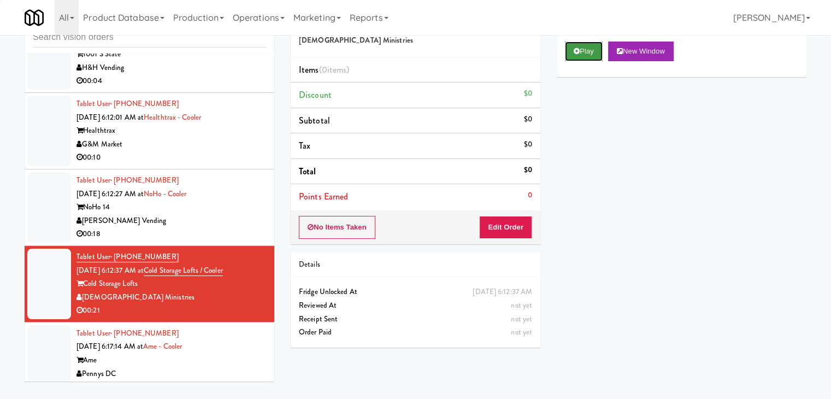
drag, startPoint x: 594, startPoint y: 46, endPoint x: 589, endPoint y: 54, distance: 8.3
click at [593, 48] on button "Play" at bounding box center [584, 52] width 38 height 20
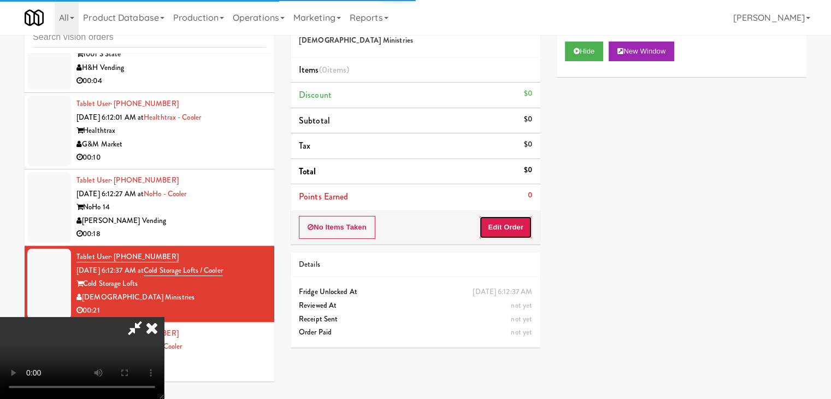
click at [507, 231] on button "Edit Order" at bounding box center [505, 227] width 53 height 23
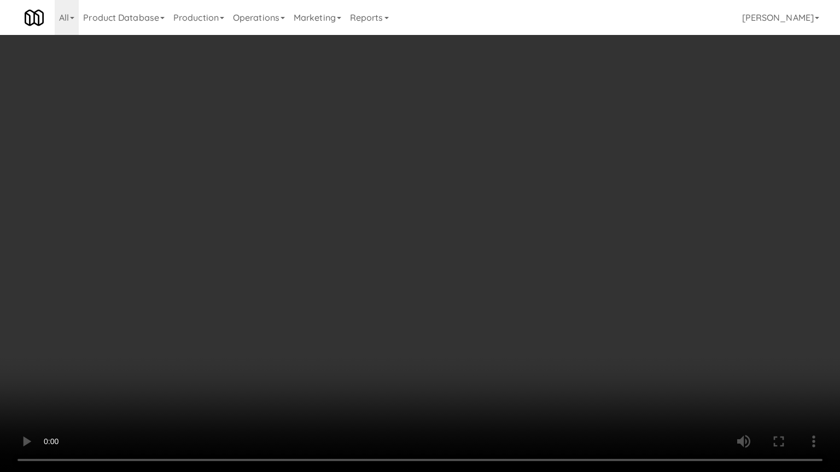
click at [420, 317] on video at bounding box center [420, 236] width 840 height 472
drag, startPoint x: 419, startPoint y: 318, endPoint x: 412, endPoint y: 273, distance: 45.4
click at [418, 318] on video at bounding box center [420, 236] width 840 height 472
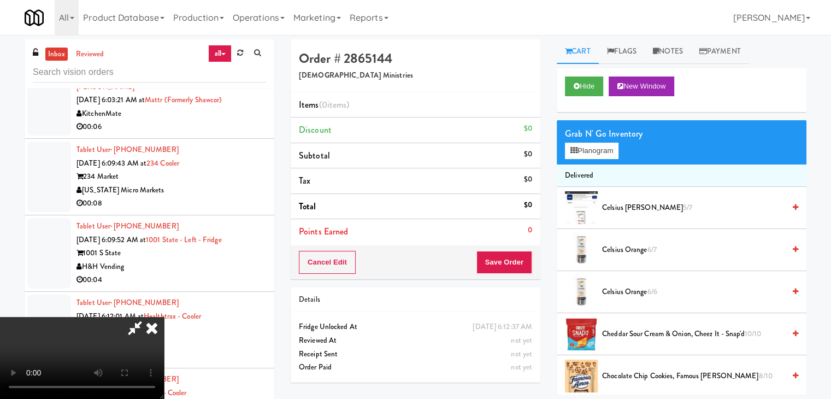
click at [164, 317] on icon at bounding box center [152, 328] width 24 height 22
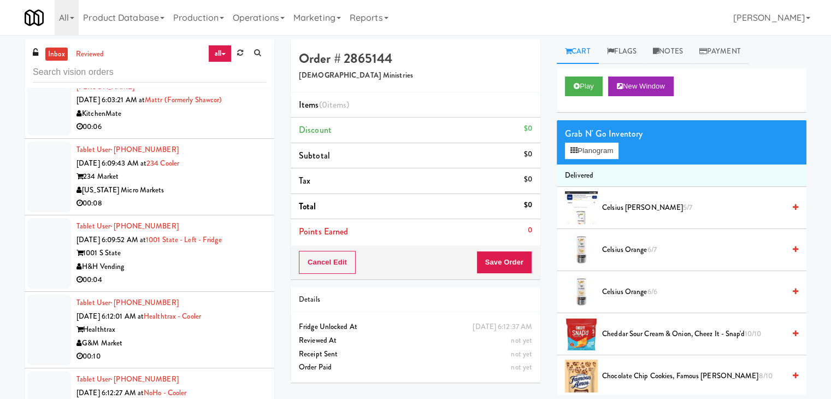
click at [219, 170] on div "234 Market" at bounding box center [172, 177] width 190 height 14
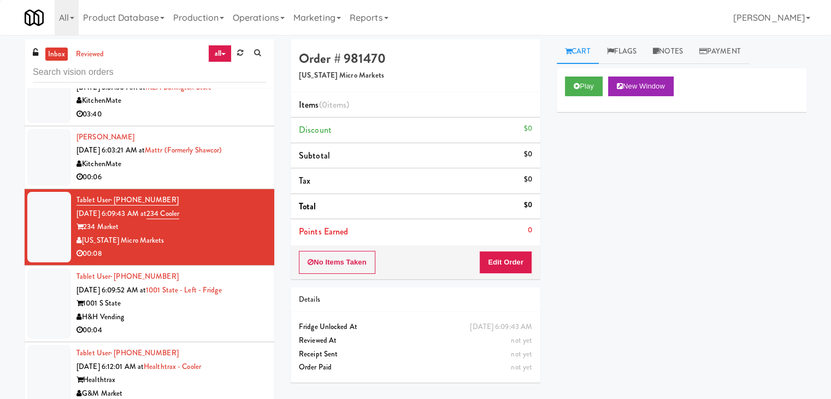
scroll to position [2677, 0]
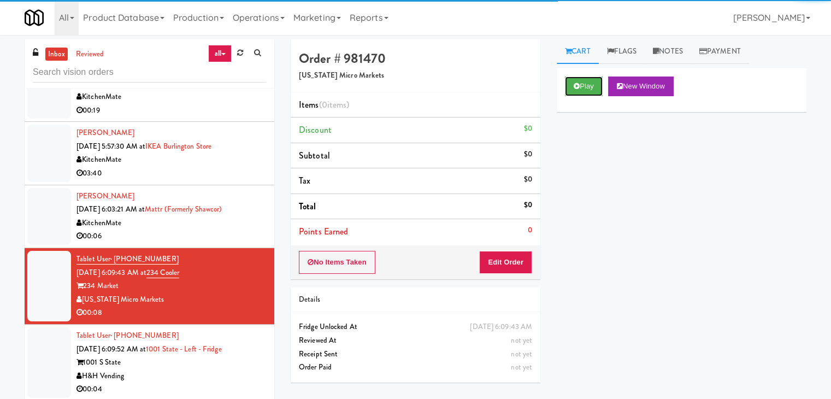
drag, startPoint x: 590, startPoint y: 82, endPoint x: 577, endPoint y: 118, distance: 37.9
click at [590, 84] on button "Play" at bounding box center [584, 87] width 38 height 20
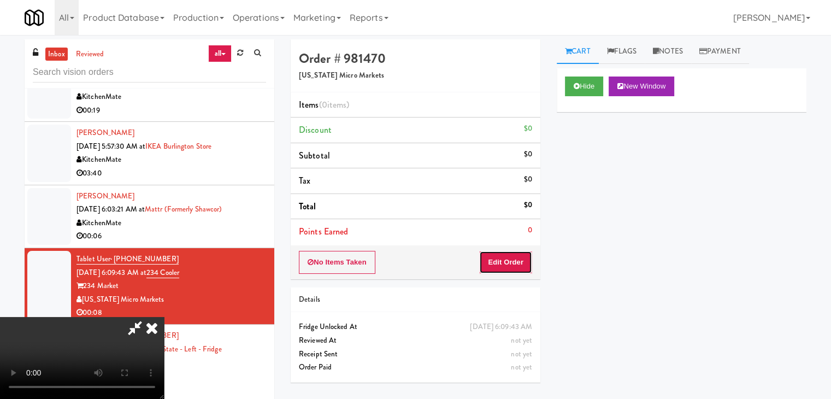
click at [494, 260] on button "Edit Order" at bounding box center [505, 262] width 53 height 23
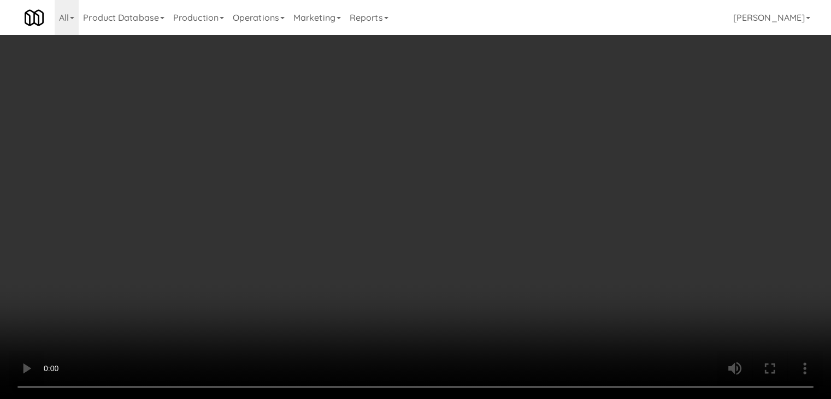
scroll to position [2664, 0]
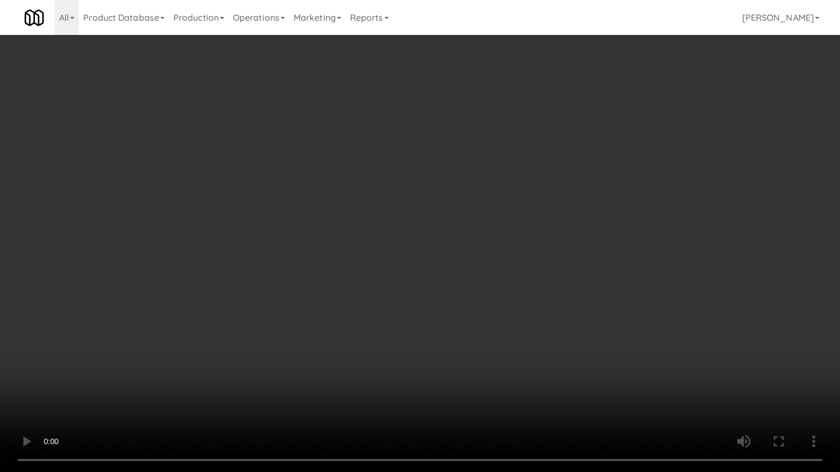
click at [478, 254] on video at bounding box center [420, 236] width 840 height 472
click at [478, 255] on video at bounding box center [420, 236] width 840 height 472
click at [488, 267] on video at bounding box center [420, 236] width 840 height 472
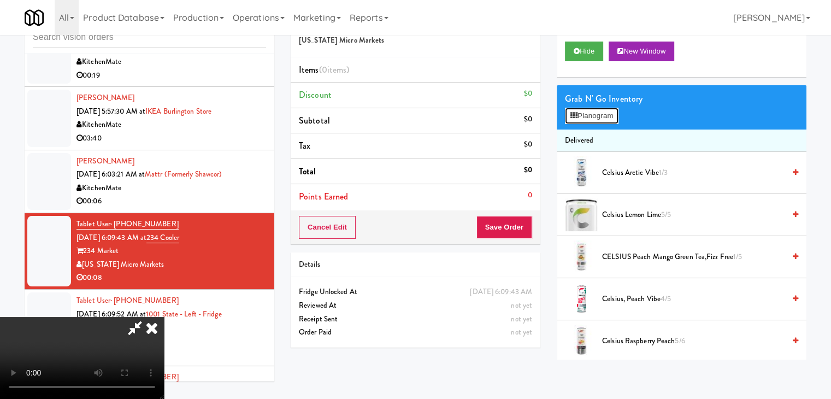
click at [583, 119] on button "Planogram" at bounding box center [592, 116] width 54 height 16
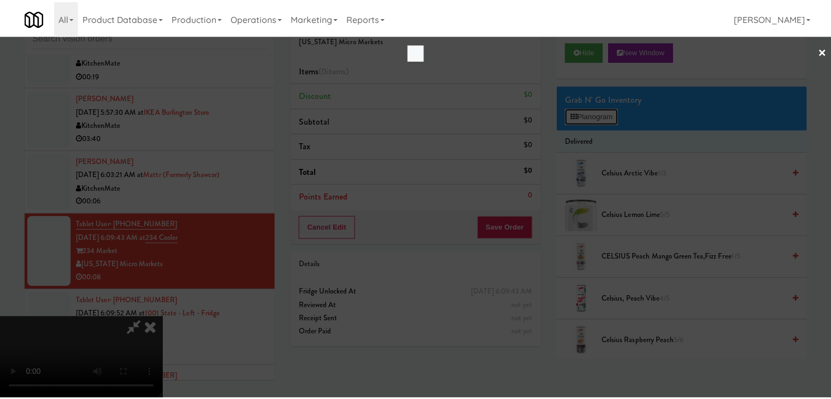
scroll to position [2664, 0]
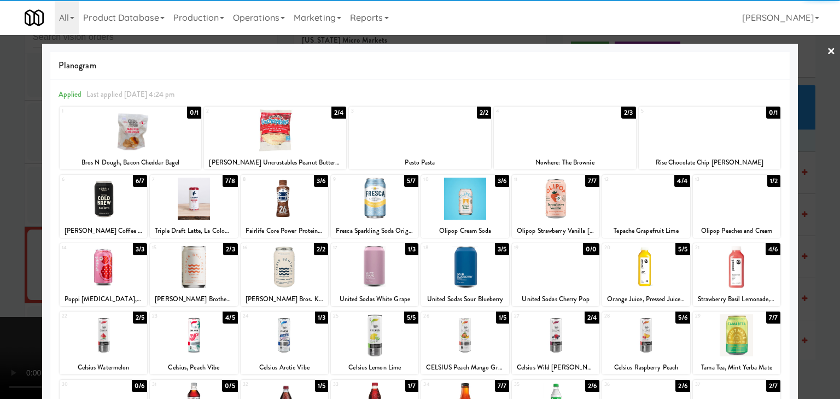
click at [109, 333] on div at bounding box center [103, 335] width 87 height 42
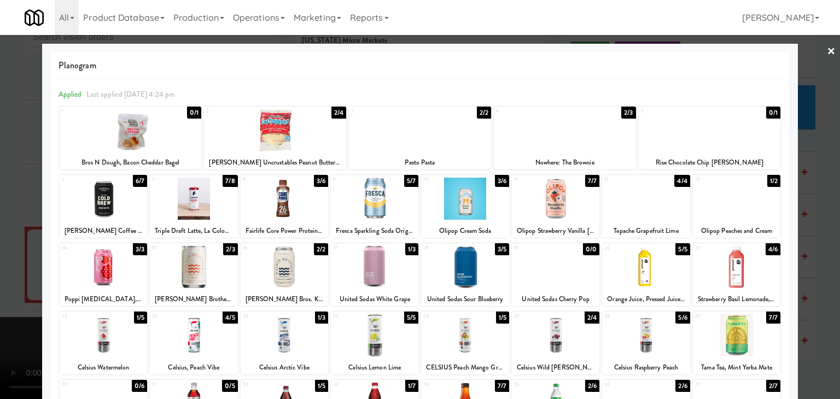
click at [286, 137] on div at bounding box center [275, 130] width 142 height 42
drag, startPoint x: 0, startPoint y: 186, endPoint x: 26, endPoint y: 186, distance: 26.2
click at [1, 186] on div at bounding box center [420, 199] width 840 height 399
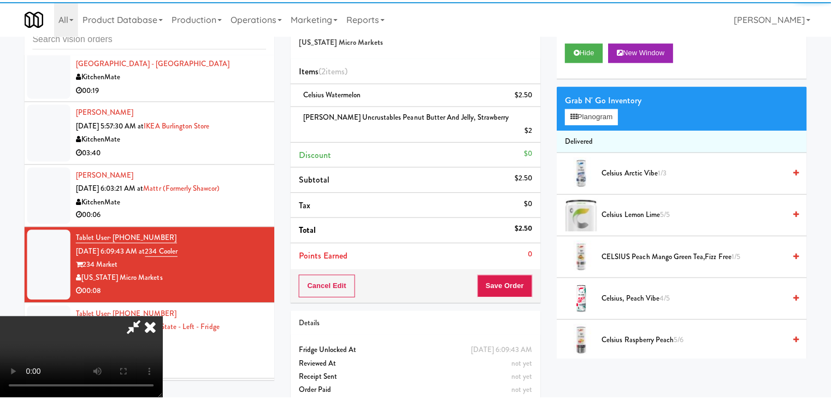
scroll to position [2677, 0]
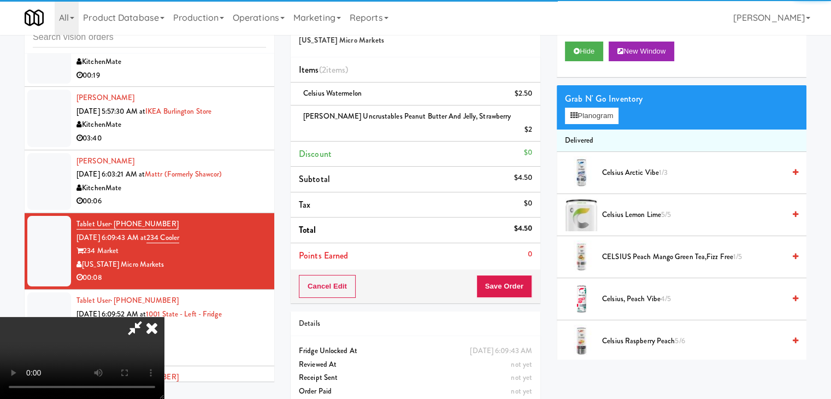
click at [164, 317] on video at bounding box center [82, 358] width 164 height 82
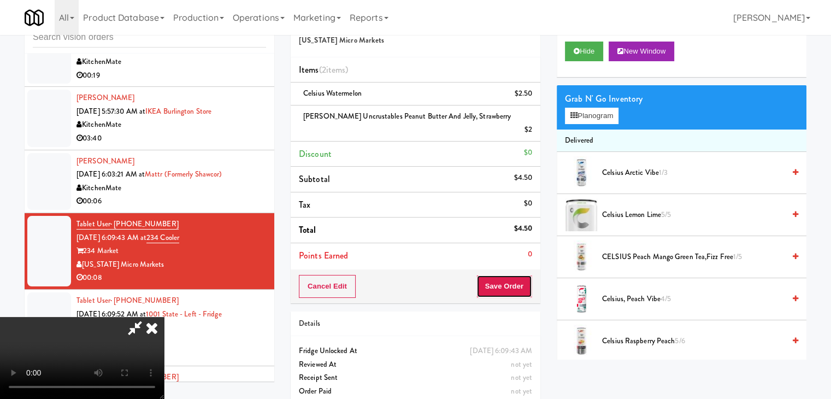
click at [511, 275] on button "Save Order" at bounding box center [505, 286] width 56 height 23
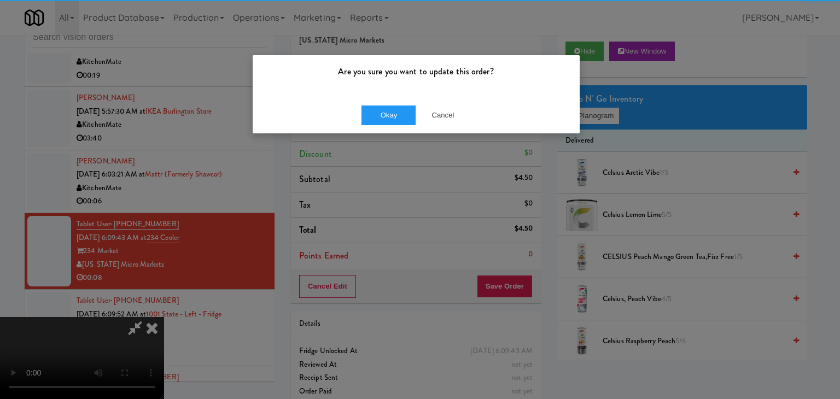
click at [409, 124] on div "Okay Cancel" at bounding box center [416, 115] width 327 height 37
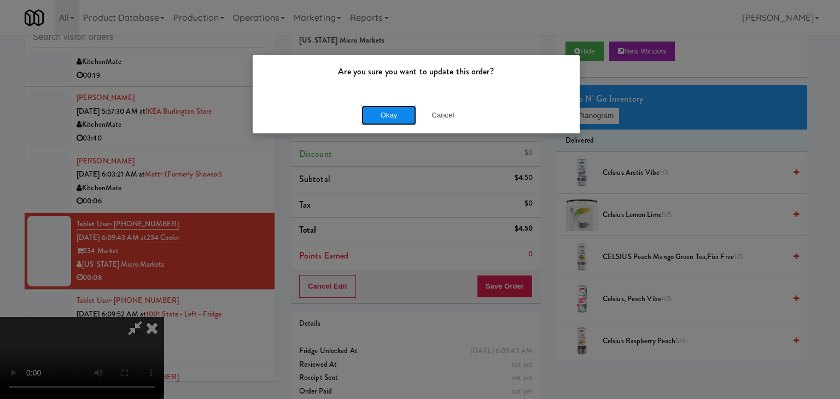
click at [402, 122] on button "Okay" at bounding box center [388, 115] width 55 height 20
click at [402, 122] on div "Are you sure you want to update this order? Okay Cancel" at bounding box center [416, 94] width 328 height 79
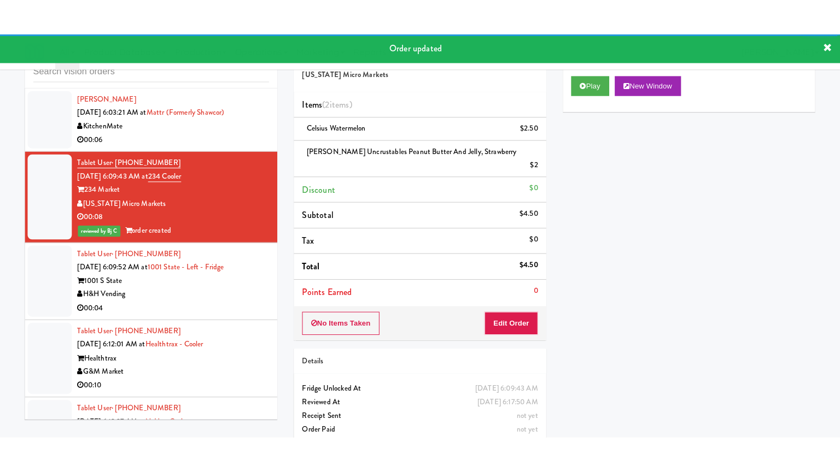
scroll to position [2787, 0]
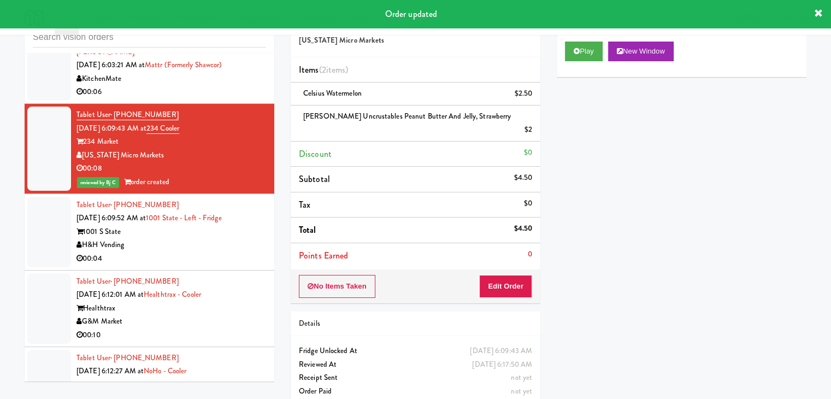
click at [236, 252] on div "00:04" at bounding box center [172, 259] width 190 height 14
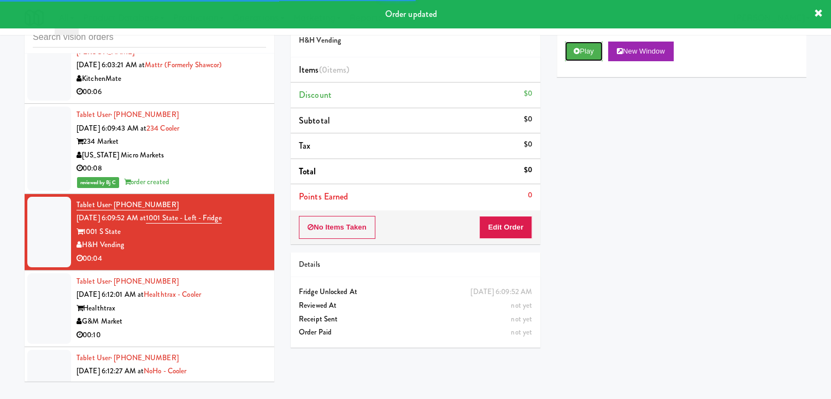
drag, startPoint x: 590, startPoint y: 46, endPoint x: 581, endPoint y: 78, distance: 33.2
click at [590, 46] on button "Play" at bounding box center [584, 52] width 38 height 20
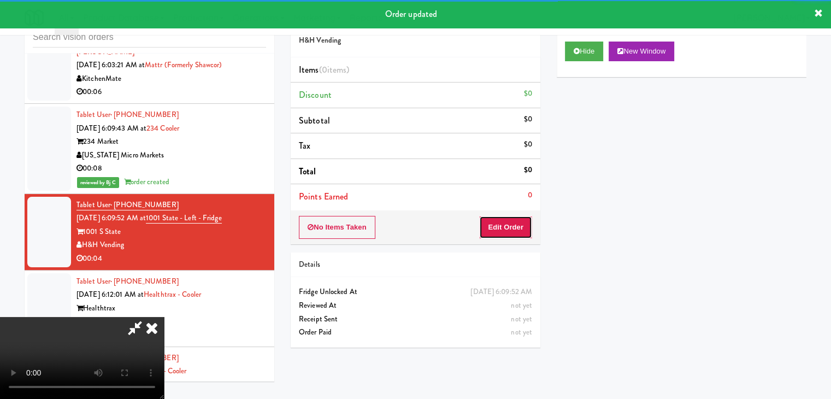
click at [514, 232] on button "Edit Order" at bounding box center [505, 227] width 53 height 23
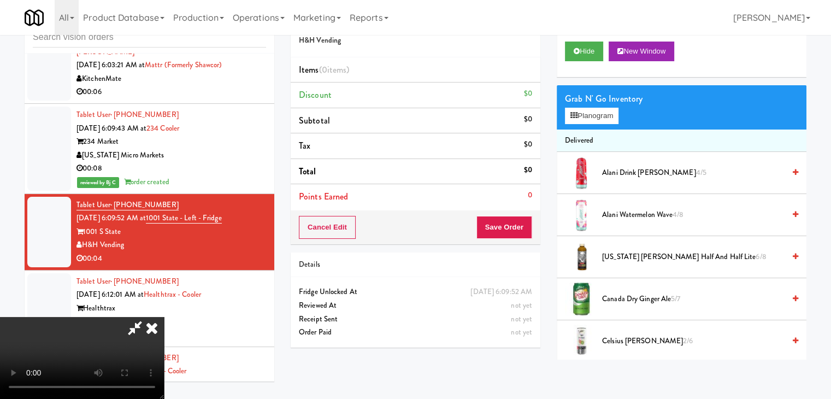
scroll to position [2774, 0]
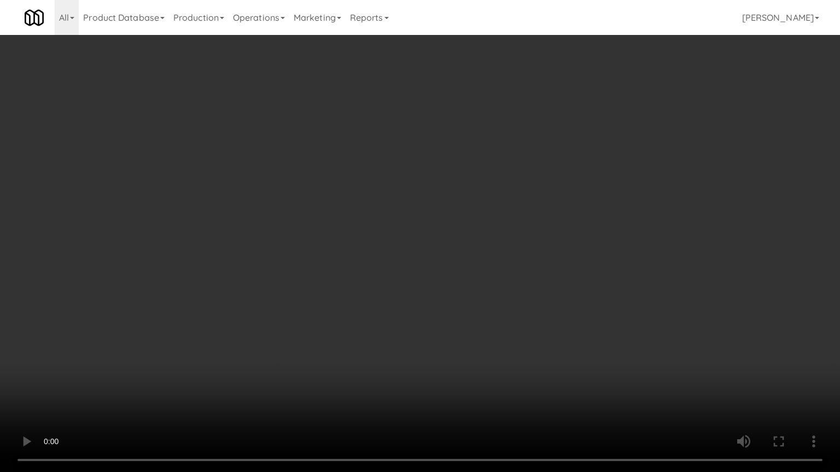
click at [454, 309] on video at bounding box center [420, 236] width 840 height 472
click at [447, 317] on video at bounding box center [420, 236] width 840 height 472
click at [449, 318] on video at bounding box center [420, 236] width 840 height 472
click at [447, 306] on video at bounding box center [420, 236] width 840 height 472
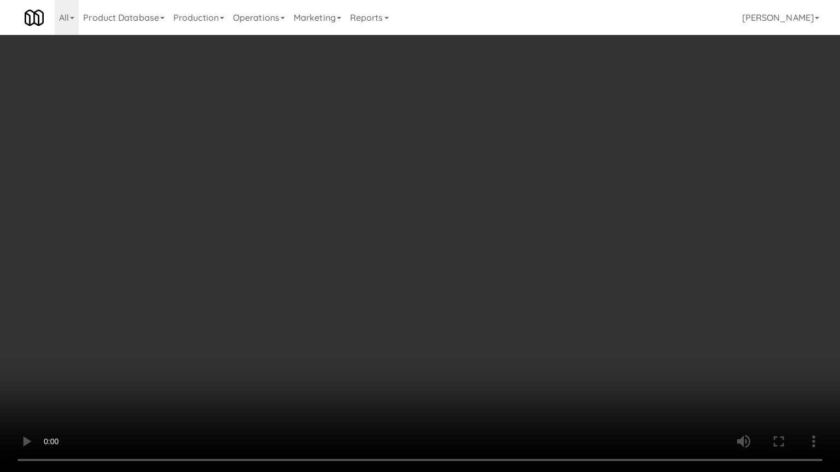
drag, startPoint x: 446, startPoint y: 306, endPoint x: 457, endPoint y: 245, distance: 61.7
click at [446, 305] on video at bounding box center [420, 236] width 840 height 472
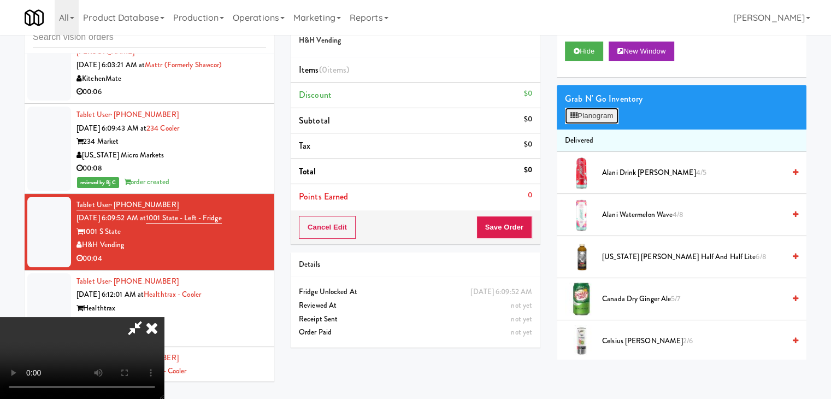
click at [596, 117] on button "Planogram" at bounding box center [592, 116] width 54 height 16
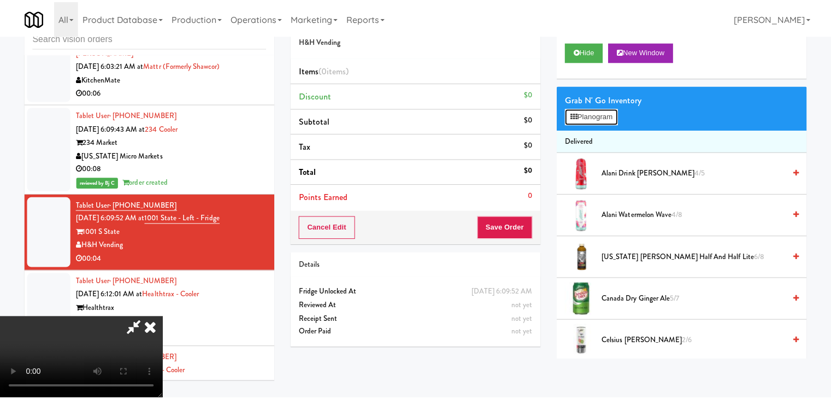
scroll to position [2774, 0]
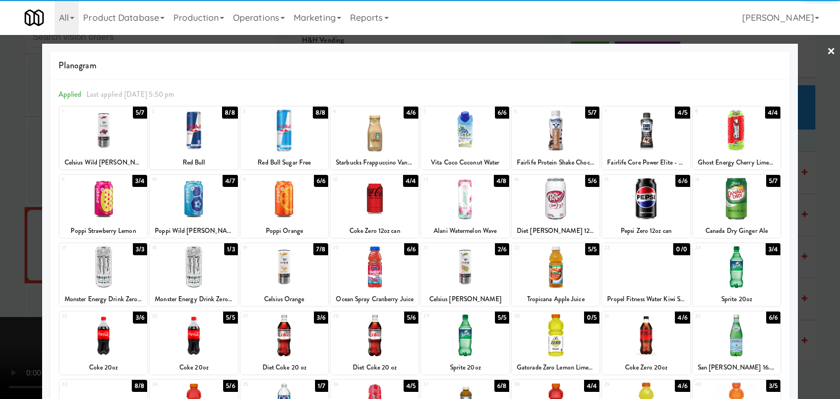
click at [196, 274] on div at bounding box center [193, 267] width 87 height 42
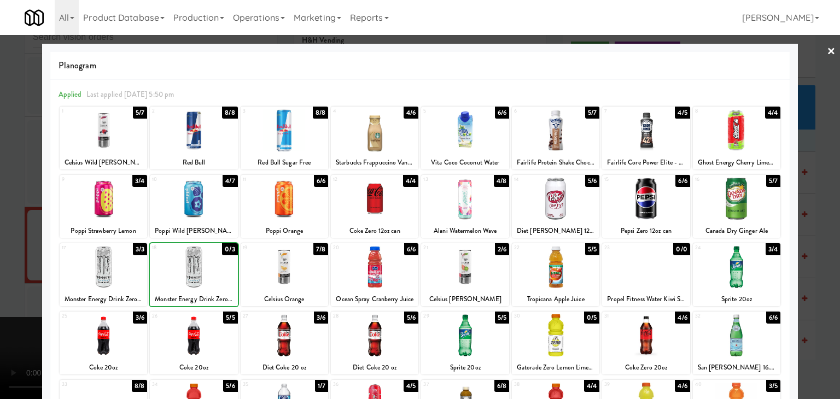
drag, startPoint x: 0, startPoint y: 265, endPoint x: 326, endPoint y: 271, distance: 326.4
click at [11, 264] on div at bounding box center [420, 199] width 840 height 399
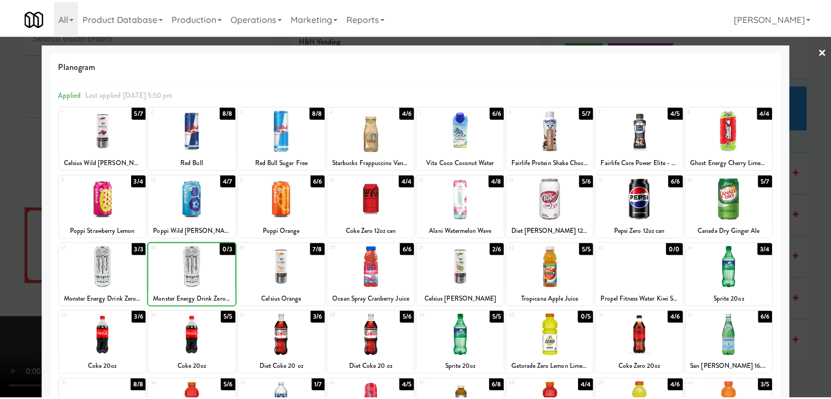
scroll to position [2787, 0]
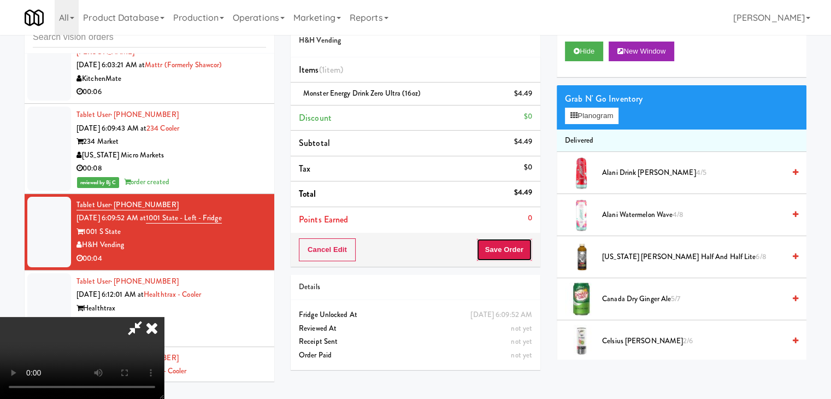
click at [515, 248] on button "Save Order" at bounding box center [505, 249] width 56 height 23
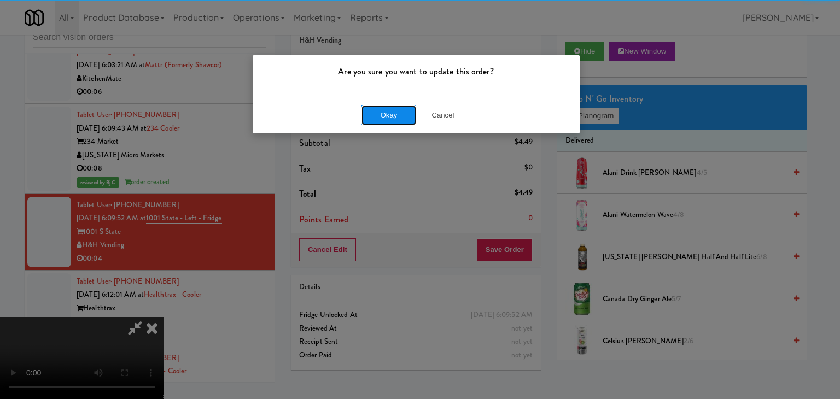
click at [399, 121] on button "Okay" at bounding box center [388, 115] width 55 height 20
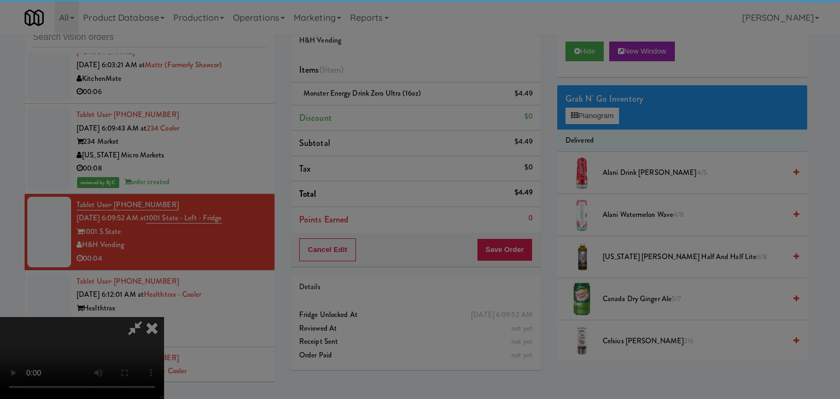
click at [399, 113] on div "Okay Cancel" at bounding box center [416, 95] width 327 height 37
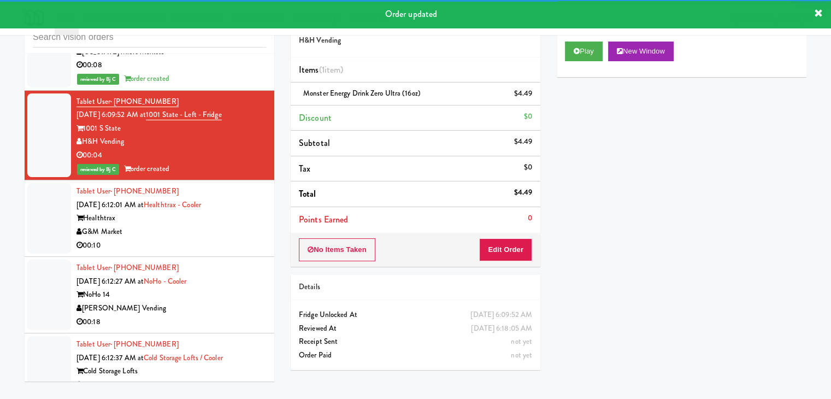
scroll to position [2896, 0]
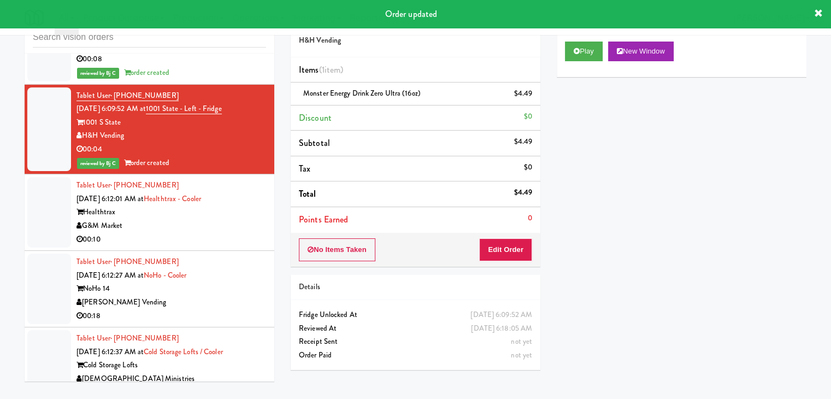
click at [230, 233] on div "00:10" at bounding box center [172, 240] width 190 height 14
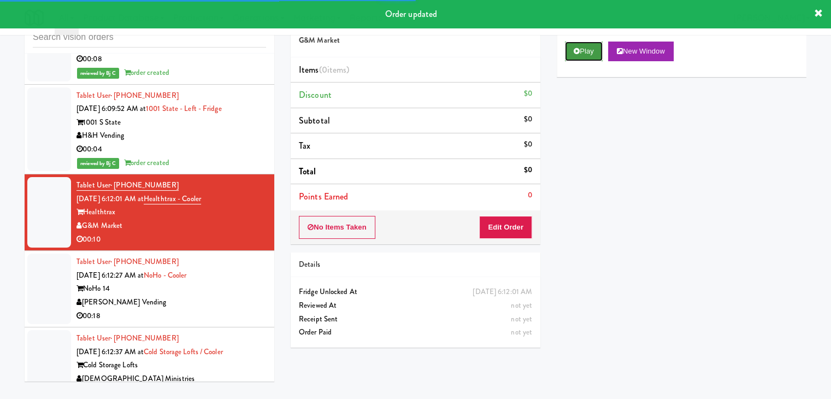
click at [591, 49] on button "Play" at bounding box center [584, 52] width 38 height 20
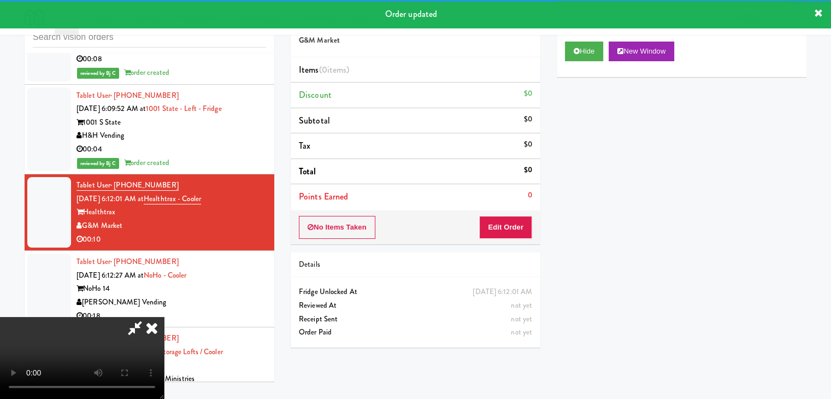
click at [503, 237] on div "No Items Taken Edit Order" at bounding box center [416, 227] width 250 height 34
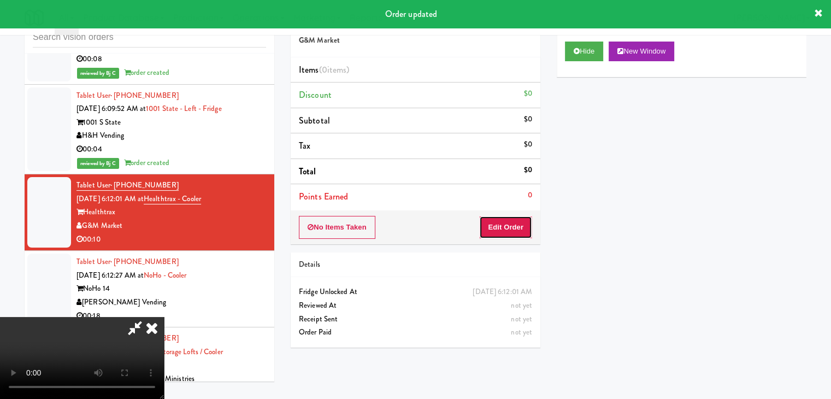
click at [507, 233] on button "Edit Order" at bounding box center [505, 227] width 53 height 23
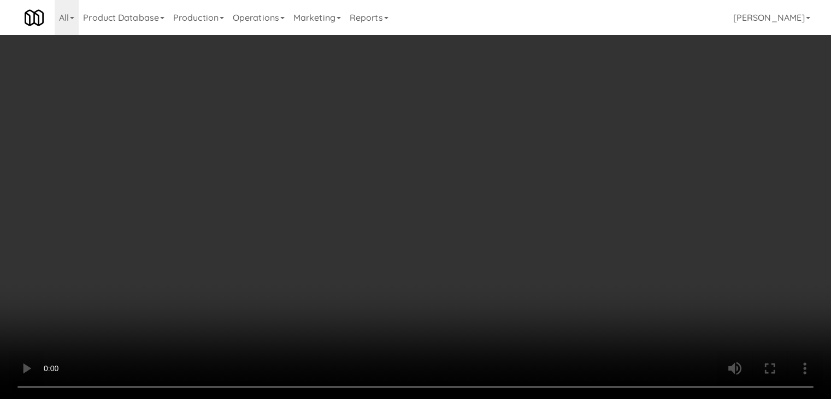
scroll to position [2883, 0]
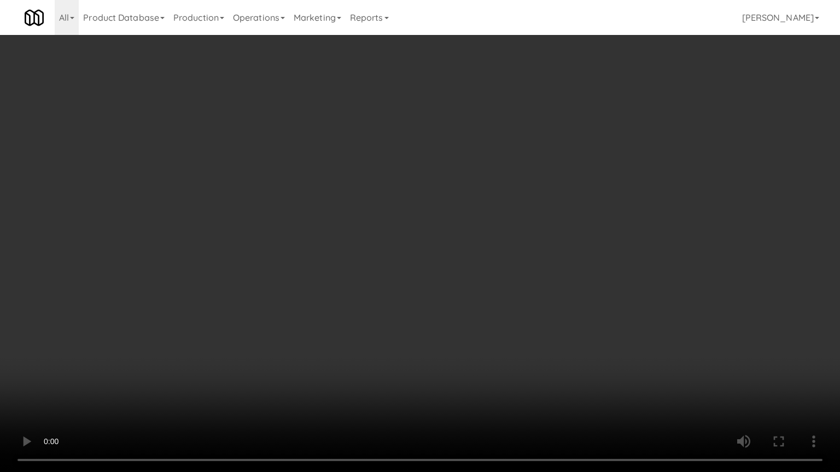
click at [461, 308] on video at bounding box center [420, 236] width 840 height 472
click at [455, 312] on video at bounding box center [420, 236] width 840 height 472
click at [453, 315] on video at bounding box center [420, 236] width 840 height 472
click at [450, 315] on video at bounding box center [420, 236] width 840 height 472
click at [451, 313] on video at bounding box center [420, 236] width 840 height 472
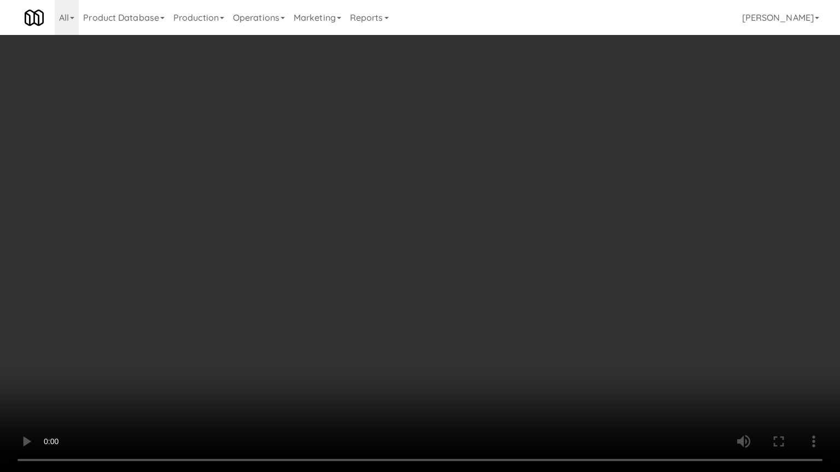
click at [450, 315] on video at bounding box center [420, 236] width 840 height 472
click at [455, 301] on video at bounding box center [420, 236] width 840 height 472
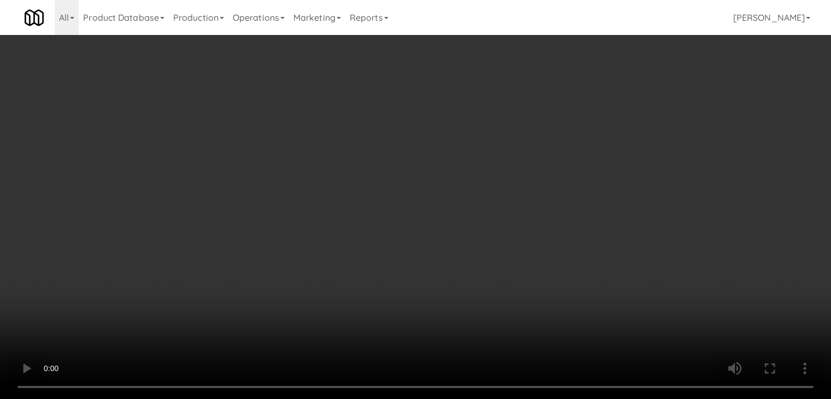
click at [594, 116] on button "Planogram" at bounding box center [592, 116] width 54 height 16
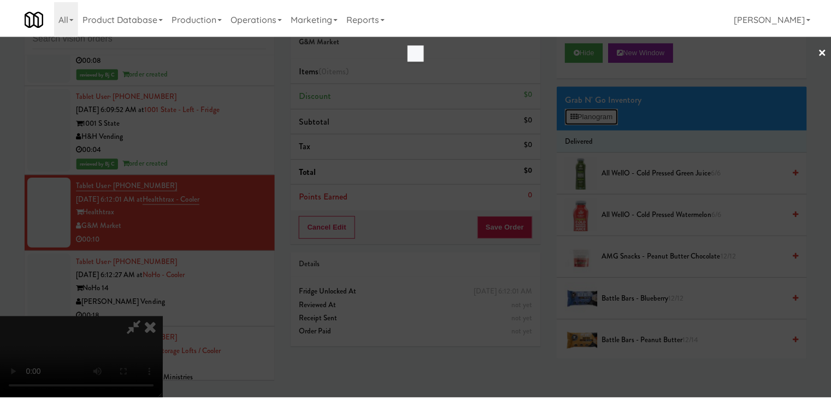
scroll to position [2883, 0]
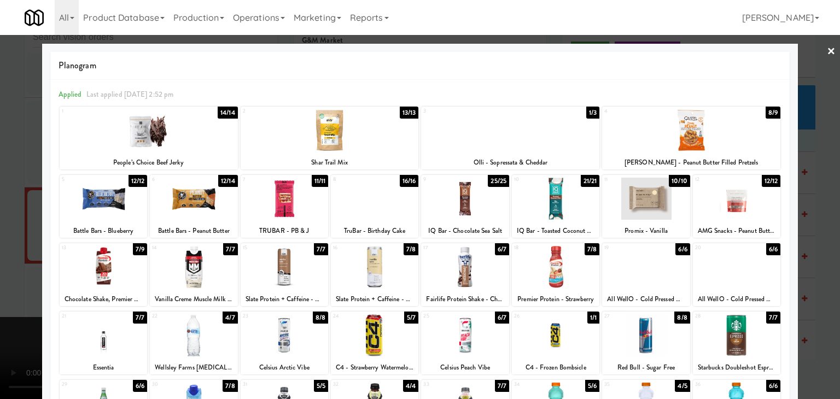
click at [293, 275] on div at bounding box center [284, 267] width 87 height 42
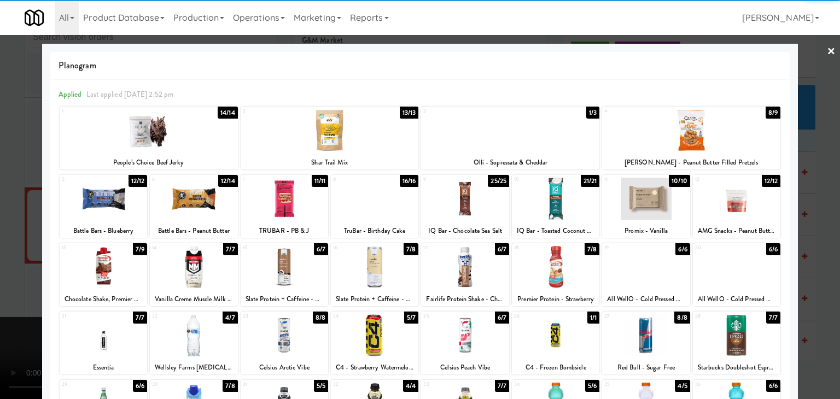
drag, startPoint x: 0, startPoint y: 267, endPoint x: 115, endPoint y: 271, distance: 115.4
click at [3, 268] on div at bounding box center [420, 199] width 840 height 399
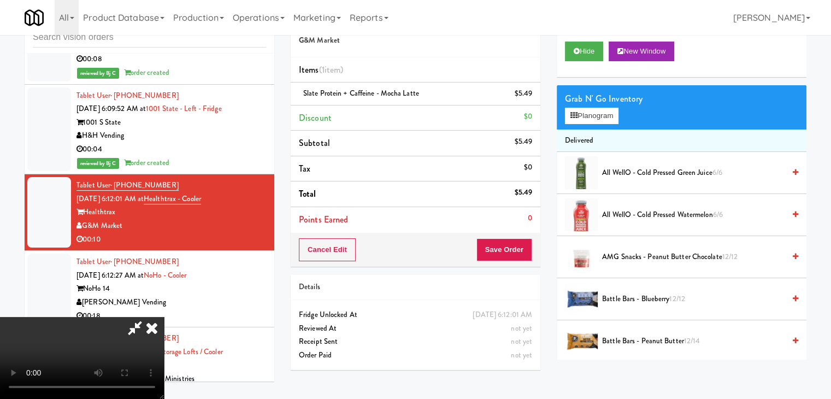
click at [164, 331] on video at bounding box center [82, 358] width 164 height 82
click at [164, 334] on video at bounding box center [82, 358] width 164 height 82
click at [164, 325] on video at bounding box center [82, 358] width 164 height 82
drag, startPoint x: 318, startPoint y: 324, endPoint x: 326, endPoint y: 320, distance: 8.8
click at [164, 323] on video at bounding box center [82, 358] width 164 height 82
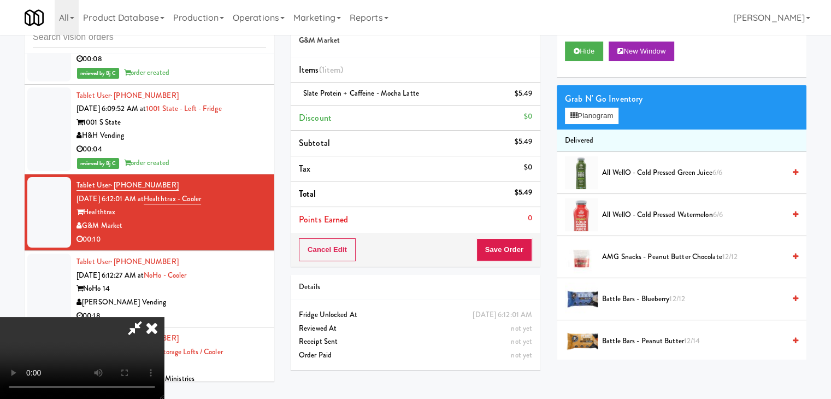
click at [164, 321] on video at bounding box center [82, 358] width 164 height 82
click at [164, 317] on video at bounding box center [82, 358] width 164 height 82
click at [164, 318] on video at bounding box center [82, 358] width 164 height 82
click at [536, 98] on icon at bounding box center [533, 97] width 5 height 7
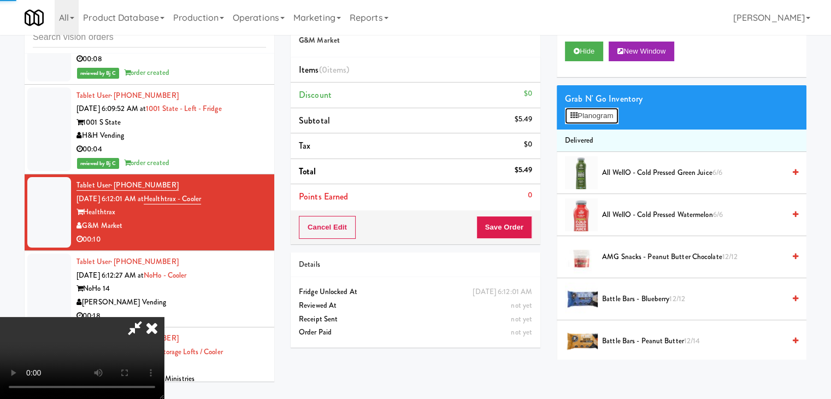
click at [585, 109] on button "Planogram" at bounding box center [592, 116] width 54 height 16
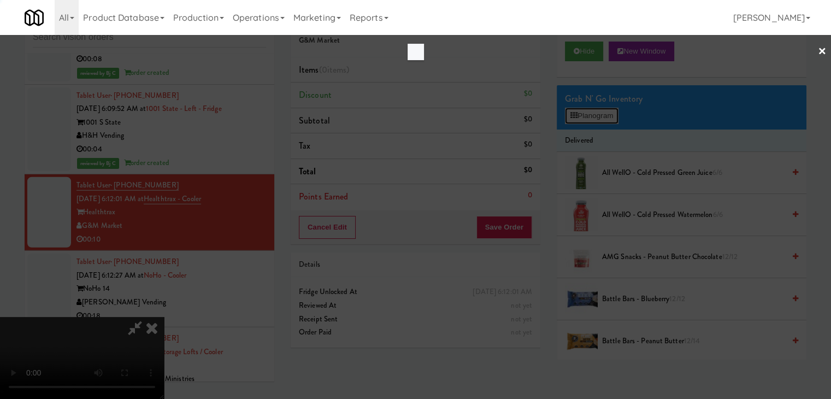
scroll to position [2883, 0]
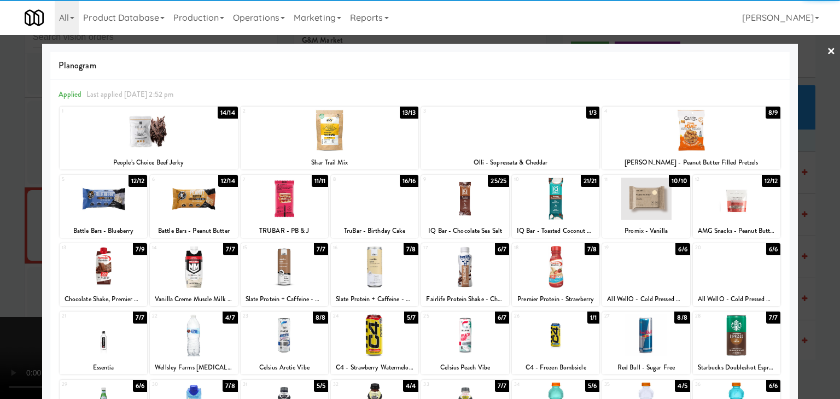
click at [365, 269] on div at bounding box center [374, 267] width 87 height 42
drag, startPoint x: 0, startPoint y: 250, endPoint x: 47, endPoint y: 250, distance: 47.0
click at [0, 250] on div at bounding box center [420, 199] width 840 height 399
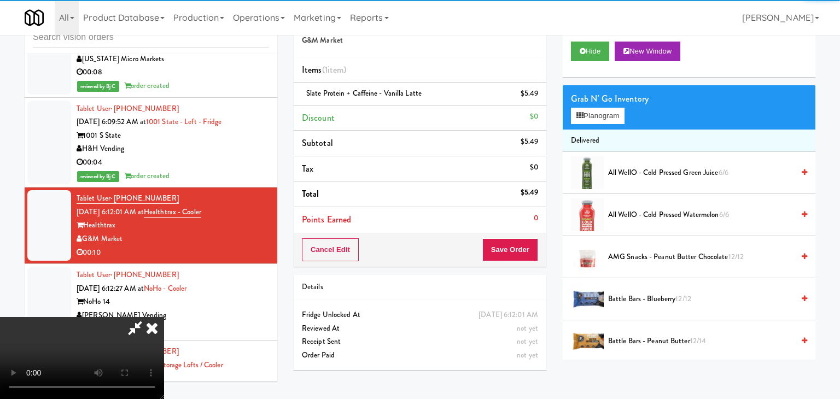
scroll to position [2896, 0]
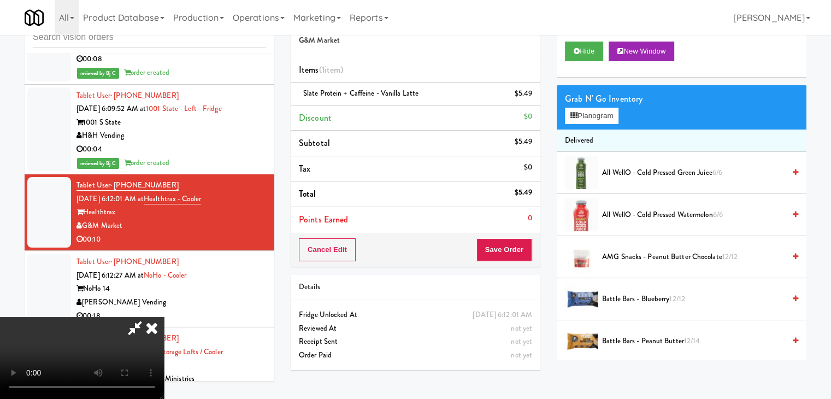
click at [164, 317] on video at bounding box center [82, 358] width 164 height 82
click at [604, 117] on button "Planogram" at bounding box center [592, 116] width 54 height 16
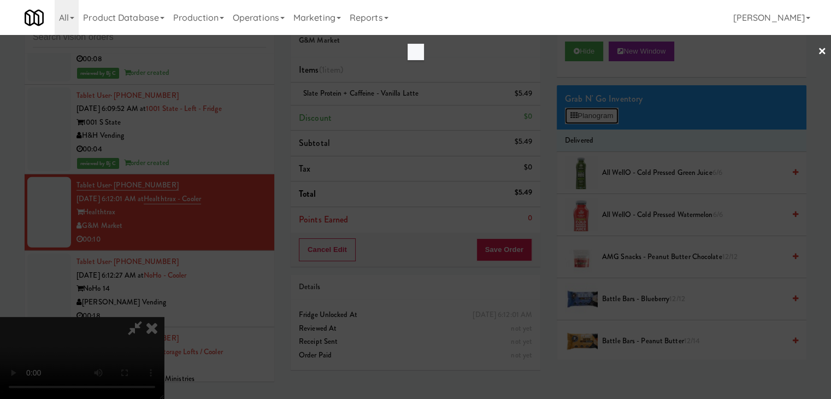
scroll to position [2883, 0]
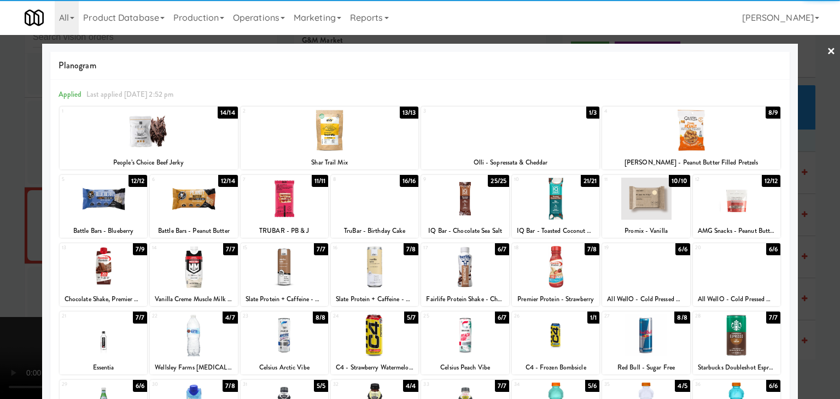
click at [197, 203] on div at bounding box center [193, 199] width 87 height 42
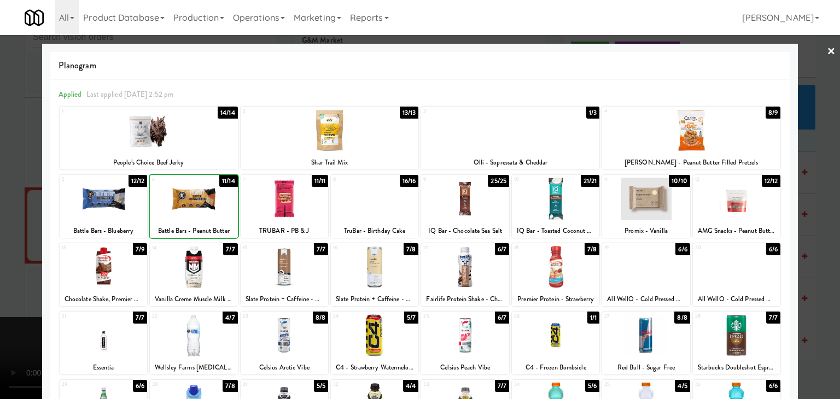
click at [10, 213] on div at bounding box center [420, 199] width 840 height 399
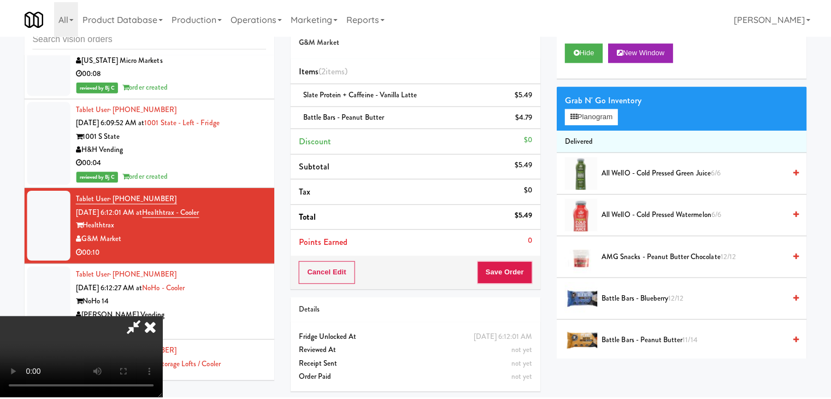
scroll to position [2896, 0]
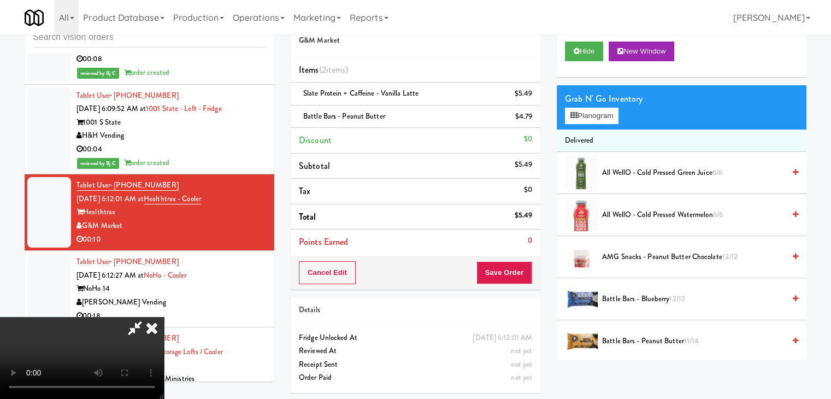
click at [164, 317] on video at bounding box center [82, 358] width 164 height 82
click at [512, 274] on button "Save Order" at bounding box center [505, 272] width 56 height 23
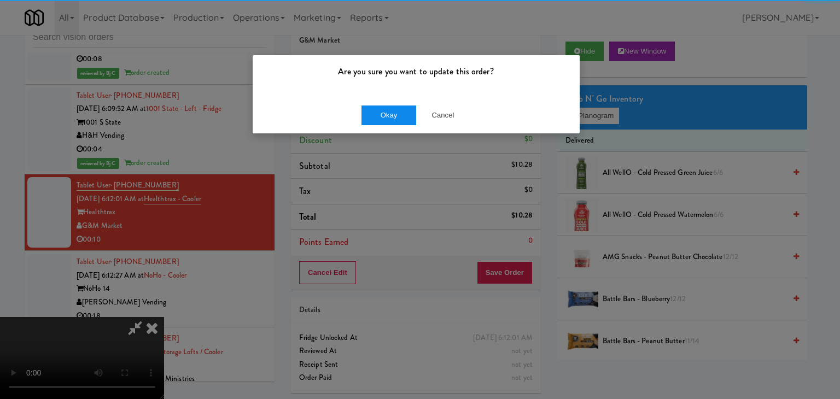
click at [380, 124] on div "Okay Cancel" at bounding box center [416, 115] width 327 height 37
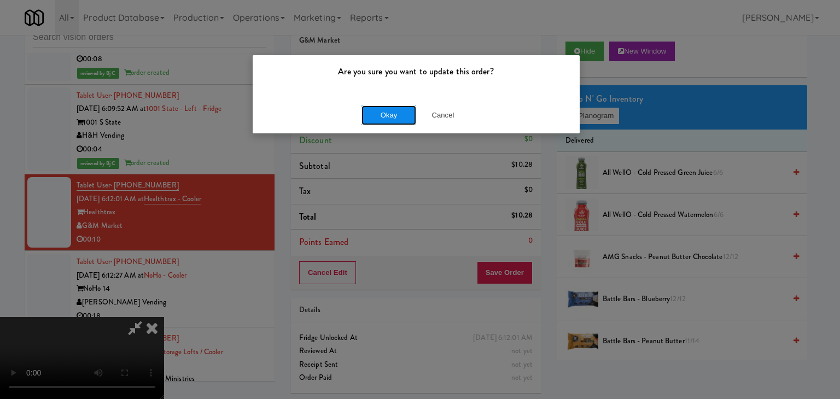
click at [385, 121] on button "Okay" at bounding box center [388, 115] width 55 height 20
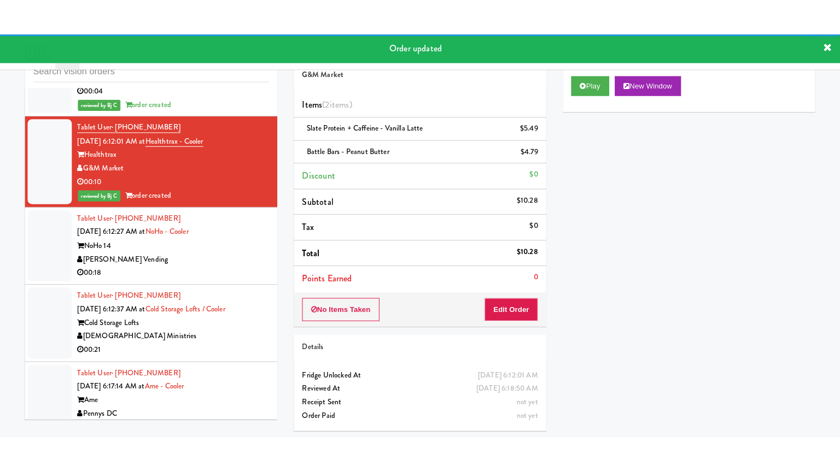
scroll to position [2991, 0]
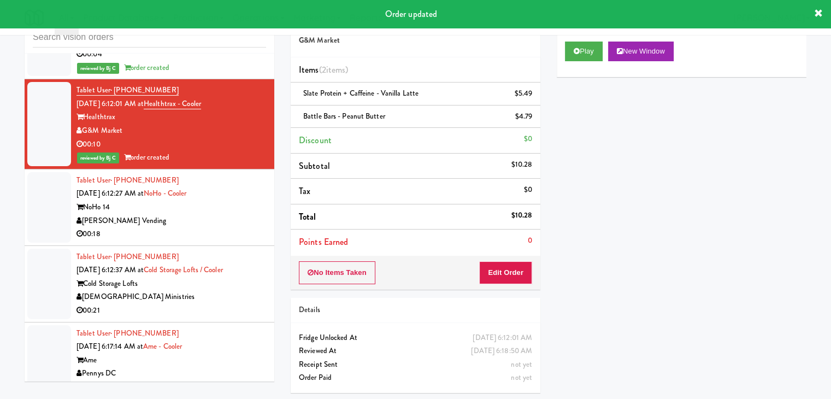
click at [232, 211] on div "Tablet User · (310) 971-6357 Sep 2, 2025 6:12:27 AM at NoHo - Cooler NoHo 14 Co…" at bounding box center [172, 207] width 190 height 67
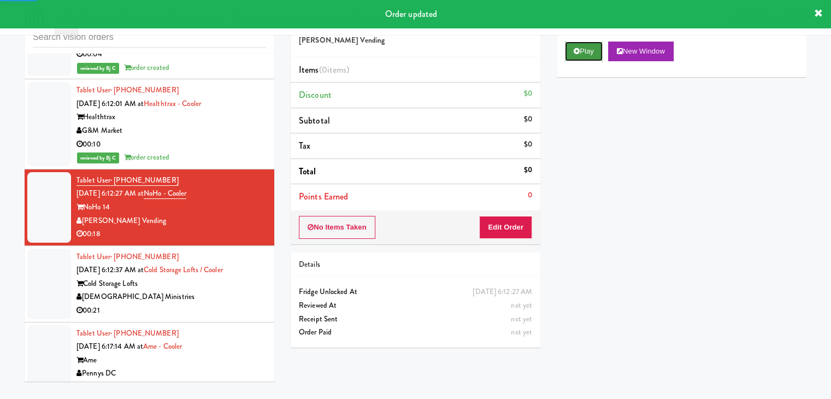
click at [582, 49] on button "Play" at bounding box center [584, 52] width 38 height 20
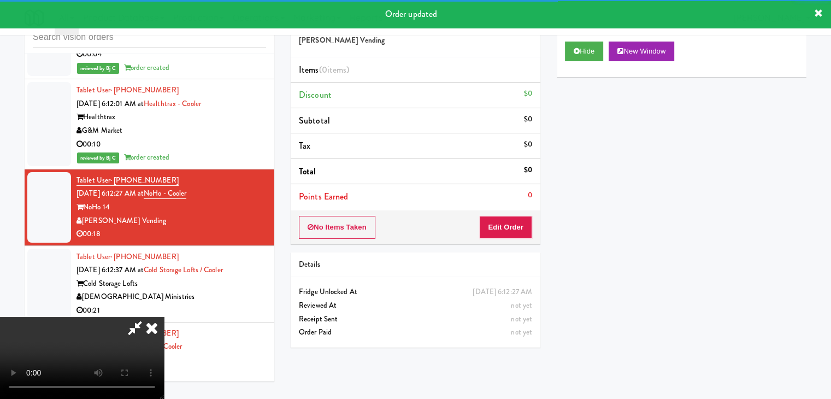
drag, startPoint x: 512, startPoint y: 214, endPoint x: 509, endPoint y: 220, distance: 6.4
click at [509, 221] on div "No Items Taken Edit Order" at bounding box center [416, 227] width 250 height 34
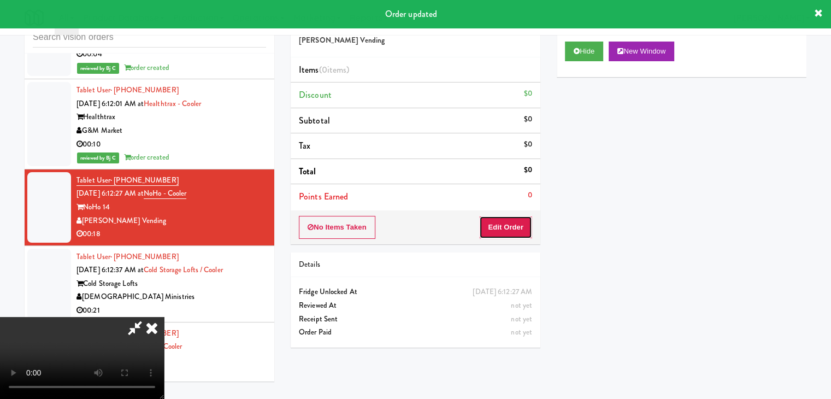
click at [511, 220] on button "Edit Order" at bounding box center [505, 227] width 53 height 23
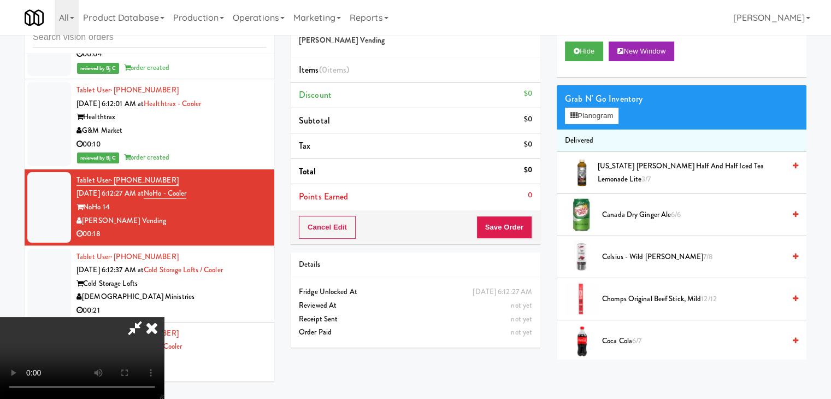
scroll to position [2978, 0]
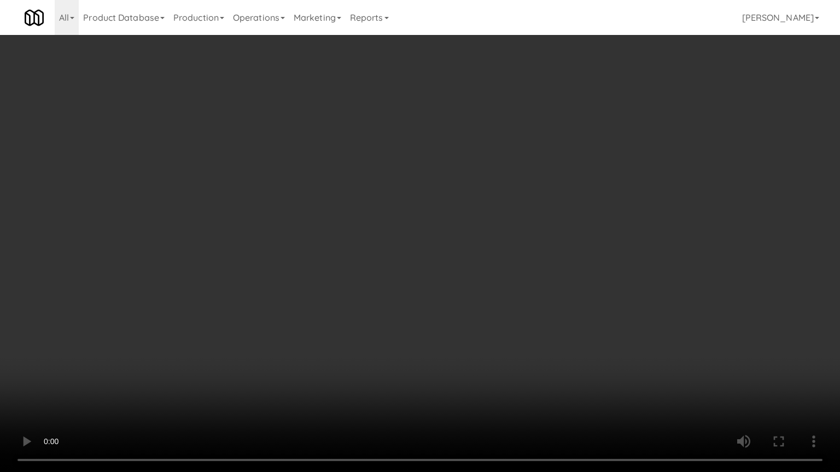
click at [429, 240] on video at bounding box center [420, 236] width 840 height 472
click at [455, 243] on video at bounding box center [420, 236] width 840 height 472
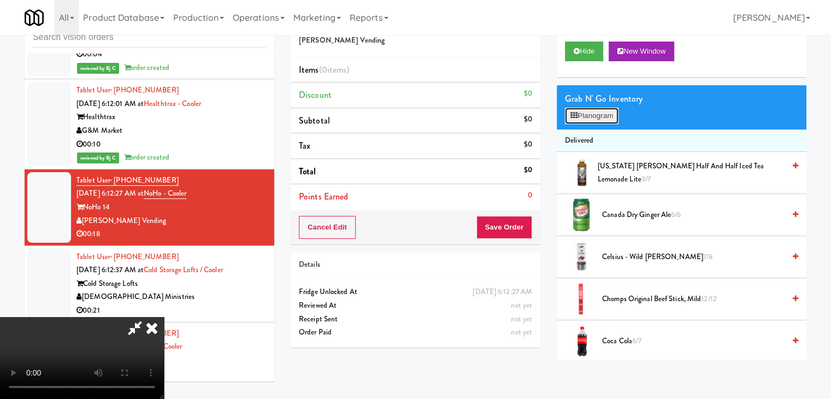
click at [595, 118] on button "Planogram" at bounding box center [592, 116] width 54 height 16
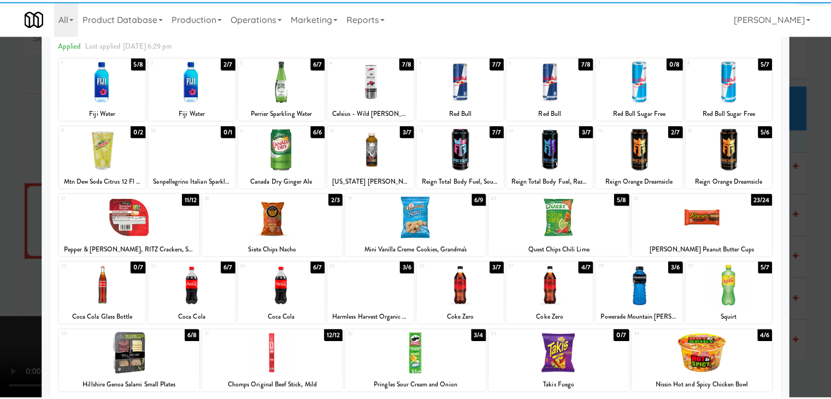
scroll to position [109, 0]
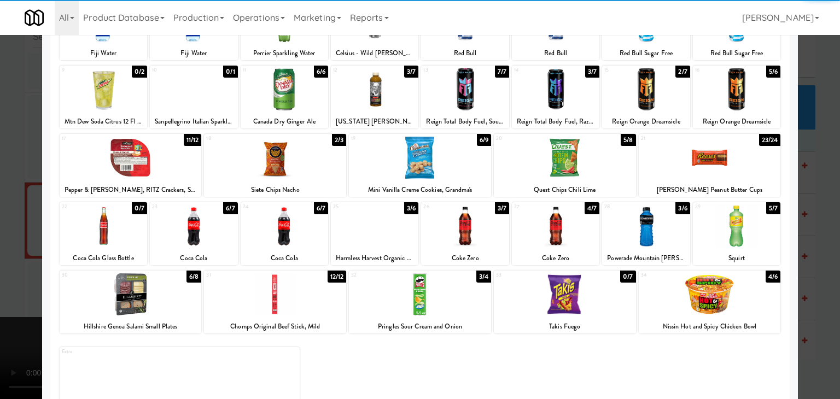
click at [288, 230] on div at bounding box center [284, 226] width 87 height 42
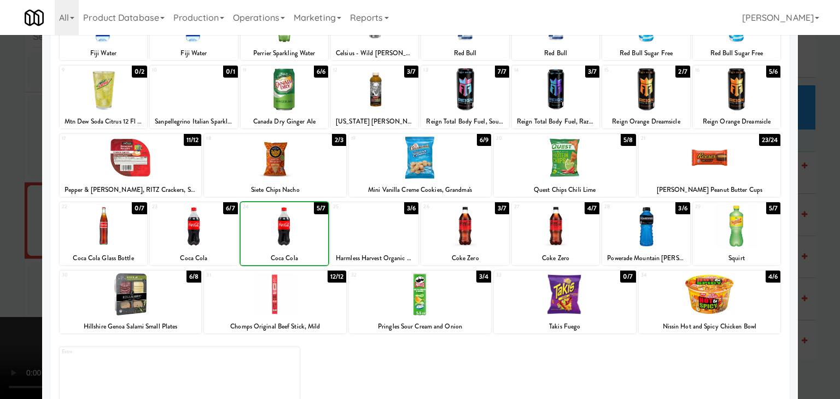
click at [11, 231] on div at bounding box center [420, 199] width 840 height 399
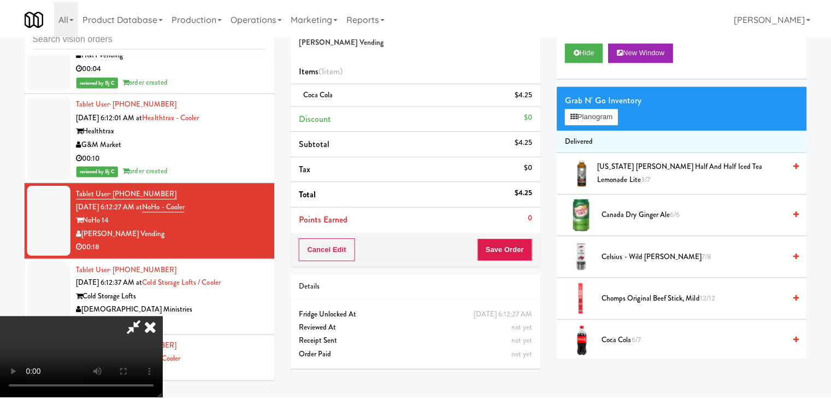
scroll to position [2991, 0]
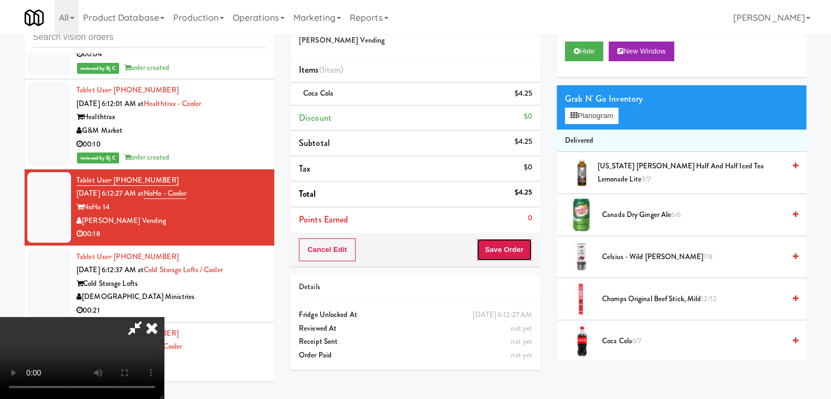
click at [512, 248] on button "Save Order" at bounding box center [505, 249] width 56 height 23
click at [513, 248] on button "Save Order" at bounding box center [505, 249] width 56 height 23
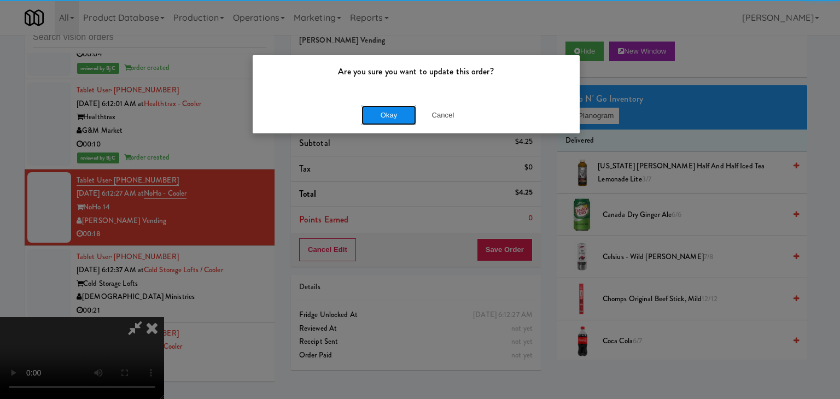
click at [394, 105] on button "Okay" at bounding box center [388, 115] width 55 height 20
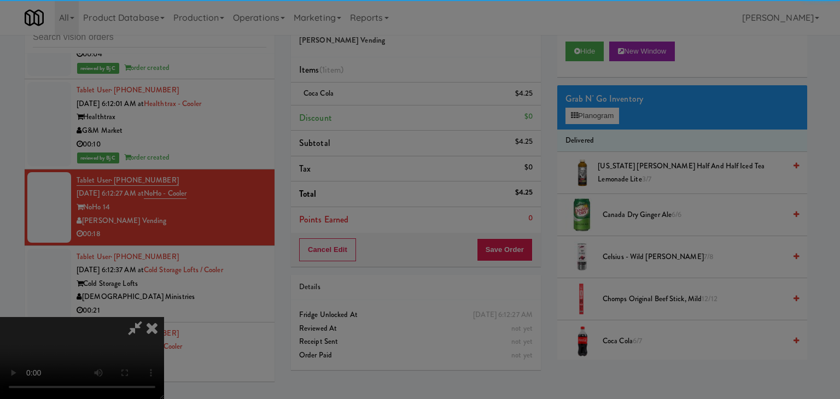
click at [394, 105] on button "Okay" at bounding box center [388, 95] width 55 height 20
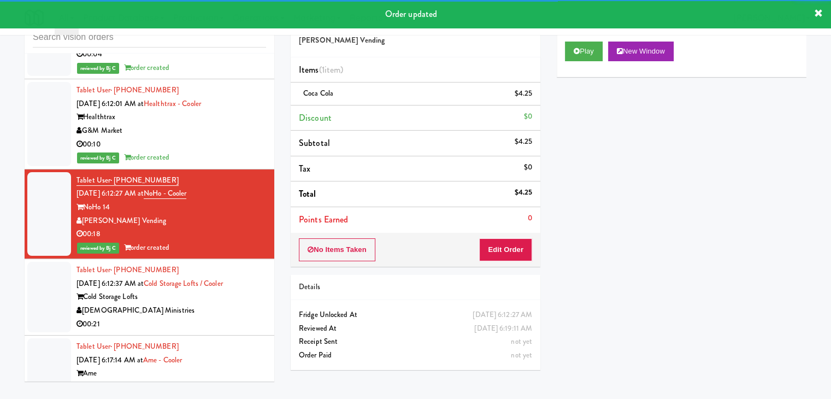
click at [234, 318] on div "00:21" at bounding box center [172, 325] width 190 height 14
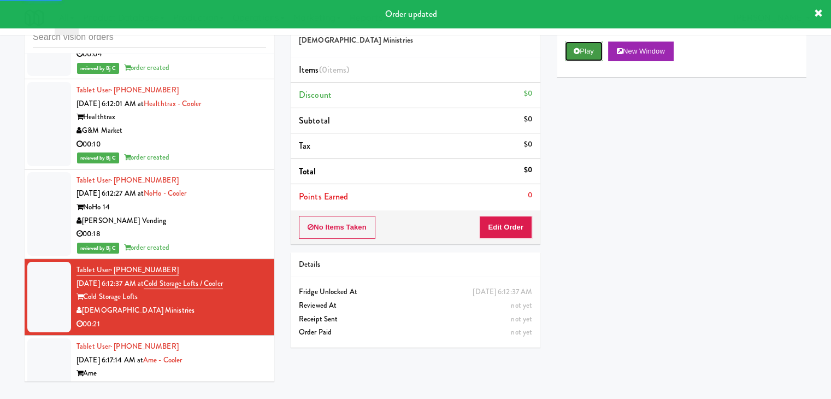
click at [588, 55] on button "Play" at bounding box center [584, 52] width 38 height 20
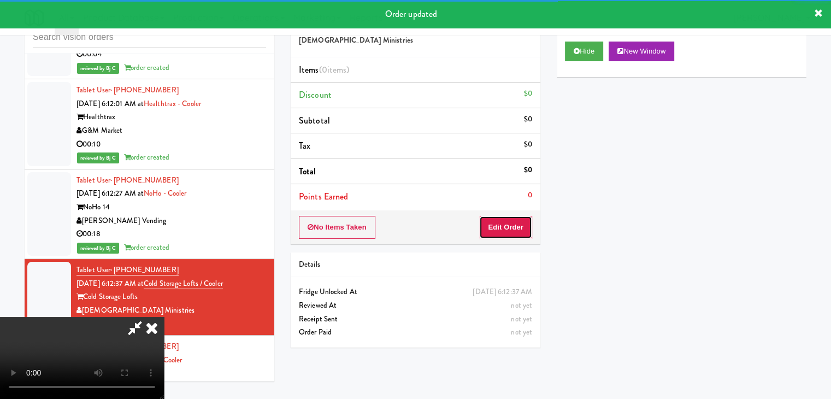
click at [514, 217] on button "Edit Order" at bounding box center [505, 227] width 53 height 23
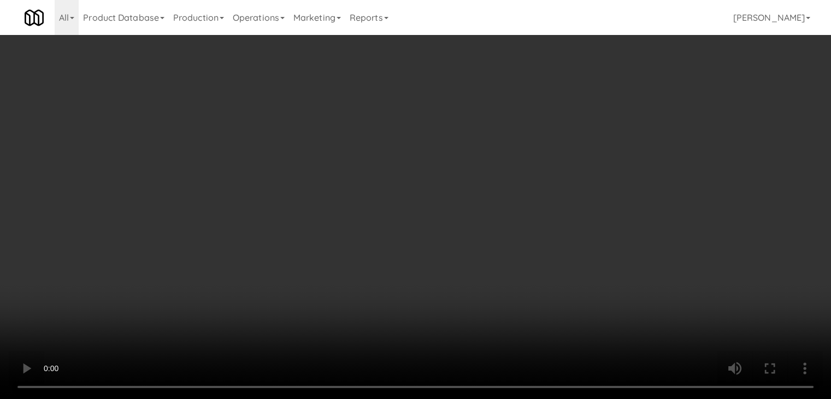
scroll to position [2978, 0]
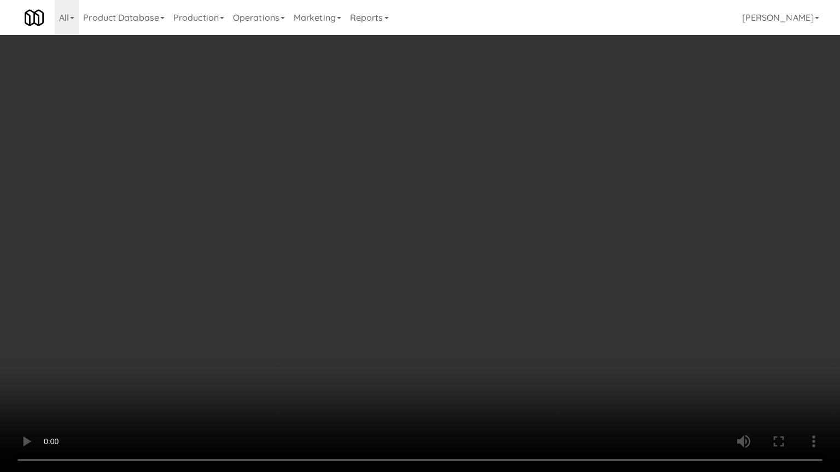
click at [376, 230] on video at bounding box center [420, 236] width 840 height 472
click at [373, 229] on video at bounding box center [420, 236] width 840 height 472
click at [430, 224] on video at bounding box center [420, 236] width 840 height 472
click at [488, 305] on video at bounding box center [420, 236] width 840 height 472
drag, startPoint x: 488, startPoint y: 305, endPoint x: 554, endPoint y: 193, distance: 130.4
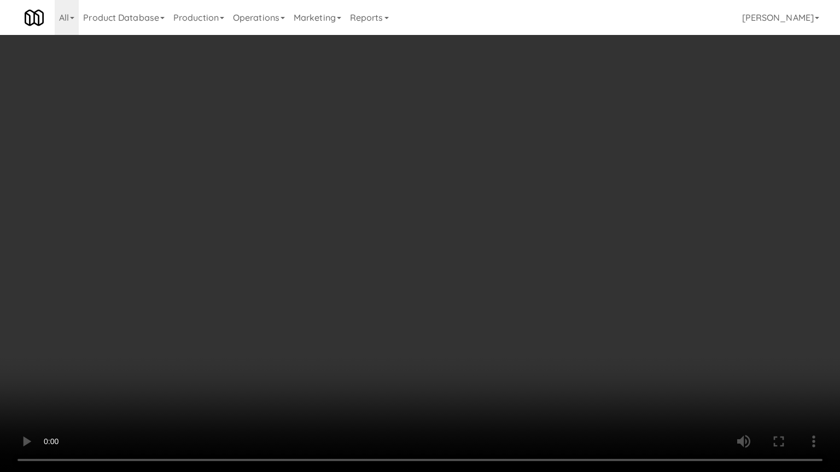
click at [489, 302] on video at bounding box center [420, 236] width 840 height 472
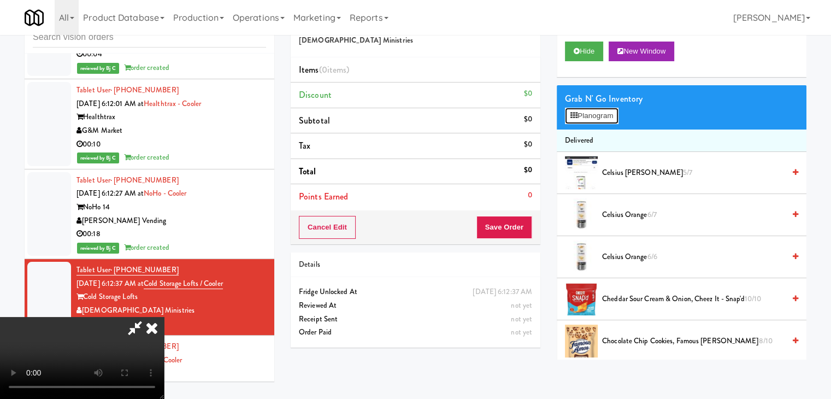
click at [602, 118] on button "Planogram" at bounding box center [592, 116] width 54 height 16
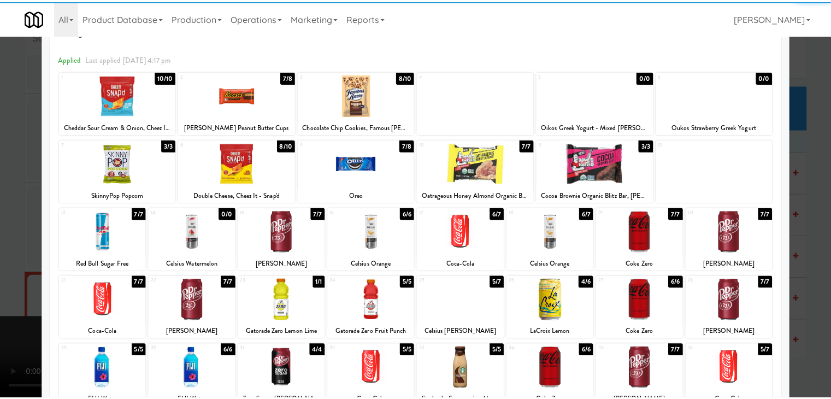
scroll to position [55, 0]
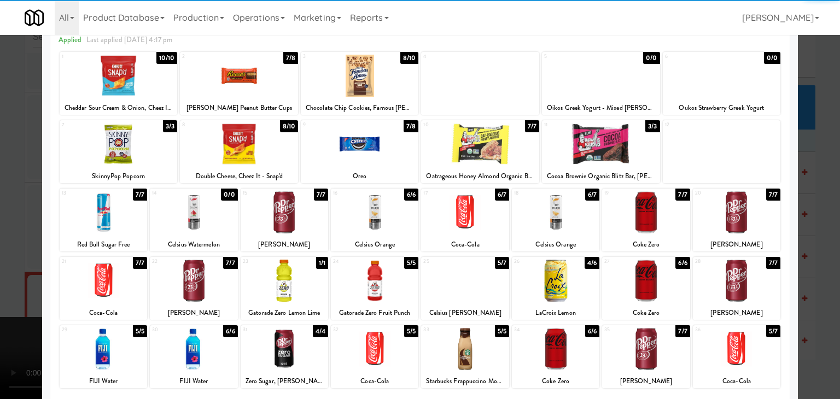
click at [553, 284] on div at bounding box center [555, 281] width 87 height 42
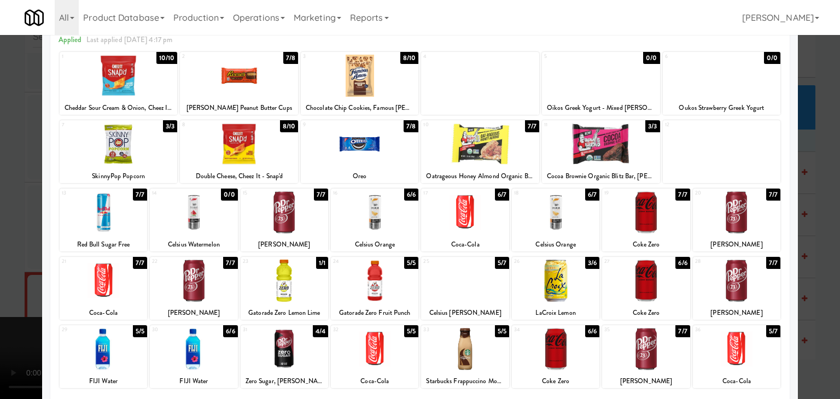
click at [460, 345] on div at bounding box center [464, 349] width 87 height 42
click at [4, 320] on div at bounding box center [420, 199] width 840 height 399
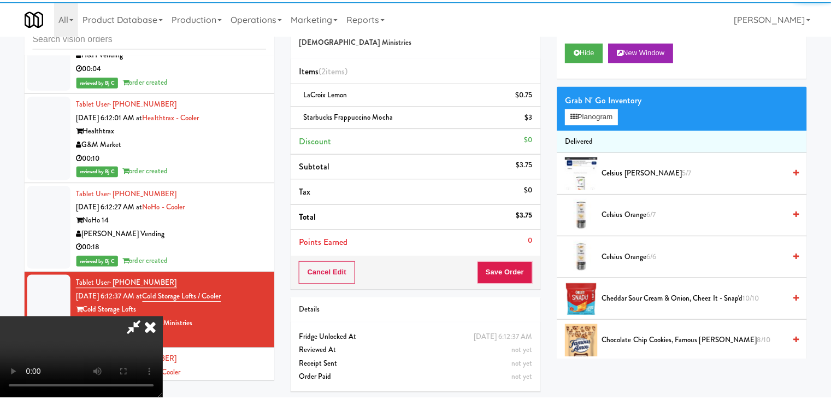
scroll to position [2991, 0]
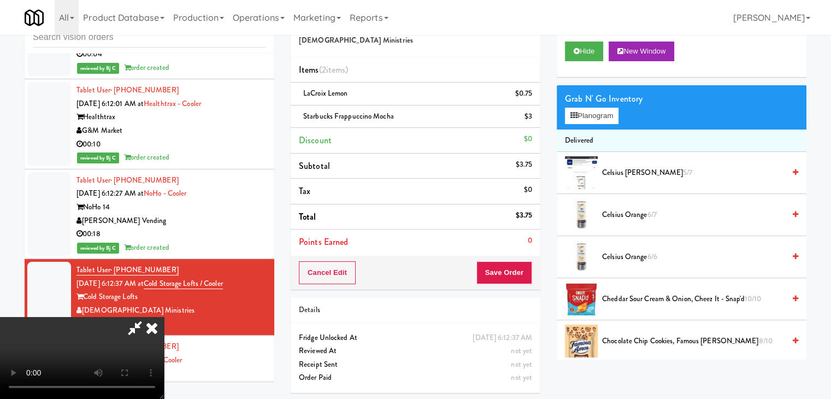
click at [164, 323] on video at bounding box center [82, 358] width 164 height 82
click at [164, 317] on video at bounding box center [82, 358] width 164 height 82
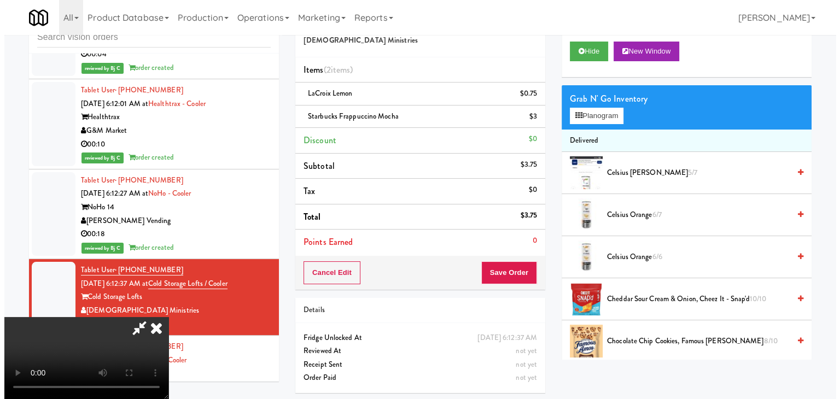
scroll to position [154, 0]
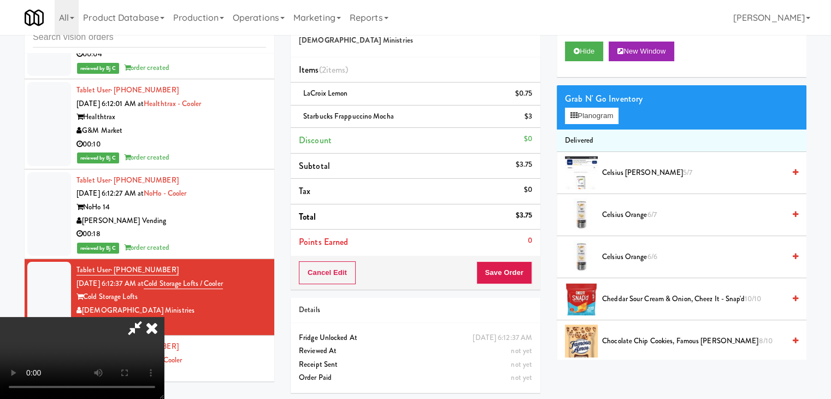
click at [164, 317] on video at bounding box center [82, 358] width 164 height 82
click at [592, 118] on button "Planogram" at bounding box center [592, 116] width 54 height 16
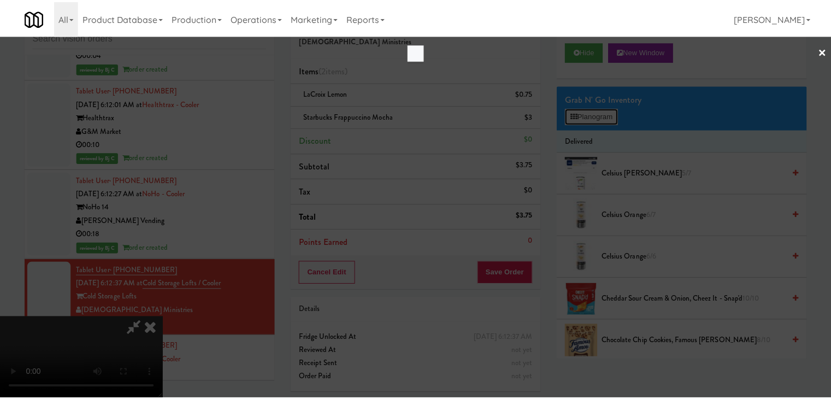
scroll to position [2978, 0]
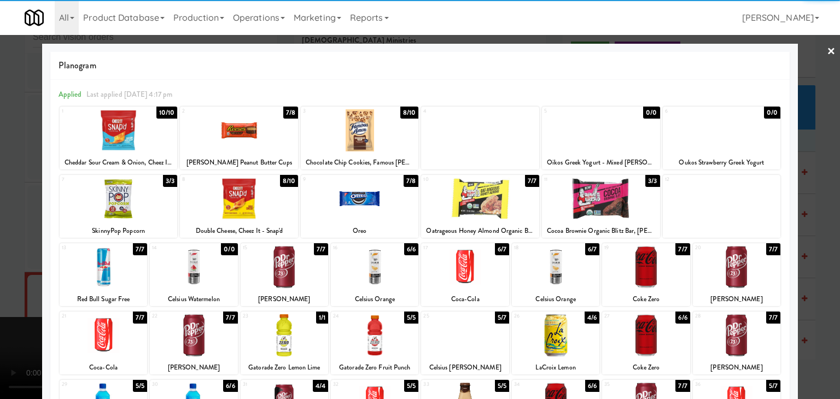
click at [122, 195] on div at bounding box center [119, 199] width 118 height 42
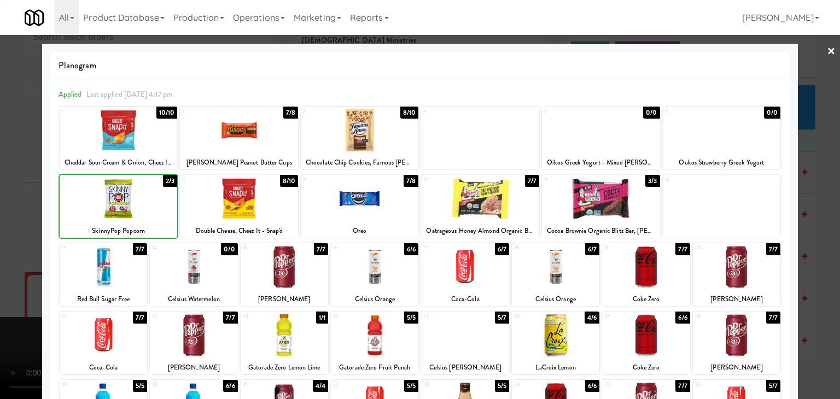
drag, startPoint x: 0, startPoint y: 209, endPoint x: 34, endPoint y: 215, distance: 35.0
click at [0, 210] on div at bounding box center [420, 199] width 840 height 399
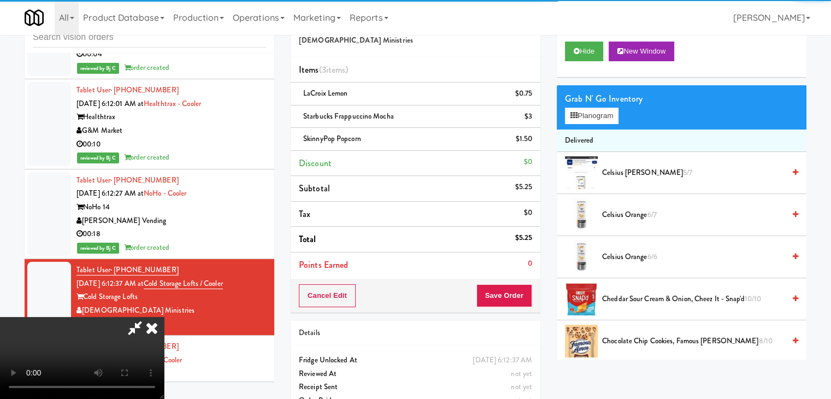
scroll to position [59, 0]
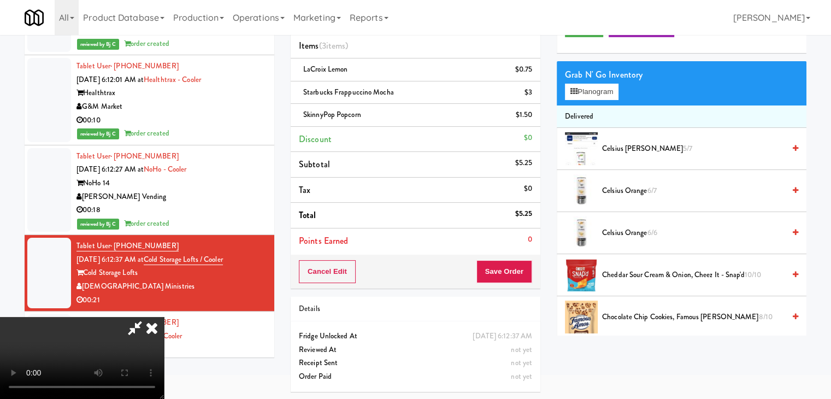
drag, startPoint x: 379, startPoint y: 236, endPoint x: 373, endPoint y: 231, distance: 8.5
click at [164, 317] on video at bounding box center [82, 358] width 164 height 82
click at [164, 396] on video at bounding box center [82, 358] width 164 height 82
drag, startPoint x: 387, startPoint y: 282, endPoint x: 397, endPoint y: 279, distance: 10.7
click at [164, 317] on video at bounding box center [82, 358] width 164 height 82
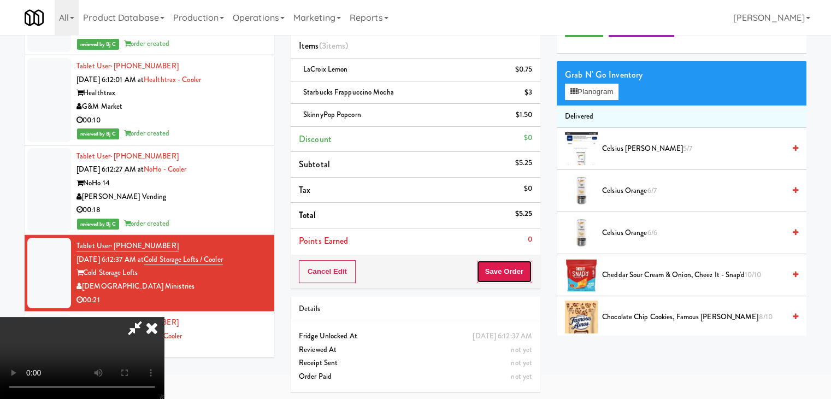
click at [509, 272] on button "Save Order" at bounding box center [505, 271] width 56 height 23
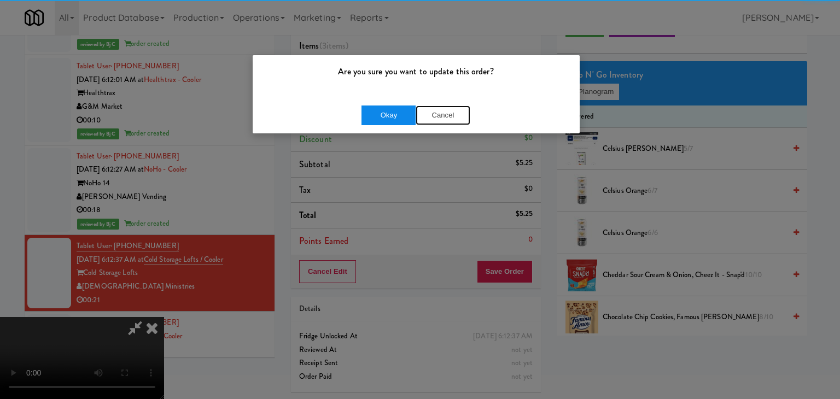
drag, startPoint x: 424, startPoint y: 112, endPoint x: 407, endPoint y: 114, distance: 16.5
click at [420, 112] on button "Cancel" at bounding box center [442, 115] width 55 height 20
click at [407, 114] on body "Are you sure you want to update this order? Okay Cancel Okay Are you sure you w…" at bounding box center [420, 175] width 840 height 399
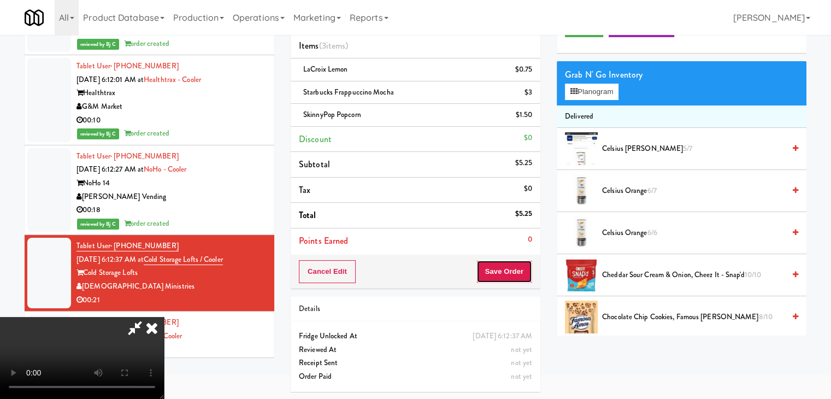
click at [517, 266] on button "Save Order" at bounding box center [505, 271] width 56 height 23
click at [514, 268] on button "Save Order" at bounding box center [505, 271] width 56 height 23
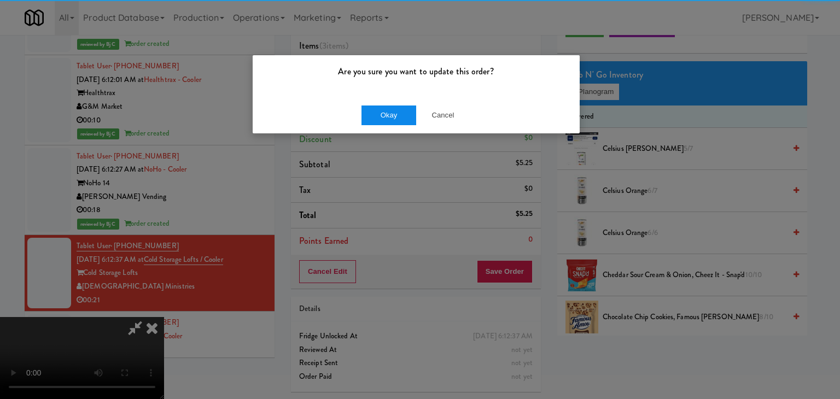
drag, startPoint x: 382, startPoint y: 101, endPoint x: 380, endPoint y: 107, distance: 6.2
click at [382, 102] on div "Okay Cancel" at bounding box center [416, 115] width 327 height 37
click at [380, 108] on button "Okay" at bounding box center [388, 115] width 55 height 20
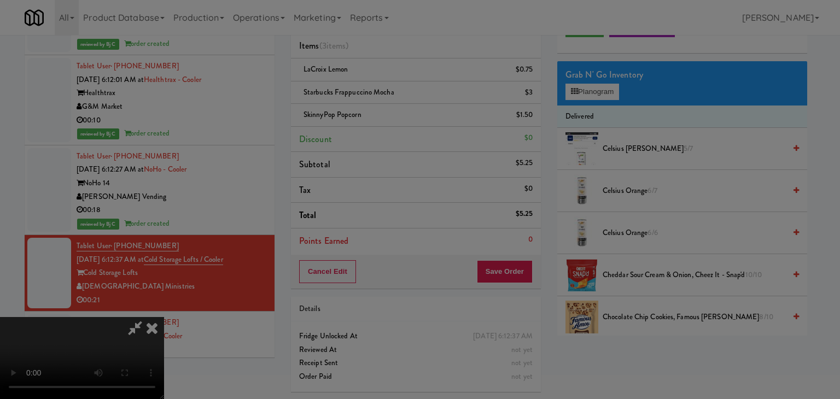
click at [380, 105] on button "Okay" at bounding box center [388, 95] width 55 height 20
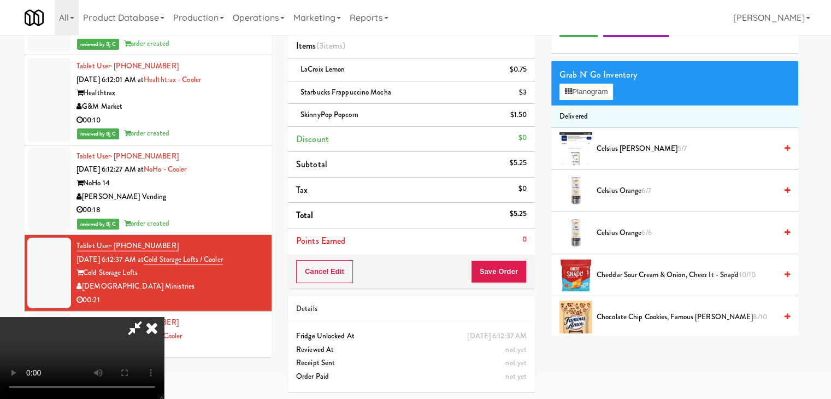
click at [164, 317] on video at bounding box center [82, 358] width 164 height 82
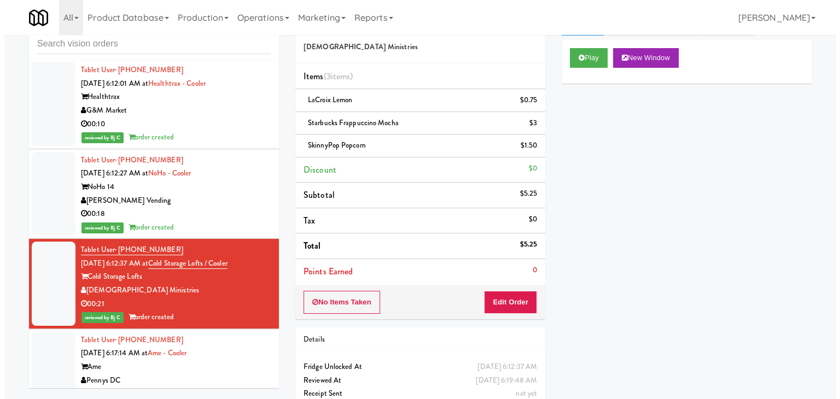
scroll to position [0, 0]
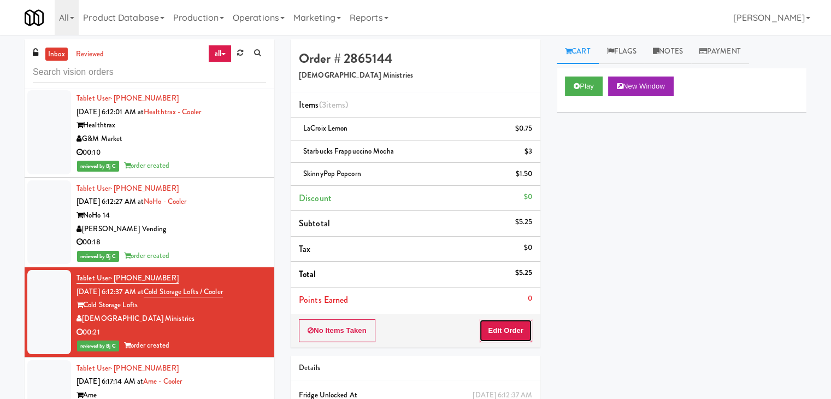
drag, startPoint x: 513, startPoint y: 328, endPoint x: 546, endPoint y: 302, distance: 42.0
click at [513, 325] on button "Edit Order" at bounding box center [505, 330] width 53 height 23
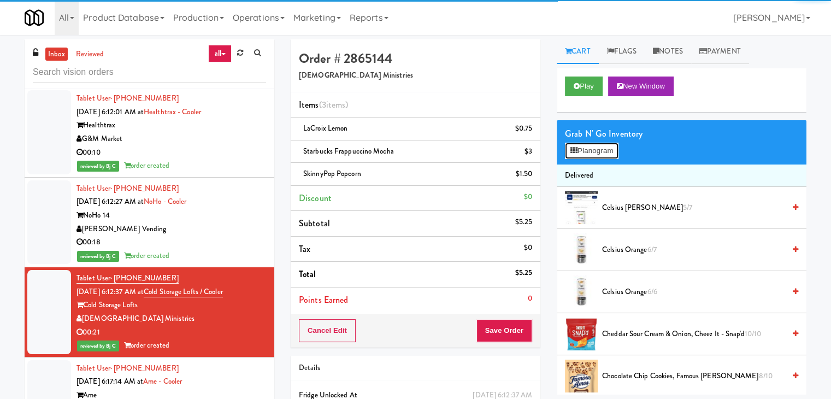
click at [601, 154] on button "Planogram" at bounding box center [592, 151] width 54 height 16
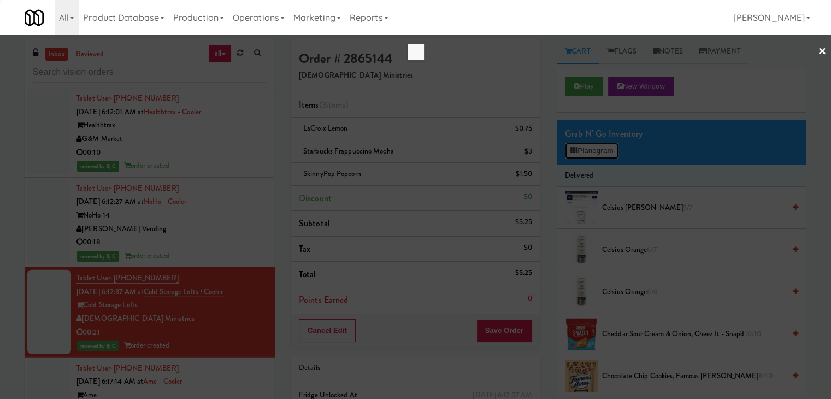
scroll to position [3004, 0]
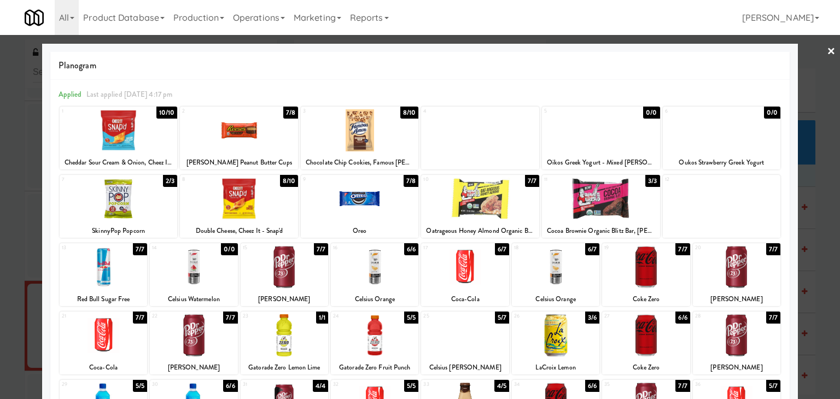
drag, startPoint x: 0, startPoint y: 237, endPoint x: 8, endPoint y: 237, distance: 7.7
click at [1, 237] on div at bounding box center [420, 199] width 840 height 399
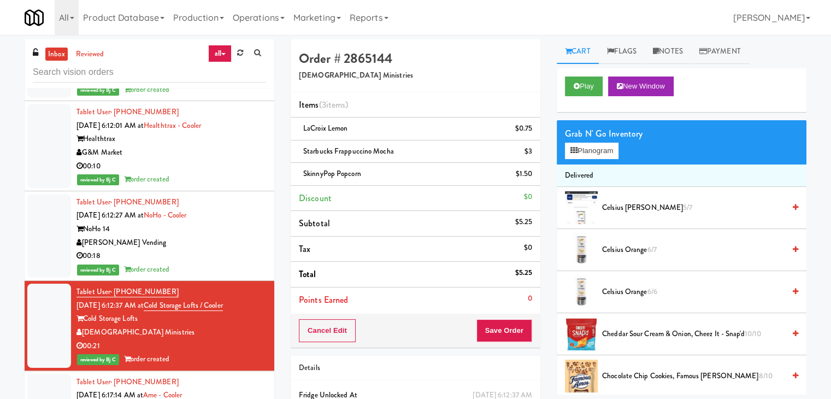
scroll to position [3018, 0]
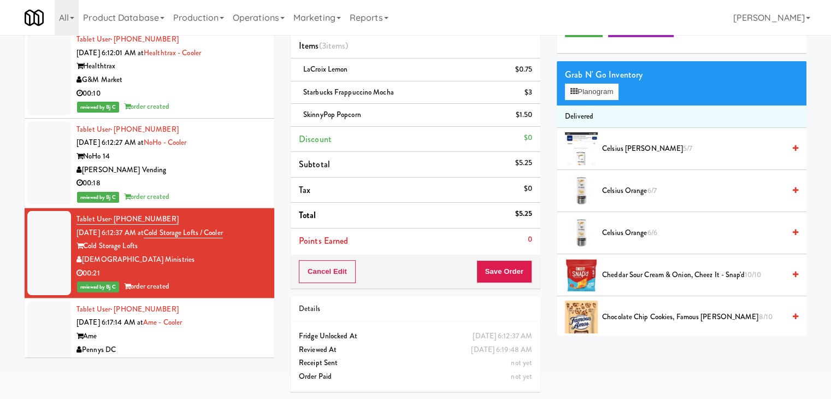
click at [219, 343] on div "Pennys DC" at bounding box center [172, 350] width 190 height 14
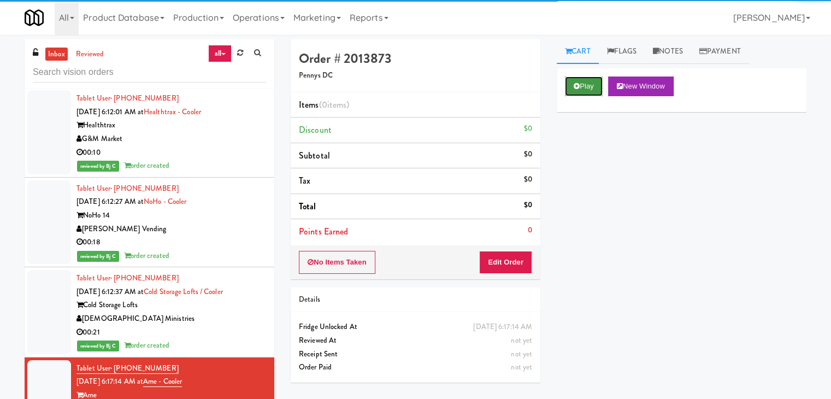
click at [582, 86] on button "Play" at bounding box center [584, 87] width 38 height 20
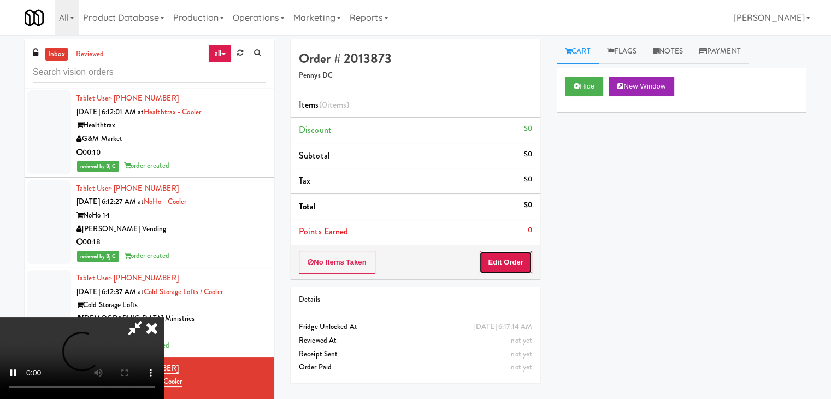
click at [506, 251] on button "Edit Order" at bounding box center [505, 262] width 53 height 23
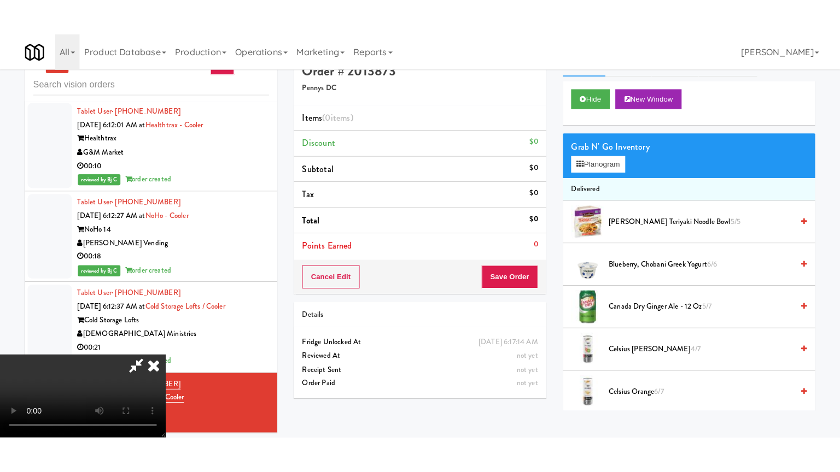
scroll to position [35, 0]
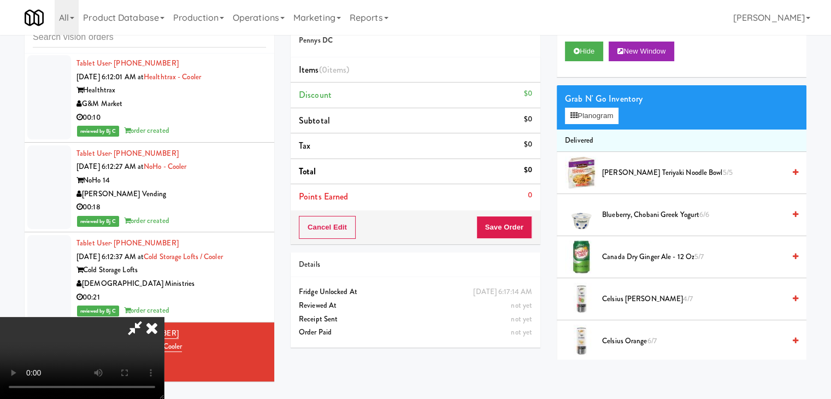
click at [164, 361] on video at bounding box center [82, 358] width 164 height 82
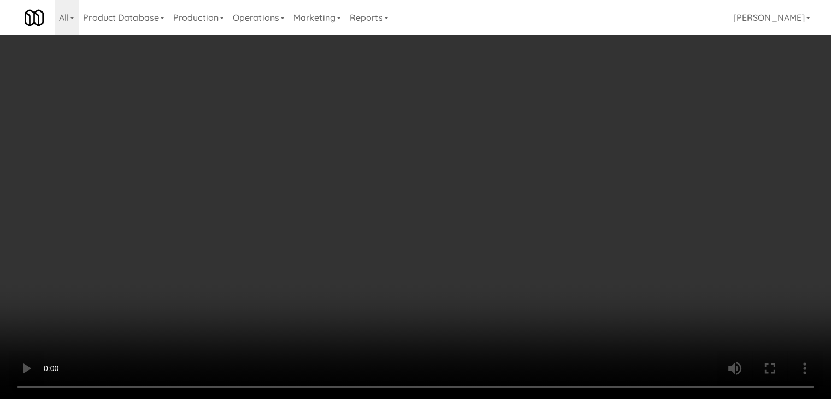
scroll to position [0, 0]
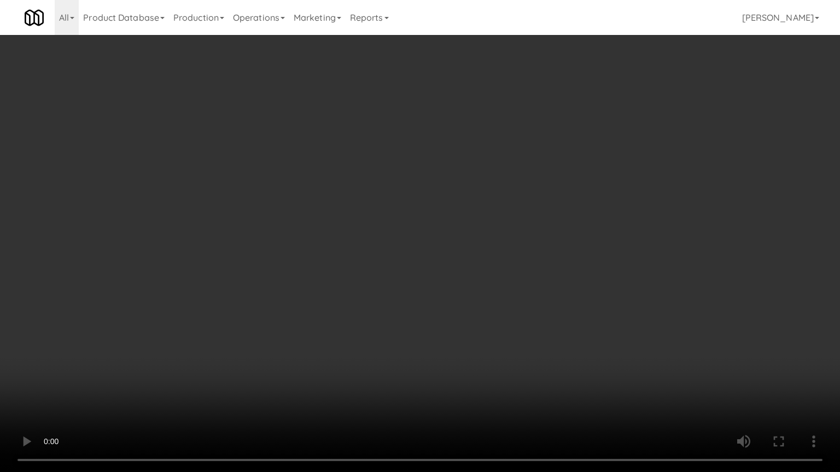
click at [451, 391] on video at bounding box center [420, 236] width 840 height 472
click at [453, 374] on video at bounding box center [420, 236] width 840 height 472
click at [484, 349] on video at bounding box center [420, 236] width 840 height 472
drag, startPoint x: 485, startPoint y: 348, endPoint x: 509, endPoint y: 265, distance: 87.0
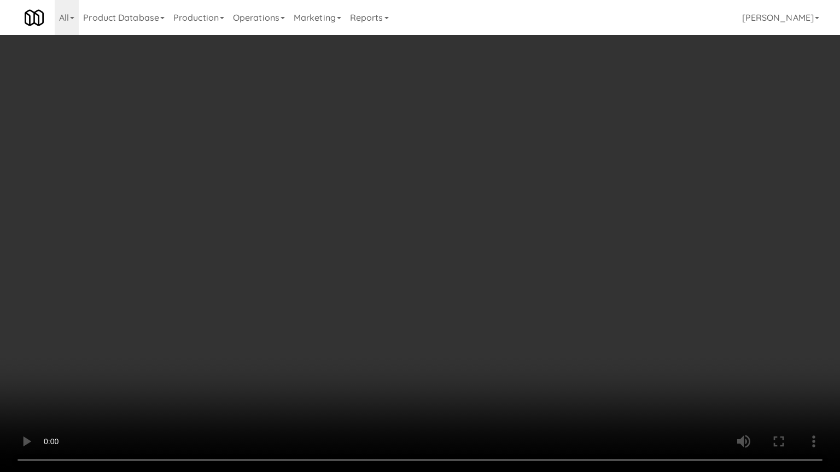
click at [488, 344] on video at bounding box center [420, 236] width 840 height 472
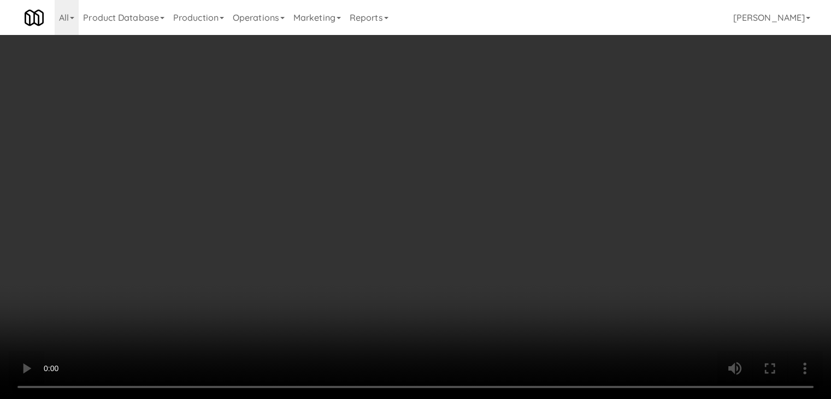
scroll to position [3018, 0]
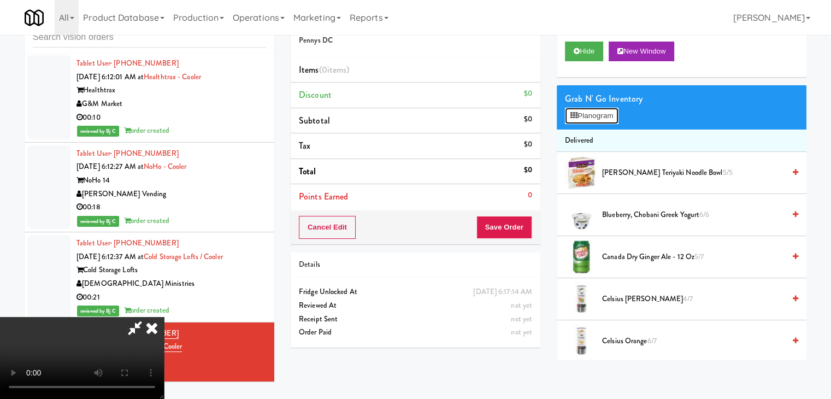
click at [601, 112] on button "Planogram" at bounding box center [592, 116] width 54 height 16
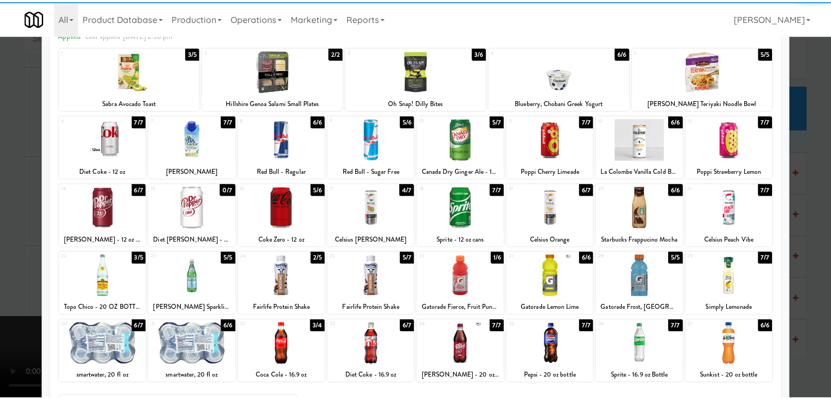
scroll to position [138, 0]
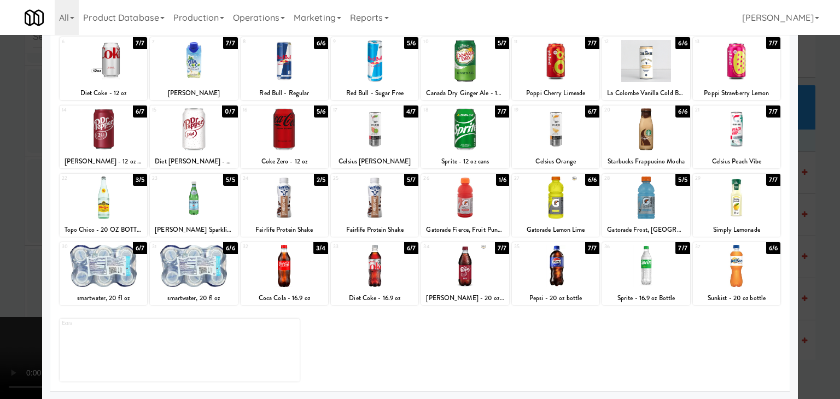
drag, startPoint x: 204, startPoint y: 260, endPoint x: 49, endPoint y: 252, distance: 155.5
click at [201, 260] on div at bounding box center [193, 266] width 87 height 42
drag, startPoint x: 0, startPoint y: 247, endPoint x: 108, endPoint y: 245, distance: 108.2
click at [11, 247] on div at bounding box center [420, 199] width 840 height 399
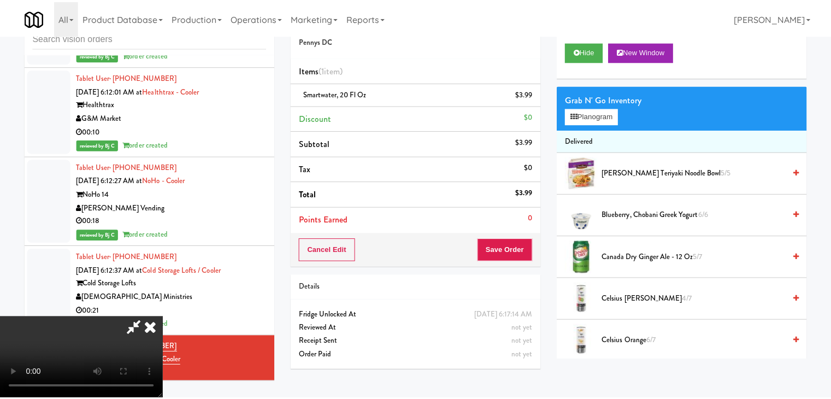
scroll to position [3018, 0]
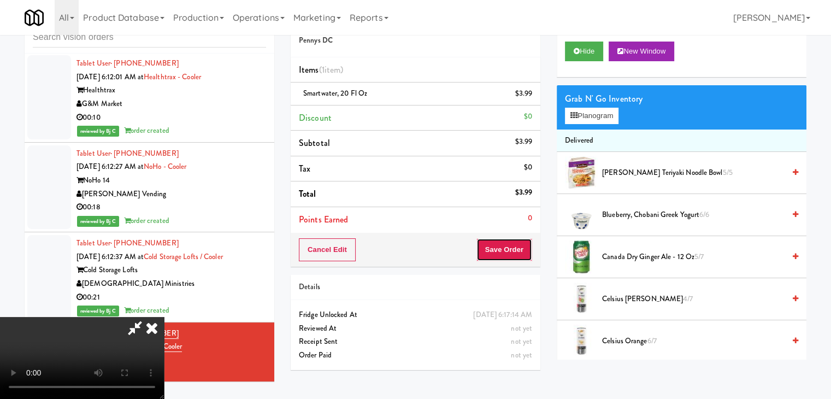
click at [513, 255] on button "Save Order" at bounding box center [505, 249] width 56 height 23
click at [513, 254] on button "Save Order" at bounding box center [505, 249] width 56 height 23
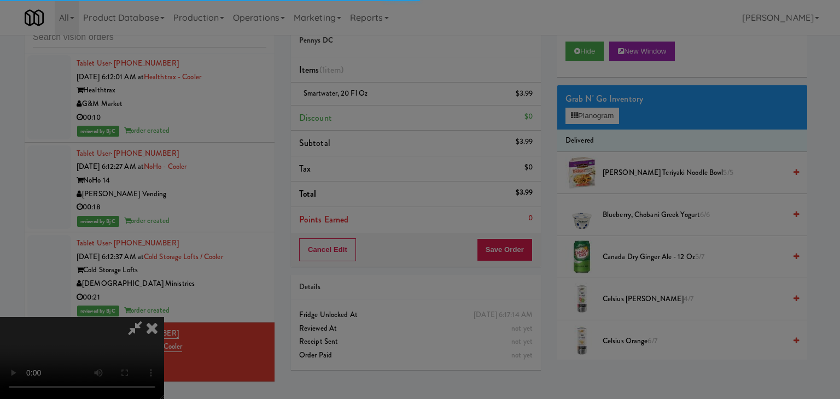
click at [494, 215] on div at bounding box center [420, 199] width 840 height 399
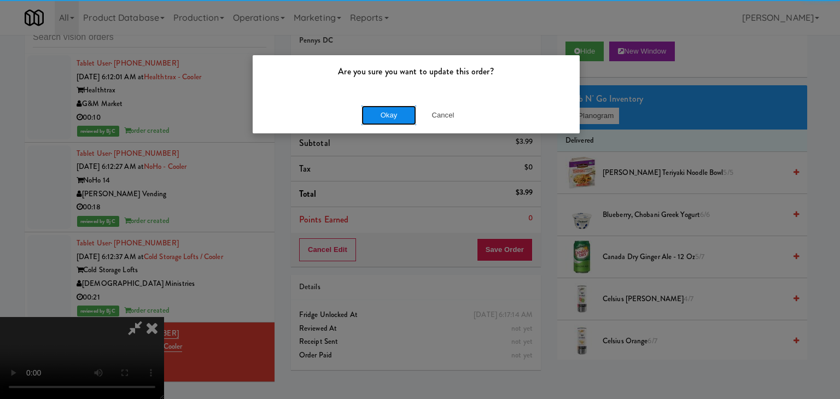
drag, startPoint x: 400, startPoint y: 116, endPoint x: 392, endPoint y: 115, distance: 7.2
click at [393, 116] on button "Okay" at bounding box center [388, 115] width 55 height 20
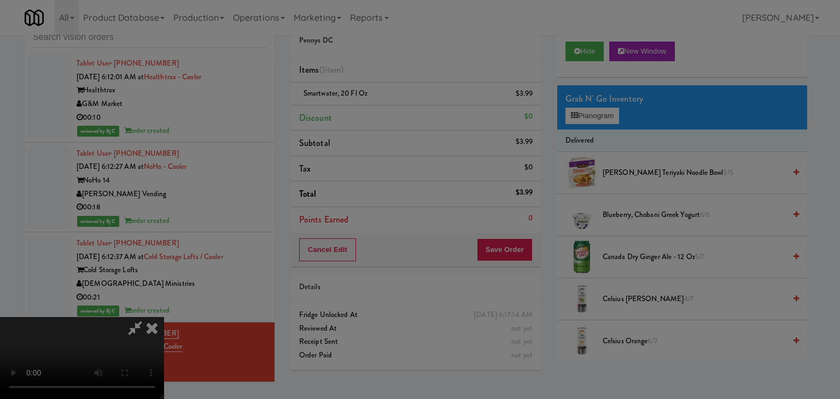
click at [392, 115] on body "Are you sure you want to update this order? Okay Cancel Okay Are you sure you w…" at bounding box center [420, 199] width 840 height 399
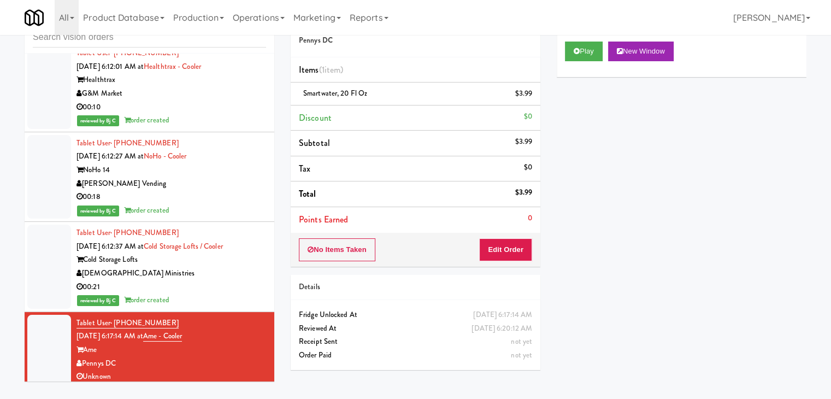
scroll to position [3032, 0]
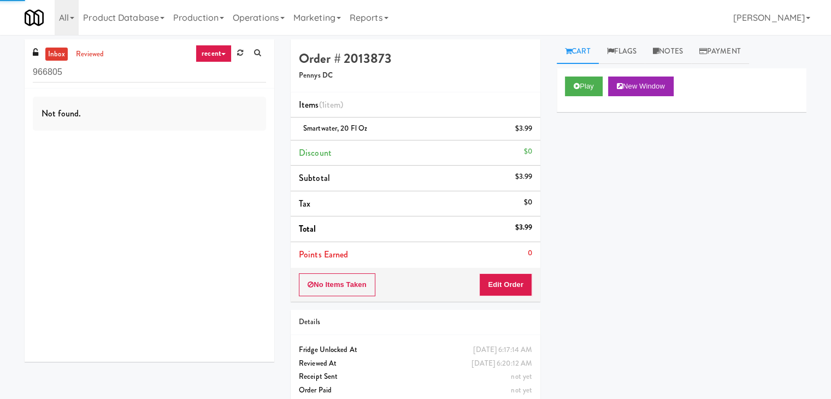
click at [239, 61] on div "recent all unclear take inventory issue suspicious failed recent" at bounding box center [231, 53] width 71 height 17
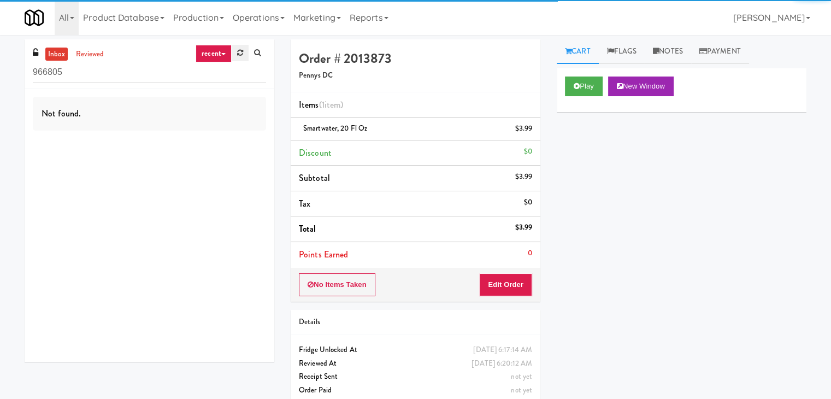
click at [236, 55] on link at bounding box center [240, 53] width 17 height 16
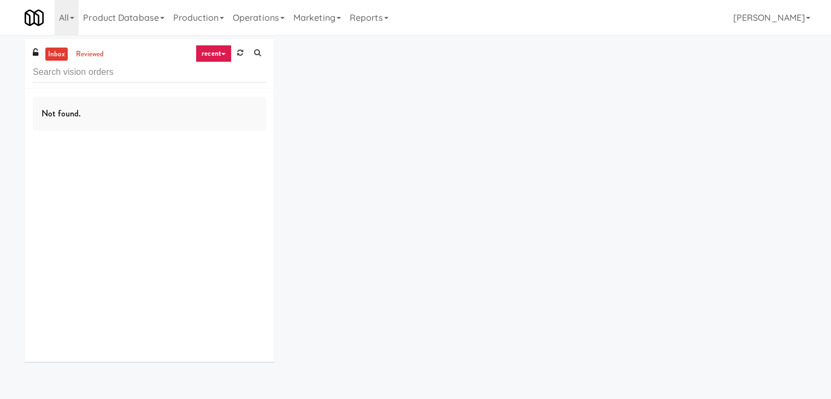
click at [220, 57] on link "recent" at bounding box center [214, 53] width 36 height 17
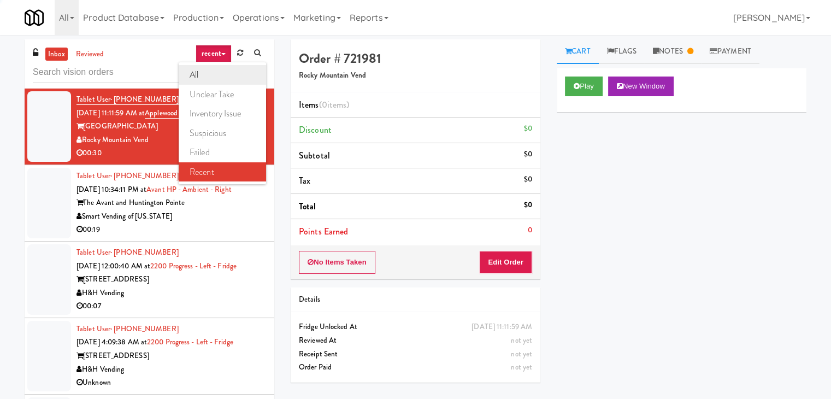
click at [220, 74] on link "all" at bounding box center [222, 75] width 87 height 20
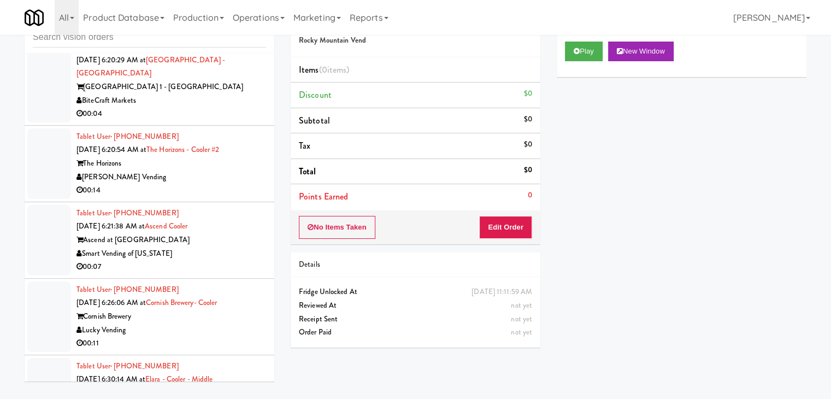
scroll to position [2748, 0]
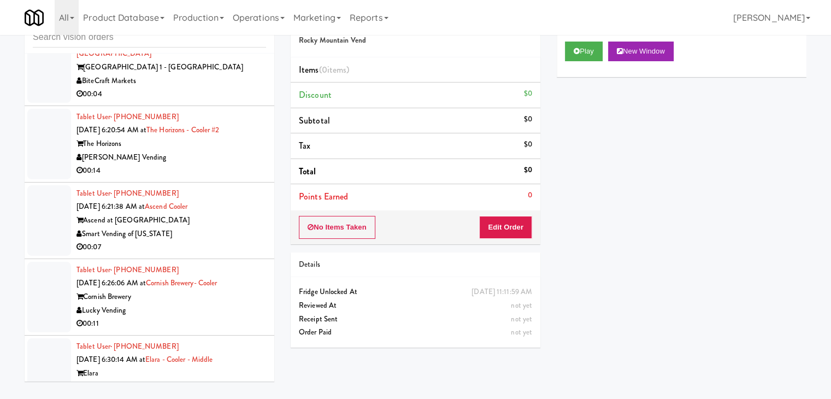
click at [206, 317] on div "00:11" at bounding box center [172, 324] width 190 height 14
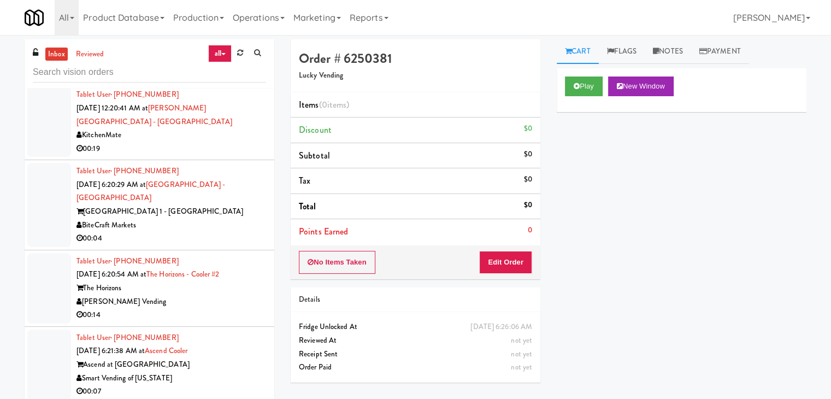
scroll to position [2584, 0]
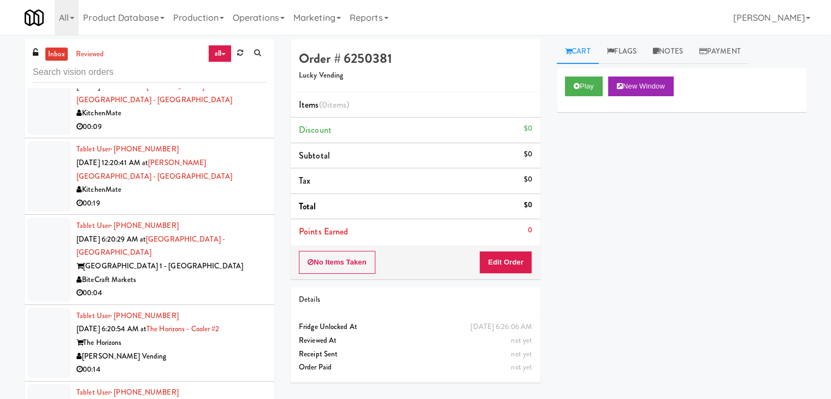
click at [197, 273] on div "BiteCraft Markets" at bounding box center [172, 280] width 190 height 14
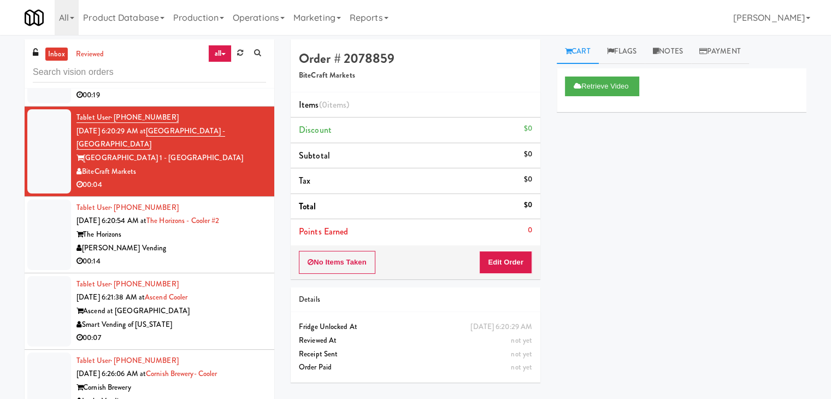
scroll to position [2694, 0]
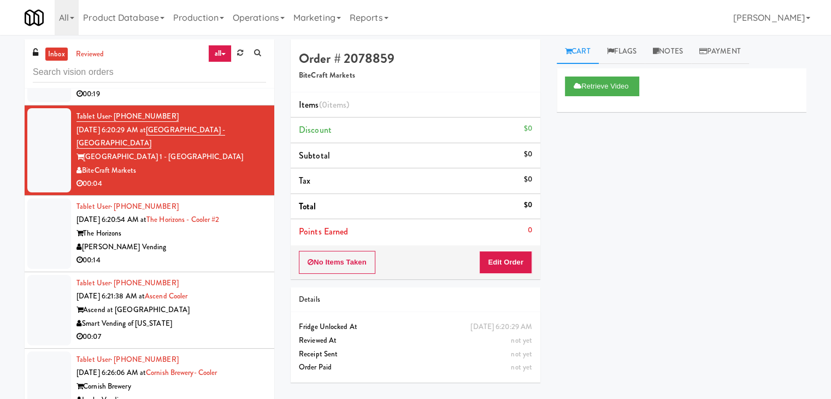
click at [200, 241] on div "[PERSON_NAME] Vending" at bounding box center [172, 248] width 190 height 14
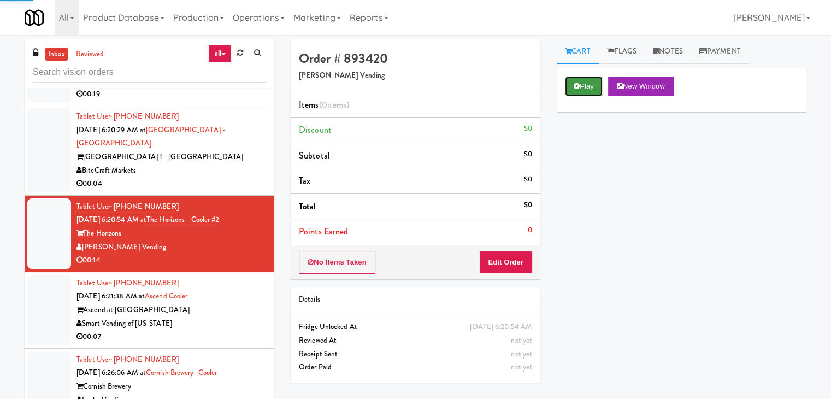
click at [587, 87] on button "Play" at bounding box center [584, 87] width 38 height 20
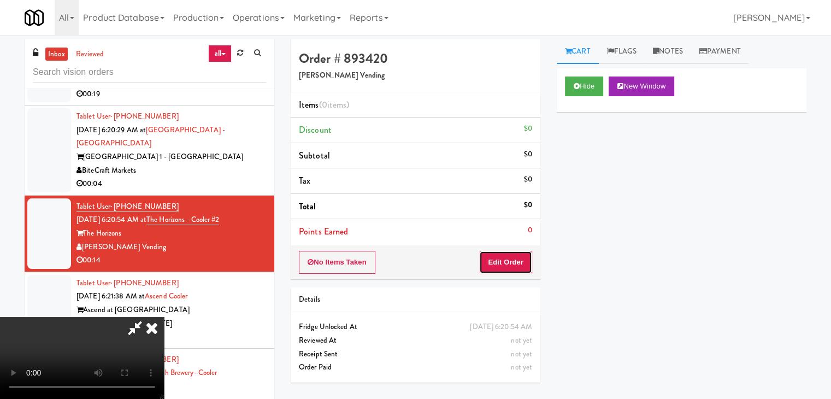
click at [518, 261] on button "Edit Order" at bounding box center [505, 262] width 53 height 23
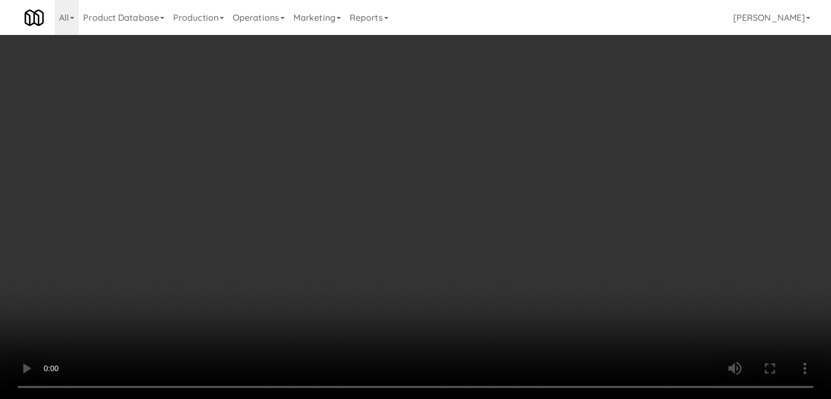
scroll to position [2680, 0]
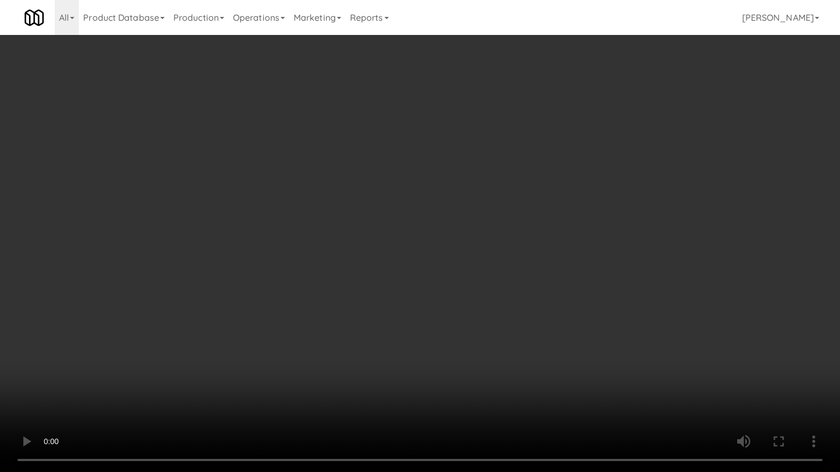
drag, startPoint x: 505, startPoint y: 247, endPoint x: 502, endPoint y: 260, distance: 13.3
click at [504, 248] on video at bounding box center [420, 236] width 840 height 472
click at [635, 398] on video at bounding box center [420, 236] width 840 height 472
click at [554, 310] on video at bounding box center [420, 236] width 840 height 472
click at [619, 275] on video at bounding box center [420, 236] width 840 height 472
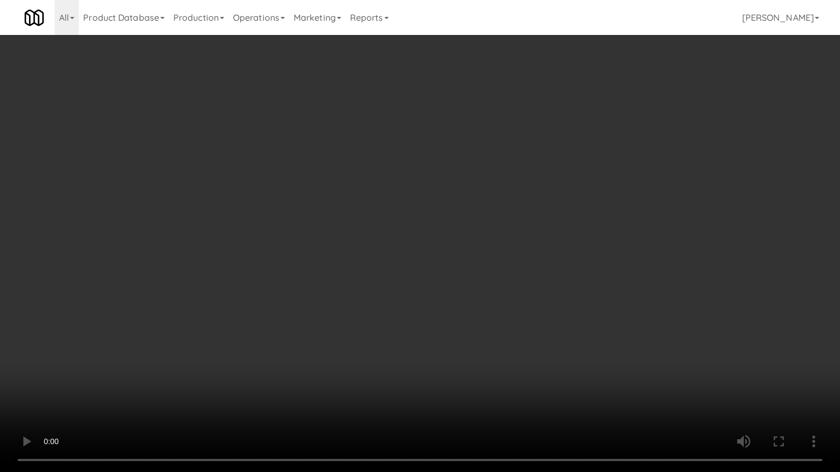
click at [615, 279] on video at bounding box center [420, 236] width 840 height 472
click at [608, 285] on video at bounding box center [420, 236] width 840 height 472
click at [603, 277] on video at bounding box center [420, 236] width 840 height 472
click at [590, 280] on video at bounding box center [420, 236] width 840 height 472
drag, startPoint x: 590, startPoint y: 280, endPoint x: 585, endPoint y: 195, distance: 85.4
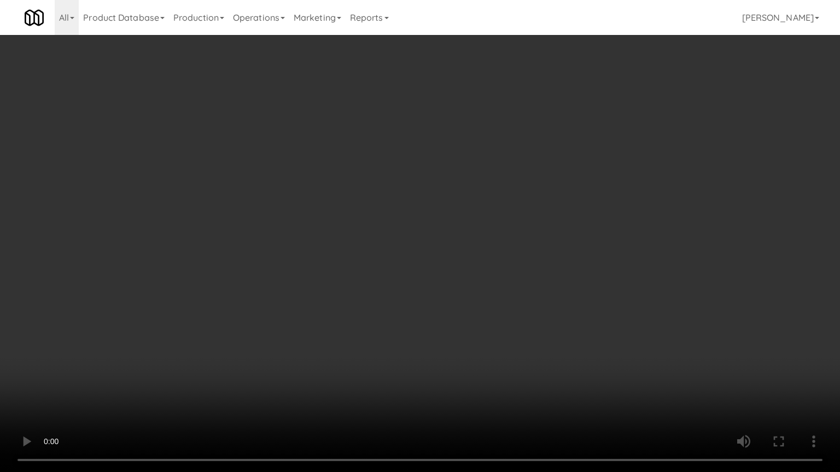
click at [590, 279] on video at bounding box center [420, 236] width 840 height 472
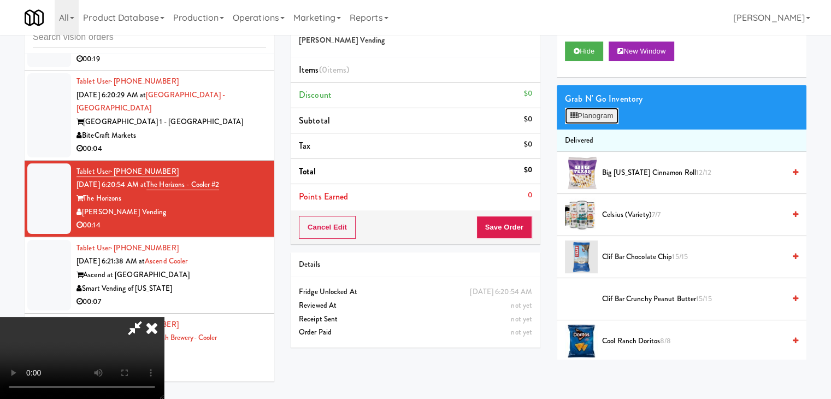
click at [599, 120] on button "Planogram" at bounding box center [592, 116] width 54 height 16
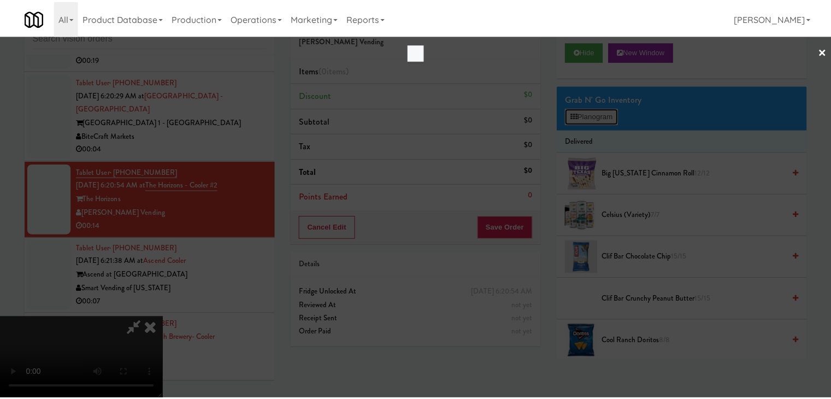
scroll to position [2680, 0]
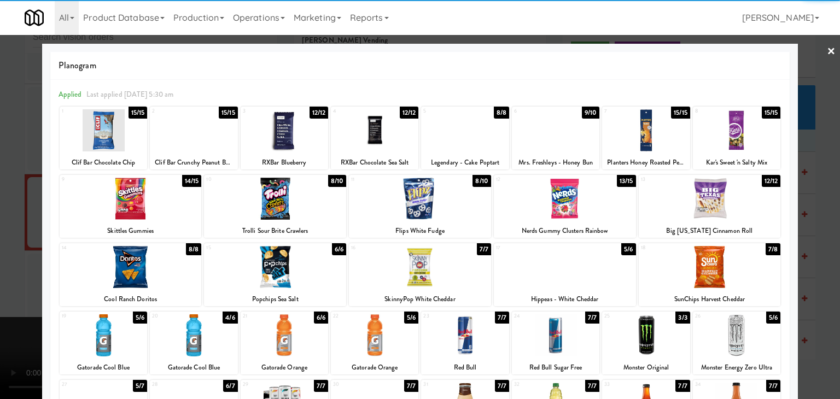
click at [465, 344] on div at bounding box center [464, 335] width 87 height 42
drag, startPoint x: 320, startPoint y: 287, endPoint x: 317, endPoint y: 281, distance: 6.8
click at [317, 284] on div at bounding box center [275, 267] width 142 height 42
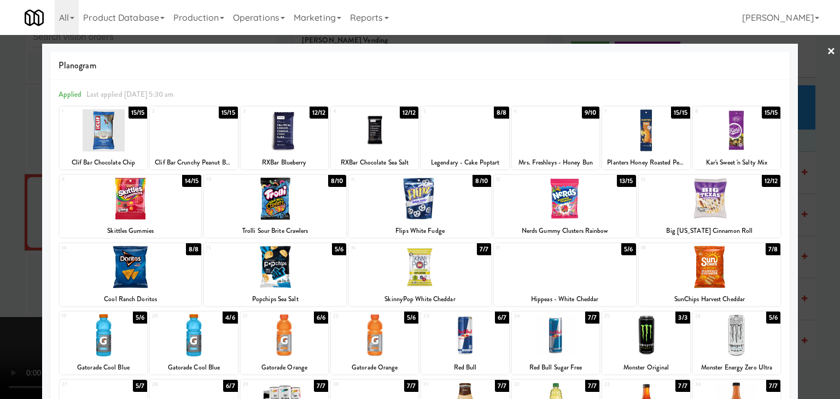
drag, startPoint x: 0, startPoint y: 65, endPoint x: 44, endPoint y: 117, distance: 67.9
click at [0, 73] on div at bounding box center [420, 199] width 840 height 399
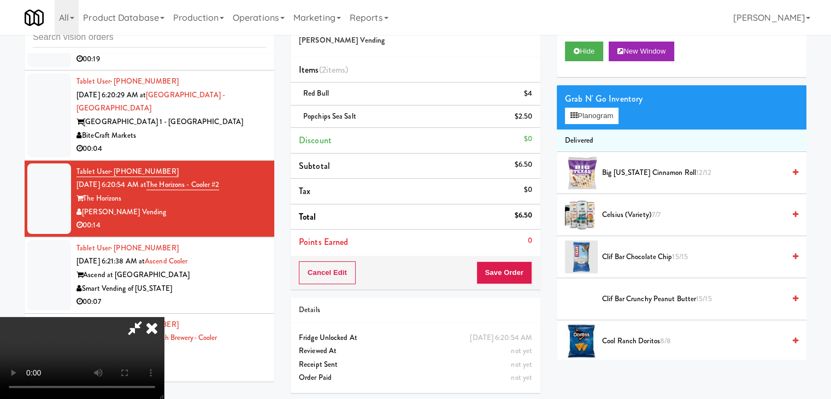
drag, startPoint x: 523, startPoint y: 284, endPoint x: 517, endPoint y: 280, distance: 6.8
click at [522, 285] on div "Cancel Edit Save Order" at bounding box center [416, 273] width 250 height 34
drag, startPoint x: 517, startPoint y: 280, endPoint x: 514, endPoint y: 274, distance: 6.9
click at [515, 278] on button "Save Order" at bounding box center [505, 272] width 56 height 23
click at [514, 272] on button "Save Order" at bounding box center [505, 272] width 56 height 23
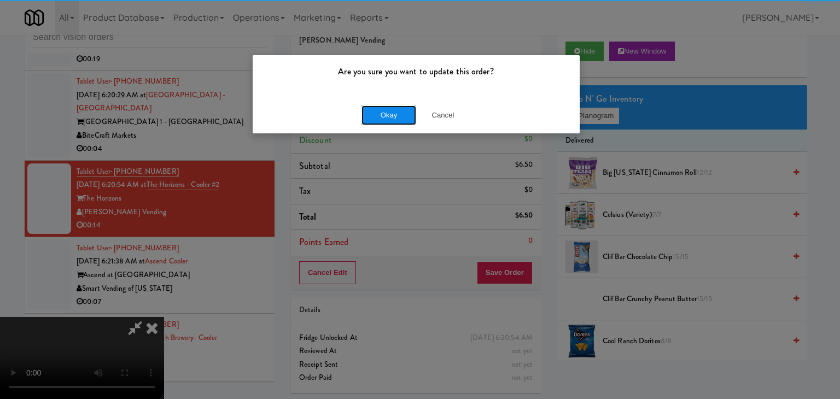
click at [397, 122] on button "Okay" at bounding box center [388, 115] width 55 height 20
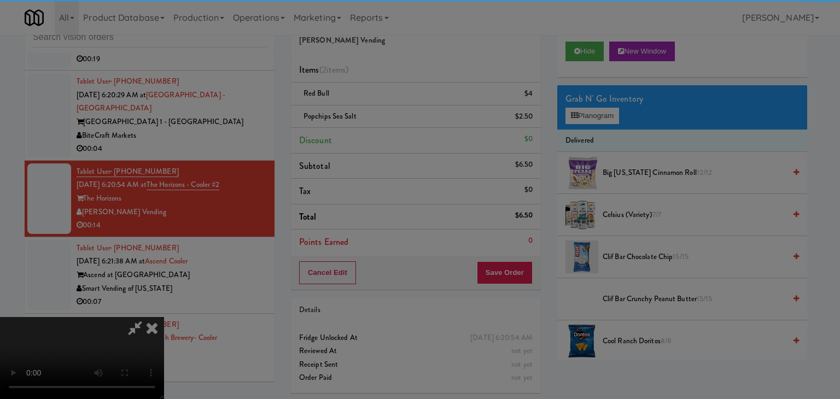
click at [397, 113] on div "Okay Cancel" at bounding box center [416, 95] width 327 height 37
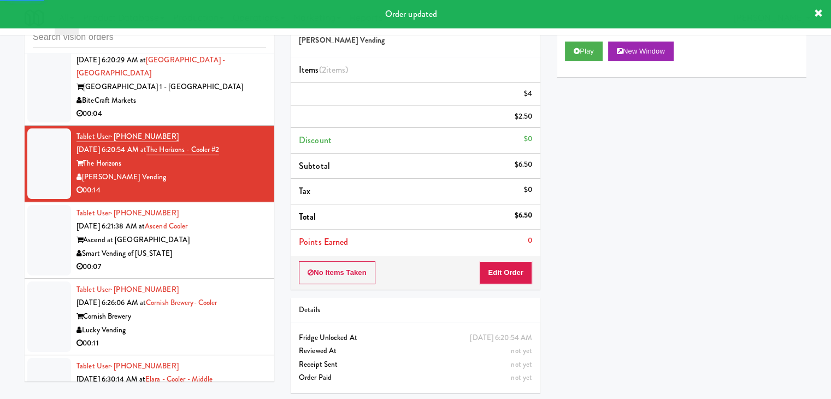
scroll to position [2748, 0]
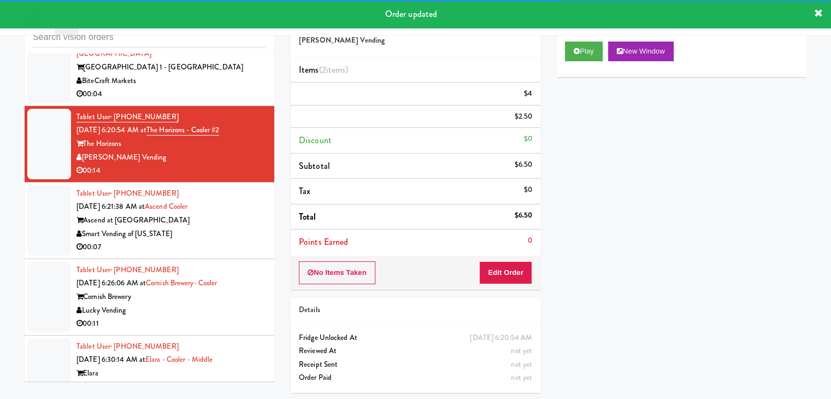
click at [219, 214] on div "Ascend at [GEOGRAPHIC_DATA]" at bounding box center [172, 221] width 190 height 14
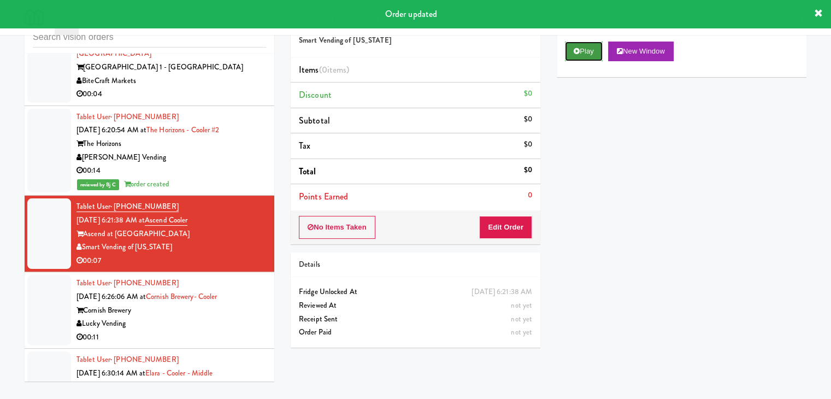
click at [593, 50] on button "Play" at bounding box center [584, 52] width 38 height 20
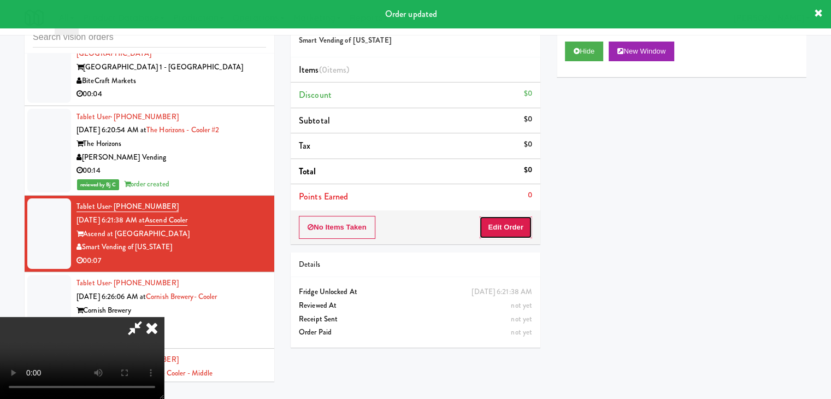
click at [519, 222] on button "Edit Order" at bounding box center [505, 227] width 53 height 23
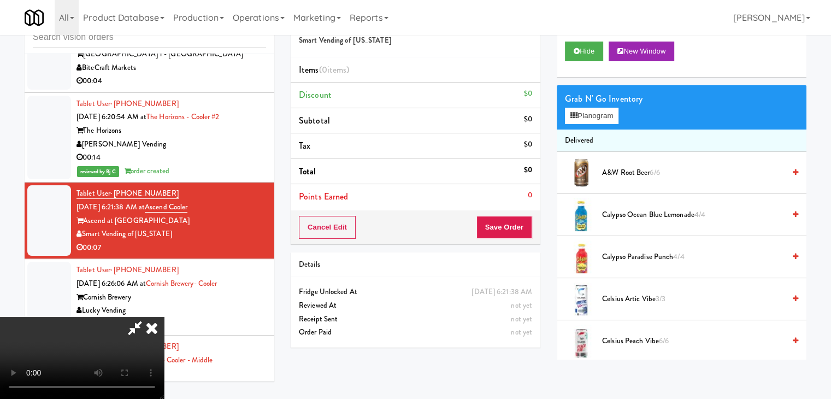
scroll to position [2748, 0]
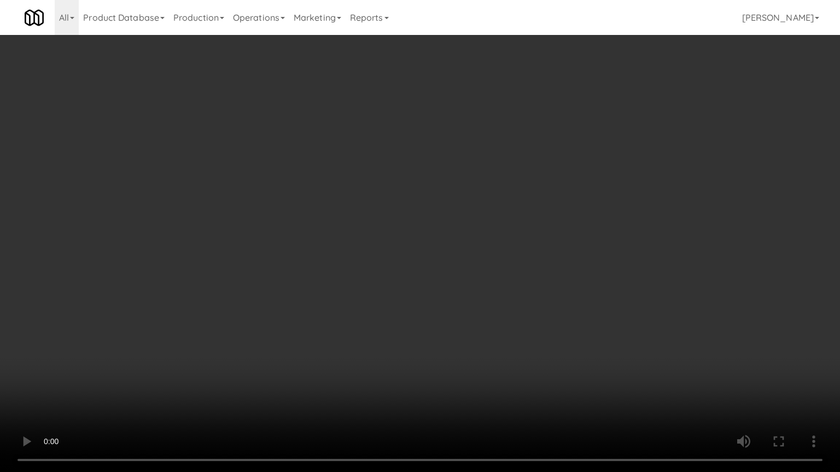
click at [535, 243] on video at bounding box center [420, 236] width 840 height 472
click at [533, 245] on video at bounding box center [420, 236] width 840 height 472
click at [547, 236] on video at bounding box center [420, 236] width 840 height 472
drag, startPoint x: 547, startPoint y: 236, endPoint x: 599, endPoint y: 138, distance: 110.5
click at [551, 232] on video at bounding box center [420, 236] width 840 height 472
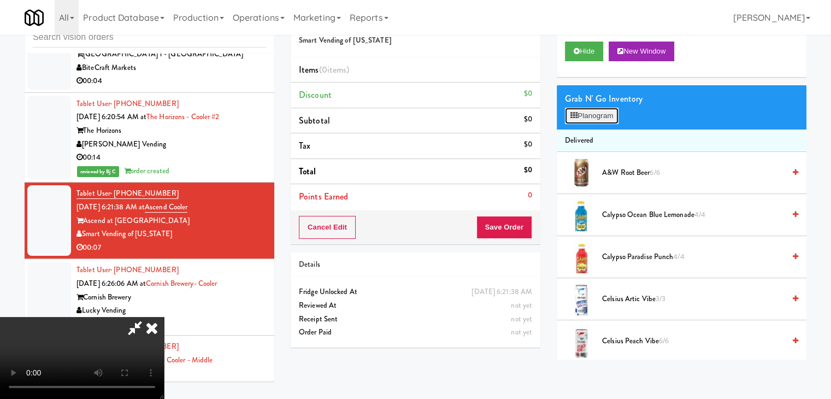
click at [611, 109] on button "Planogram" at bounding box center [592, 116] width 54 height 16
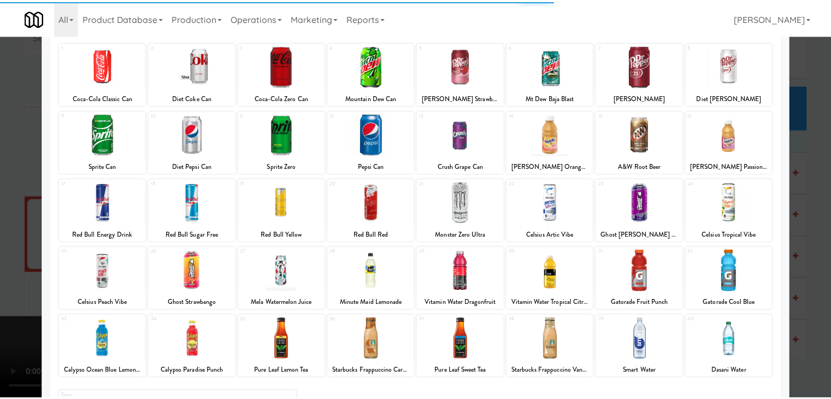
scroll to position [138, 0]
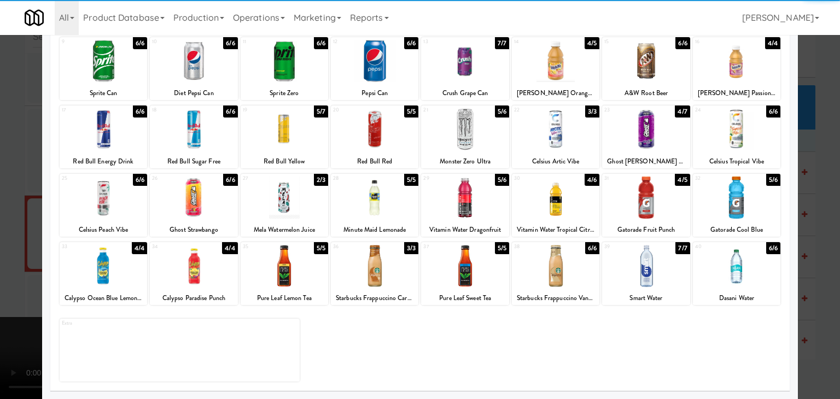
drag, startPoint x: 204, startPoint y: 207, endPoint x: 195, endPoint y: 203, distance: 9.8
click at [204, 205] on div at bounding box center [193, 198] width 87 height 42
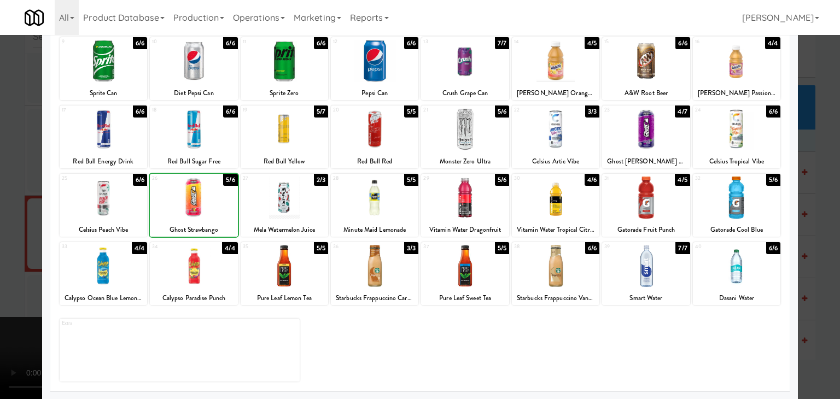
drag, startPoint x: 0, startPoint y: 210, endPoint x: 175, endPoint y: 209, distance: 174.9
click at [17, 209] on div at bounding box center [420, 199] width 840 height 399
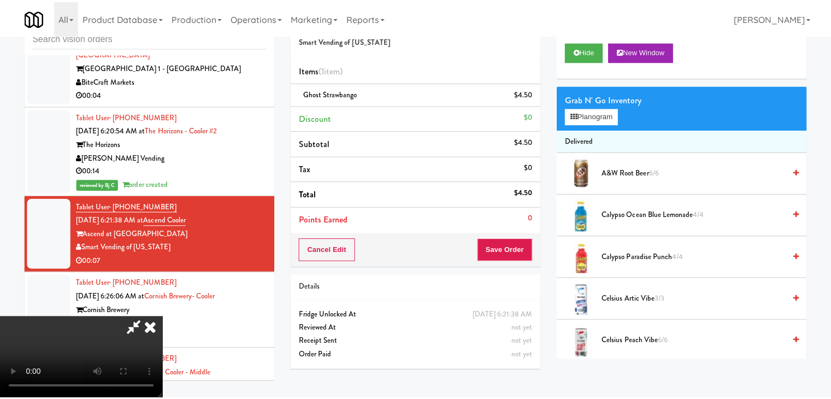
scroll to position [2762, 0]
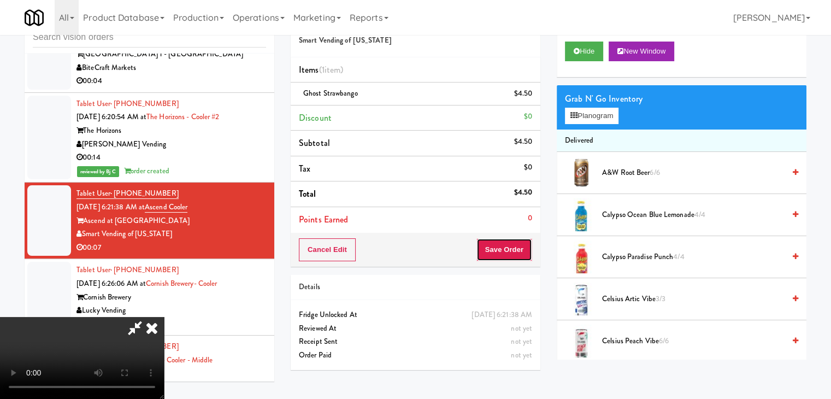
click at [511, 254] on button "Save Order" at bounding box center [505, 249] width 56 height 23
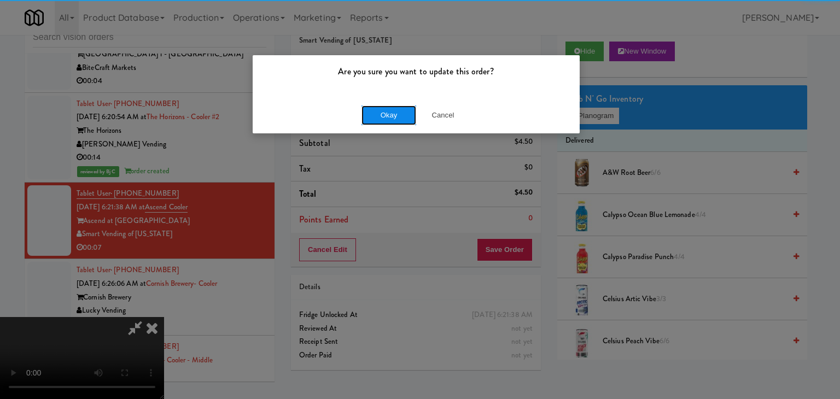
click at [392, 116] on button "Okay" at bounding box center [388, 115] width 55 height 20
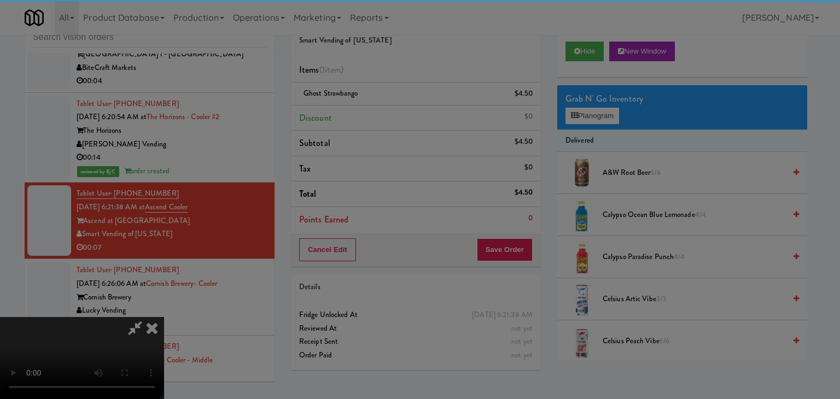
click at [391, 115] on body "Are you sure you want to update this order? Okay Cancel Okay Are you sure you w…" at bounding box center [420, 199] width 840 height 399
click at [391, 115] on div at bounding box center [420, 199] width 840 height 399
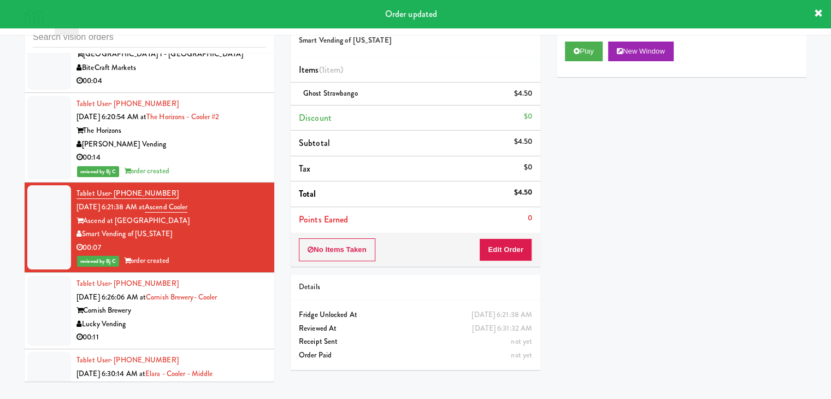
drag, startPoint x: 207, startPoint y: 289, endPoint x: 208, endPoint y: 296, distance: 6.6
click at [208, 318] on div "Lucky Vending" at bounding box center [172, 325] width 190 height 14
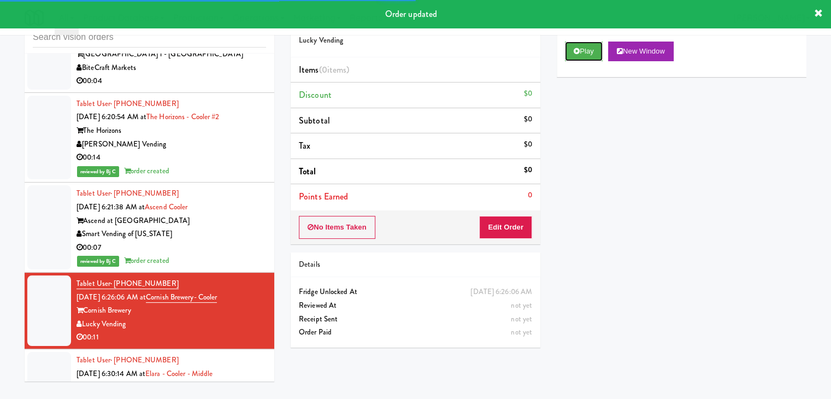
drag, startPoint x: 600, startPoint y: 58, endPoint x: 591, endPoint y: 71, distance: 15.3
click at [600, 57] on button "Play" at bounding box center [584, 52] width 38 height 20
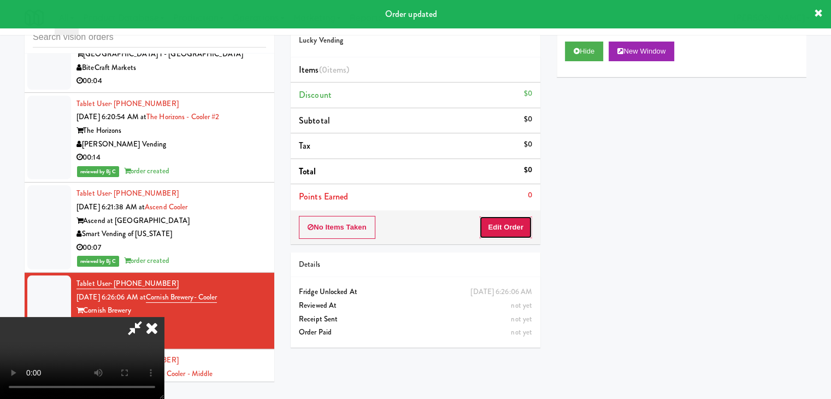
click at [507, 233] on button "Edit Order" at bounding box center [505, 227] width 53 height 23
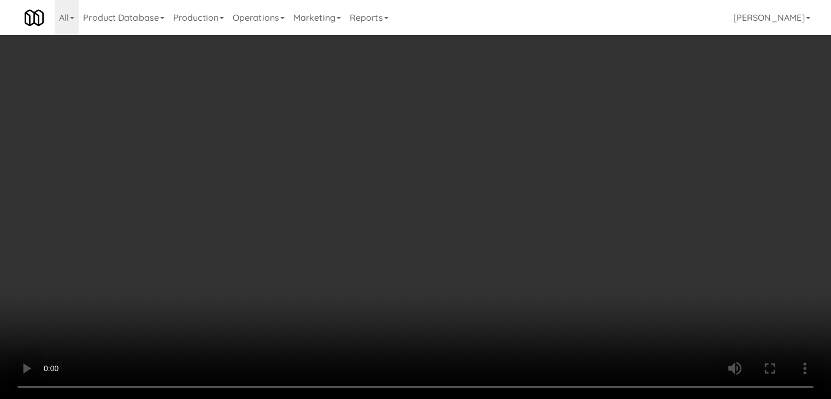
scroll to position [2748, 0]
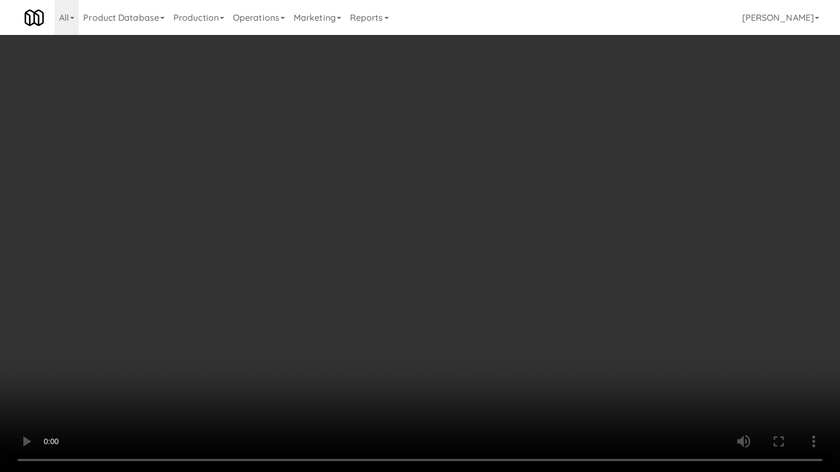
click at [513, 280] on video at bounding box center [420, 236] width 840 height 472
click at [512, 277] on video at bounding box center [420, 236] width 840 height 472
click at [523, 271] on video at bounding box center [420, 236] width 840 height 472
click at [526, 267] on video at bounding box center [420, 236] width 840 height 472
click at [526, 266] on video at bounding box center [420, 236] width 840 height 472
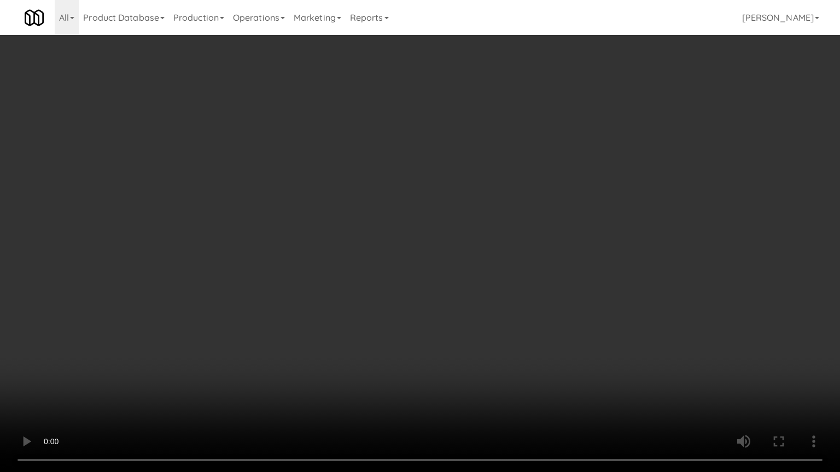
click at [525, 266] on video at bounding box center [420, 236] width 840 height 472
click at [531, 267] on video at bounding box center [420, 236] width 840 height 472
click at [530, 267] on video at bounding box center [420, 236] width 840 height 472
click at [548, 238] on video at bounding box center [420, 236] width 840 height 472
click at [548, 239] on video at bounding box center [420, 236] width 840 height 472
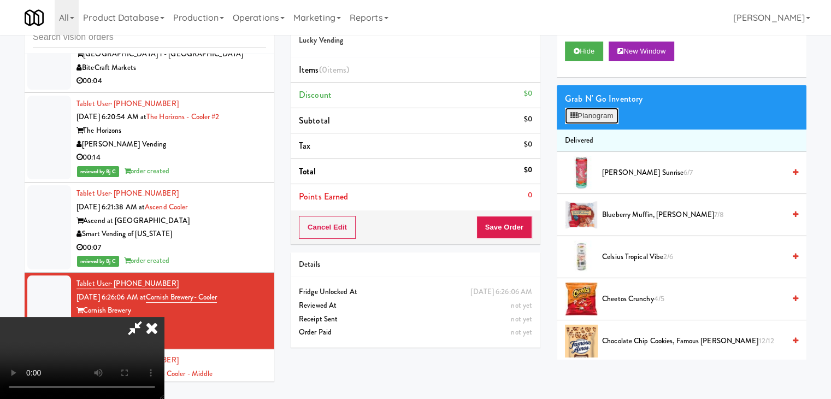
click at [606, 112] on button "Planogram" at bounding box center [592, 116] width 54 height 16
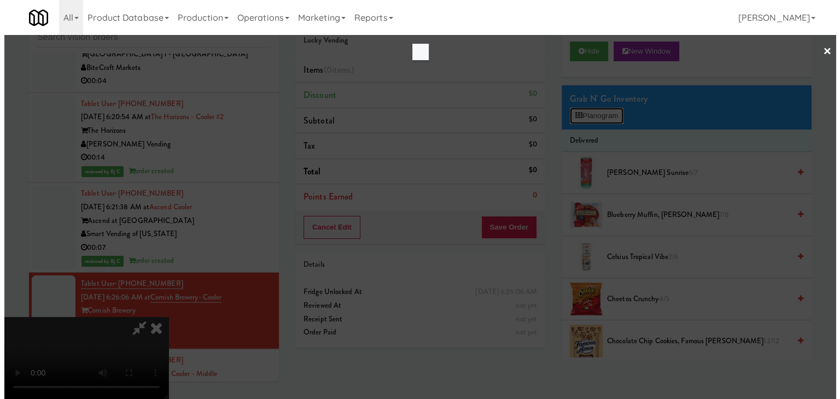
scroll to position [2748, 0]
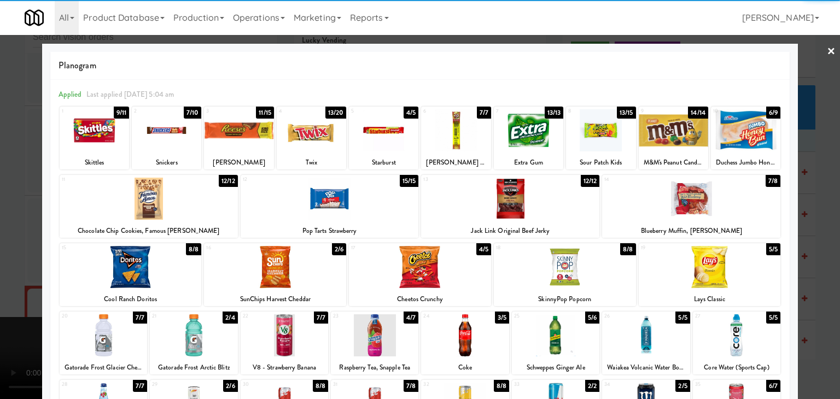
click at [678, 206] on div at bounding box center [691, 199] width 178 height 42
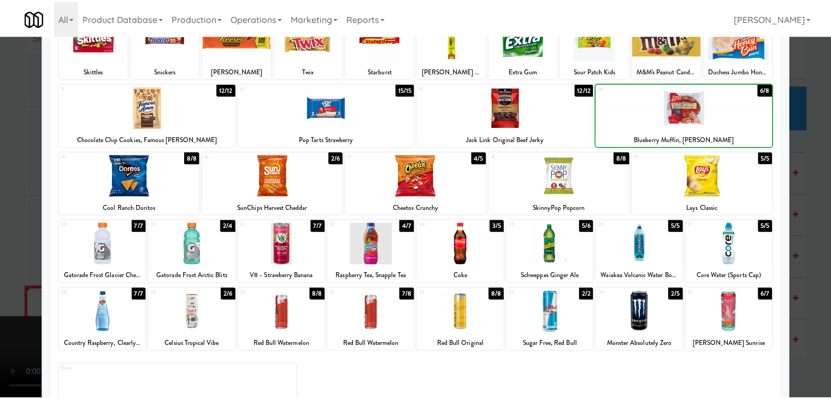
scroll to position [138, 0]
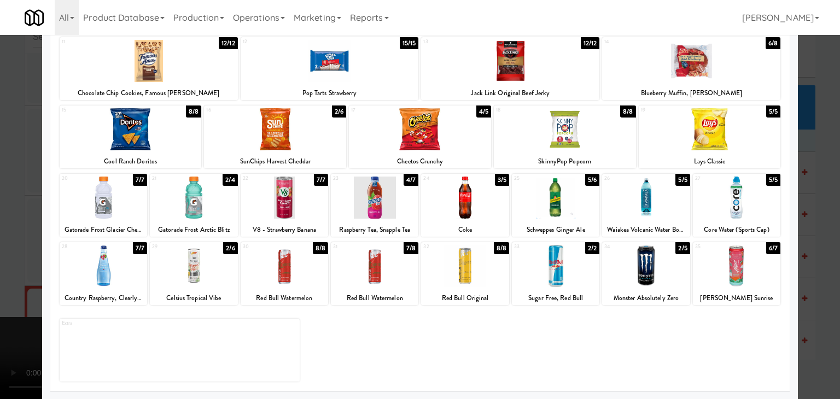
drag, startPoint x: 384, startPoint y: 267, endPoint x: 62, endPoint y: 276, distance: 322.6
click at [385, 267] on div at bounding box center [374, 266] width 87 height 42
drag, startPoint x: 4, startPoint y: 267, endPoint x: 202, endPoint y: 264, distance: 197.9
click at [15, 266] on div at bounding box center [420, 199] width 840 height 399
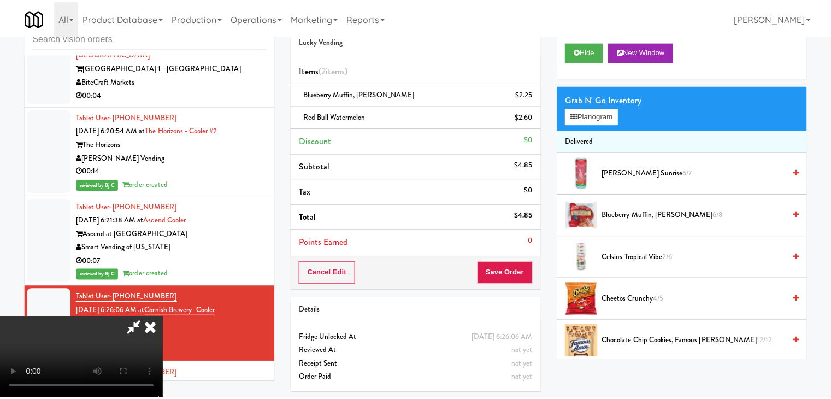
scroll to position [2762, 0]
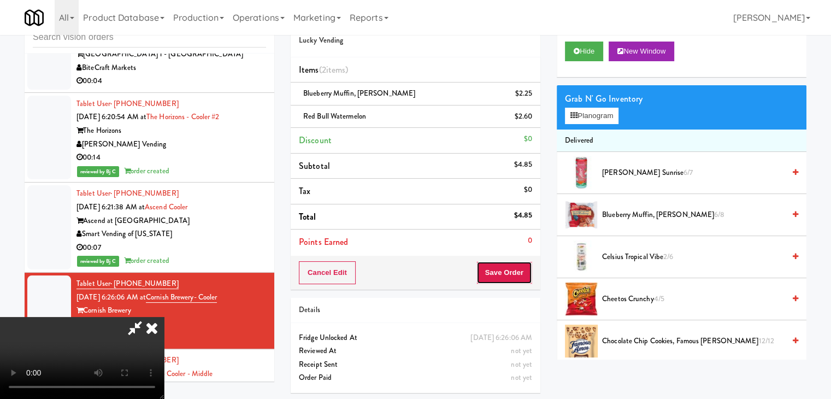
click at [508, 268] on button "Save Order" at bounding box center [505, 272] width 56 height 23
click at [511, 265] on button "Save Order" at bounding box center [505, 272] width 56 height 23
click at [511, 264] on button "Save Order" at bounding box center [505, 272] width 56 height 23
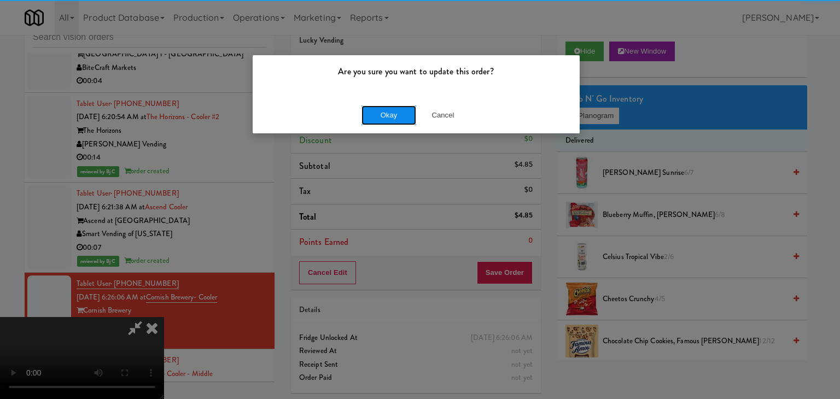
drag, startPoint x: 397, startPoint y: 116, endPoint x: 400, endPoint y: 112, distance: 5.6
click at [400, 113] on button "Okay" at bounding box center [388, 115] width 55 height 20
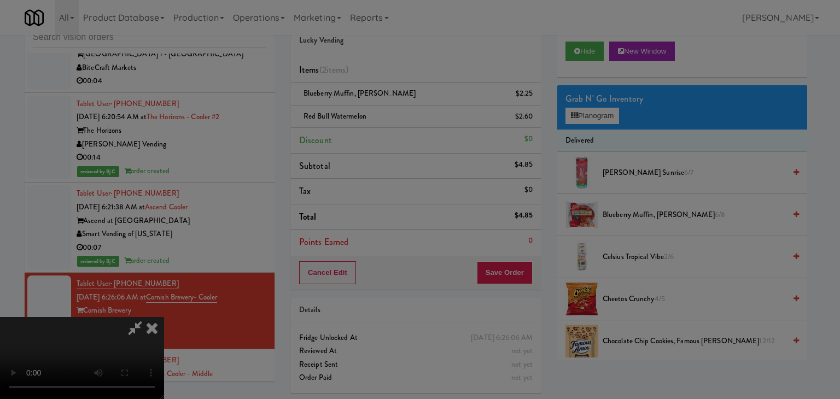
click at [401, 111] on body "Are you sure you want to update this order? Okay Cancel Okay Are you sure you w…" at bounding box center [420, 199] width 840 height 399
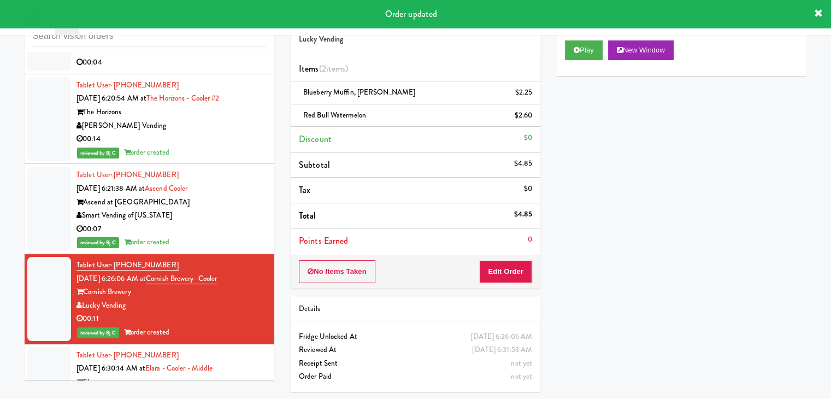
scroll to position [2789, 0]
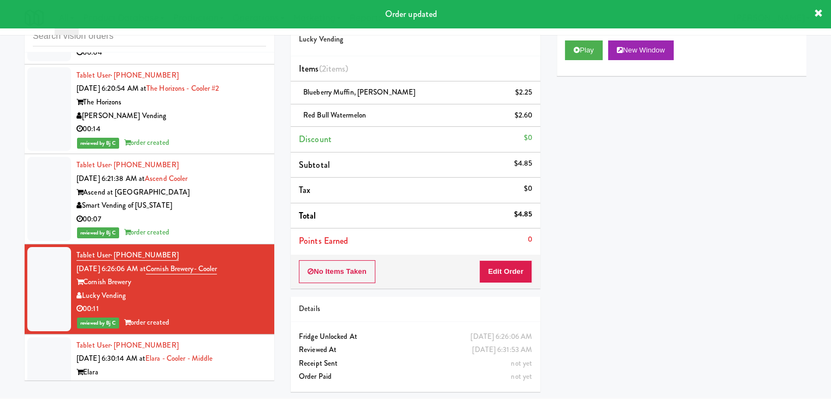
click at [215, 361] on div "Tablet User · (818) 277-5032 [DATE] 6:30:14 AM at [GEOGRAPHIC_DATA] - Middle El…" at bounding box center [172, 372] width 190 height 67
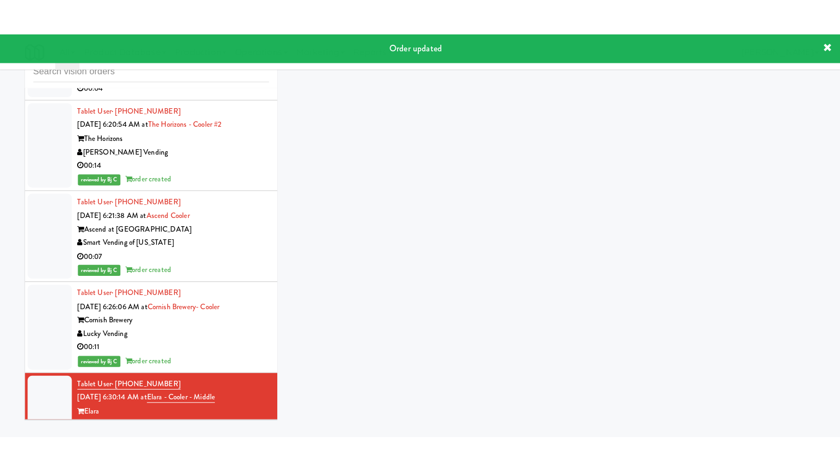
scroll to position [35, 0]
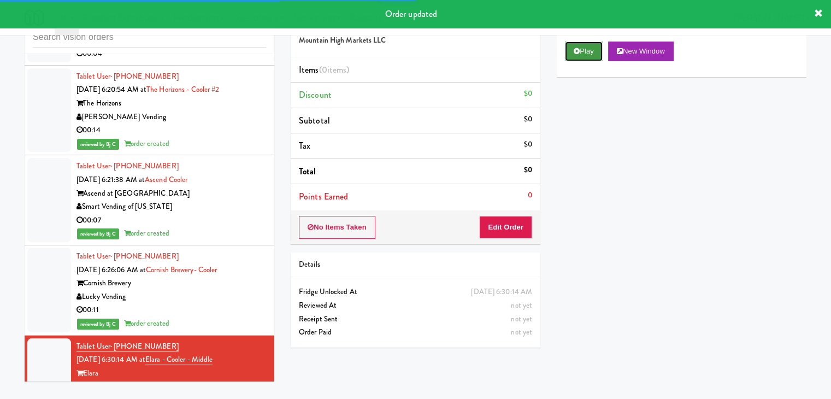
click at [589, 54] on button "Play" at bounding box center [584, 52] width 38 height 20
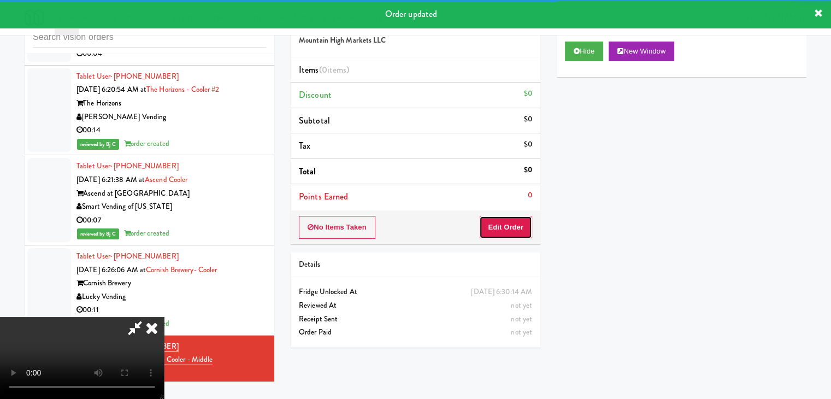
click at [507, 224] on button "Edit Order" at bounding box center [505, 227] width 53 height 23
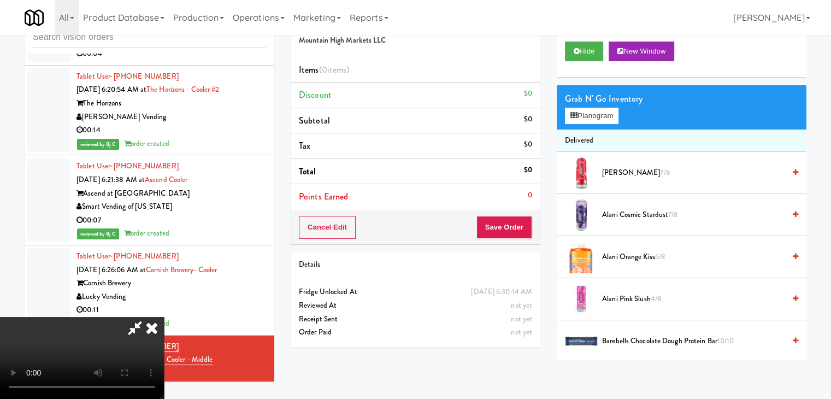
scroll to position [2775, 0]
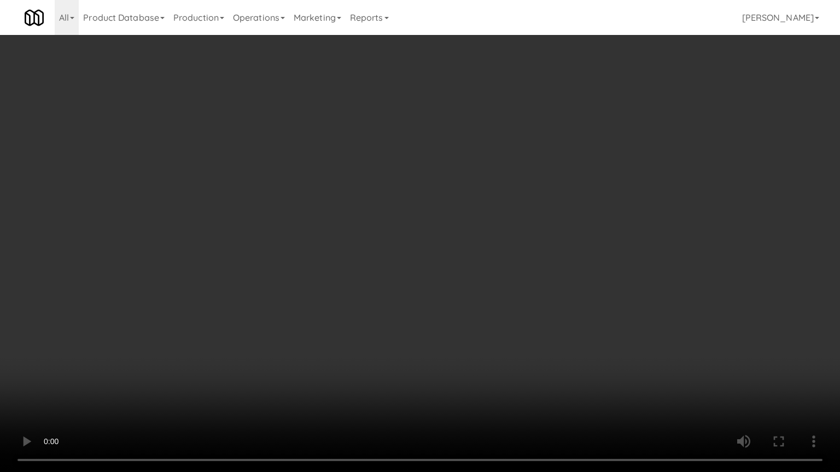
click at [453, 238] on video at bounding box center [420, 236] width 840 height 472
click at [455, 238] on video at bounding box center [420, 236] width 840 height 472
click at [456, 241] on video at bounding box center [420, 236] width 840 height 472
click at [455, 241] on video at bounding box center [420, 236] width 840 height 472
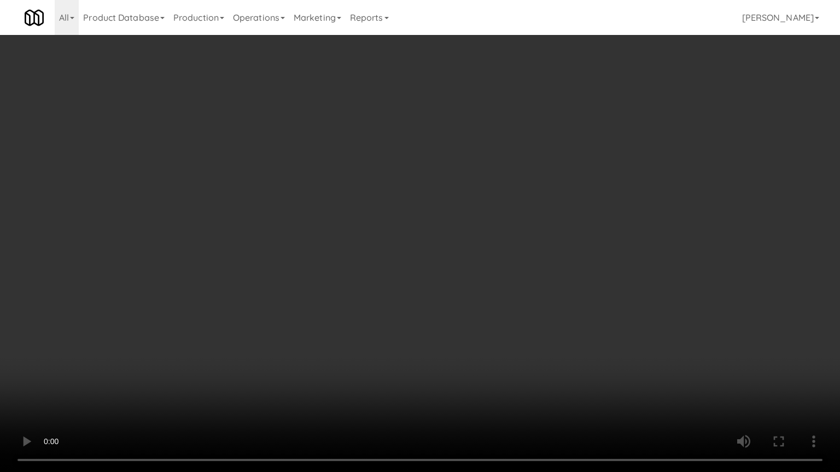
click at [455, 241] on video at bounding box center [420, 236] width 840 height 472
drag, startPoint x: 459, startPoint y: 235, endPoint x: 533, endPoint y: 121, distance: 136.1
click at [466, 227] on video at bounding box center [420, 236] width 840 height 472
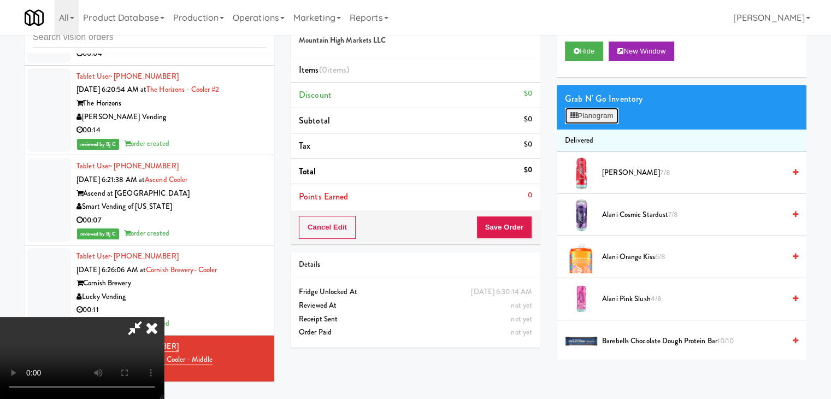
click at [600, 114] on button "Planogram" at bounding box center [592, 116] width 54 height 16
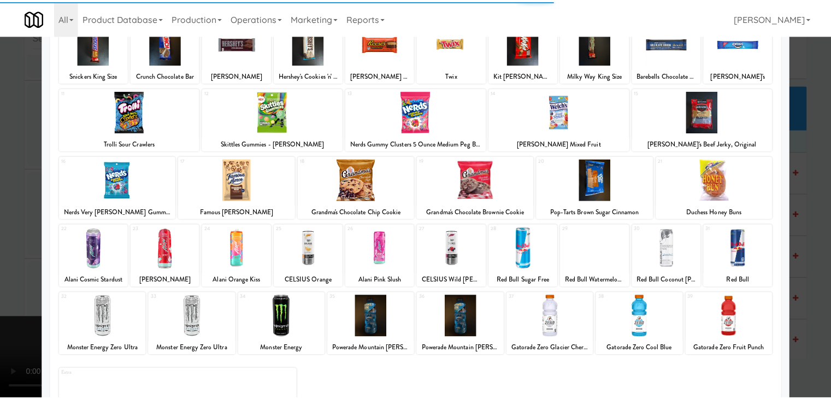
scroll to position [138, 0]
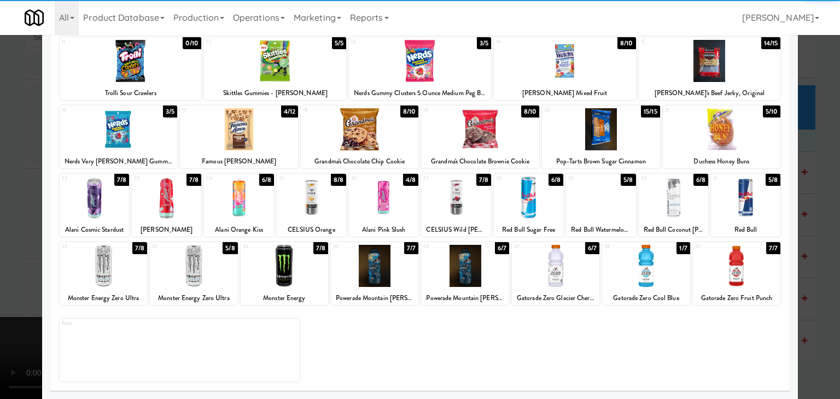
drag, startPoint x: 127, startPoint y: 130, endPoint x: 0, endPoint y: 165, distance: 131.6
click at [127, 130] on div at bounding box center [119, 129] width 118 height 42
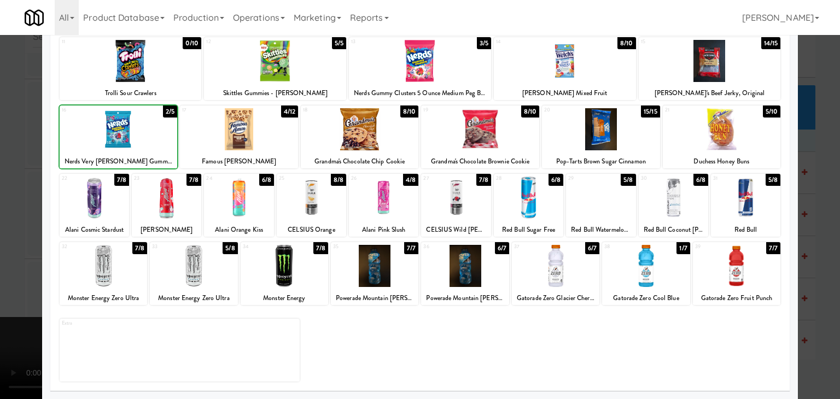
drag, startPoint x: 0, startPoint y: 165, endPoint x: 94, endPoint y: 190, distance: 97.5
click at [7, 172] on div at bounding box center [420, 199] width 840 height 399
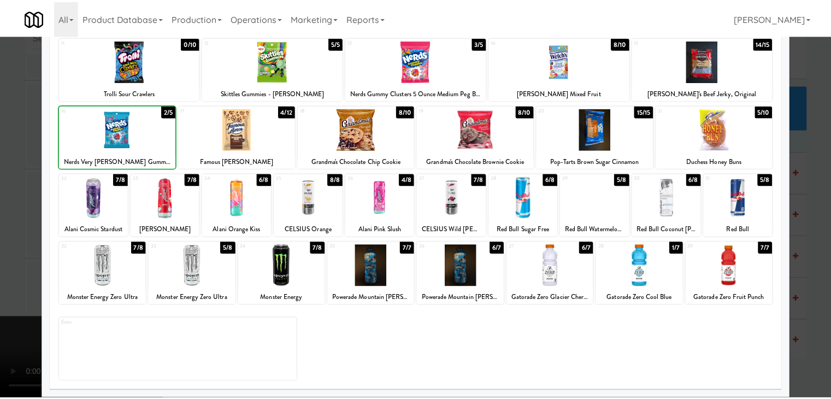
scroll to position [2789, 0]
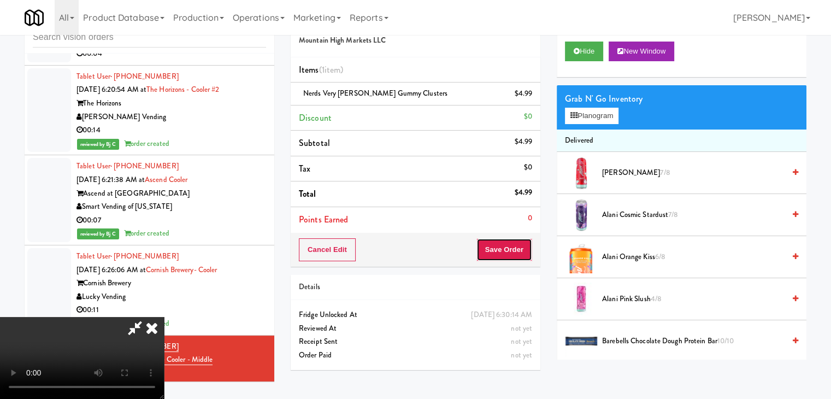
click at [519, 252] on button "Save Order" at bounding box center [505, 249] width 56 height 23
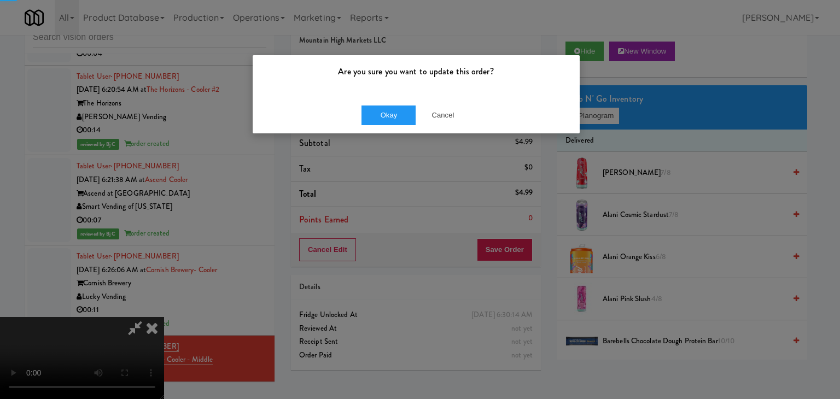
click at [390, 127] on div "Are you sure you want to update this order? Okay Cancel" at bounding box center [416, 94] width 328 height 79
drag, startPoint x: 390, startPoint y: 121, endPoint x: 390, endPoint y: 114, distance: 6.6
click at [390, 118] on button "Okay" at bounding box center [388, 115] width 55 height 20
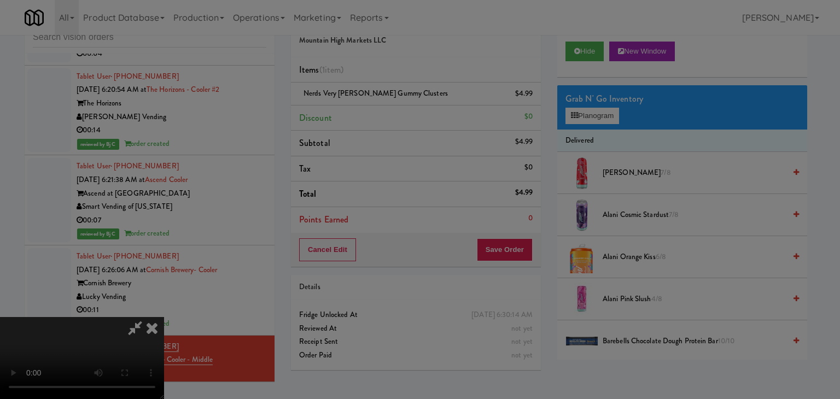
click at [390, 113] on div "Okay Cancel" at bounding box center [416, 95] width 327 height 37
click at [390, 114] on div at bounding box center [420, 199] width 840 height 399
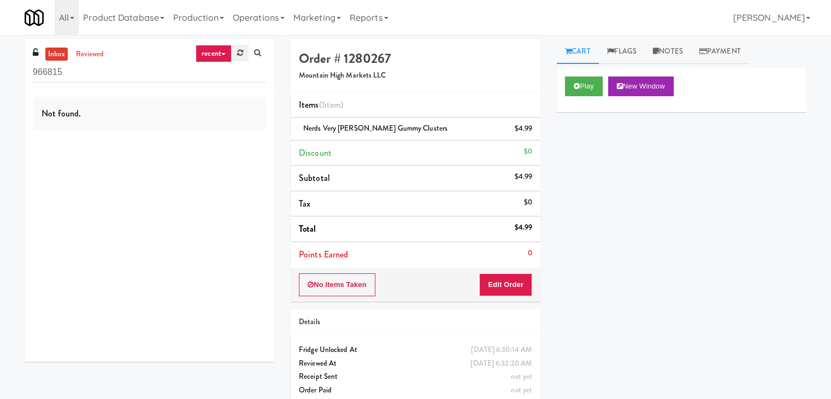
click at [238, 53] on icon at bounding box center [240, 52] width 6 height 7
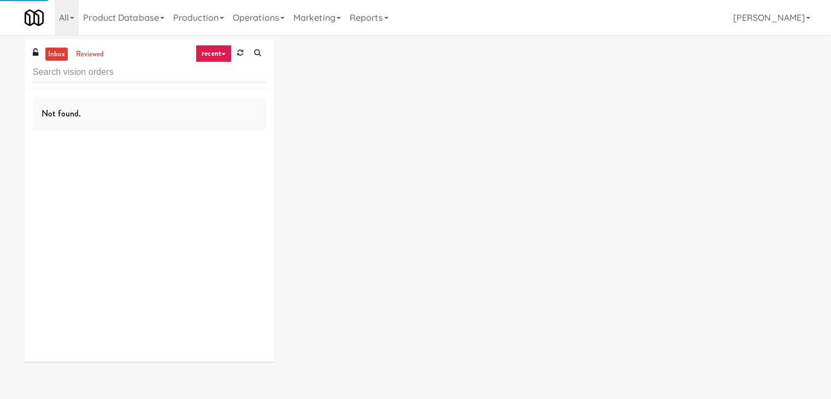
click at [221, 55] on icon at bounding box center [223, 54] width 4 height 2
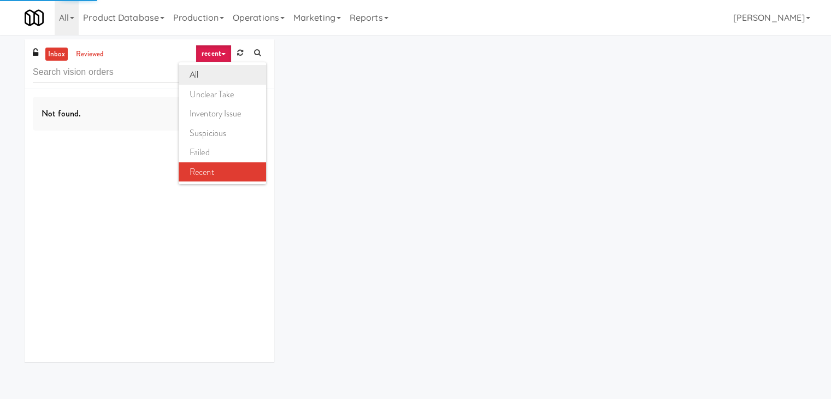
click at [215, 76] on link "all" at bounding box center [222, 75] width 87 height 20
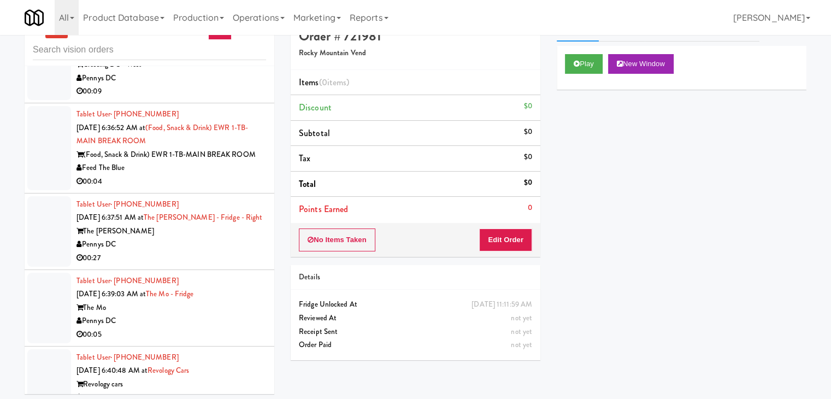
scroll to position [35, 0]
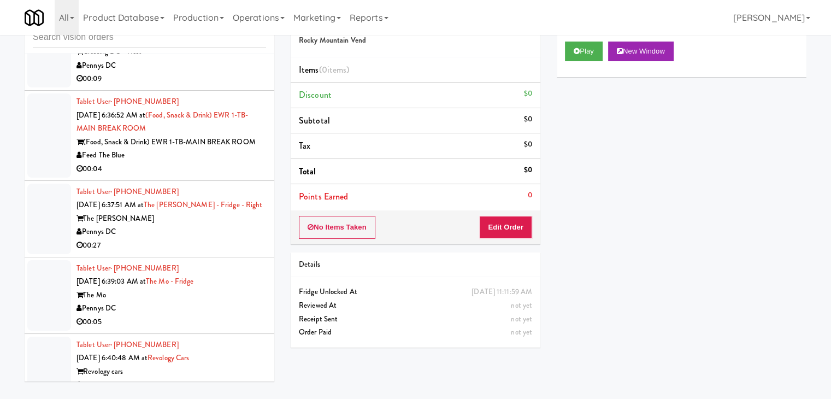
click at [219, 378] on div "Gator Refresh" at bounding box center [172, 385] width 190 height 14
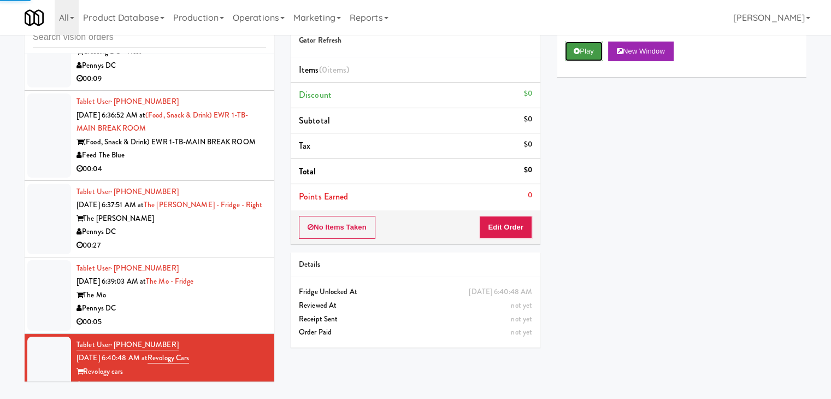
click at [590, 47] on button "Play" at bounding box center [584, 52] width 38 height 20
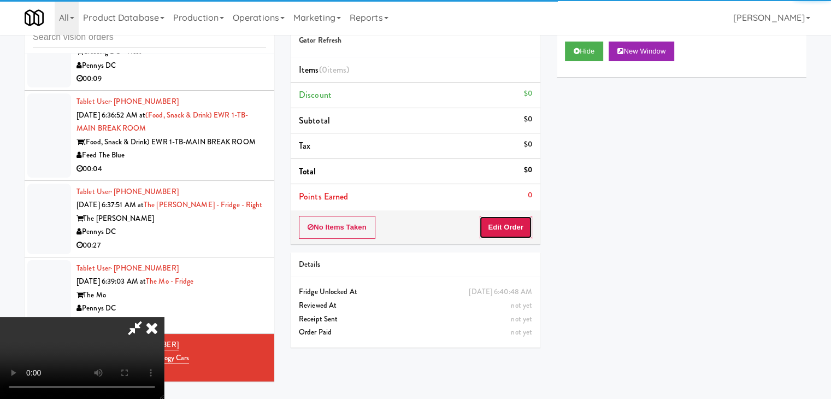
click at [503, 219] on button "Edit Order" at bounding box center [505, 227] width 53 height 23
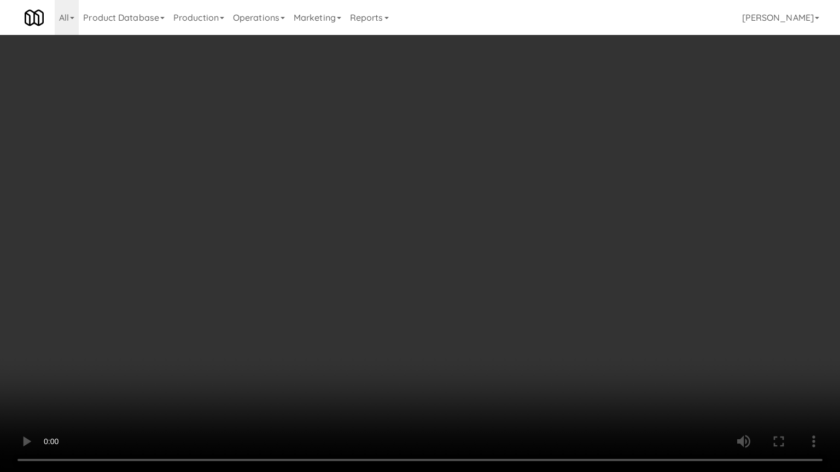
click at [512, 280] on video at bounding box center [420, 236] width 840 height 472
click at [507, 283] on video at bounding box center [420, 236] width 840 height 472
click at [502, 288] on video at bounding box center [420, 236] width 840 height 472
click at [503, 286] on video at bounding box center [420, 236] width 840 height 472
click at [499, 271] on video at bounding box center [420, 236] width 840 height 472
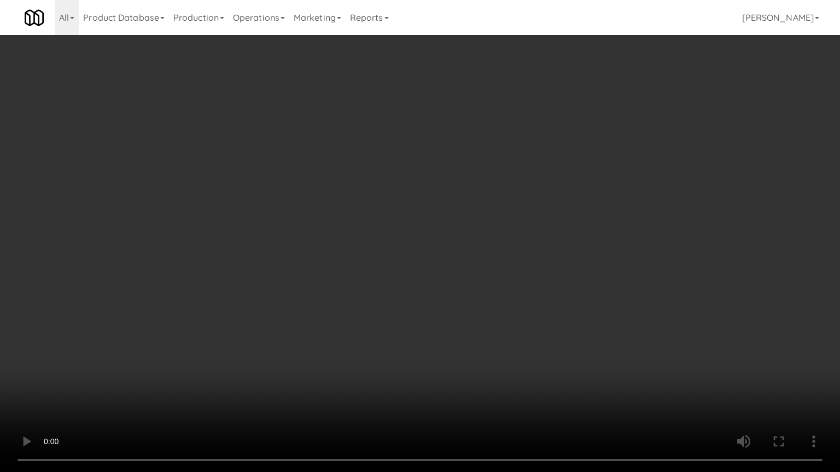
drag, startPoint x: 499, startPoint y: 271, endPoint x: 550, endPoint y: 178, distance: 106.7
click at [502, 266] on video at bounding box center [420, 236] width 840 height 472
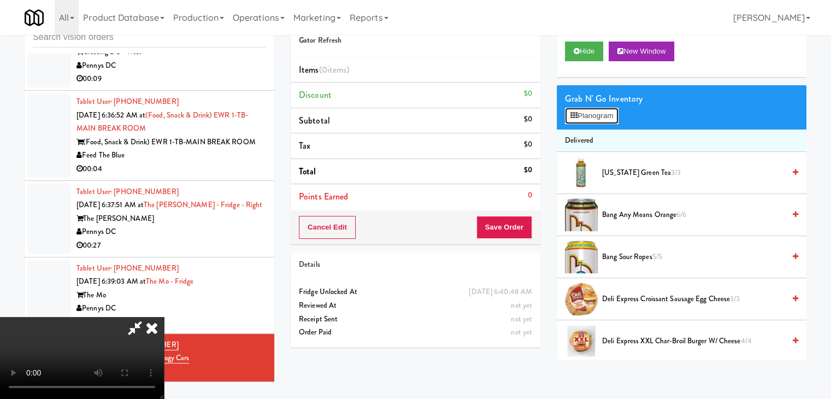
click at [612, 113] on button "Planogram" at bounding box center [592, 116] width 54 height 16
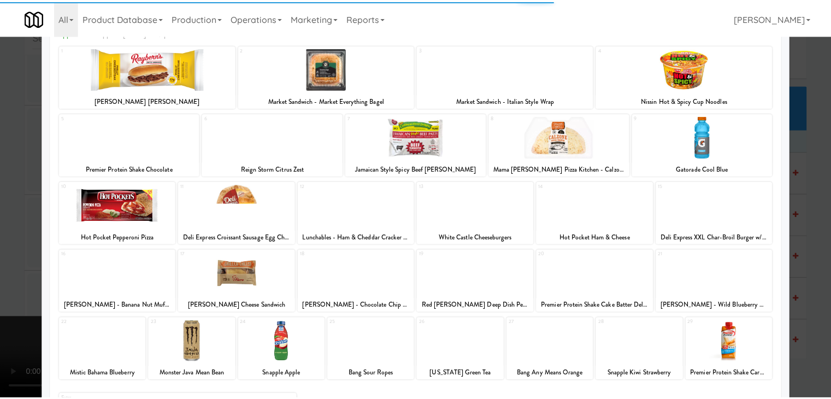
scroll to position [138, 0]
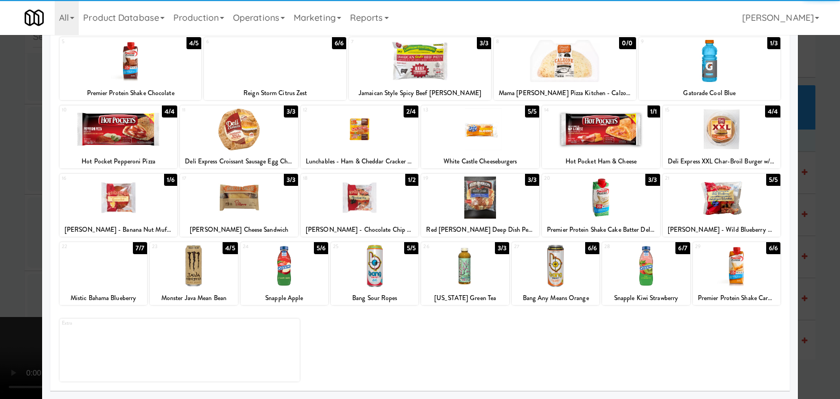
click at [378, 254] on div at bounding box center [374, 266] width 87 height 42
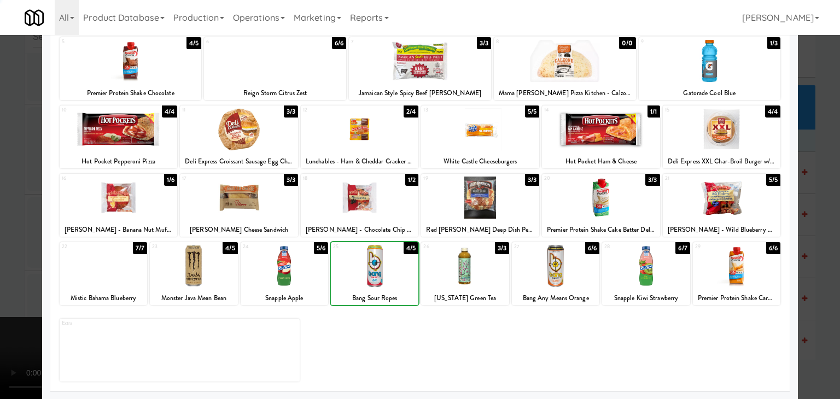
click at [16, 266] on div at bounding box center [420, 199] width 840 height 399
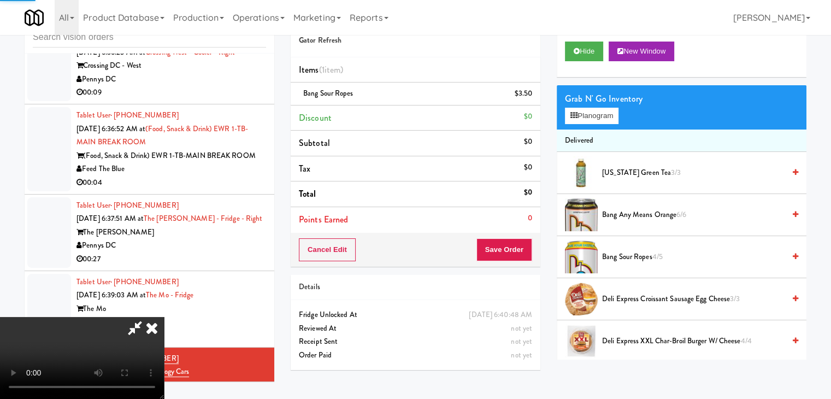
scroll to position [1353, 0]
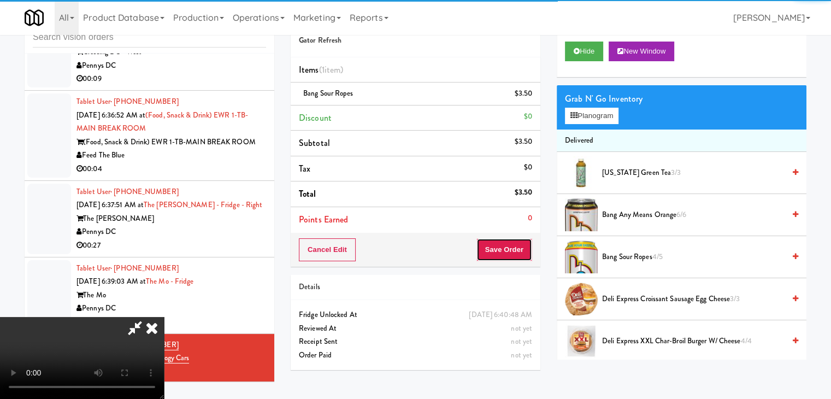
click at [521, 250] on button "Save Order" at bounding box center [505, 249] width 56 height 23
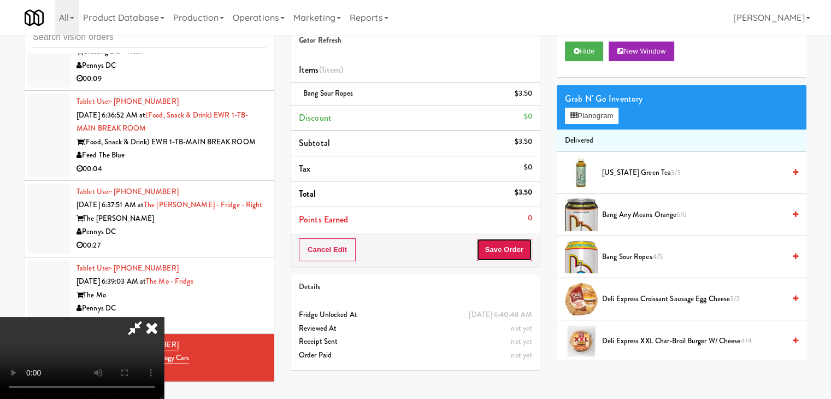
click at [521, 252] on button "Save Order" at bounding box center [505, 249] width 56 height 23
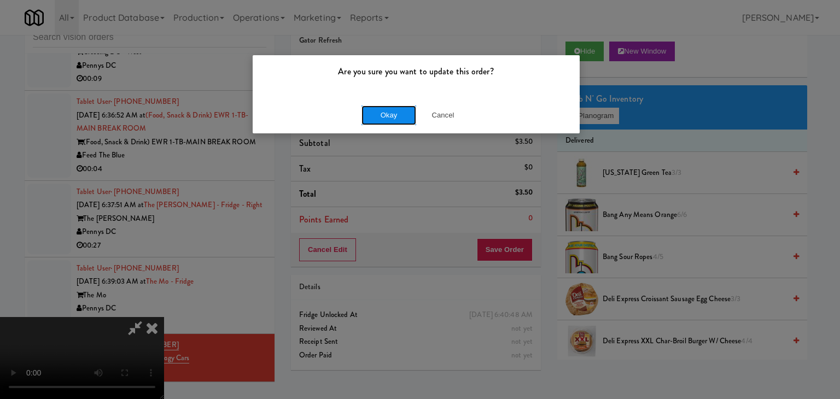
click at [390, 112] on button "Okay" at bounding box center [388, 115] width 55 height 20
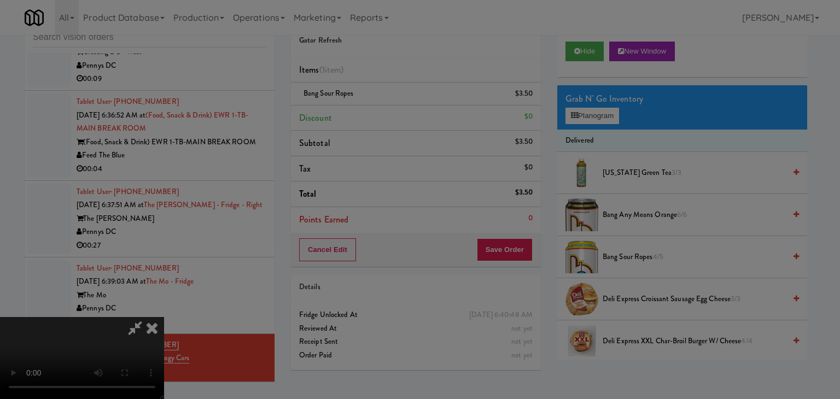
click at [390, 110] on body "Are you sure you want to update this order? Okay Cancel Okay Are you sure you w…" at bounding box center [420, 199] width 840 height 399
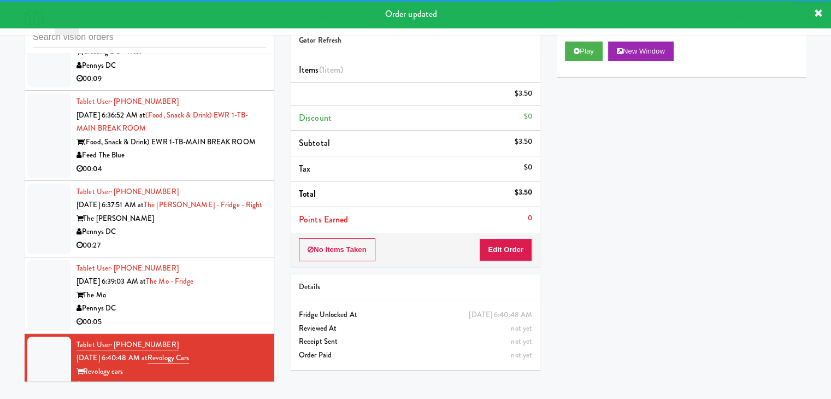
drag, startPoint x: 246, startPoint y: 278, endPoint x: 241, endPoint y: 286, distance: 9.9
click at [246, 302] on div "Pennys DC" at bounding box center [172, 309] width 190 height 14
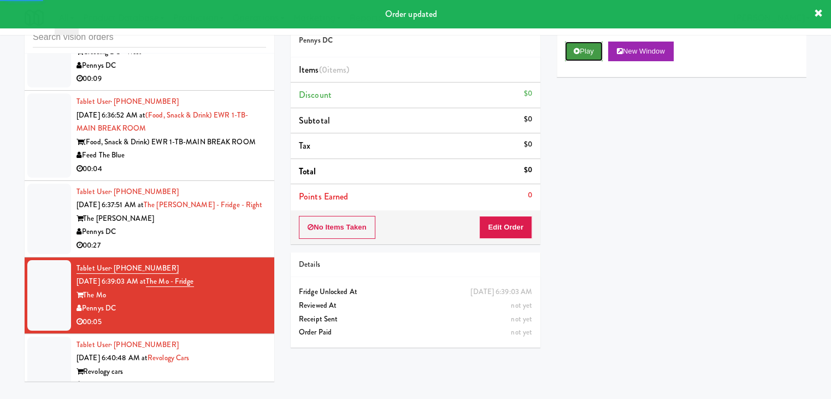
click at [589, 49] on button "Play" at bounding box center [584, 52] width 38 height 20
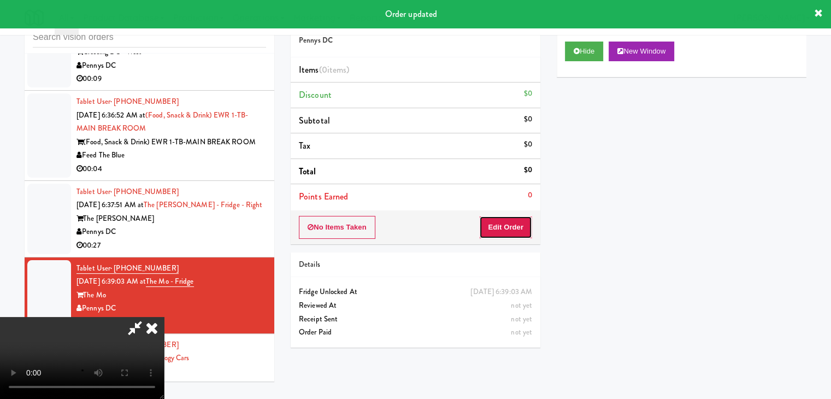
click at [503, 226] on button "Edit Order" at bounding box center [505, 227] width 53 height 23
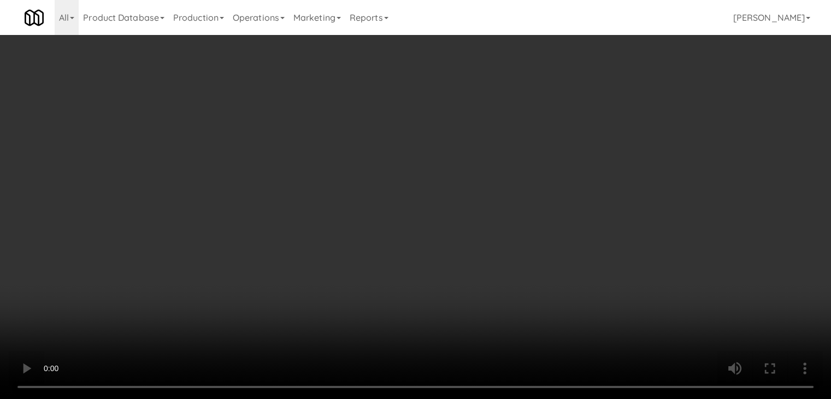
scroll to position [1340, 0]
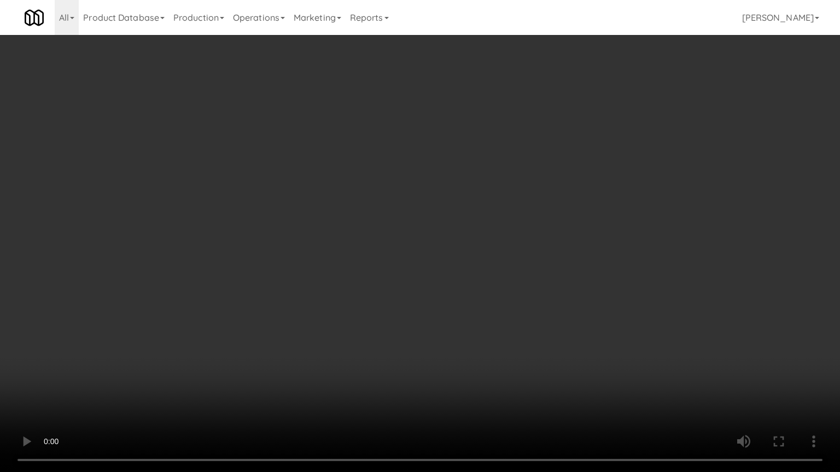
click at [461, 268] on video at bounding box center [420, 236] width 840 height 472
click at [464, 268] on video at bounding box center [420, 236] width 840 height 472
click at [485, 257] on video at bounding box center [420, 236] width 840 height 472
drag, startPoint x: 485, startPoint y: 257, endPoint x: 571, endPoint y: 132, distance: 151.8
click at [488, 252] on video at bounding box center [420, 236] width 840 height 472
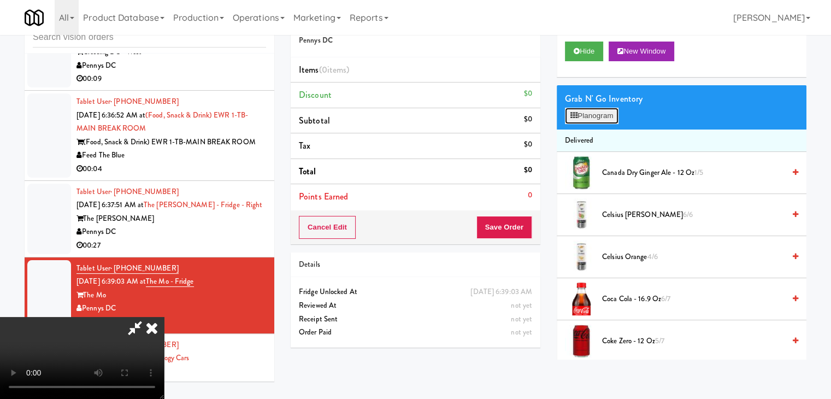
click at [610, 115] on button "Planogram" at bounding box center [592, 116] width 54 height 16
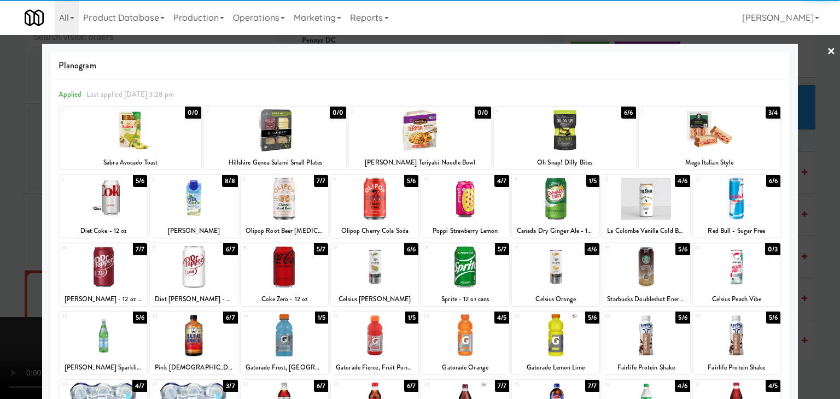
drag, startPoint x: 734, startPoint y: 200, endPoint x: 740, endPoint y: 202, distance: 6.6
click at [735, 200] on div at bounding box center [736, 199] width 87 height 42
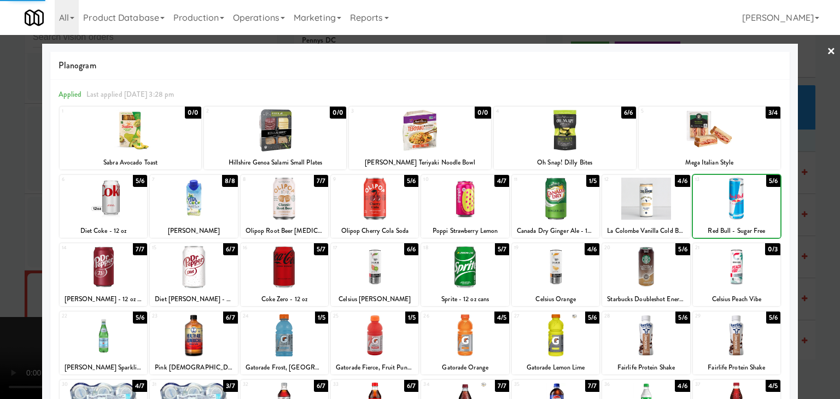
click at [808, 212] on div at bounding box center [420, 199] width 840 height 399
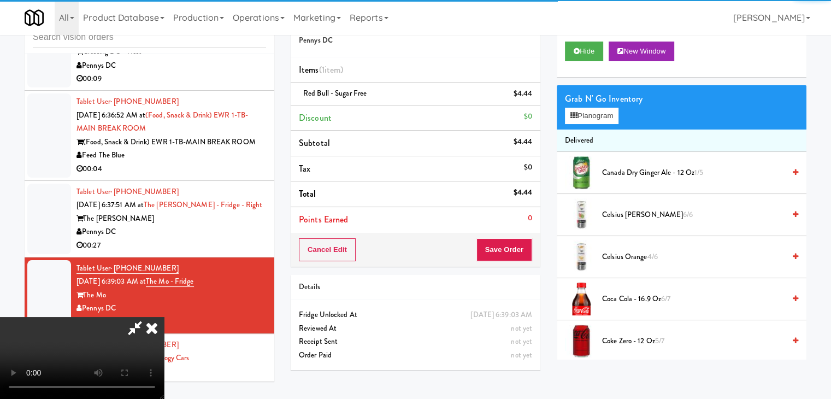
scroll to position [2, 0]
click at [515, 252] on button "Save Order" at bounding box center [505, 249] width 56 height 23
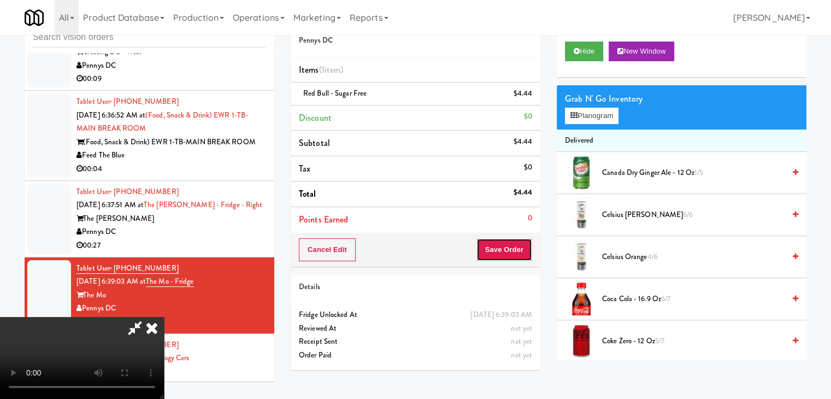
click at [515, 252] on button "Save Order" at bounding box center [505, 249] width 56 height 23
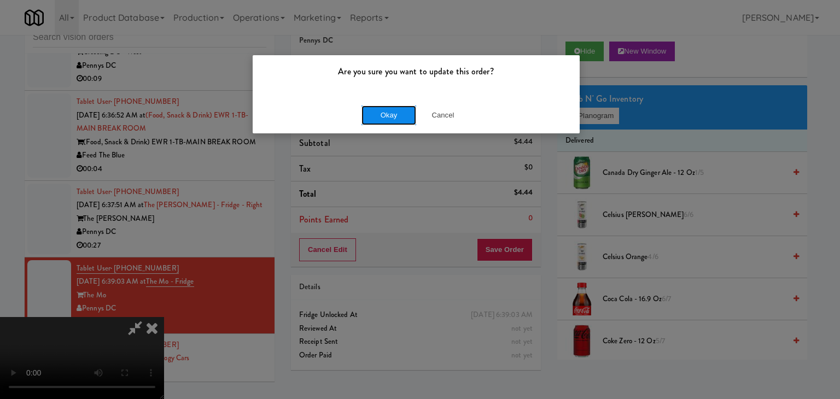
click at [395, 121] on button "Okay" at bounding box center [388, 115] width 55 height 20
click at [395, 121] on div "Are you sure you want to update this order? Okay Cancel" at bounding box center [420, 199] width 840 height 399
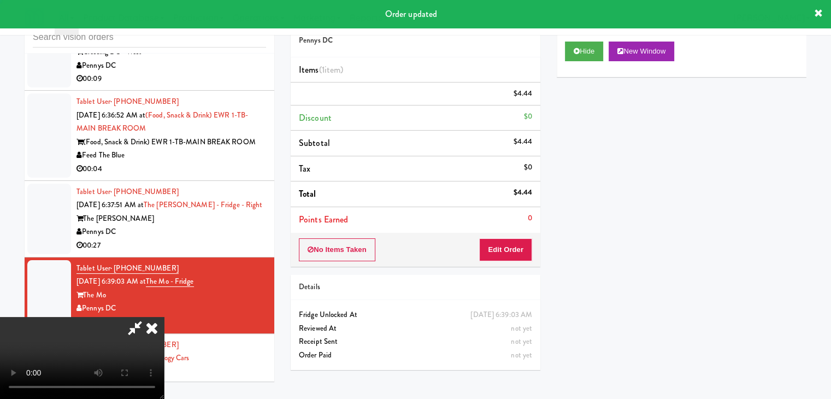
scroll to position [0, 0]
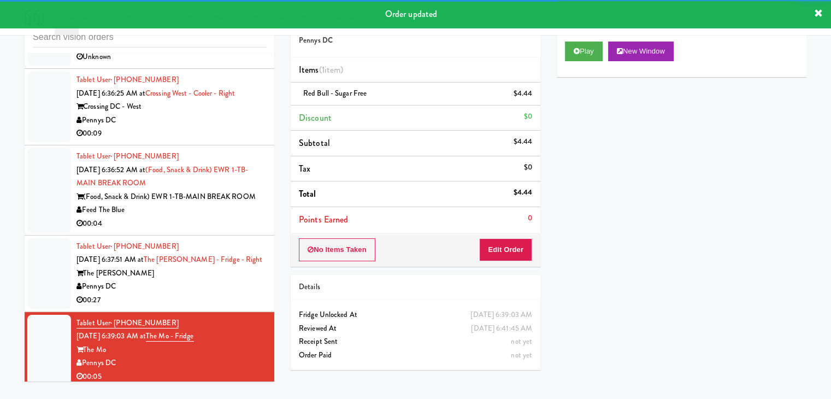
click at [217, 294] on div "00:27" at bounding box center [172, 301] width 190 height 14
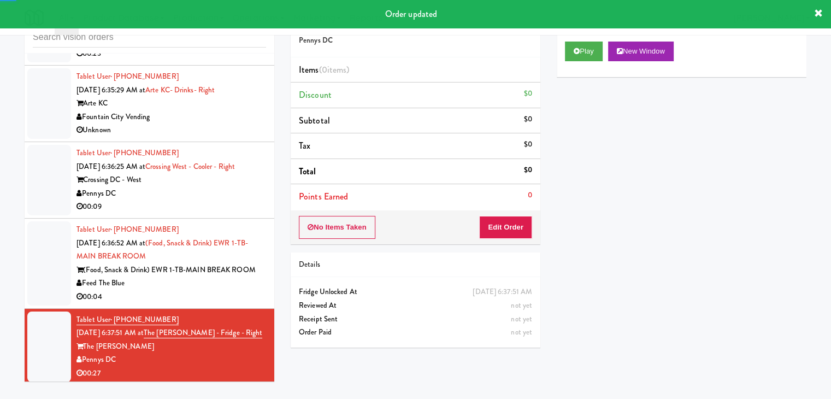
scroll to position [1189, 0]
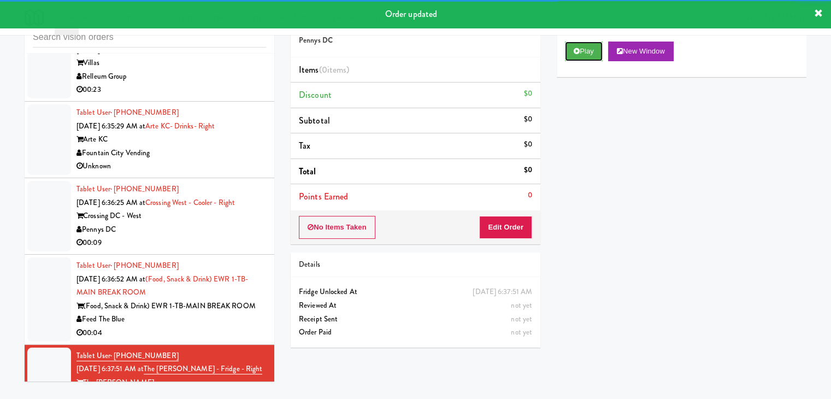
click at [583, 55] on button "Play" at bounding box center [584, 52] width 38 height 20
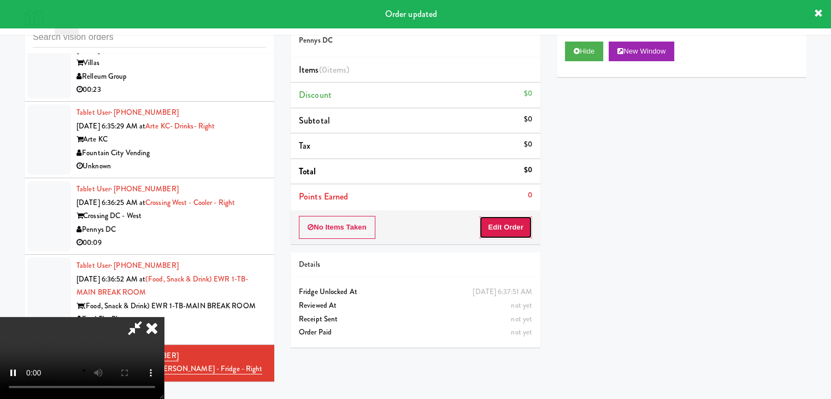
click at [494, 230] on button "Edit Order" at bounding box center [505, 227] width 53 height 23
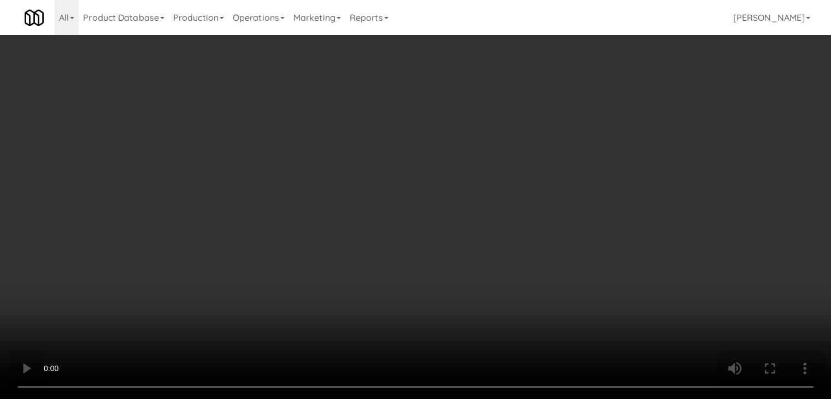
scroll to position [1176, 0]
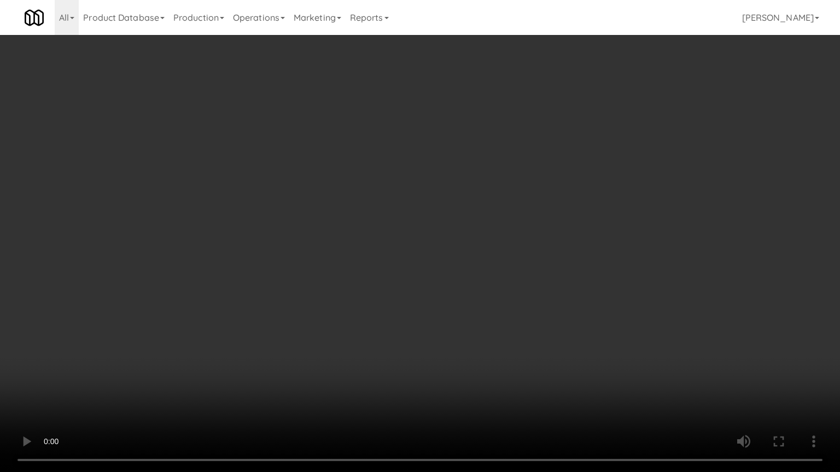
click at [551, 179] on video at bounding box center [420, 236] width 840 height 472
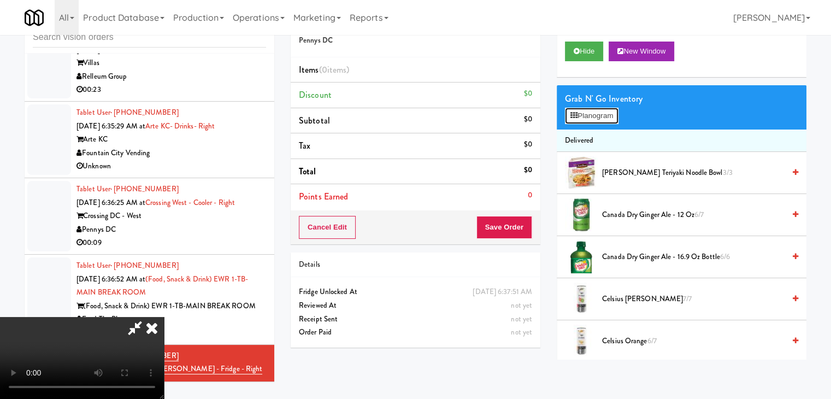
click at [609, 116] on button "Planogram" at bounding box center [592, 116] width 54 height 16
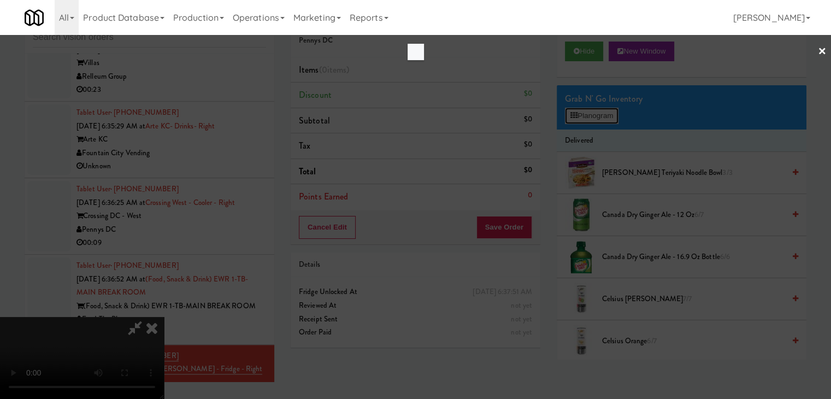
scroll to position [1176, 0]
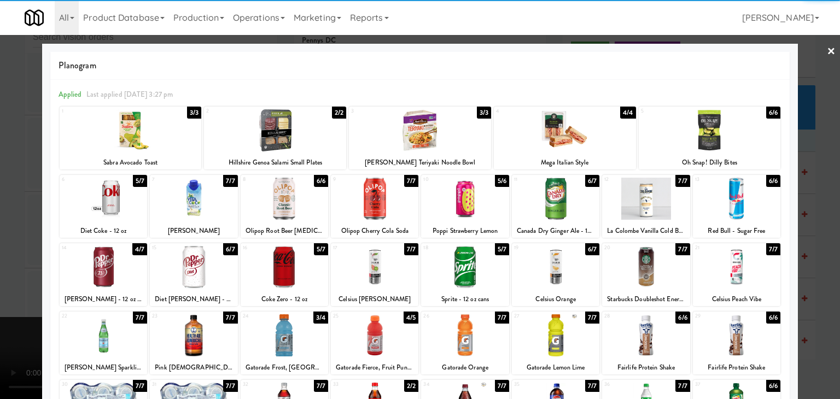
drag, startPoint x: 638, startPoint y: 200, endPoint x: 776, endPoint y: 196, distance: 138.4
click at [640, 200] on div at bounding box center [645, 199] width 87 height 42
drag, startPoint x: 818, startPoint y: 210, endPoint x: 771, endPoint y: 212, distance: 47.6
click at [816, 210] on div at bounding box center [420, 199] width 840 height 399
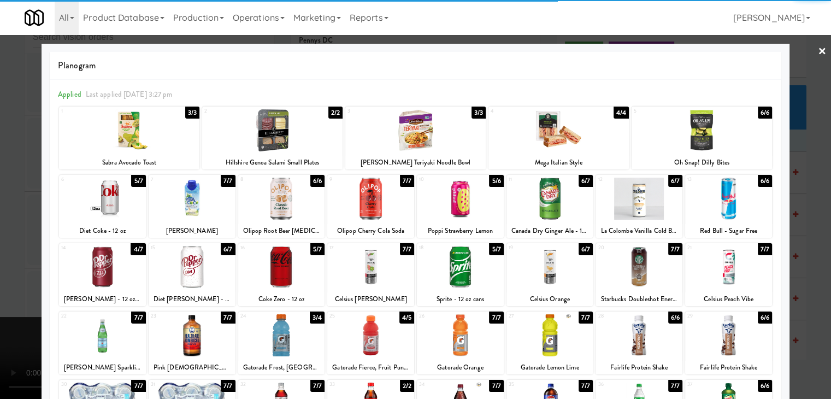
scroll to position [1189, 0]
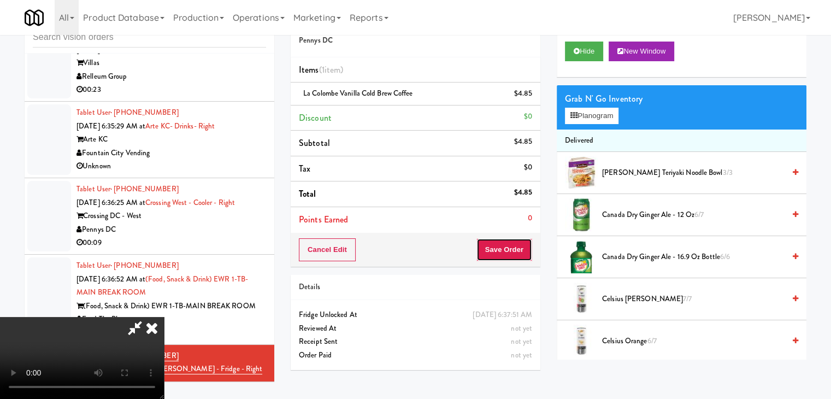
click at [519, 251] on button "Save Order" at bounding box center [505, 249] width 56 height 23
click at [519, 250] on body "Are you sure you want to update this order? Okay Cancel Okay Are you sure you w…" at bounding box center [415, 199] width 831 height 399
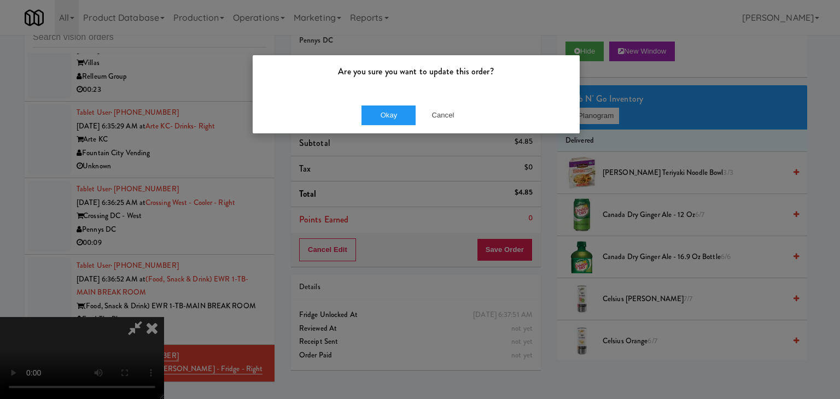
click at [396, 103] on div "Okay Cancel" at bounding box center [416, 115] width 327 height 37
click at [395, 108] on button "Okay" at bounding box center [388, 115] width 55 height 20
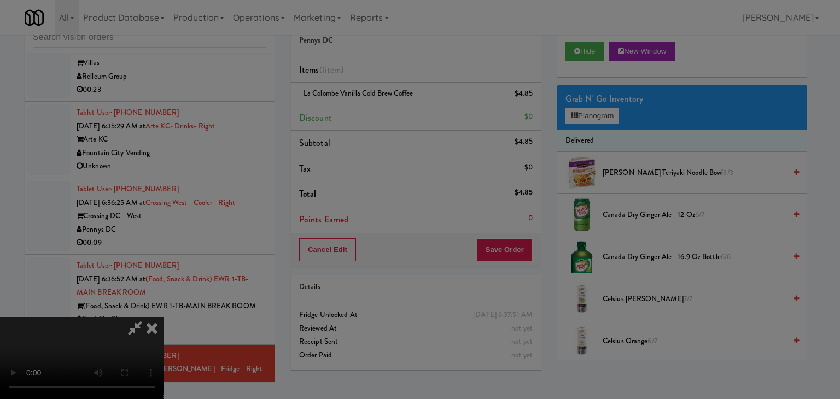
click at [392, 112] on div "Okay Cancel" at bounding box center [416, 95] width 327 height 37
click at [391, 114] on div at bounding box center [420, 199] width 840 height 399
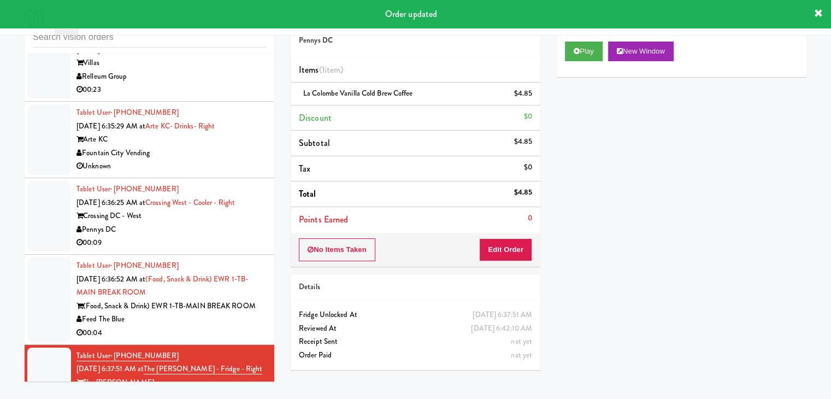
drag, startPoint x: 188, startPoint y: 302, endPoint x: 233, endPoint y: 289, distance: 46.9
click at [192, 326] on div "00:04" at bounding box center [172, 333] width 190 height 14
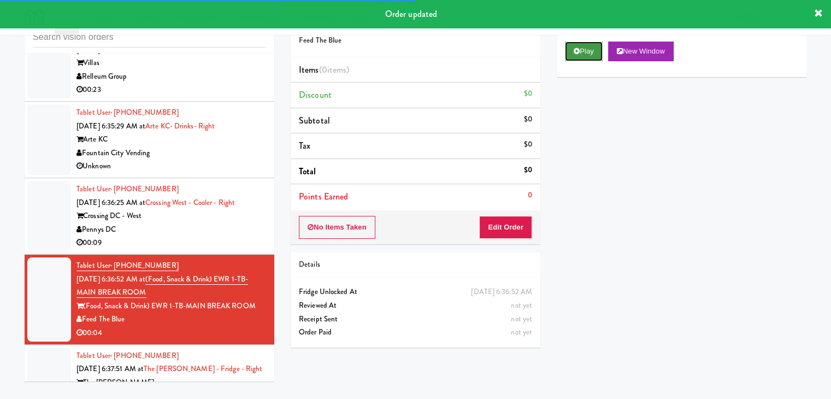
drag, startPoint x: 588, startPoint y: 54, endPoint x: 549, endPoint y: 151, distance: 104.4
click at [588, 55] on button "Play" at bounding box center [584, 52] width 38 height 20
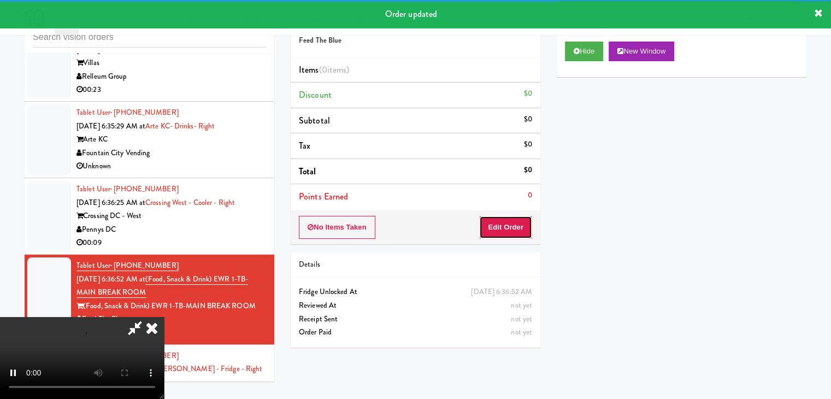
click at [511, 223] on button "Edit Order" at bounding box center [505, 227] width 53 height 23
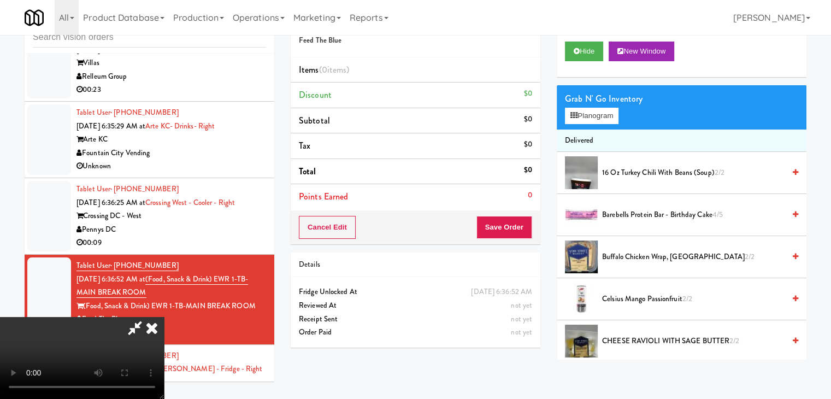
scroll to position [1176, 0]
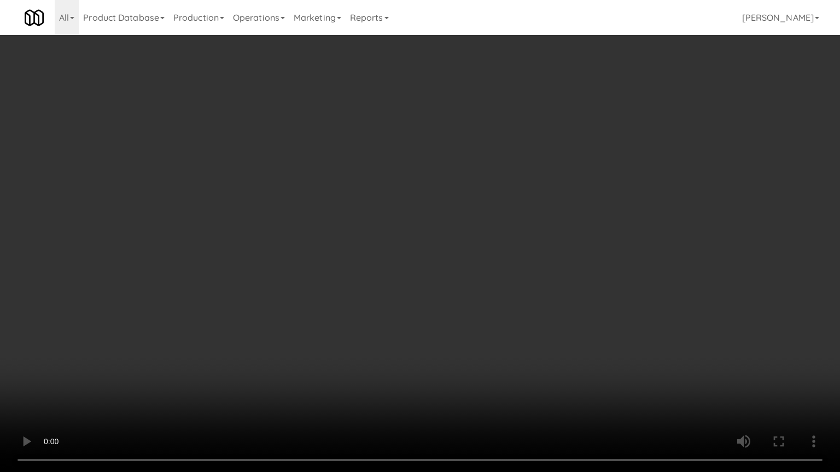
click at [535, 244] on video at bounding box center [420, 236] width 840 height 472
click at [536, 244] on video at bounding box center [420, 236] width 840 height 472
click at [543, 244] on video at bounding box center [420, 236] width 840 height 472
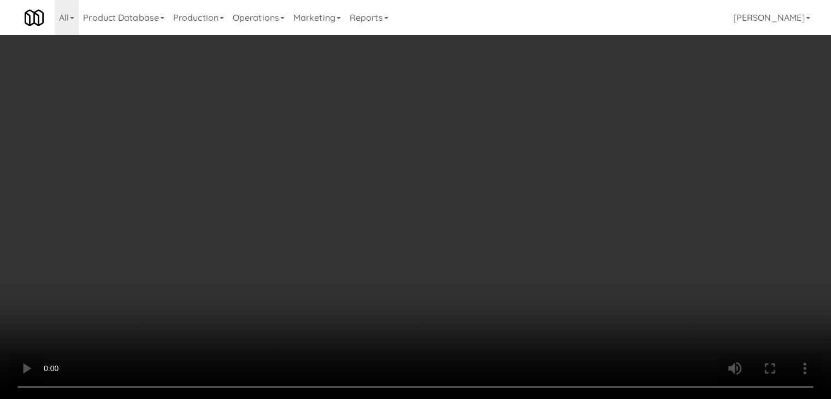
click at [601, 119] on button "Planogram" at bounding box center [592, 116] width 54 height 16
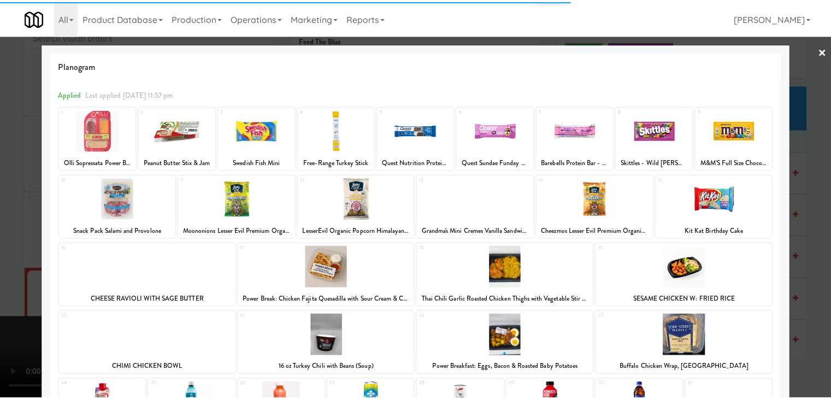
scroll to position [55, 0]
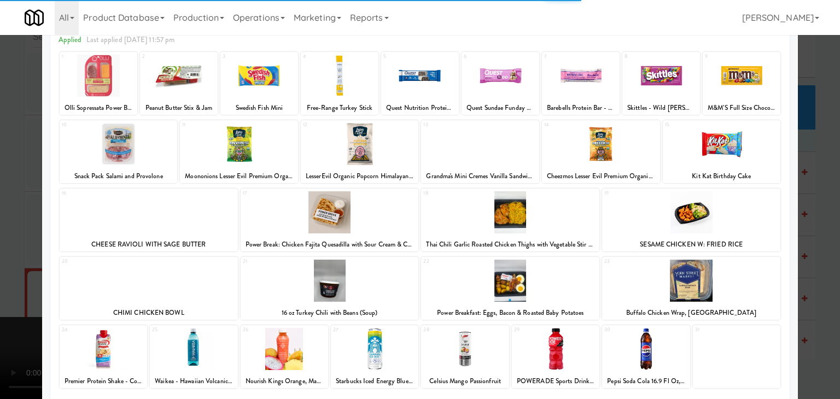
drag, startPoint x: 711, startPoint y: 277, endPoint x: 769, endPoint y: 279, distance: 58.0
click at [712, 276] on div at bounding box center [691, 281] width 178 height 42
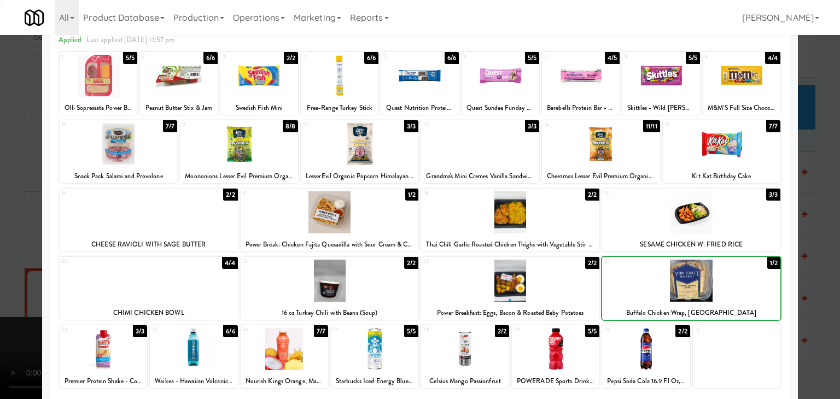
drag, startPoint x: 825, startPoint y: 281, endPoint x: 736, endPoint y: 272, distance: 89.6
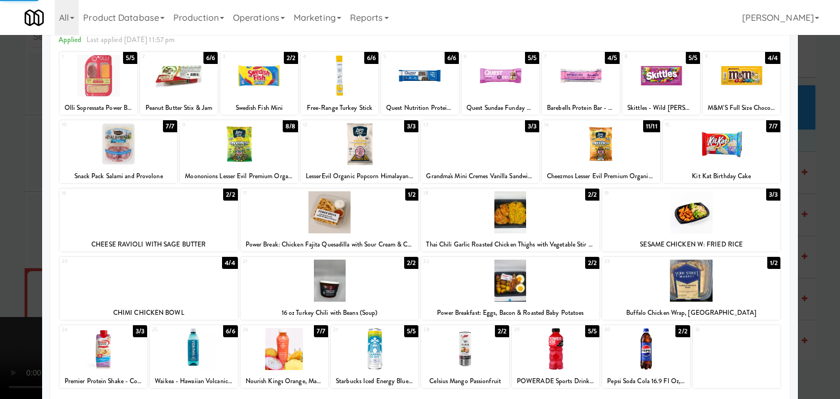
click at [824, 281] on div at bounding box center [420, 199] width 840 height 399
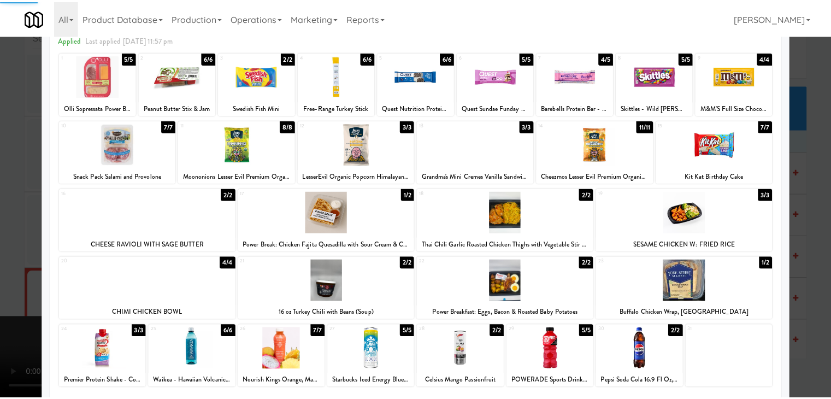
scroll to position [1189, 0]
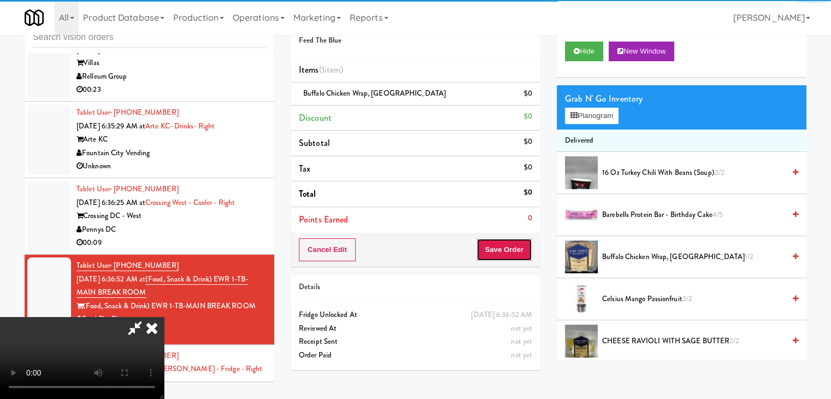
click at [521, 254] on button "Save Order" at bounding box center [505, 249] width 56 height 23
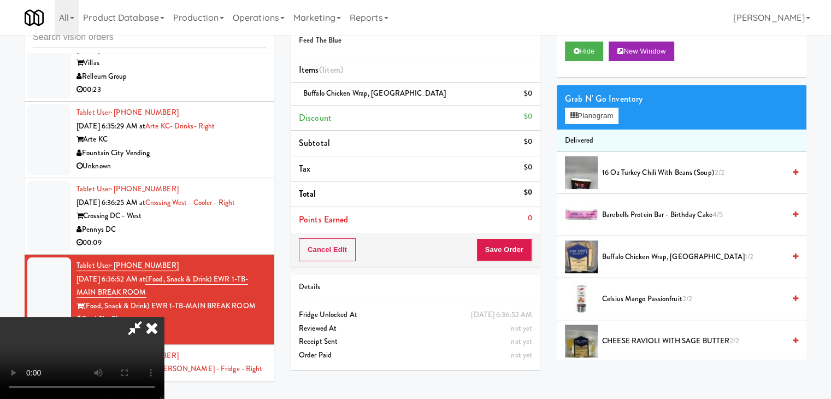
drag, startPoint x: 494, startPoint y: 228, endPoint x: 534, endPoint y: 239, distance: 41.9
click at [516, 227] on div "Order # 6444734 Feed The Blue Items (1 item ) Buffalo Chicken Wrap, York Street…" at bounding box center [549, 191] width 516 height 374
drag, startPoint x: 534, startPoint y: 239, endPoint x: 526, endPoint y: 245, distance: 9.4
click at [527, 245] on div "Cancel Edit Save Order" at bounding box center [416, 250] width 250 height 34
click at [518, 248] on button "Save Order" at bounding box center [505, 249] width 56 height 23
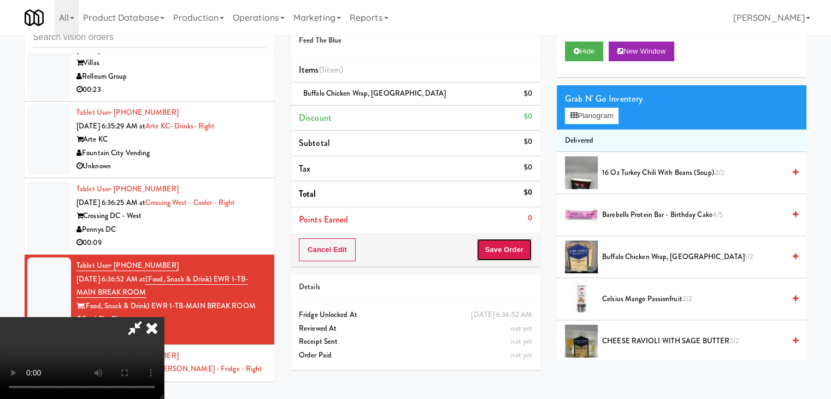
click at [518, 247] on button "Save Order" at bounding box center [505, 249] width 56 height 23
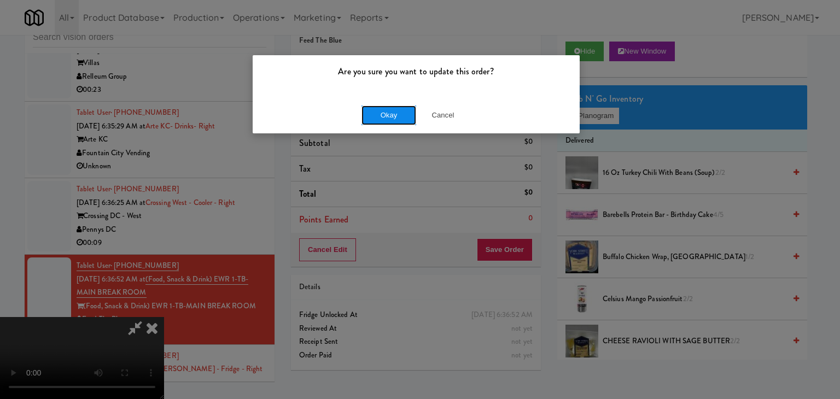
click at [387, 110] on button "Okay" at bounding box center [388, 115] width 55 height 20
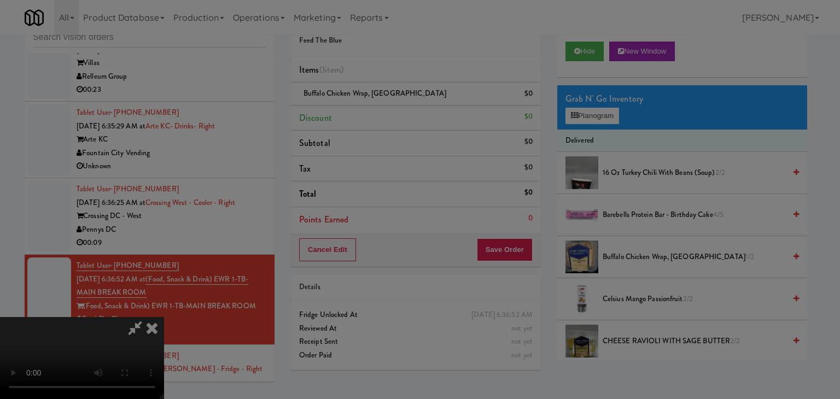
drag, startPoint x: 387, startPoint y: 110, endPoint x: 380, endPoint y: 133, distance: 24.4
click at [386, 111] on body "Are you sure you want to update this order? Okay Cancel Okay Are you sure you w…" at bounding box center [420, 199] width 840 height 399
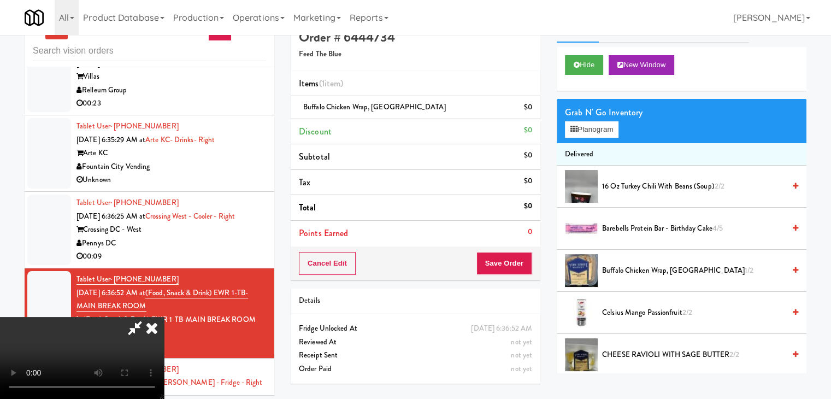
scroll to position [0, 0]
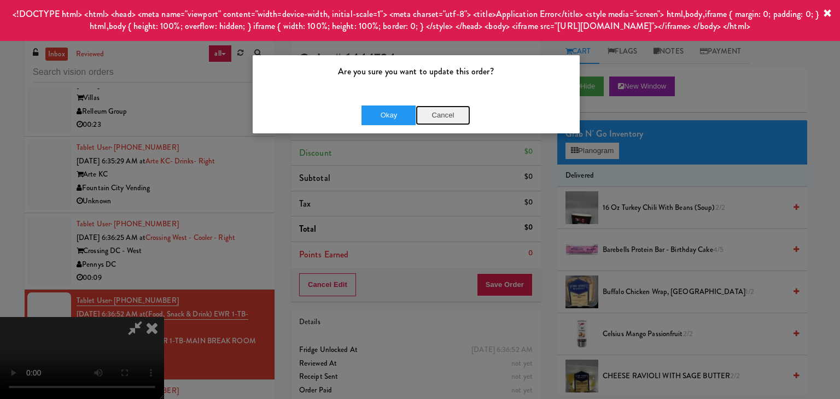
click at [444, 116] on button "Cancel" at bounding box center [442, 115] width 55 height 20
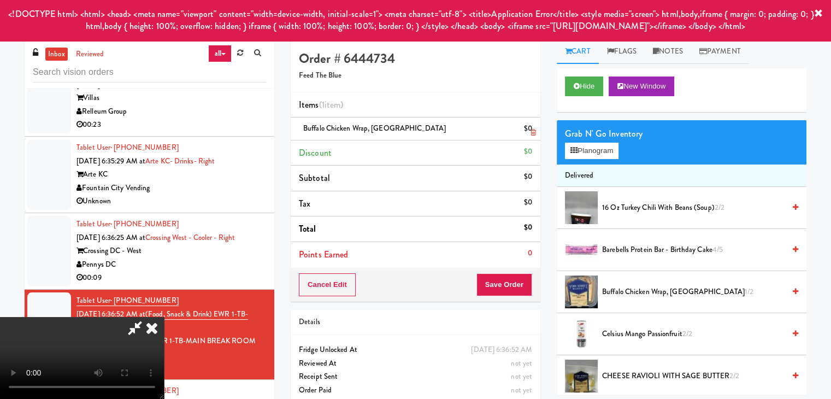
click at [164, 317] on icon at bounding box center [152, 328] width 24 height 22
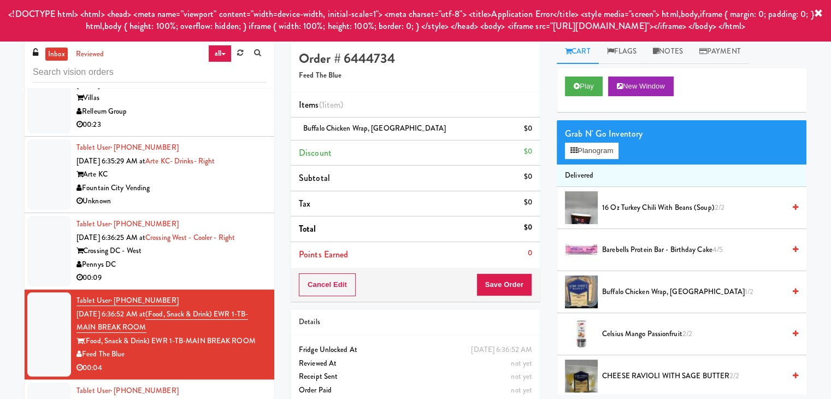
click at [244, 258] on div "Pennys DC" at bounding box center [172, 265] width 190 height 14
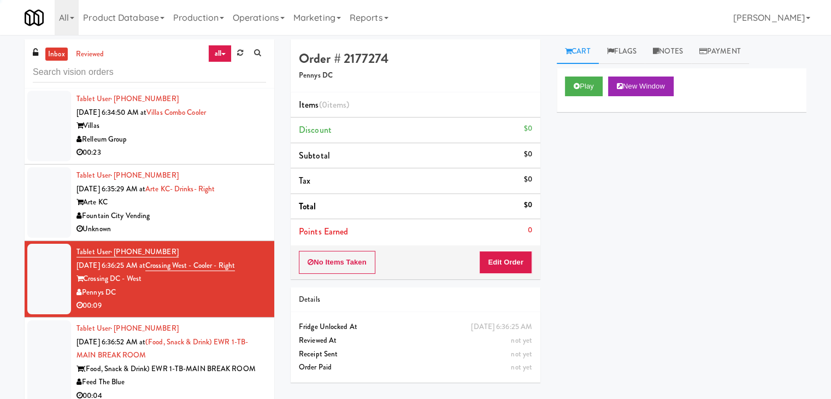
scroll to position [1135, 0]
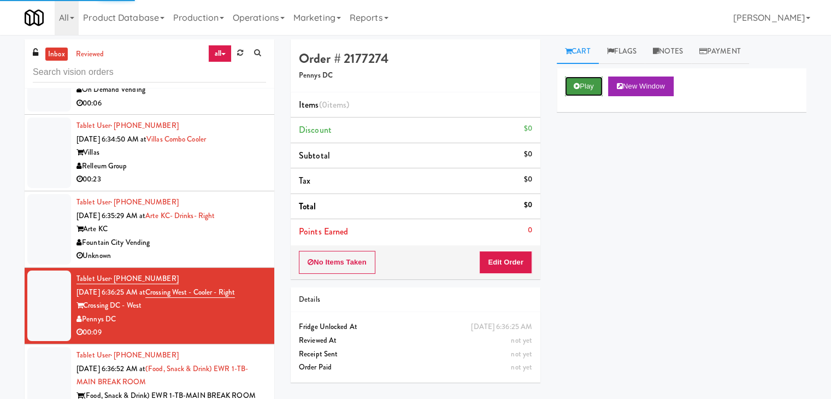
click at [588, 85] on button "Play" at bounding box center [584, 87] width 38 height 20
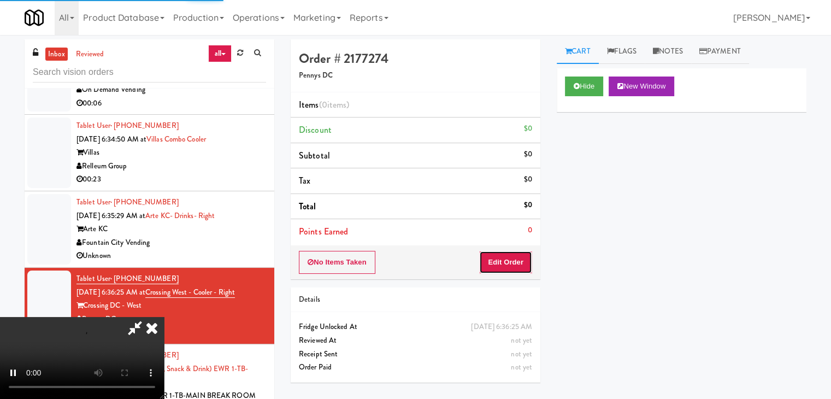
click at [507, 259] on button "Edit Order" at bounding box center [505, 262] width 53 height 23
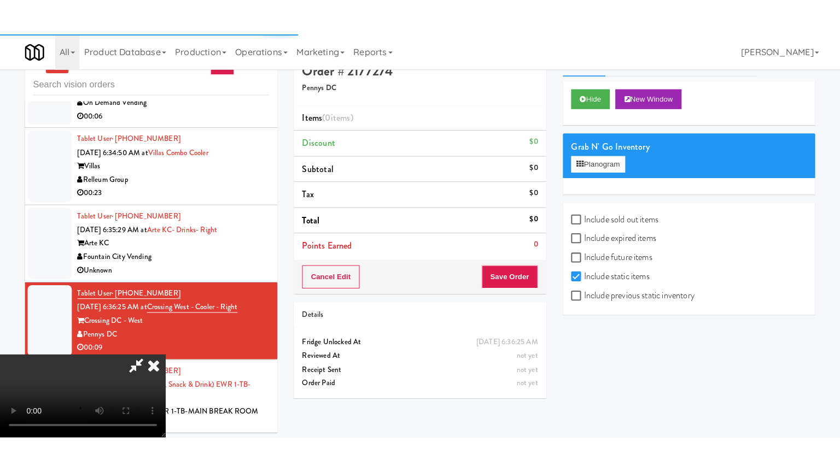
scroll to position [35, 0]
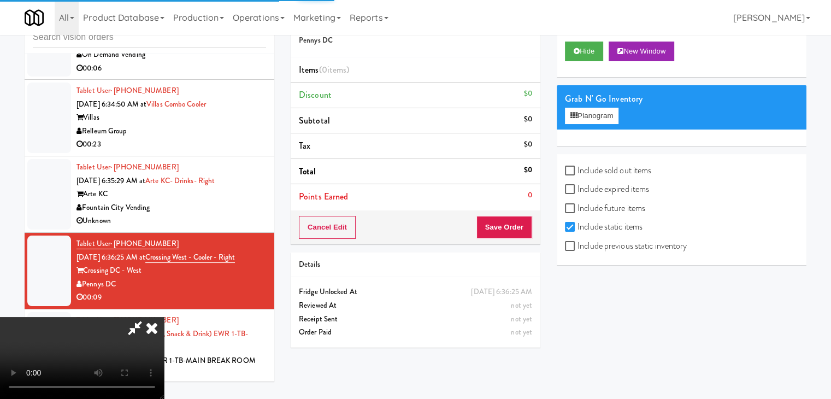
click at [594, 243] on label "Include previous static inventory" at bounding box center [626, 246] width 122 height 16
click at [578, 243] on input "Include previous static inventory" at bounding box center [571, 246] width 13 height 9
checkbox input "true"
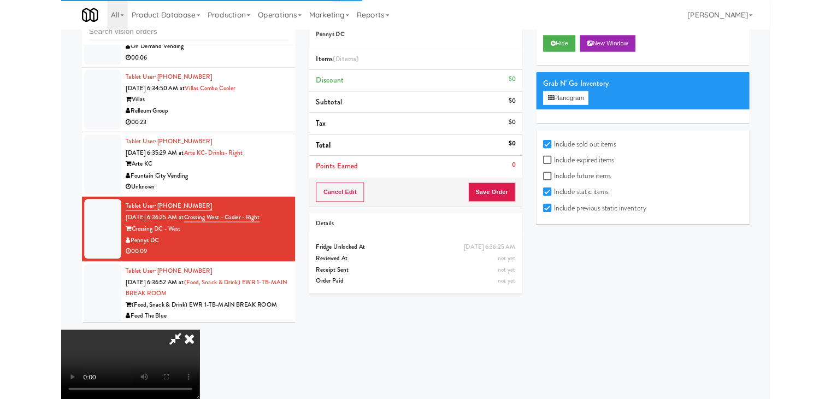
scroll to position [1121, 0]
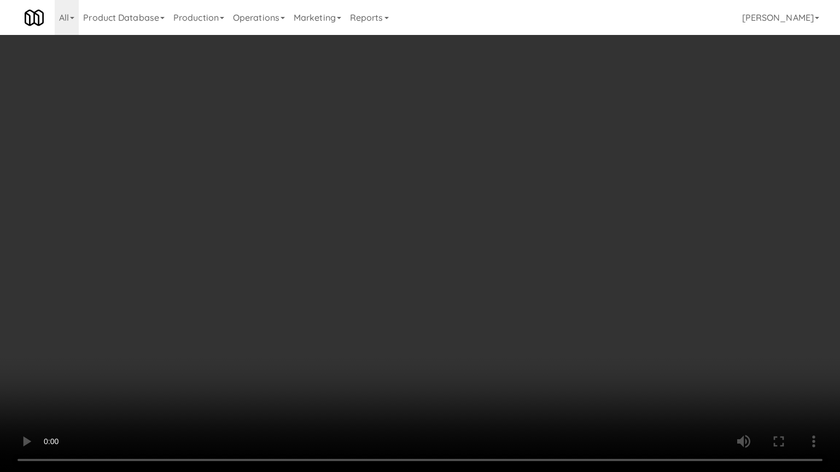
click at [567, 240] on video at bounding box center [420, 236] width 840 height 472
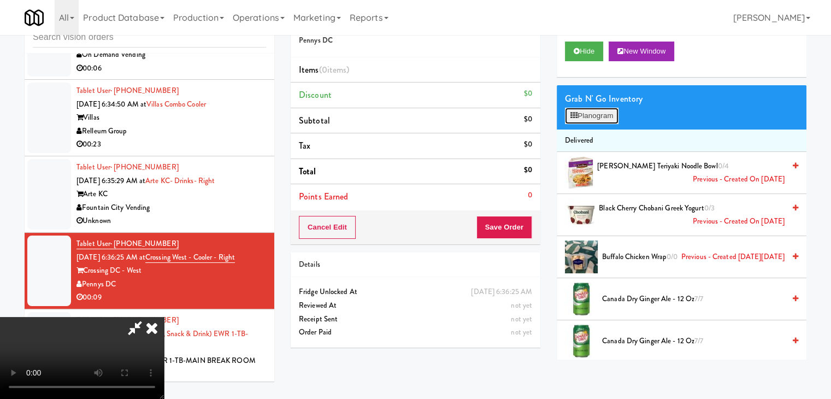
click at [610, 117] on button "Planogram" at bounding box center [592, 116] width 54 height 16
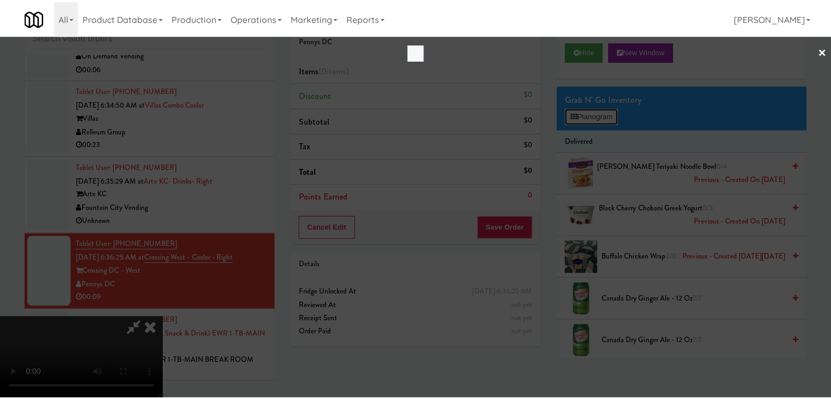
scroll to position [1121, 0]
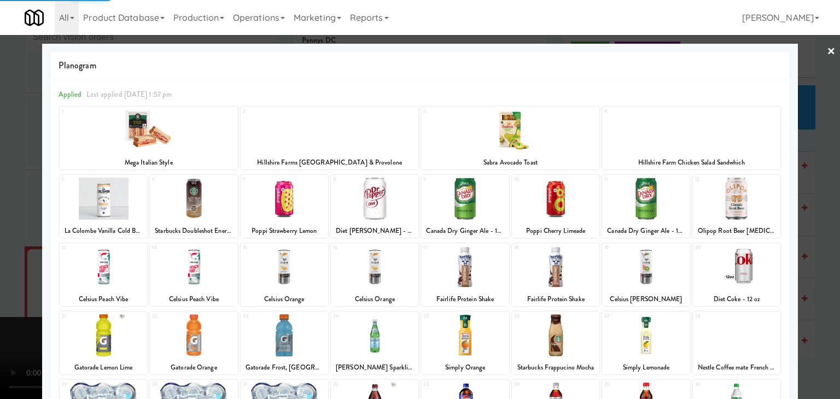
click at [547, 272] on div at bounding box center [555, 267] width 87 height 42
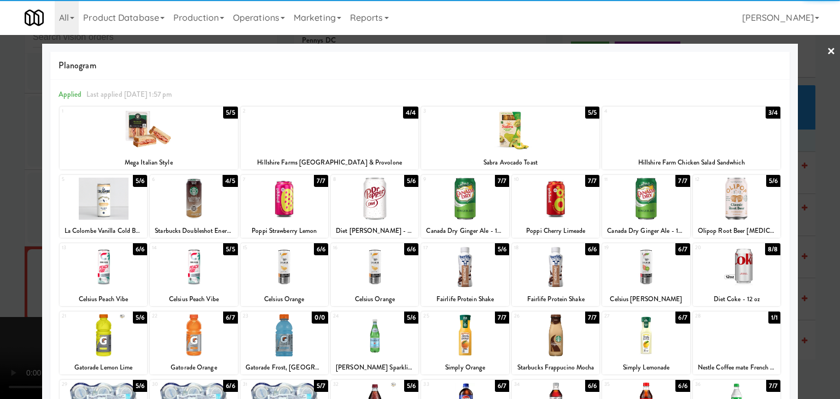
click at [638, 269] on div at bounding box center [645, 267] width 87 height 42
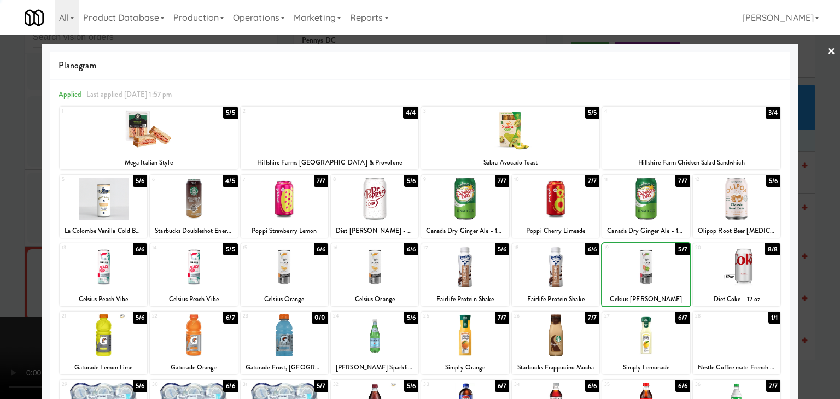
click at [544, 270] on div at bounding box center [555, 267] width 87 height 42
click at [8, 266] on div at bounding box center [420, 199] width 840 height 399
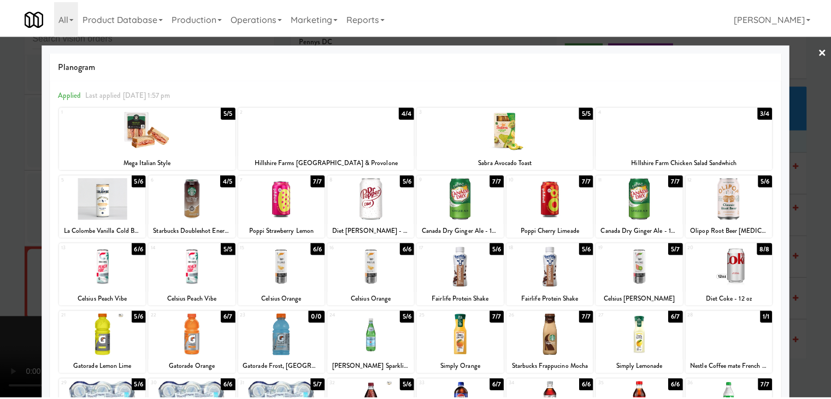
scroll to position [1135, 0]
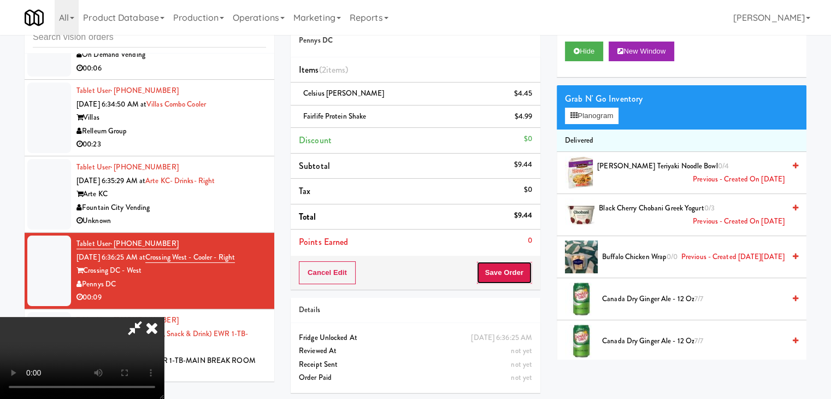
click at [520, 268] on button "Save Order" at bounding box center [505, 272] width 56 height 23
drag, startPoint x: 519, startPoint y: 268, endPoint x: 513, endPoint y: 263, distance: 7.8
click at [519, 268] on button "Save Order" at bounding box center [505, 272] width 56 height 23
click at [512, 262] on button "Save Order" at bounding box center [505, 272] width 56 height 23
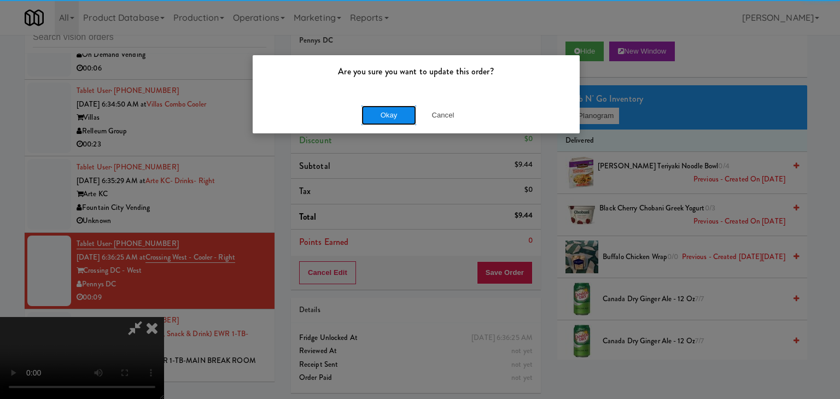
click at [396, 115] on button "Okay" at bounding box center [388, 115] width 55 height 20
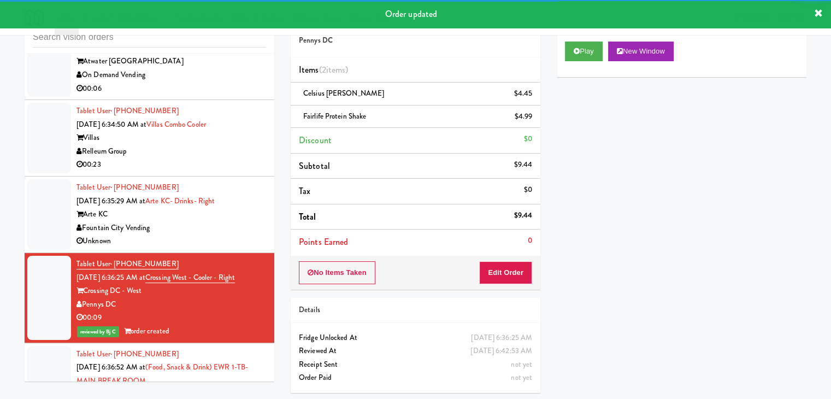
scroll to position [1080, 0]
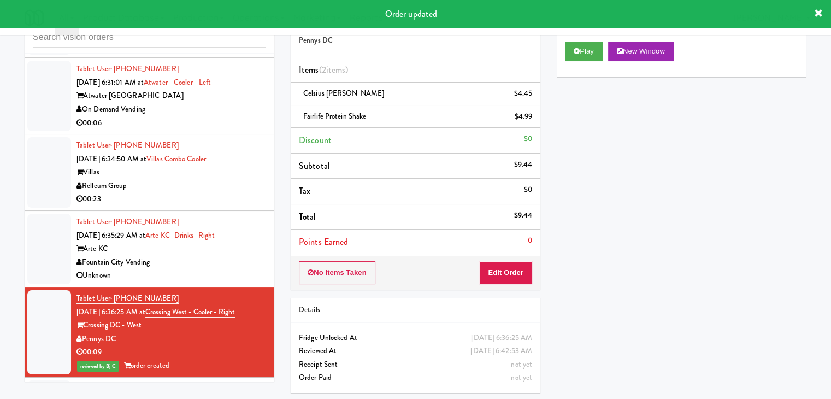
click at [221, 256] on div "Fountain City Vending" at bounding box center [172, 263] width 190 height 14
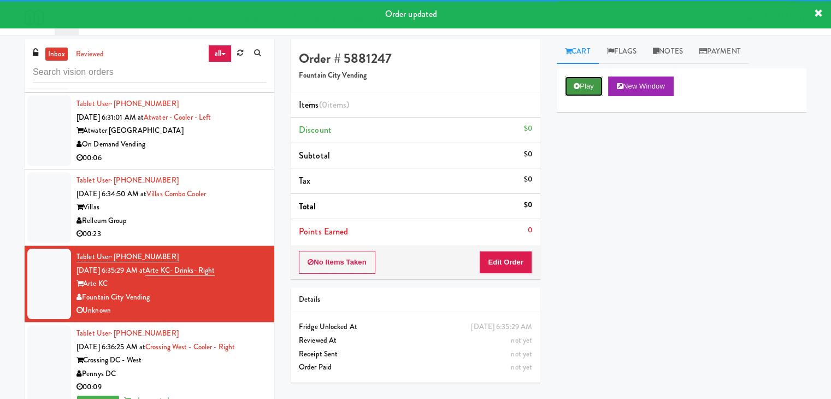
click at [588, 79] on button "Play" at bounding box center [584, 87] width 38 height 20
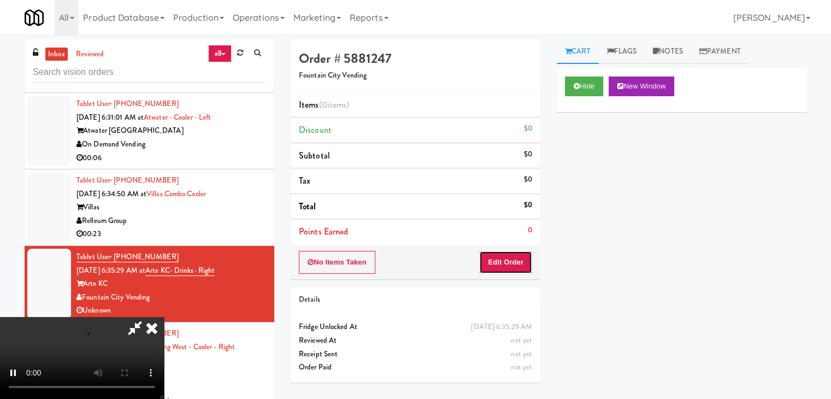
click at [520, 263] on button "Edit Order" at bounding box center [505, 262] width 53 height 23
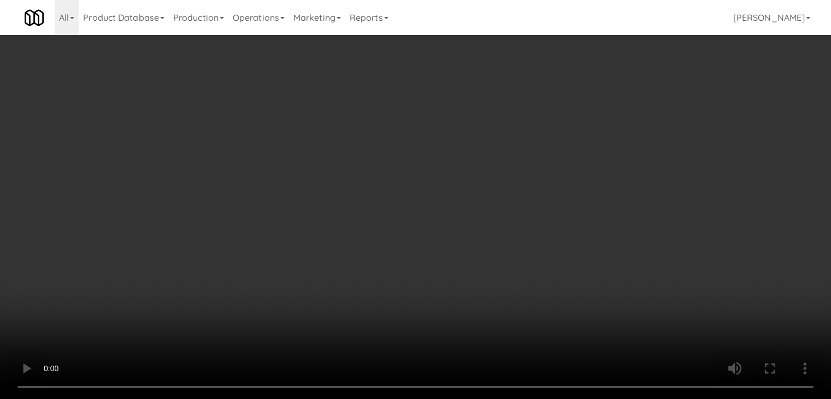
scroll to position [1066, 0]
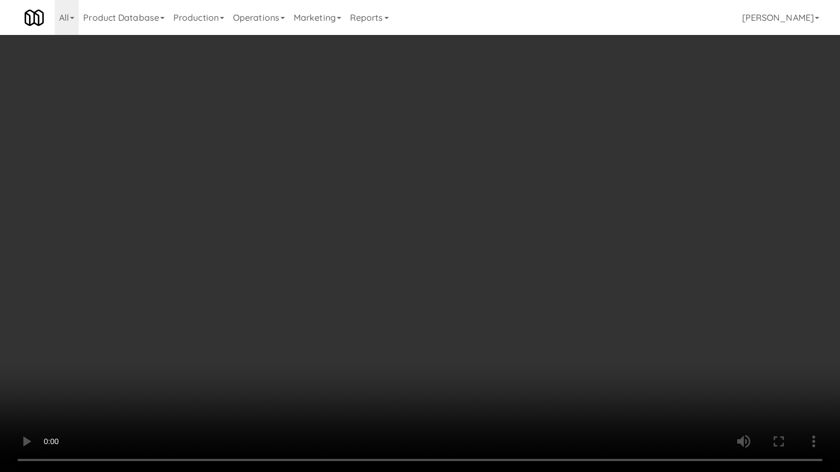
click at [489, 224] on video at bounding box center [420, 236] width 840 height 472
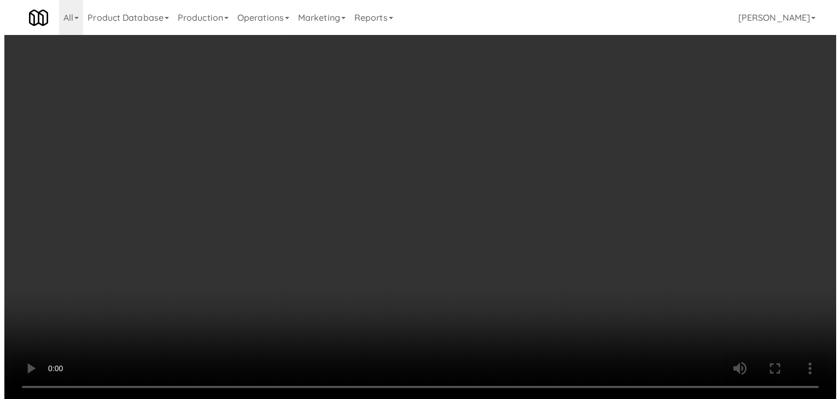
scroll to position [1080, 0]
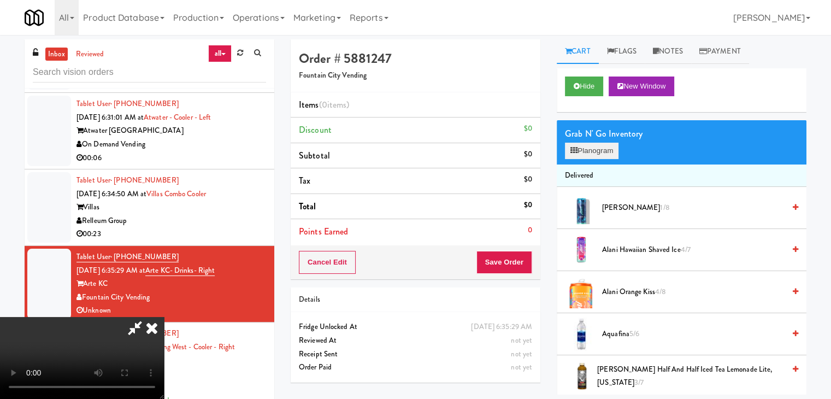
drag, startPoint x: 616, startPoint y: 160, endPoint x: 609, endPoint y: 149, distance: 12.6
click at [609, 149] on div "Grab N' Go Inventory Planogram" at bounding box center [682, 142] width 250 height 44
click at [609, 149] on button "Planogram" at bounding box center [592, 151] width 54 height 16
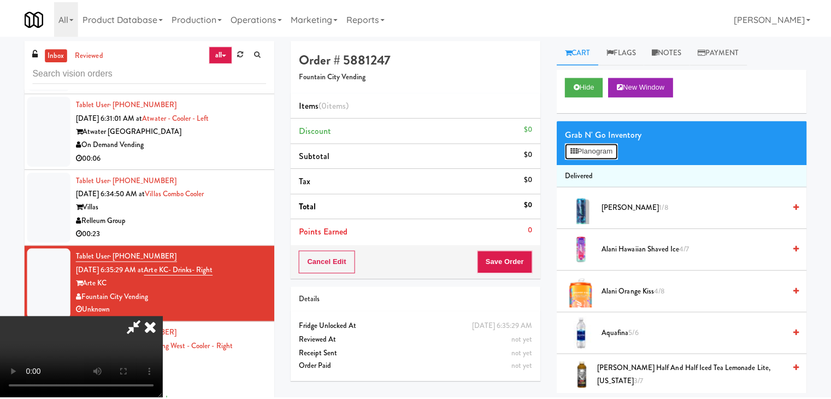
scroll to position [1066, 0]
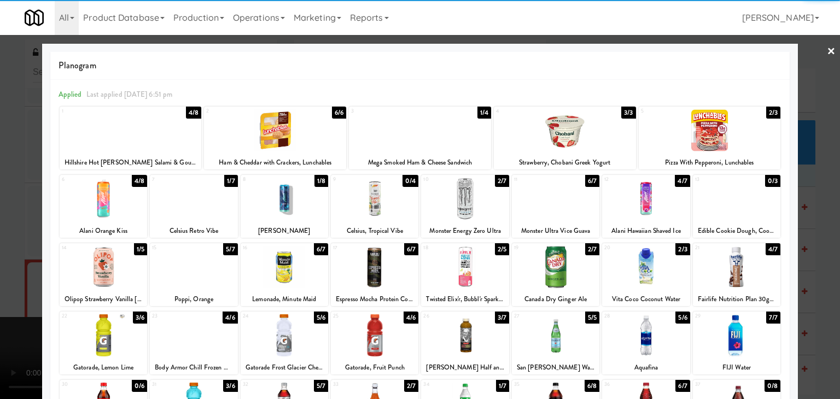
click at [296, 142] on div at bounding box center [275, 130] width 142 height 42
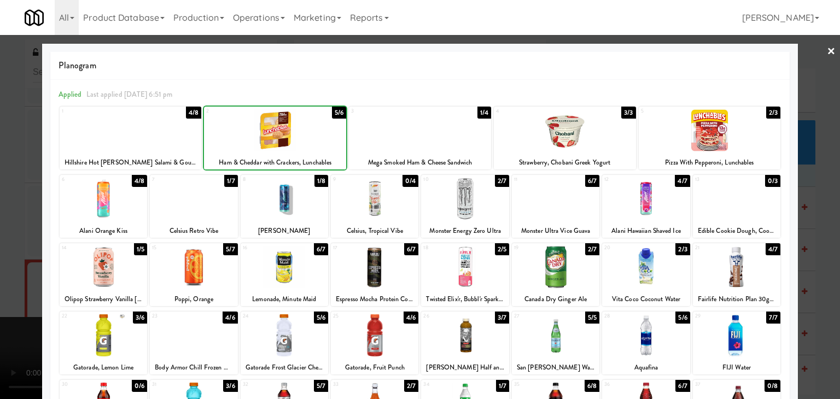
click at [470, 205] on div at bounding box center [464, 199] width 87 height 42
drag, startPoint x: 0, startPoint y: 205, endPoint x: 248, endPoint y: 215, distance: 248.4
click at [20, 205] on div at bounding box center [420, 199] width 840 height 399
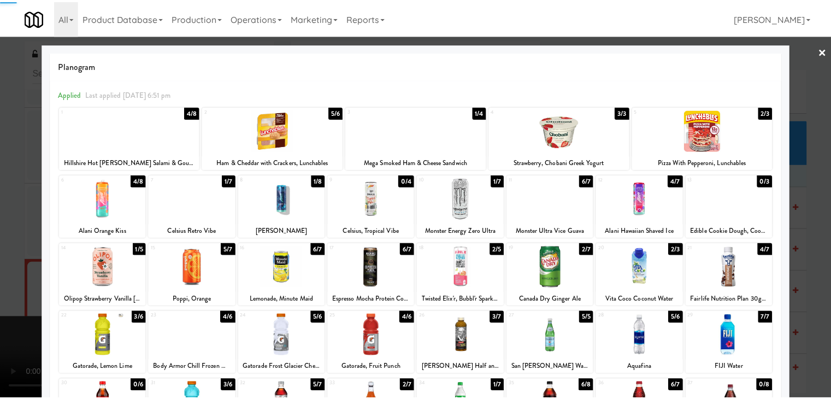
scroll to position [1080, 0]
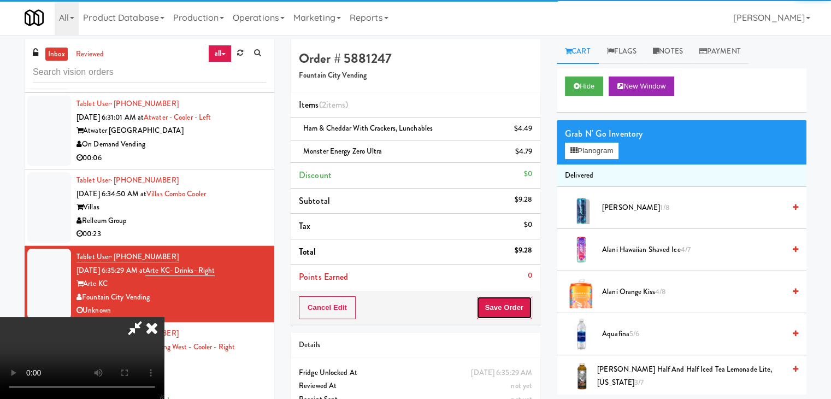
click at [527, 318] on button "Save Order" at bounding box center [505, 307] width 56 height 23
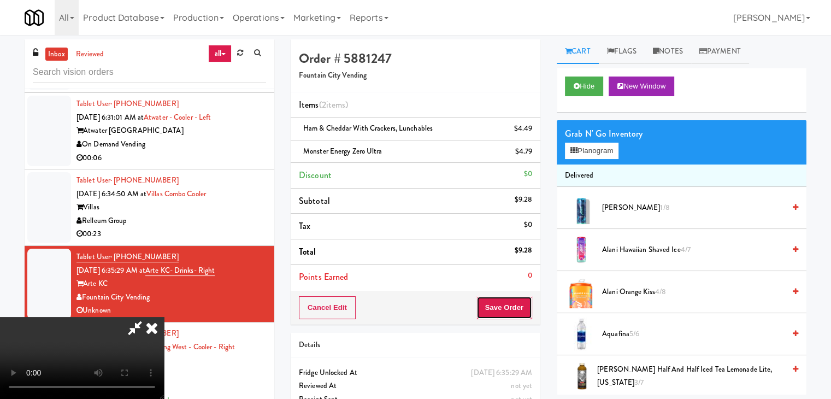
click at [520, 304] on body "Are you sure you want to update this order? Okay Cancel Okay Are you sure you w…" at bounding box center [415, 234] width 831 height 399
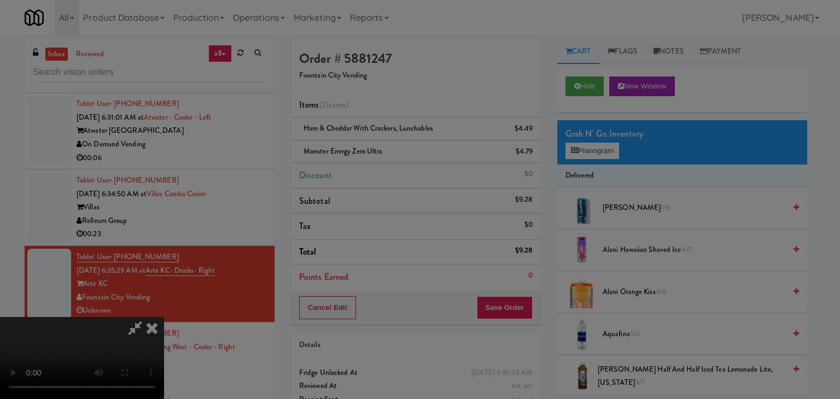
click at [517, 303] on body "Are you sure you want to update this order? Okay Cancel Okay Are you sure you w…" at bounding box center [420, 234] width 840 height 399
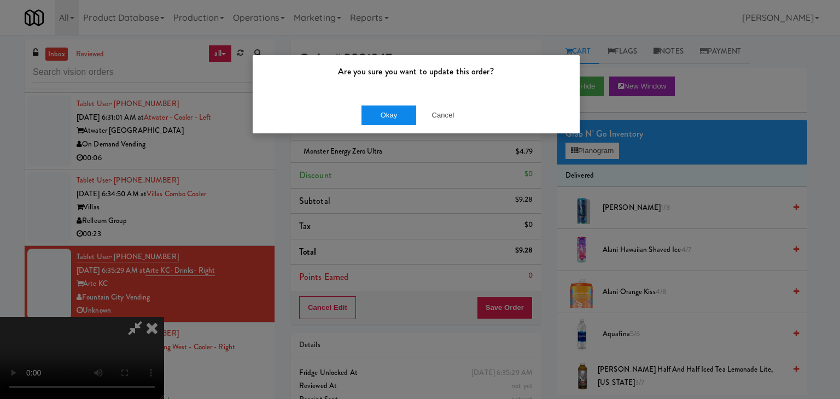
drag, startPoint x: 361, startPoint y: 115, endPoint x: 373, endPoint y: 115, distance: 12.0
click at [372, 115] on div "Okay Cancel" at bounding box center [416, 115] width 327 height 37
click at [377, 116] on button "Okay" at bounding box center [388, 115] width 55 height 20
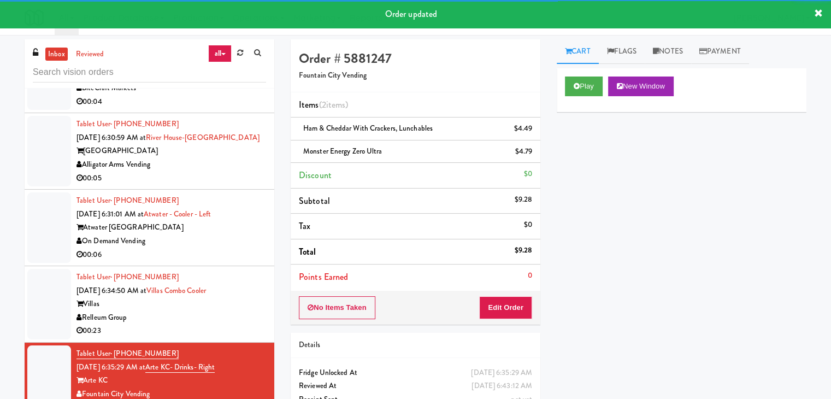
scroll to position [971, 0]
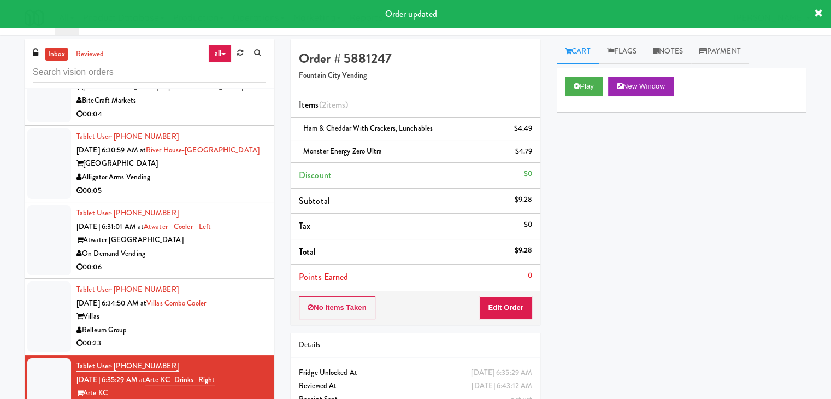
click at [228, 324] on div "Relleum Group" at bounding box center [172, 331] width 190 height 14
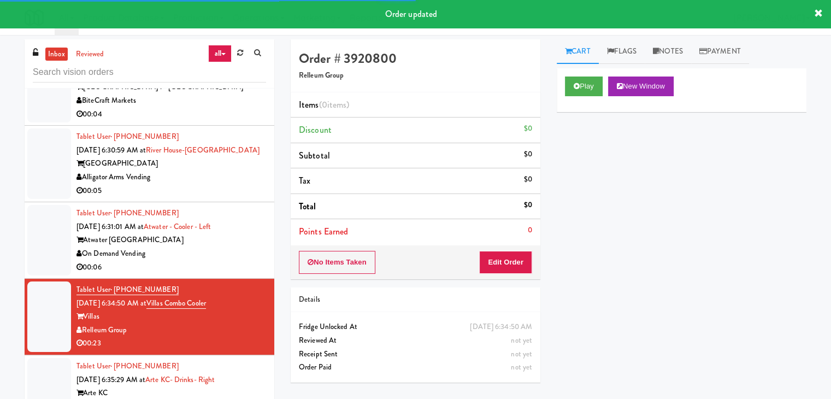
click at [584, 98] on div "Play New Window" at bounding box center [682, 90] width 250 height 44
click at [593, 94] on button "Play" at bounding box center [584, 87] width 38 height 20
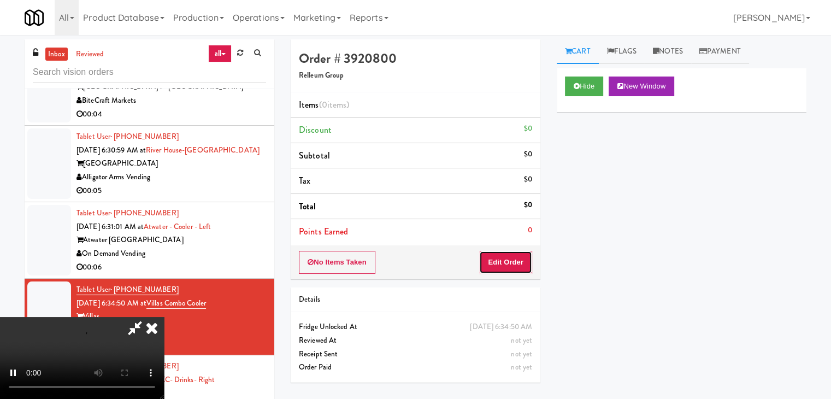
click at [513, 260] on button "Edit Order" at bounding box center [505, 262] width 53 height 23
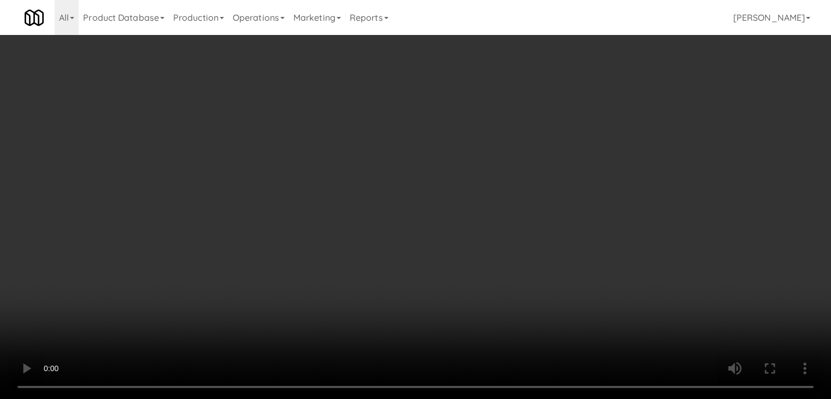
scroll to position [957, 0]
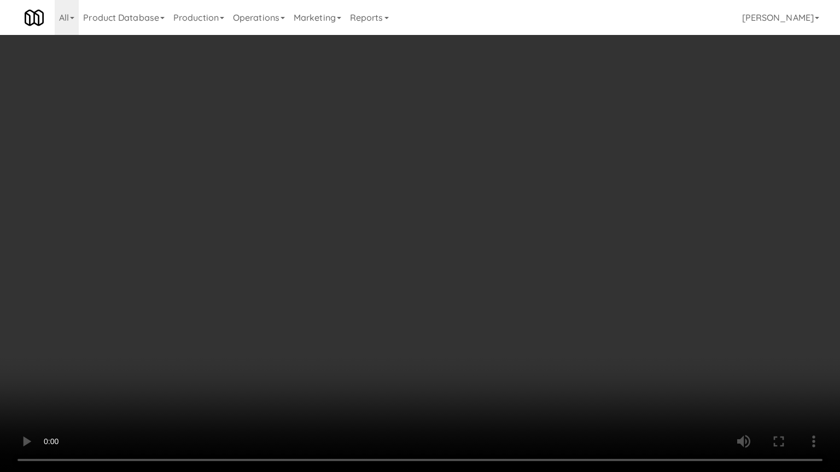
click at [477, 284] on video at bounding box center [420, 236] width 840 height 472
click at [424, 326] on video at bounding box center [420, 236] width 840 height 472
click at [426, 324] on video at bounding box center [420, 236] width 840 height 472
click at [421, 330] on video at bounding box center [420, 236] width 840 height 472
click at [420, 330] on video at bounding box center [420, 236] width 840 height 472
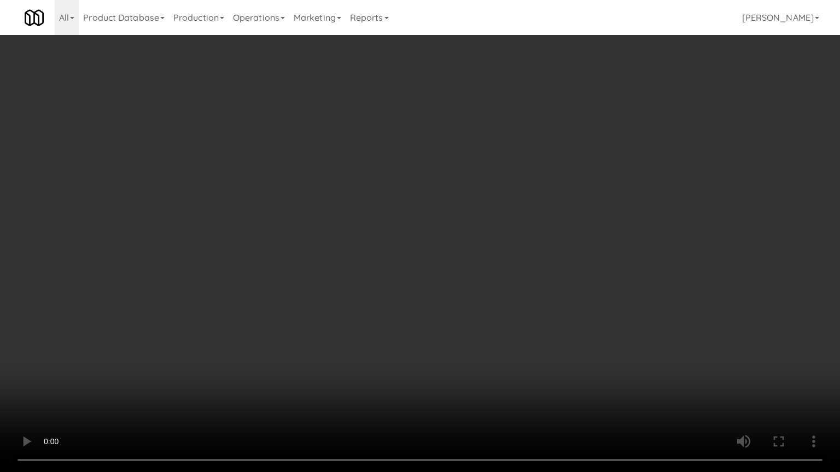
click at [420, 330] on video at bounding box center [420, 236] width 840 height 472
click at [439, 328] on video at bounding box center [420, 236] width 840 height 472
drag, startPoint x: 439, startPoint y: 328, endPoint x: 489, endPoint y: 249, distance: 93.6
click at [441, 328] on video at bounding box center [420, 236] width 840 height 472
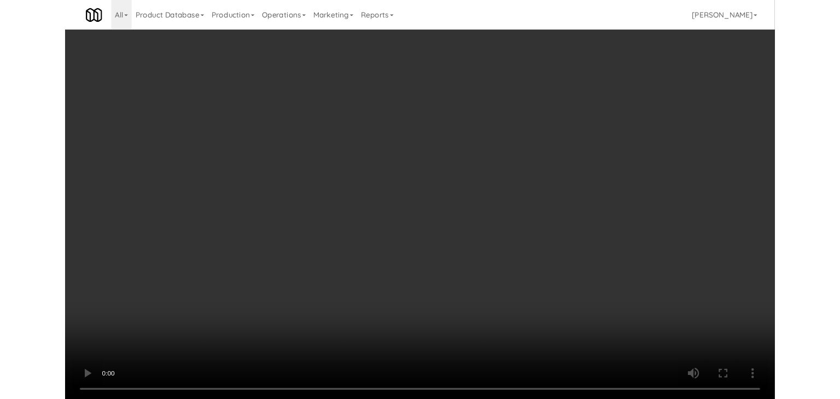
scroll to position [971, 0]
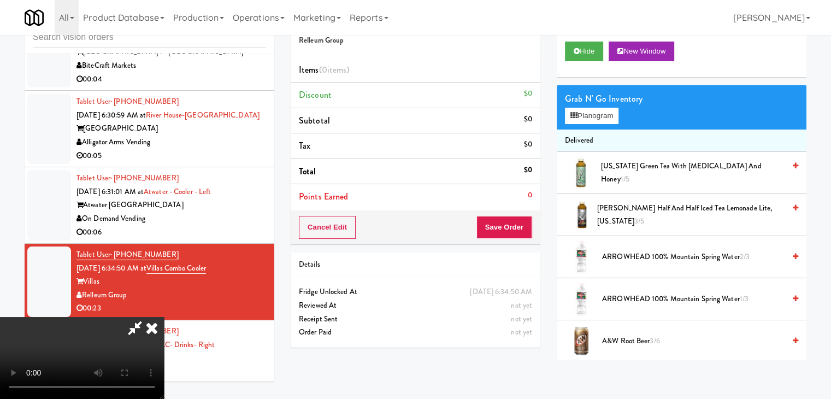
click at [164, 317] on video at bounding box center [82, 358] width 164 height 82
drag, startPoint x: 435, startPoint y: 243, endPoint x: 531, endPoint y: 213, distance: 101.0
click at [164, 317] on video at bounding box center [82, 358] width 164 height 82
click at [600, 113] on button "Planogram" at bounding box center [592, 116] width 54 height 16
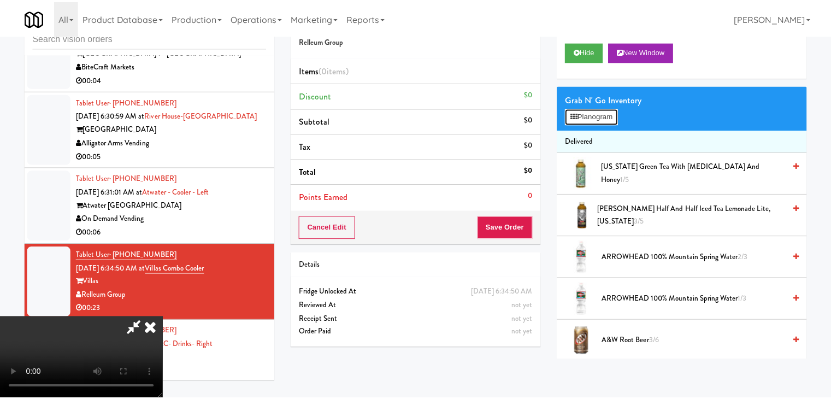
scroll to position [957, 0]
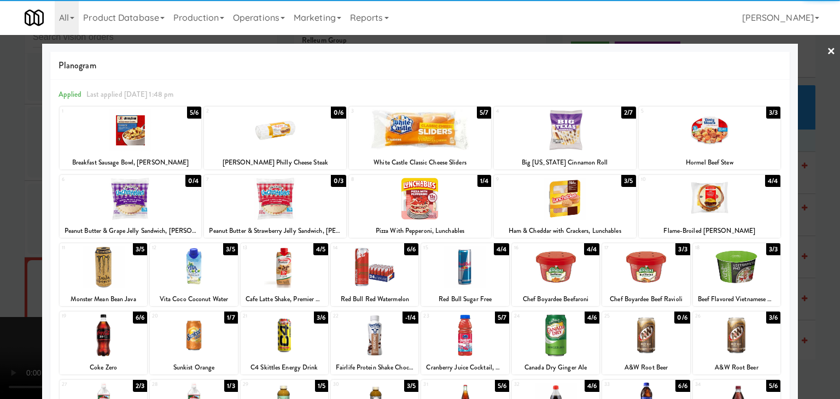
click at [567, 134] on div at bounding box center [565, 130] width 142 height 42
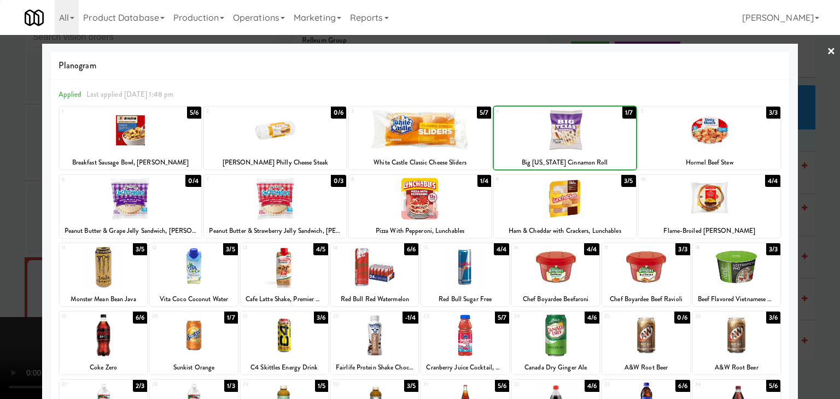
drag, startPoint x: 567, startPoint y: 134, endPoint x: 205, endPoint y: 171, distance: 363.7
click at [567, 133] on div at bounding box center [565, 130] width 142 height 42
drag, startPoint x: 1, startPoint y: 210, endPoint x: 240, endPoint y: 222, distance: 239.7
click at [9, 210] on div at bounding box center [420, 199] width 840 height 399
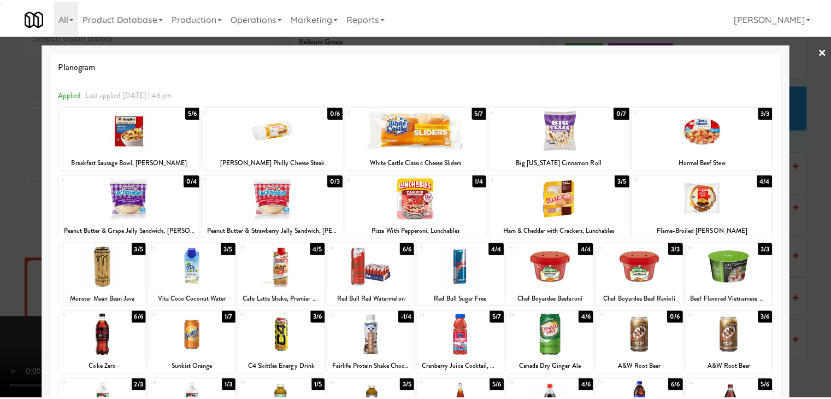
scroll to position [971, 0]
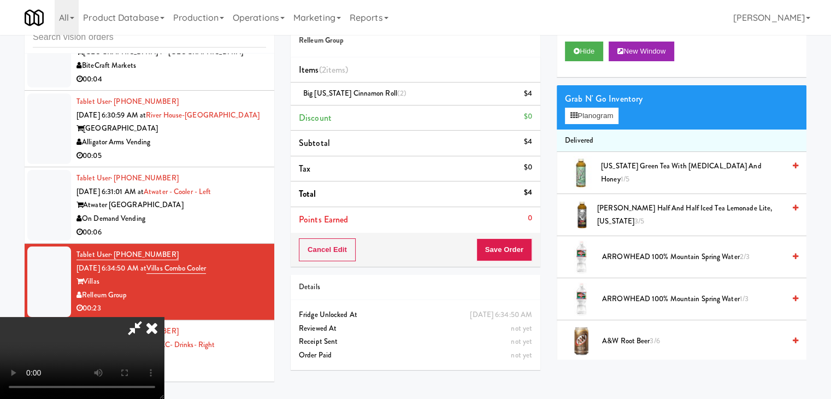
drag, startPoint x: 435, startPoint y: 246, endPoint x: 608, endPoint y: 247, distance: 172.7
click at [164, 317] on video at bounding box center [82, 358] width 164 height 82
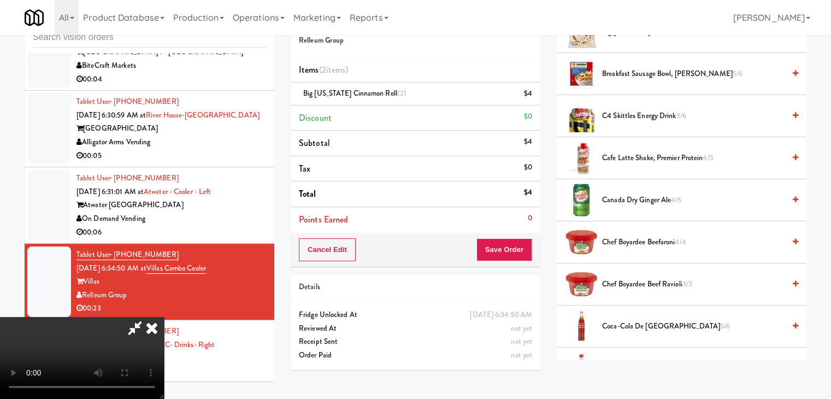
scroll to position [492, 0]
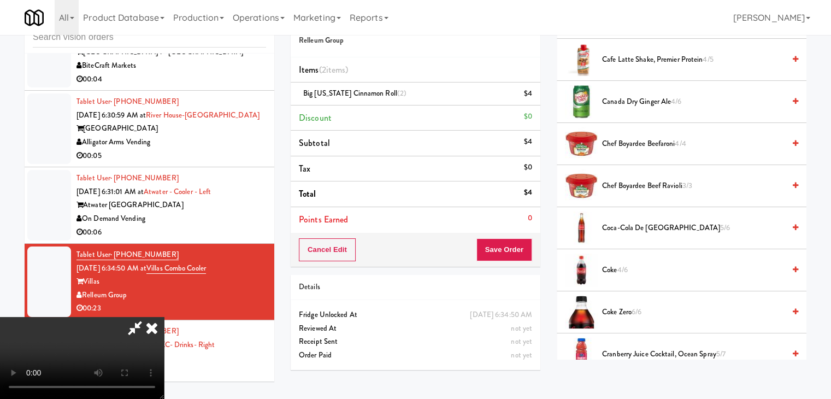
click at [641, 105] on span "Canada Dry Ginger Ale 4/6" at bounding box center [693, 102] width 183 height 14
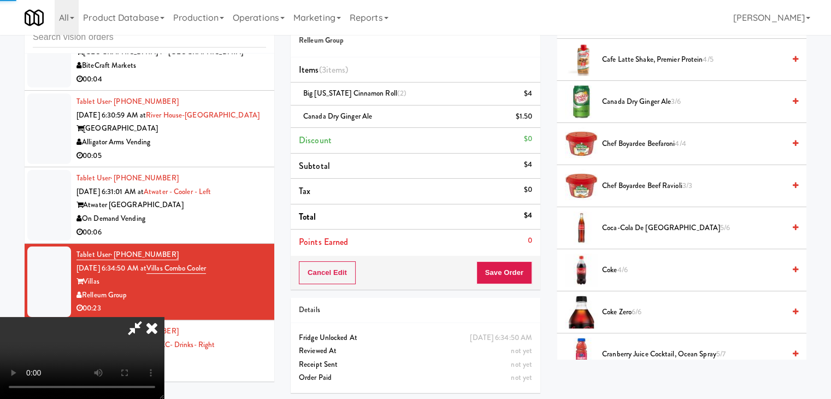
drag, startPoint x: 289, startPoint y: 195, endPoint x: 297, endPoint y: 193, distance: 8.5
click at [164, 317] on video at bounding box center [82, 358] width 164 height 82
click at [509, 279] on button "Save Order" at bounding box center [505, 272] width 56 height 23
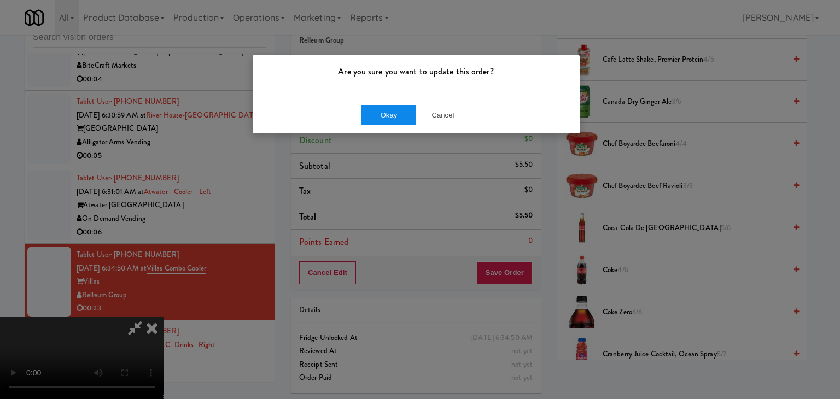
click at [394, 123] on div "Okay Cancel" at bounding box center [416, 115] width 327 height 37
click at [397, 120] on button "Okay" at bounding box center [388, 115] width 55 height 20
click at [397, 118] on div "Okay Cancel" at bounding box center [416, 115] width 327 height 37
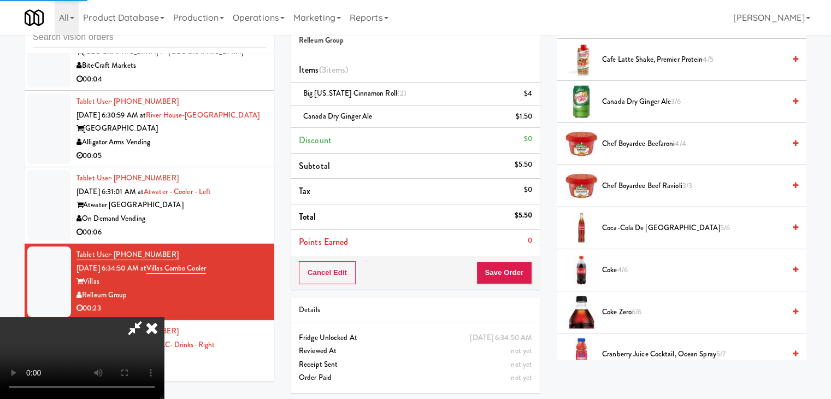
scroll to position [83, 0]
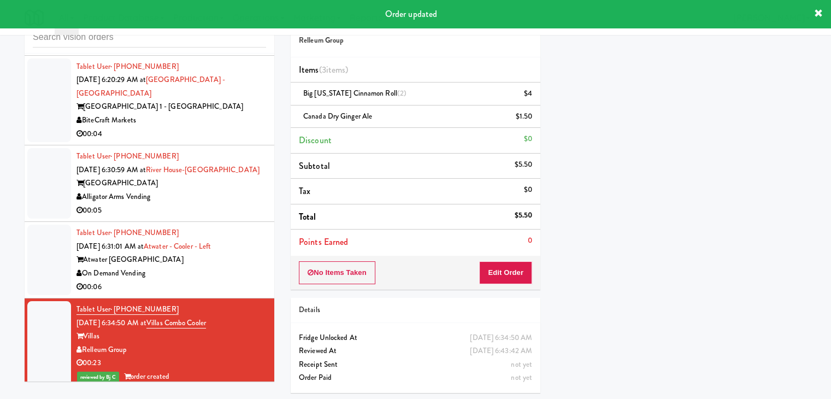
click at [238, 280] on div "00:06" at bounding box center [172, 287] width 190 height 14
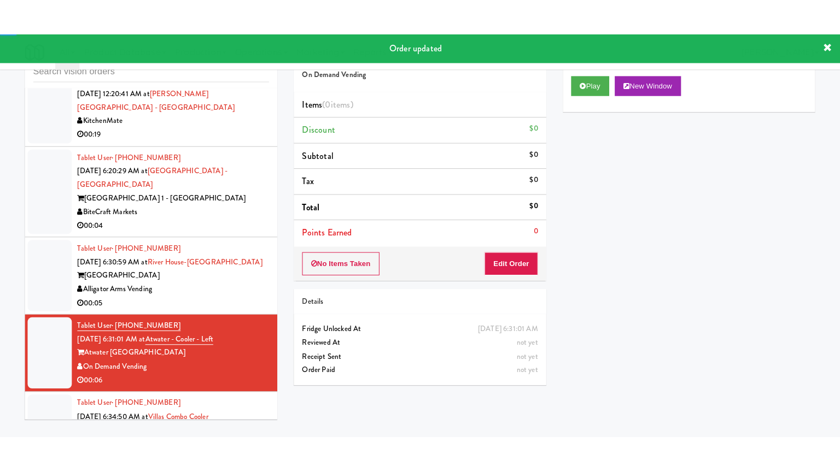
scroll to position [807, 0]
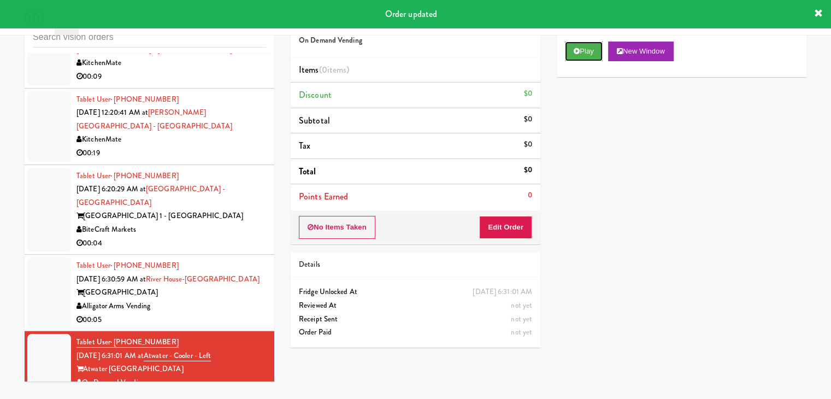
drag, startPoint x: 589, startPoint y: 48, endPoint x: 549, endPoint y: 144, distance: 104.2
click at [588, 51] on button "Play" at bounding box center [584, 52] width 38 height 20
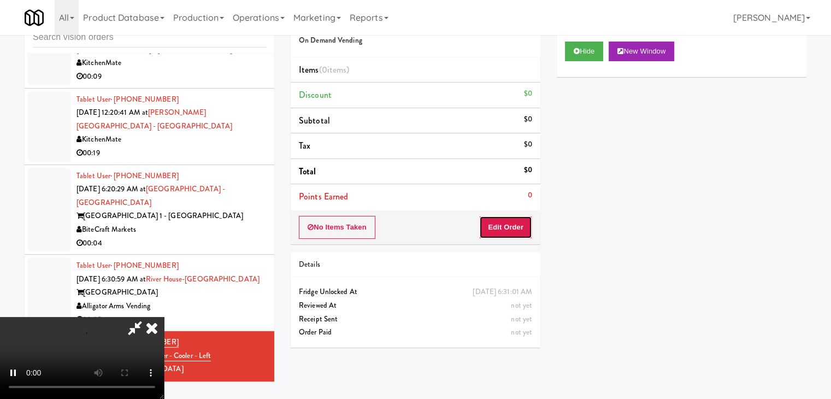
click at [513, 224] on button "Edit Order" at bounding box center [505, 227] width 53 height 23
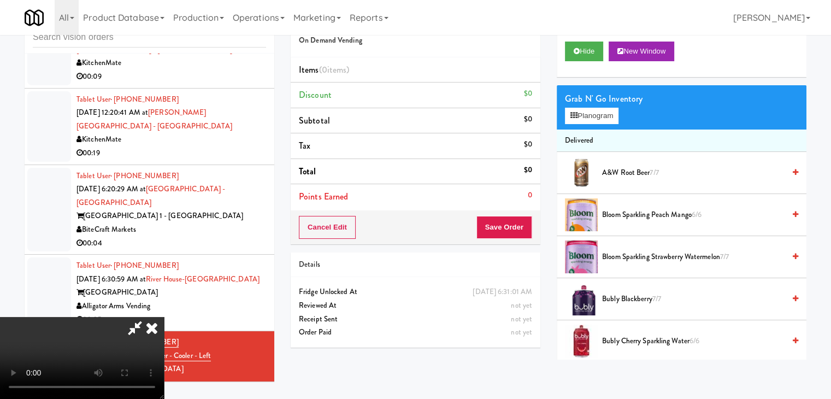
scroll to position [793, 0]
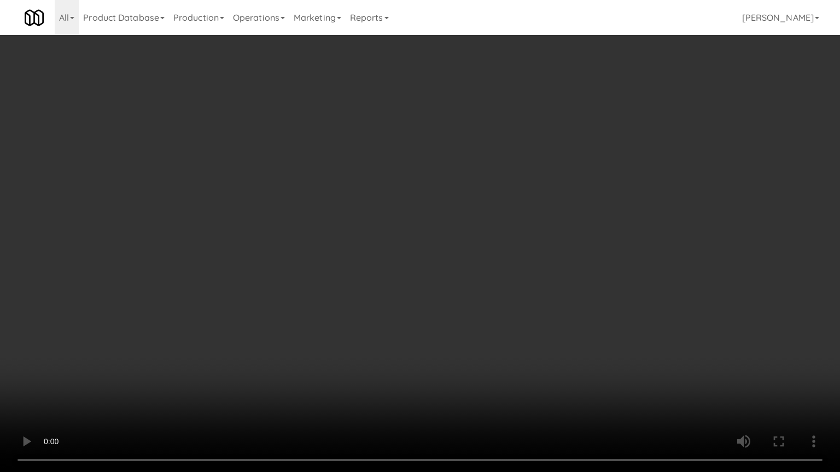
click at [517, 249] on video at bounding box center [420, 236] width 840 height 472
click at [502, 258] on video at bounding box center [420, 236] width 840 height 472
click at [535, 254] on video at bounding box center [420, 236] width 840 height 472
drag, startPoint x: 536, startPoint y: 255, endPoint x: 581, endPoint y: 191, distance: 78.1
click at [537, 255] on video at bounding box center [420, 236] width 840 height 472
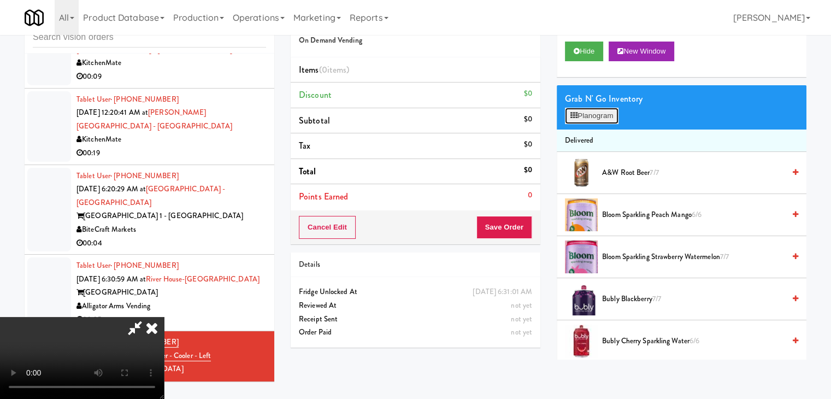
click at [608, 116] on button "Planogram" at bounding box center [592, 116] width 54 height 16
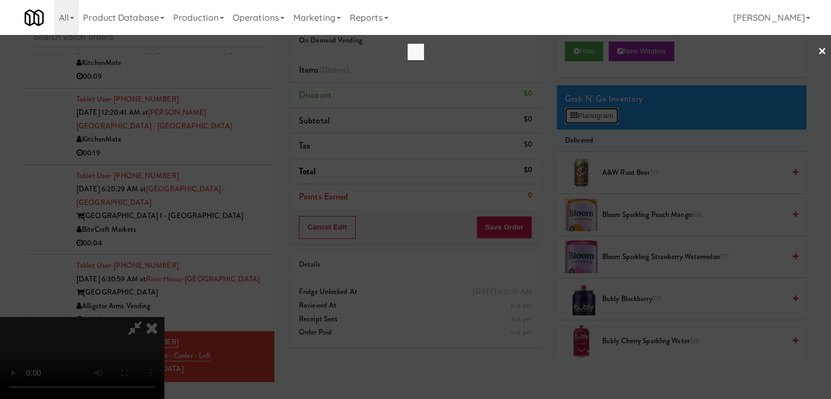
scroll to position [793, 0]
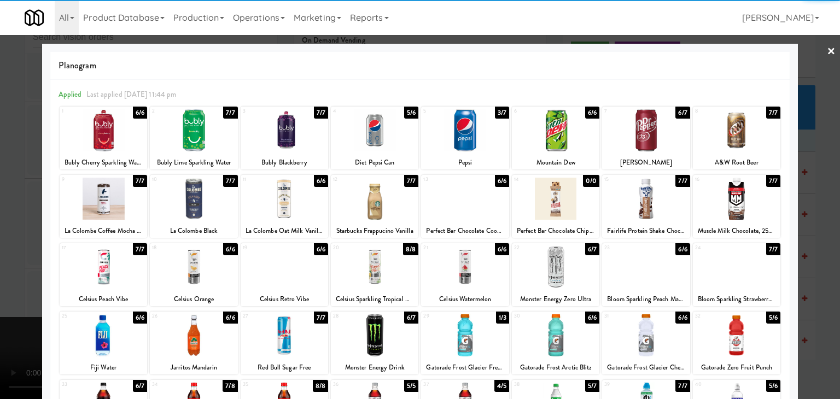
click at [191, 199] on div at bounding box center [193, 199] width 87 height 42
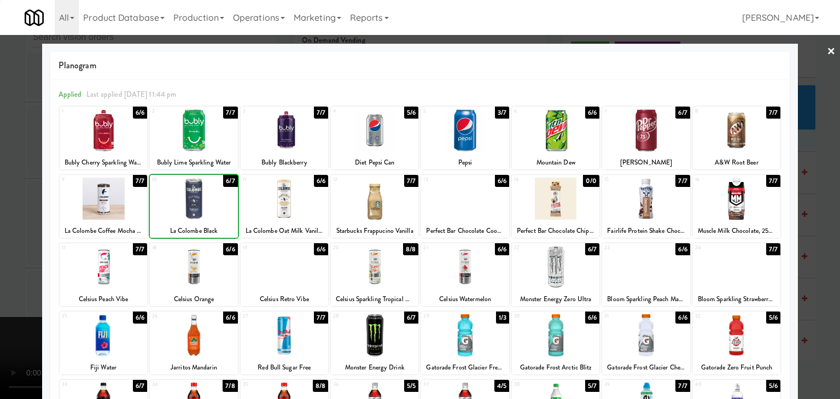
click at [12, 230] on div at bounding box center [420, 199] width 840 height 399
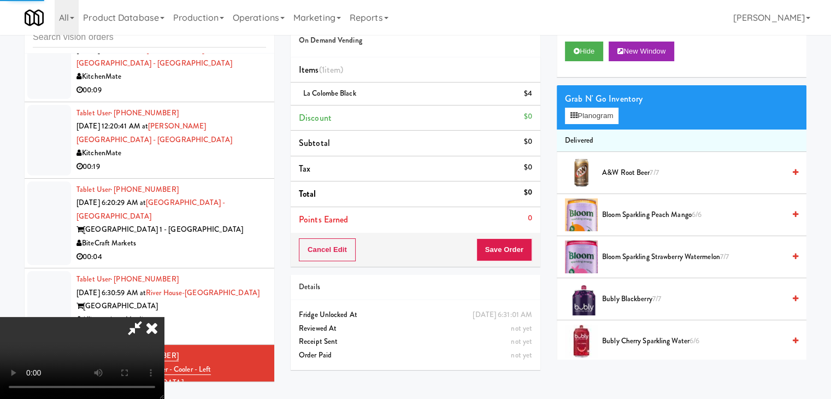
scroll to position [807, 0]
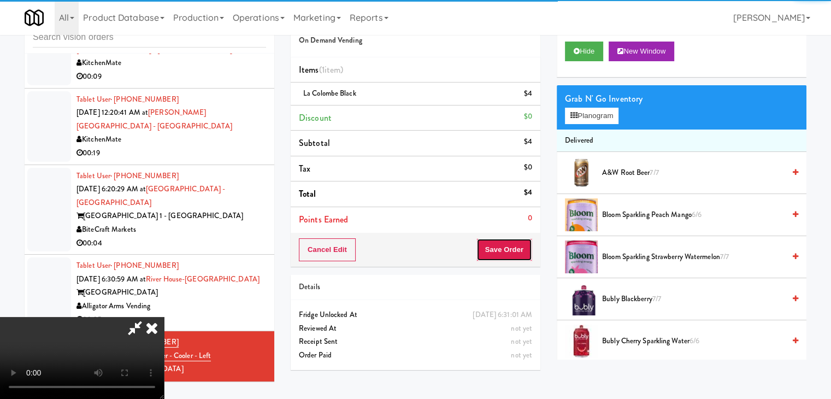
click at [525, 246] on button "Save Order" at bounding box center [505, 249] width 56 height 23
click at [525, 248] on button "Save Order" at bounding box center [505, 249] width 56 height 23
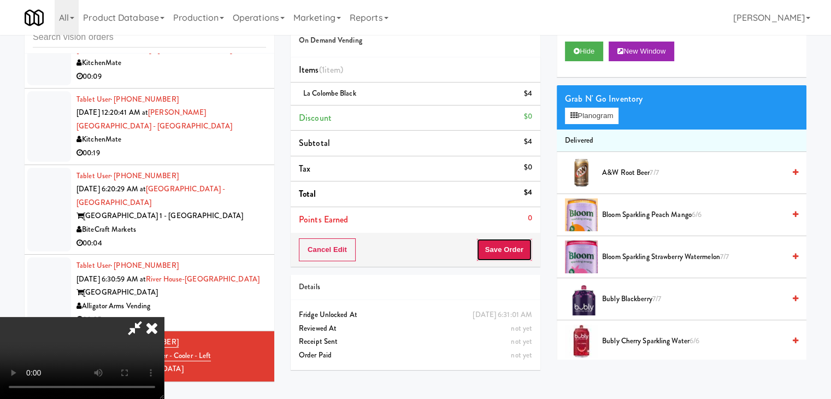
click at [523, 246] on button "Save Order" at bounding box center [505, 249] width 56 height 23
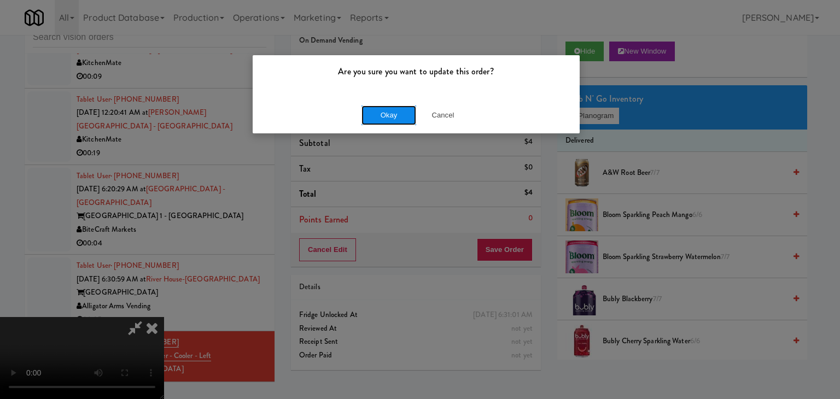
click at [376, 116] on button "Okay" at bounding box center [388, 115] width 55 height 20
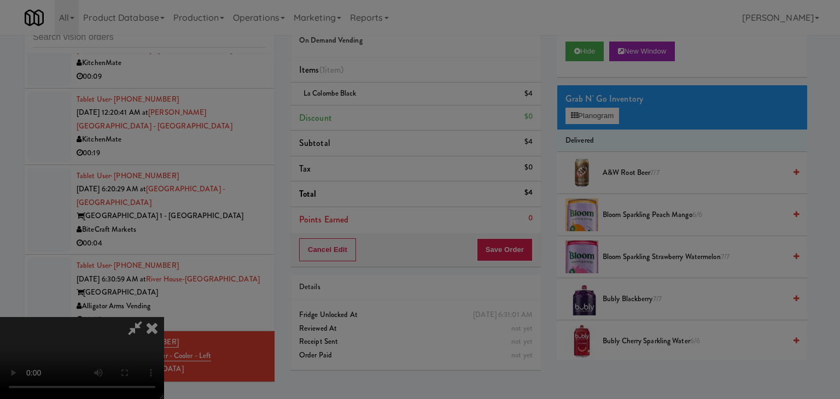
click at [377, 113] on div "Okay Cancel" at bounding box center [416, 95] width 327 height 37
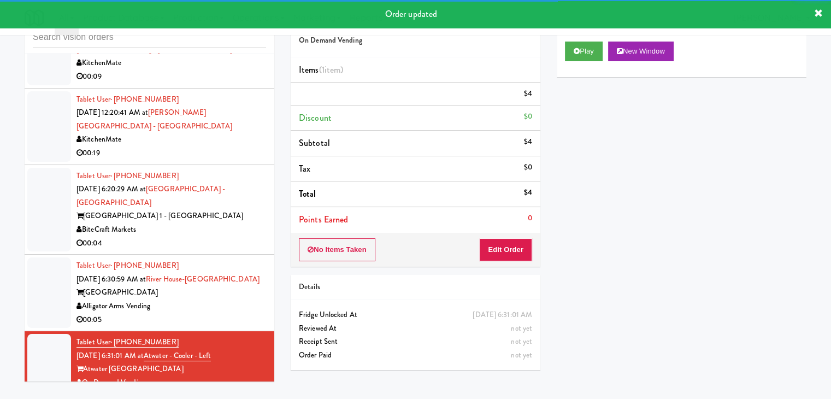
click at [212, 300] on div "Alligator Arms Vending" at bounding box center [172, 307] width 190 height 14
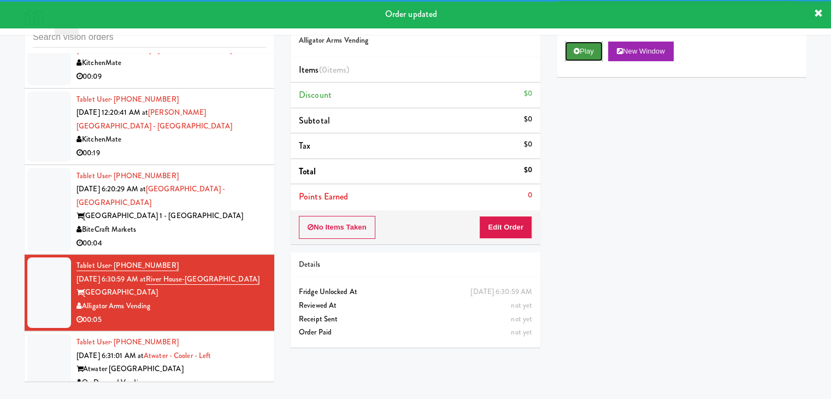
click at [584, 52] on button "Play" at bounding box center [584, 52] width 38 height 20
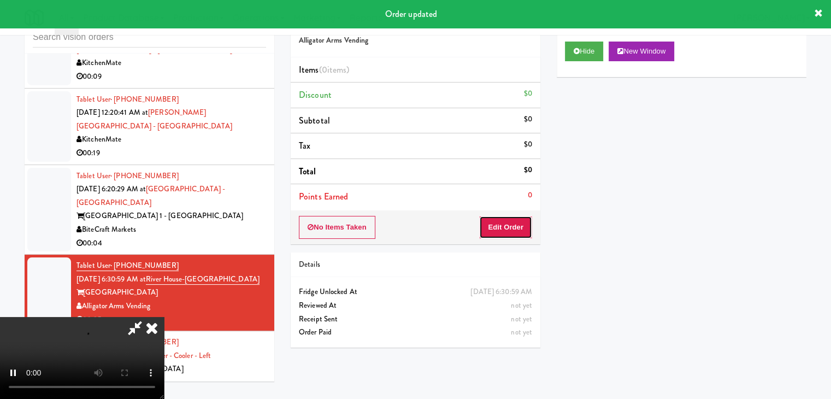
click at [507, 234] on button "Edit Order" at bounding box center [505, 227] width 53 height 23
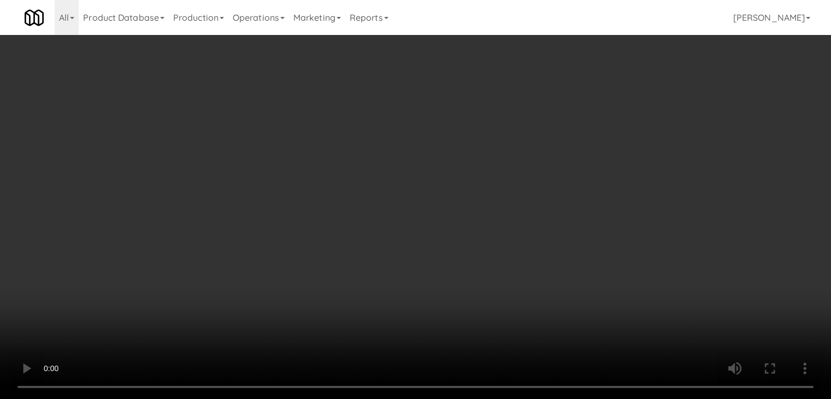
scroll to position [793, 0]
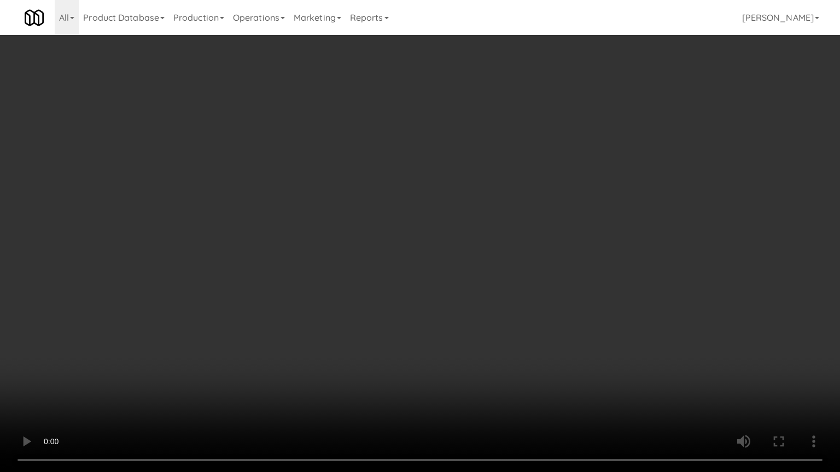
click at [453, 271] on video at bounding box center [420, 236] width 840 height 472
click at [453, 273] on video at bounding box center [420, 236] width 840 height 472
click at [455, 277] on video at bounding box center [420, 236] width 840 height 472
drag, startPoint x: 457, startPoint y: 278, endPoint x: 454, endPoint y: 283, distance: 5.6
click at [457, 280] on video at bounding box center [420, 236] width 840 height 472
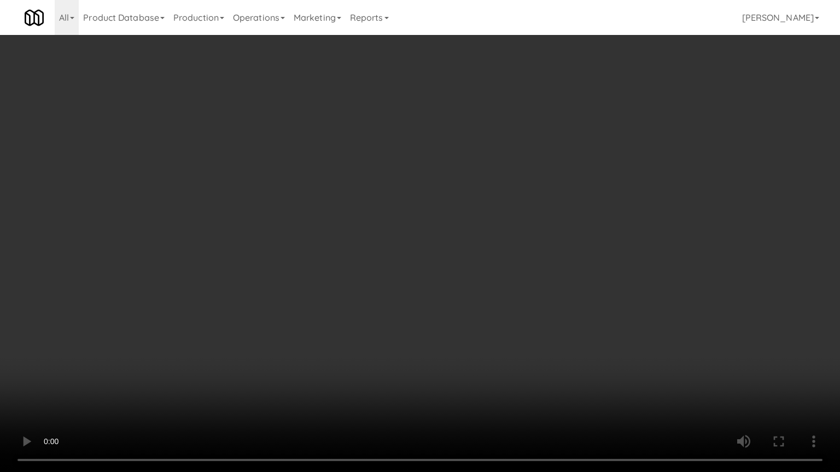
click at [459, 282] on video at bounding box center [420, 236] width 840 height 472
click at [459, 281] on video at bounding box center [420, 236] width 840 height 472
click at [467, 278] on video at bounding box center [420, 236] width 840 height 472
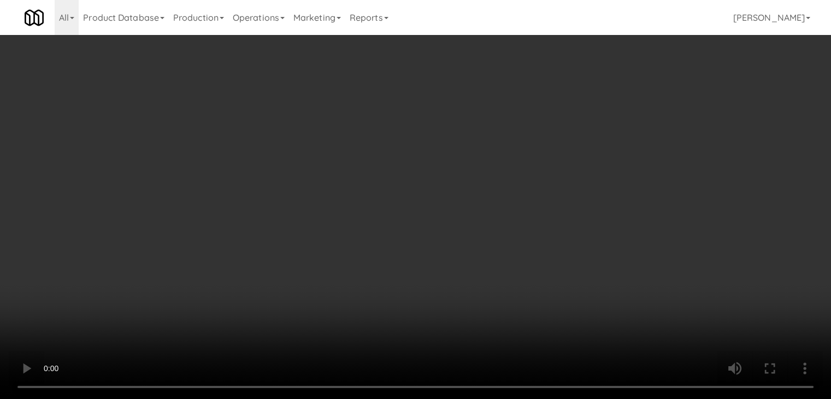
click at [599, 112] on button "Planogram" at bounding box center [592, 116] width 54 height 16
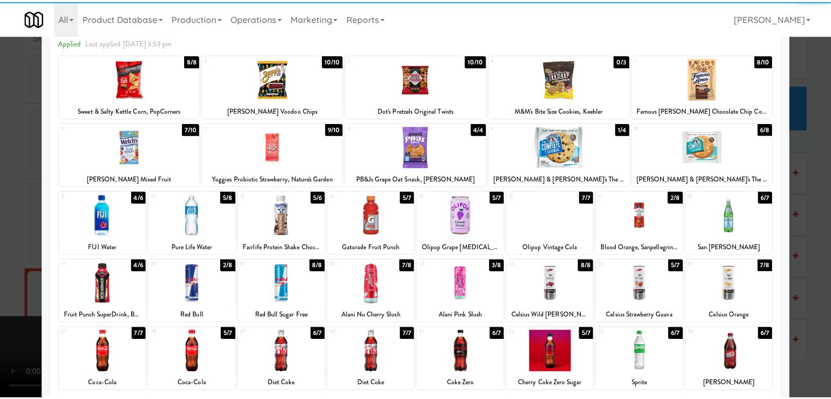
scroll to position [109, 0]
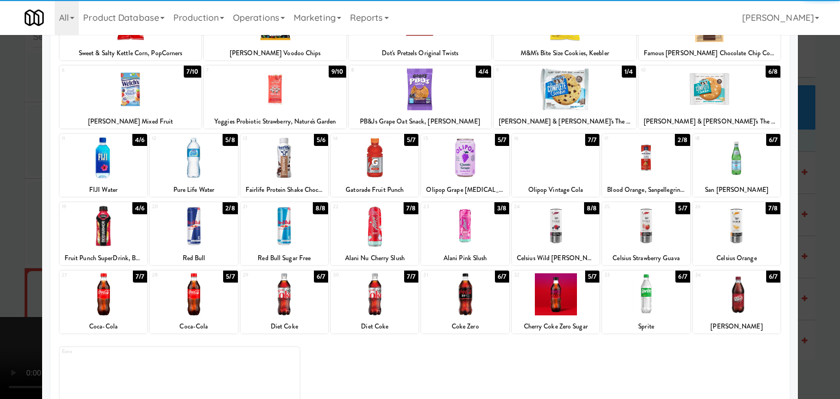
drag, startPoint x: 378, startPoint y: 221, endPoint x: 107, endPoint y: 260, distance: 274.0
click at [378, 221] on div at bounding box center [374, 226] width 87 height 42
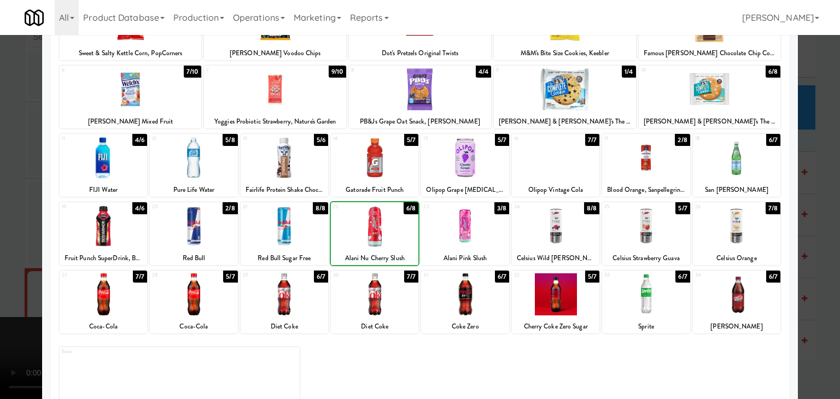
drag, startPoint x: 0, startPoint y: 268, endPoint x: 146, endPoint y: 268, distance: 145.9
click at [13, 267] on div at bounding box center [420, 199] width 840 height 399
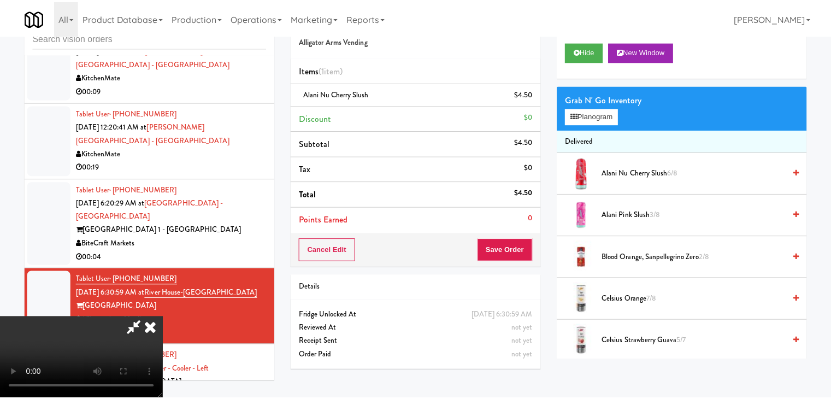
scroll to position [807, 0]
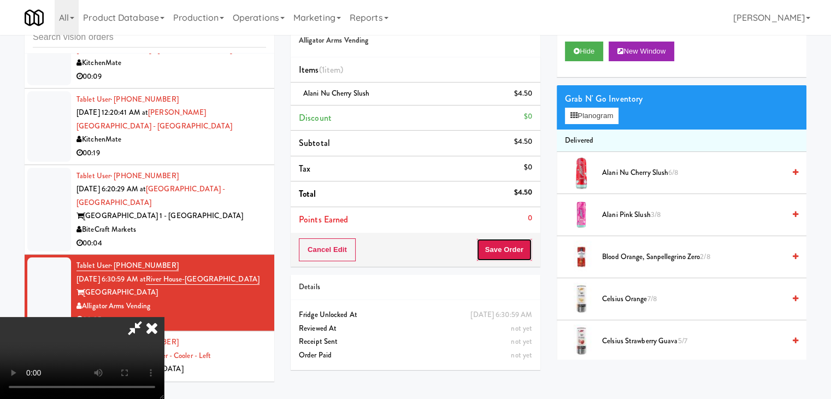
click at [512, 248] on button "Save Order" at bounding box center [505, 249] width 56 height 23
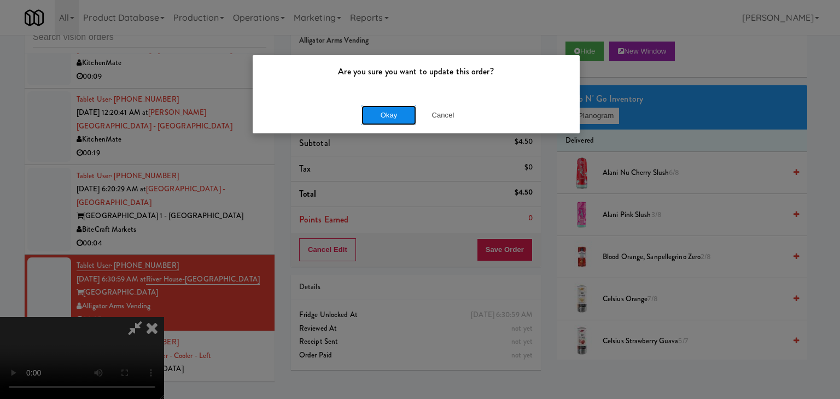
click at [386, 114] on button "Okay" at bounding box center [388, 115] width 55 height 20
click at [387, 114] on div "Okay Cancel" at bounding box center [416, 115] width 327 height 37
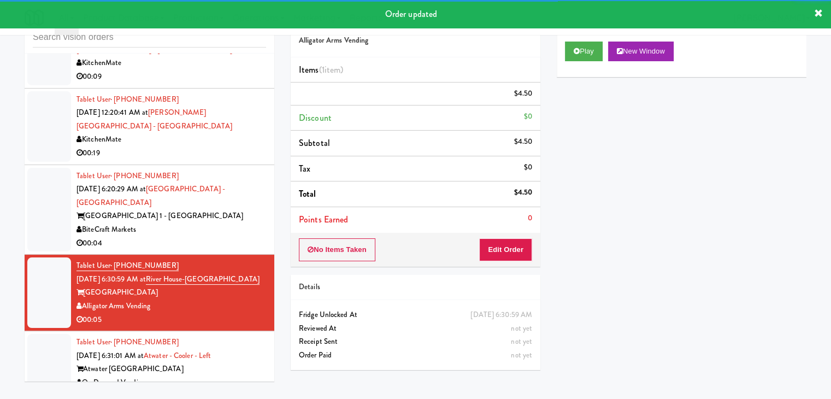
click at [228, 237] on div "00:04" at bounding box center [172, 244] width 190 height 14
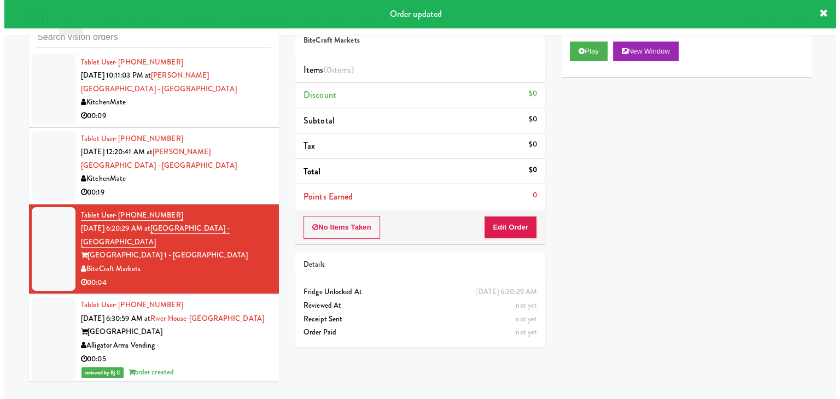
scroll to position [752, 0]
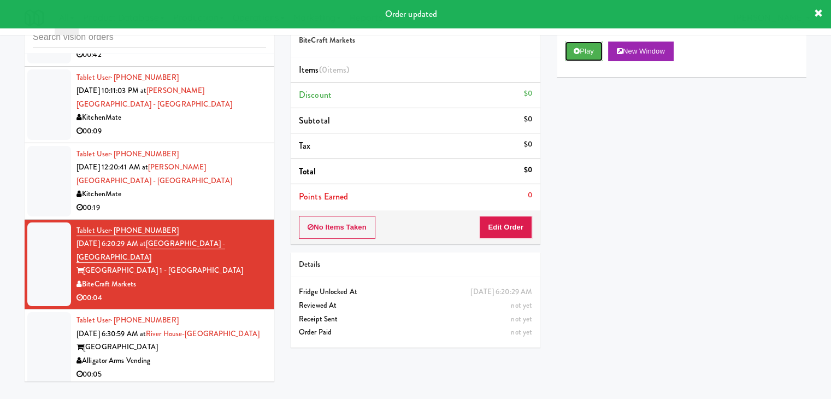
drag, startPoint x: 591, startPoint y: 55, endPoint x: 585, endPoint y: 71, distance: 17.2
click at [590, 55] on button "Play" at bounding box center [584, 52] width 38 height 20
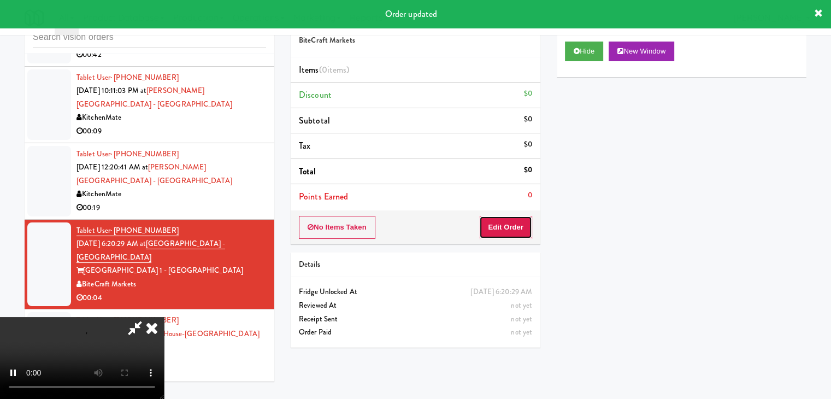
click at [525, 221] on button "Edit Order" at bounding box center [505, 227] width 53 height 23
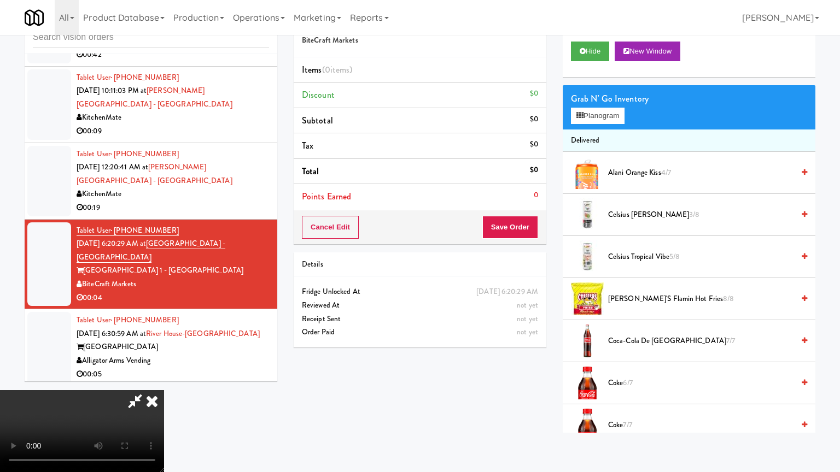
click at [164, 390] on video at bounding box center [82, 431] width 164 height 82
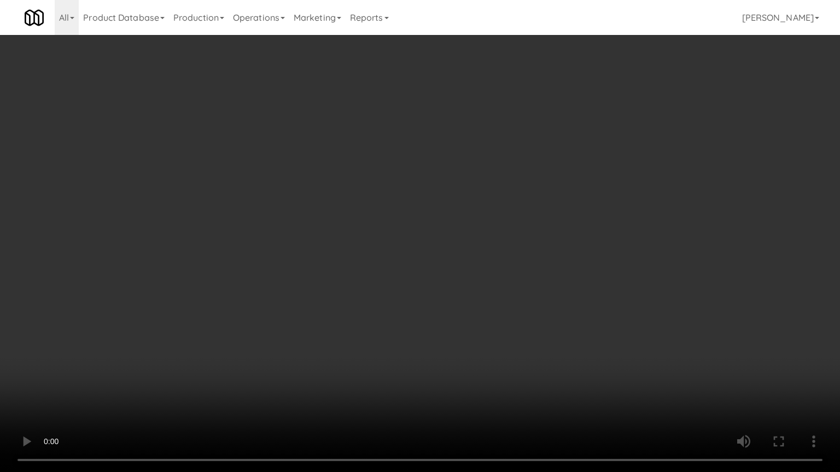
click at [482, 251] on video at bounding box center [420, 236] width 840 height 472
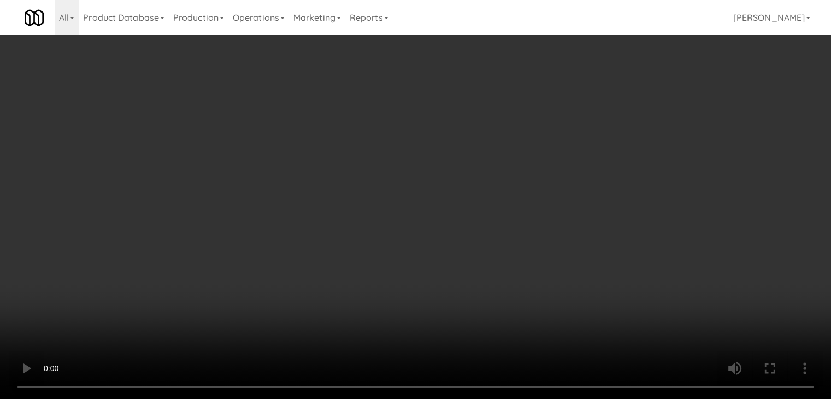
click at [617, 114] on button "Planogram" at bounding box center [592, 116] width 54 height 16
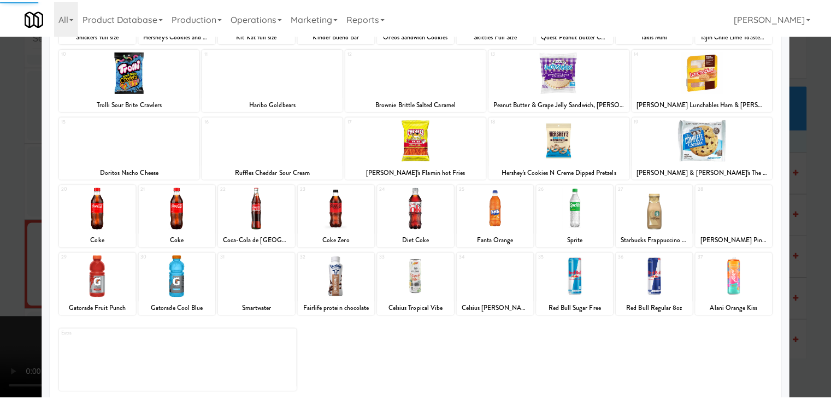
scroll to position [138, 0]
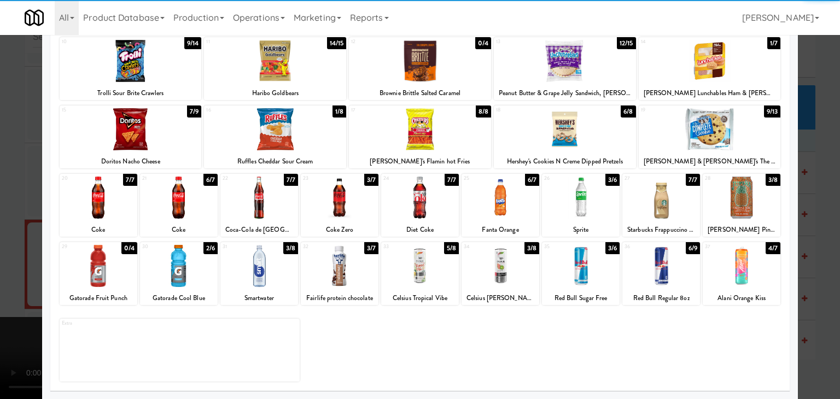
click at [518, 274] on div at bounding box center [500, 266] width 78 height 42
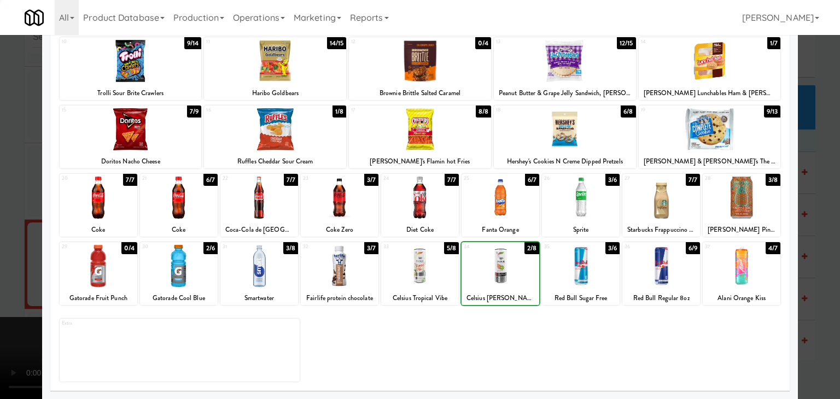
drag, startPoint x: 0, startPoint y: 257, endPoint x: 98, endPoint y: 259, distance: 98.4
click at [18, 256] on div at bounding box center [420, 199] width 840 height 399
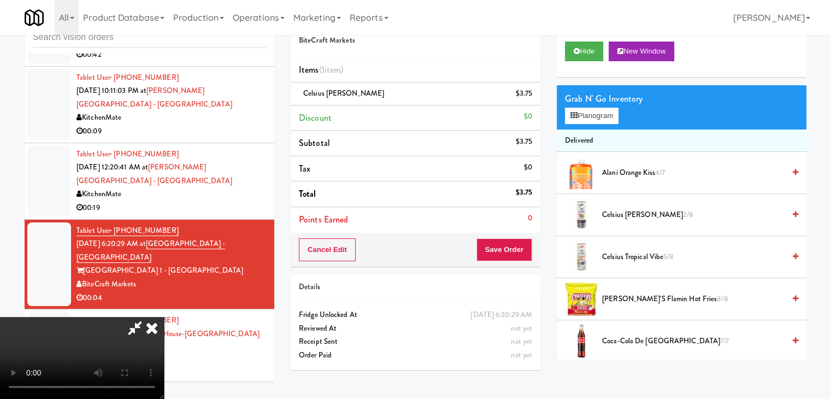
drag, startPoint x: 512, startPoint y: 265, endPoint x: 514, endPoint y: 255, distance: 10.5
click at [512, 265] on div "Cancel Edit Save Order" at bounding box center [416, 250] width 250 height 34
click at [515, 250] on button "Save Order" at bounding box center [505, 249] width 56 height 23
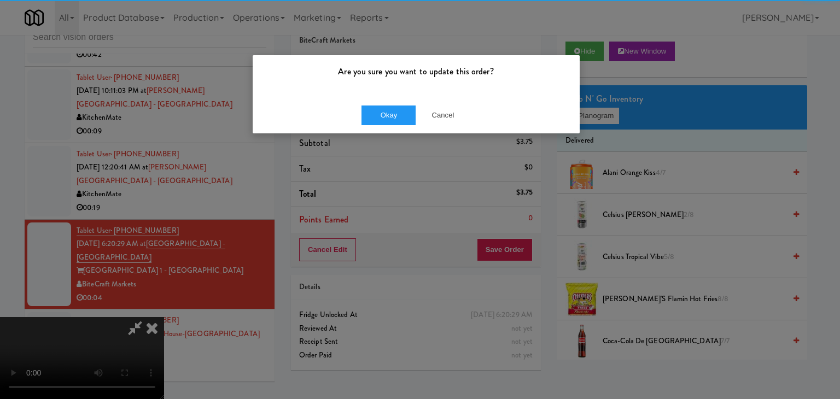
drag, startPoint x: 356, startPoint y: 90, endPoint x: 365, endPoint y: 96, distance: 10.6
click at [365, 96] on div "Are you sure you want to update this order?" at bounding box center [416, 76] width 327 height 42
click at [380, 116] on button "Okay" at bounding box center [388, 115] width 55 height 20
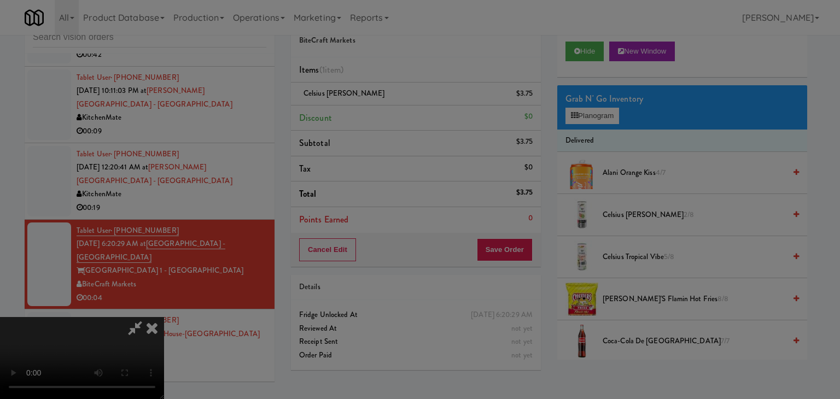
click at [380, 113] on div "Okay Cancel" at bounding box center [416, 95] width 327 height 37
